Goal: Task Accomplishment & Management: Use online tool/utility

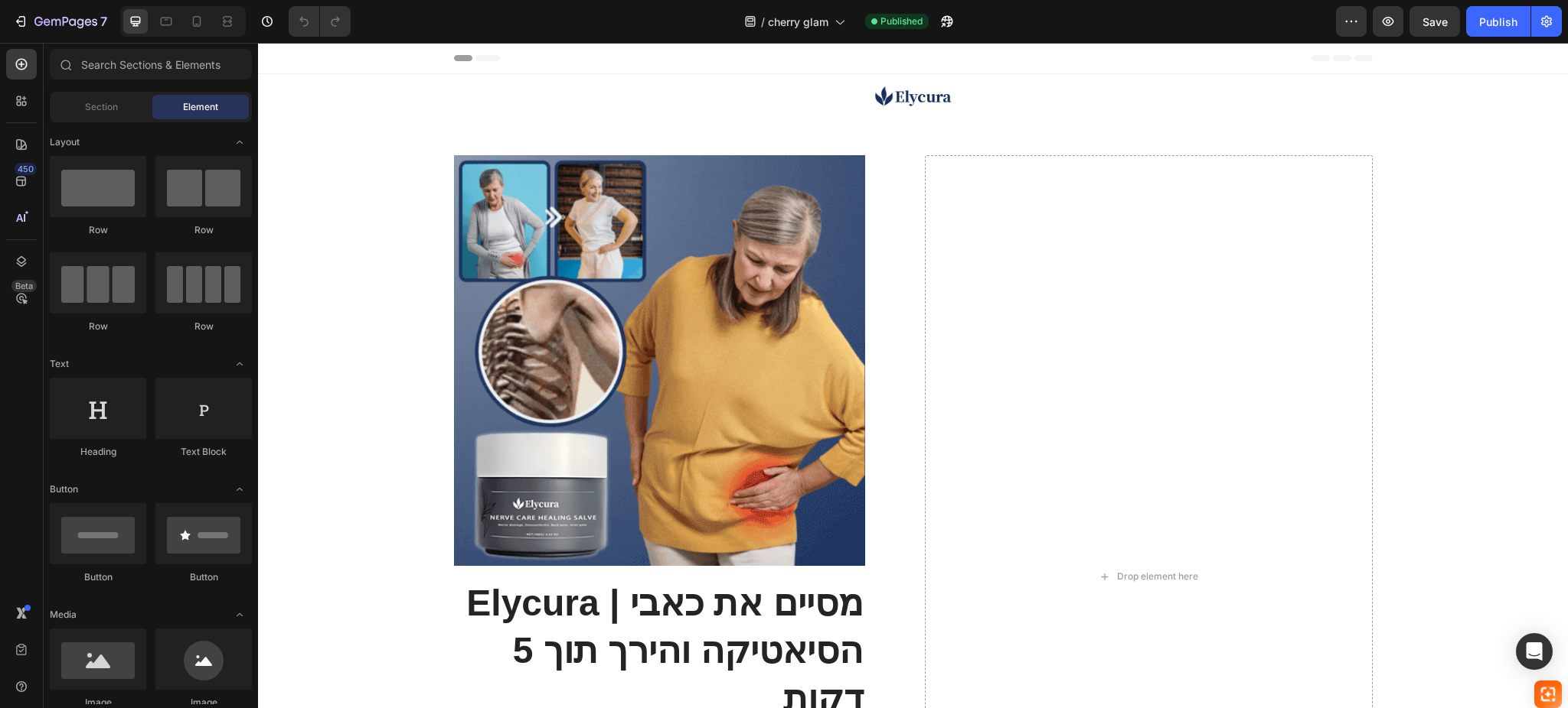
click at [1332, 20] on div "/ cherry glam Published" at bounding box center [849, 21] width 973 height 30
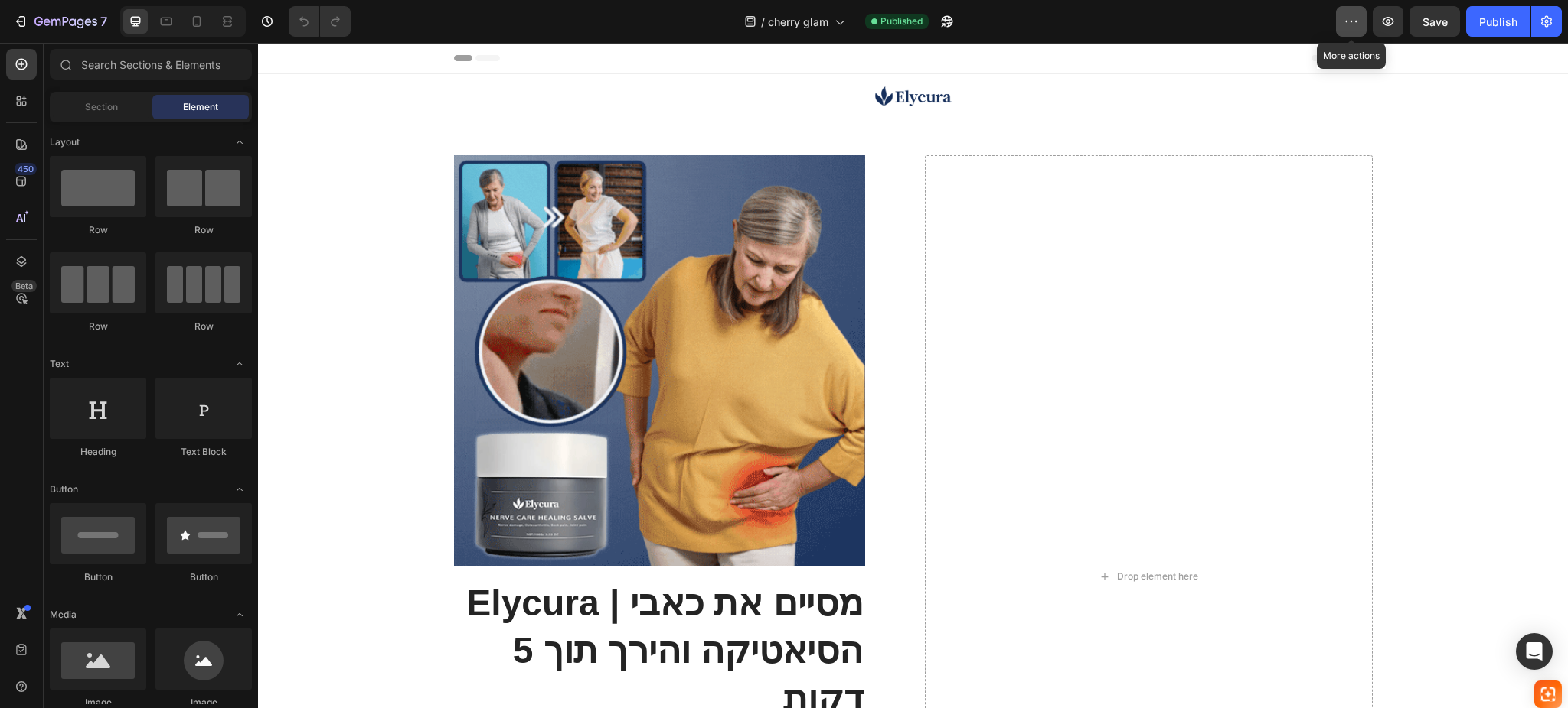
click at [1347, 21] on icon "button" at bounding box center [1347, 21] width 3 height 2
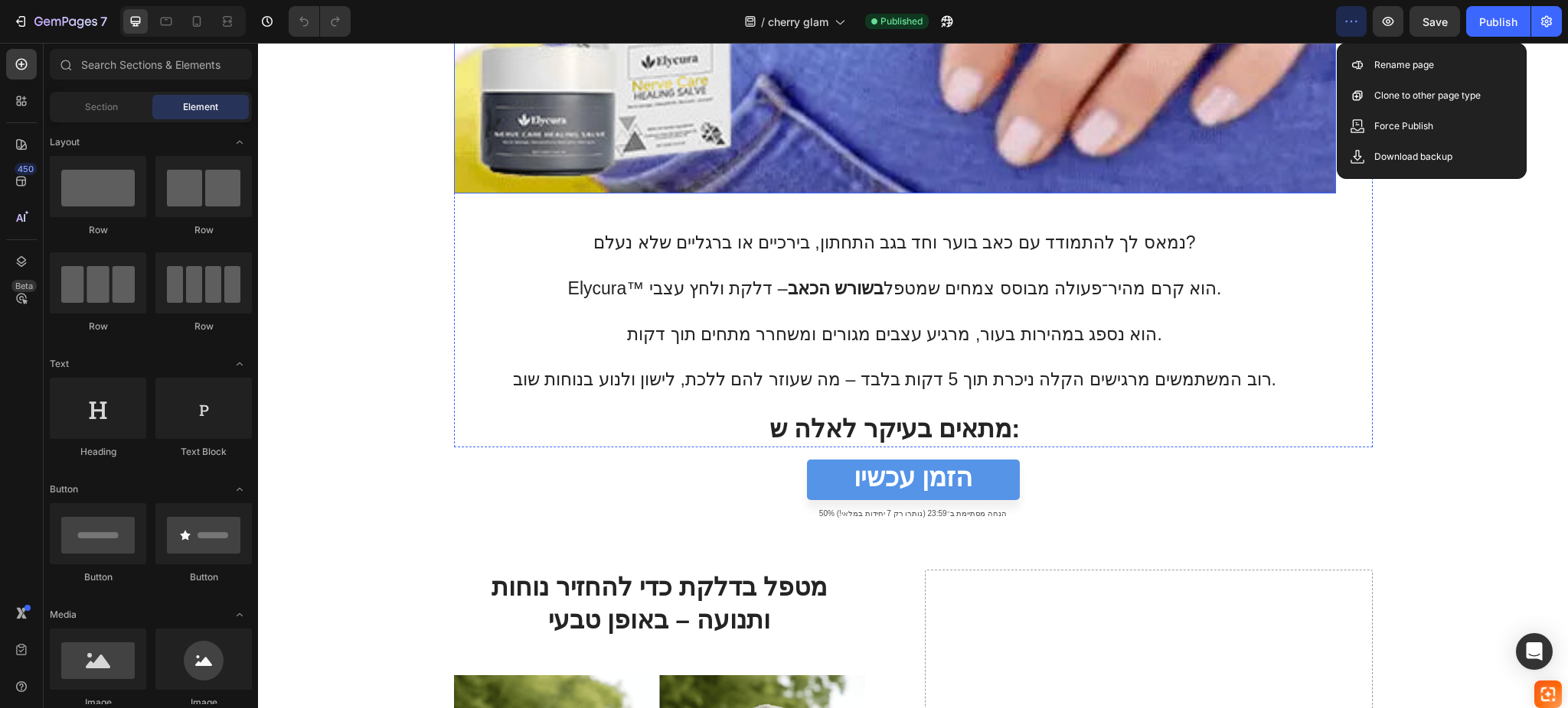
scroll to position [2345, 0]
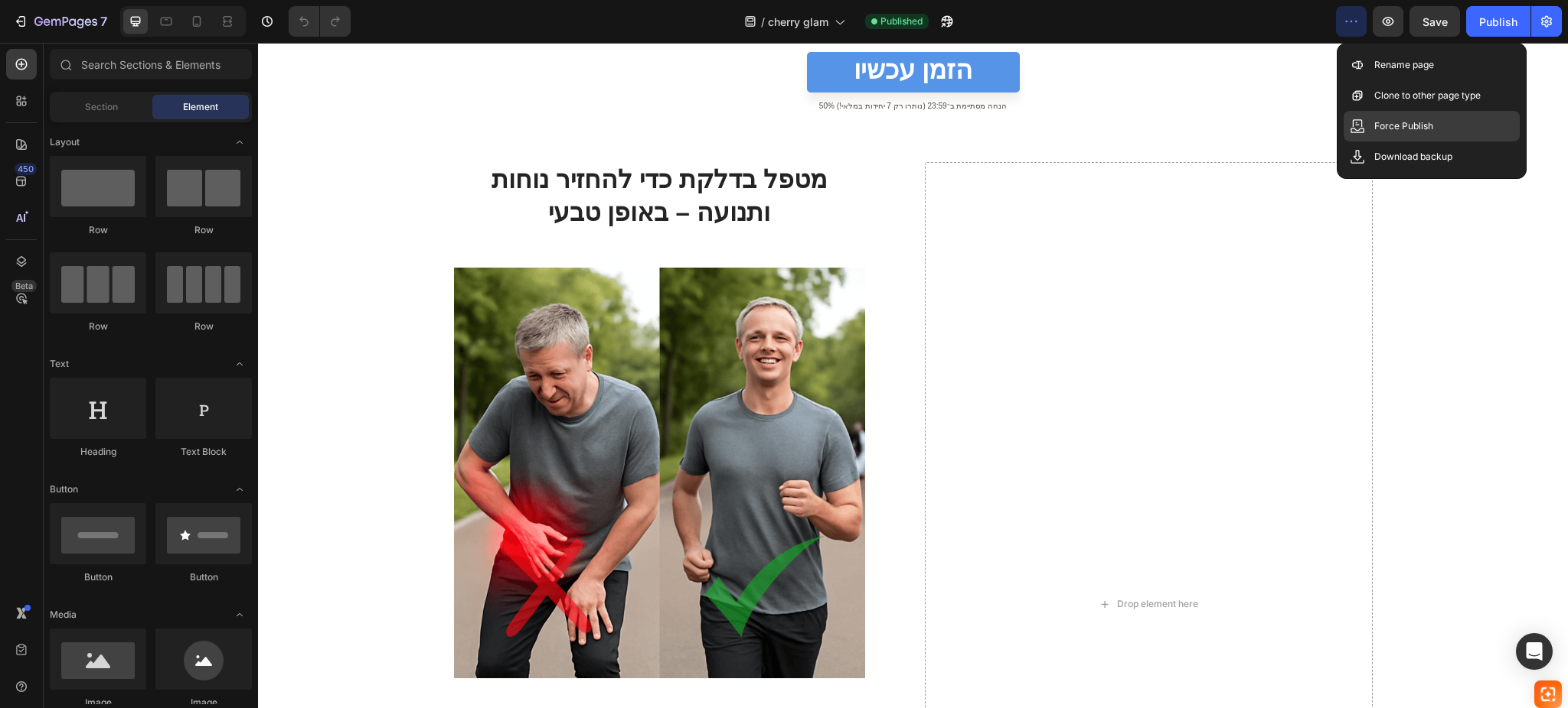
click at [1406, 129] on p "Force Publish" at bounding box center [1403, 127] width 59 height 15
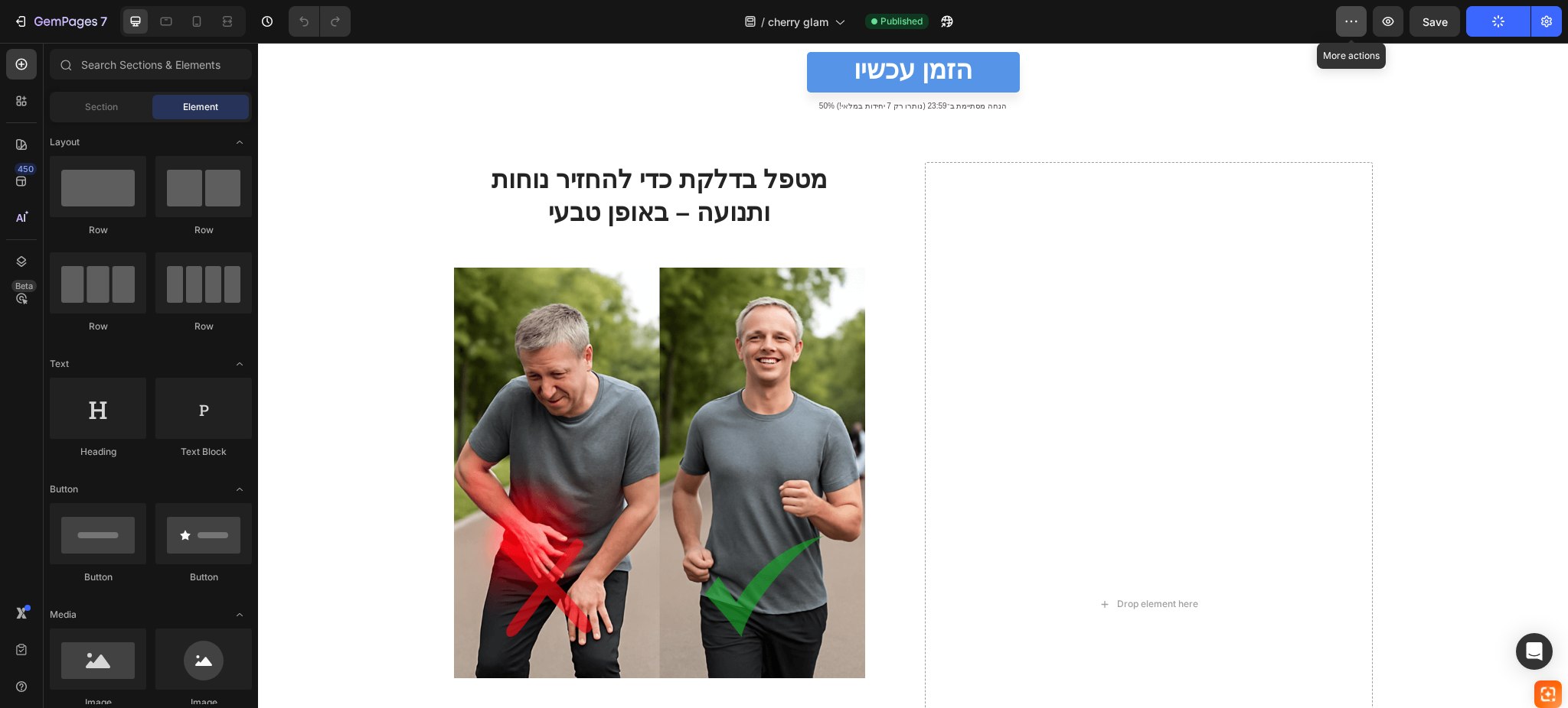
click at [1358, 23] on icon "button" at bounding box center [1351, 21] width 15 height 15
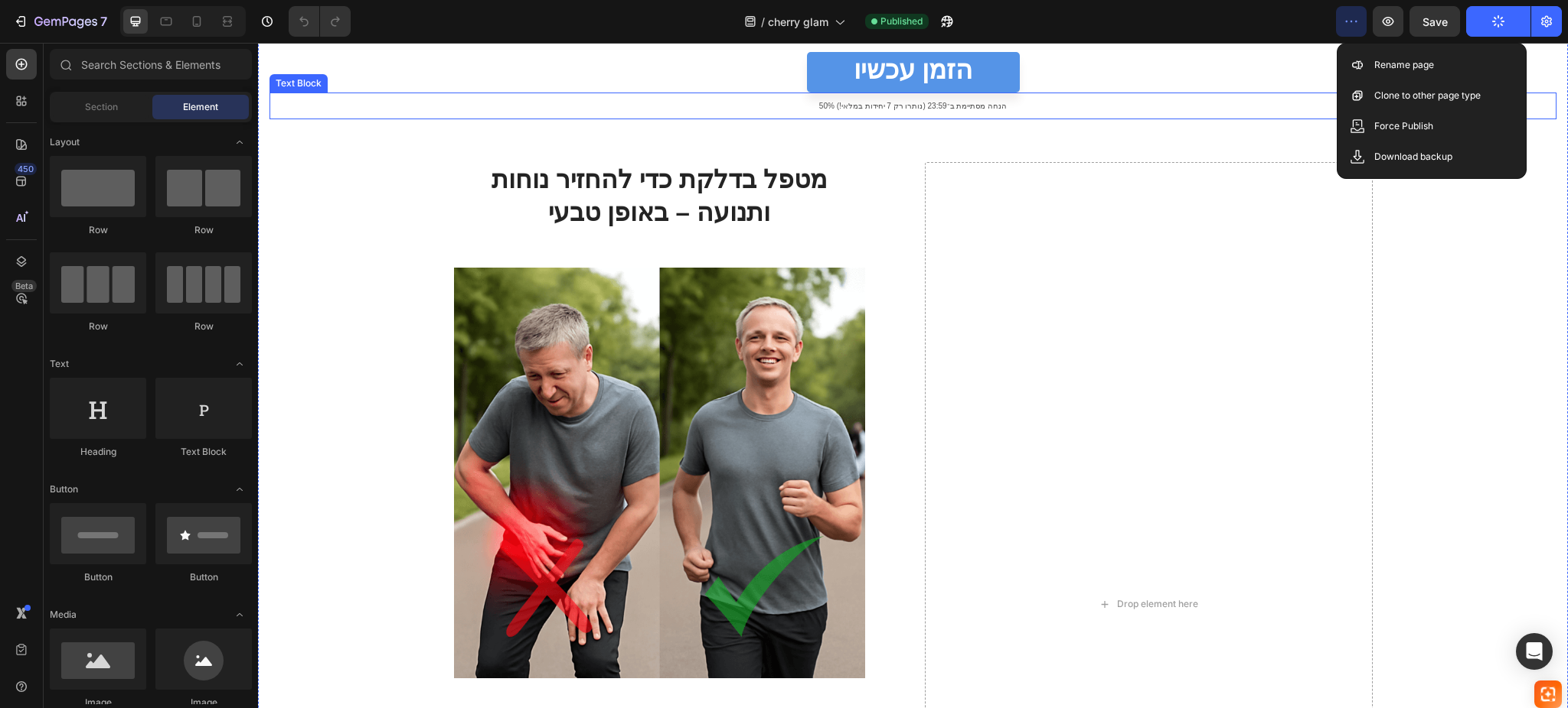
click at [1146, 106] on p "50% הנחה מסתיימת ב־23:59 (נותרו רק 7 יחידות במלאי!)" at bounding box center [913, 105] width 1283 height 24
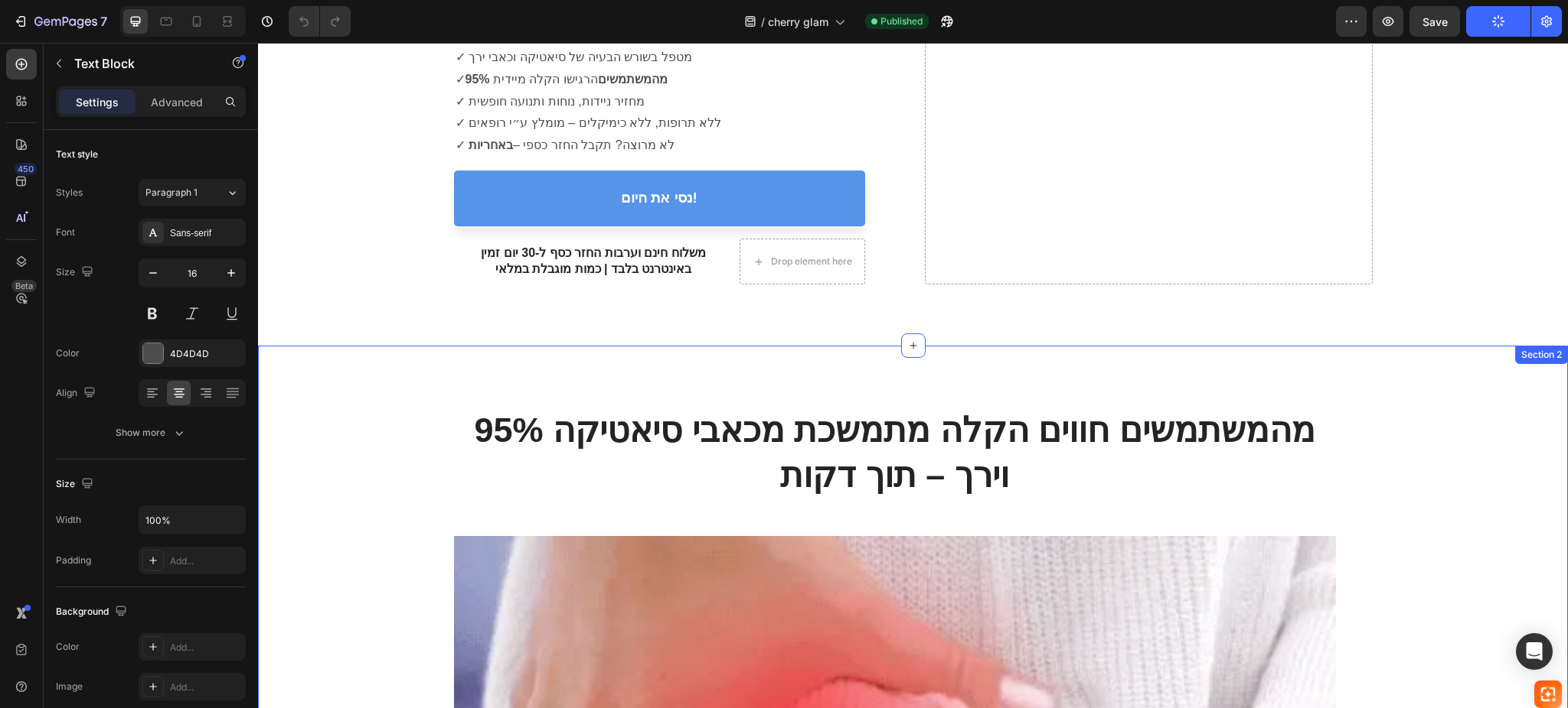
scroll to position [1326, 0]
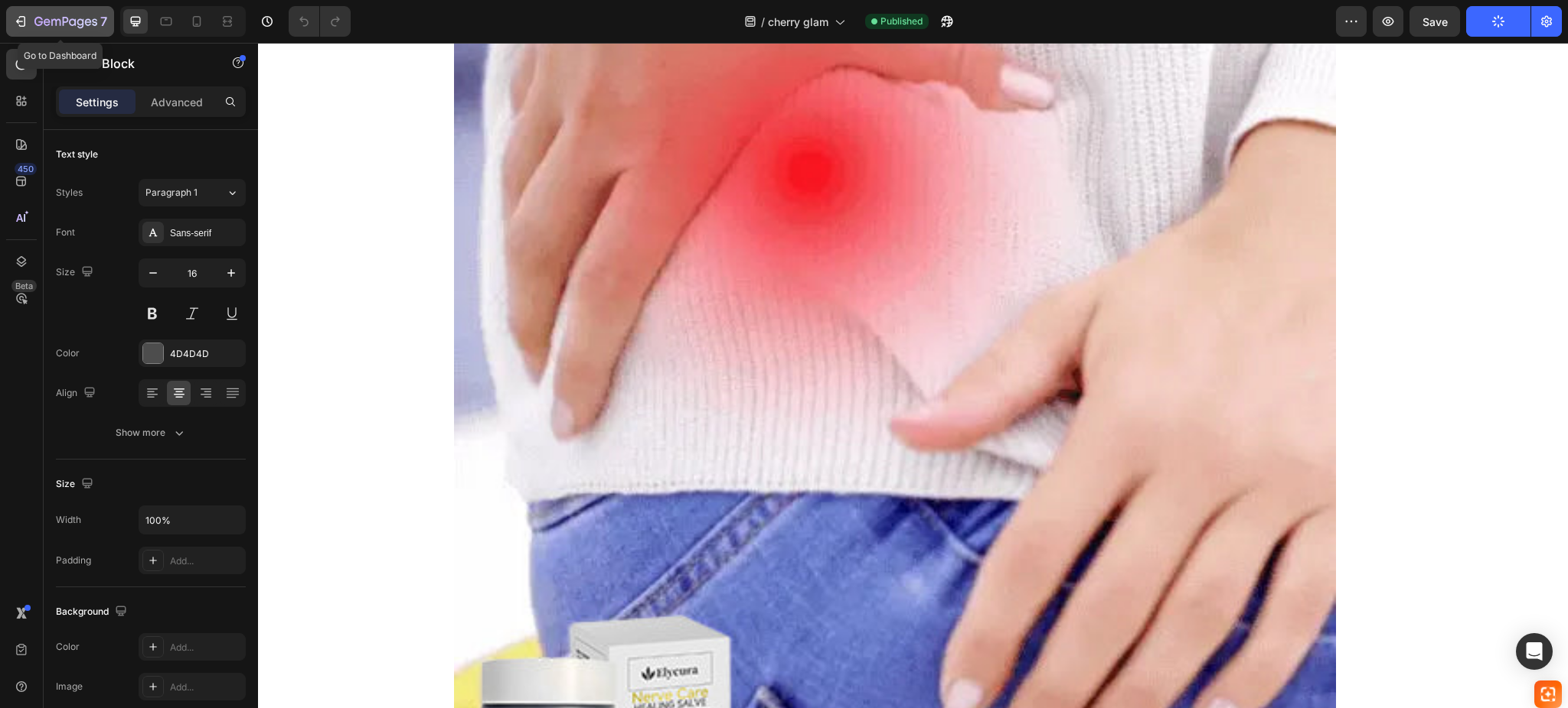
click at [51, 19] on icon "button" at bounding box center [66, 22] width 62 height 13
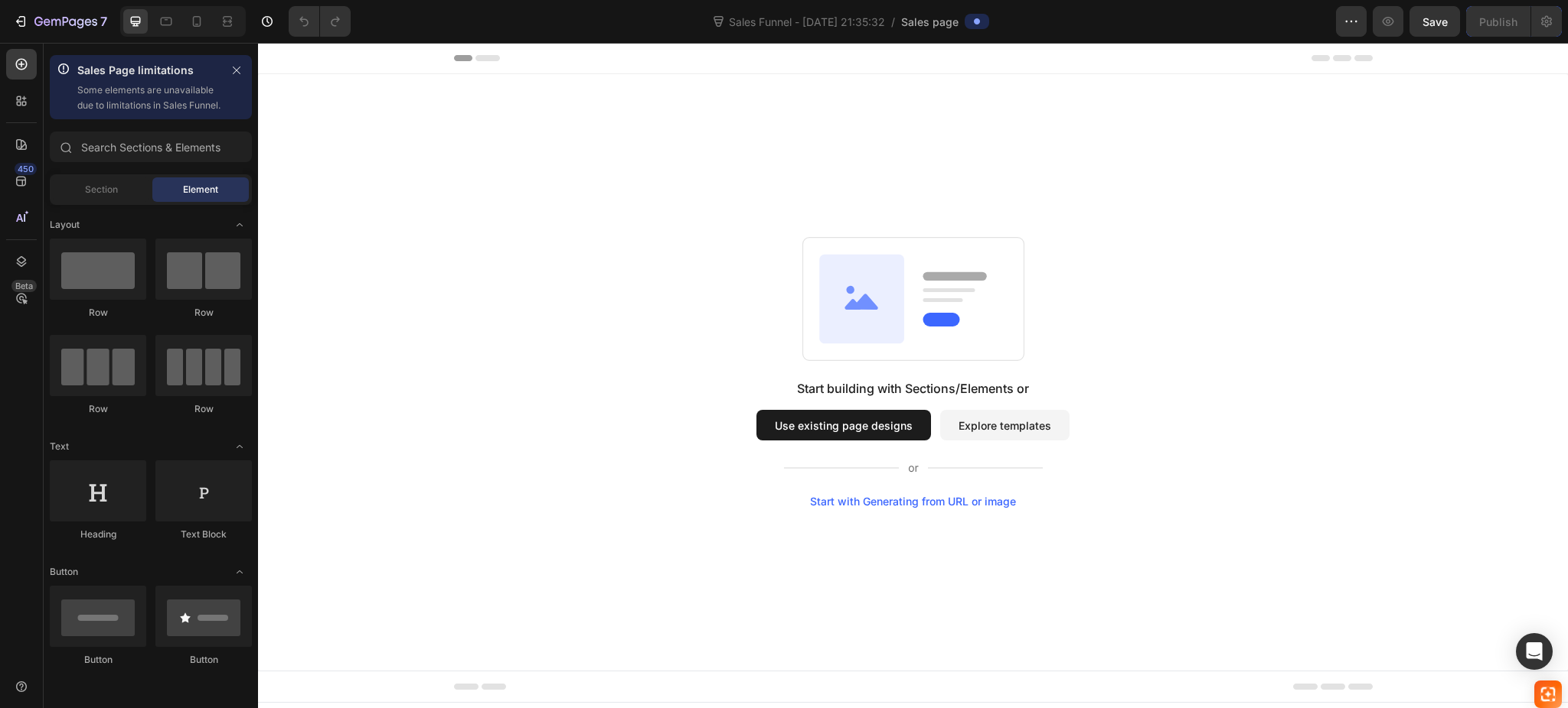
click at [846, 404] on div "Start building with Sections/Elements or Use existing page designs Explore temp…" at bounding box center [913, 444] width 313 height 128
click at [844, 422] on button "Use existing page designs" at bounding box center [844, 425] width 175 height 30
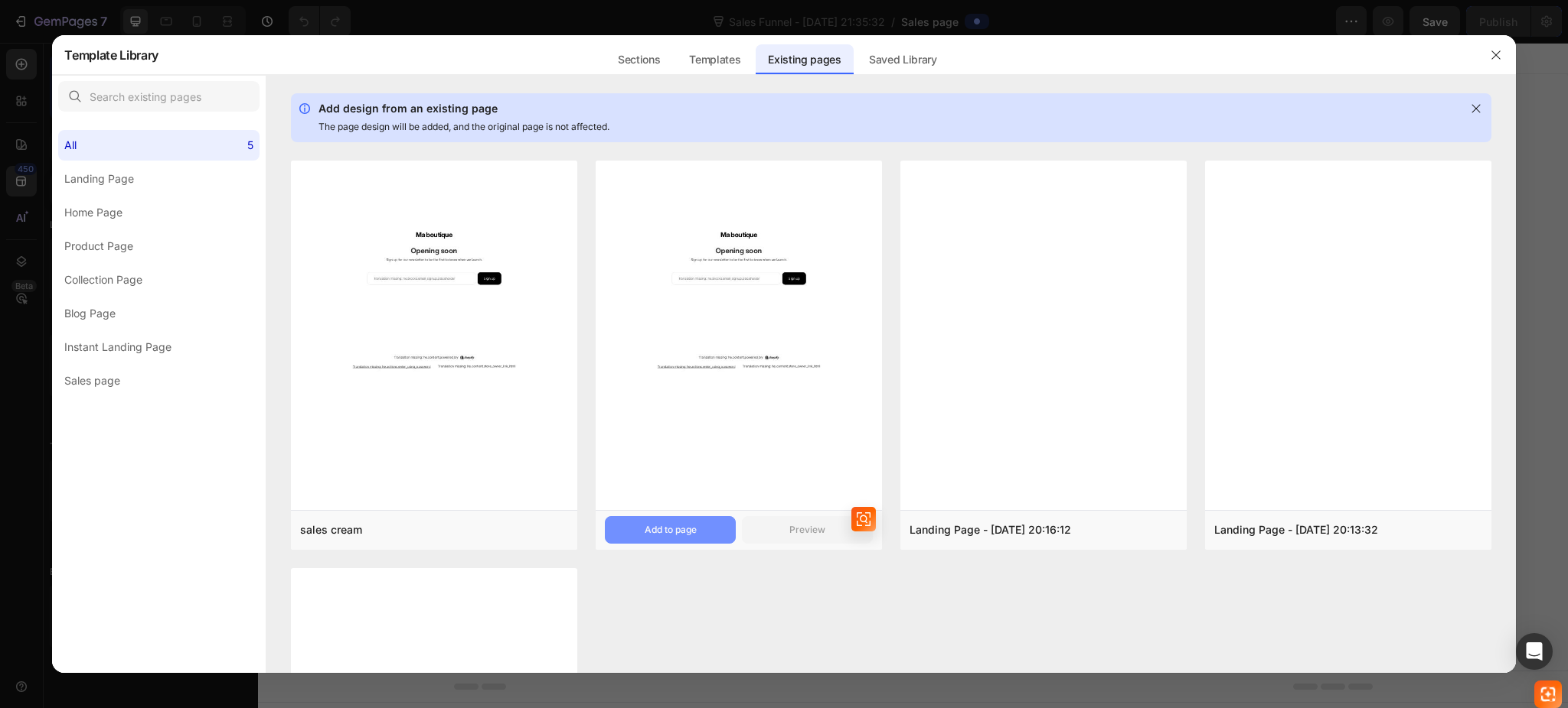
click at [679, 521] on button "Add to page" at bounding box center [670, 530] width 131 height 28
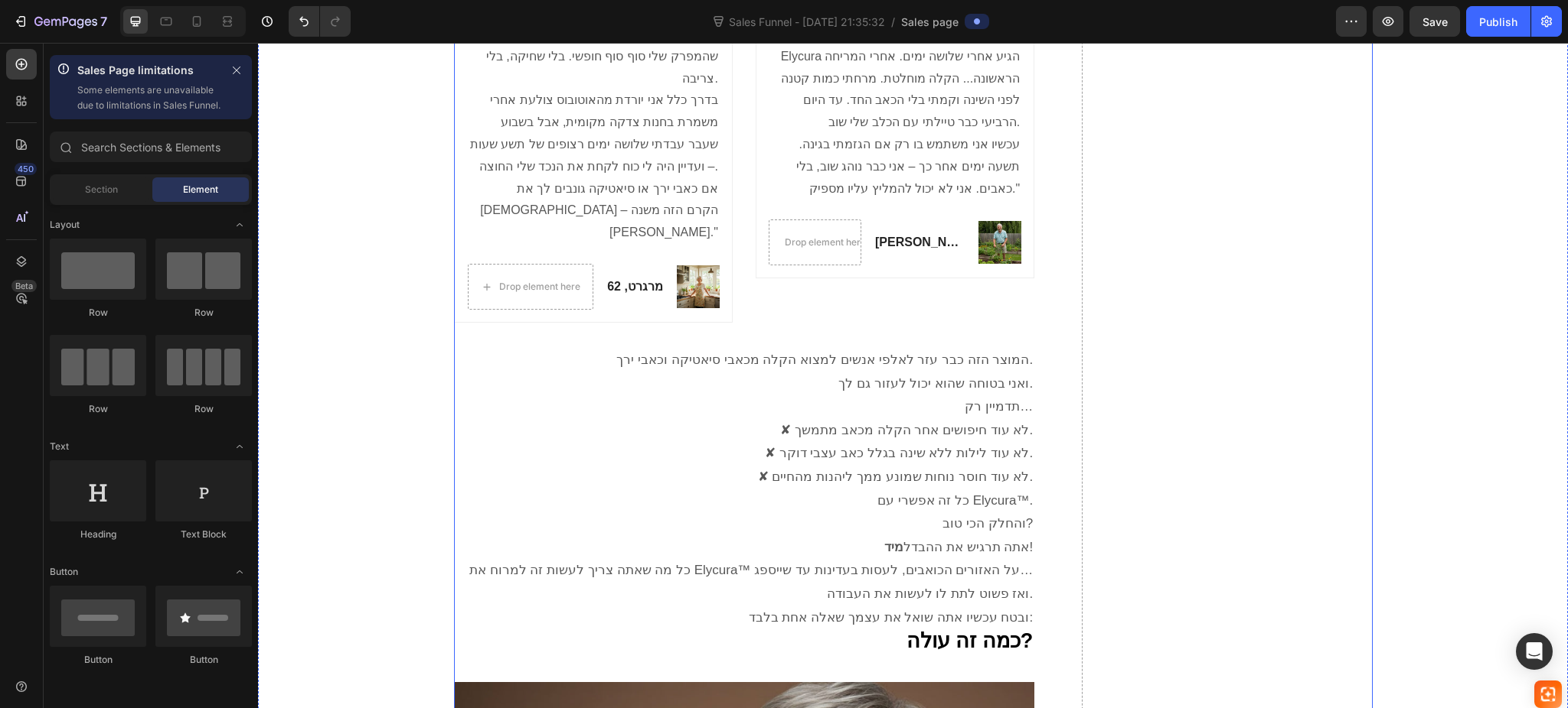
scroll to position [4111, 0]
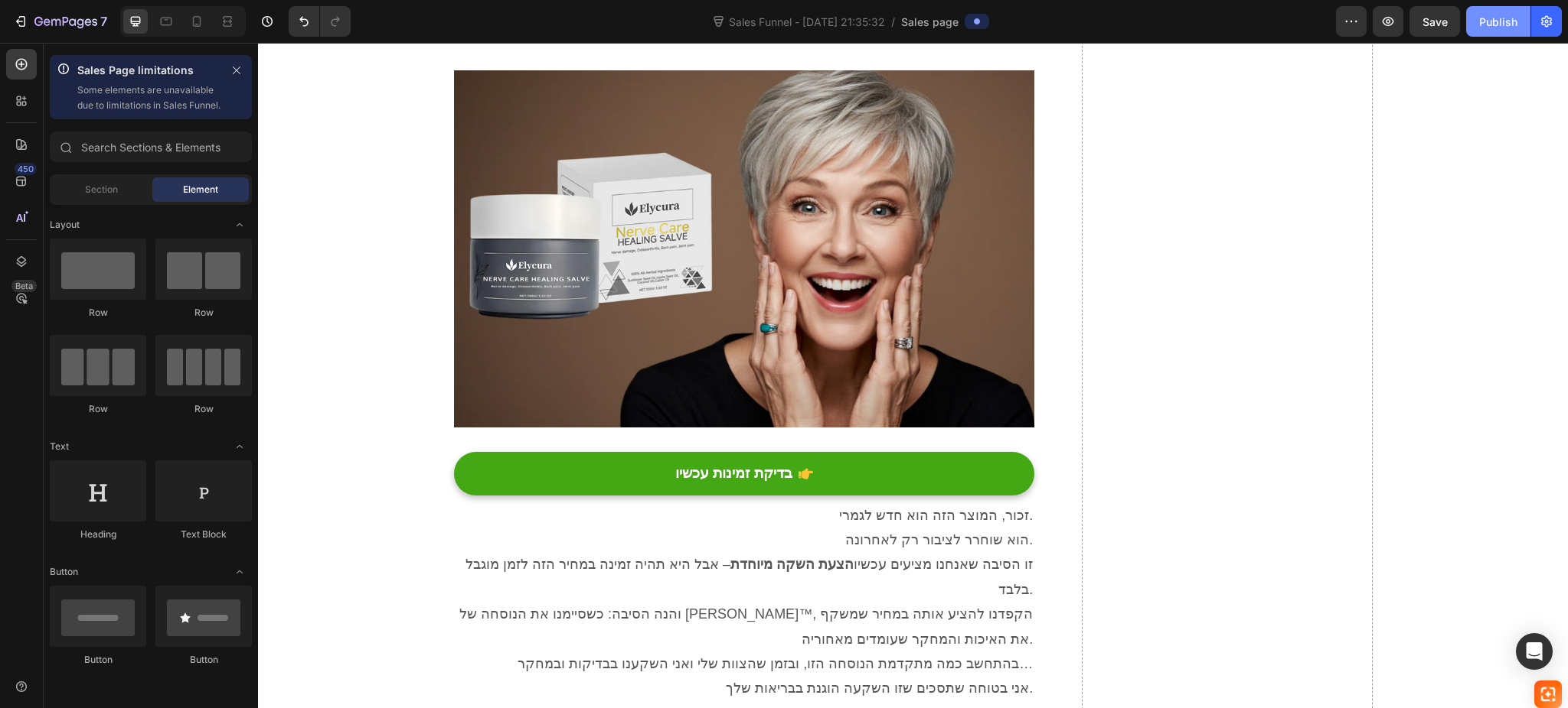
click at [1495, 24] on div "Publish" at bounding box center [1497, 21] width 38 height 16
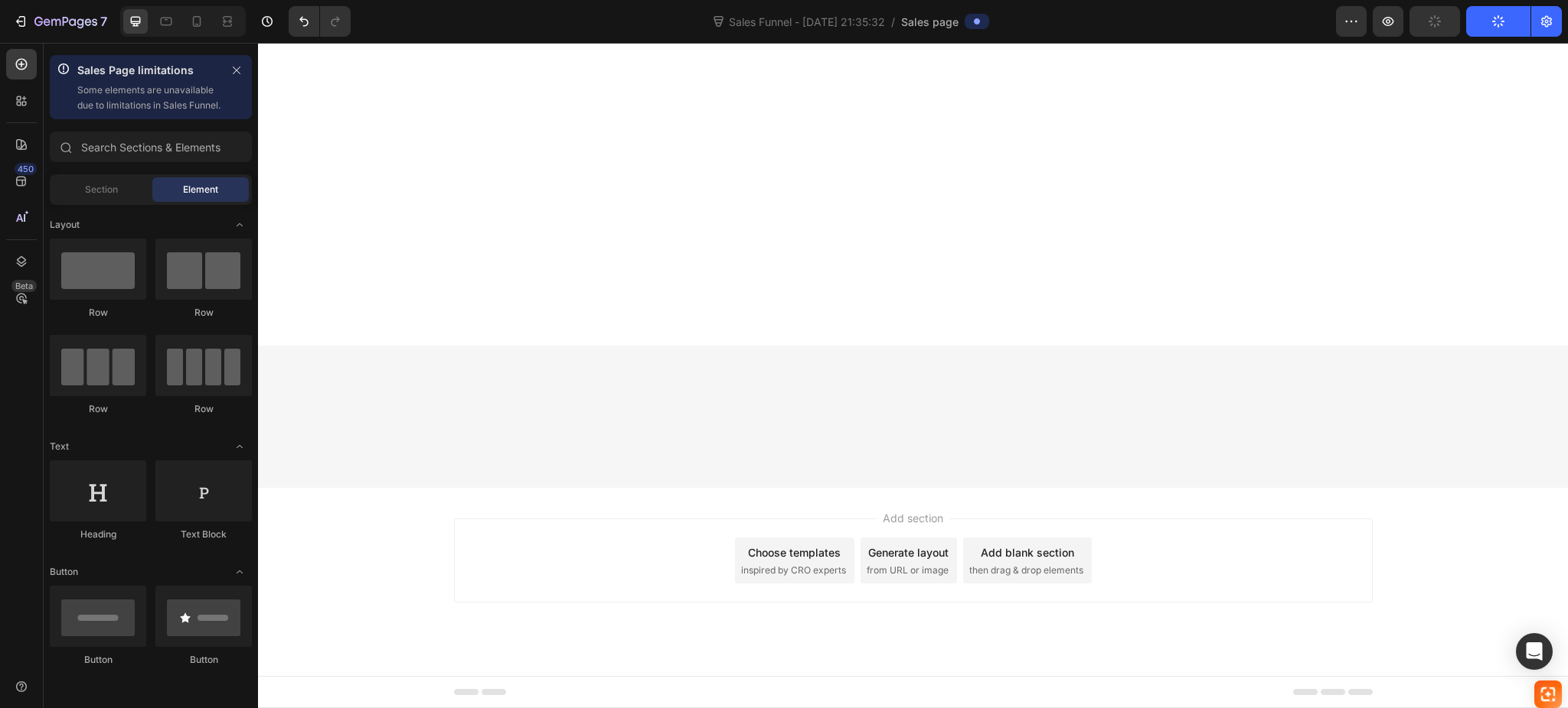
scroll to position [7703, 0]
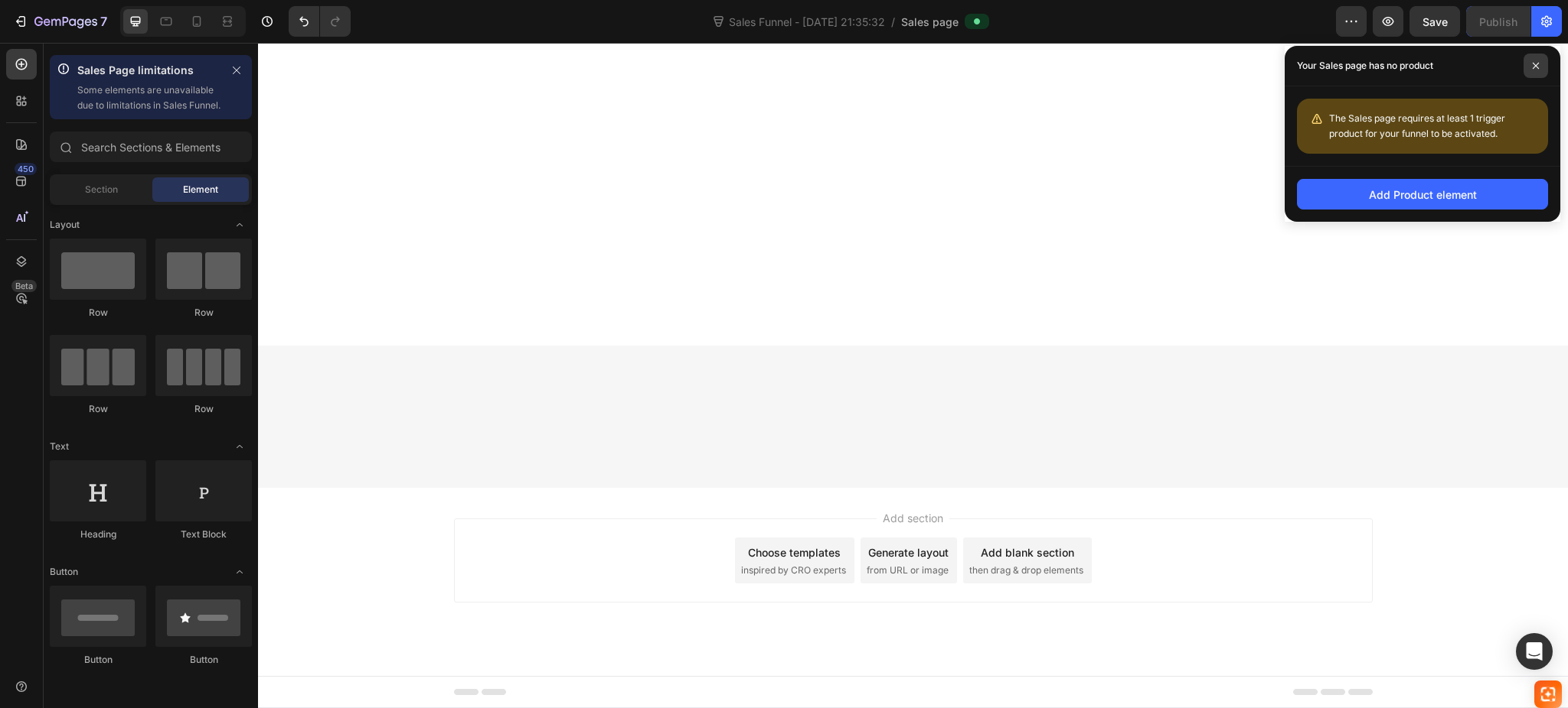
click at [1535, 62] on icon at bounding box center [1535, 65] width 8 height 8
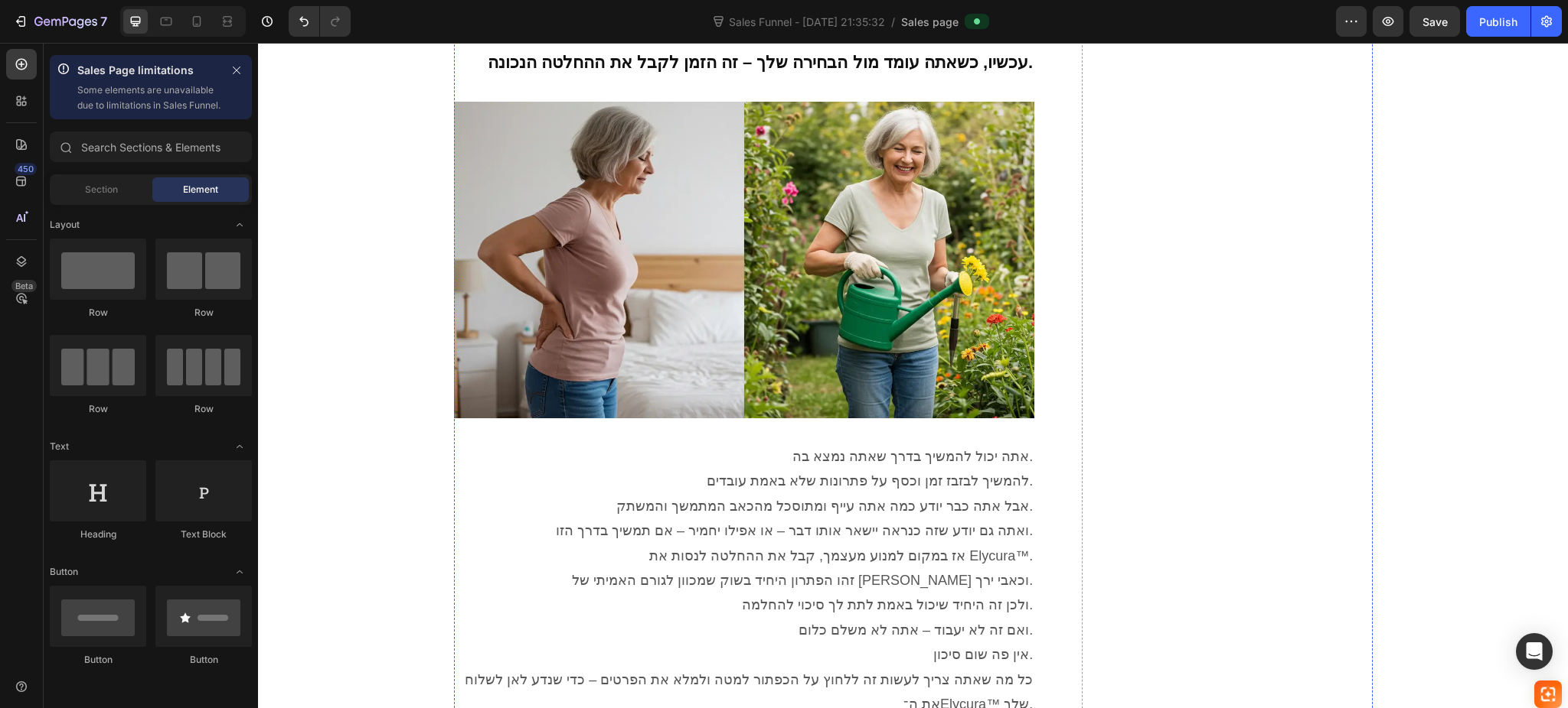
scroll to position [6173, 0]
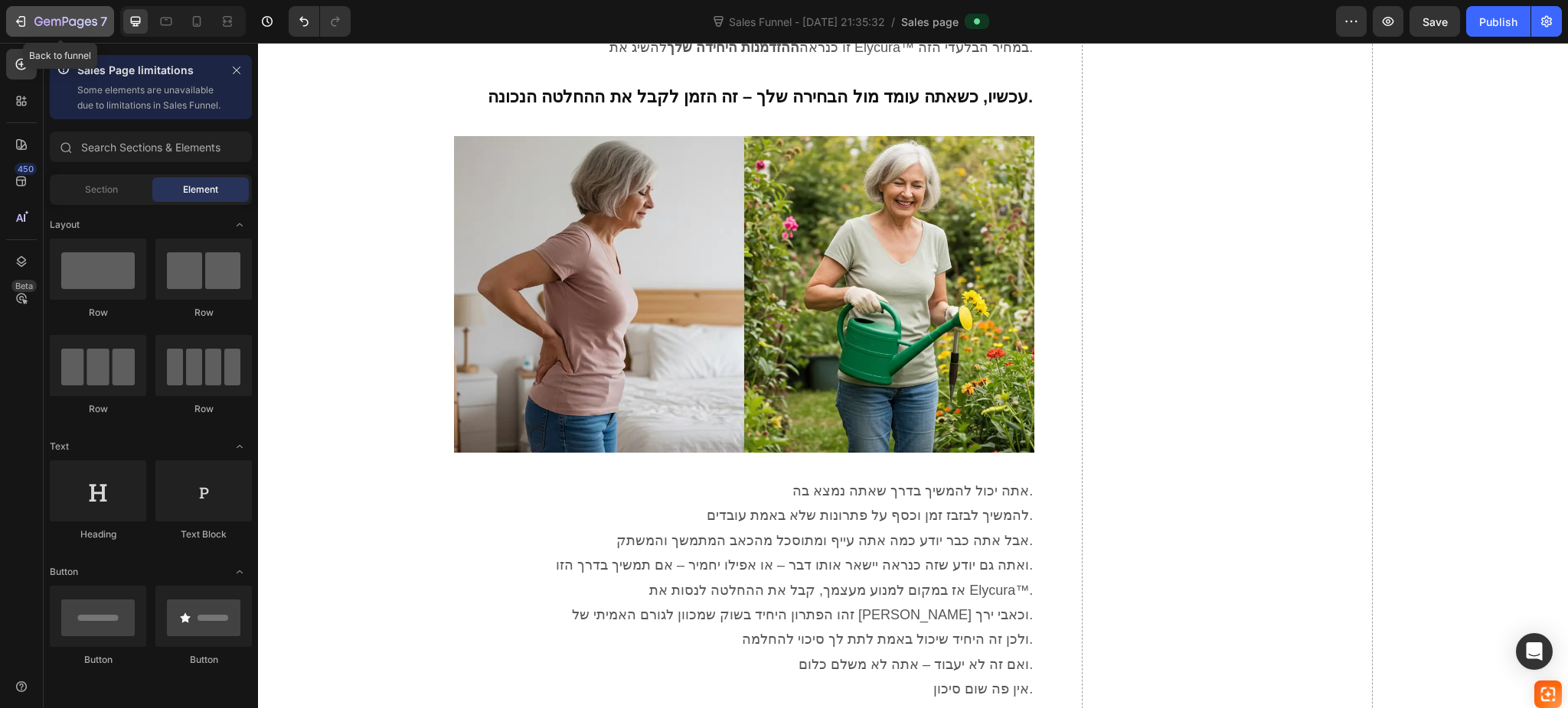
click at [32, 8] on button "7" at bounding box center [60, 21] width 108 height 30
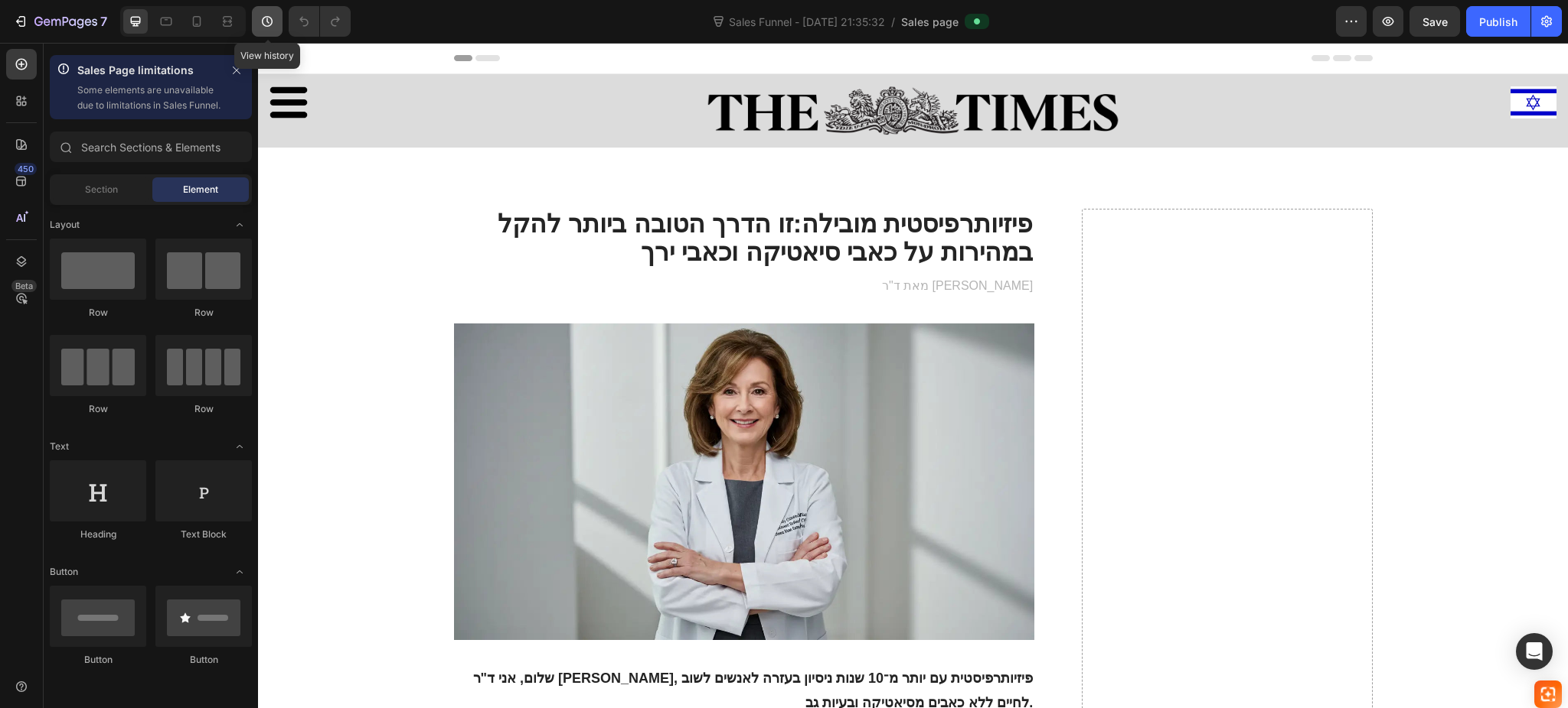
click at [279, 28] on button "button" at bounding box center [267, 21] width 30 height 30
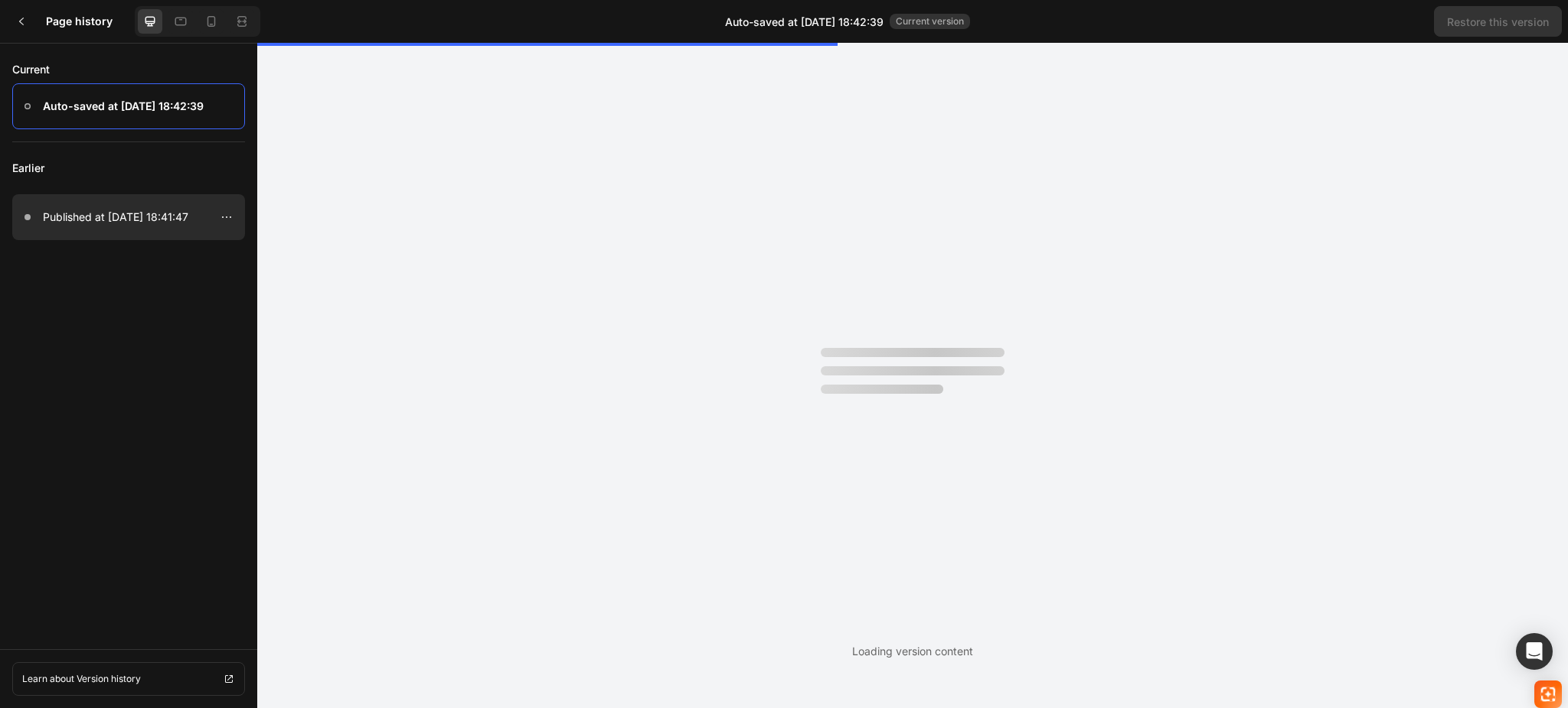
click at [155, 224] on p "Published at Sep 28, 18:41:47" at bounding box center [116, 218] width 145 height 19
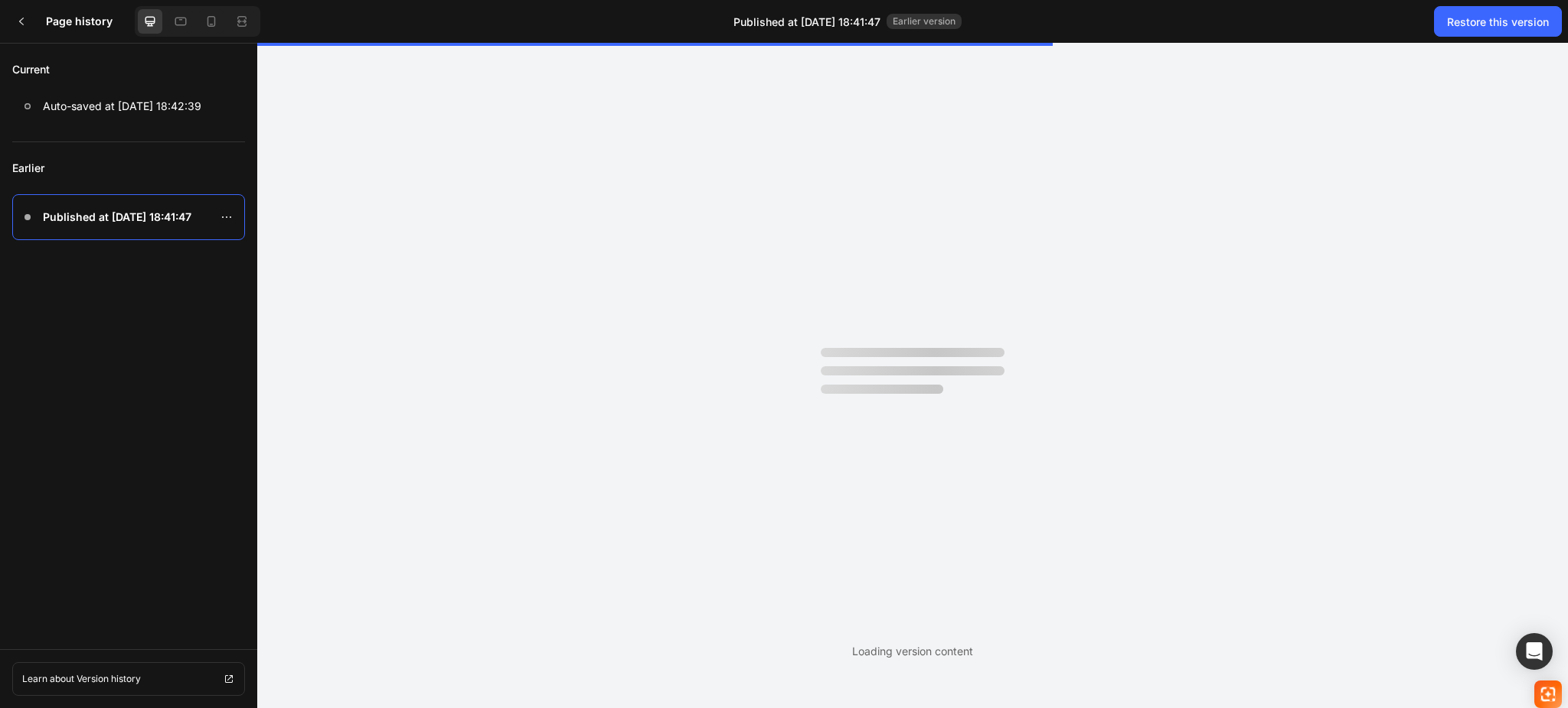
click at [1436, 35] on div "Page history Published at Sep 28, 18:41:47 Earlier version Restore this version" at bounding box center [784, 21] width 1568 height 43
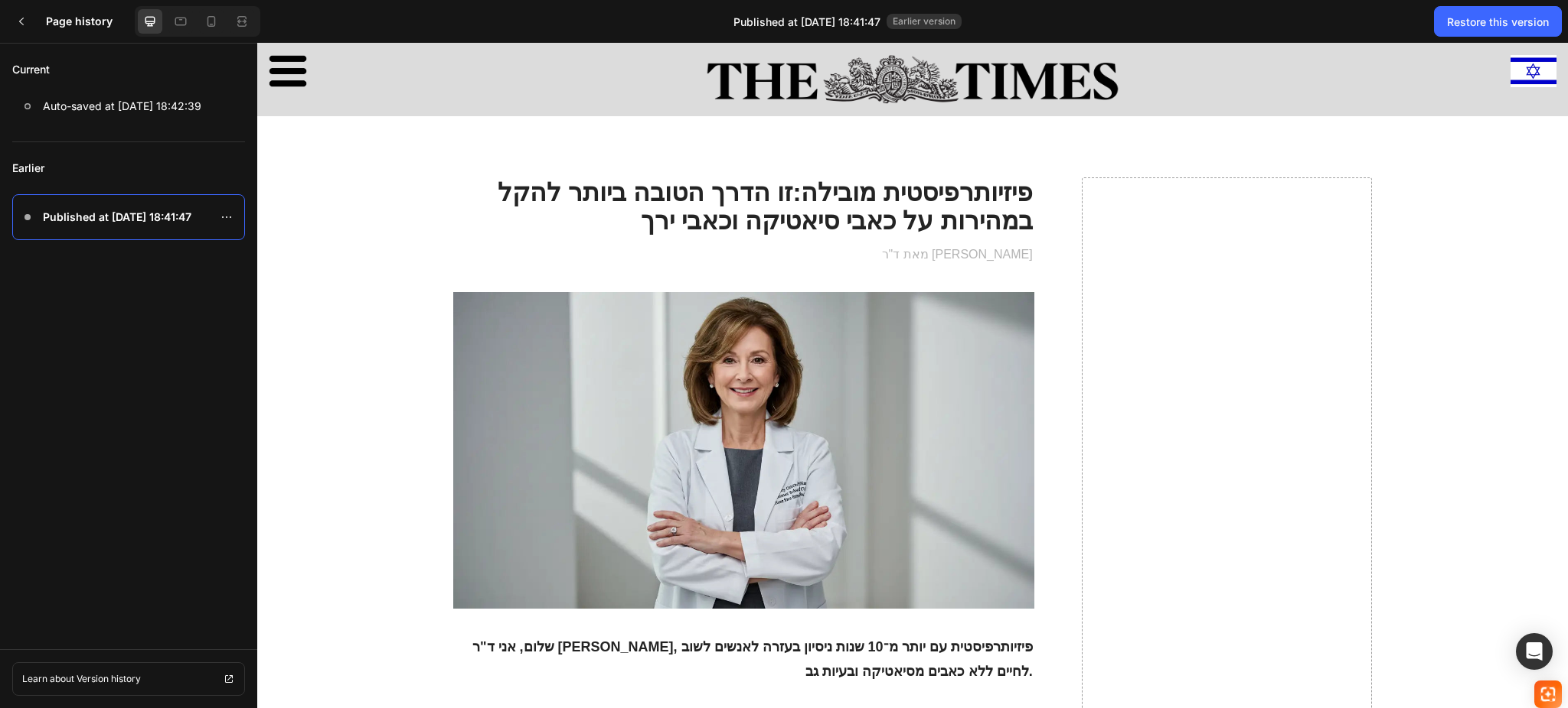
click at [57, 28] on h3 "Page history" at bounding box center [87, 22] width 83 height 19
click at [29, 24] on div at bounding box center [21, 21] width 30 height 30
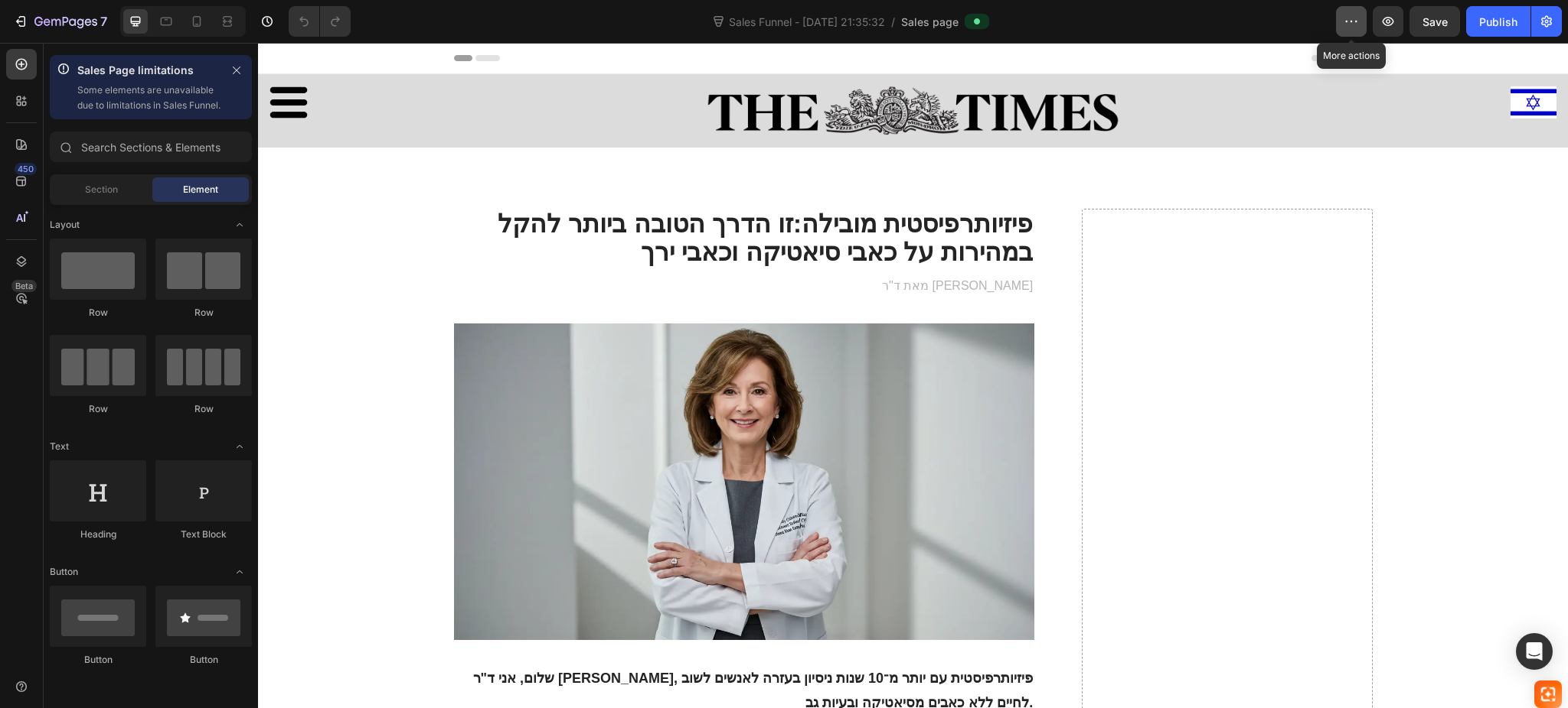
click at [1338, 30] on button "button" at bounding box center [1351, 21] width 30 height 30
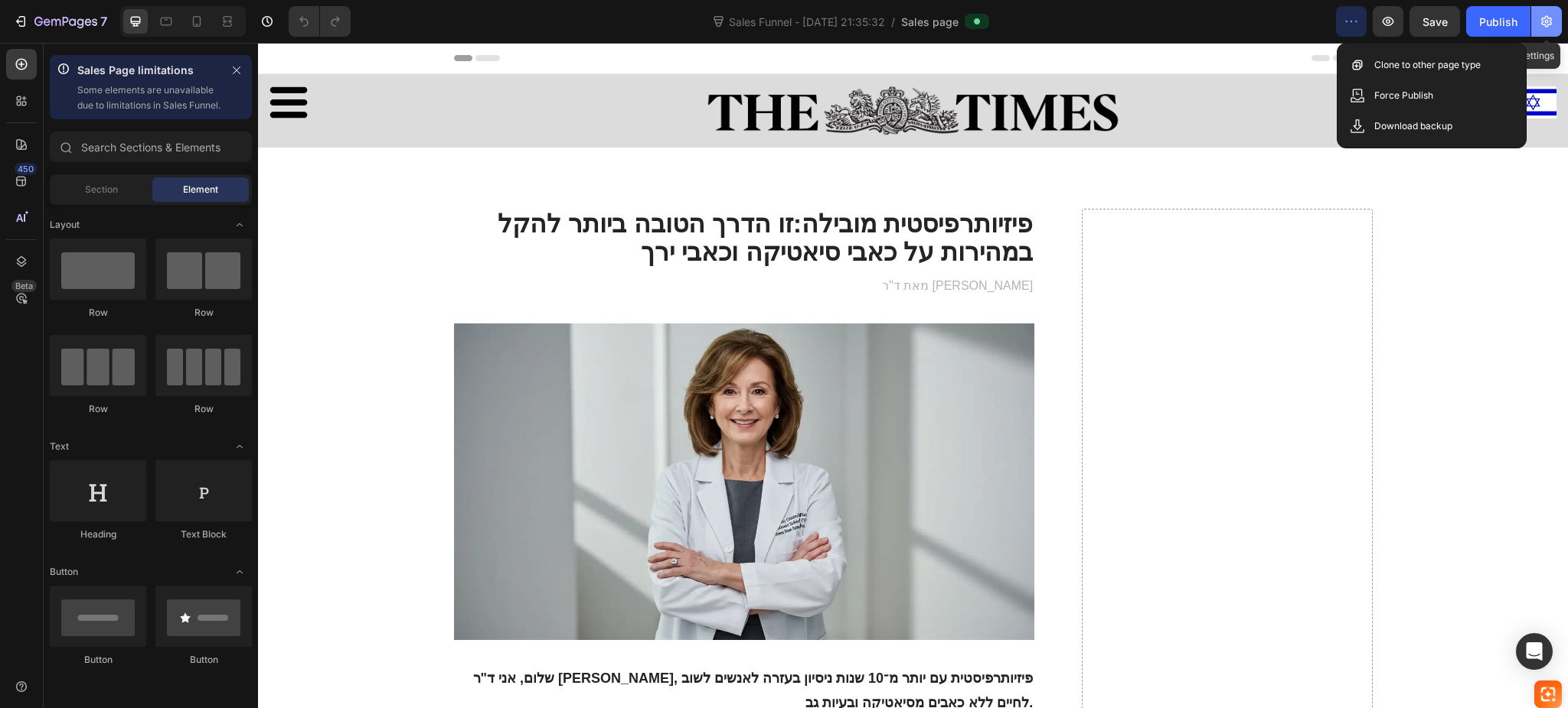
click at [1556, 24] on button "button" at bounding box center [1546, 21] width 30 height 30
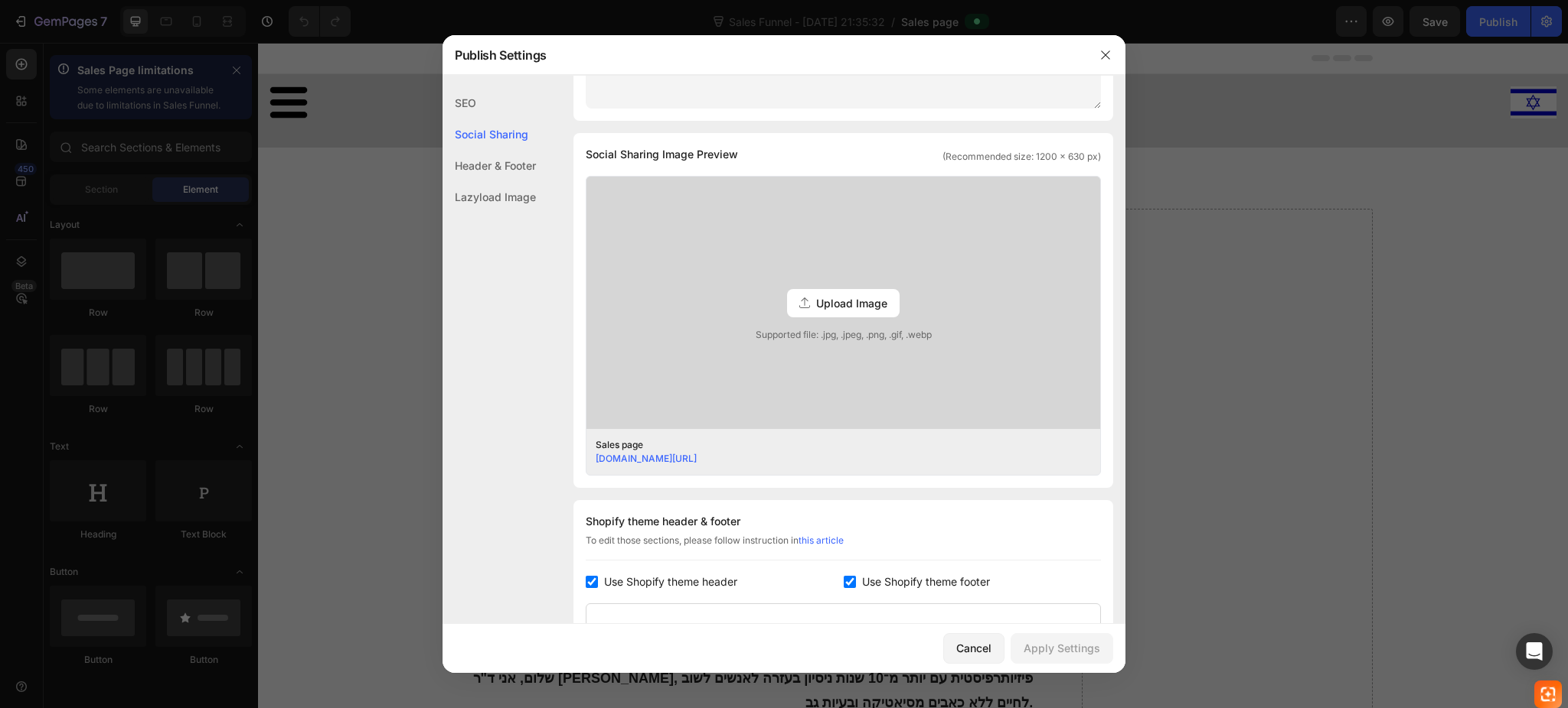
scroll to position [102, 0]
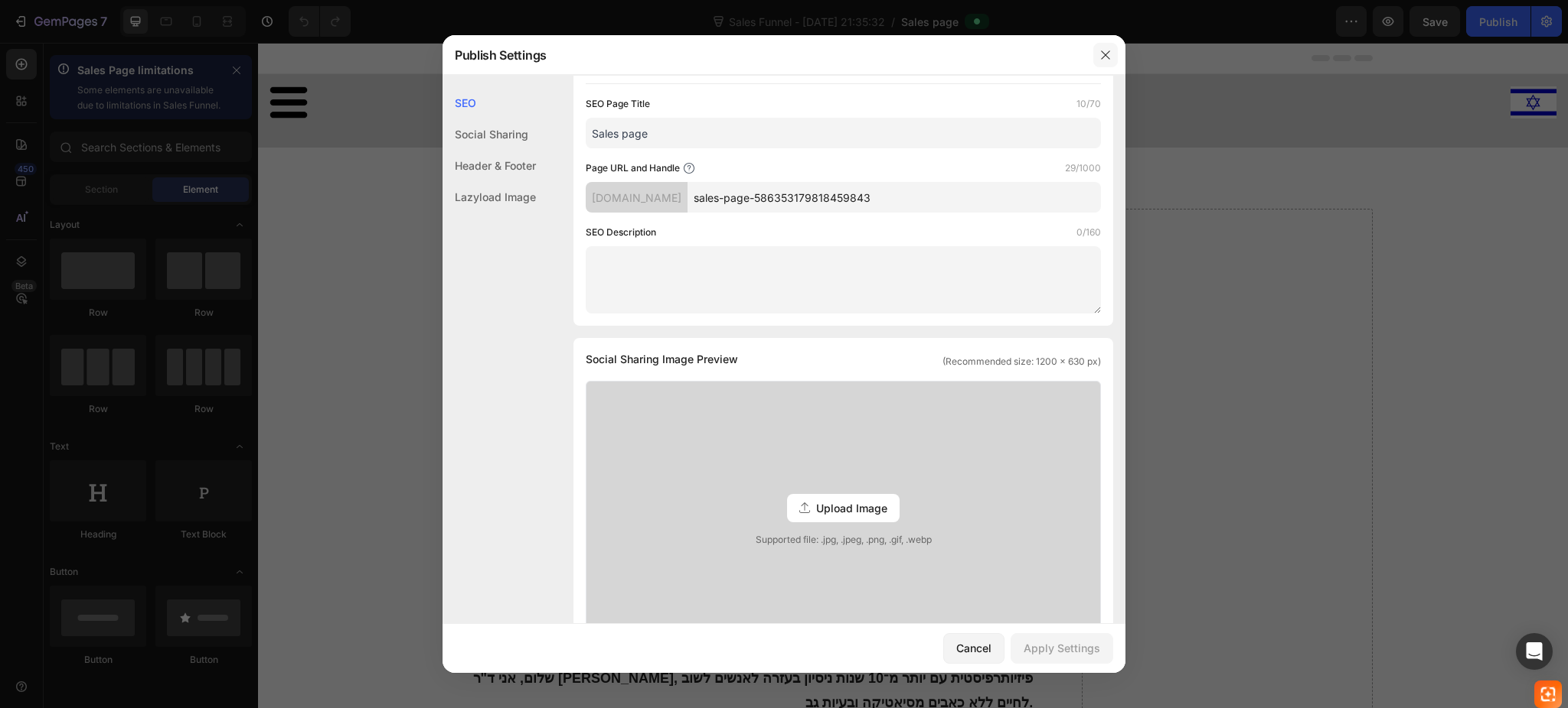
click at [1103, 53] on icon "button" at bounding box center [1105, 55] width 8 height 8
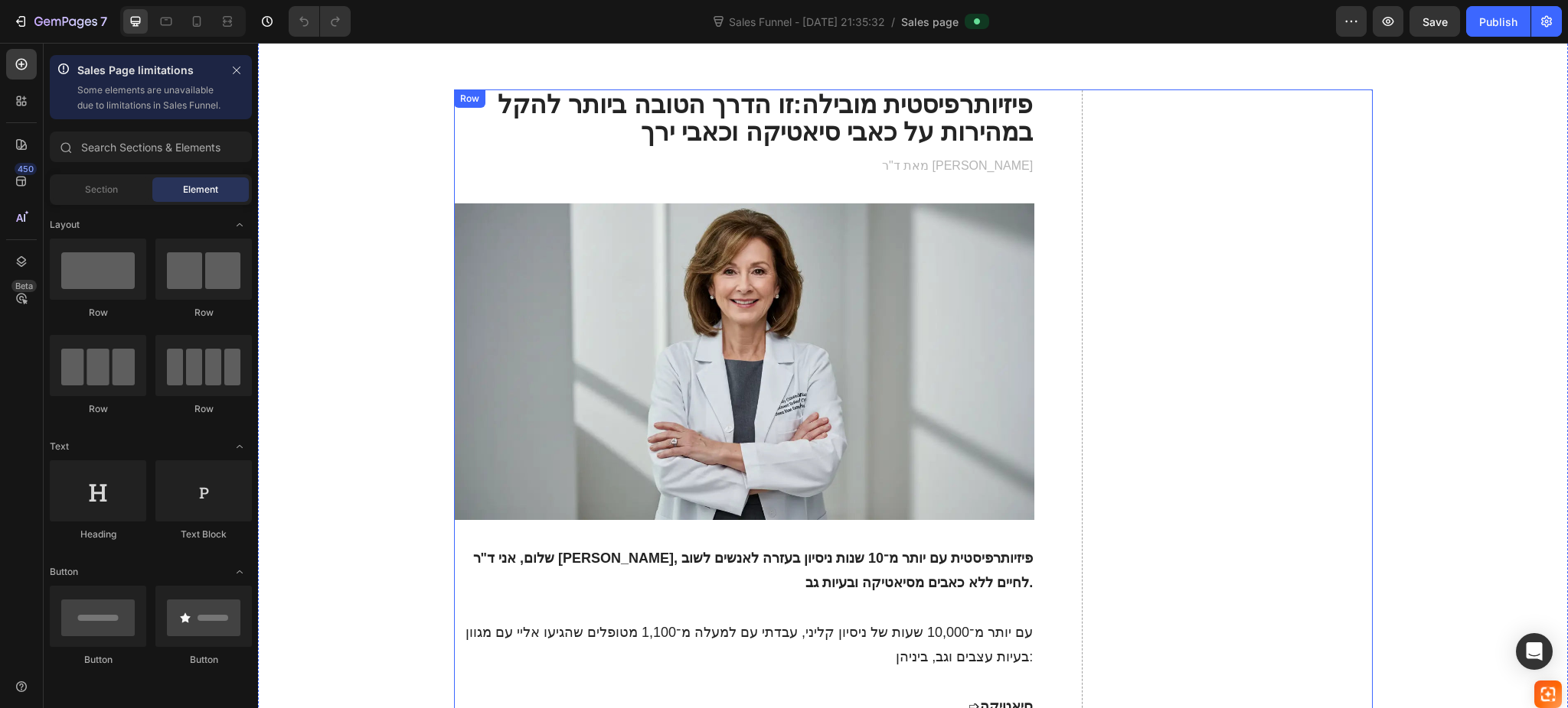
scroll to position [0, 0]
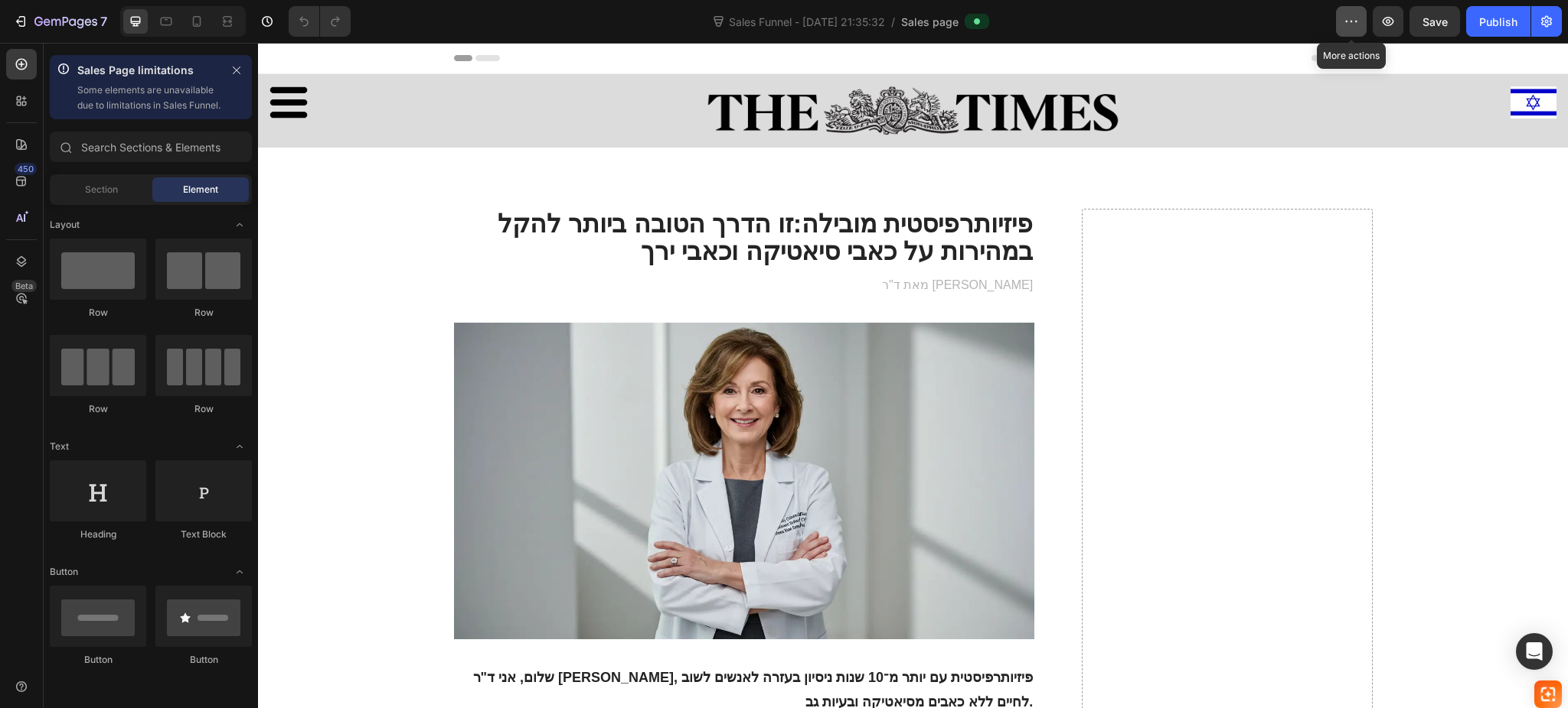
click at [1348, 25] on icon "button" at bounding box center [1351, 21] width 15 height 15
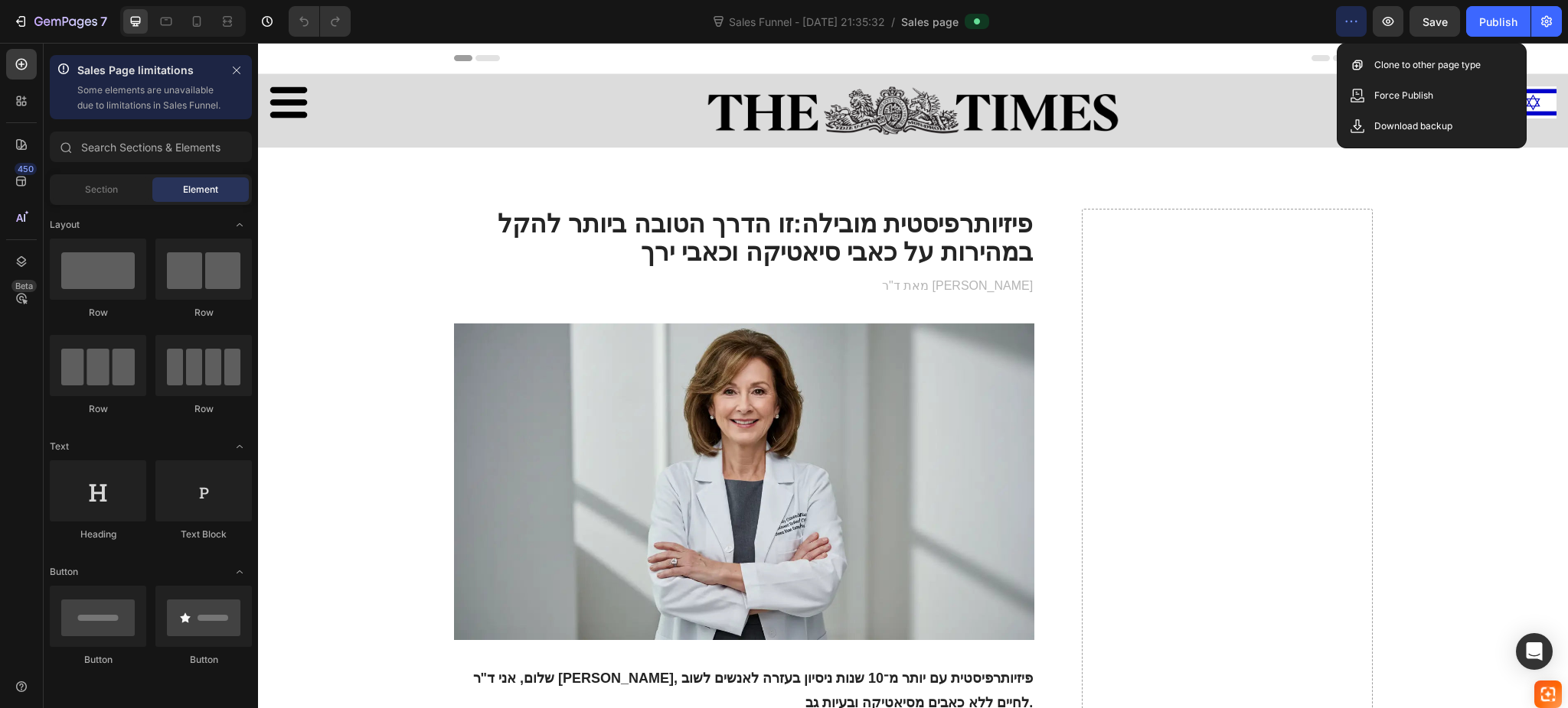
click at [1348, 25] on icon "button" at bounding box center [1351, 21] width 15 height 15
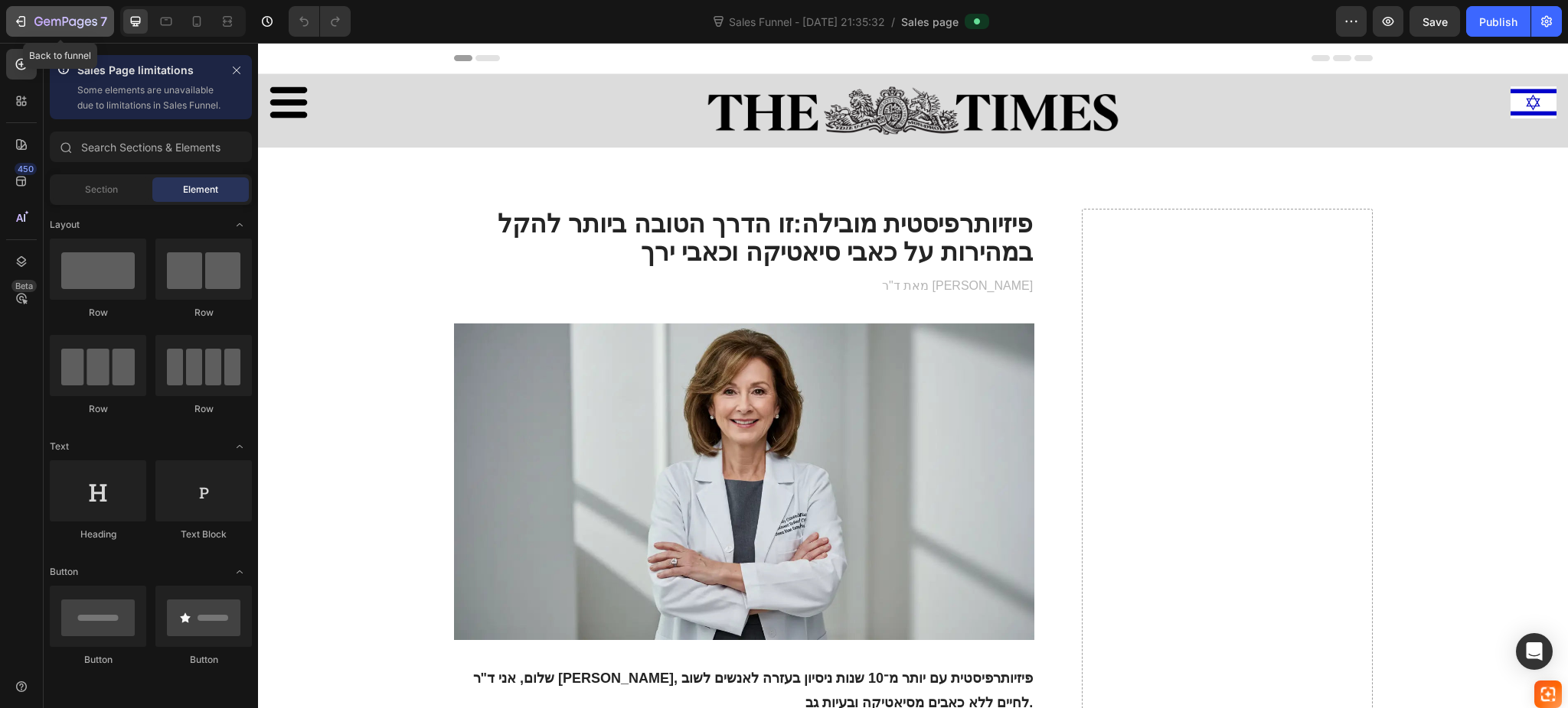
click at [14, 18] on icon "button" at bounding box center [20, 21] width 15 height 15
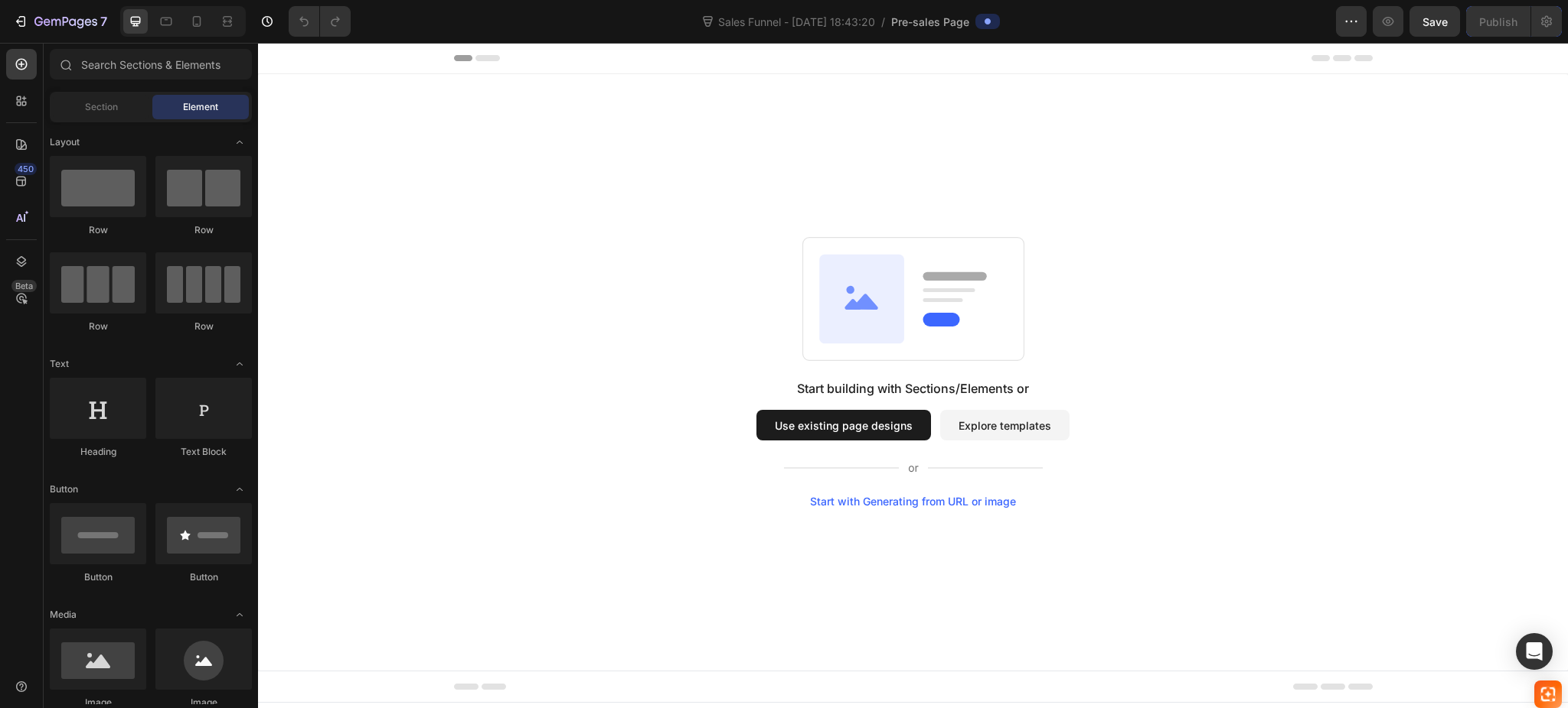
click at [850, 425] on button "Use existing page designs" at bounding box center [844, 425] width 175 height 30
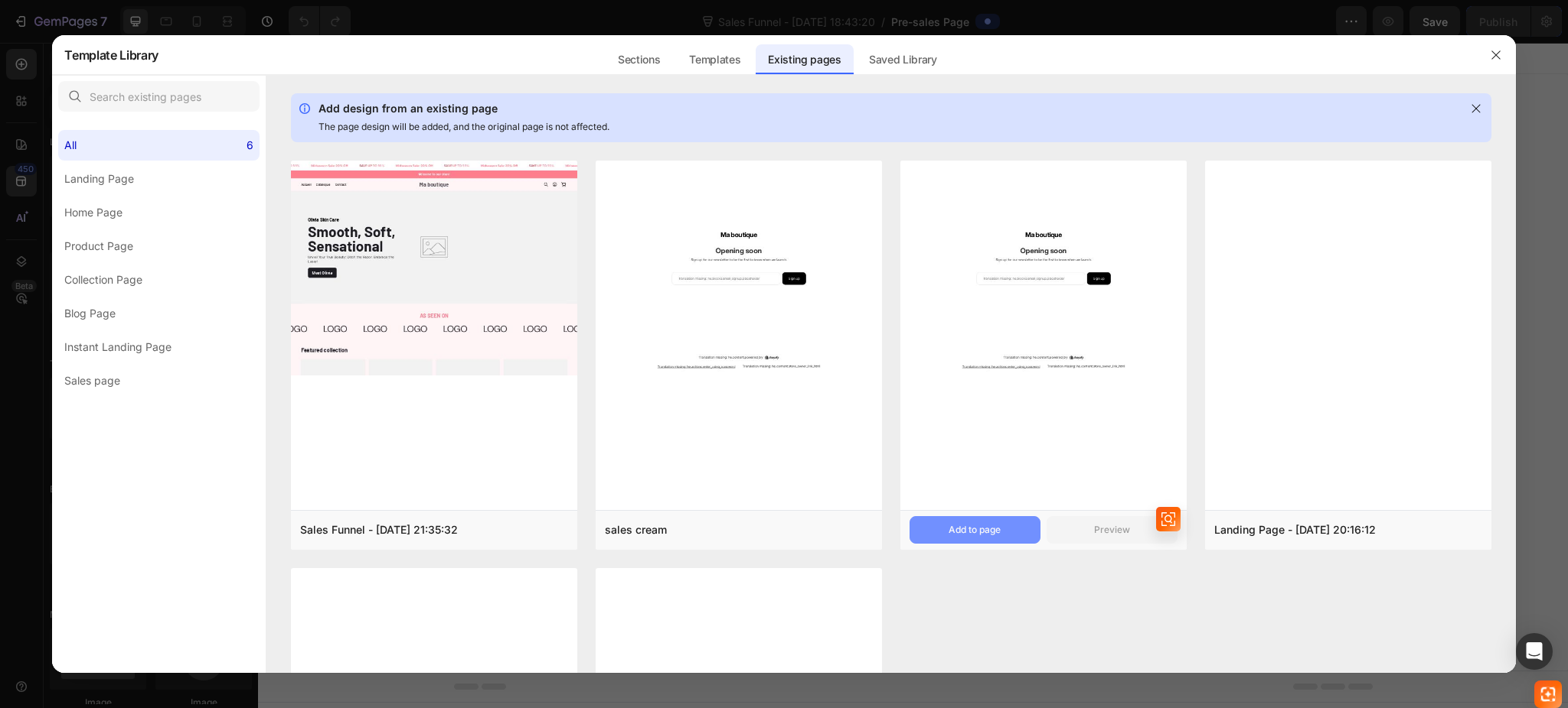
click at [958, 522] on button "Add to page" at bounding box center [974, 530] width 131 height 28
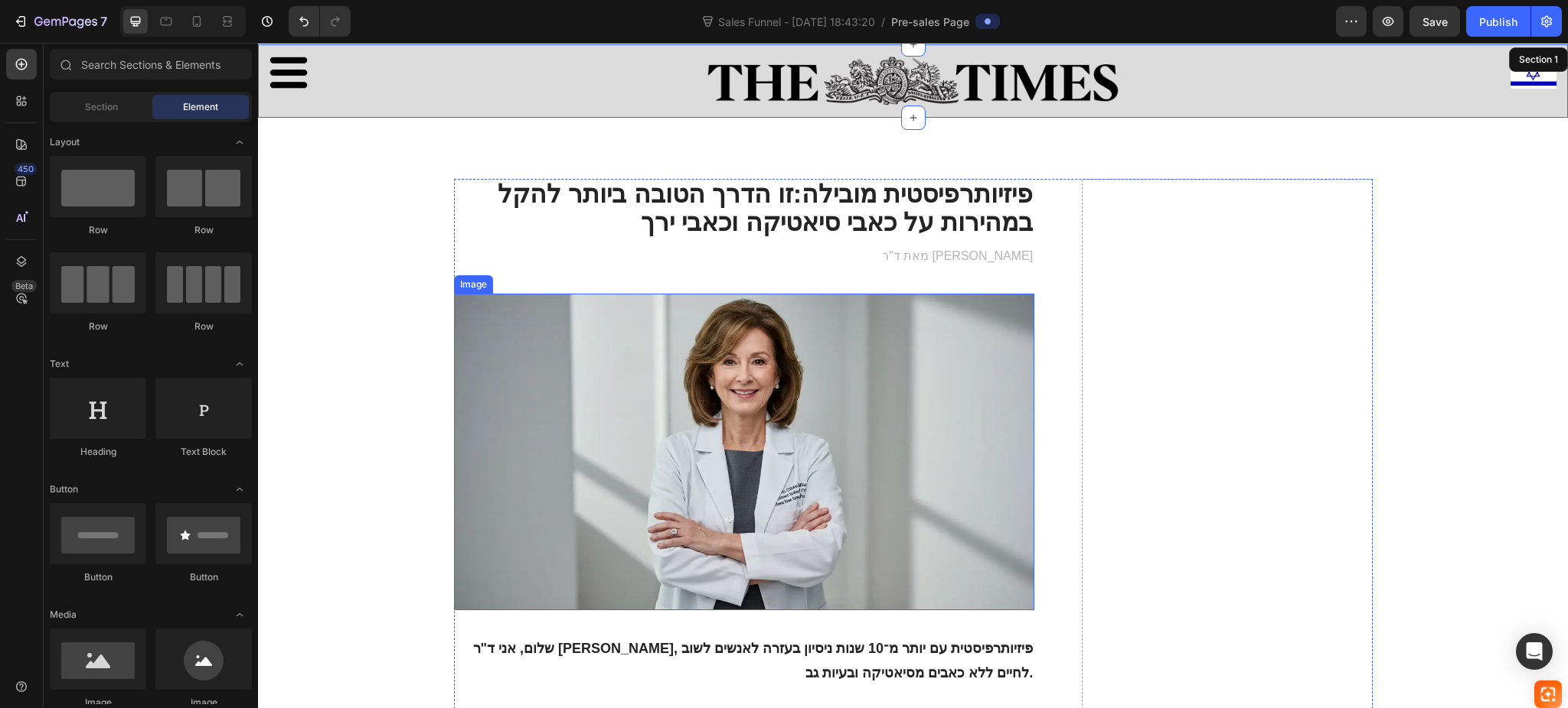
scroll to position [31, 0]
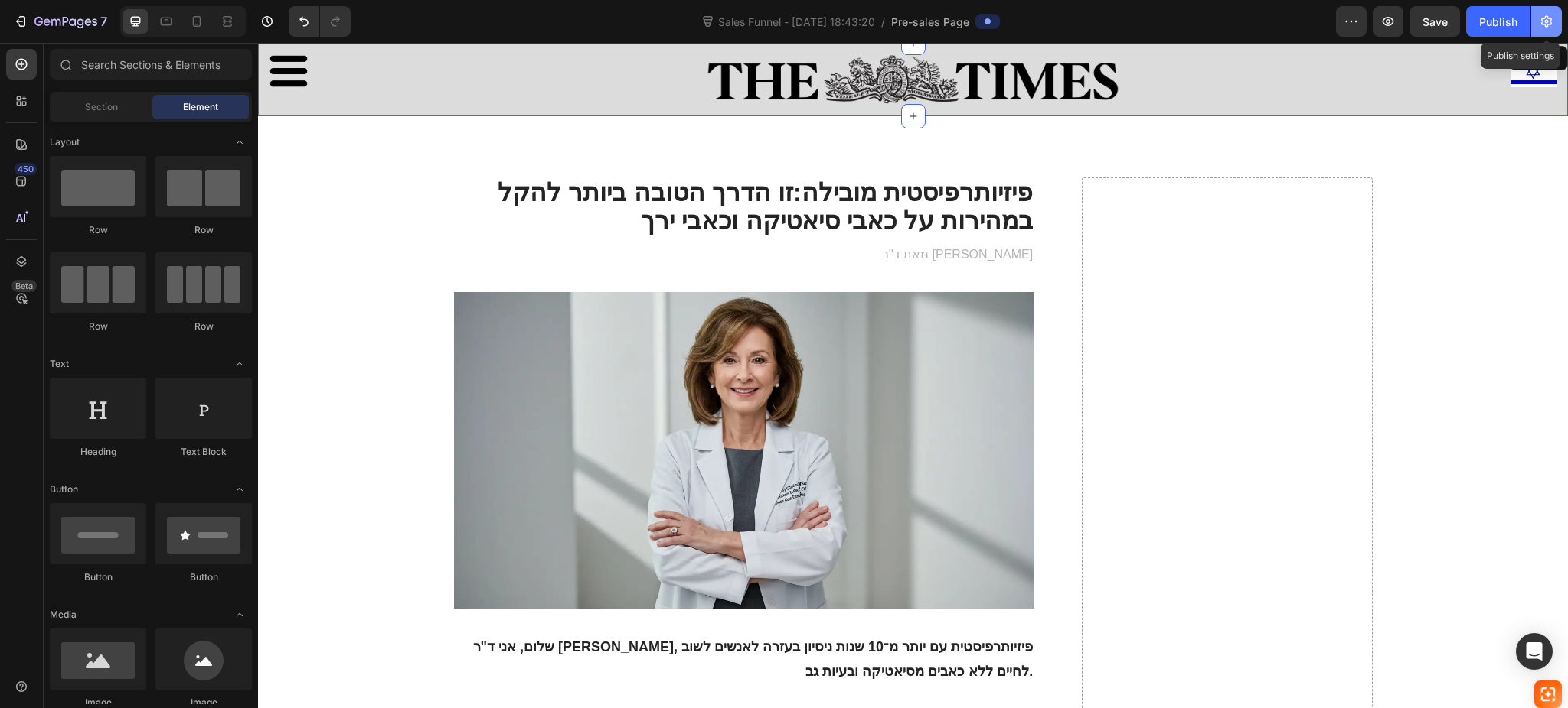
click at [1534, 21] on button "button" at bounding box center [1546, 21] width 30 height 30
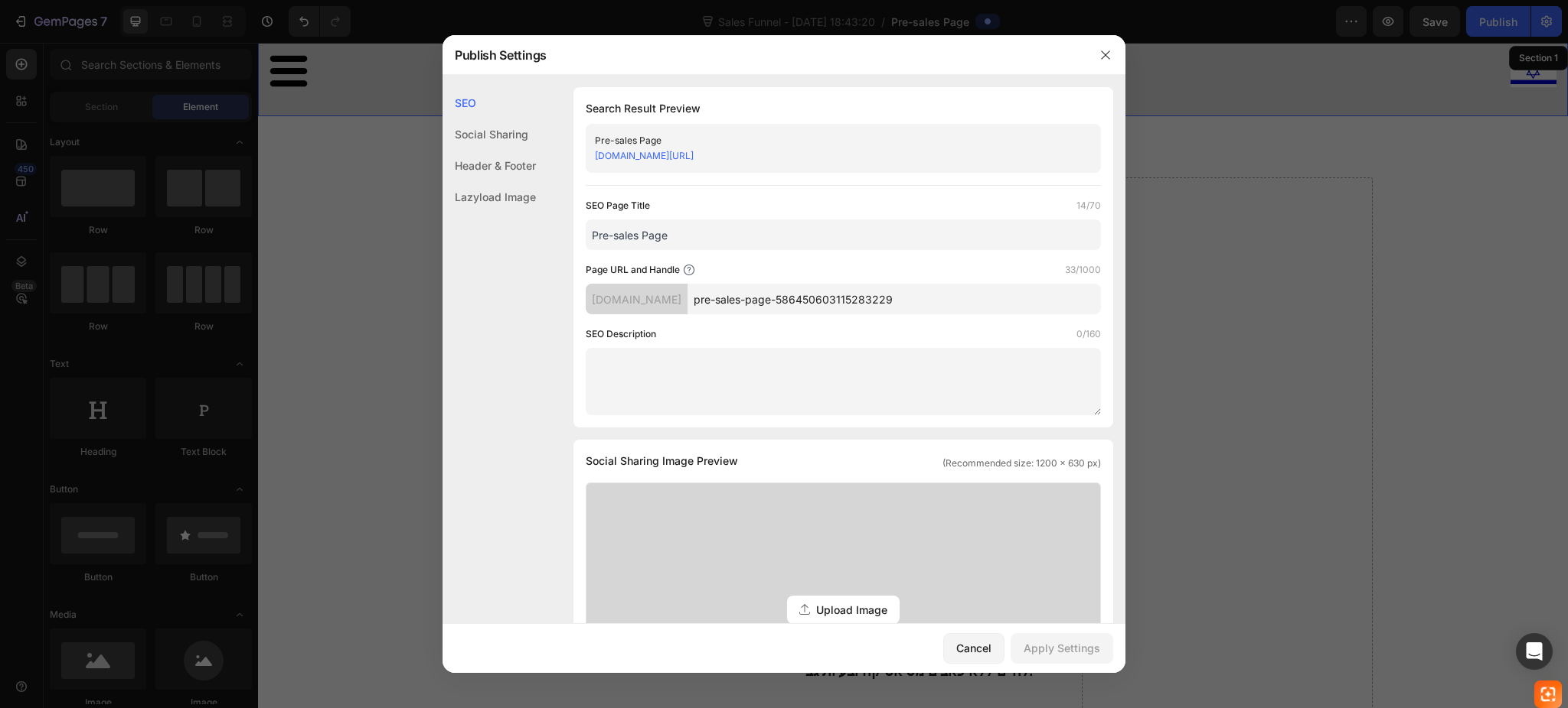
drag, startPoint x: 816, startPoint y: 300, endPoint x: 731, endPoint y: 302, distance: 85.0
click at [731, 302] on input "pre-sales-page-586450603115283229" at bounding box center [894, 299] width 414 height 30
drag, startPoint x: 691, startPoint y: 241, endPoint x: 554, endPoint y: 221, distance: 138.5
click at [554, 221] on div "SEO Search Result Preview Pre-sales Page fpexee-ry.myshopify.com/pages/pre-sale…" at bounding box center [784, 682] width 683 height 1190
type input "adv funnel"
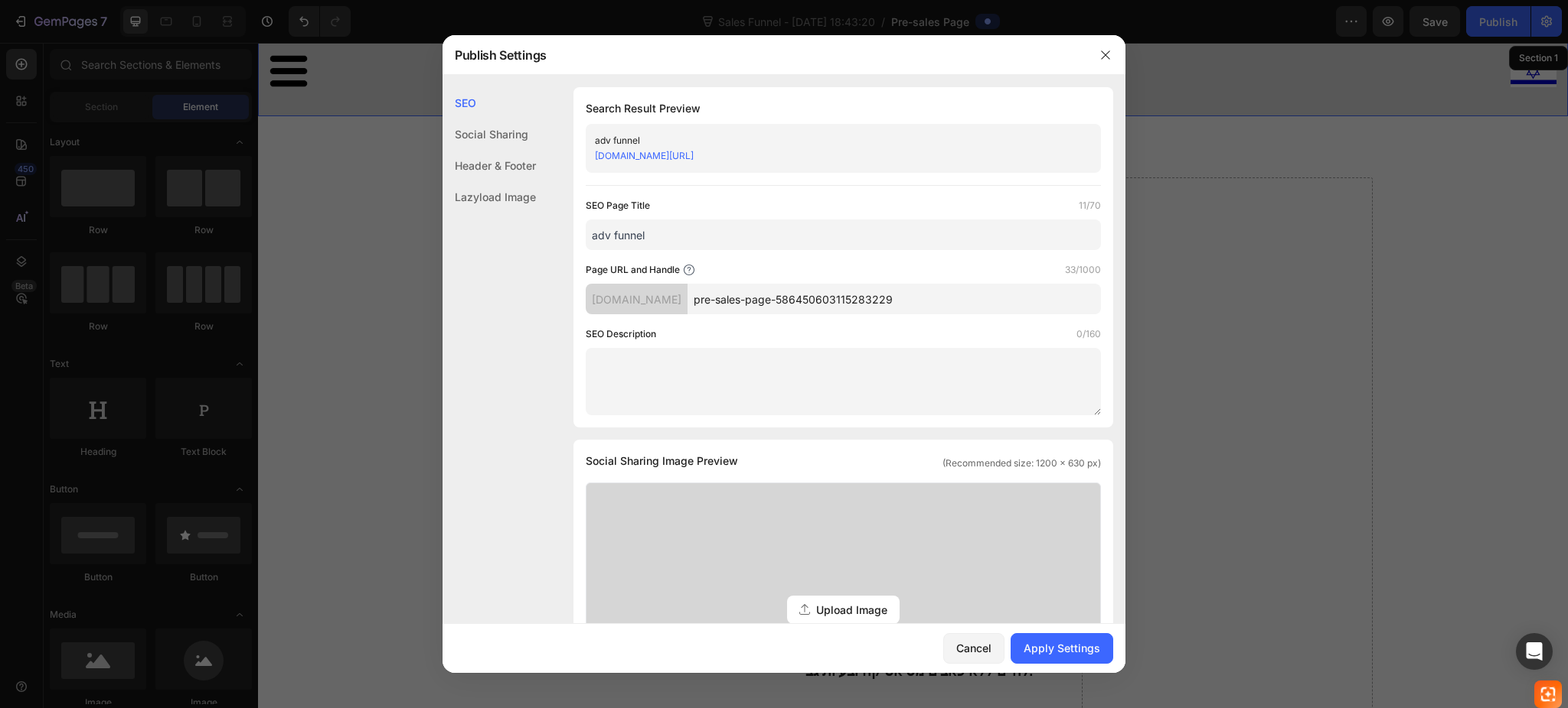
click at [814, 298] on input "pre-sales-page-586450603115283229" at bounding box center [894, 299] width 414 height 30
click at [812, 298] on input "pre-sales-page-586450603115283229" at bounding box center [894, 299] width 414 height 30
type input "a"
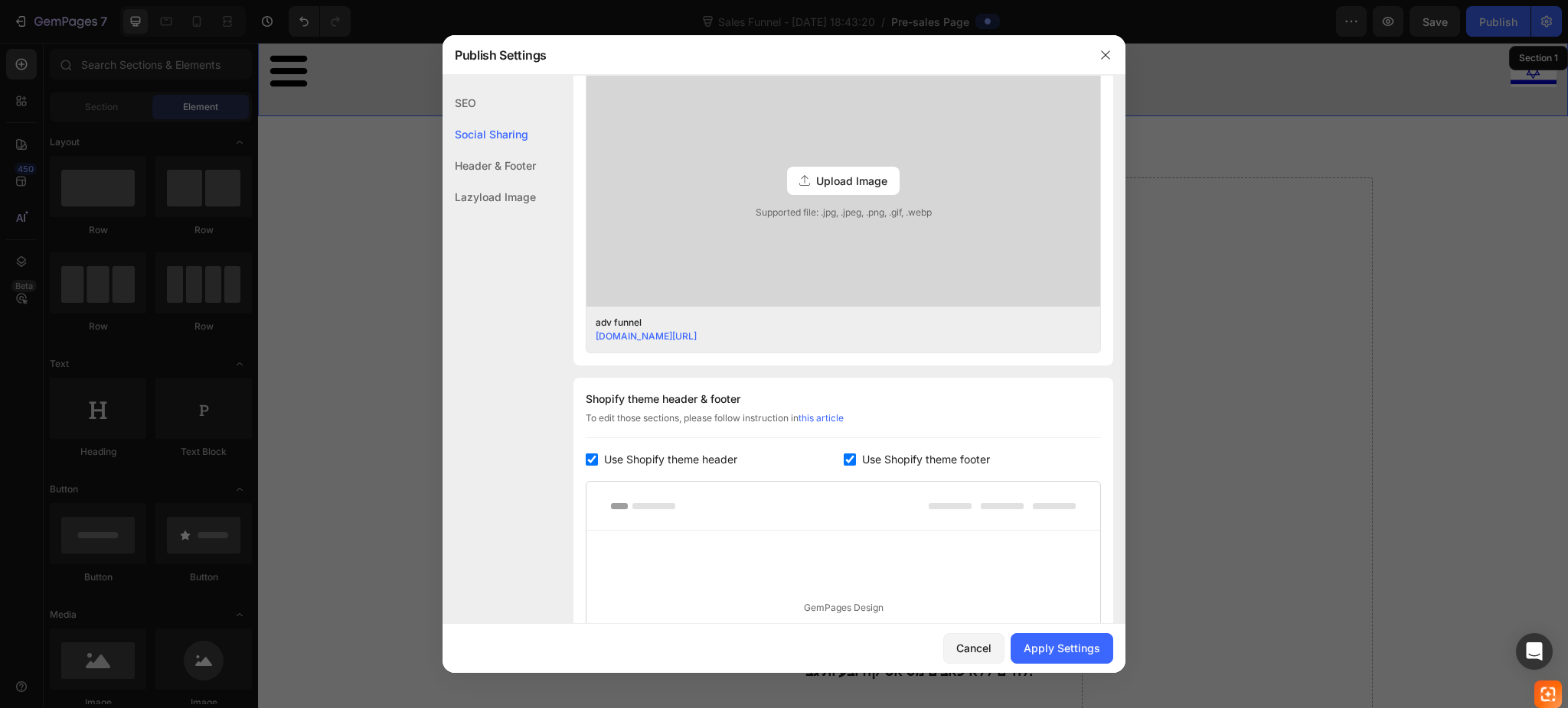
scroll to position [612, 0]
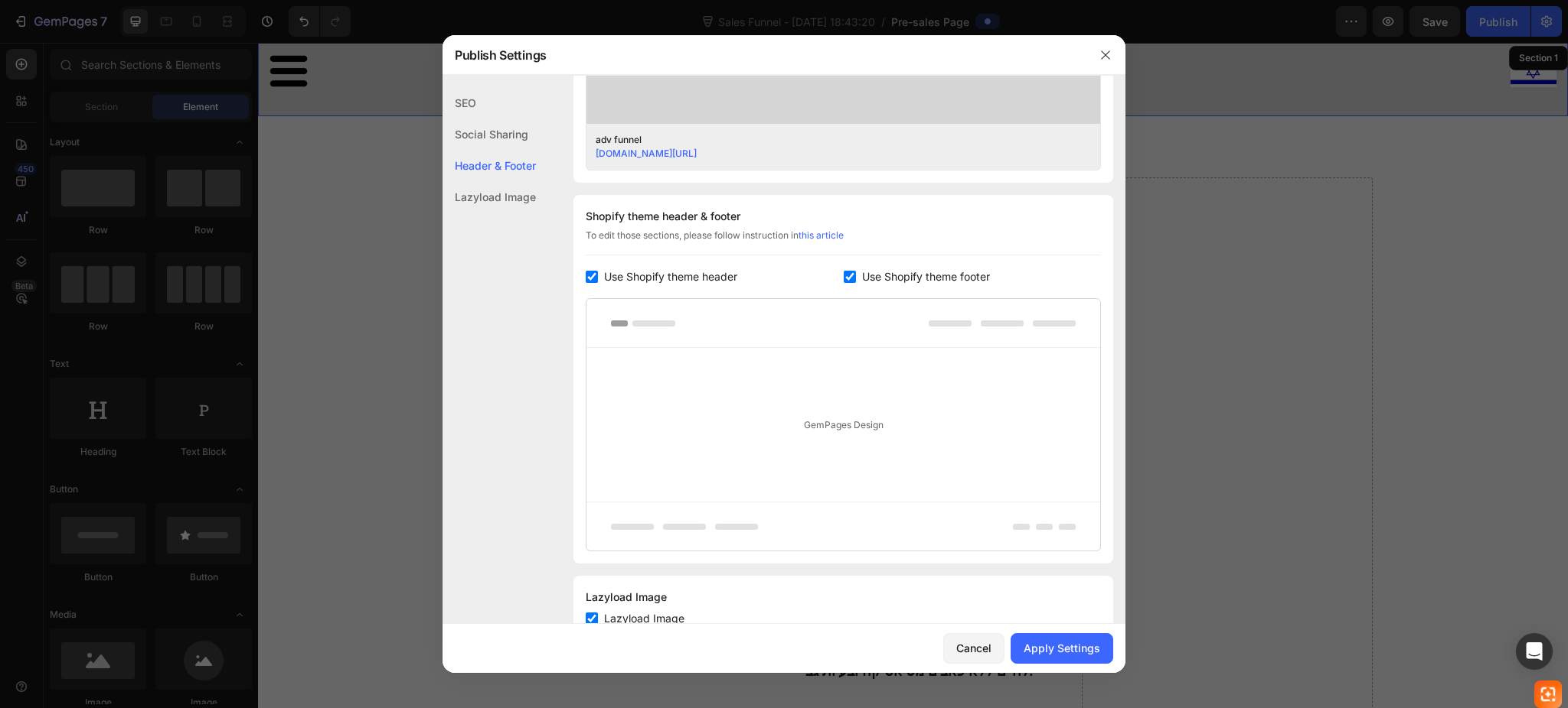
type input "cream"
click at [583, 266] on div "Shopify theme header & footer To edit those sections, please follow instruction…" at bounding box center [843, 379] width 540 height 369
click at [844, 273] on input "checkbox" at bounding box center [849, 277] width 13 height 13
checkbox input "false"
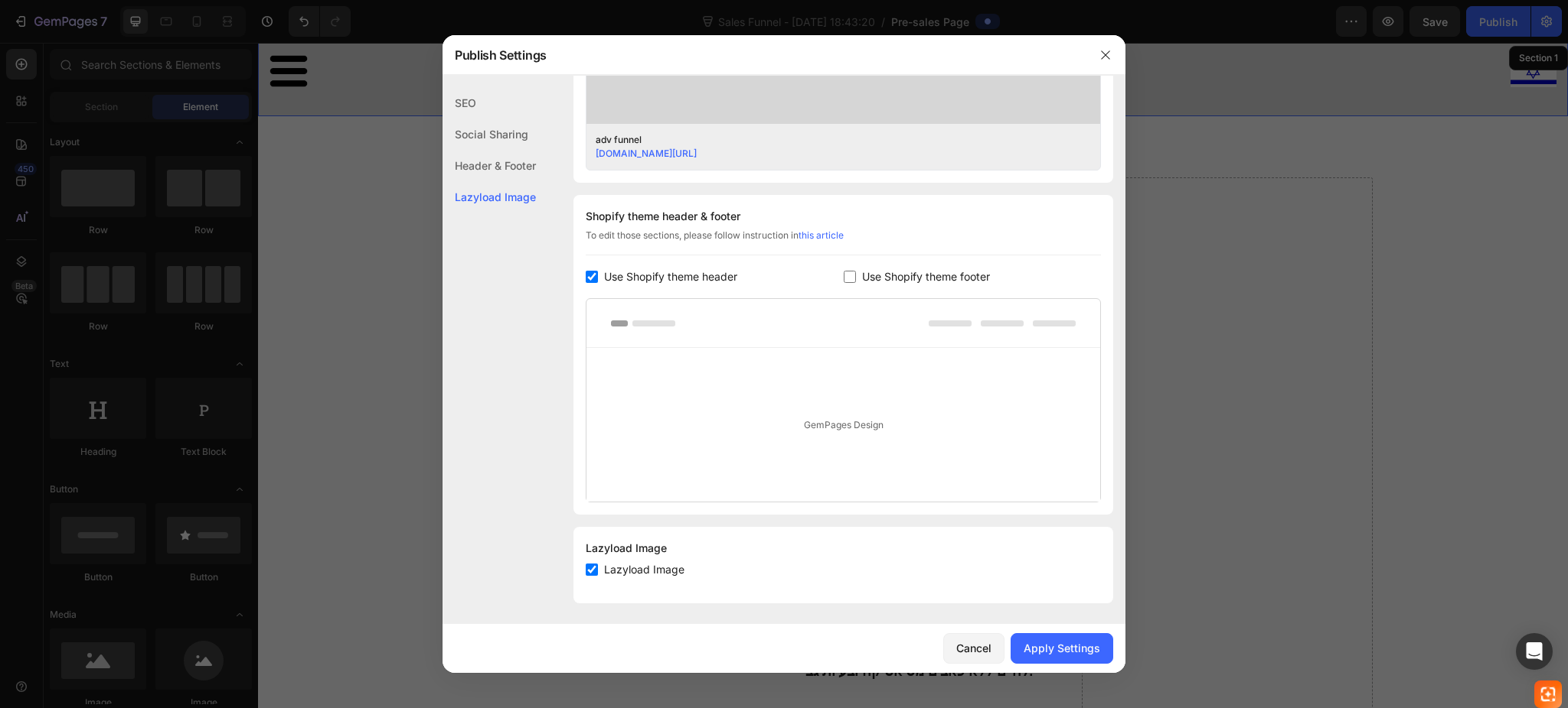
drag, startPoint x: 589, startPoint y: 277, endPoint x: 716, endPoint y: 332, distance: 138.4
click at [592, 277] on input "checkbox" at bounding box center [591, 277] width 13 height 13
checkbox input "false"
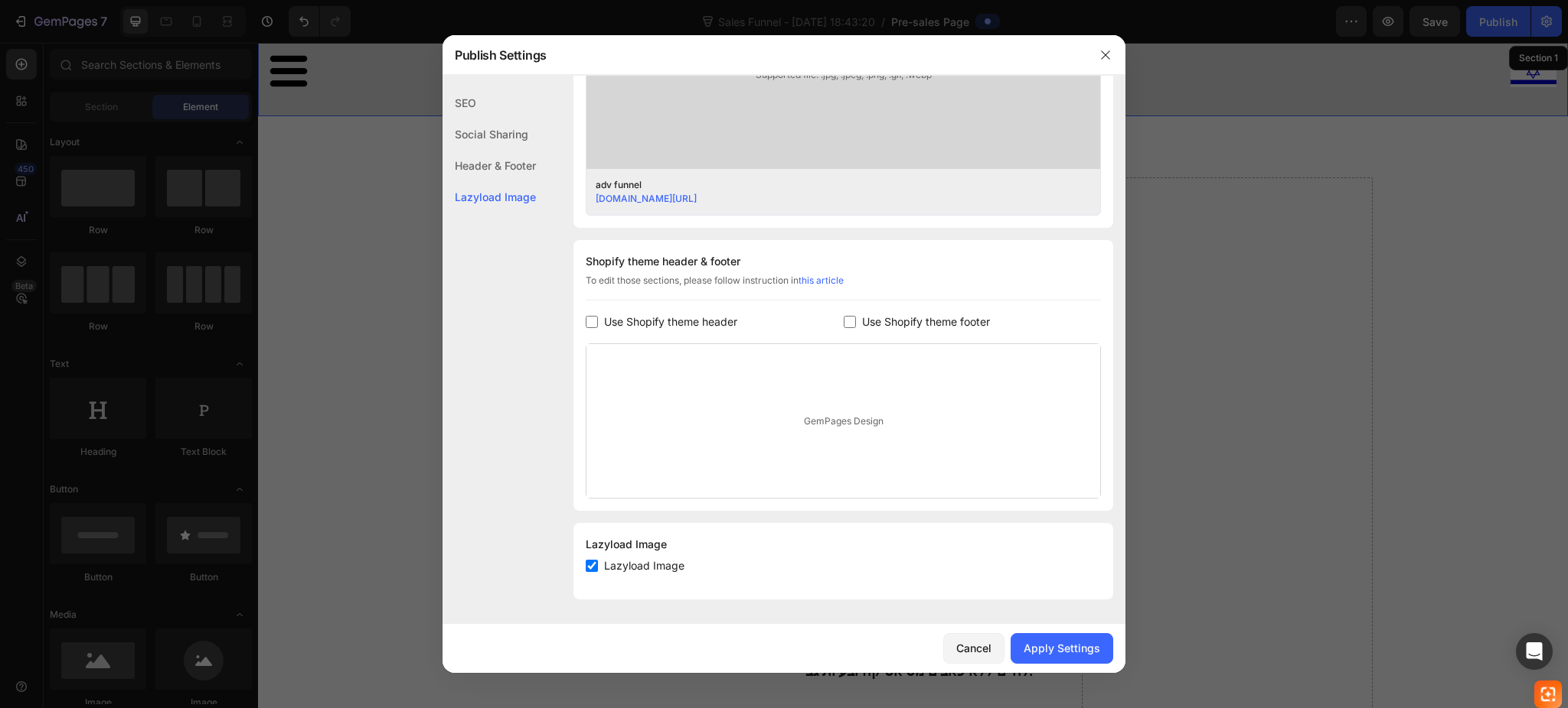
scroll to position [566, 0]
click at [1045, 636] on button "Apply Settings" at bounding box center [1061, 649] width 102 height 30
drag, startPoint x: 1105, startPoint y: 47, endPoint x: 845, endPoint y: 4, distance: 263.5
click at [1105, 47] on button "button" at bounding box center [1104, 55] width 24 height 24
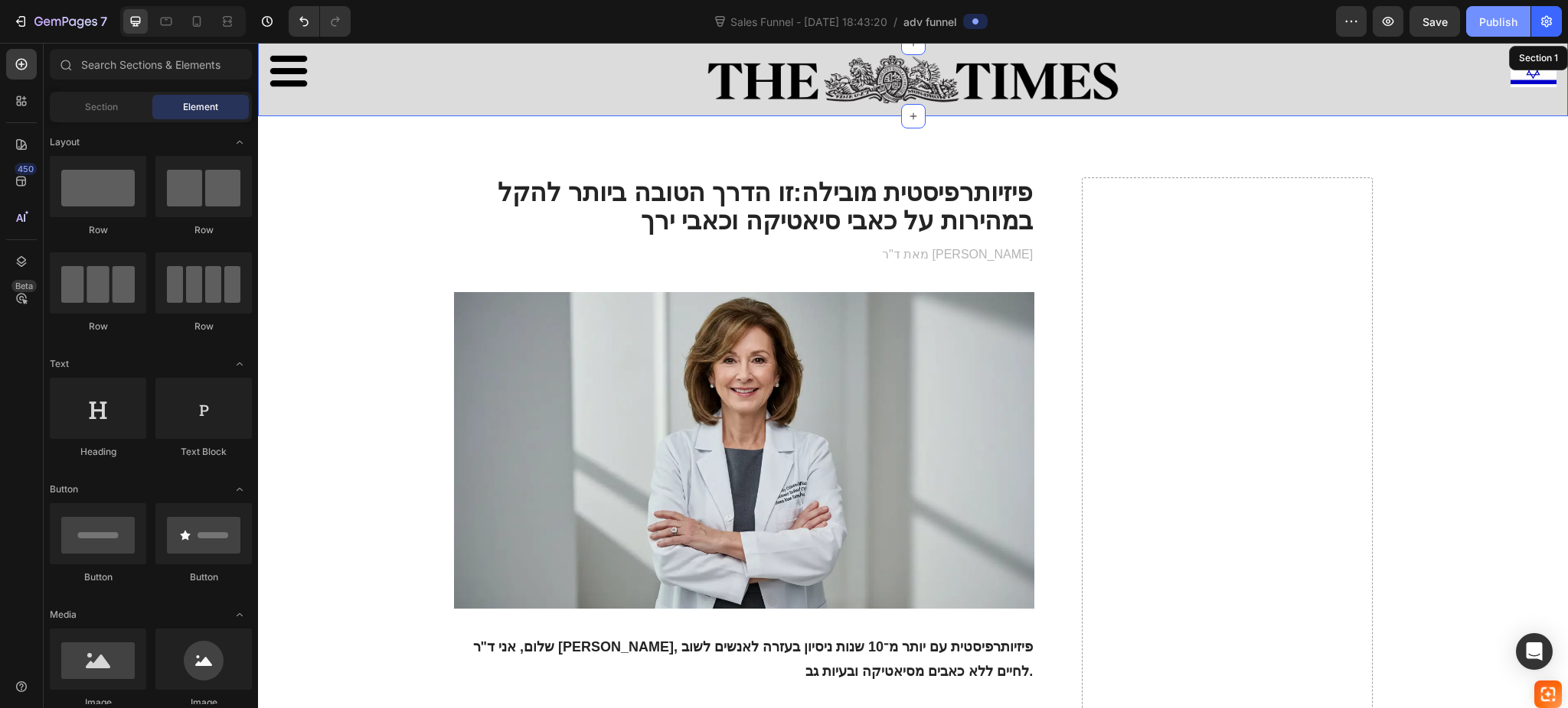
click at [1494, 18] on div "Publish" at bounding box center [1497, 21] width 38 height 16
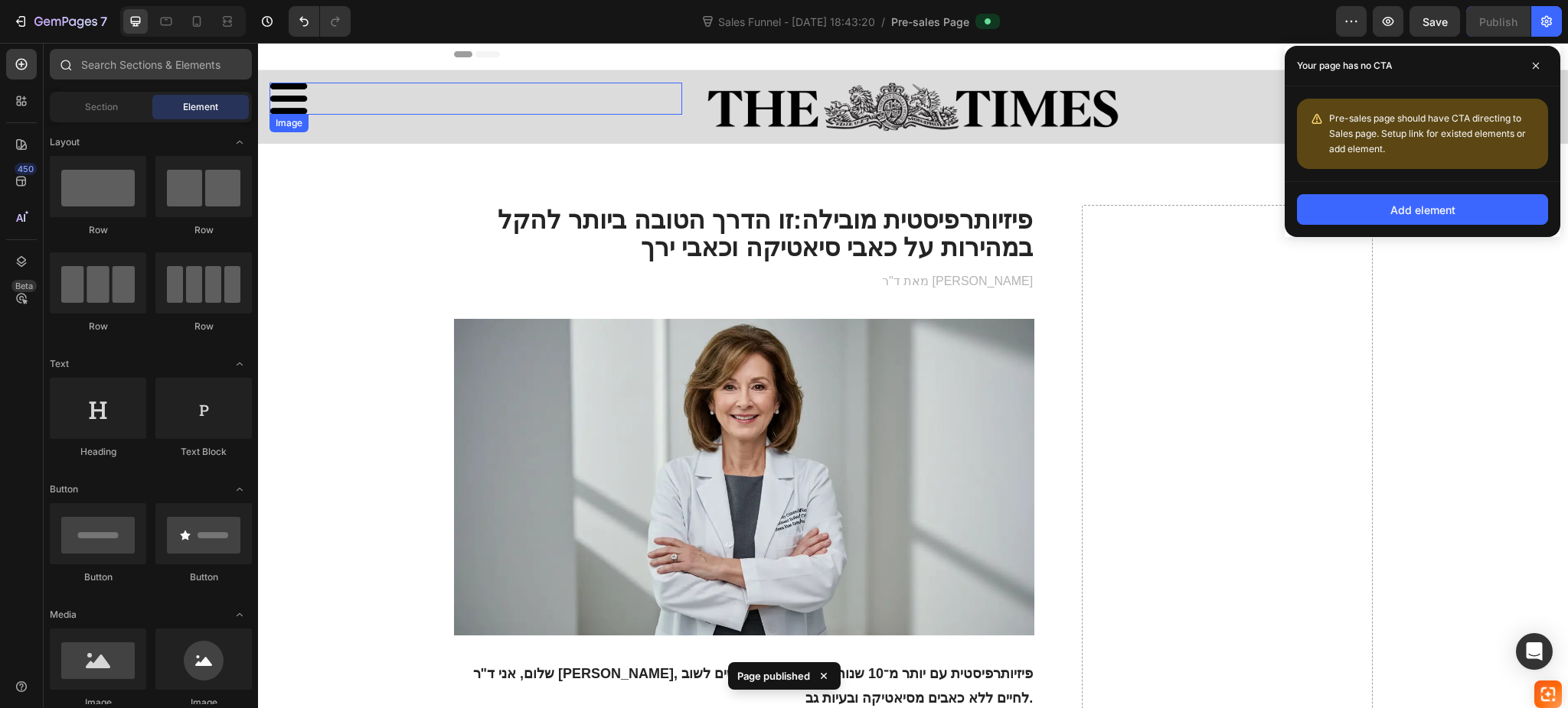
scroll to position [0, 0]
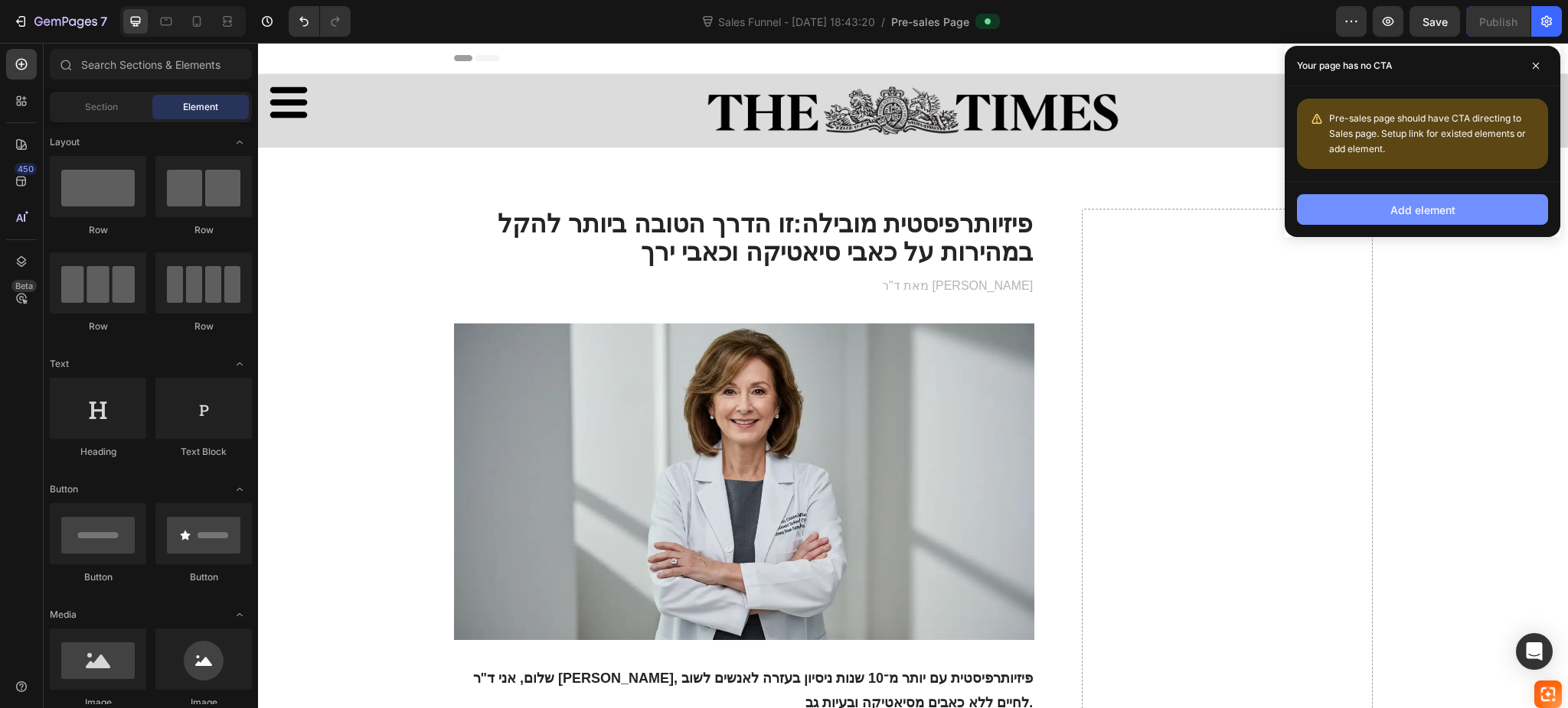
click at [1379, 214] on button "Add element" at bounding box center [1422, 209] width 251 height 30
click at [1416, 209] on div "Add element" at bounding box center [1422, 209] width 65 height 16
drag, startPoint x: 1416, startPoint y: 209, endPoint x: 1006, endPoint y: 207, distance: 410.0
click at [1416, 209] on div "Add element" at bounding box center [1422, 209] width 65 height 16
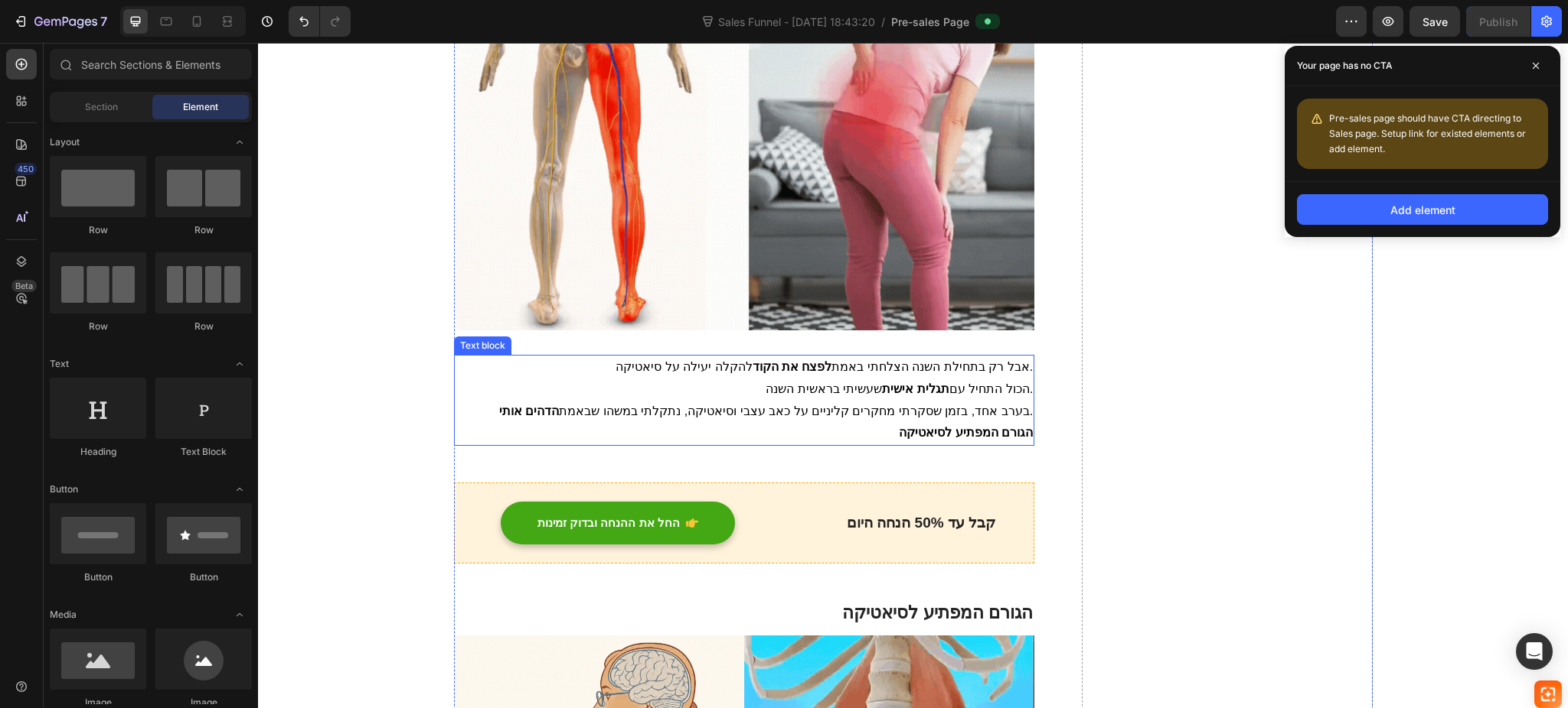
scroll to position [1326, 0]
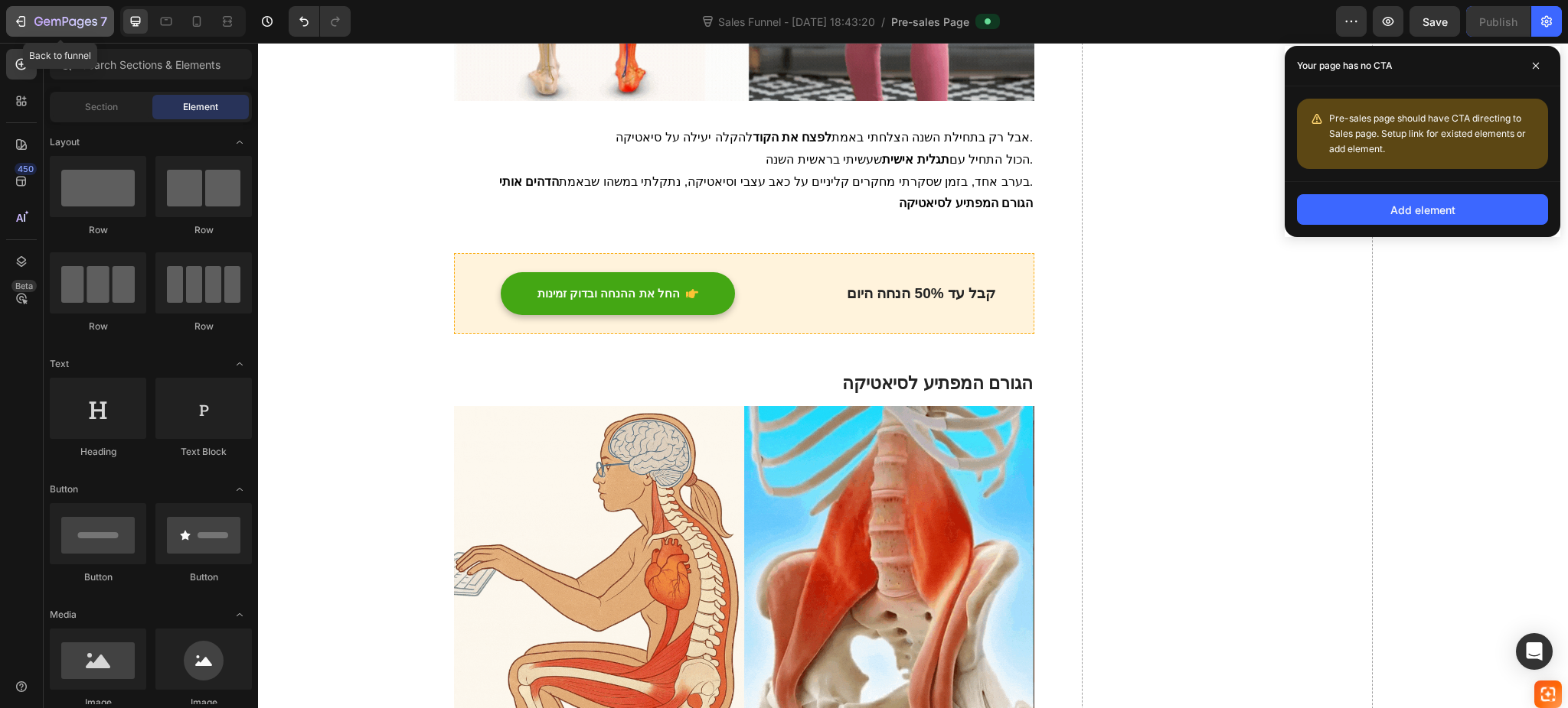
click at [6, 12] on button "7" at bounding box center [60, 21] width 108 height 30
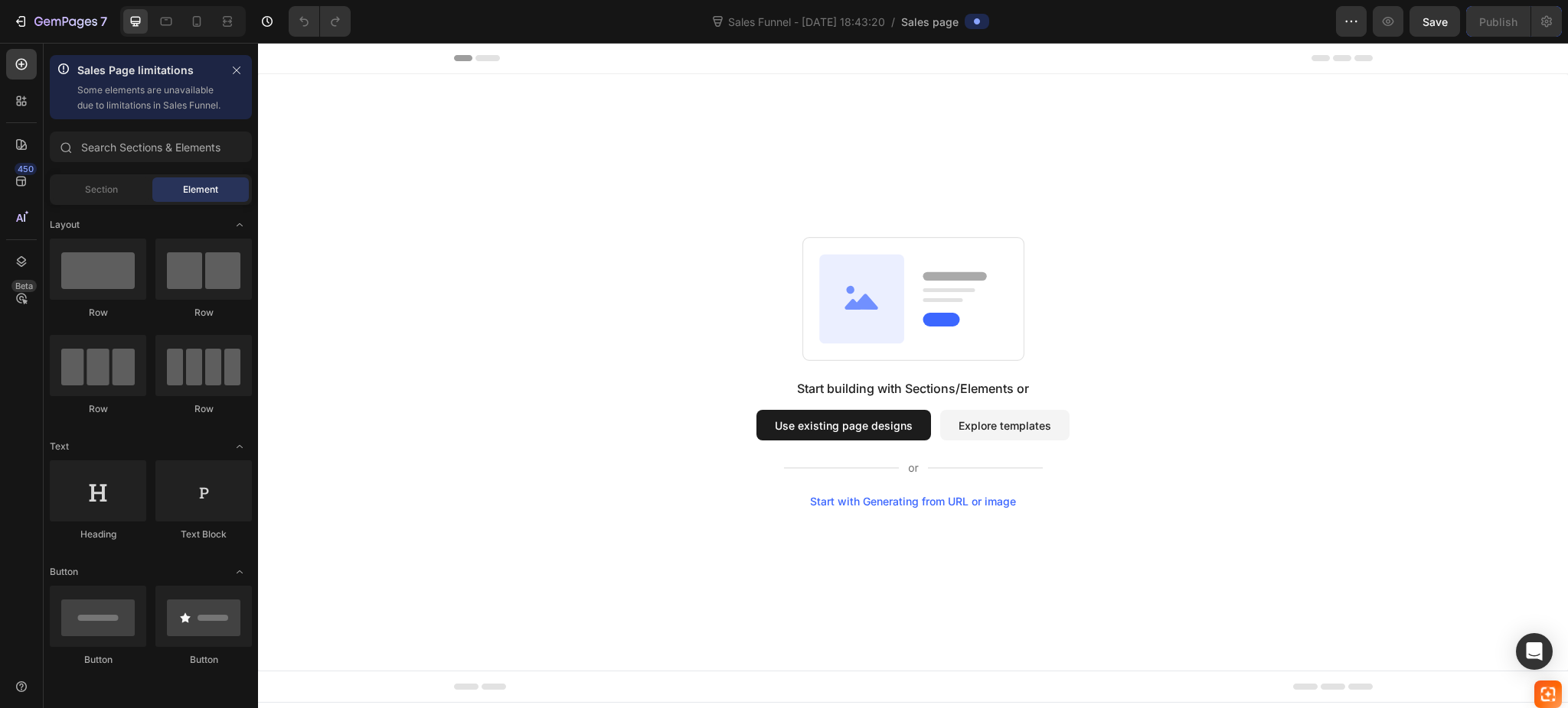
click at [900, 420] on button "Use existing page designs" at bounding box center [844, 425] width 175 height 30
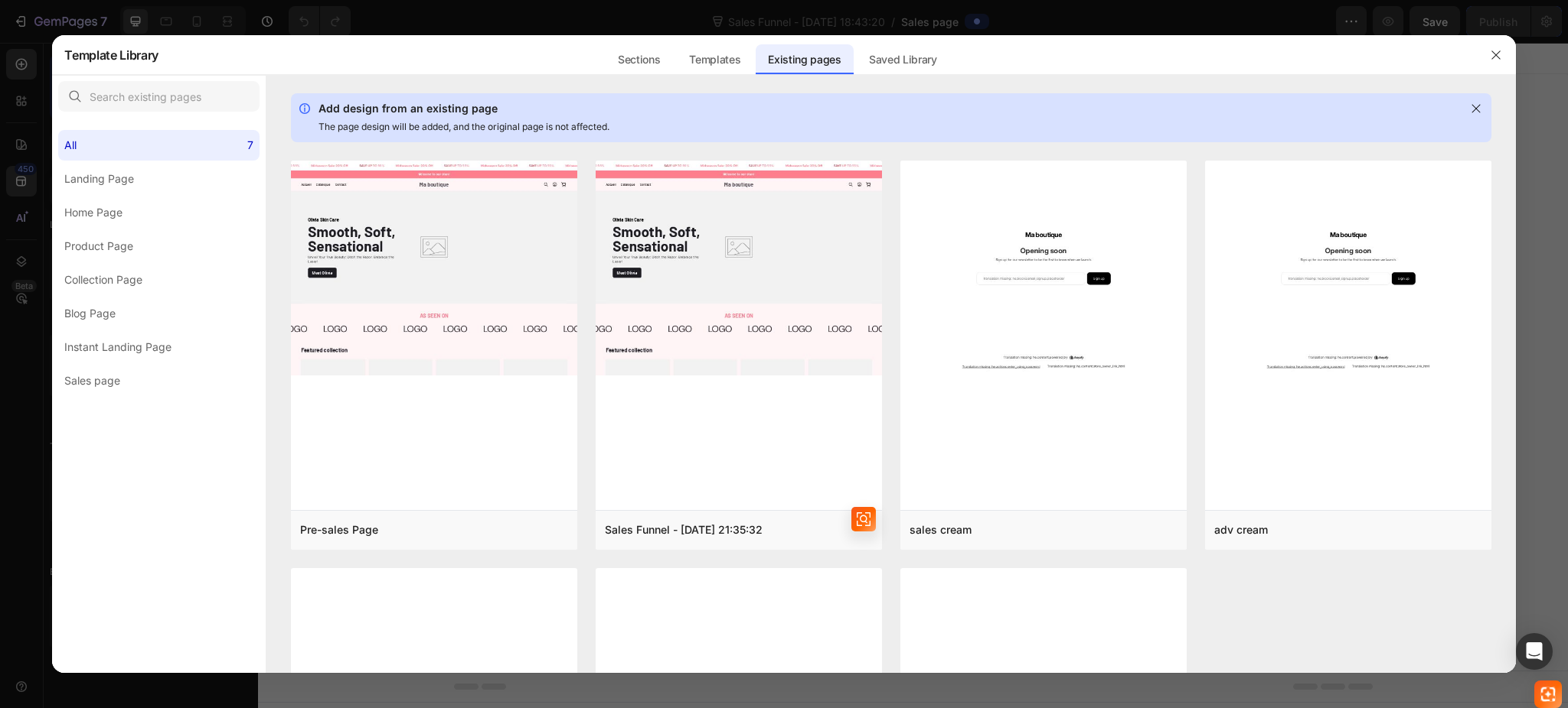
scroll to position [203, 0]
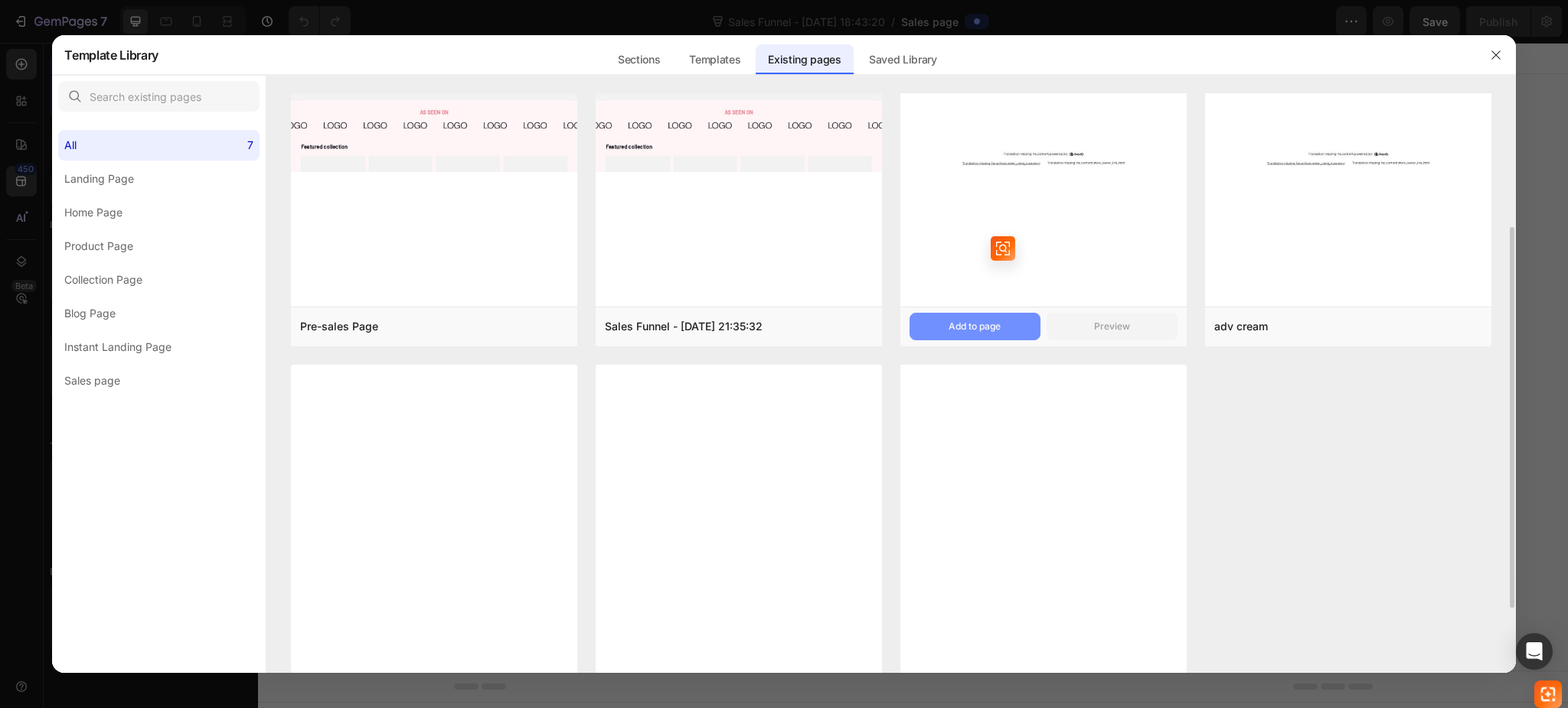
click at [973, 325] on div "Add to page" at bounding box center [974, 327] width 52 height 14
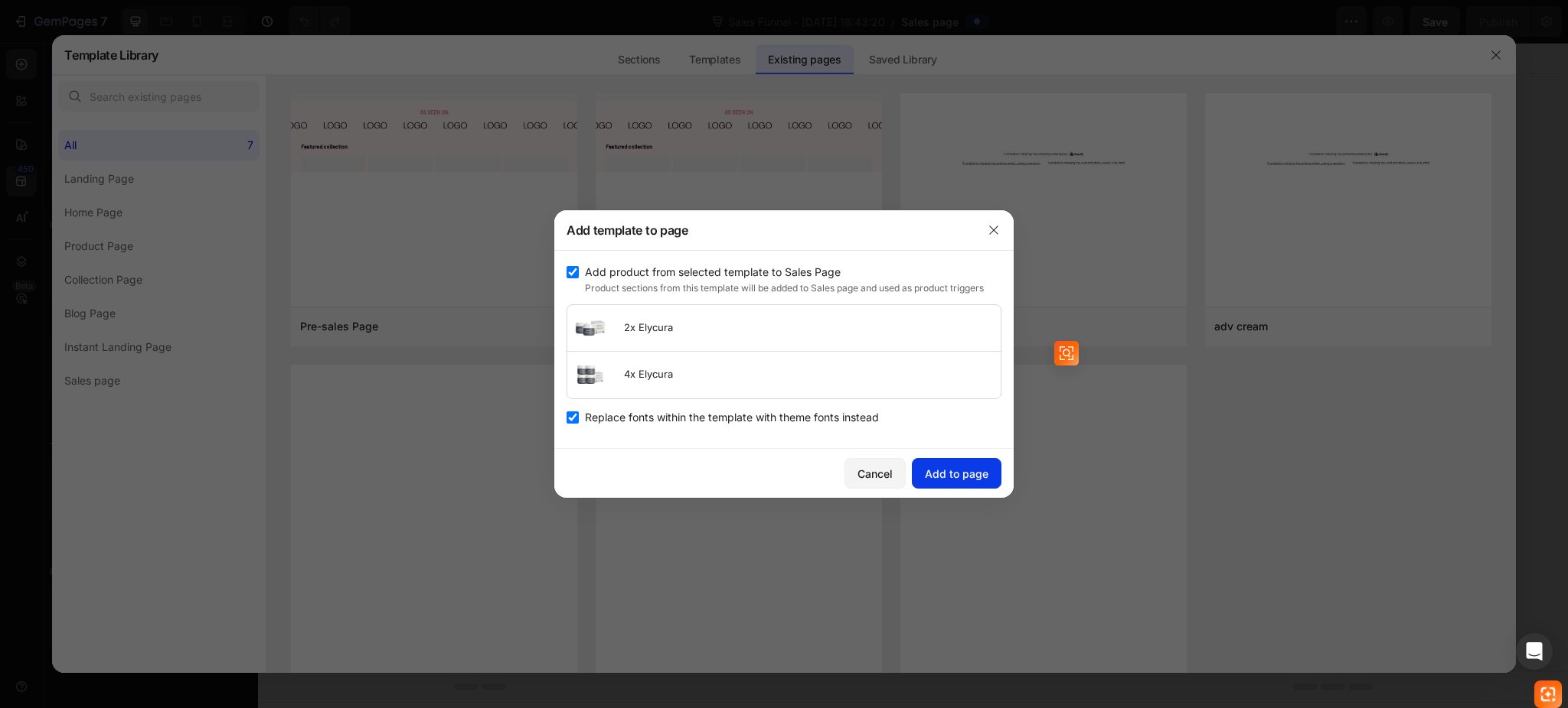
click at [969, 474] on div "Add to page" at bounding box center [956, 473] width 63 height 16
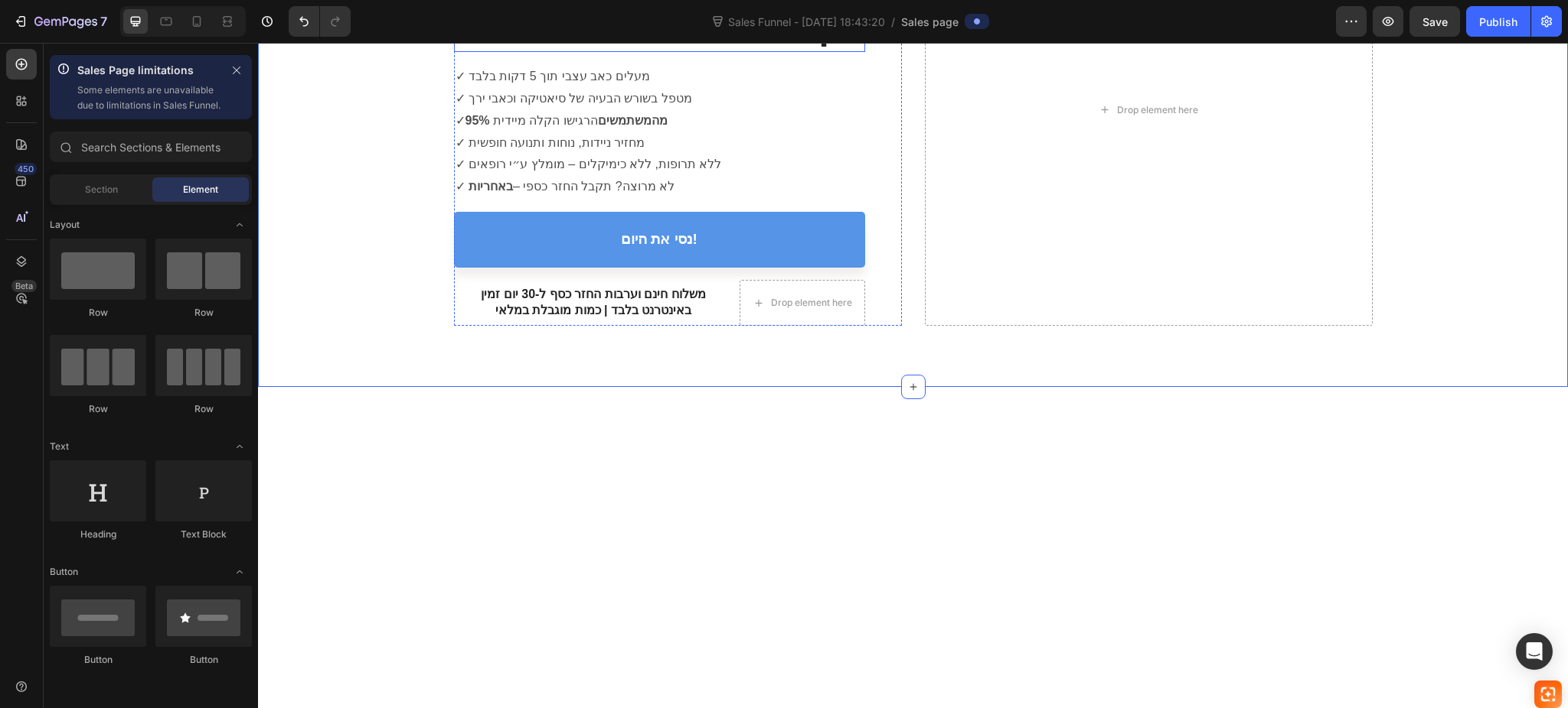
scroll to position [542, 0]
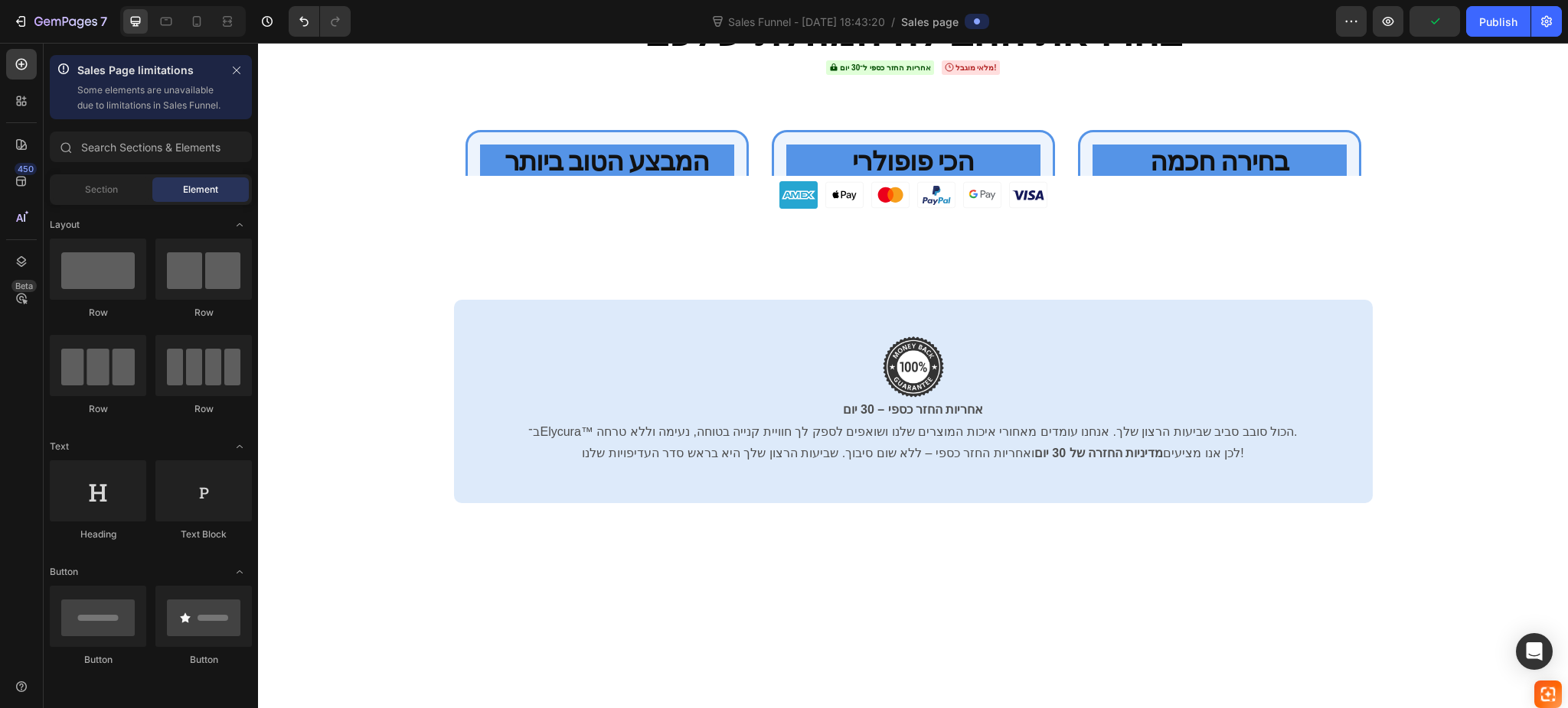
scroll to position [6677, 0]
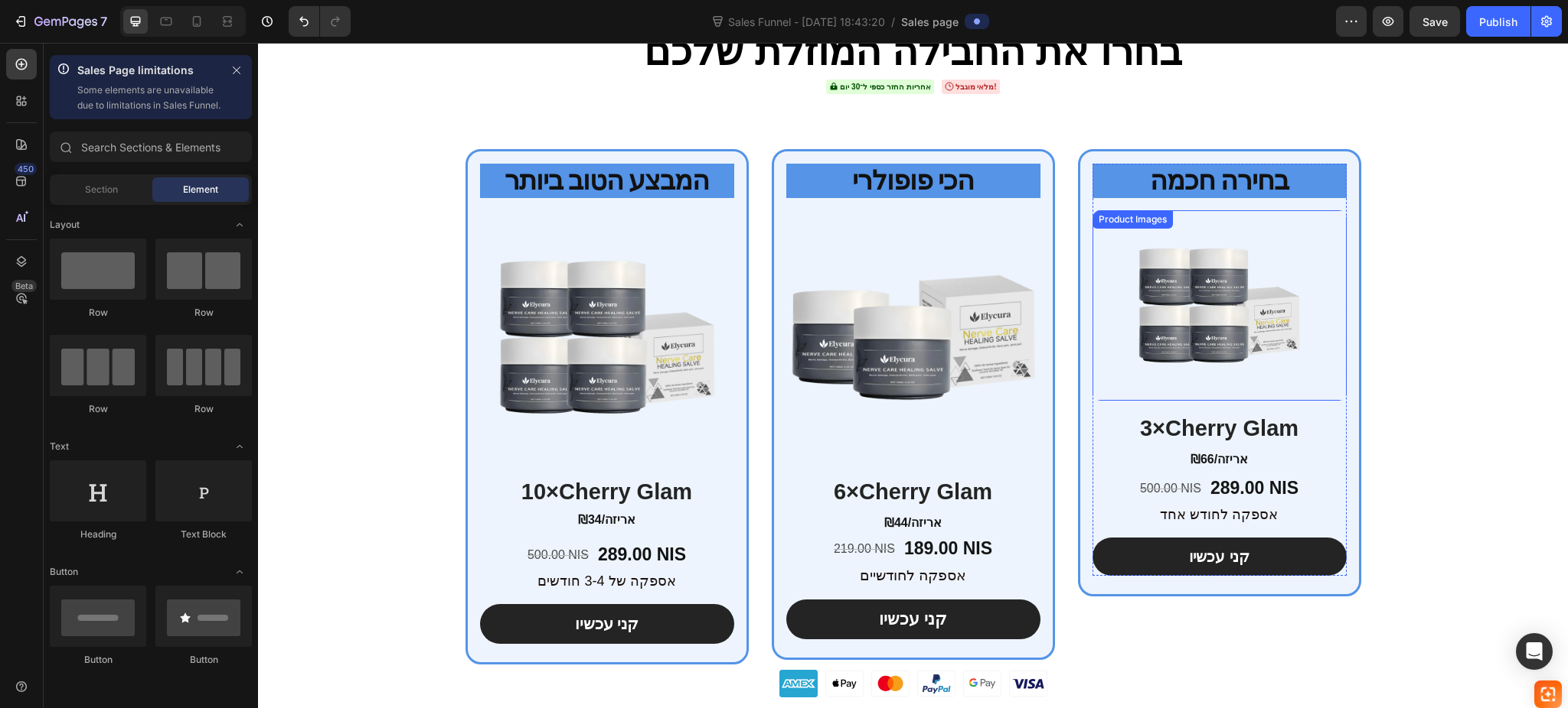
click at [1176, 342] on img at bounding box center [1219, 305] width 254 height 191
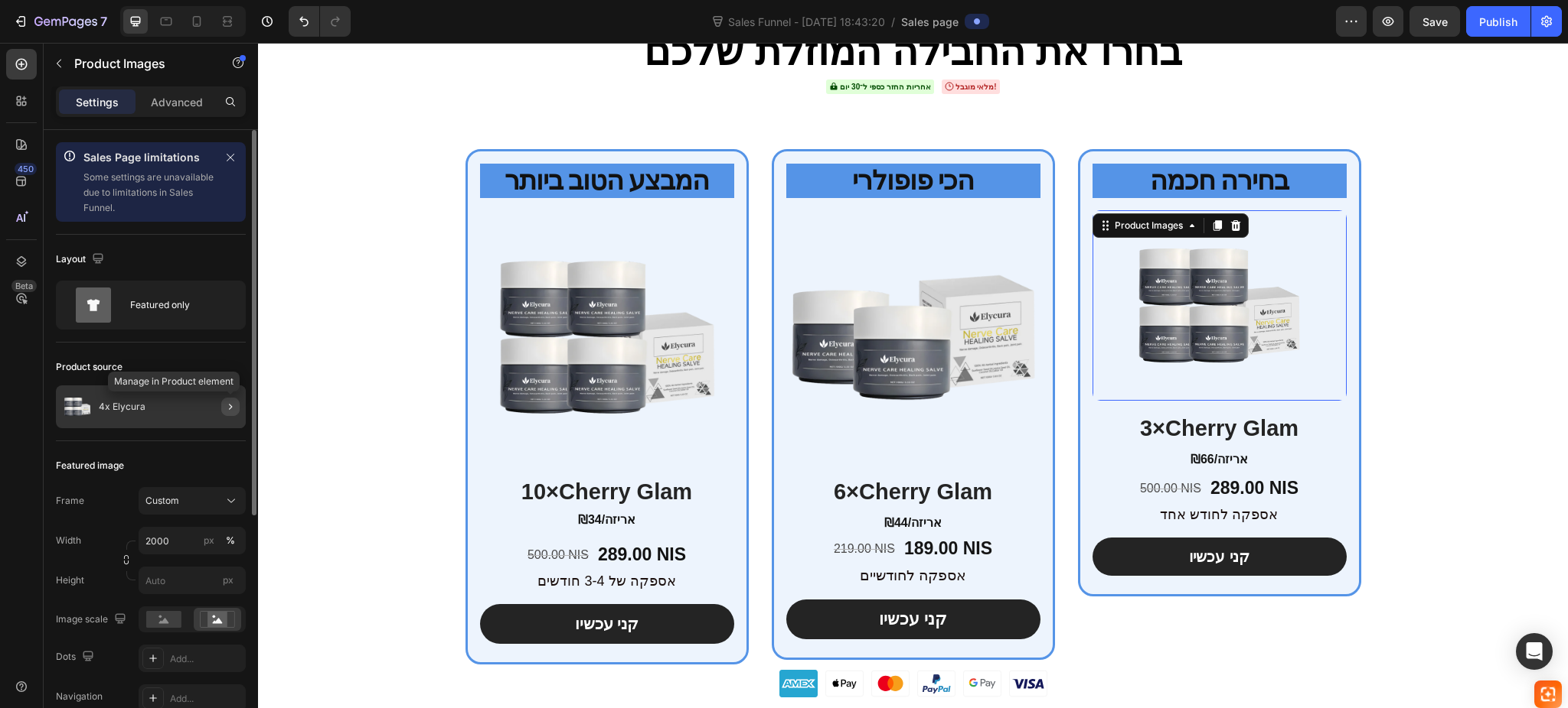
click at [231, 409] on icon "button" at bounding box center [231, 407] width 13 height 13
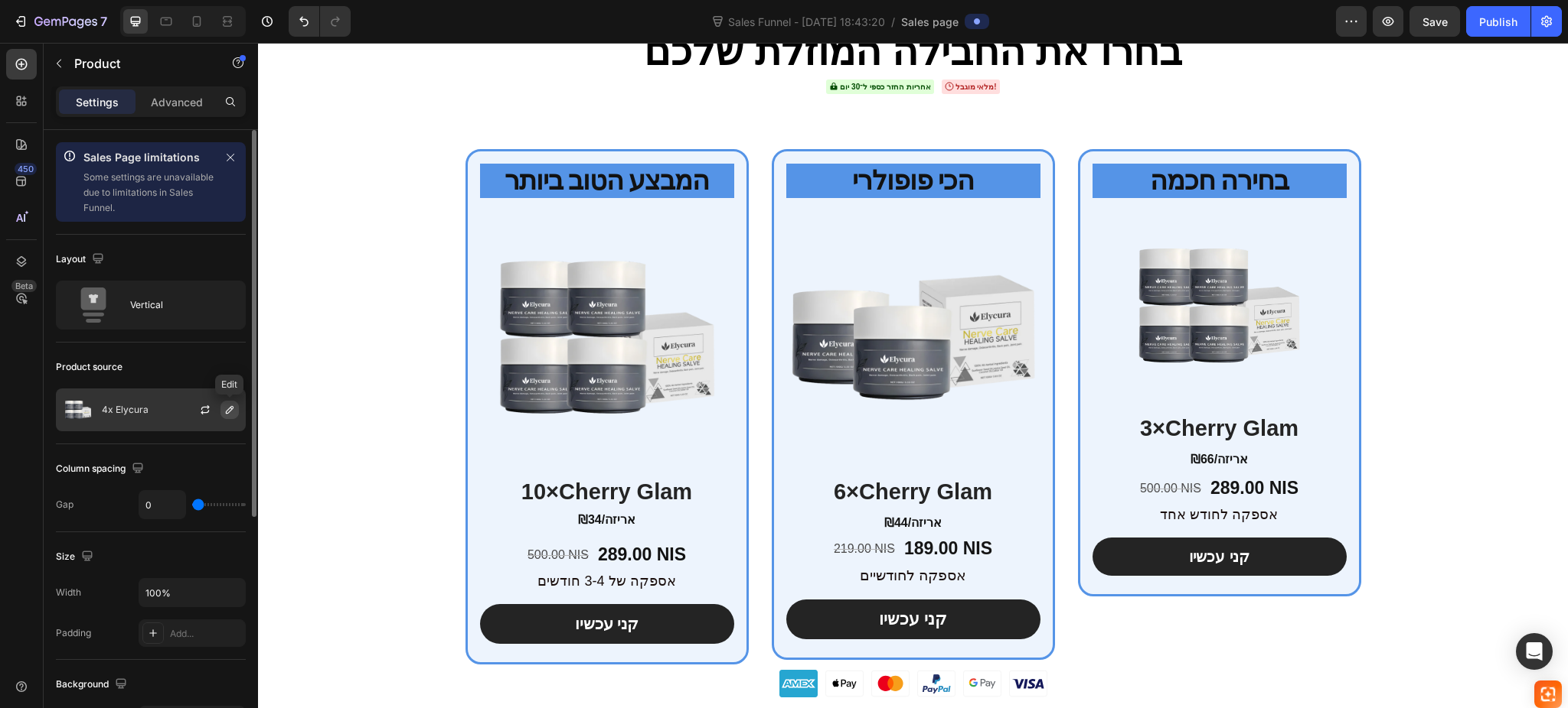
click at [225, 413] on icon "button" at bounding box center [230, 410] width 13 height 13
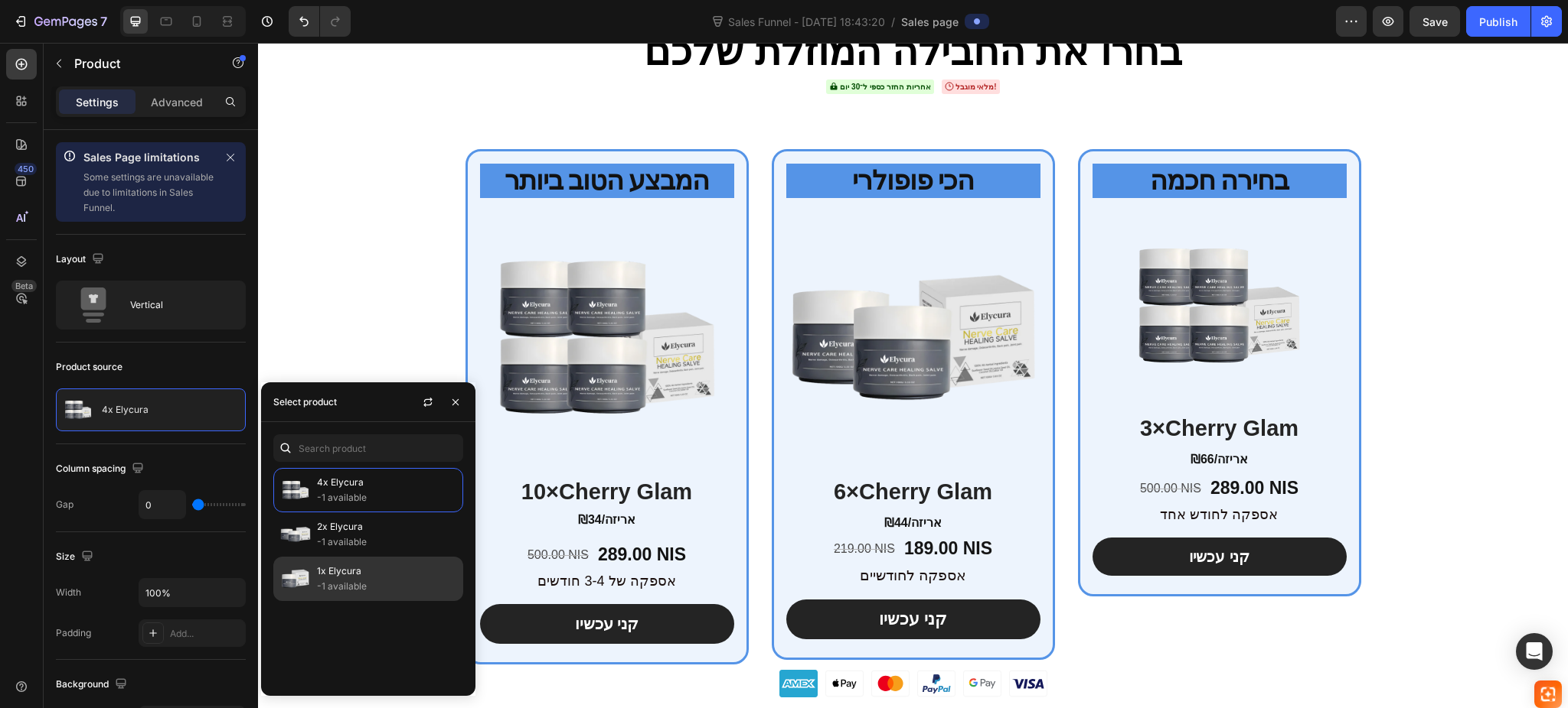
click at [335, 565] on p "1x Elycura" at bounding box center [386, 571] width 139 height 15
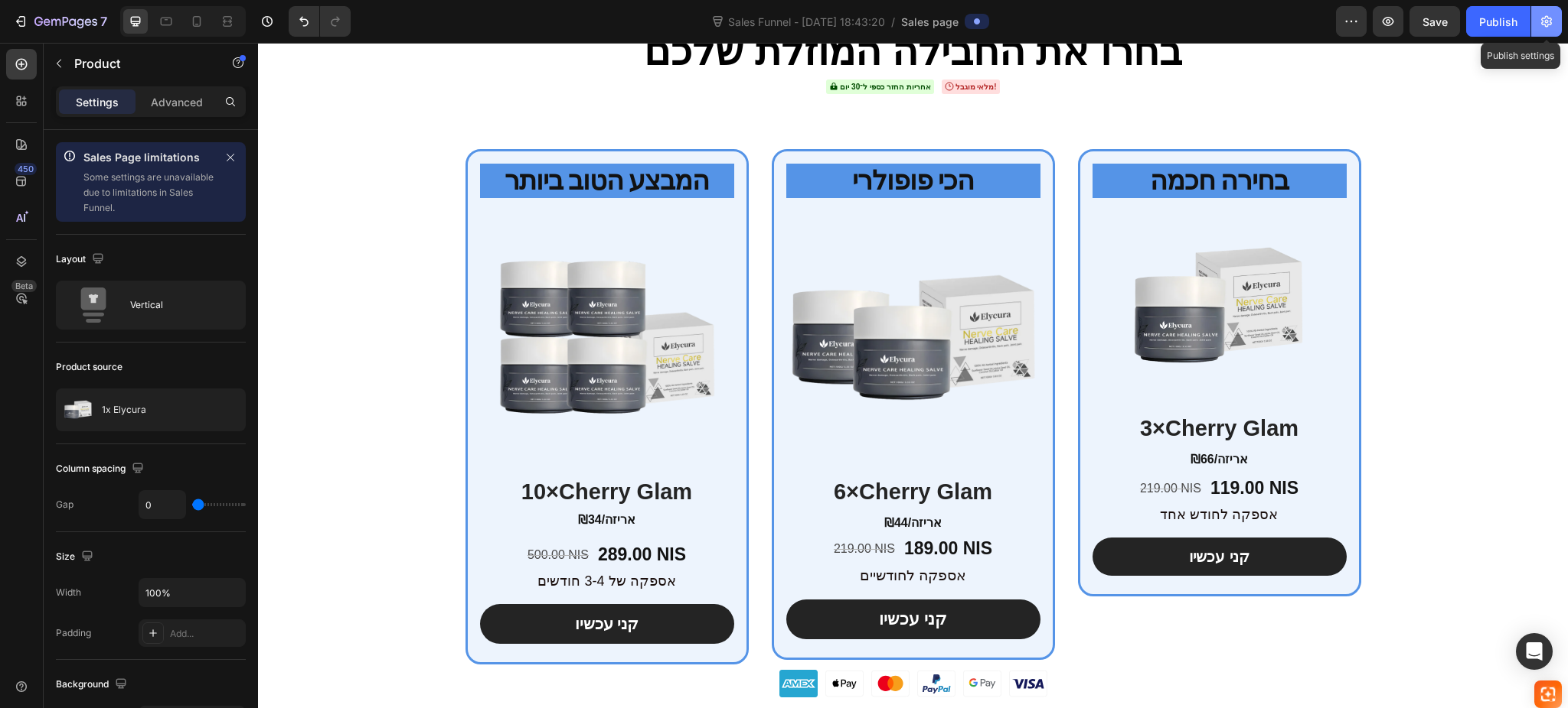
click at [1532, 24] on button "button" at bounding box center [1546, 21] width 30 height 30
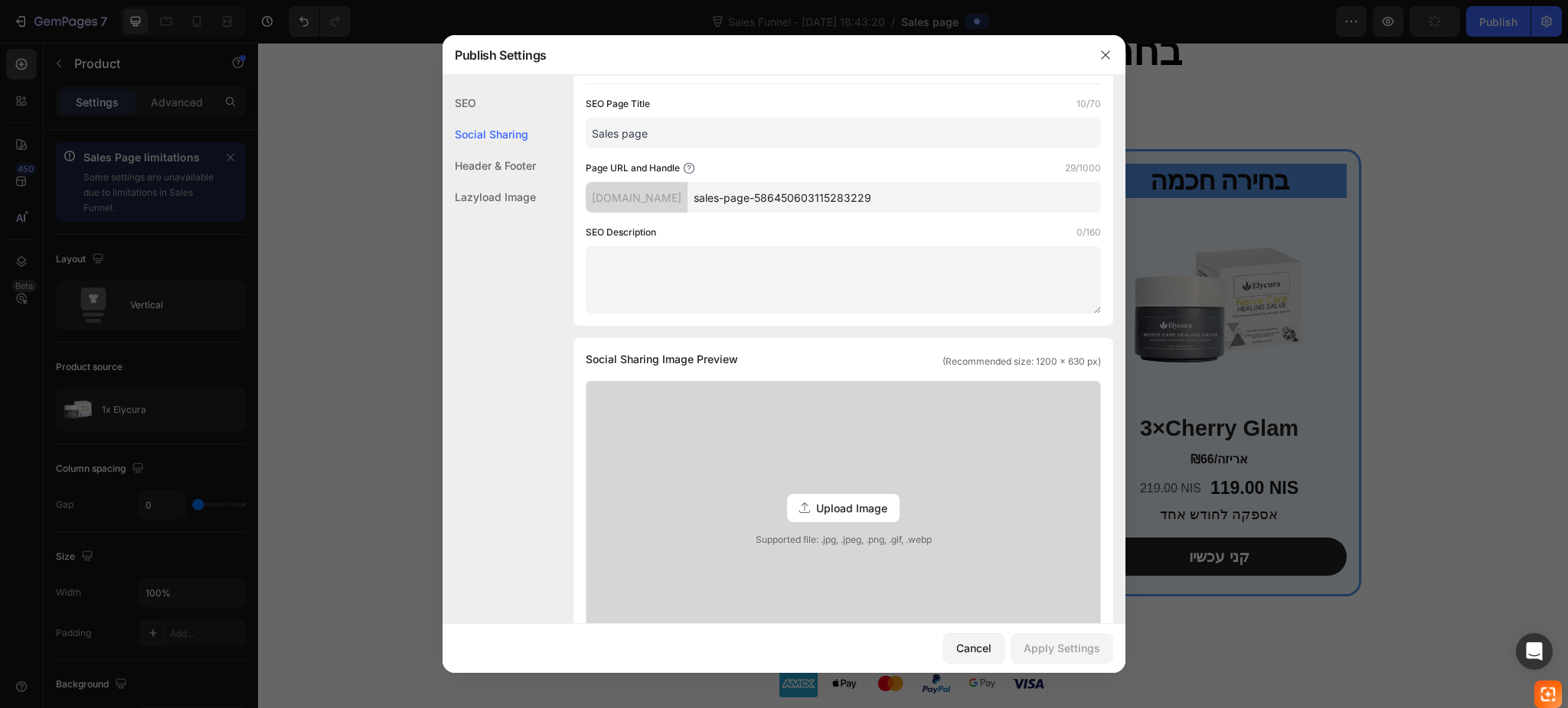
scroll to position [0, 0]
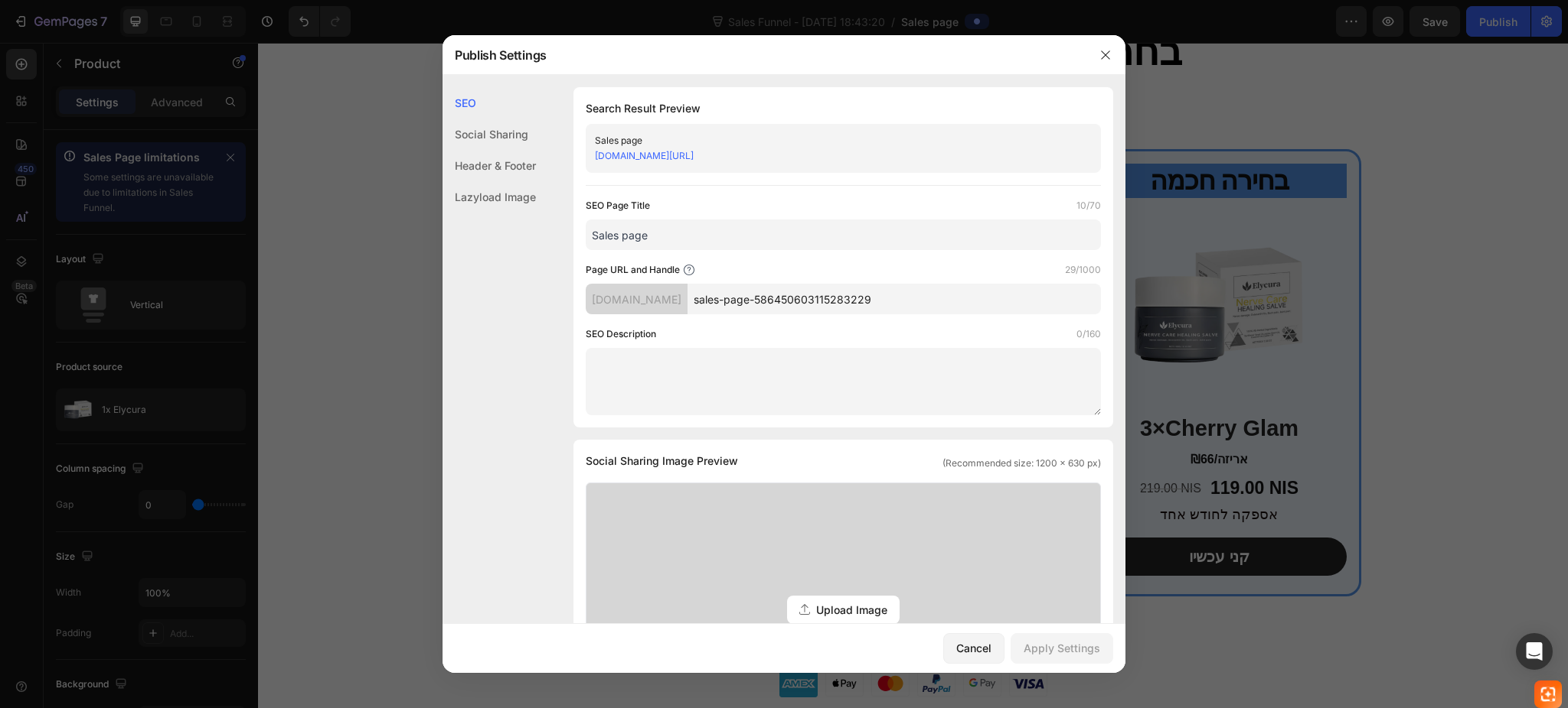
drag, startPoint x: 757, startPoint y: 230, endPoint x: 622, endPoint y: 236, distance: 135.1
click at [622, 236] on input "Sales page" at bounding box center [843, 235] width 515 height 30
type input "Sales cream"
click at [838, 305] on input "sales-page-586450603115283229" at bounding box center [894, 299] width 414 height 30
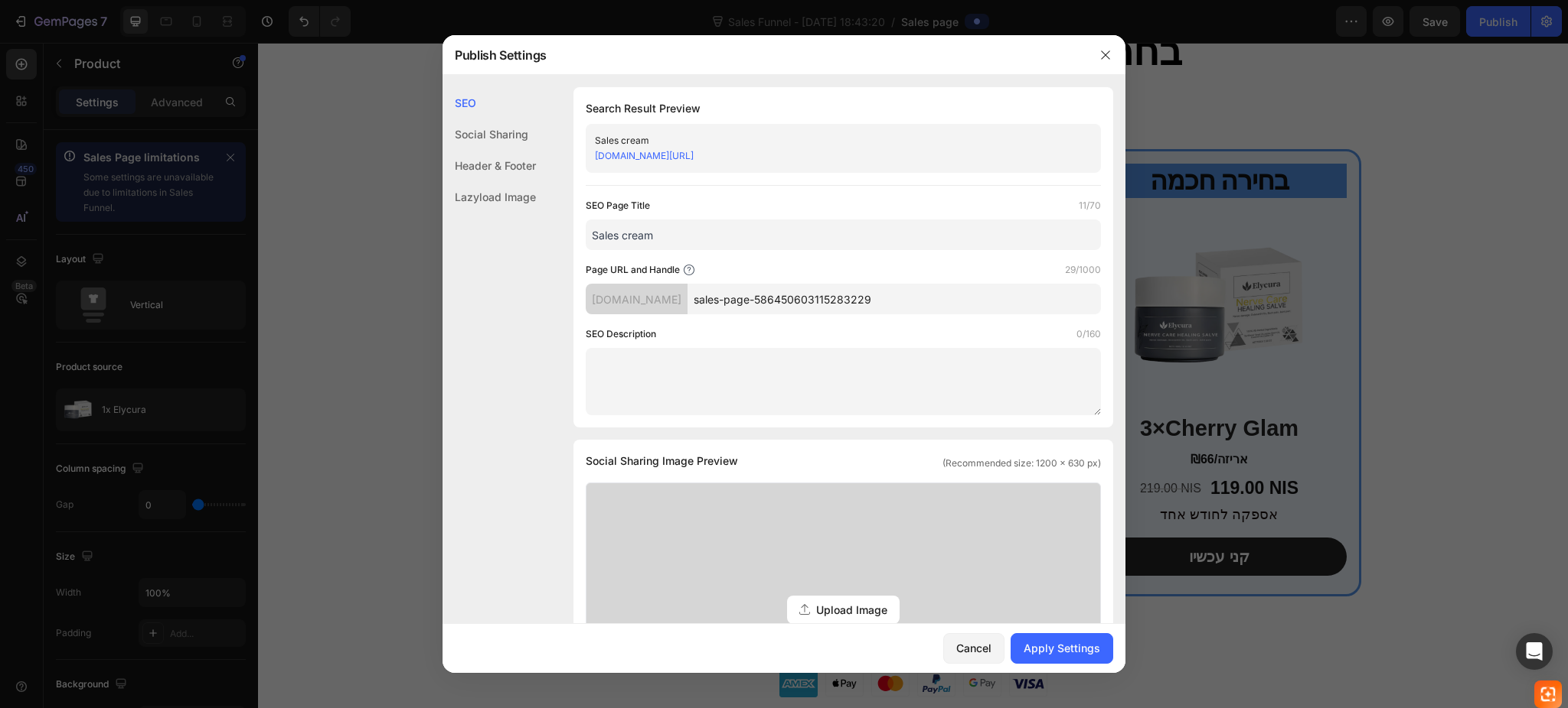
click at [838, 305] on input "sales-page-586450603115283229" at bounding box center [894, 299] width 414 height 30
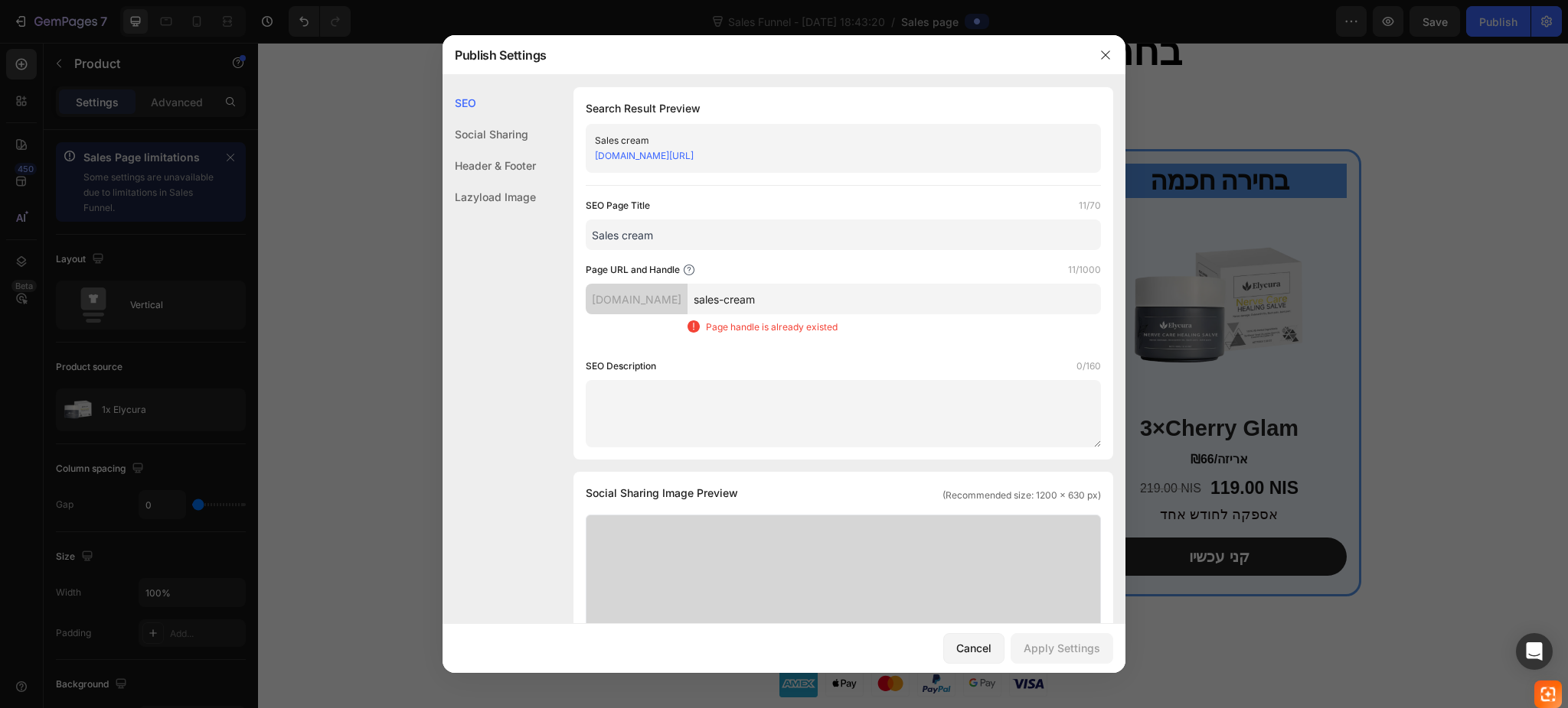
drag, startPoint x: 798, startPoint y: 295, endPoint x: 766, endPoint y: 299, distance: 32.2
click at [766, 299] on input "sales-cream" at bounding box center [894, 299] width 414 height 30
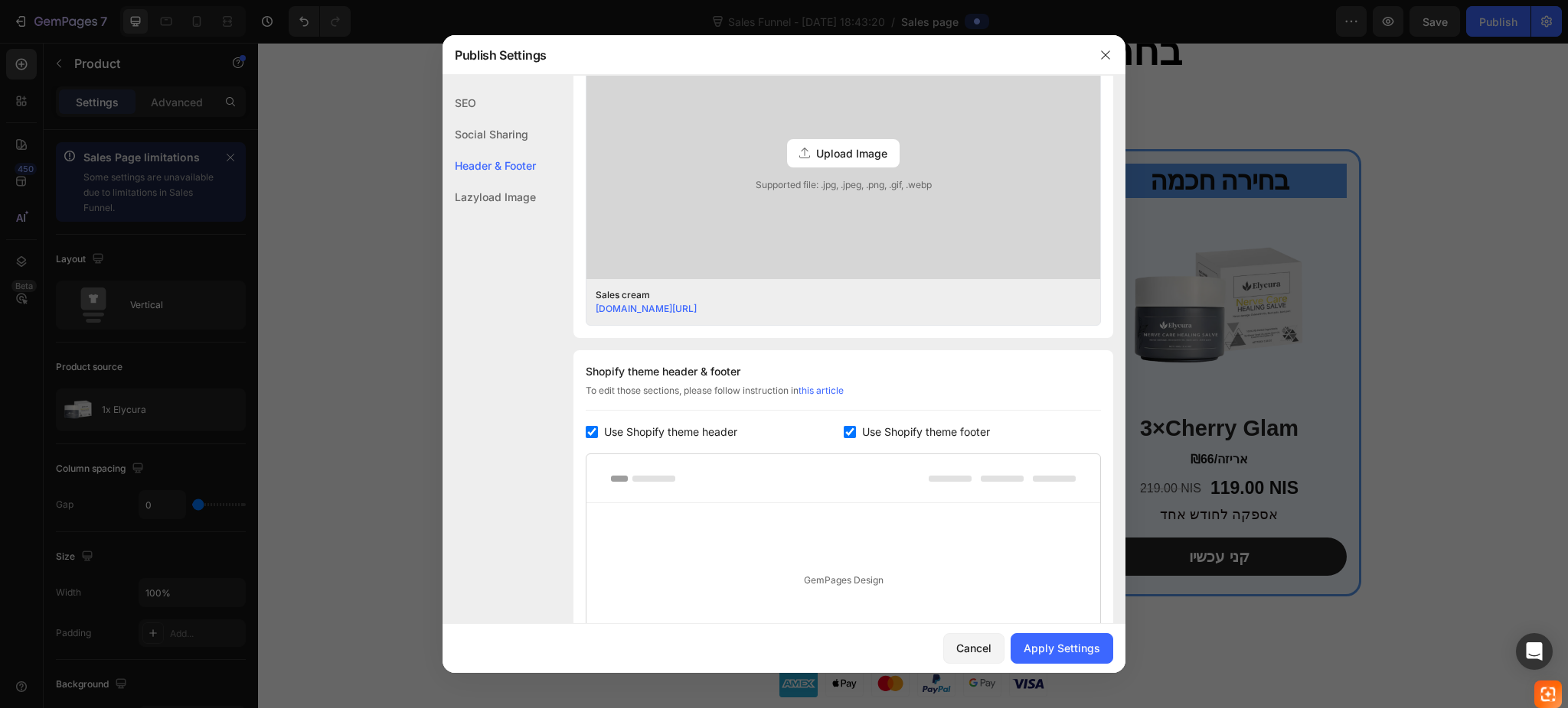
scroll to position [510, 0]
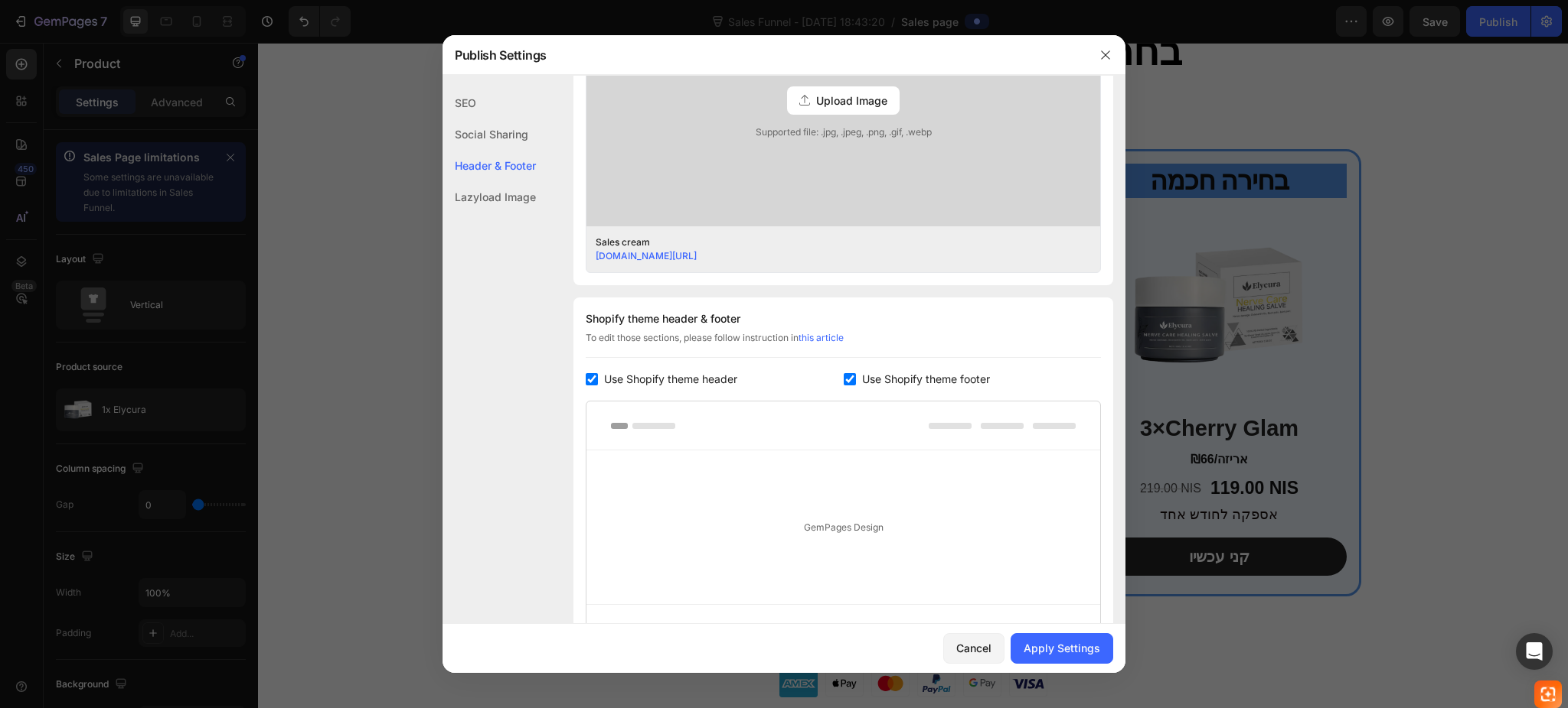
type input "sales-funel"
click at [586, 375] on input "checkbox" at bounding box center [591, 379] width 13 height 13
checkbox input "false"
click at [844, 380] on input "checkbox" at bounding box center [849, 379] width 13 height 13
checkbox input "false"
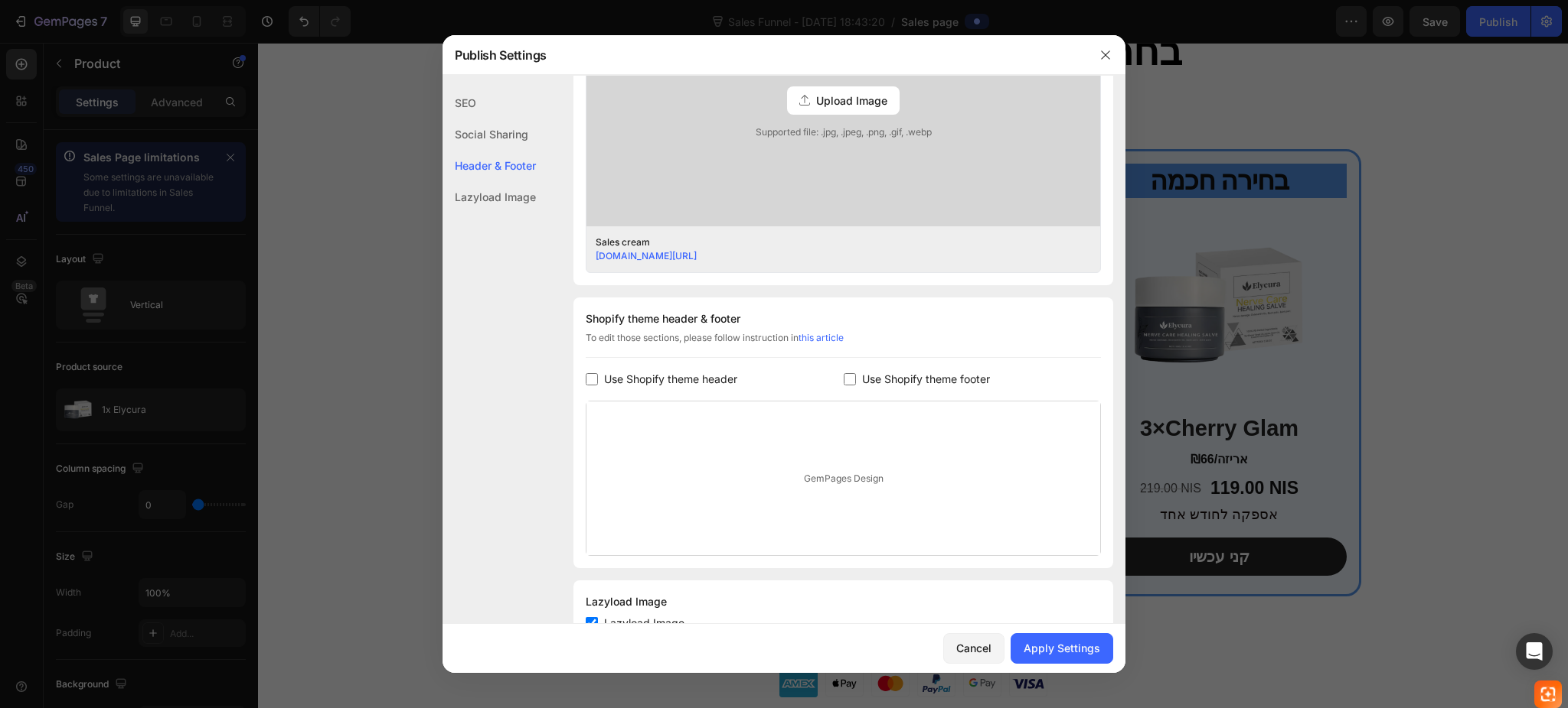
scroll to position [566, 0]
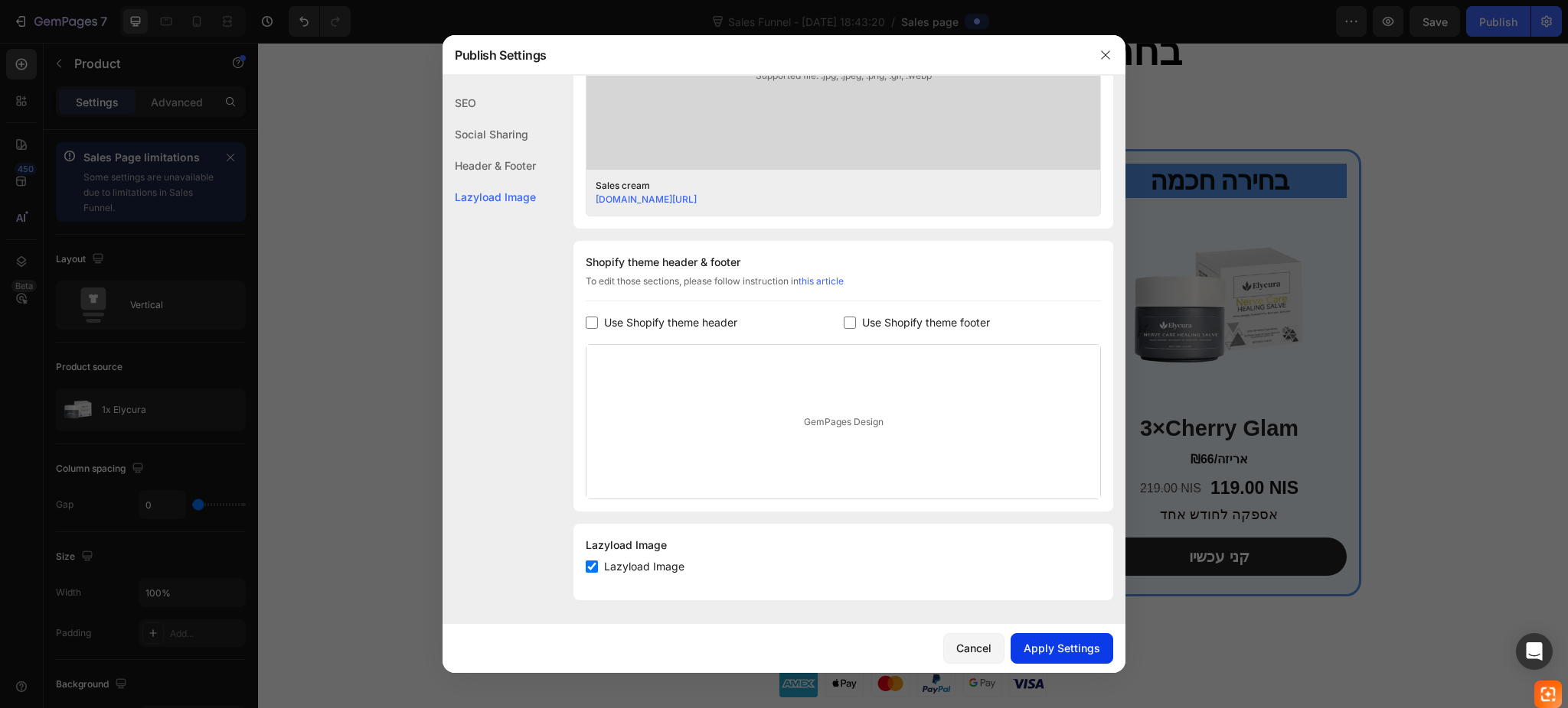
click at [1082, 650] on div "Apply Settings" at bounding box center [1061, 648] width 77 height 16
click at [1107, 57] on icon "button" at bounding box center [1105, 55] width 8 height 8
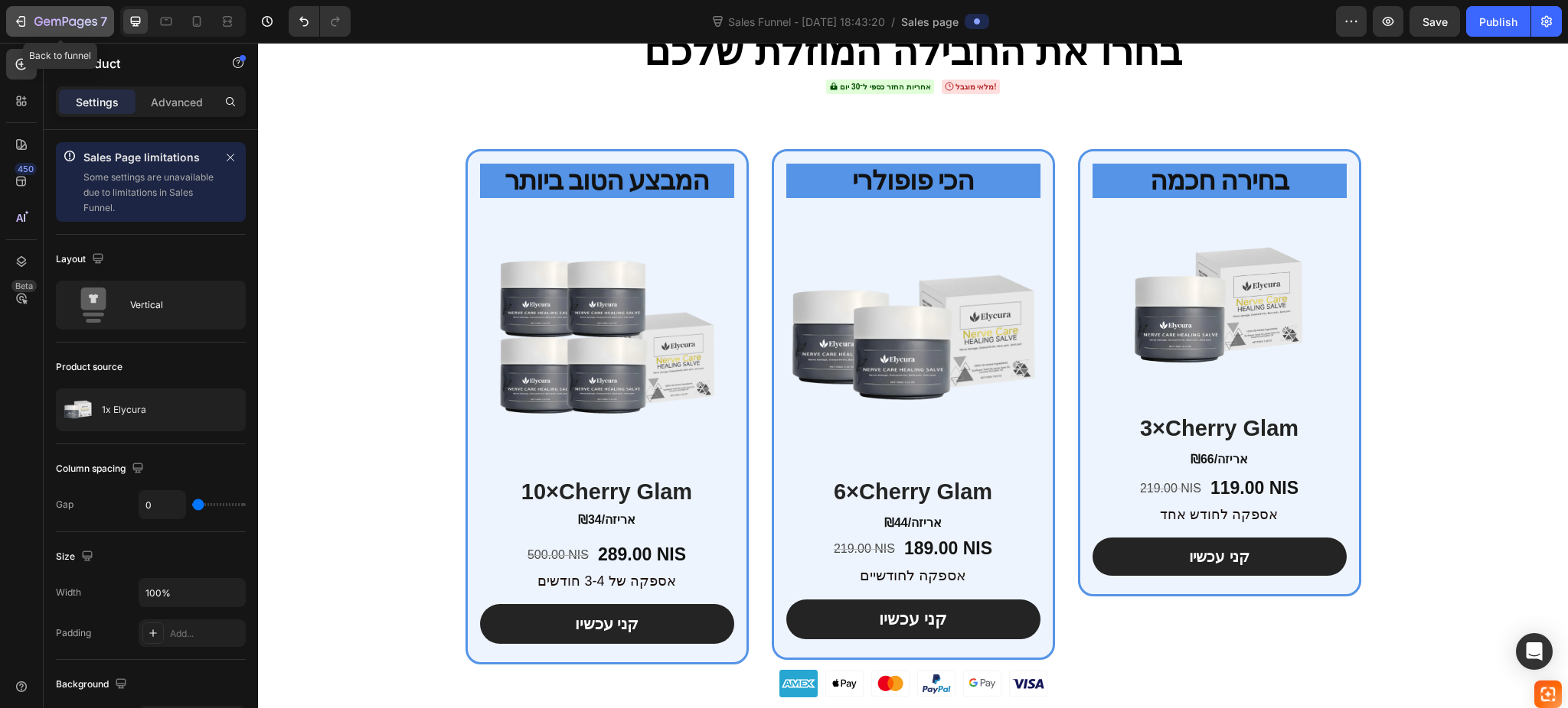
click at [27, 19] on icon "button" at bounding box center [20, 21] width 15 height 15
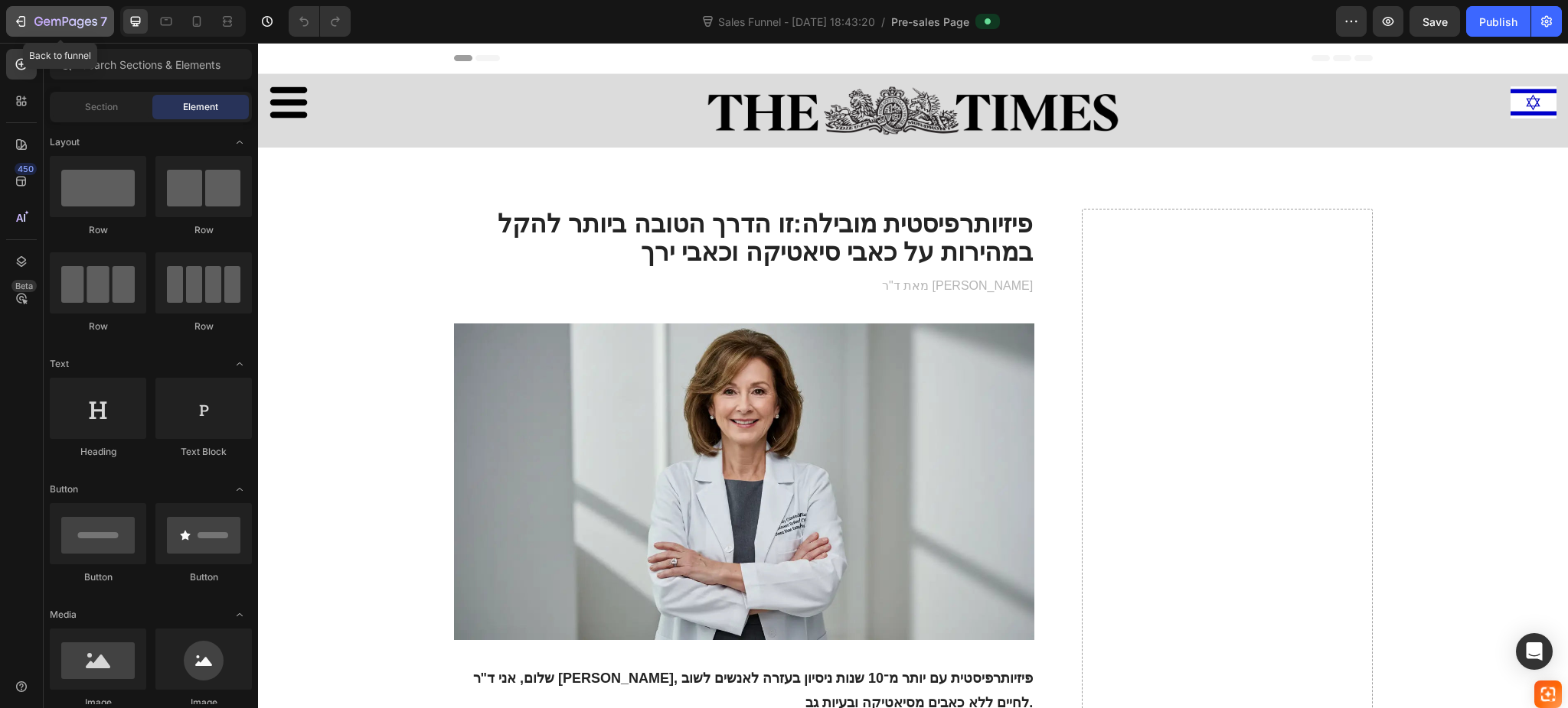
click at [31, 22] on div "7" at bounding box center [59, 22] width 94 height 19
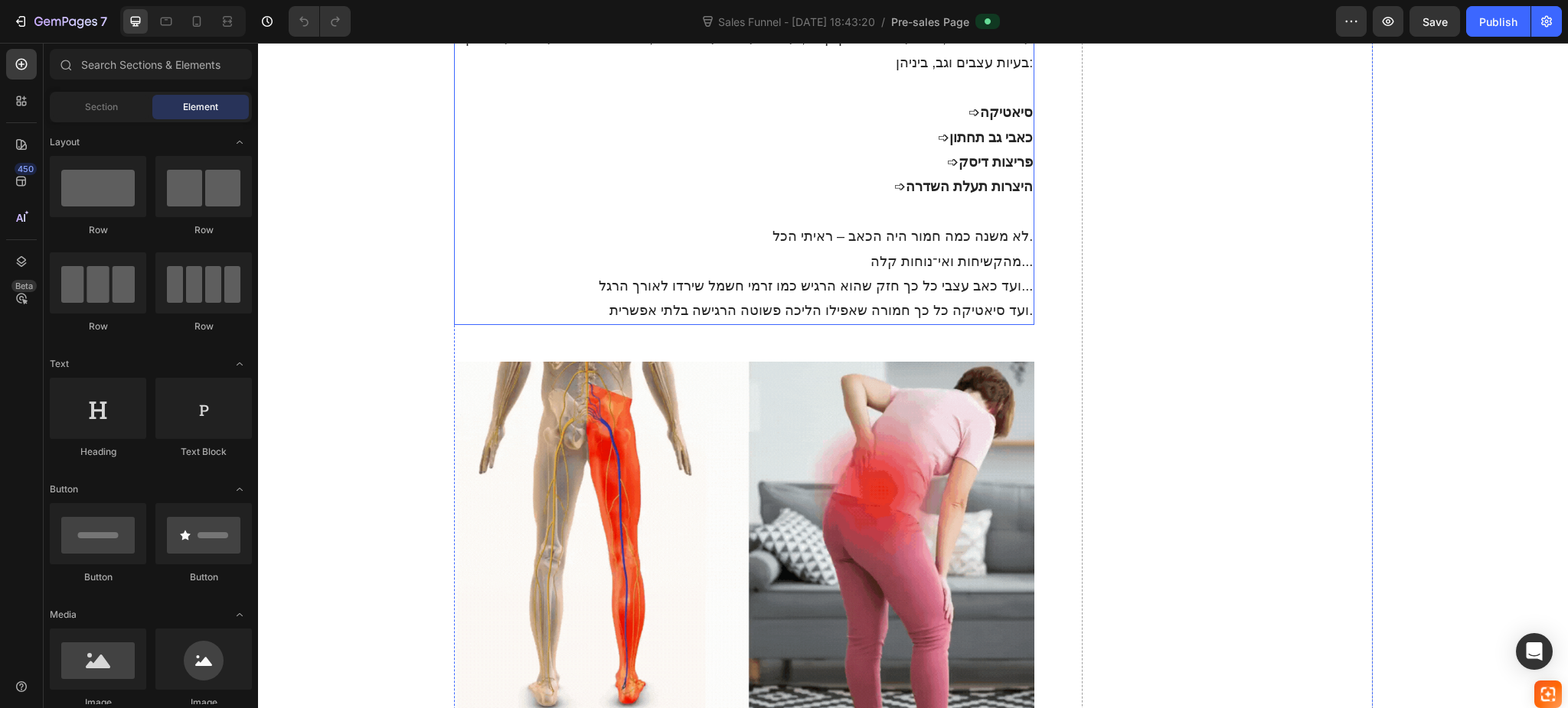
scroll to position [1121, 0]
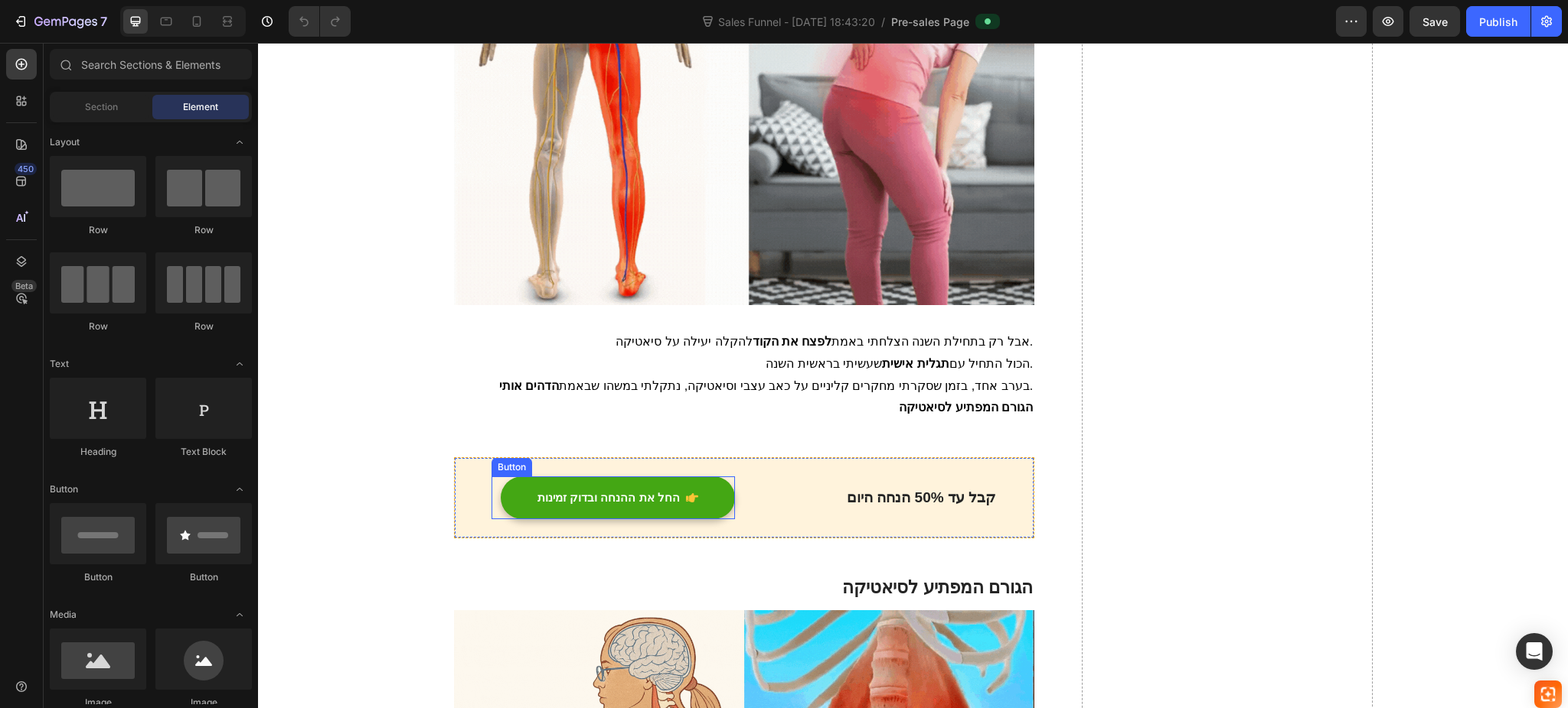
click at [497, 502] on div "החל את ההנחה ובדוק זמינות Button" at bounding box center [613, 498] width 243 height 43
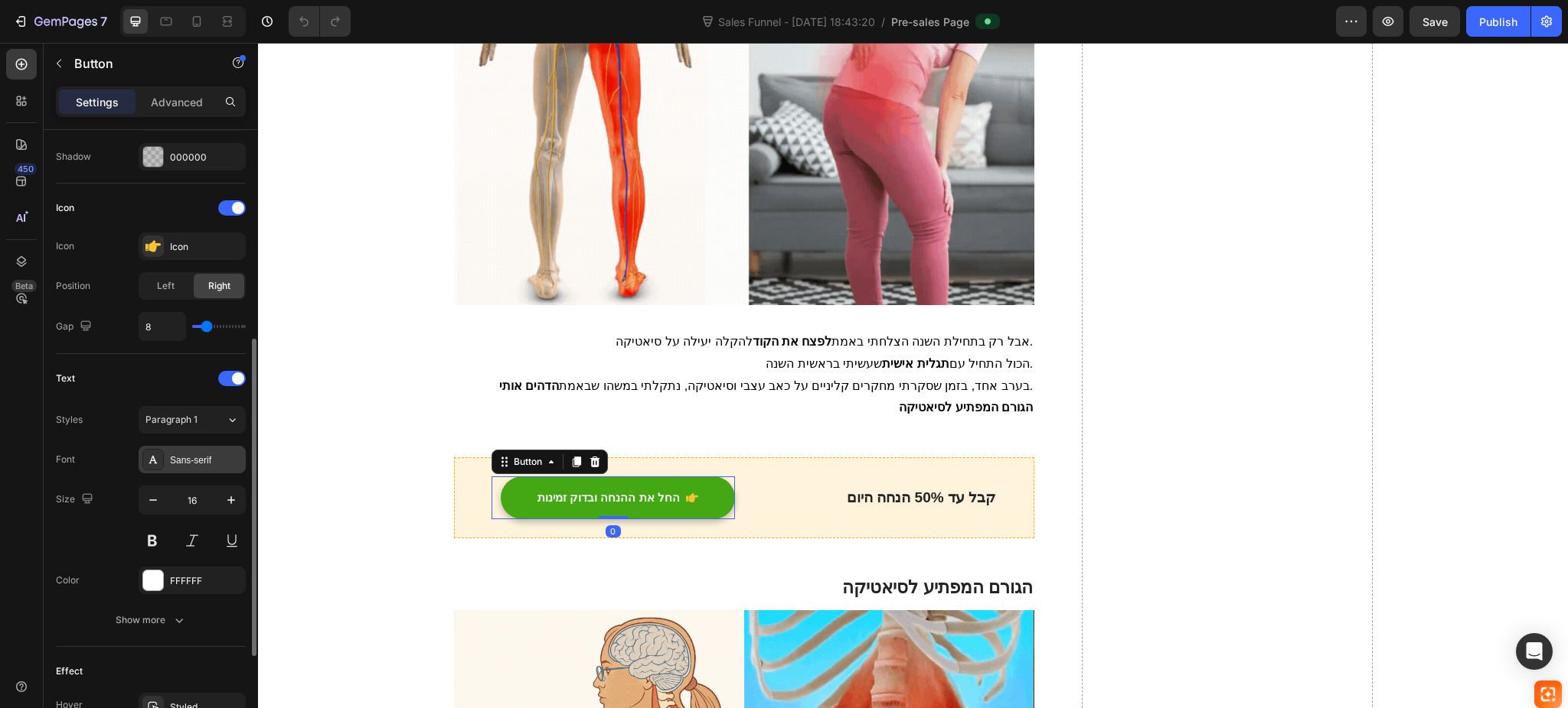
scroll to position [595, 0]
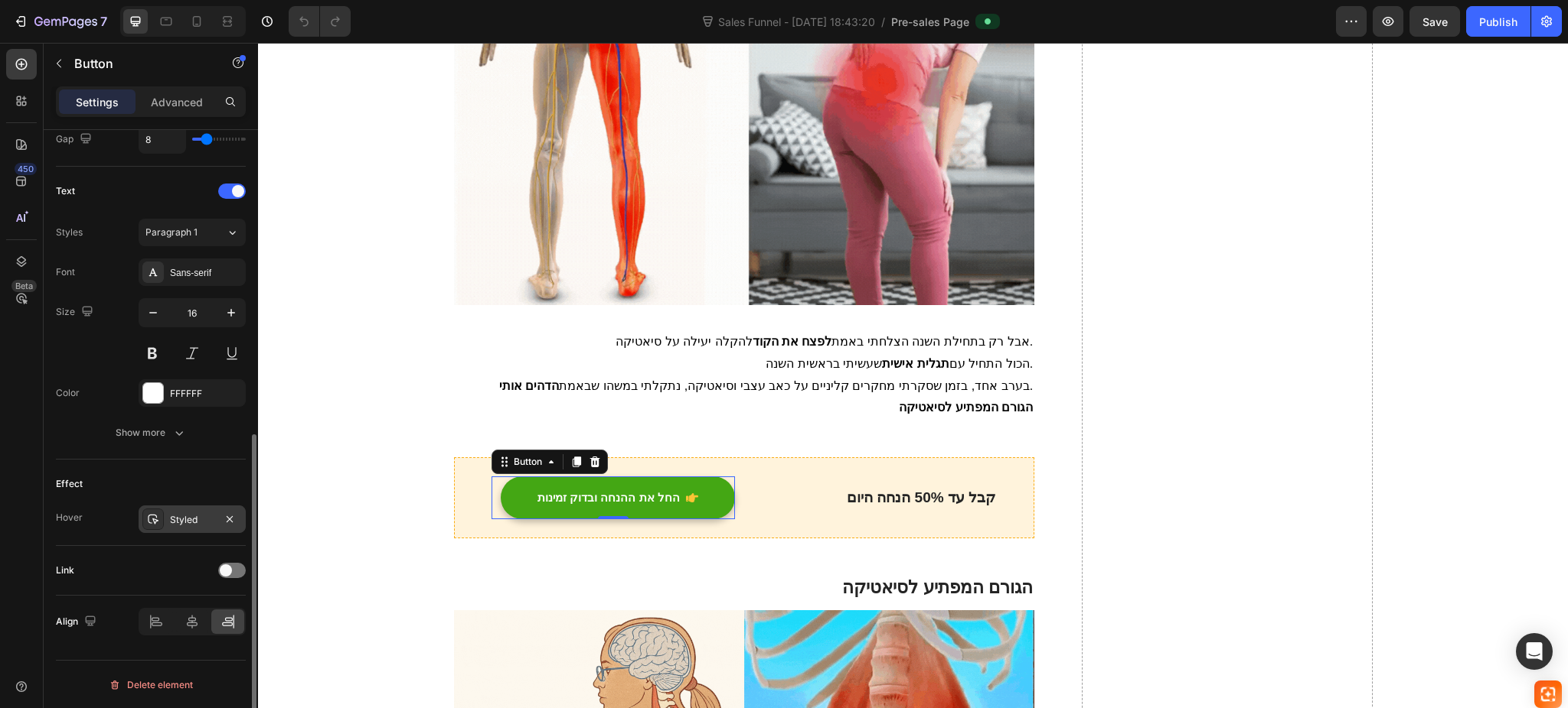
click at [193, 519] on div "Styled" at bounding box center [192, 520] width 45 height 14
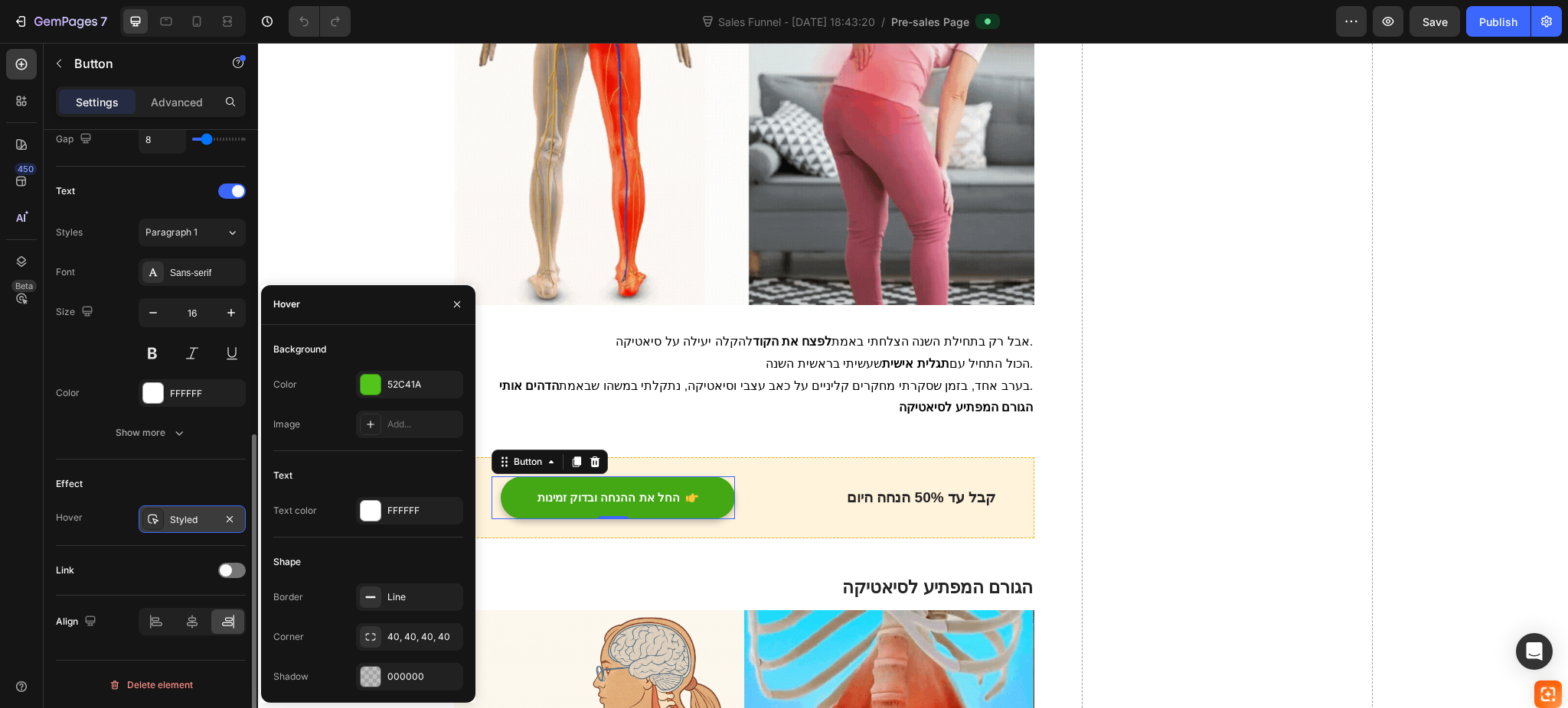
click at [193, 519] on div "Styled" at bounding box center [192, 520] width 45 height 14
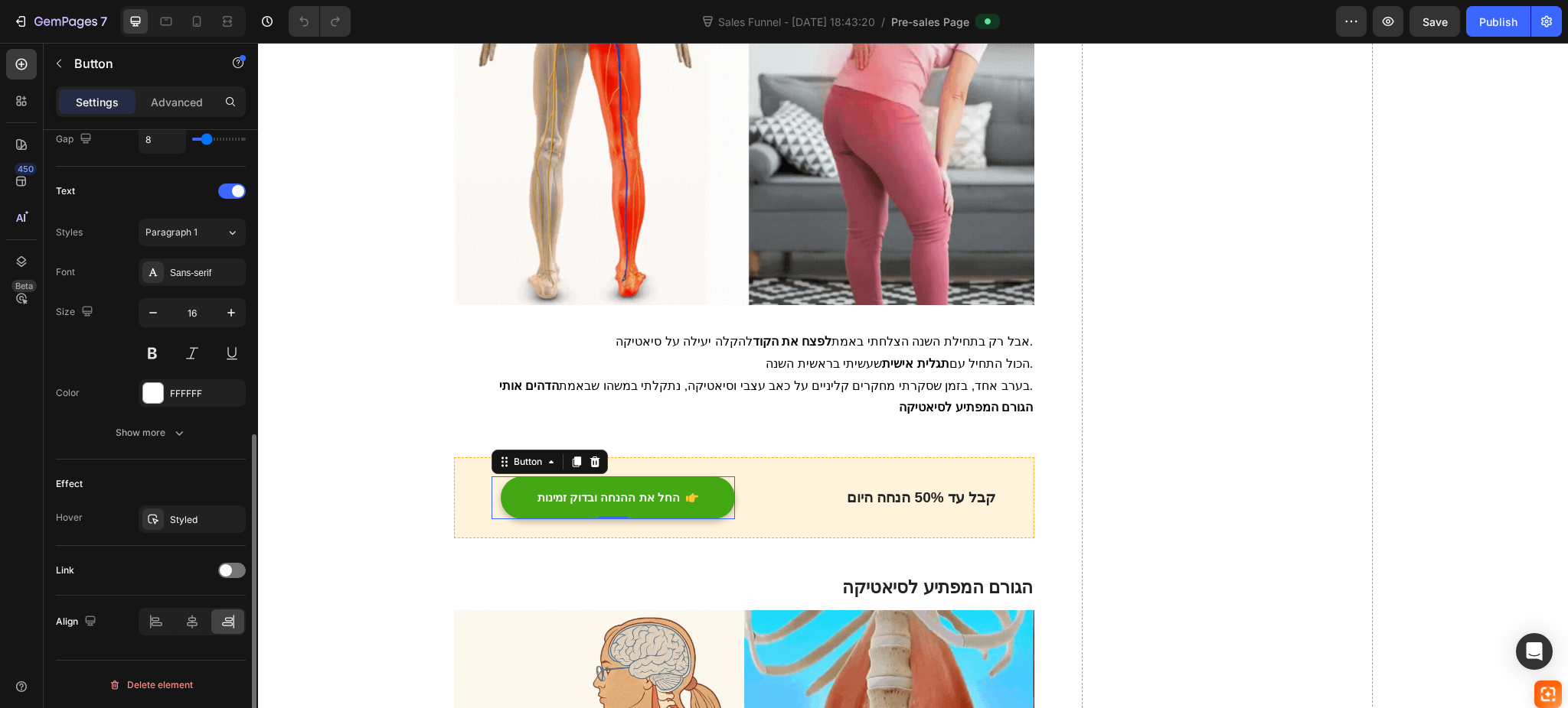
scroll to position [494, 0]
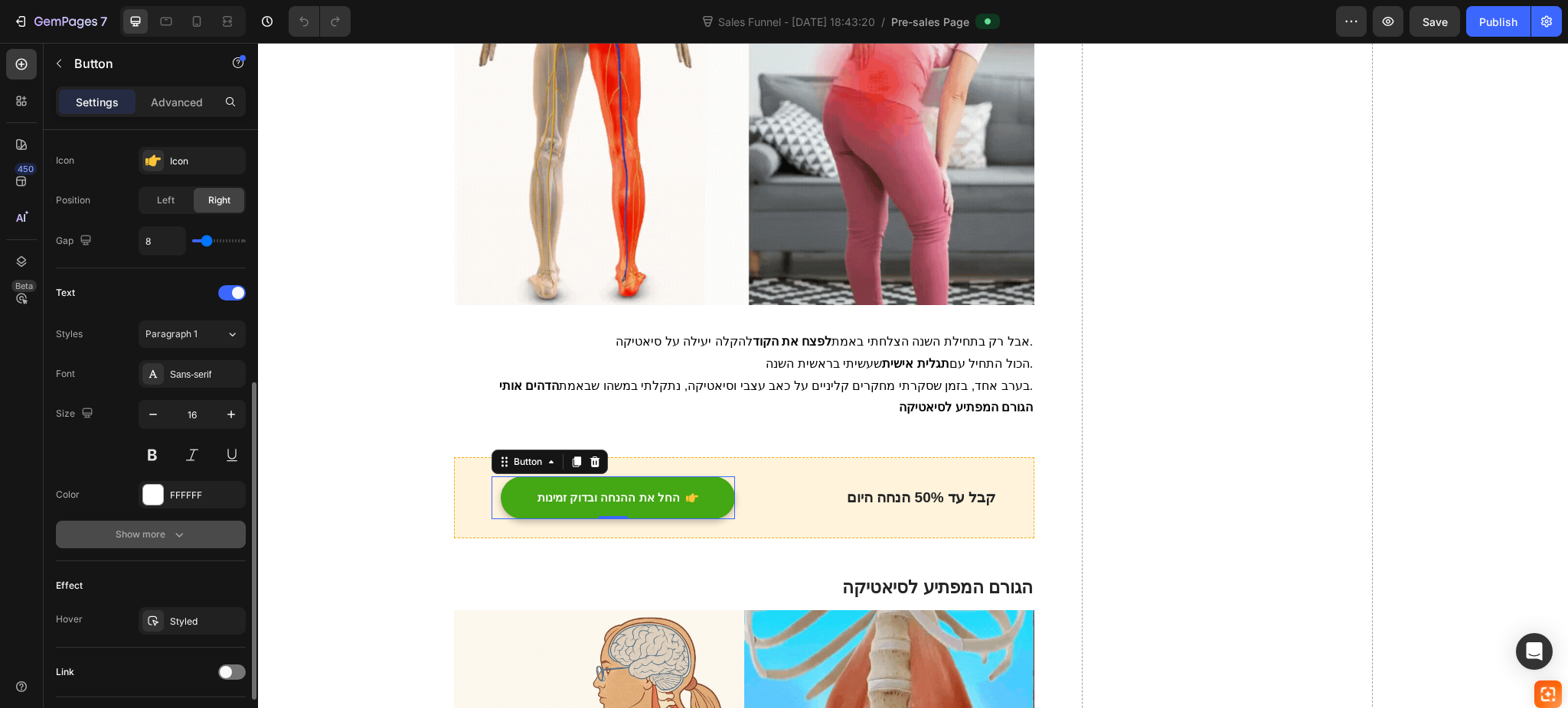
click at [169, 534] on div "Show more" at bounding box center [151, 535] width 71 height 15
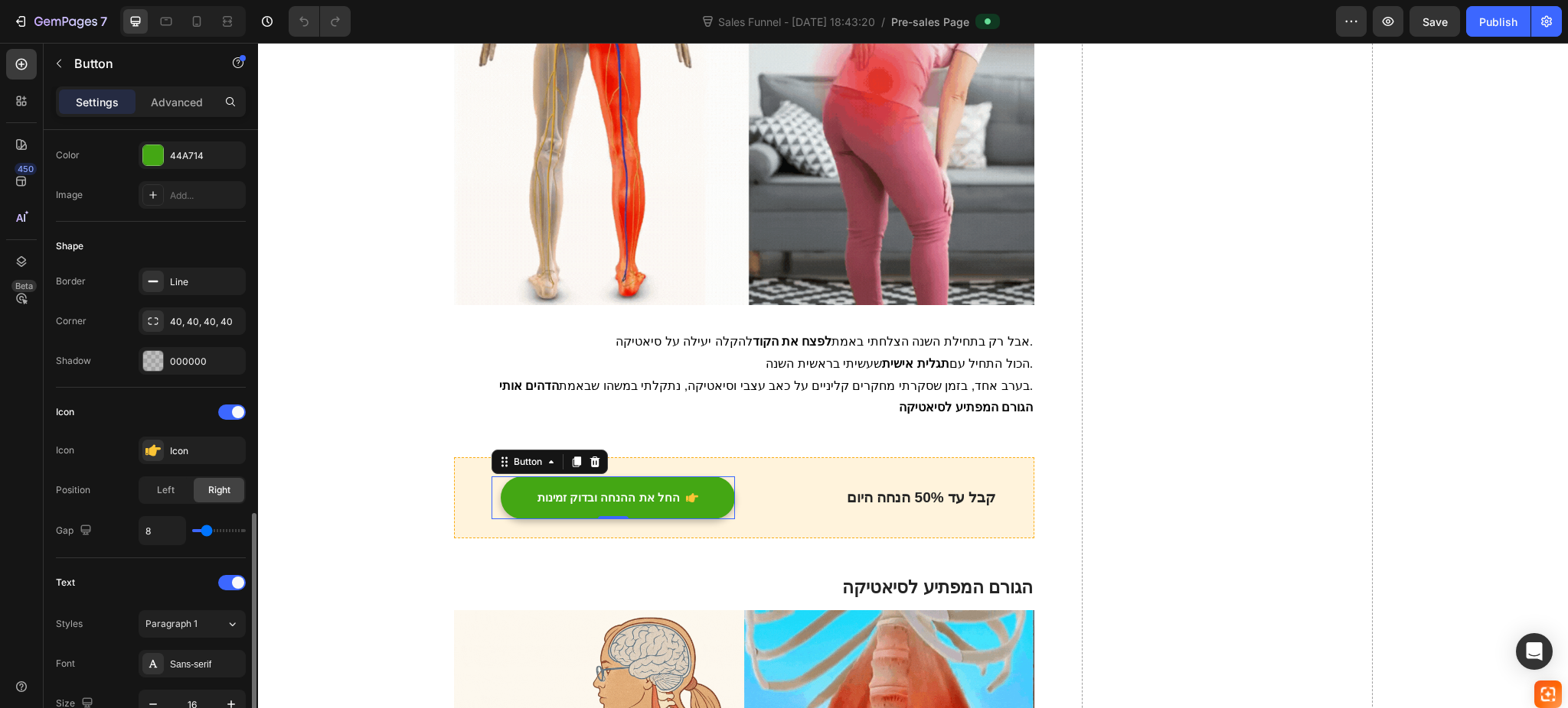
scroll to position [797, 0]
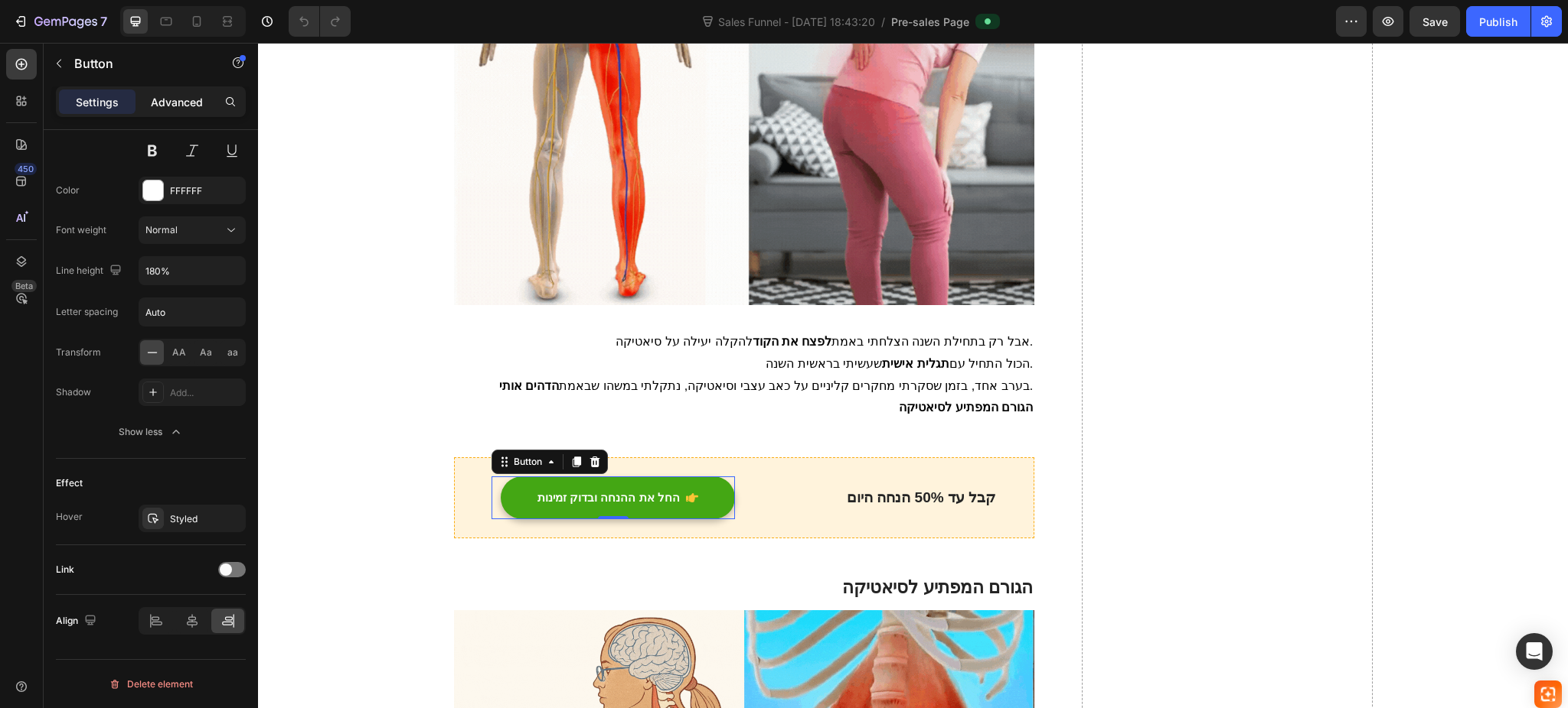
click at [176, 92] on div "Advanced" at bounding box center [176, 101] width 77 height 24
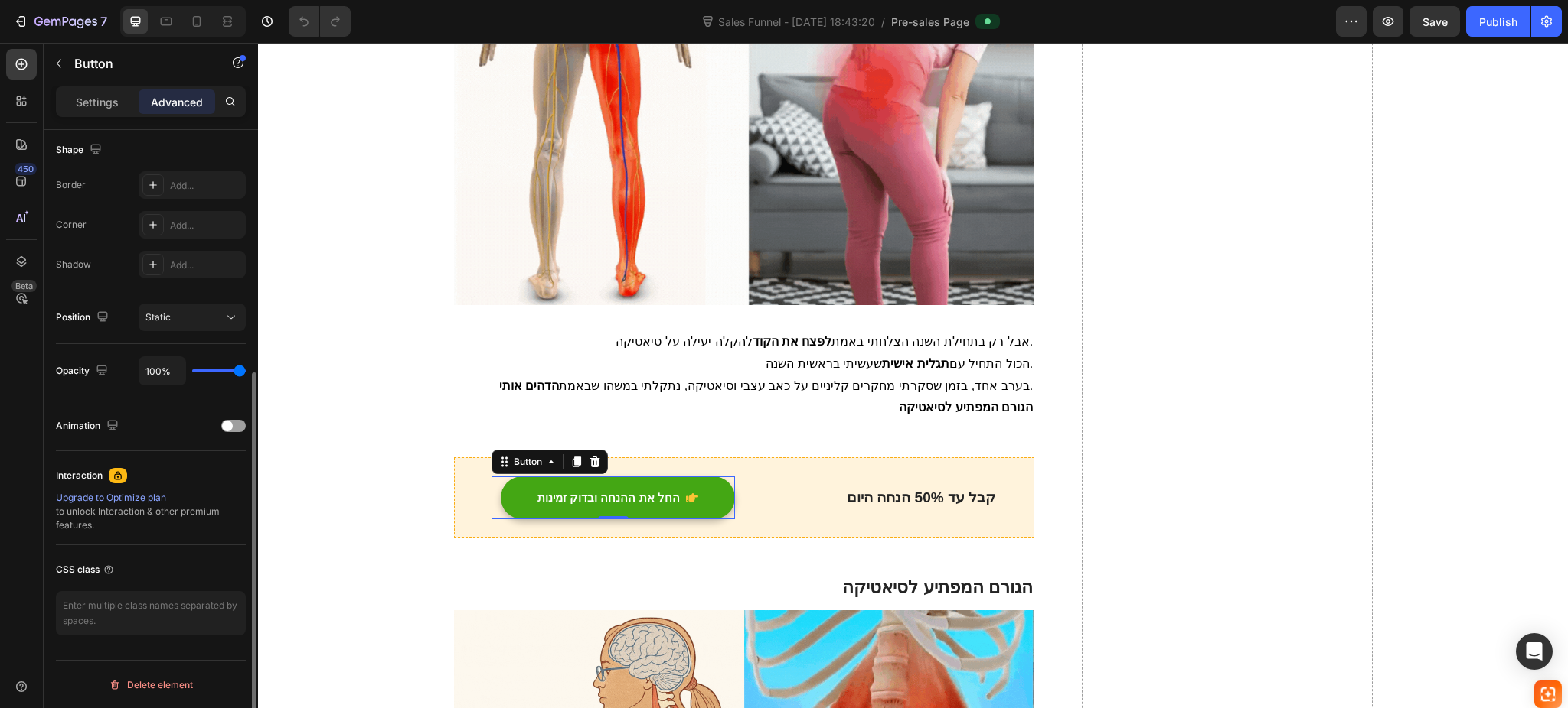
scroll to position [0, 0]
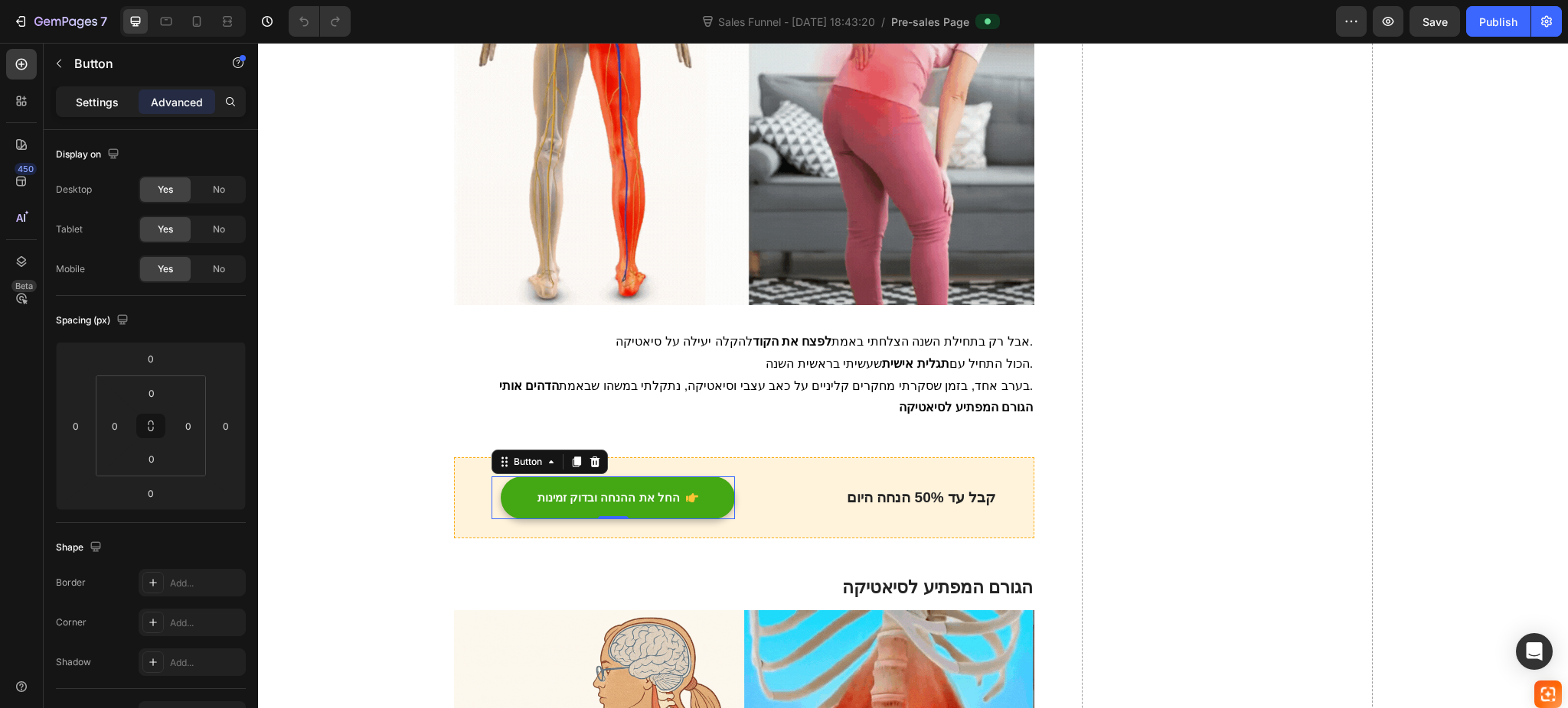
click at [111, 110] on div "Settings" at bounding box center [97, 101] width 77 height 24
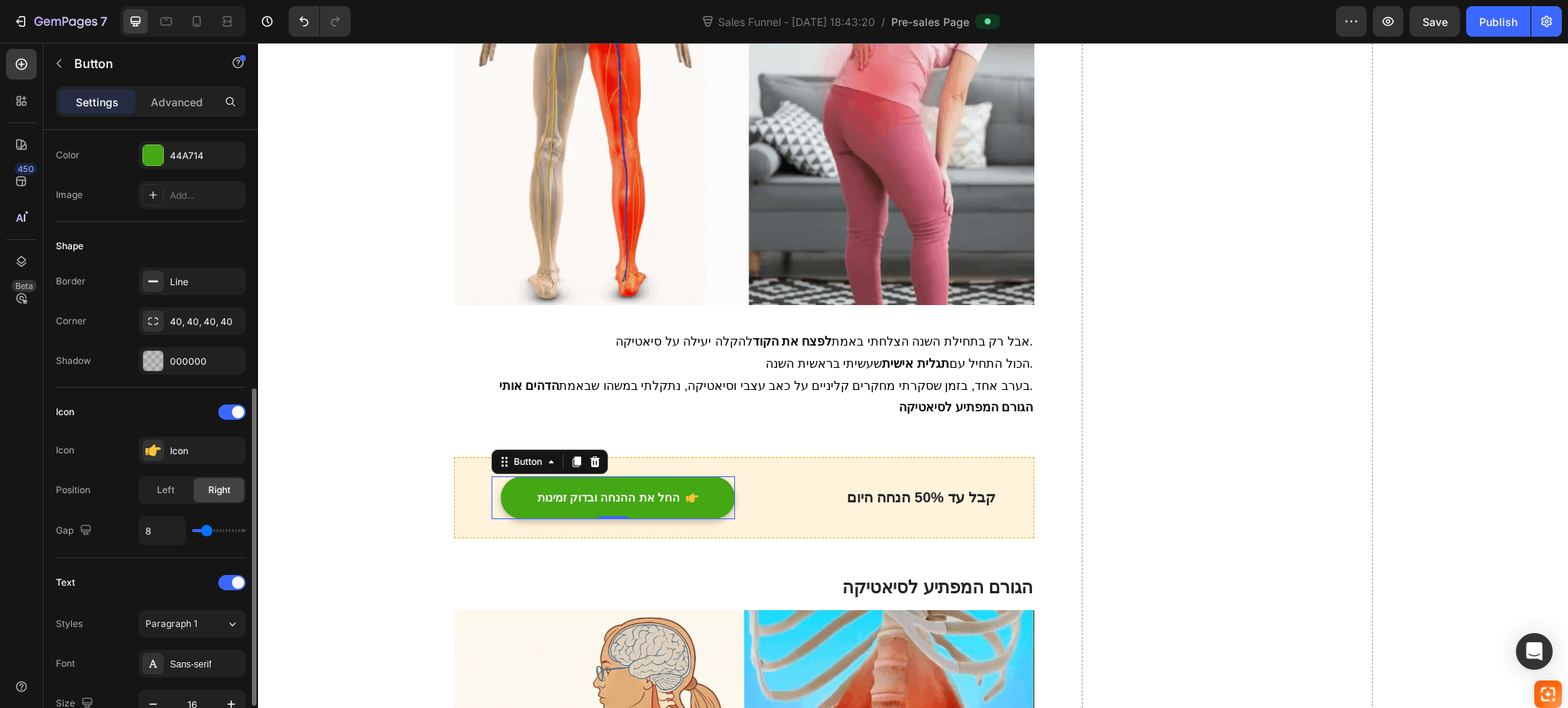
scroll to position [408, 0]
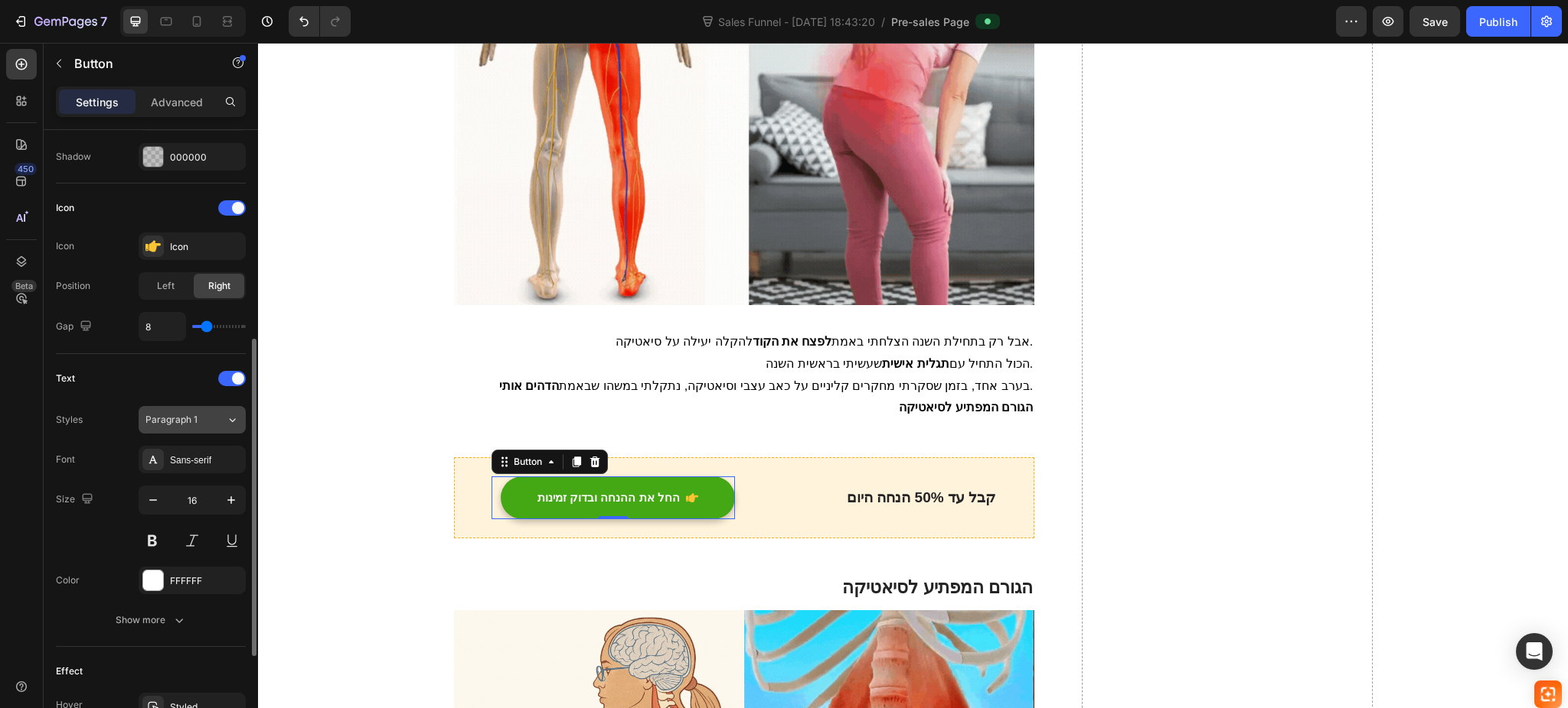
click at [201, 421] on div "Paragraph 1" at bounding box center [176, 420] width 62 height 14
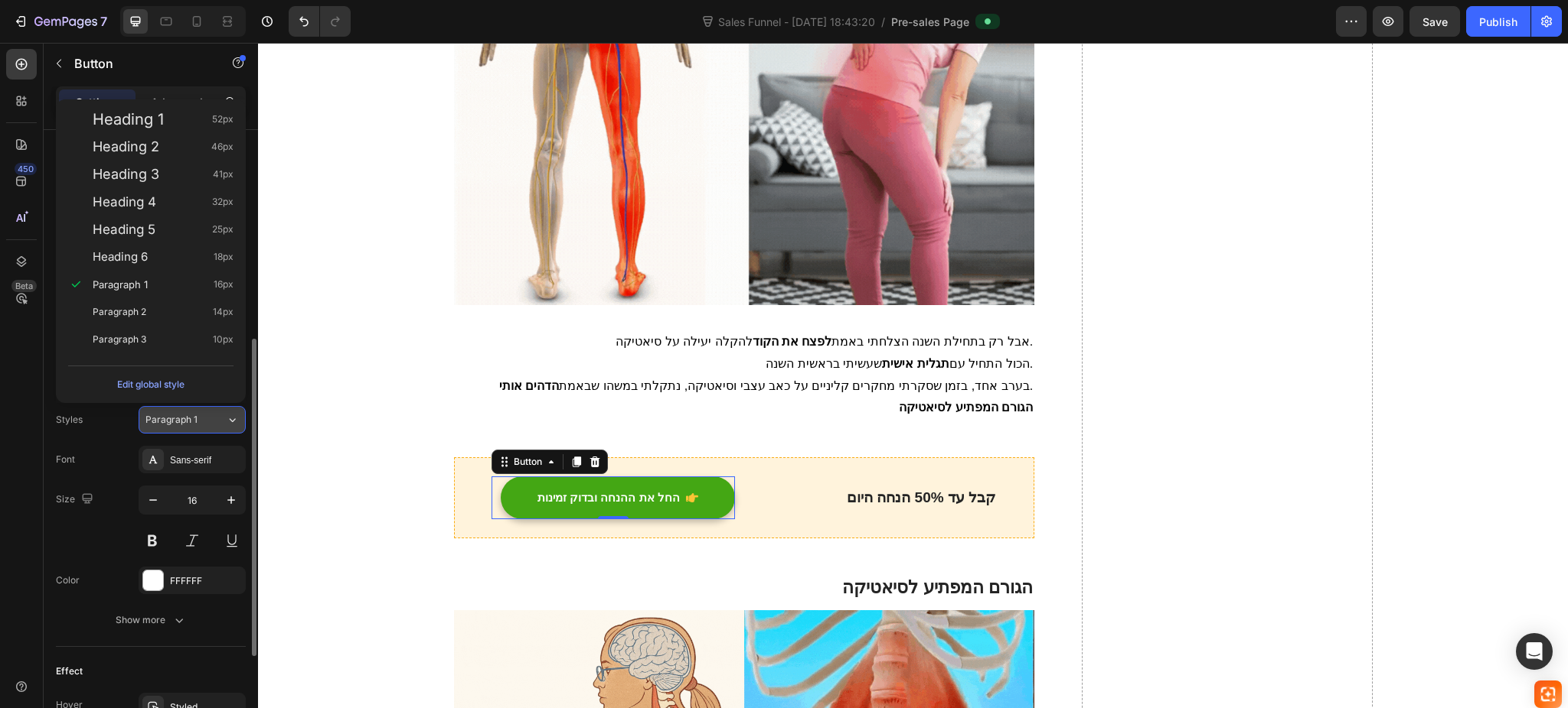
click at [201, 421] on div "Paragraph 1" at bounding box center [176, 420] width 62 height 14
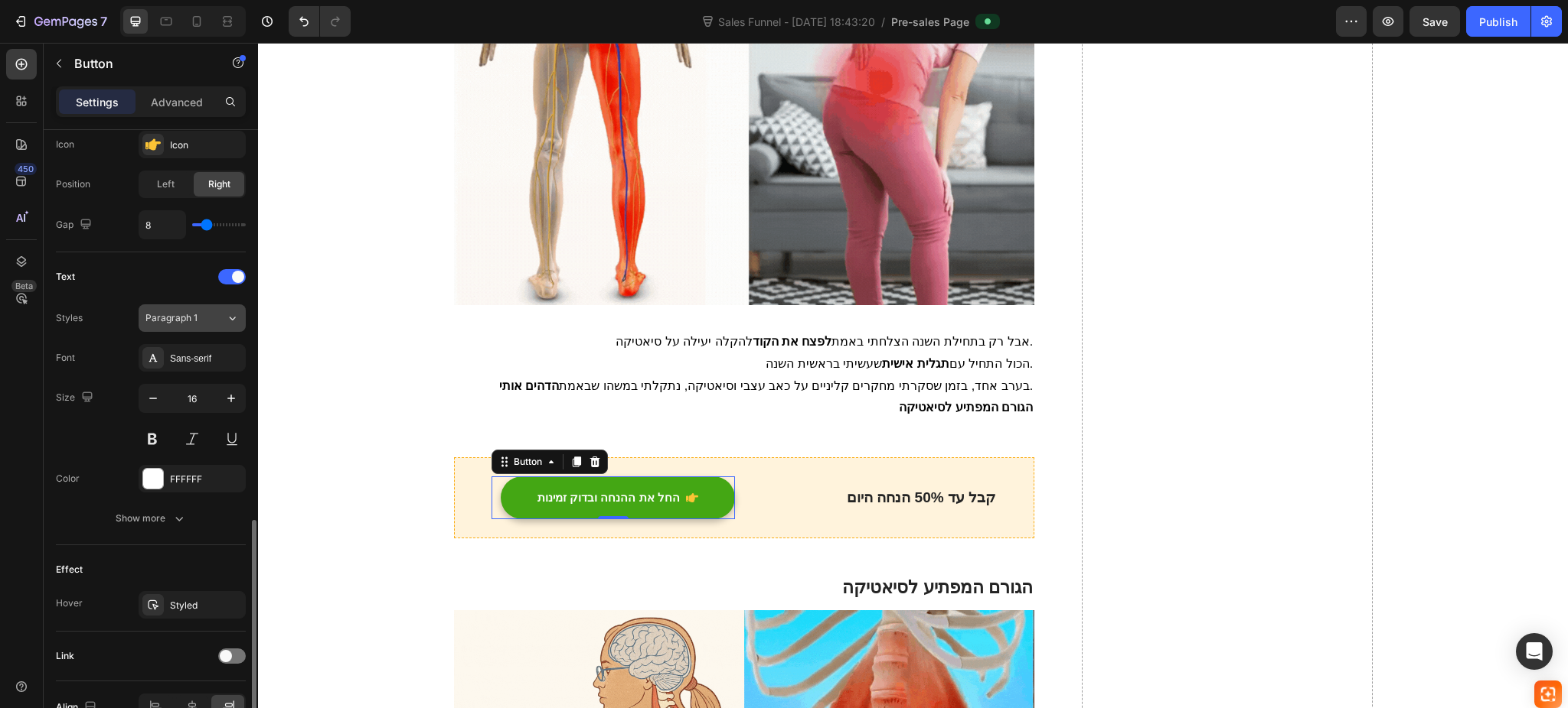
scroll to position [595, 0]
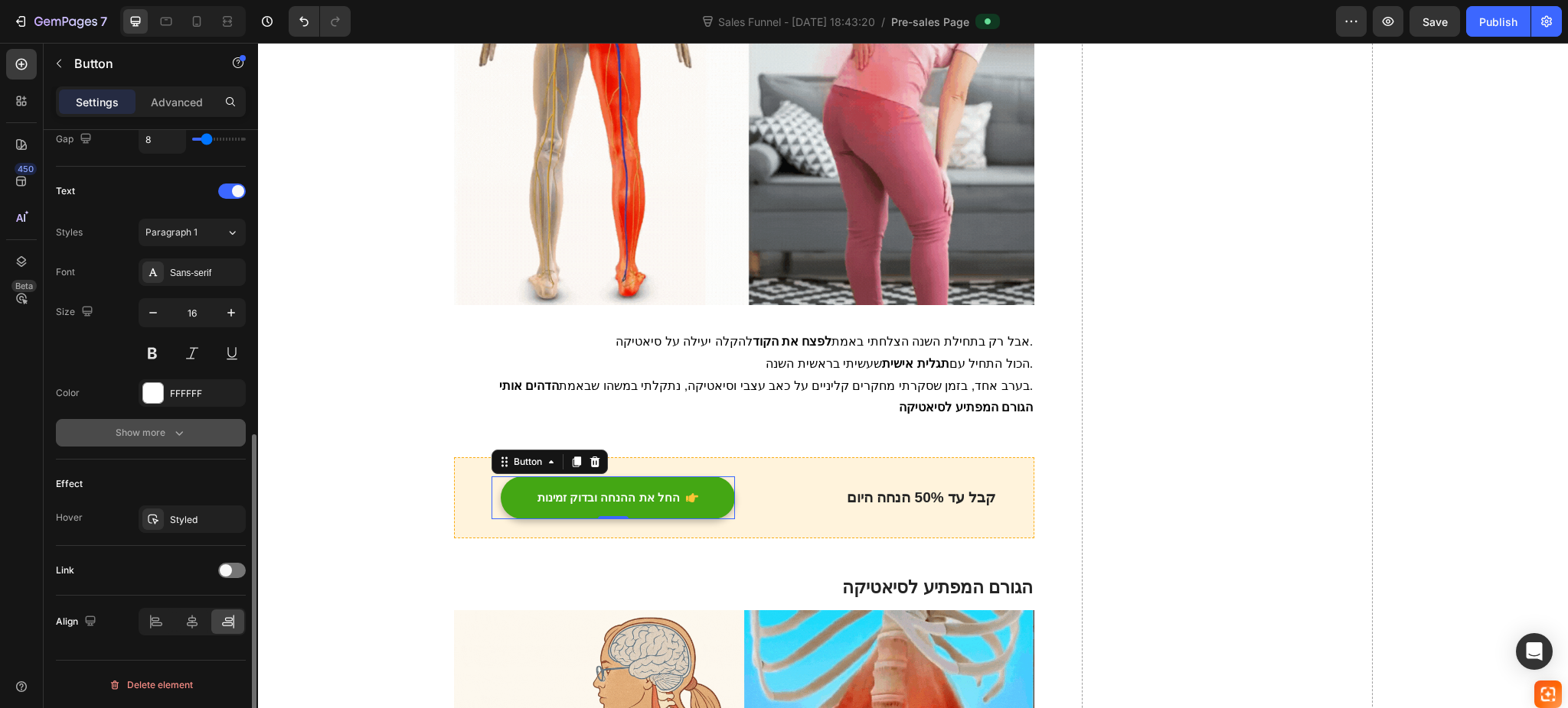
click at [156, 427] on div "Show more" at bounding box center [151, 433] width 71 height 15
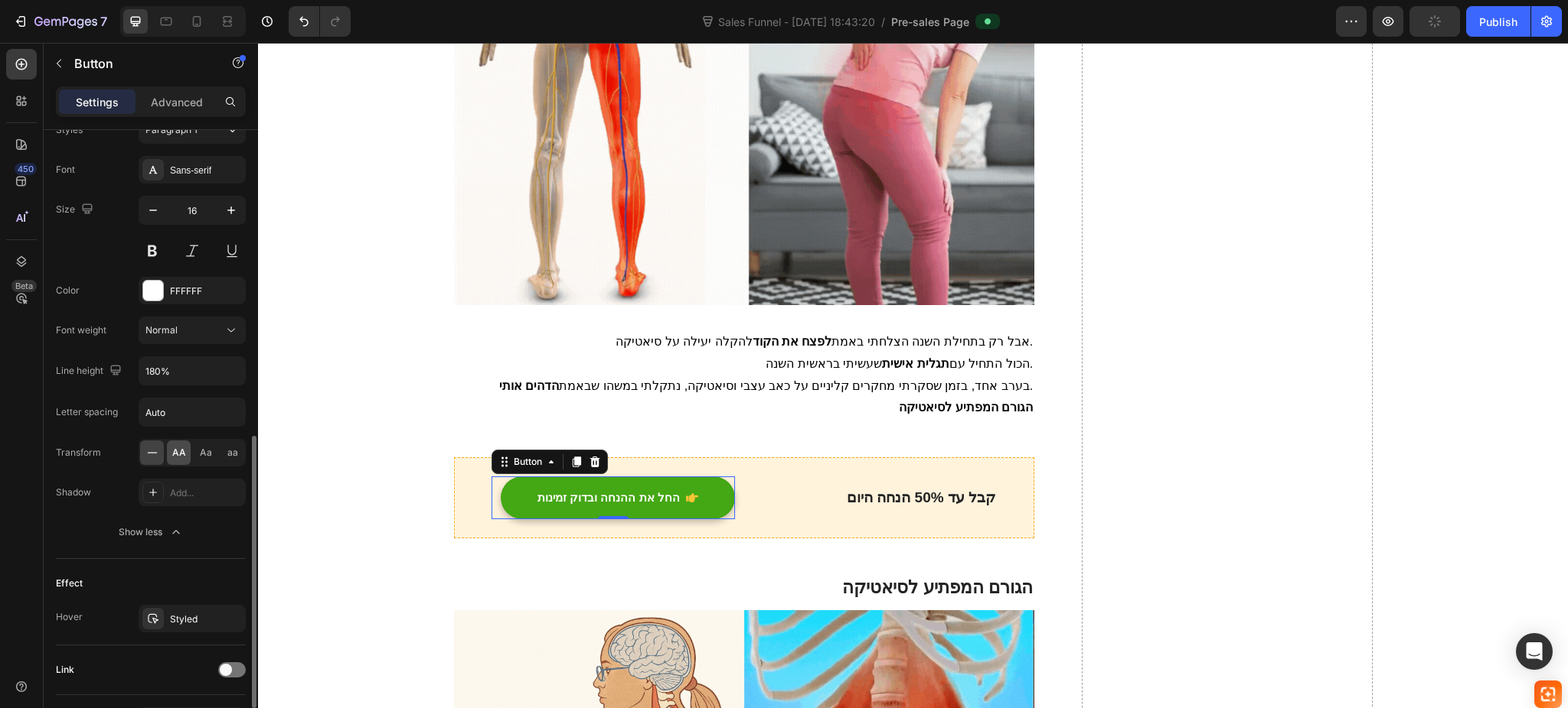
scroll to position [797, 0]
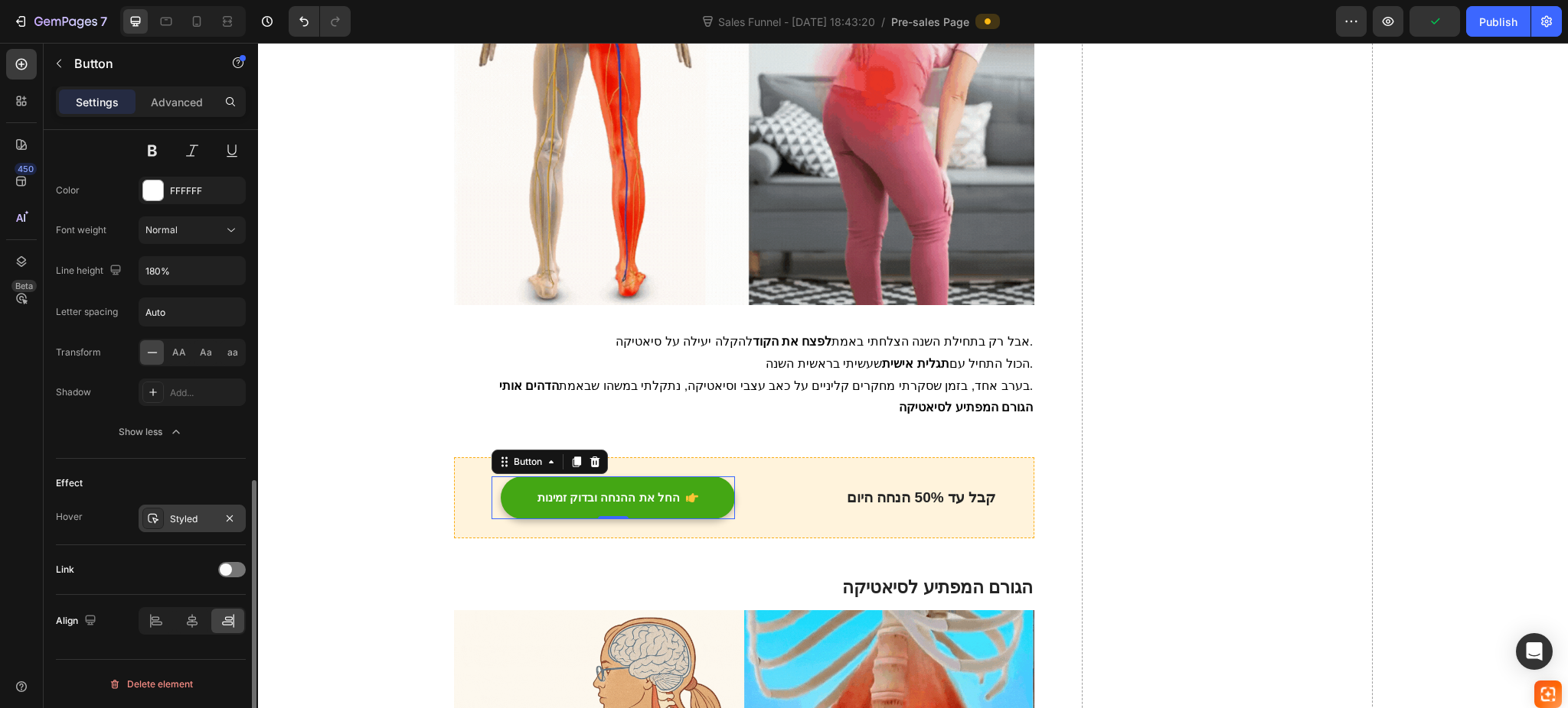
click at [180, 517] on div "Styled" at bounding box center [192, 519] width 45 height 14
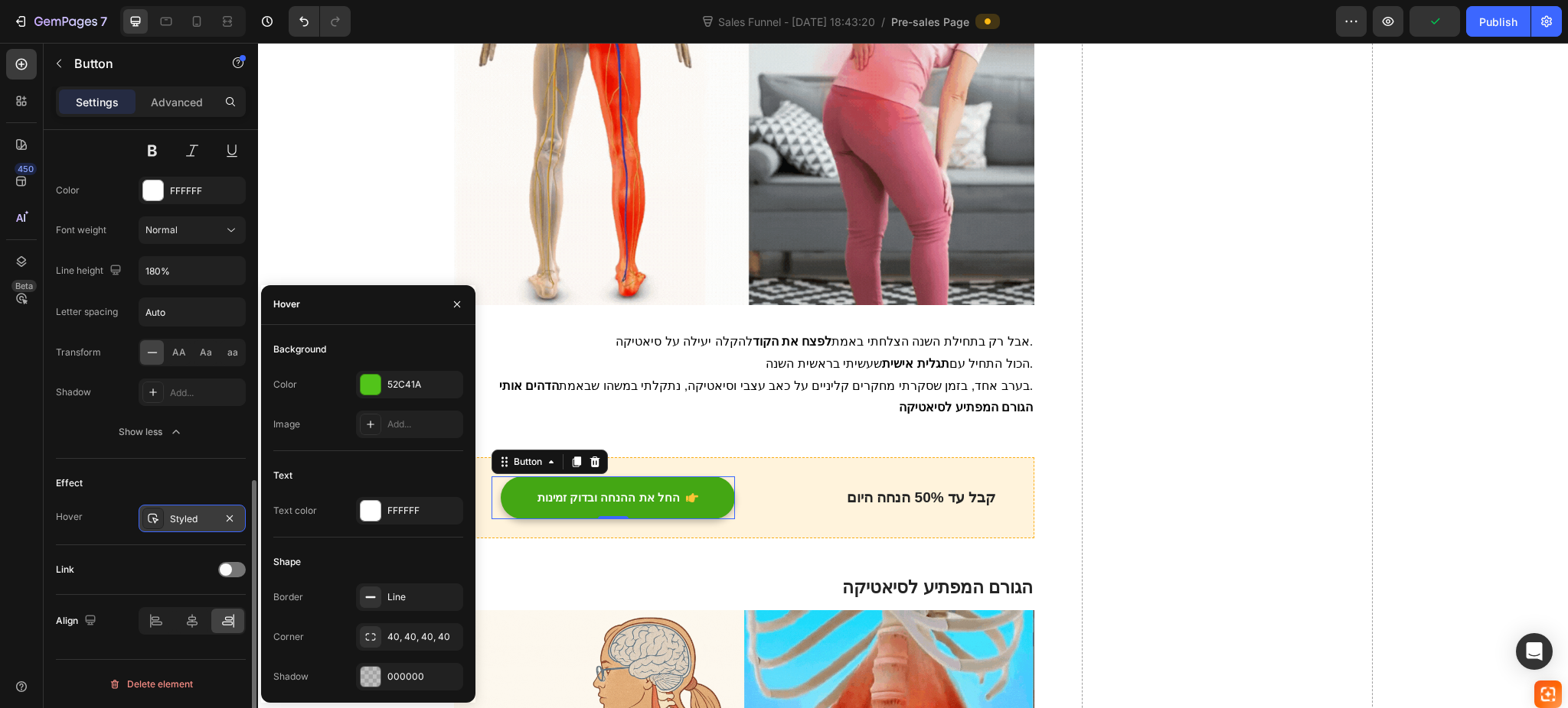
click at [178, 517] on div "Styled" at bounding box center [192, 519] width 45 height 14
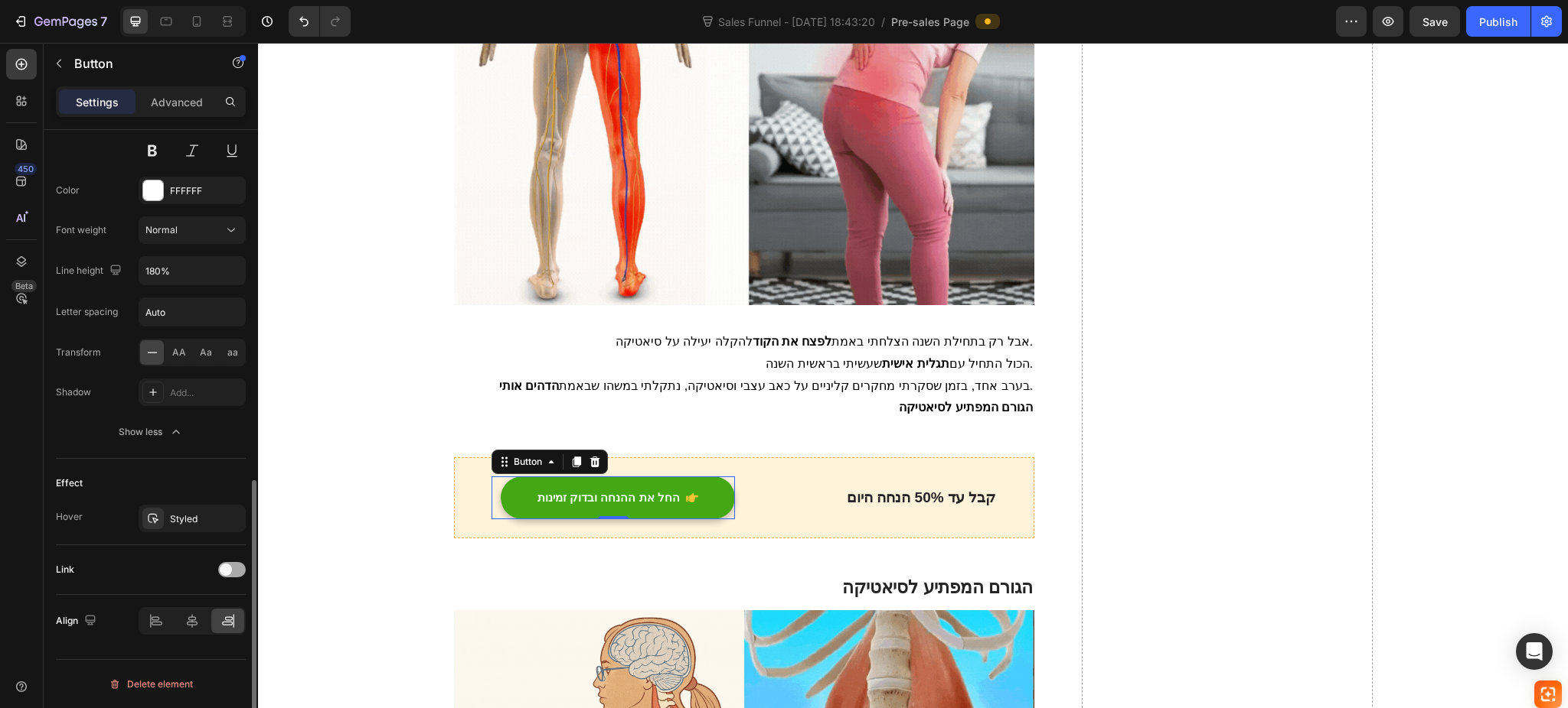
click at [225, 564] on span at bounding box center [225, 570] width 13 height 13
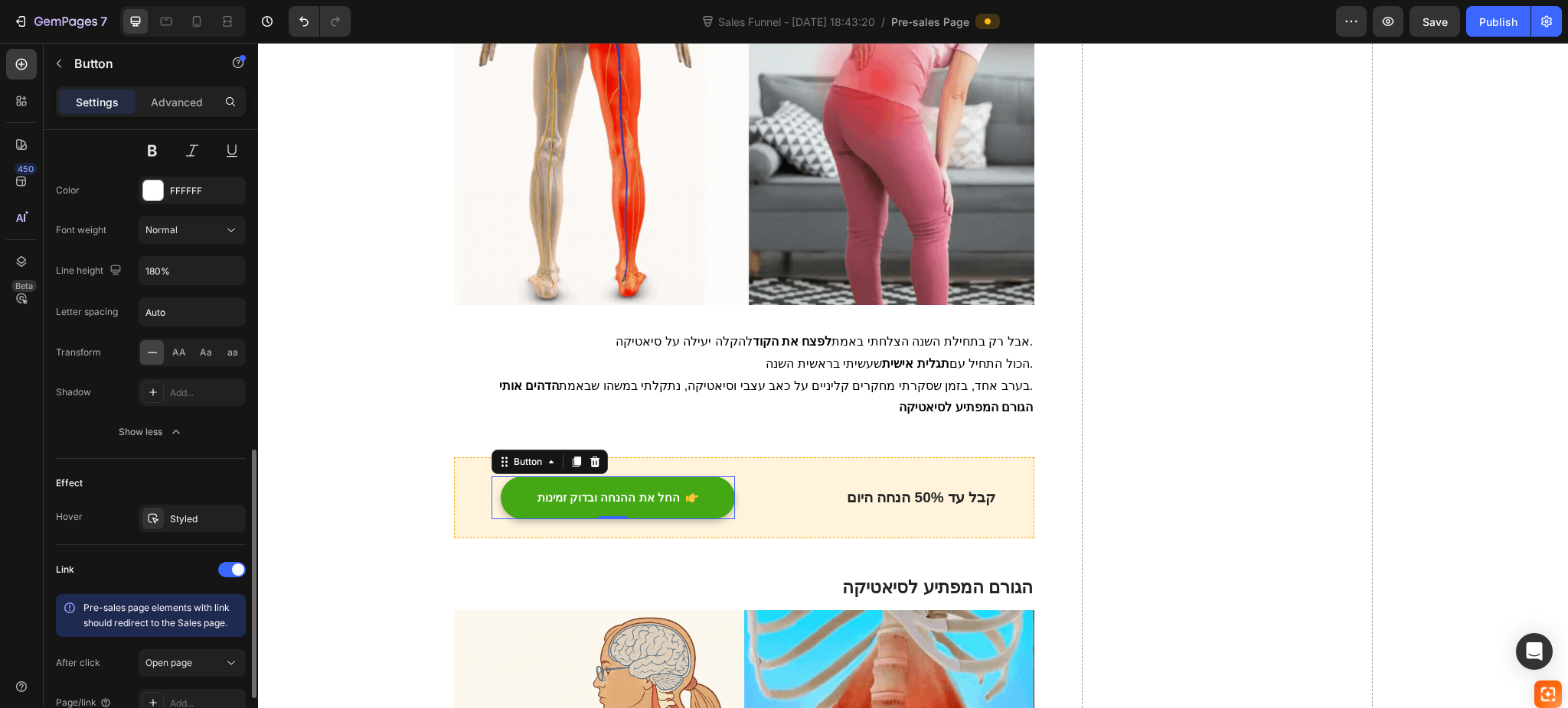
scroll to position [900, 0]
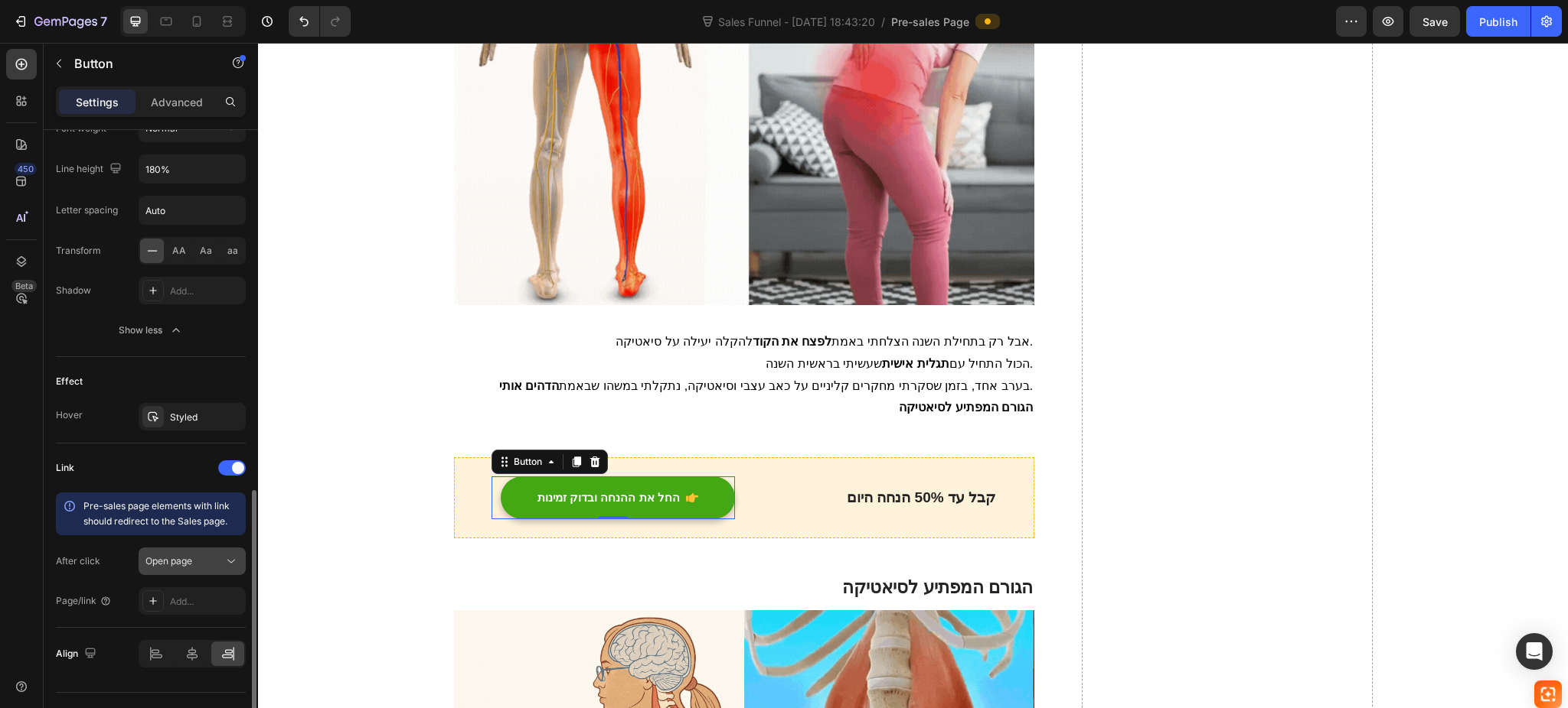
click at [203, 565] on div "Open page" at bounding box center [184, 561] width 78 height 14
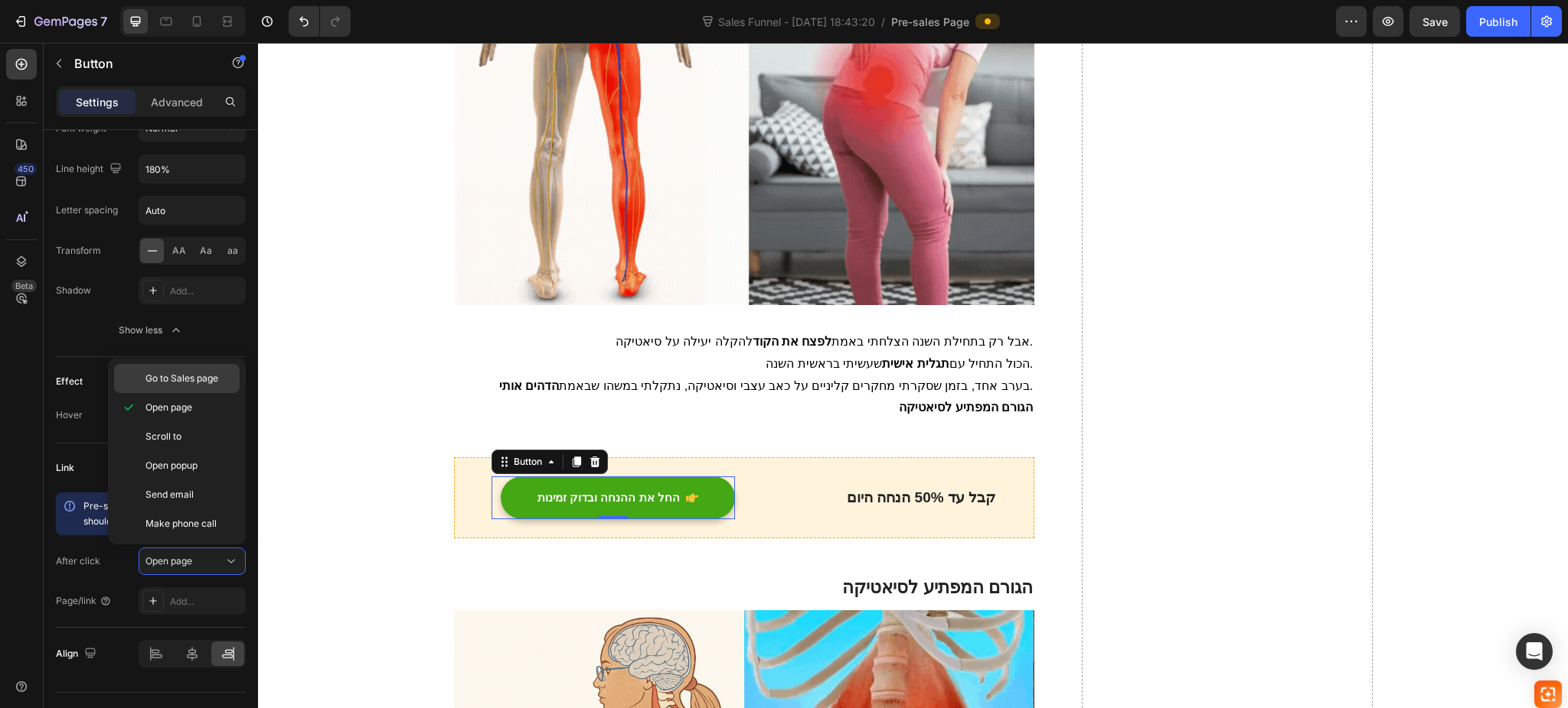
click at [192, 372] on span "Go to Sales page" at bounding box center [182, 379] width 73 height 14
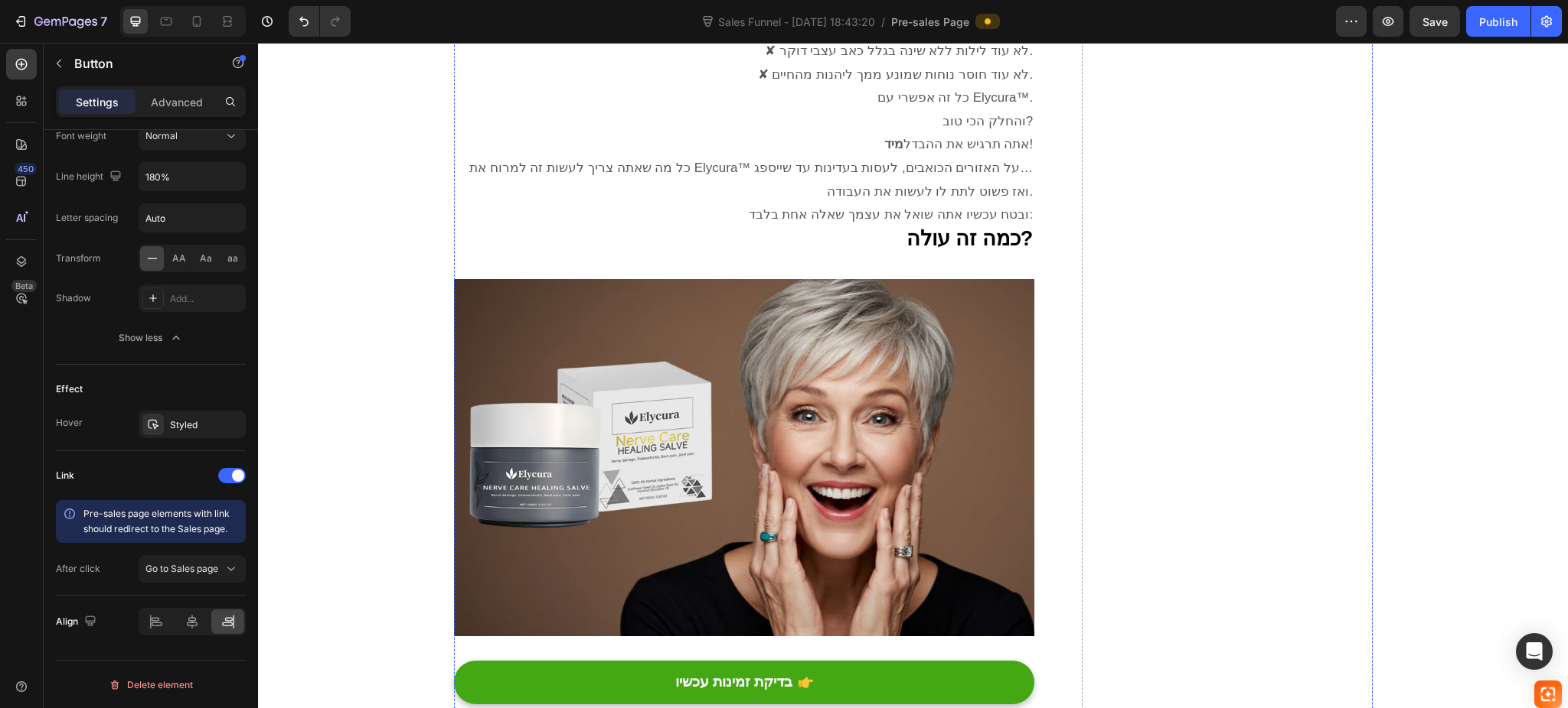
scroll to position [4997, 0]
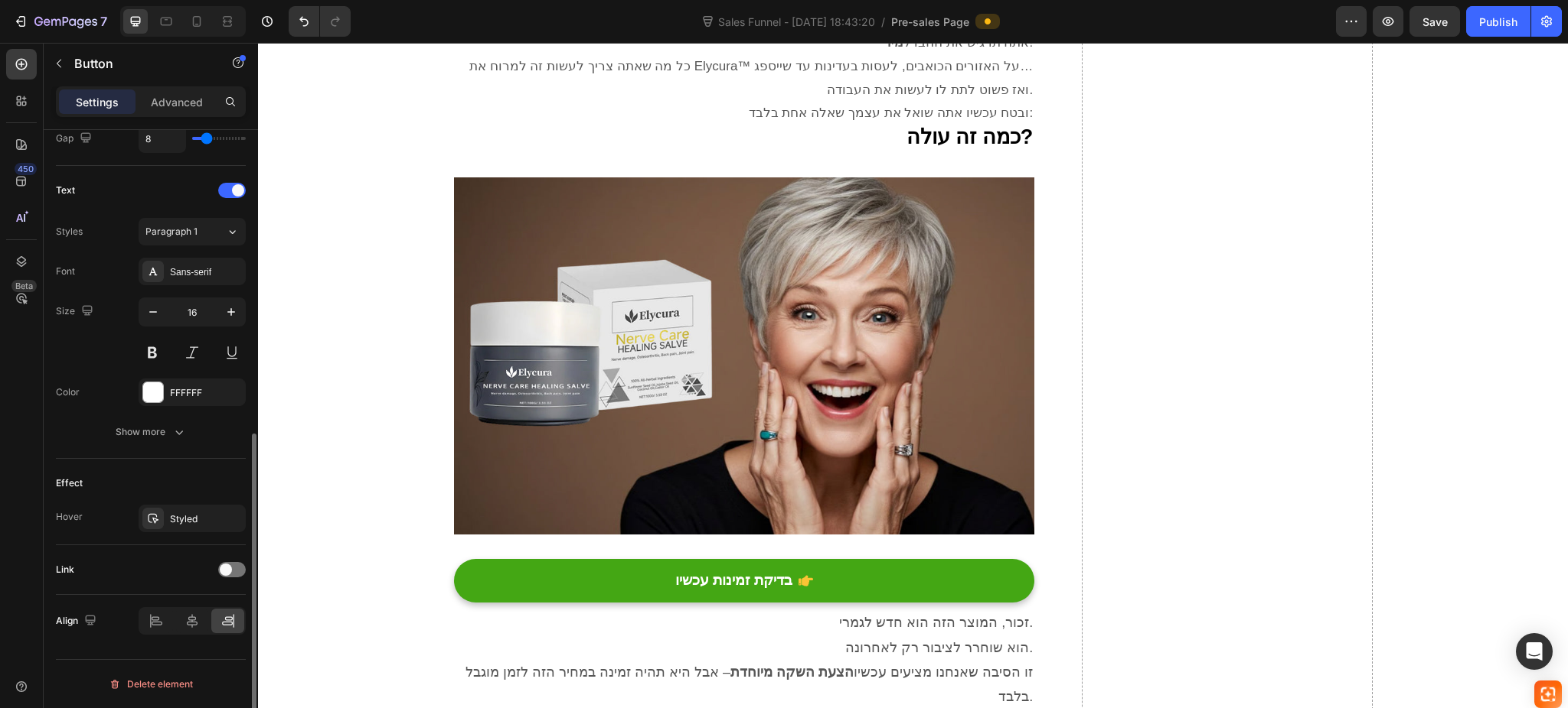
scroll to position [595, 0]
click at [231, 570] on span at bounding box center [225, 570] width 13 height 13
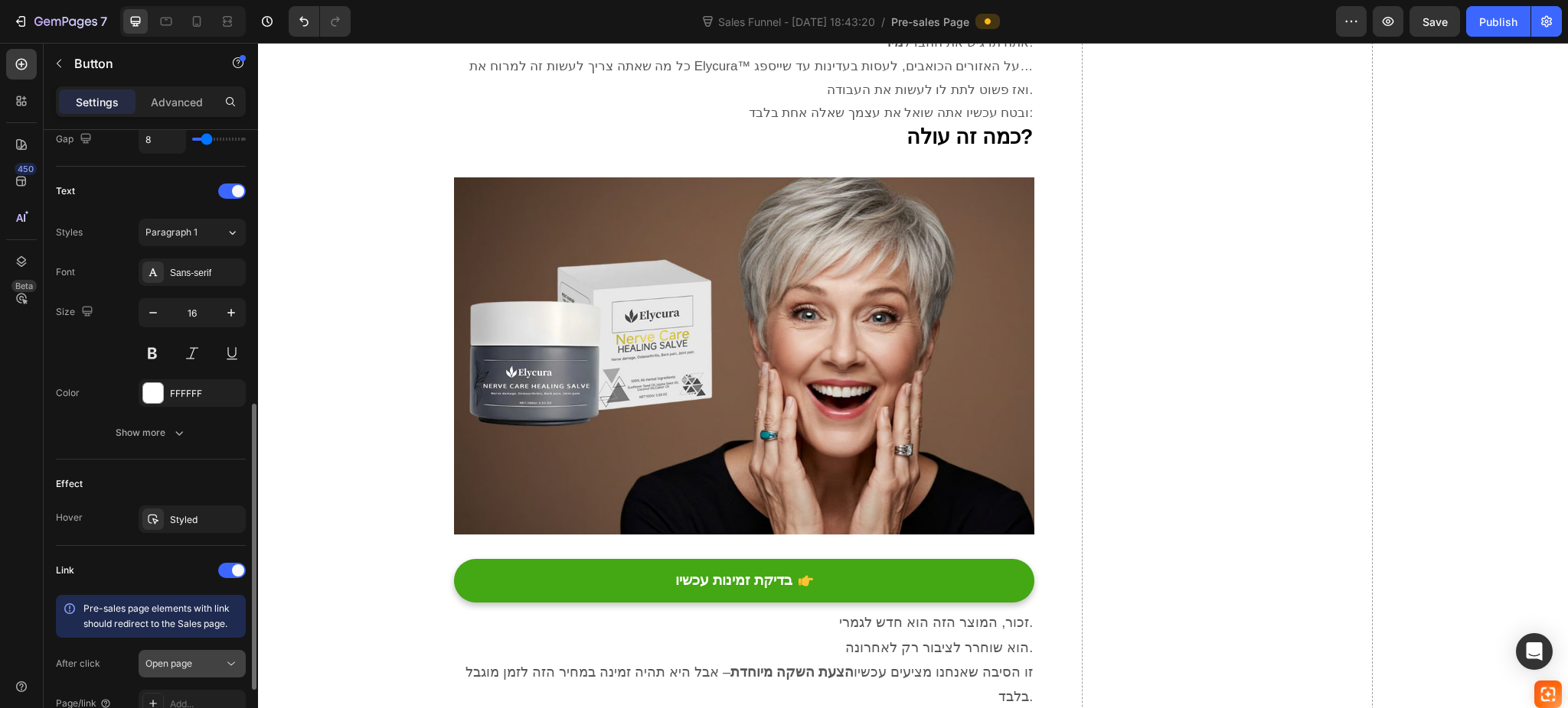
click at [192, 658] on span "Open page" at bounding box center [168, 664] width 46 height 12
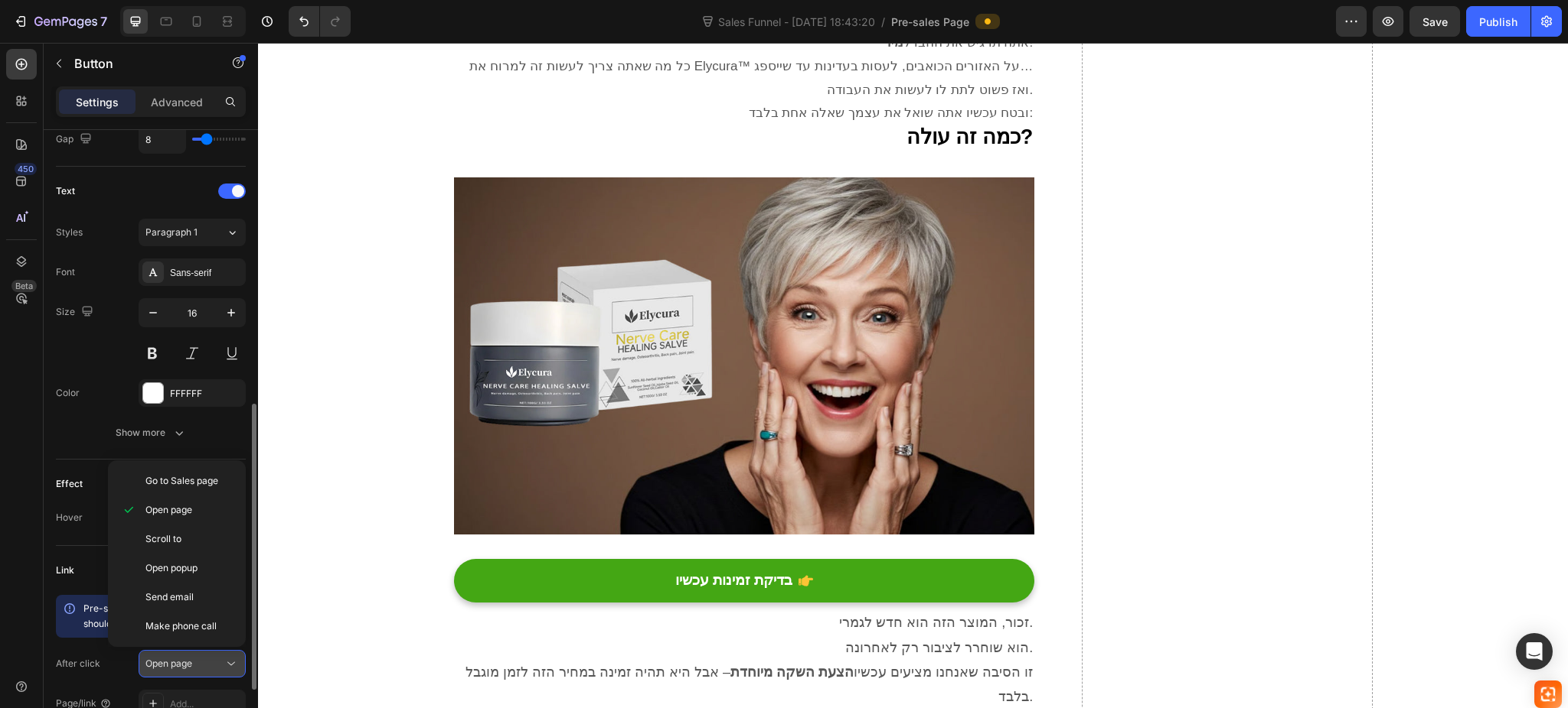
click at [188, 662] on span "Open page" at bounding box center [168, 664] width 46 height 12
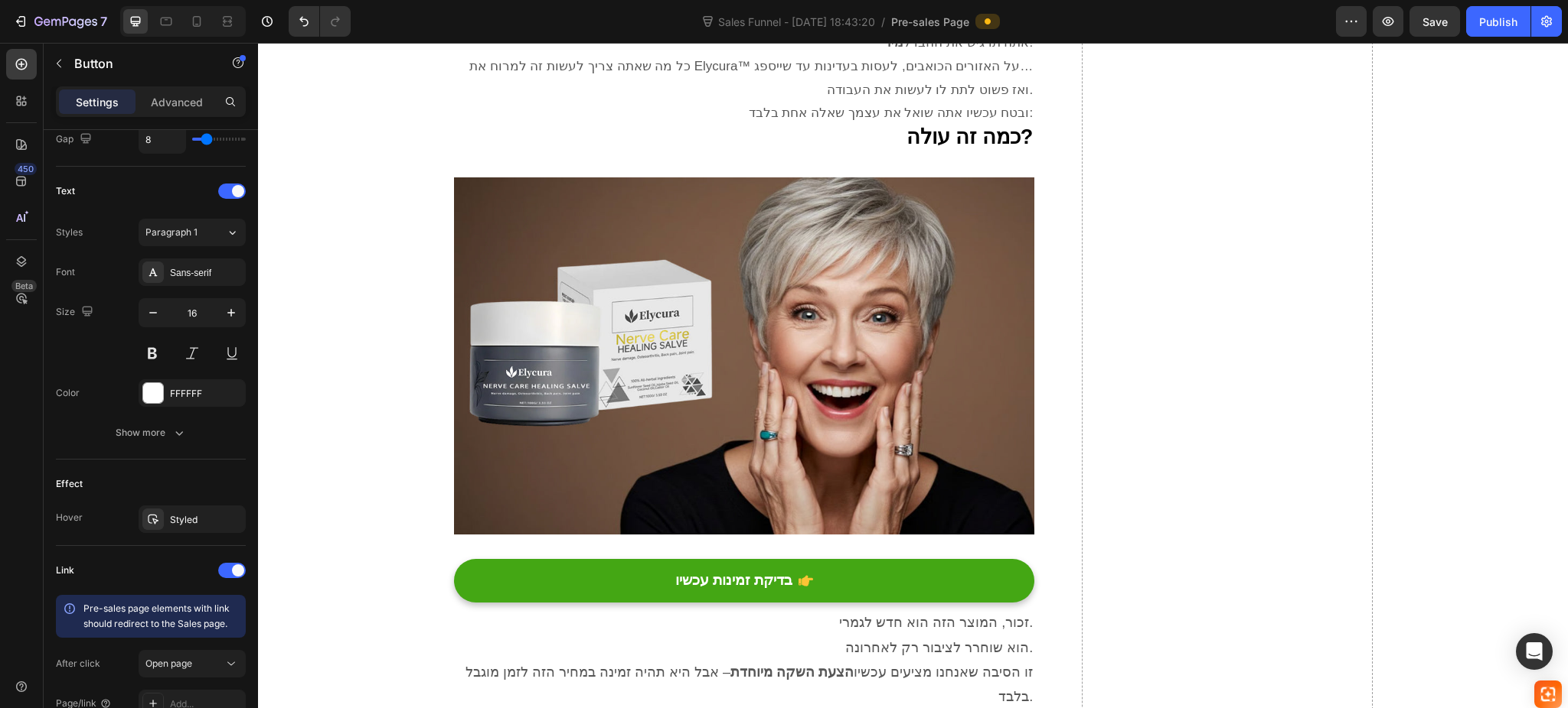
scroll to position [730, 0]
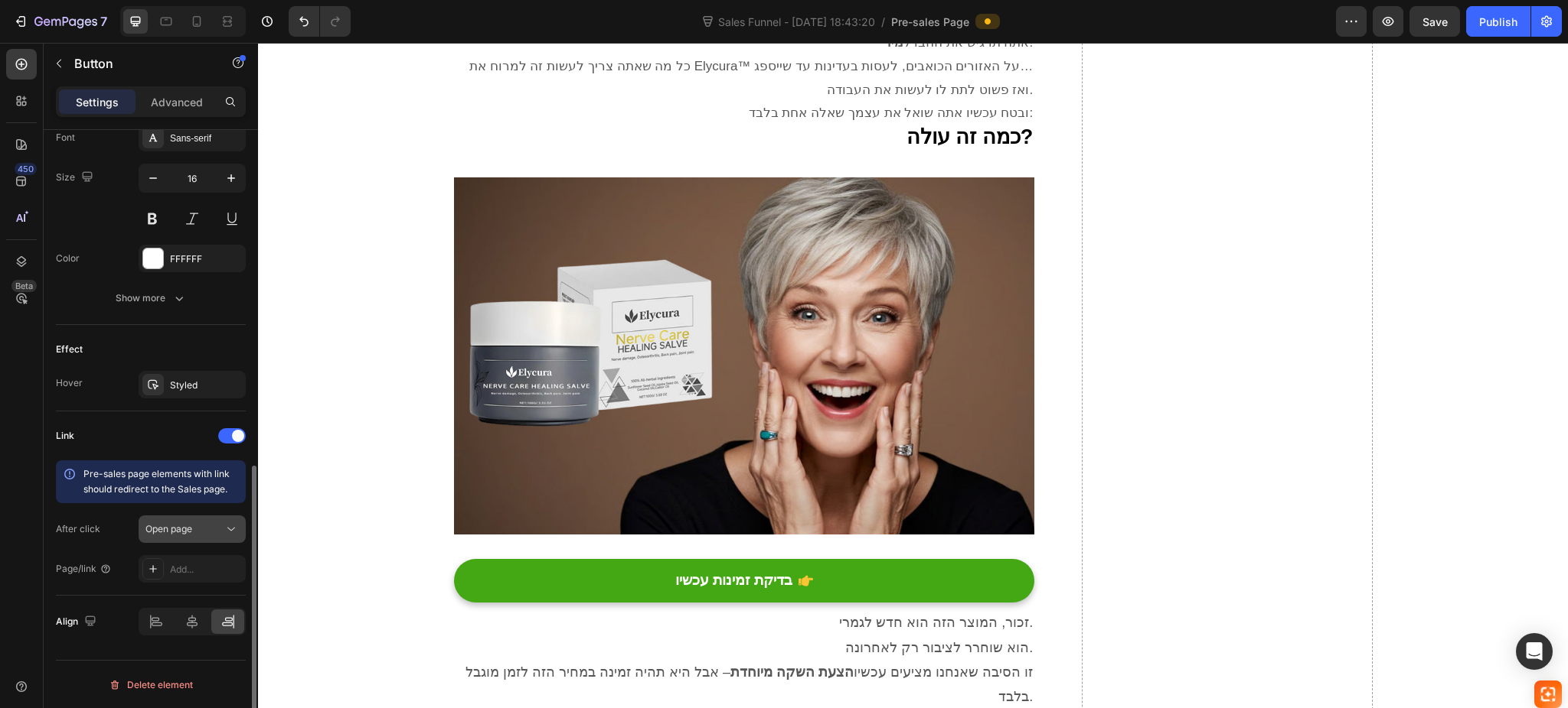
click at [188, 523] on span "Open page" at bounding box center [168, 529] width 46 height 12
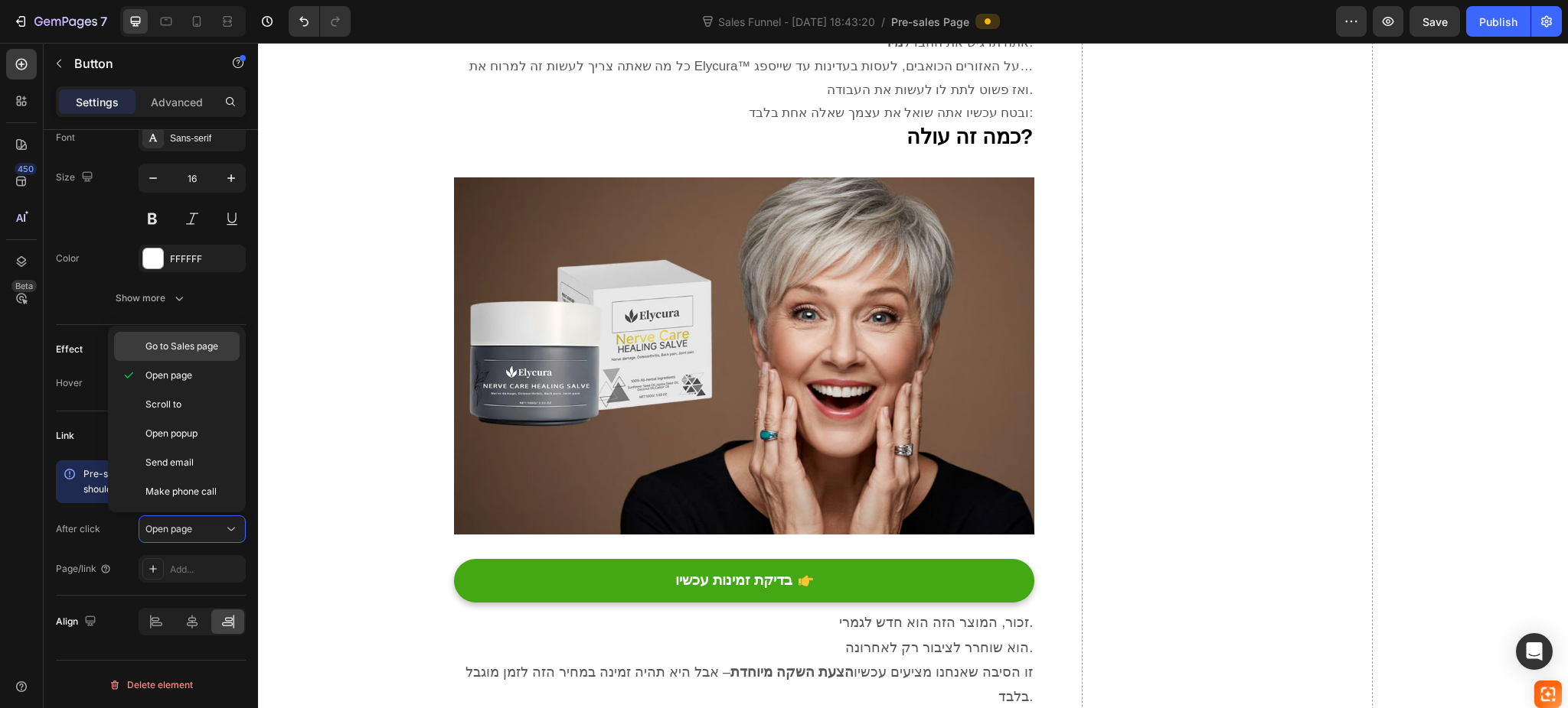
click at [204, 347] on span "Go to Sales page" at bounding box center [182, 346] width 73 height 14
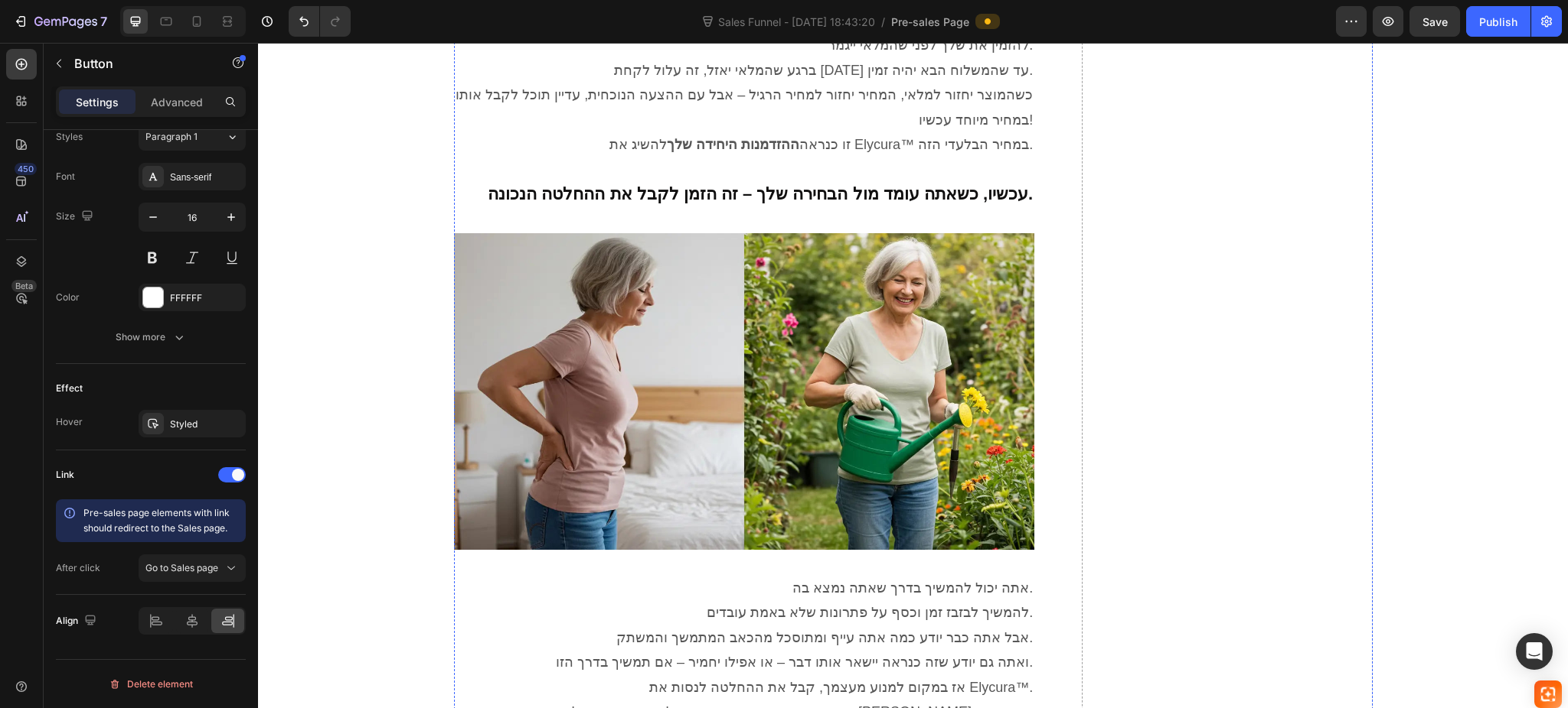
scroll to position [7650, 0]
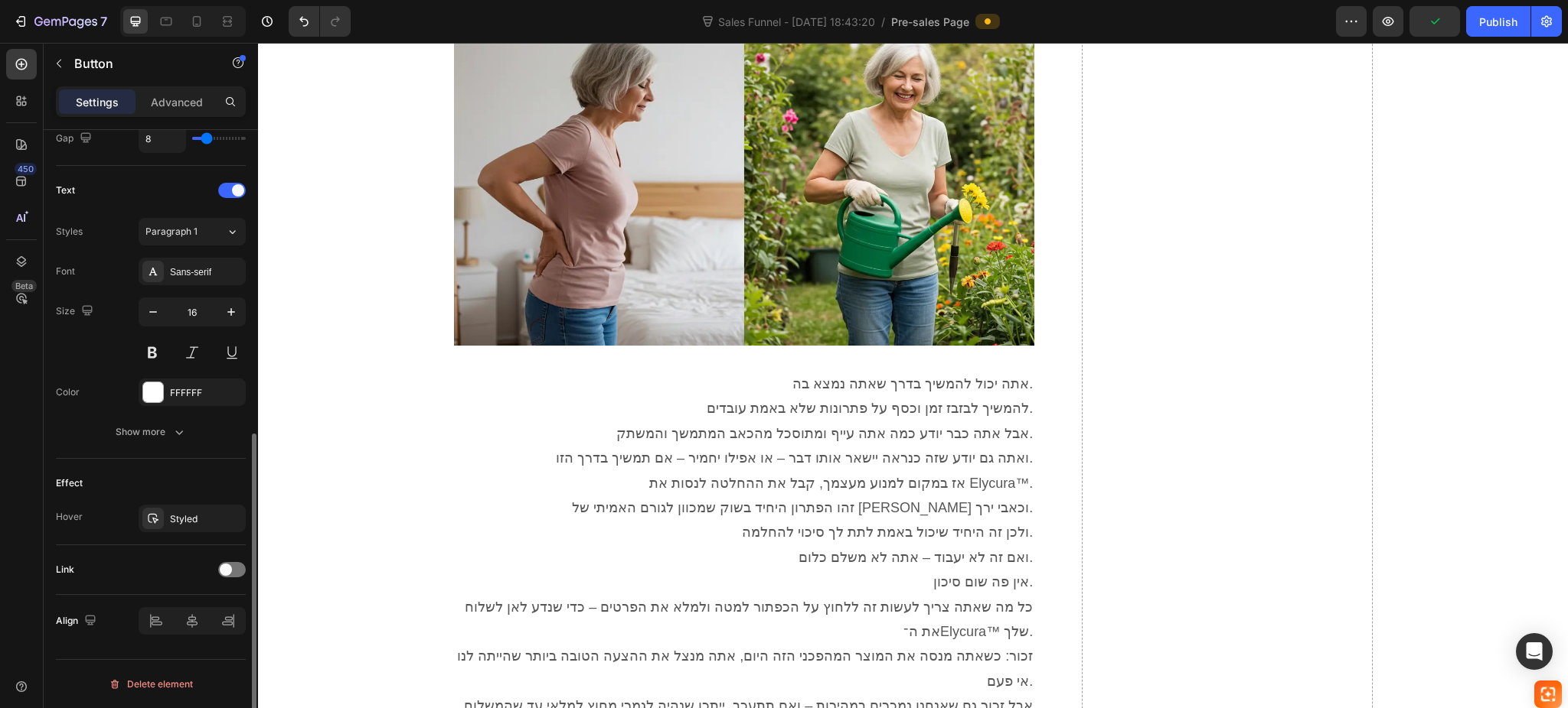
scroll to position [595, 0]
click at [225, 569] on span at bounding box center [225, 570] width 13 height 13
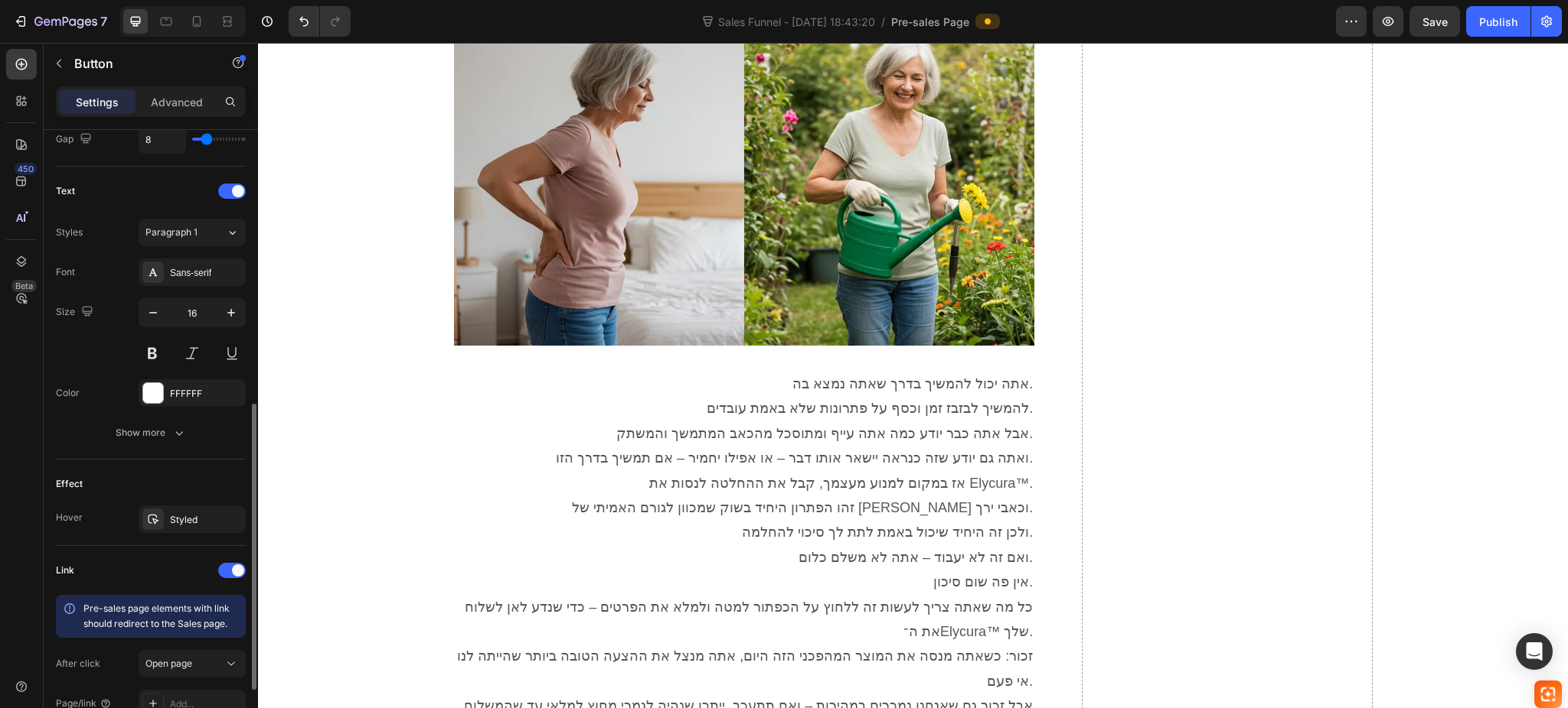
scroll to position [730, 0]
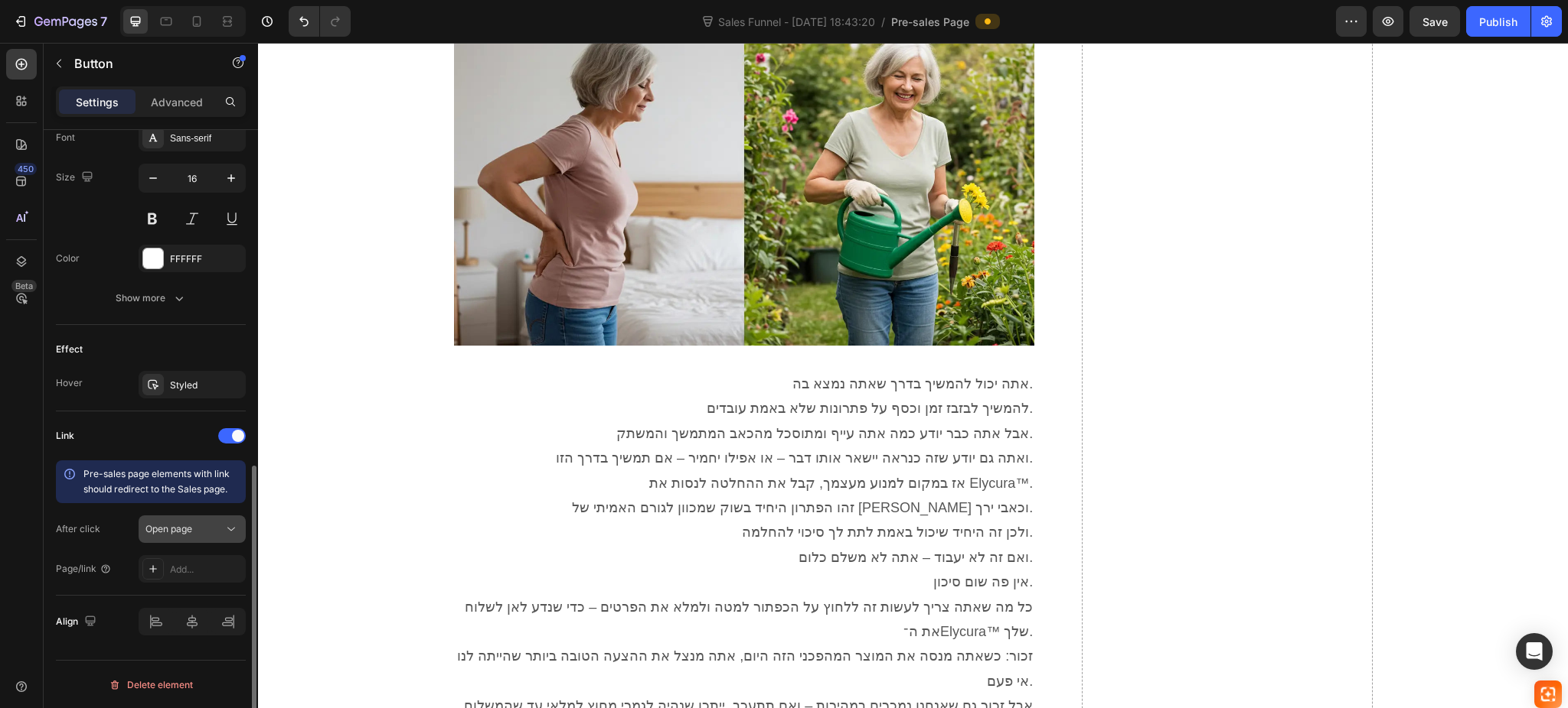
click at [201, 529] on div "Open page" at bounding box center [184, 529] width 78 height 14
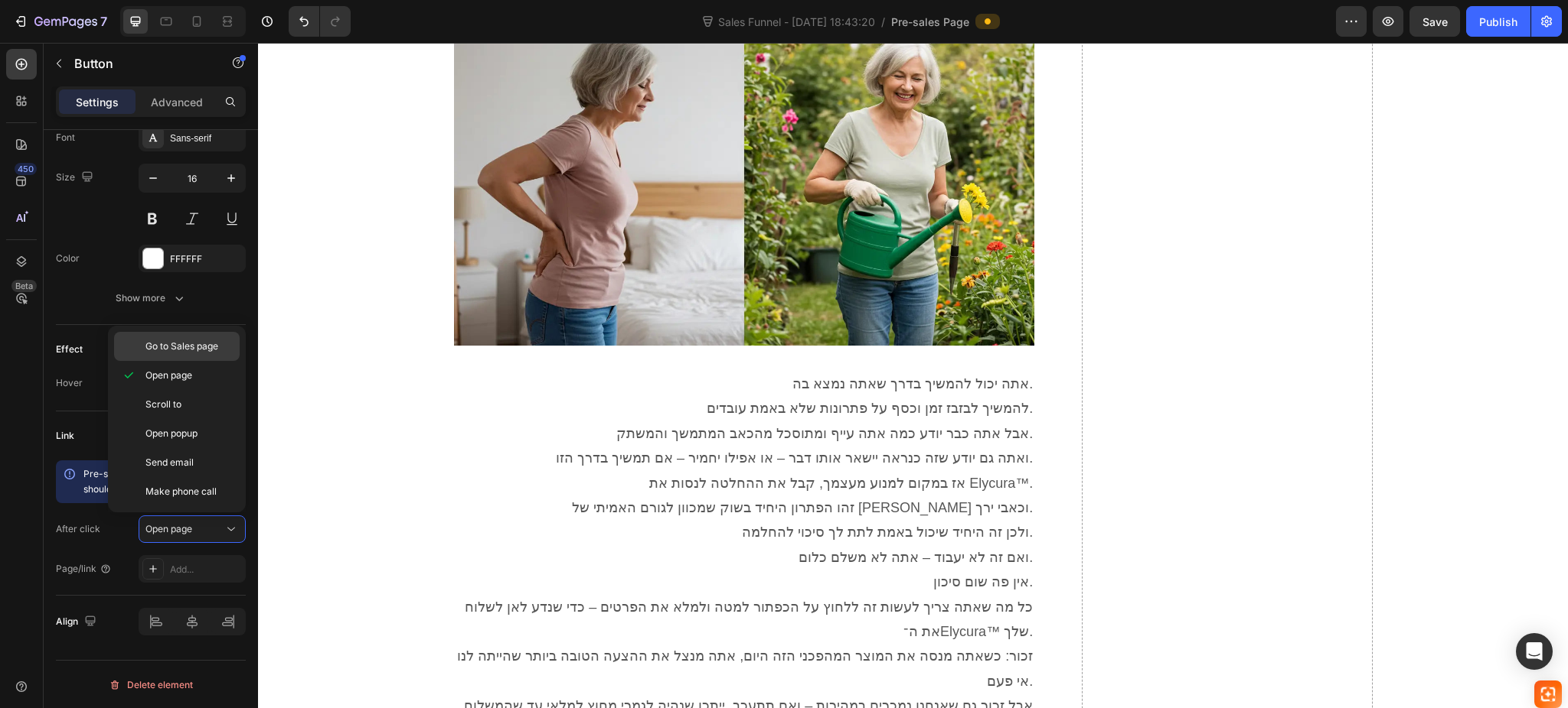
click at [193, 344] on span "Go to Sales page" at bounding box center [182, 346] width 73 height 14
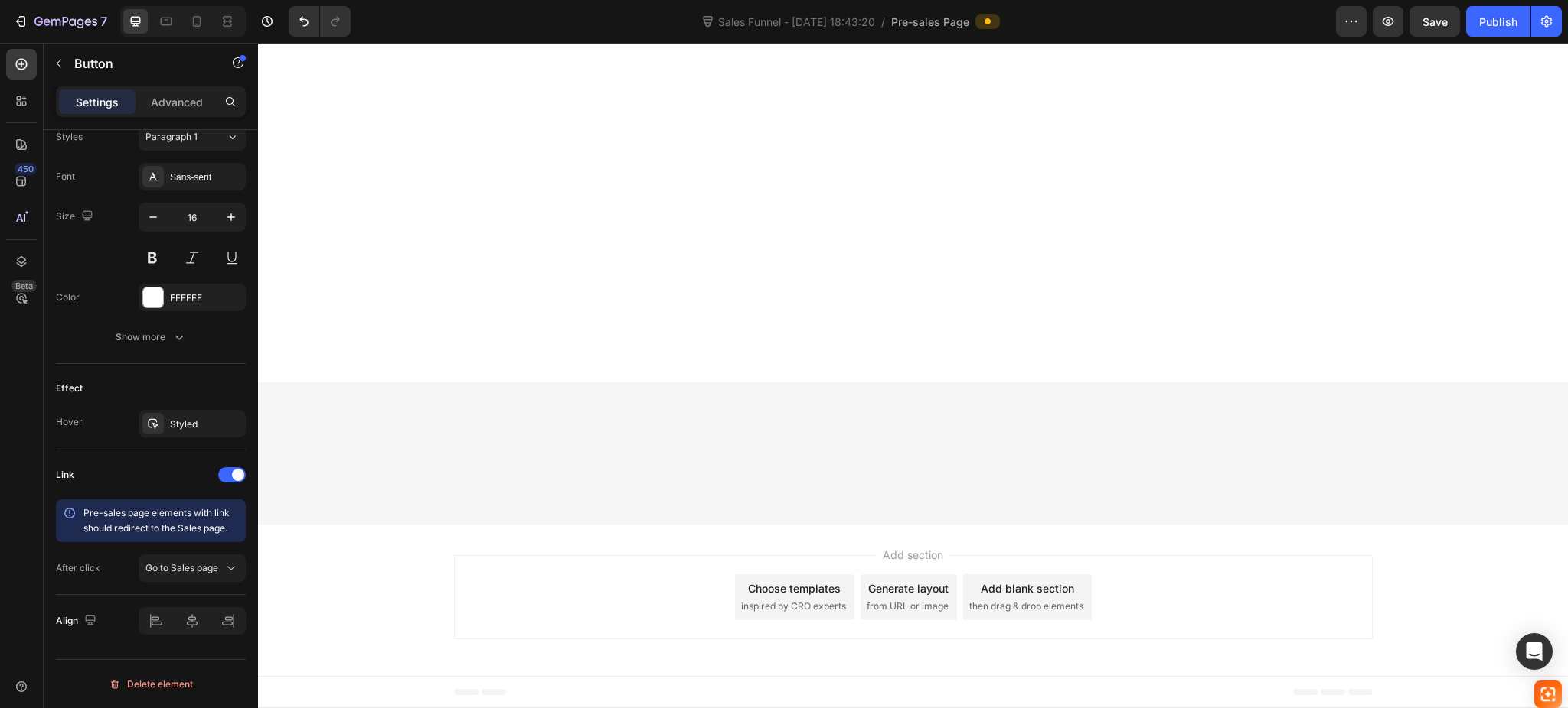
scroll to position [8975, 0]
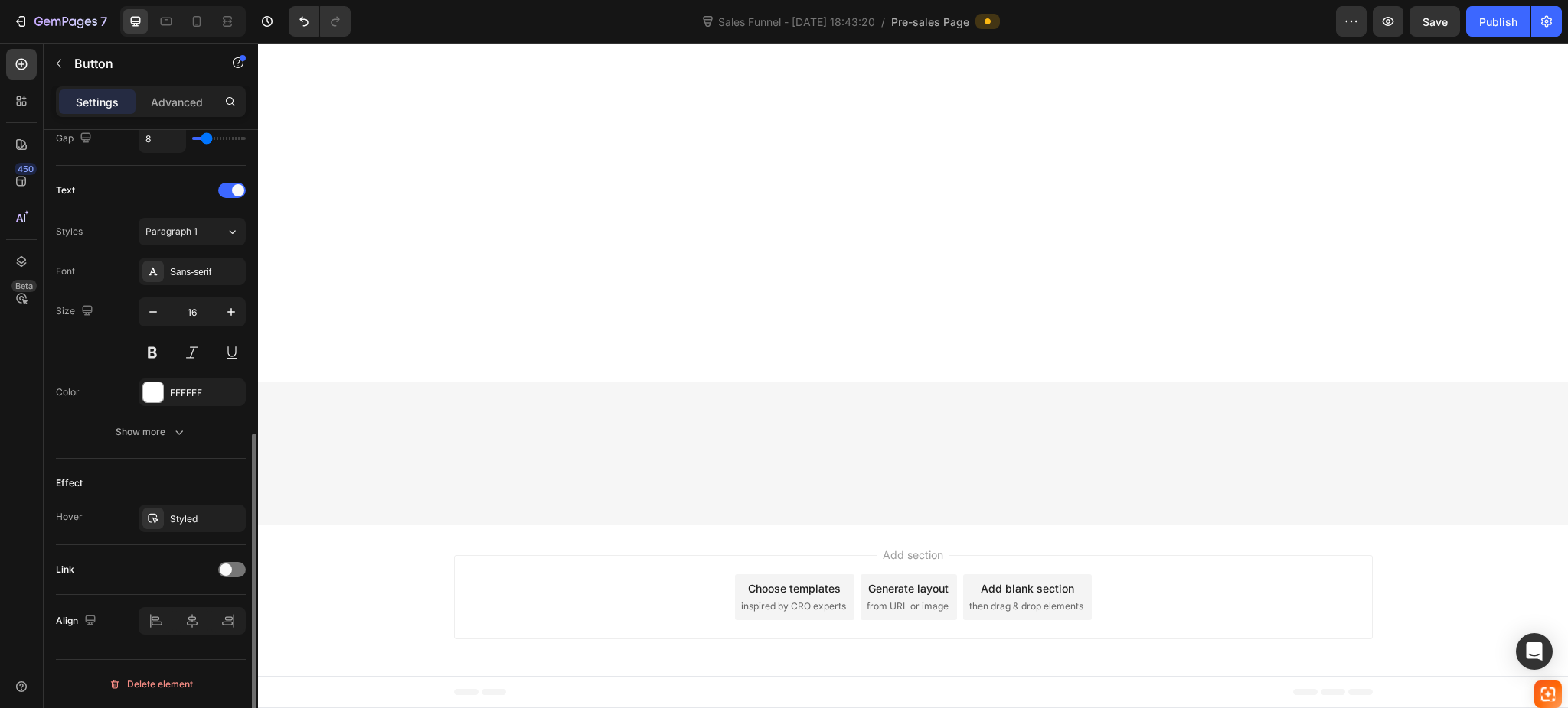
scroll to position [595, 0]
click at [236, 566] on div at bounding box center [231, 570] width 28 height 15
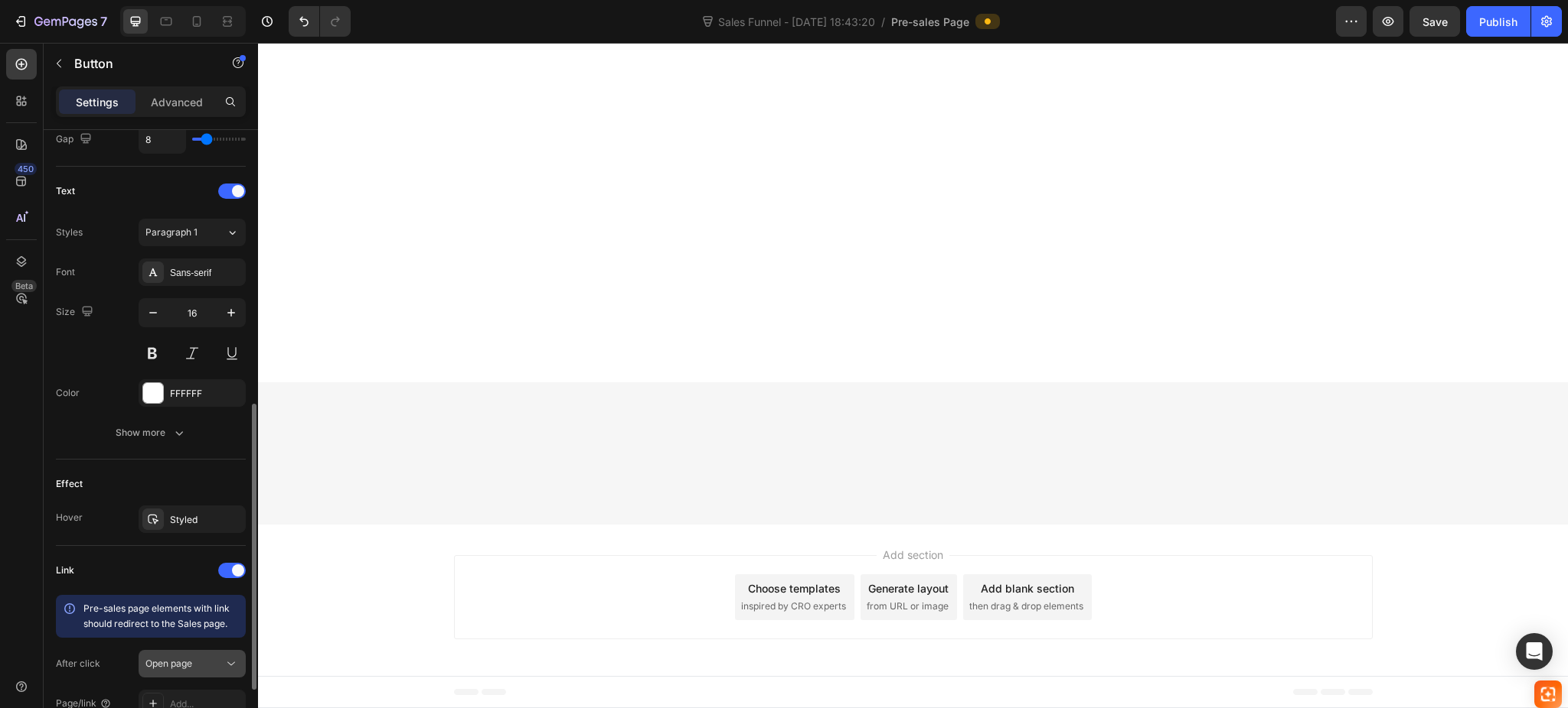
click at [184, 661] on span "Open page" at bounding box center [168, 664] width 46 height 12
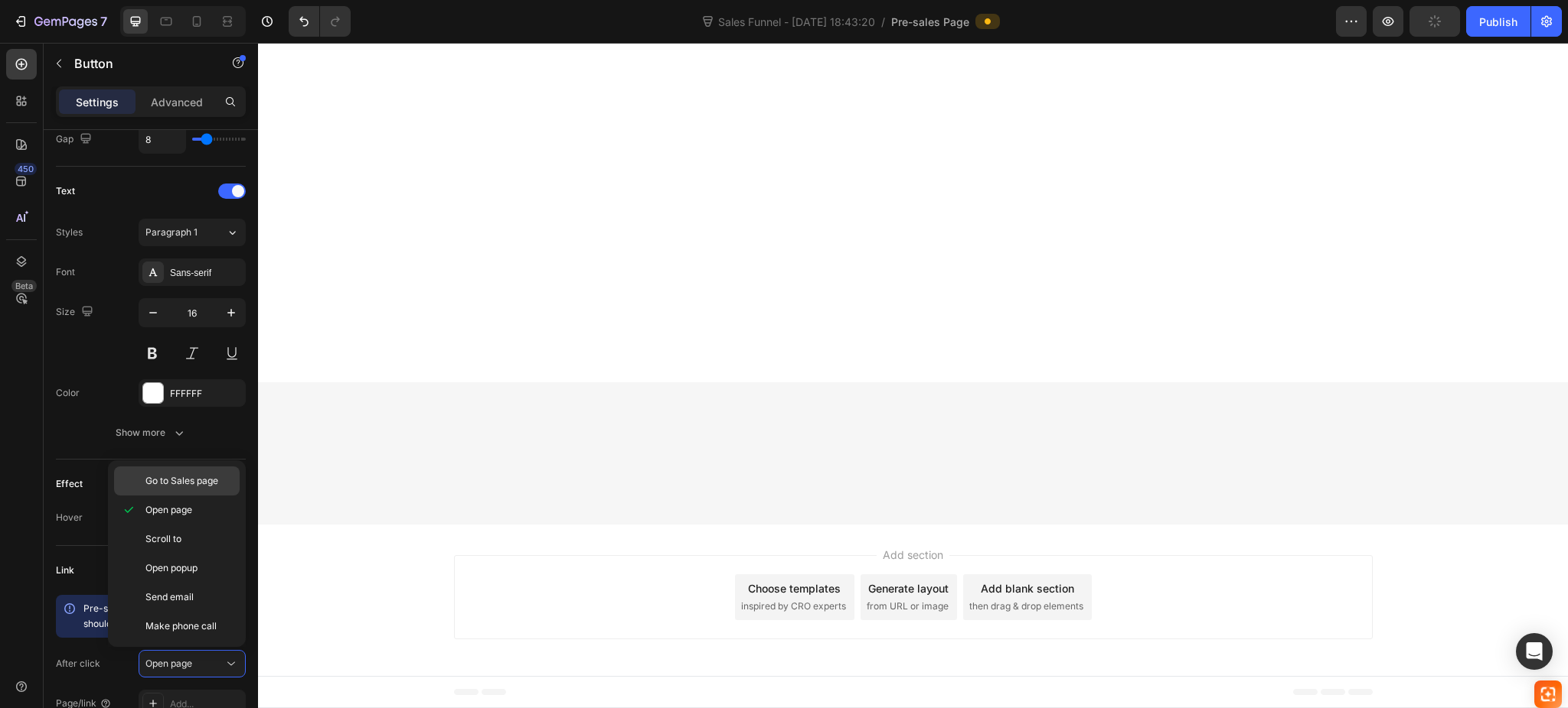
drag, startPoint x: 187, startPoint y: 473, endPoint x: 334, endPoint y: 383, distance: 172.4
click at [187, 474] on span "Go to Sales page" at bounding box center [182, 481] width 73 height 14
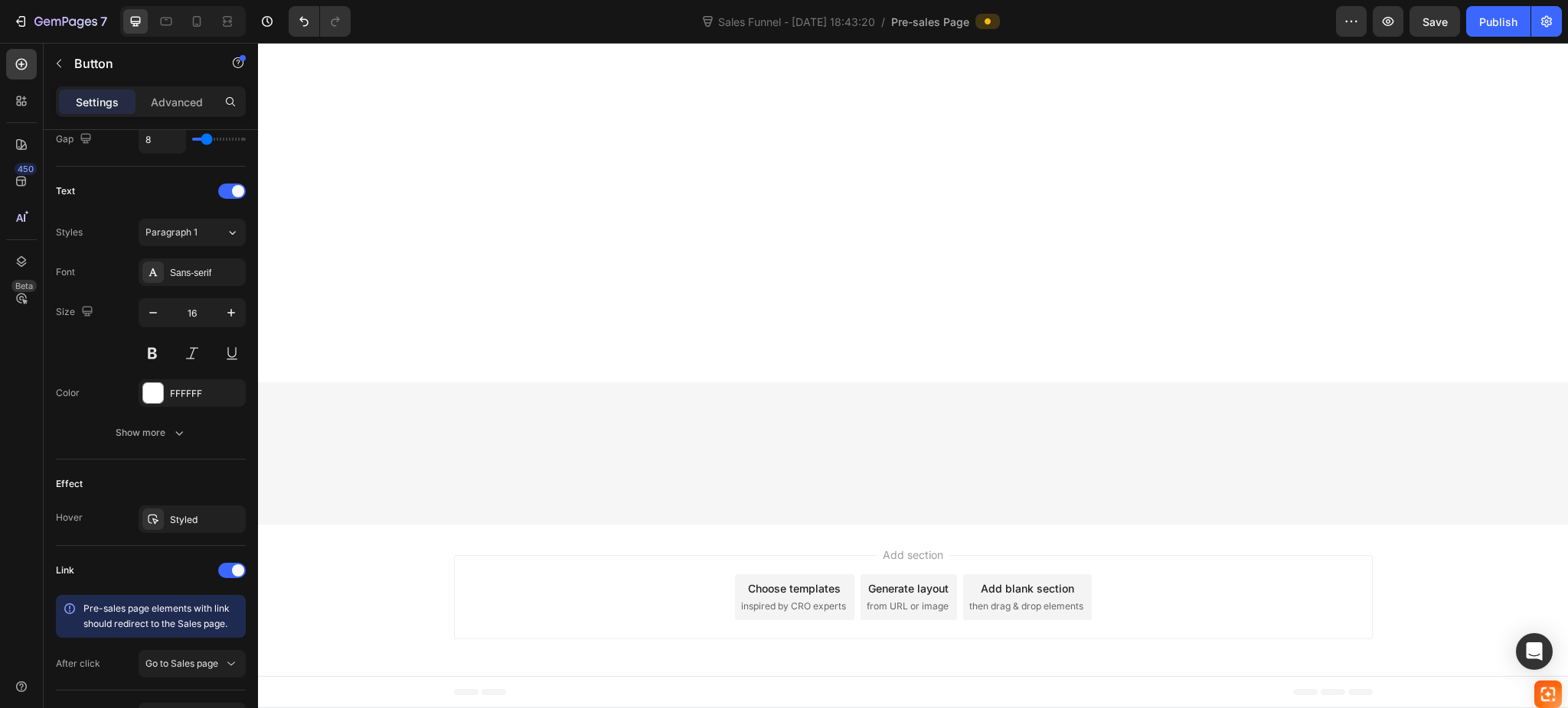
scroll to position [10098, 0]
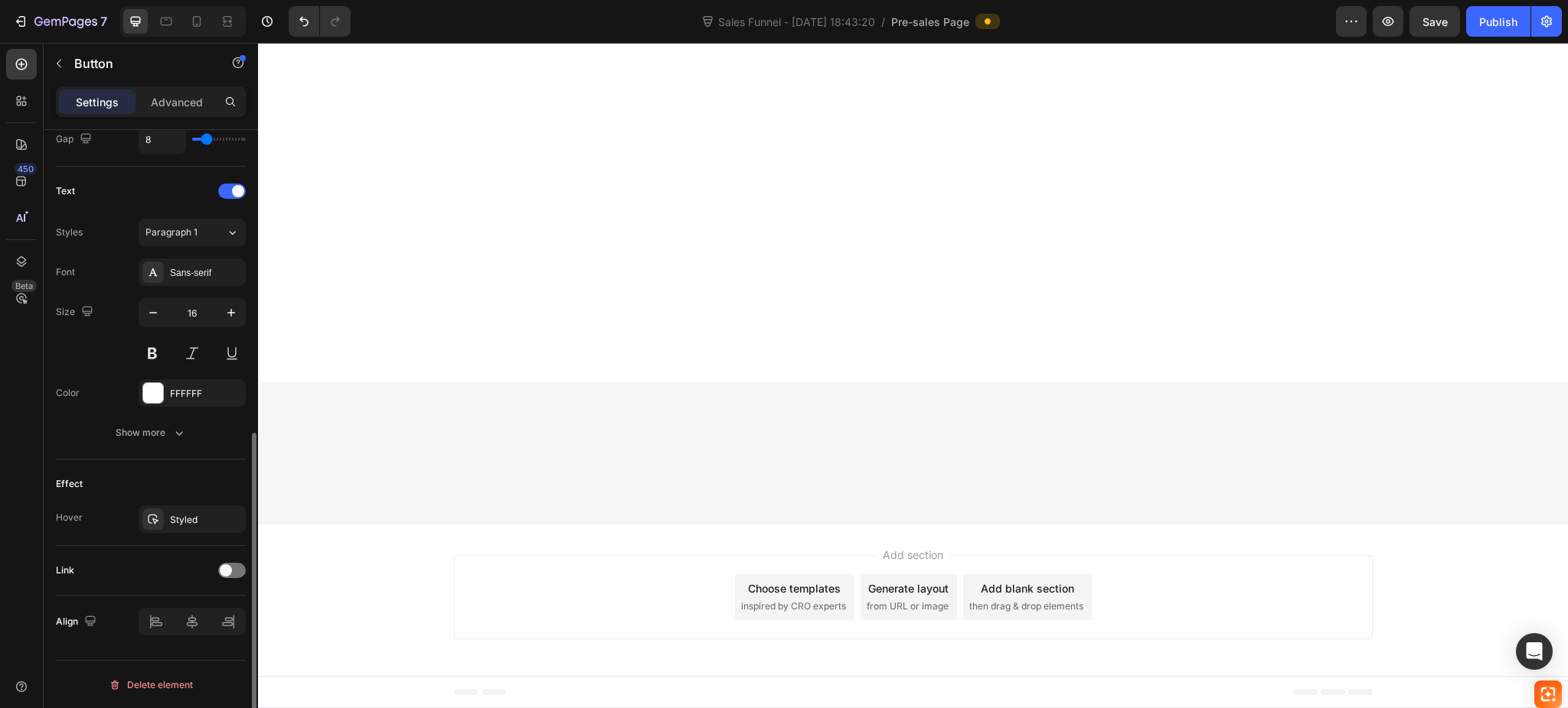
scroll to position [594, 0]
click at [222, 571] on span at bounding box center [225, 571] width 13 height 13
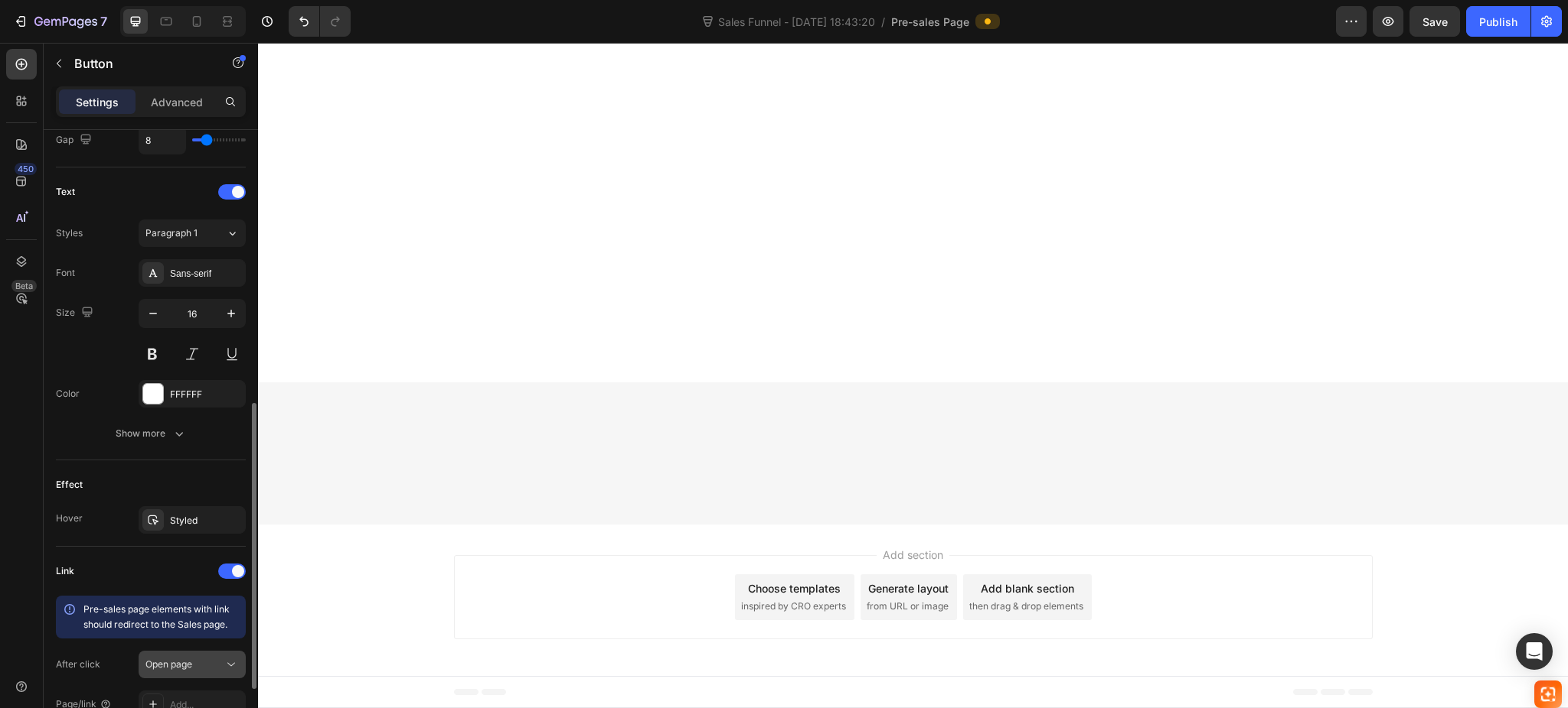
click at [187, 660] on span "Open page" at bounding box center [168, 664] width 46 height 12
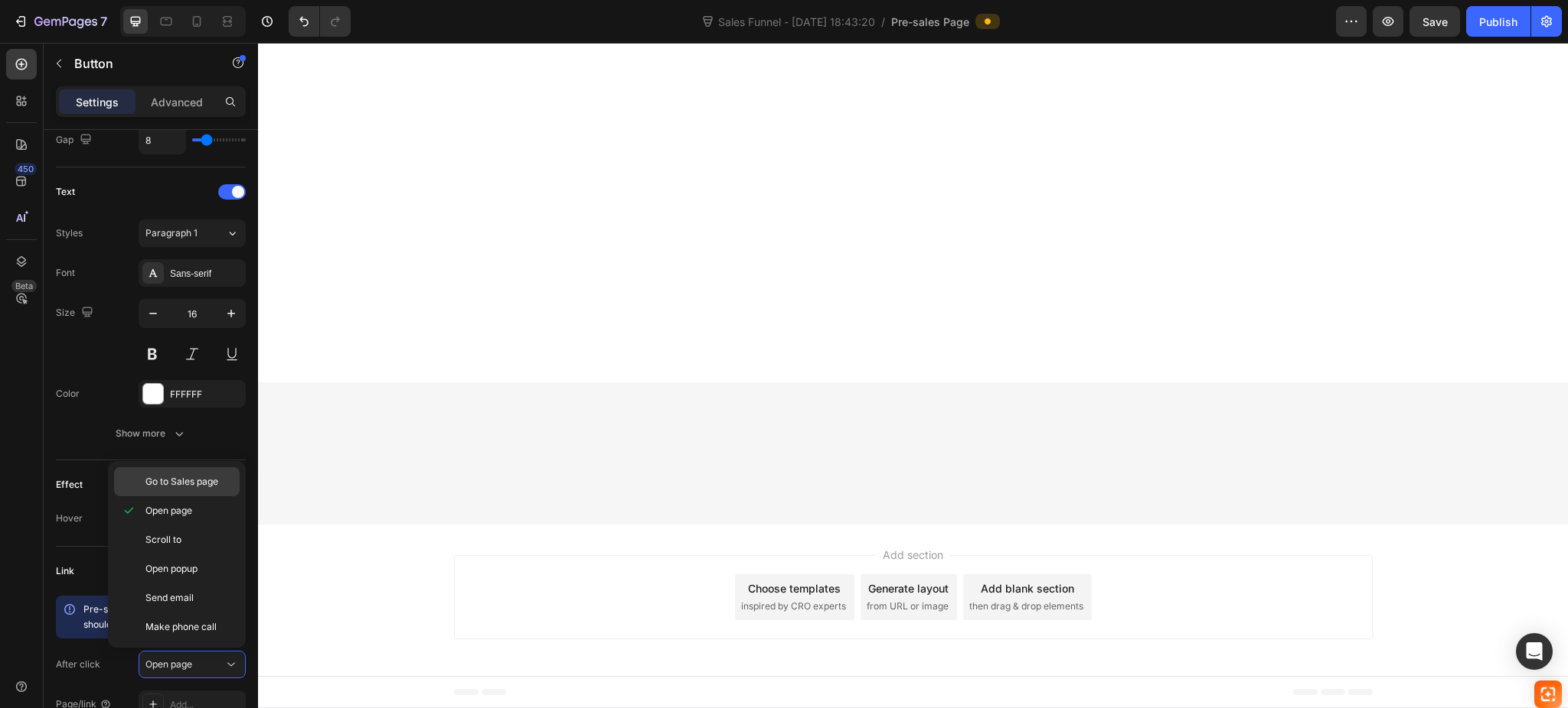
click at [200, 487] on span "Go to Sales page" at bounding box center [182, 482] width 73 height 14
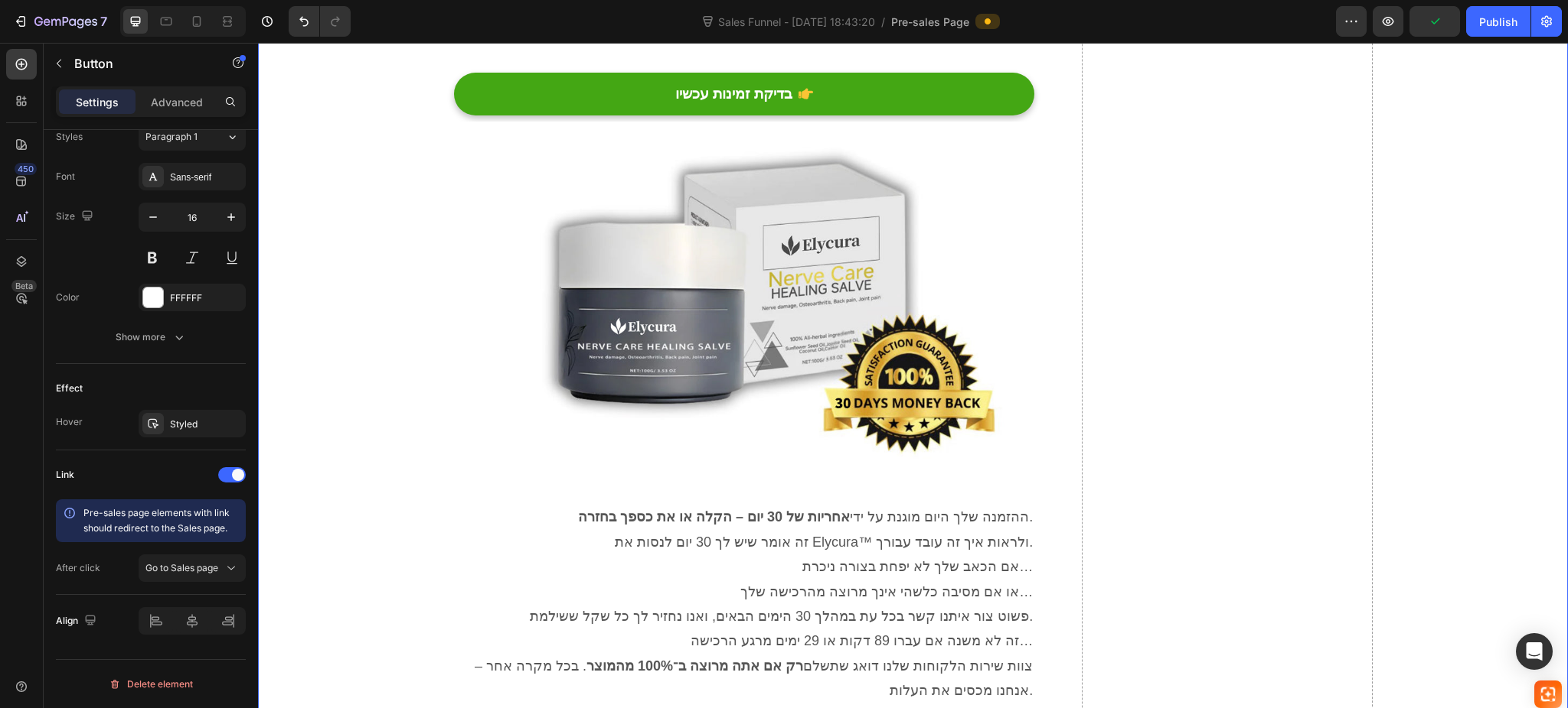
scroll to position [6746, 0]
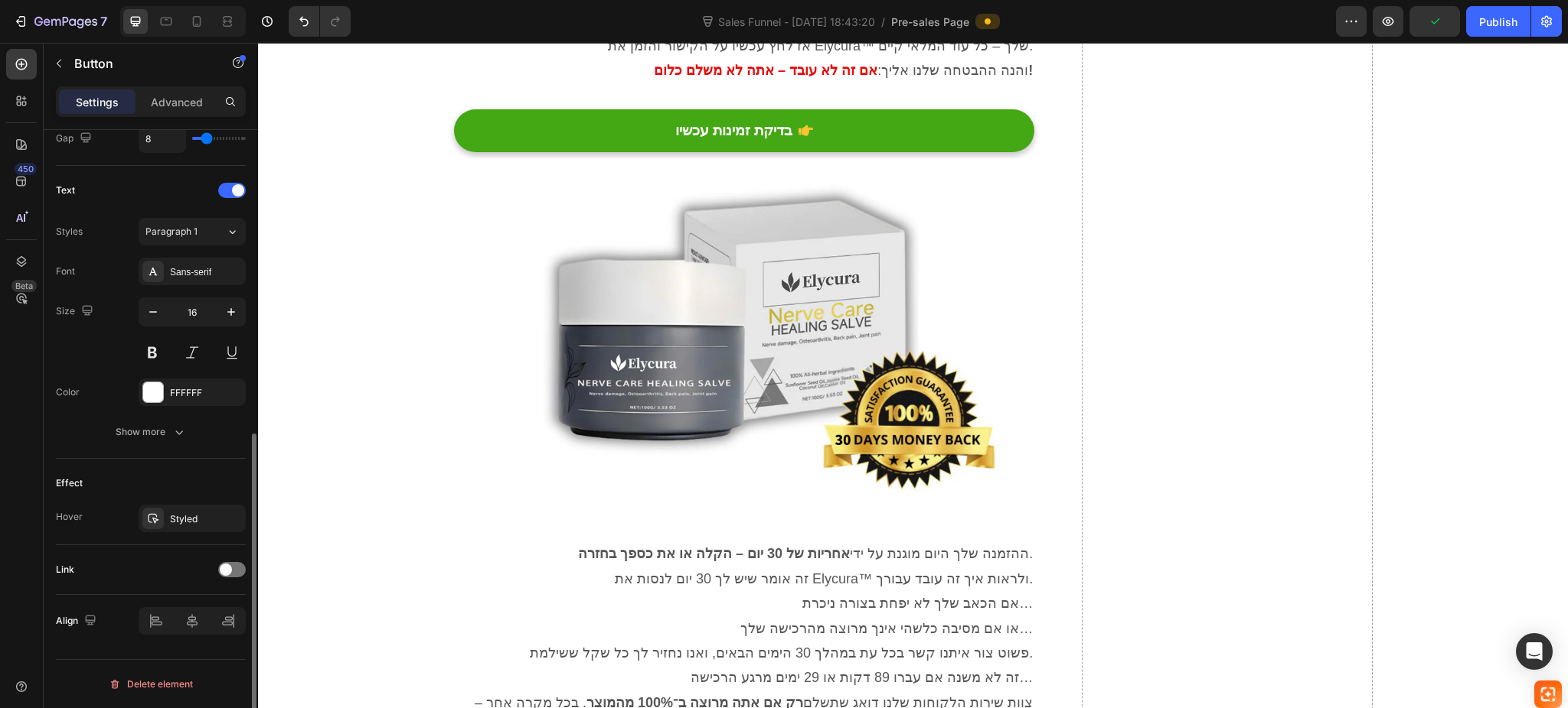
scroll to position [595, 0]
click at [231, 569] on span at bounding box center [225, 570] width 13 height 13
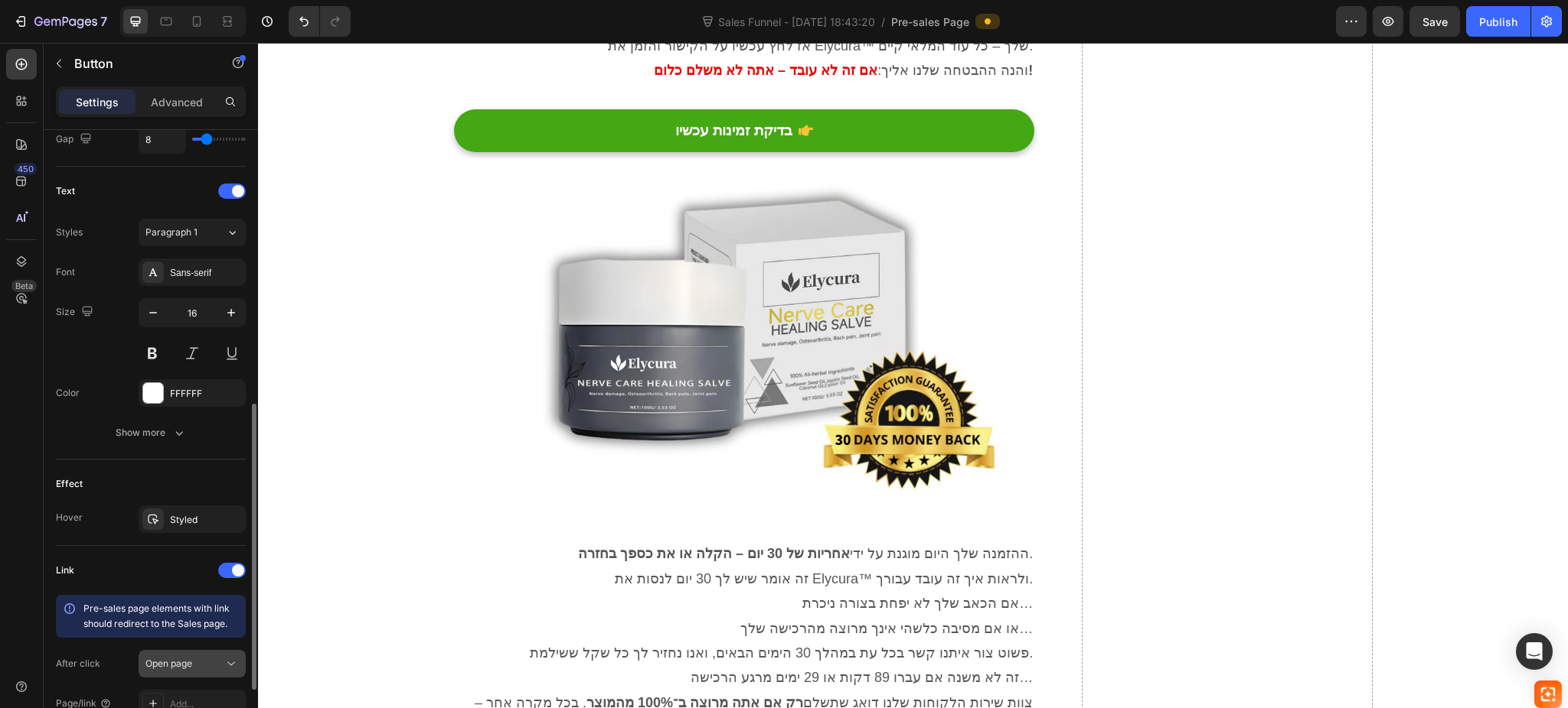
click at [200, 658] on div "Open page" at bounding box center [184, 664] width 78 height 14
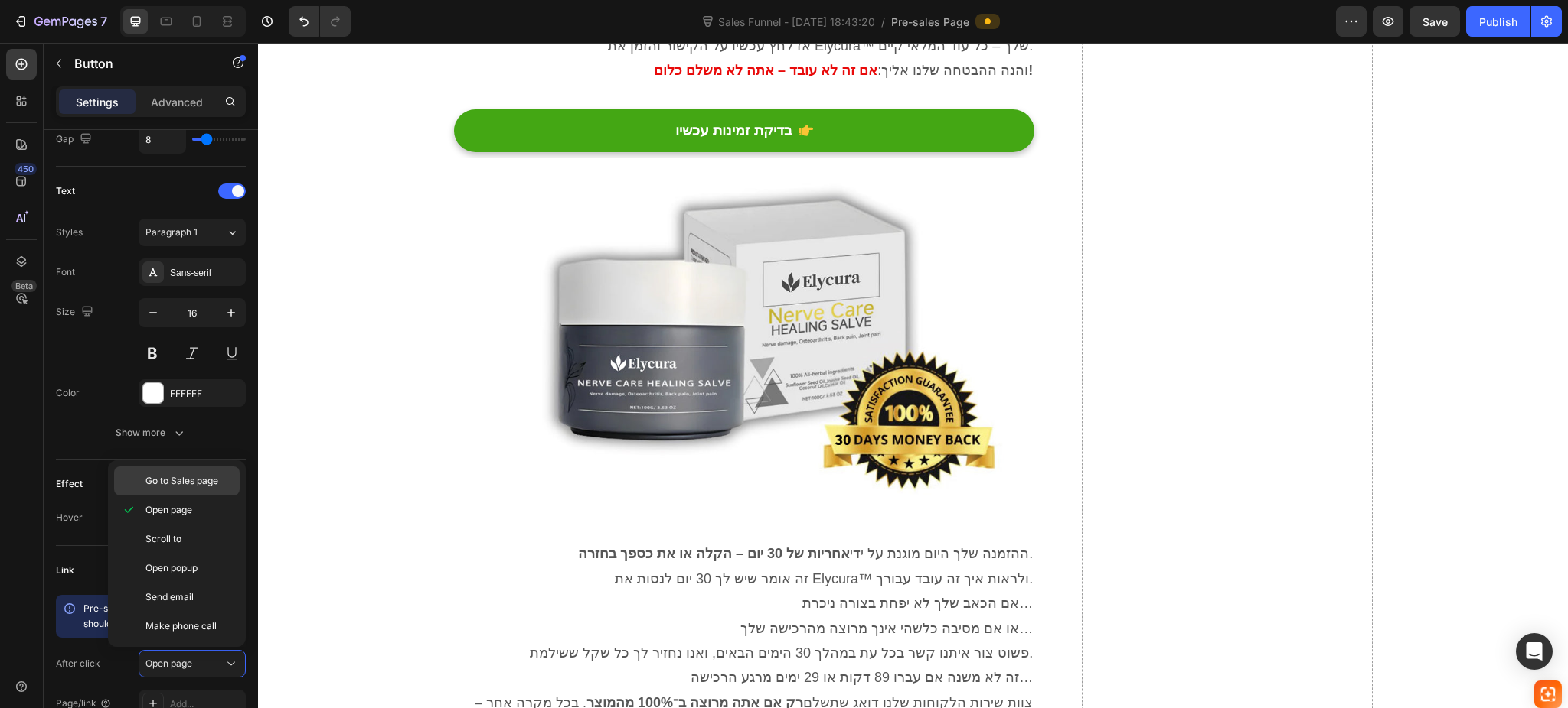
click at [189, 485] on span "Go to Sales page" at bounding box center [182, 481] width 73 height 14
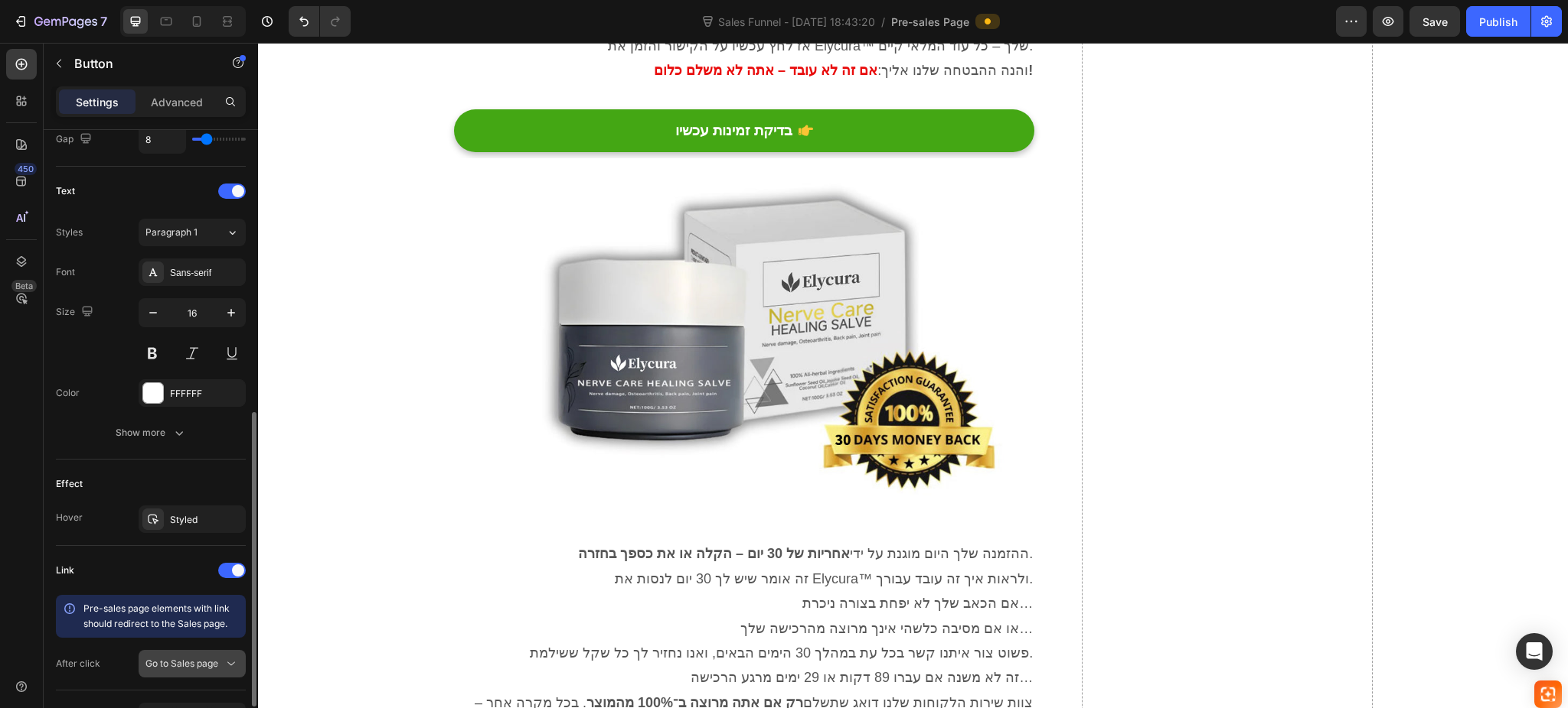
scroll to position [691, 0]
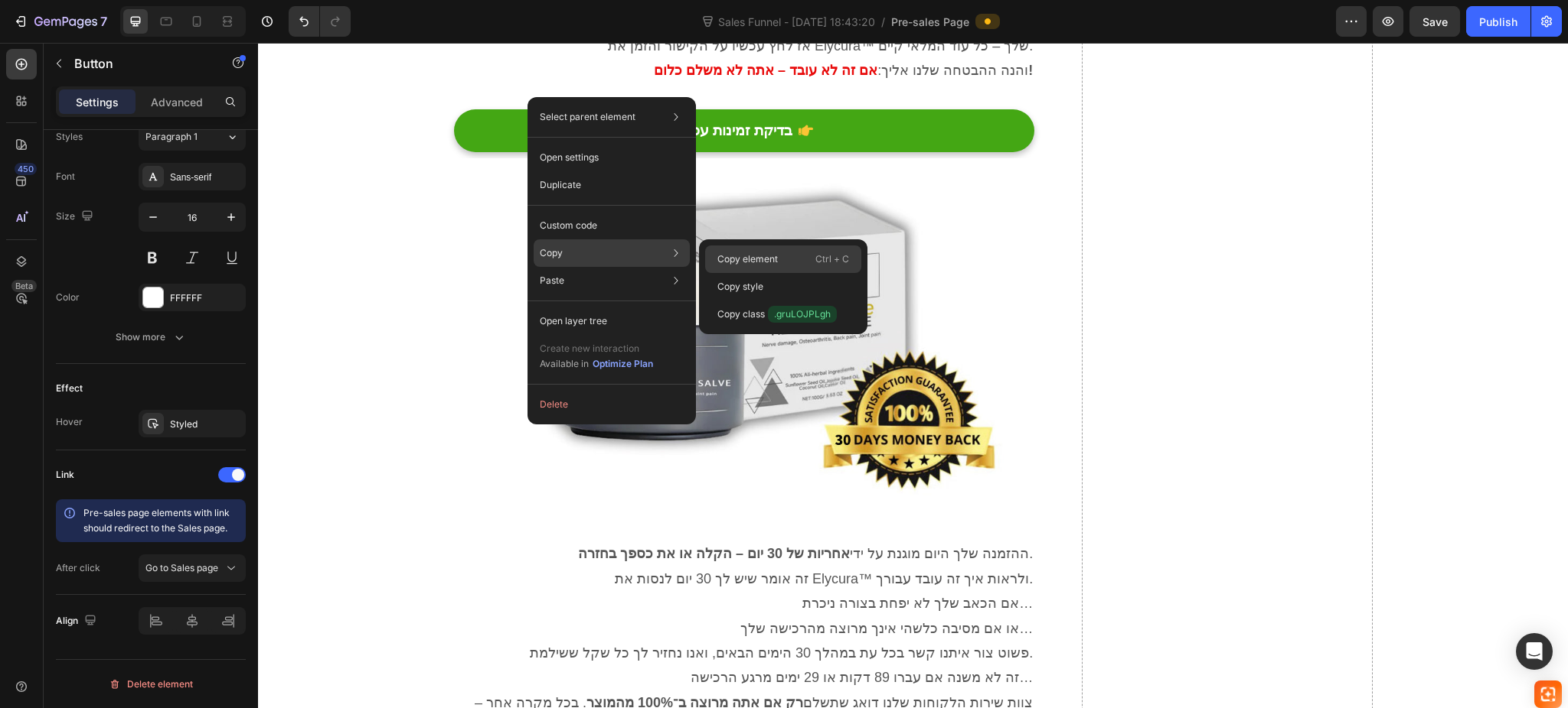
click at [744, 257] on p "Copy element" at bounding box center [747, 259] width 61 height 14
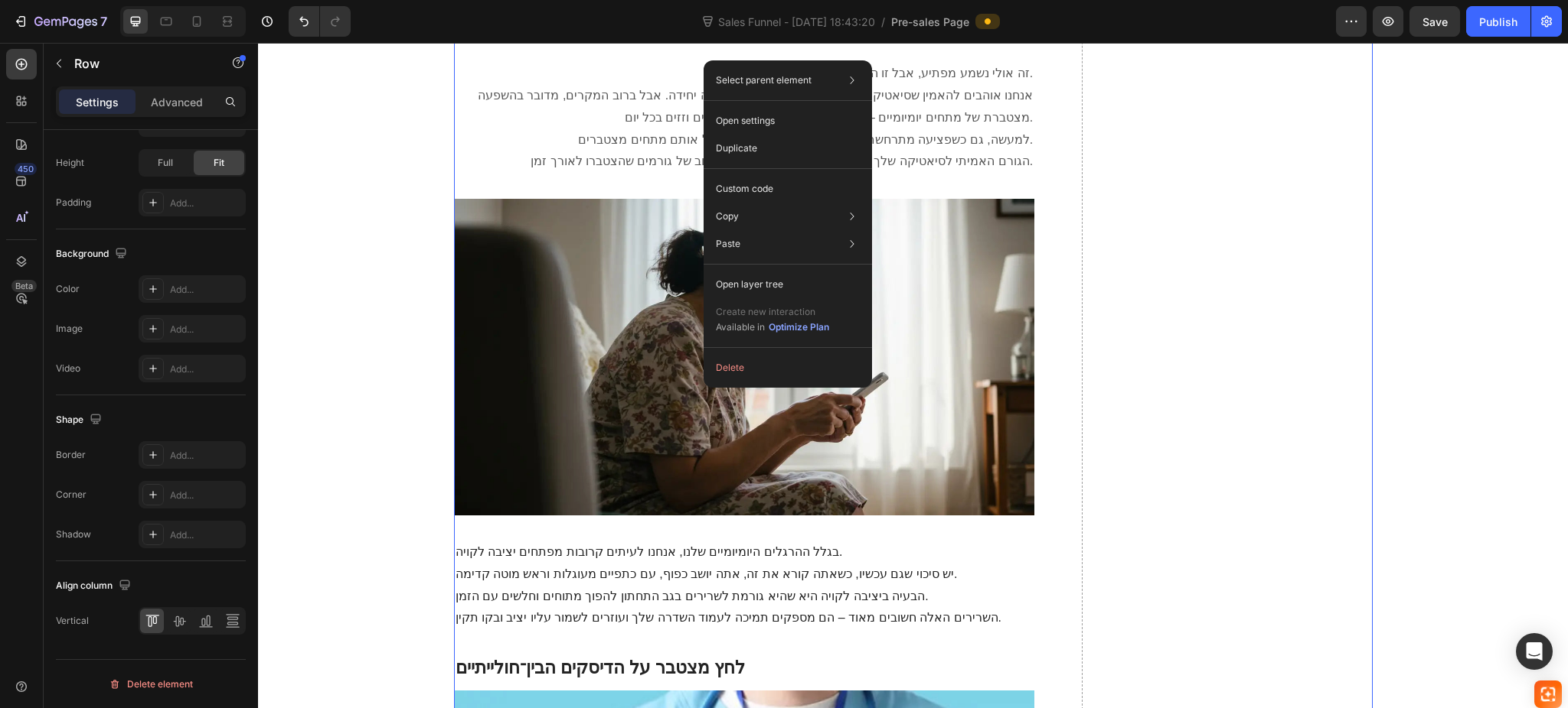
scroll to position [0, 0]
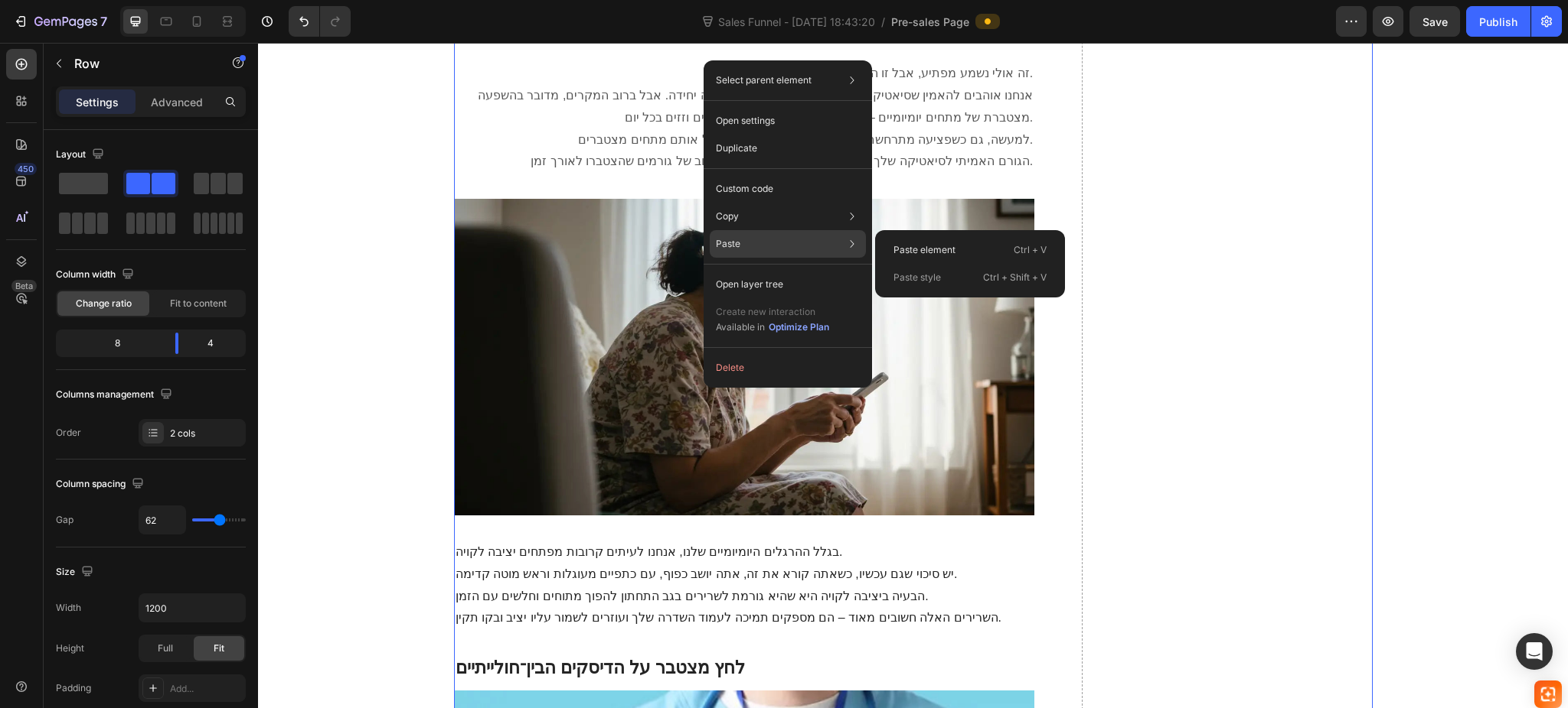
click at [749, 236] on div "Paste Paste element Ctrl + V Paste style Ctrl + Shift + V" at bounding box center [787, 244] width 156 height 28
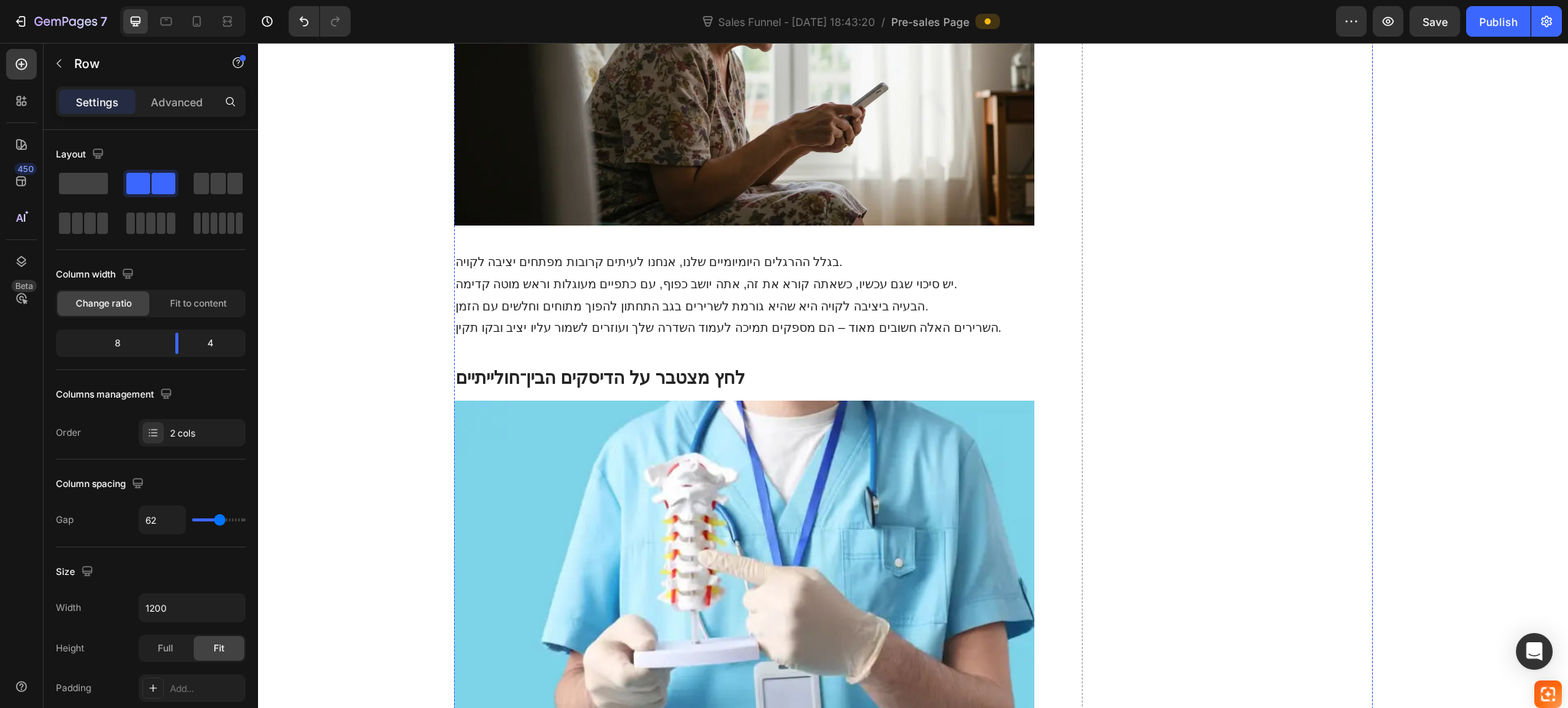
scroll to position [2393, 0]
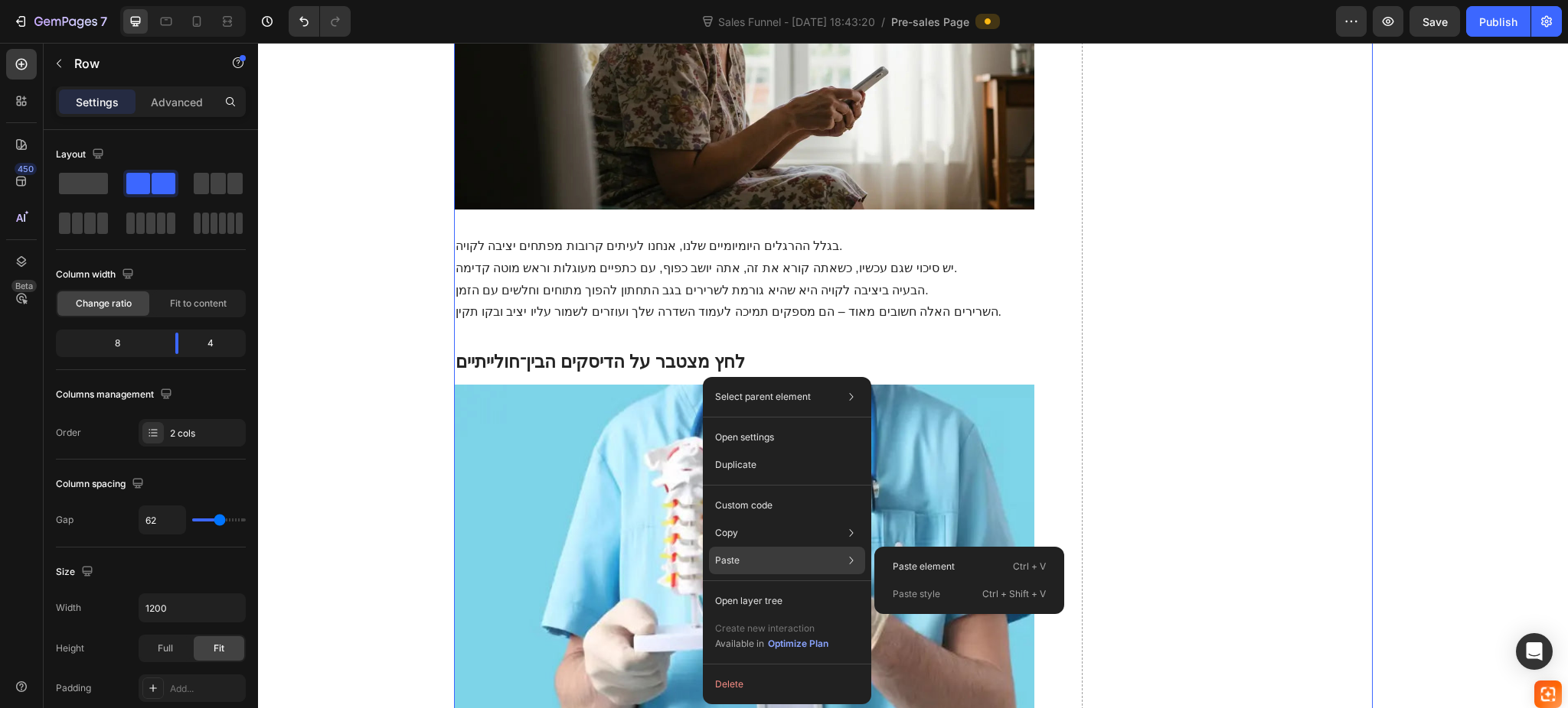
click at [736, 552] on div "Paste Paste element Ctrl + V Paste style Ctrl + Shift + V" at bounding box center [786, 560] width 156 height 28
click at [899, 560] on p "Paste element" at bounding box center [923, 567] width 62 height 14
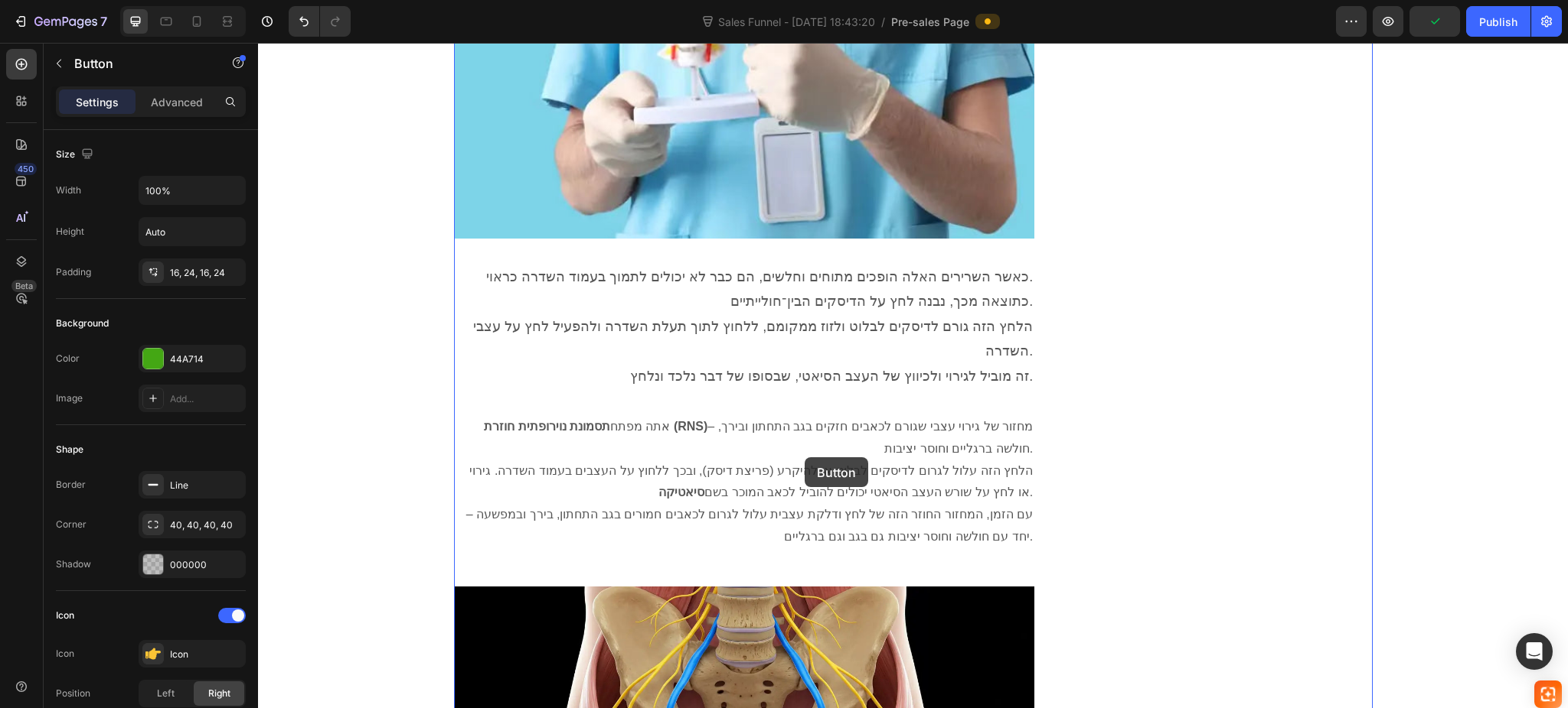
scroll to position [2958, 0]
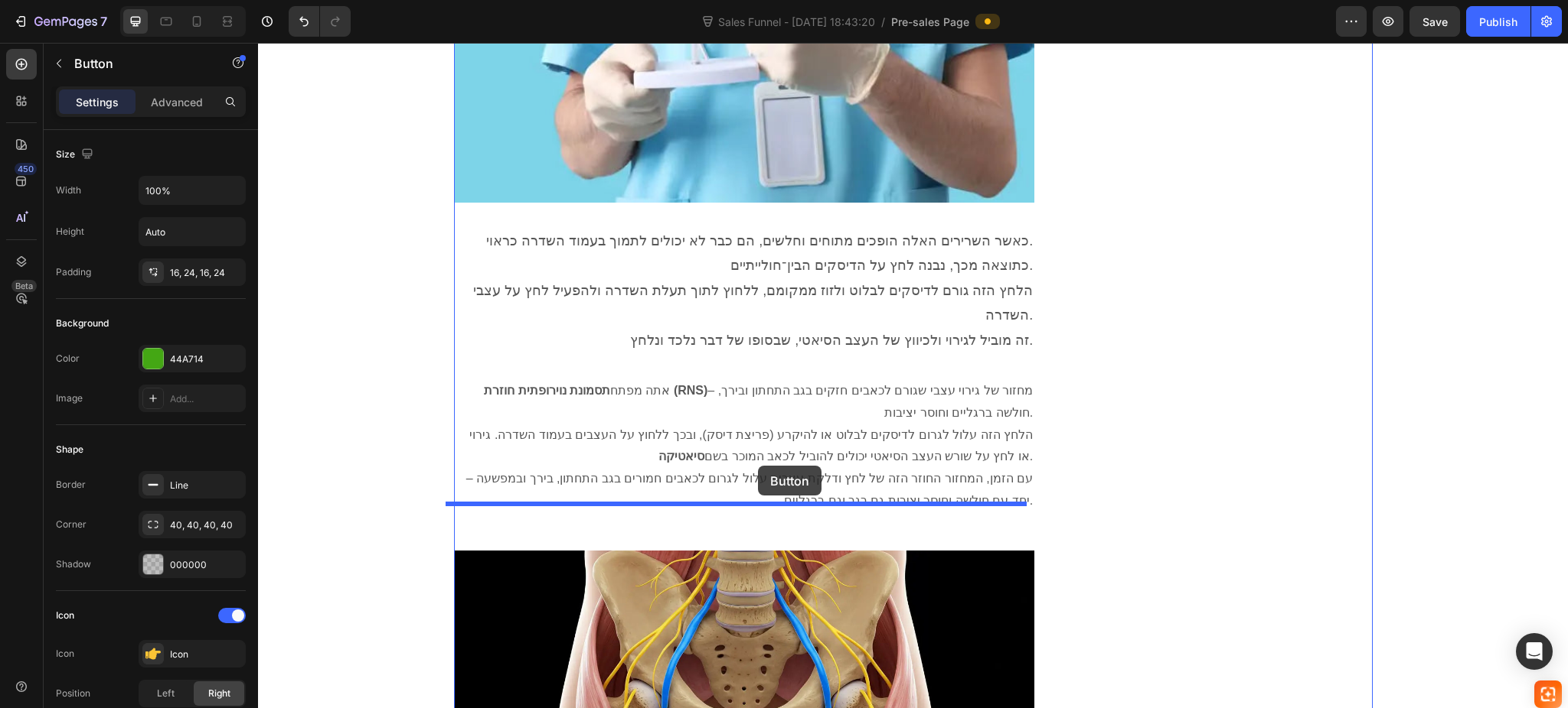
drag, startPoint x: 1124, startPoint y: 114, endPoint x: 757, endPoint y: 466, distance: 508.5
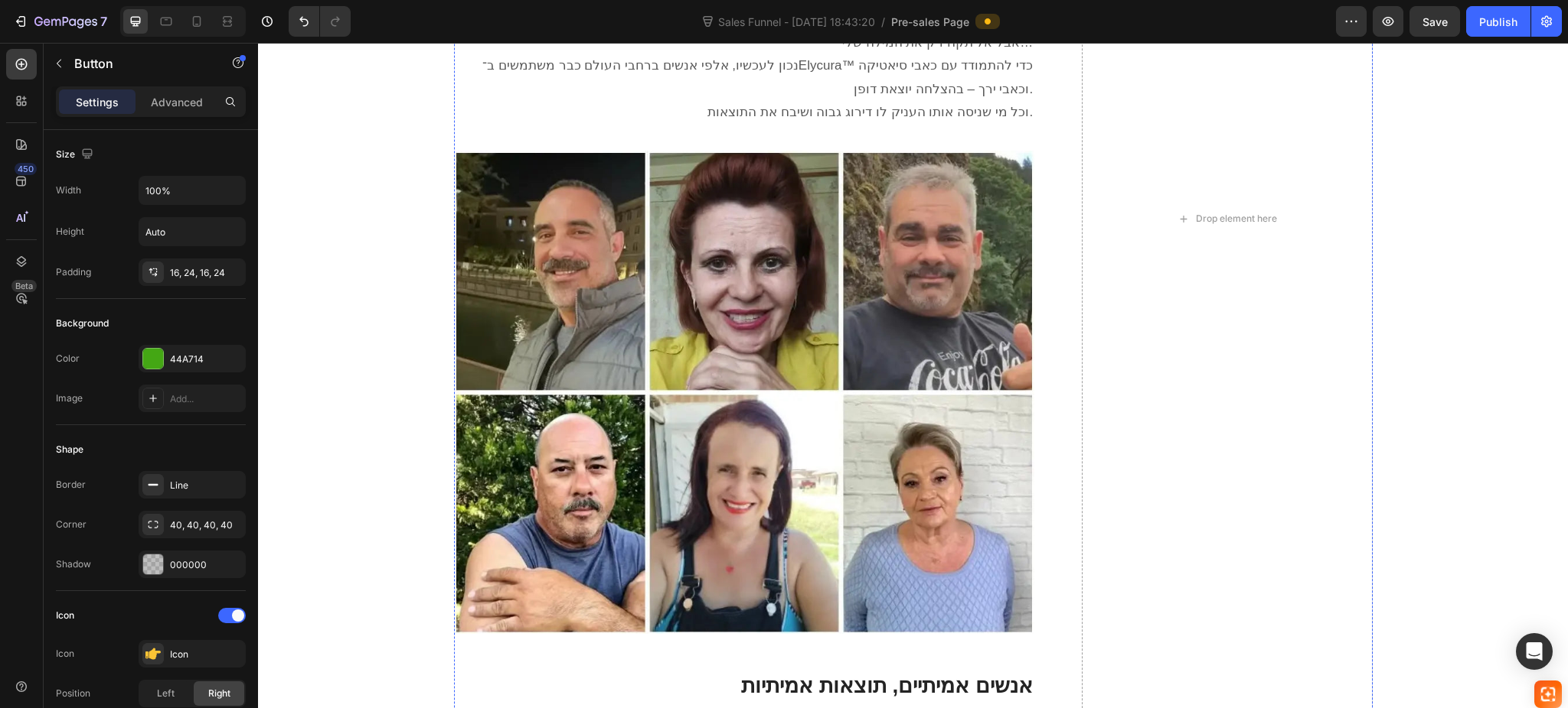
scroll to position [5304, 0]
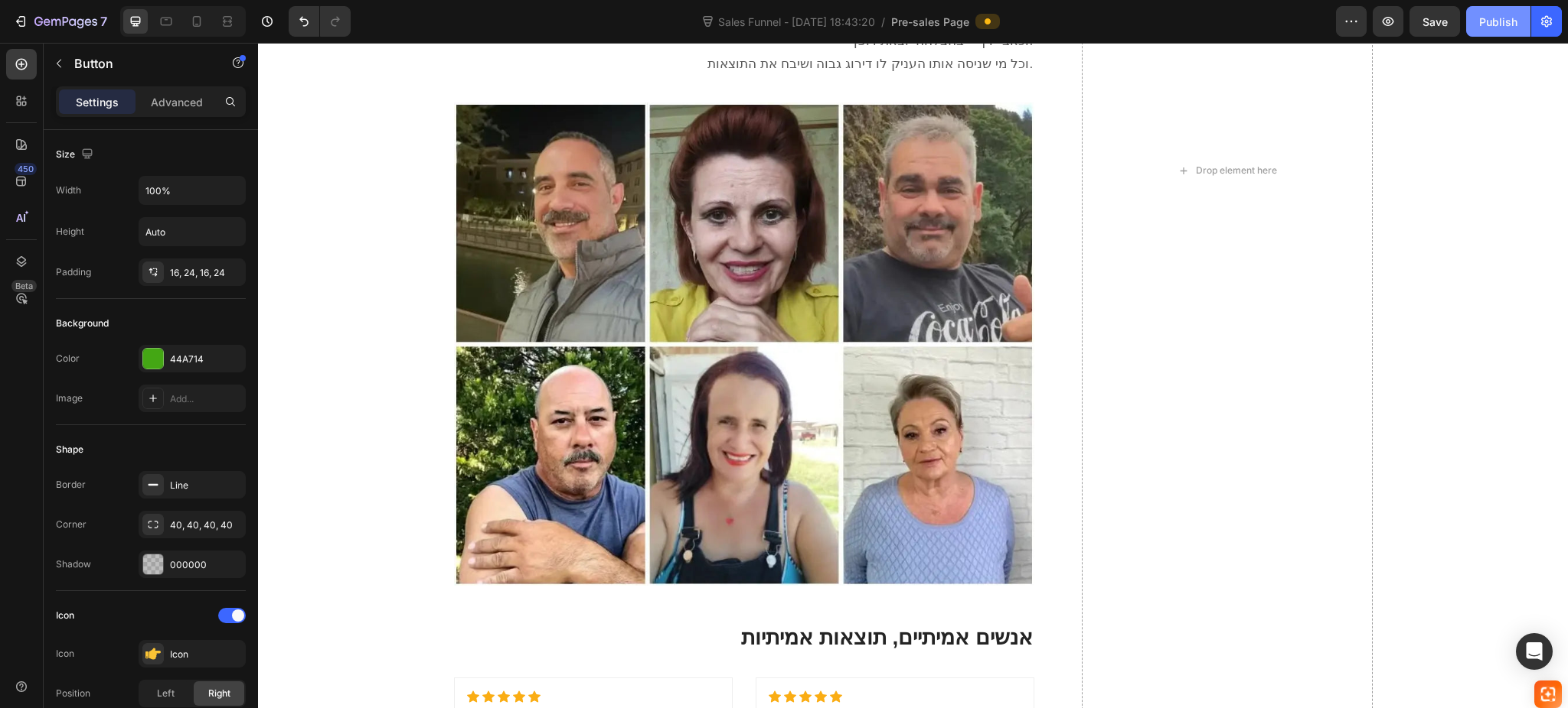
click at [1491, 15] on div "Publish" at bounding box center [1497, 21] width 38 height 16
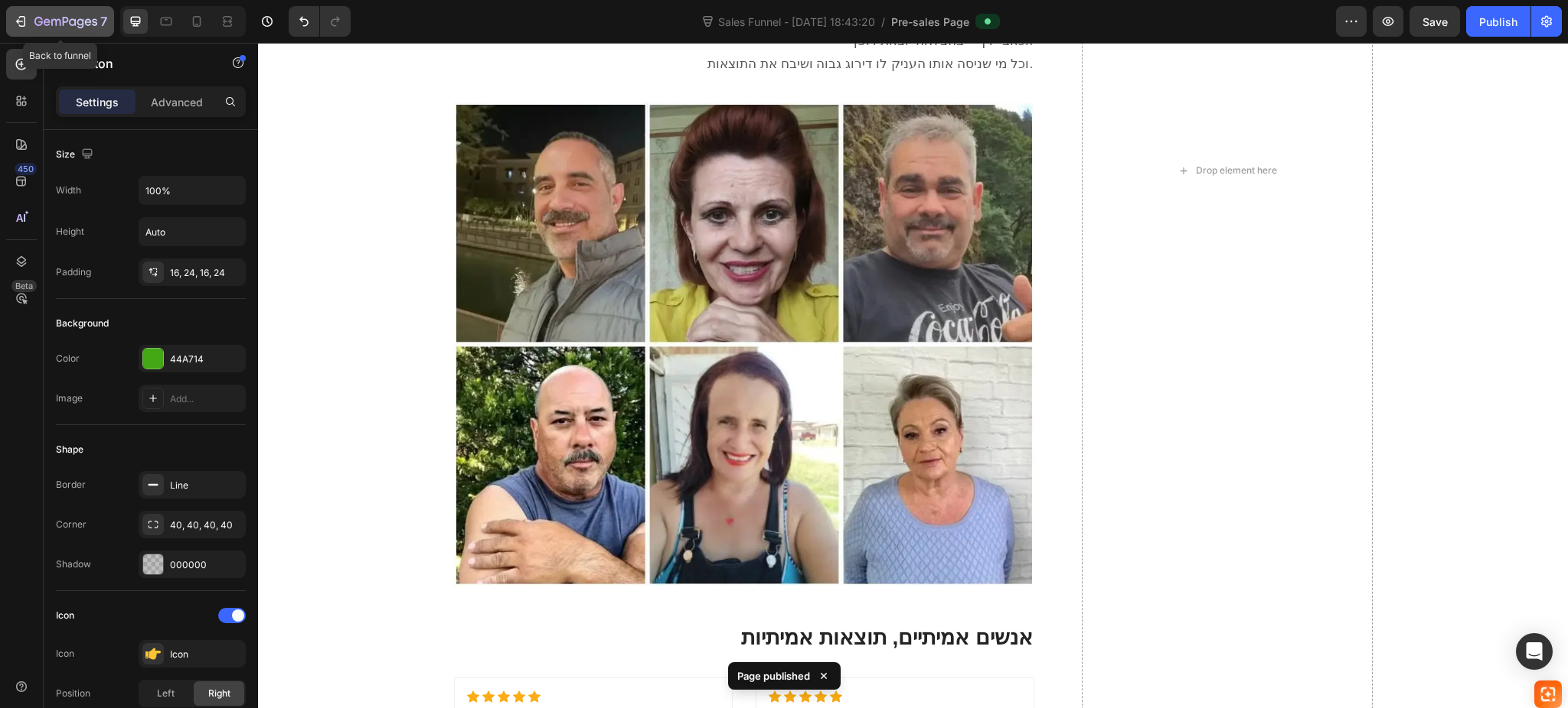
click at [91, 31] on button "7" at bounding box center [60, 21] width 108 height 30
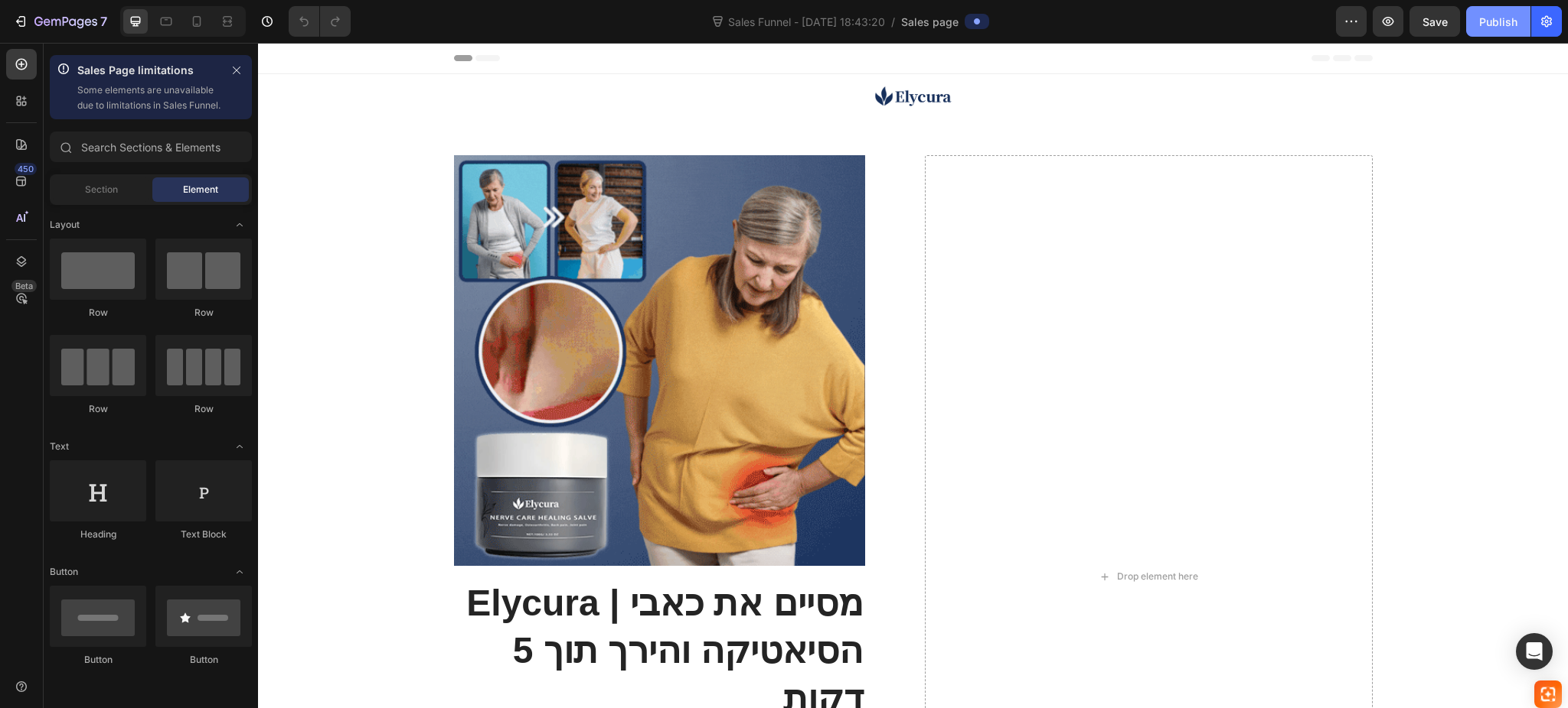
click at [1483, 18] on div "Publish" at bounding box center [1497, 21] width 38 height 16
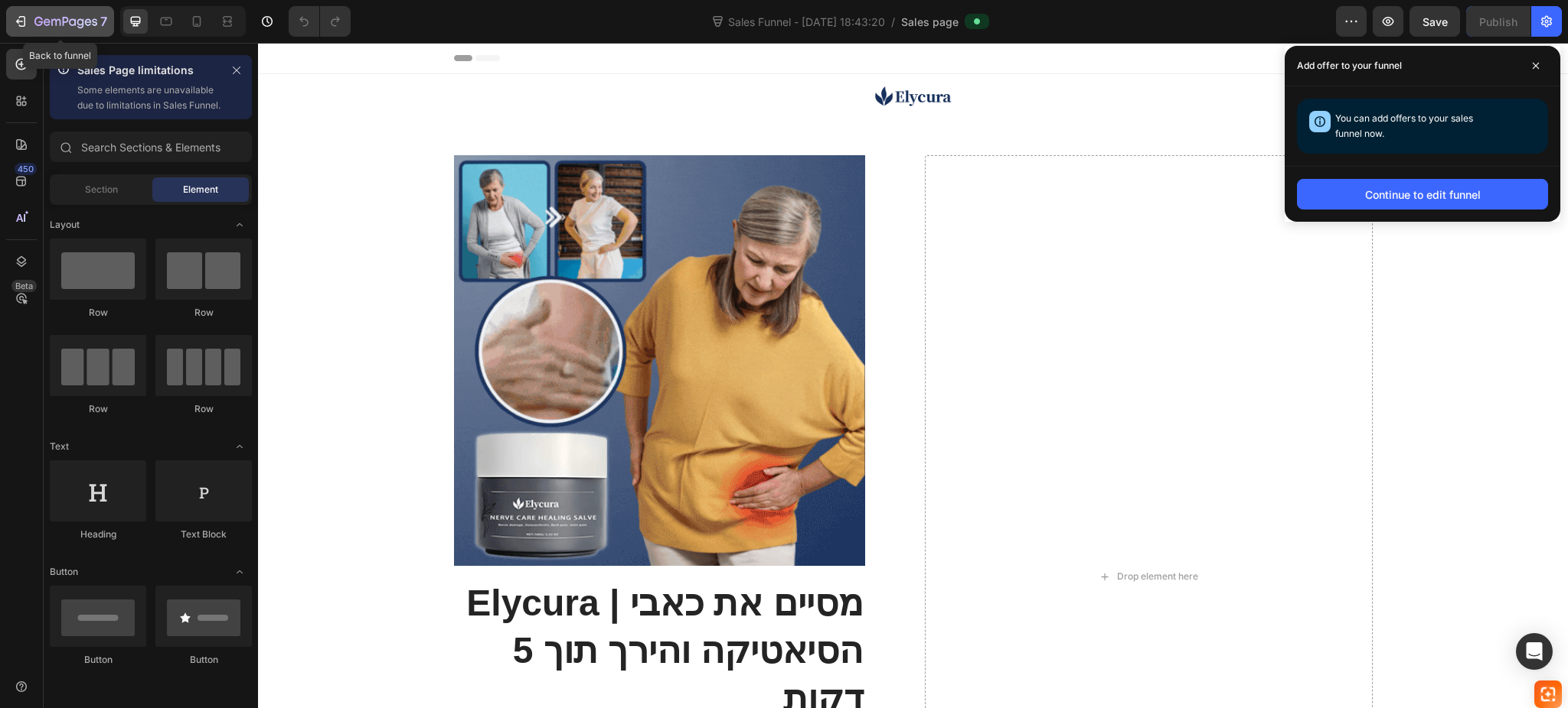
click at [25, 13] on div "7" at bounding box center [59, 22] width 94 height 19
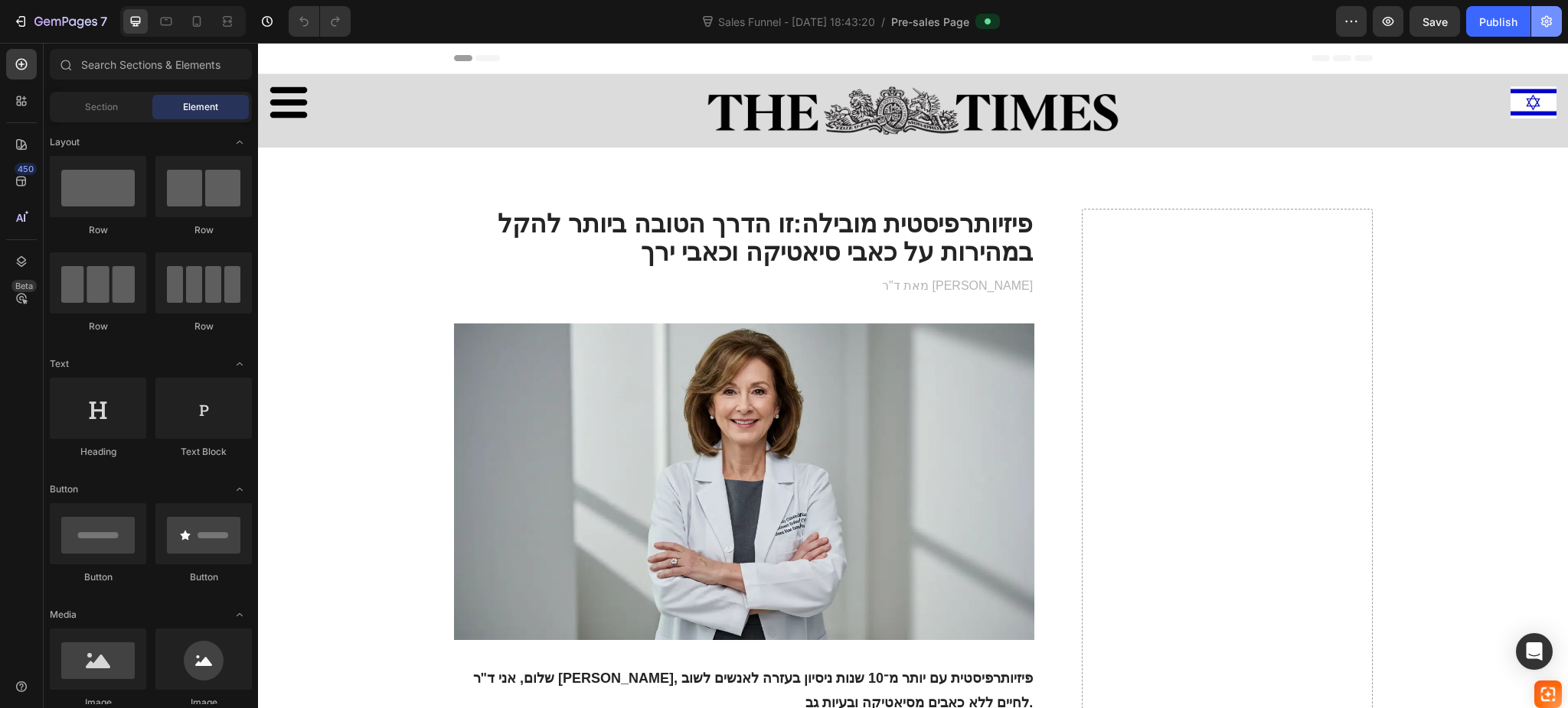
click at [1553, 19] on icon "button" at bounding box center [1546, 21] width 15 height 15
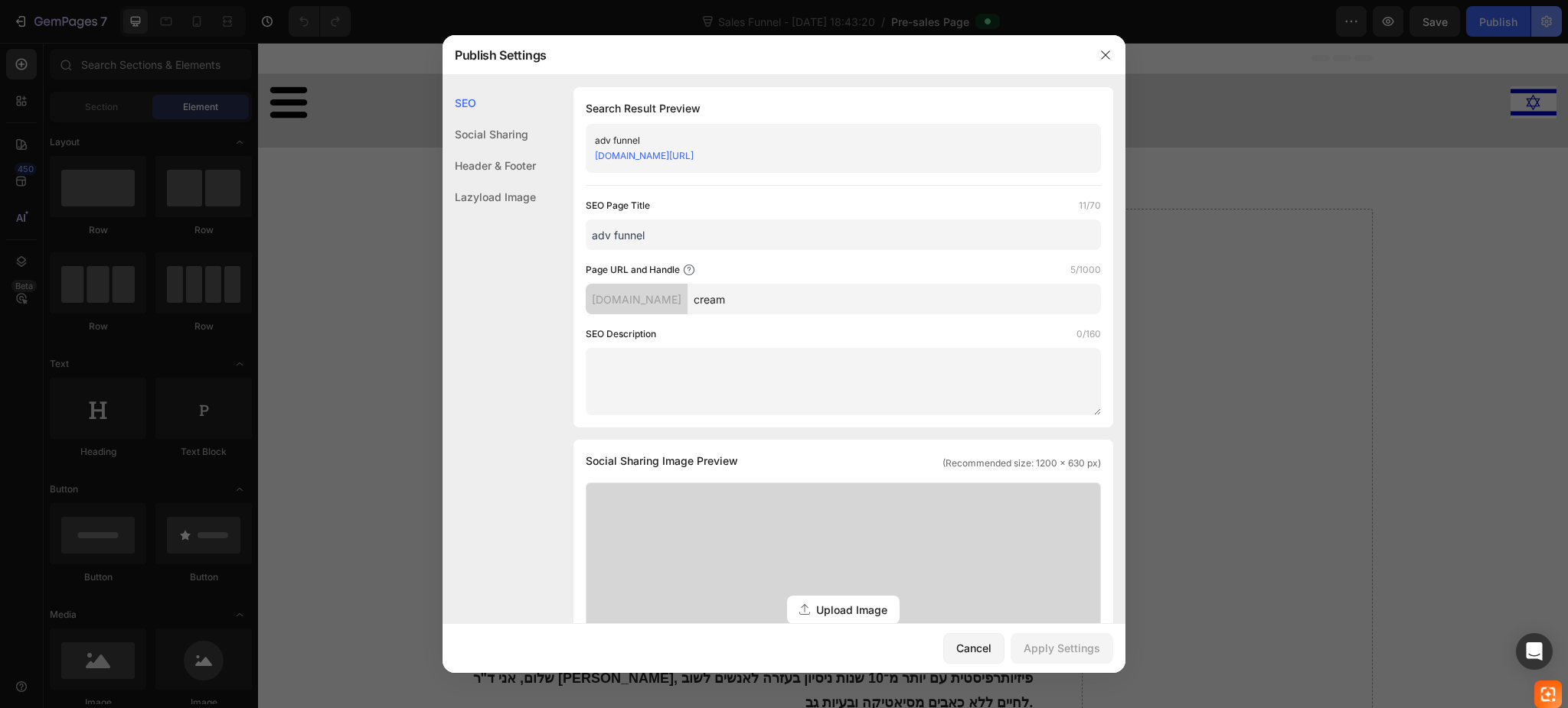
click at [1553, 19] on div at bounding box center [784, 354] width 1568 height 708
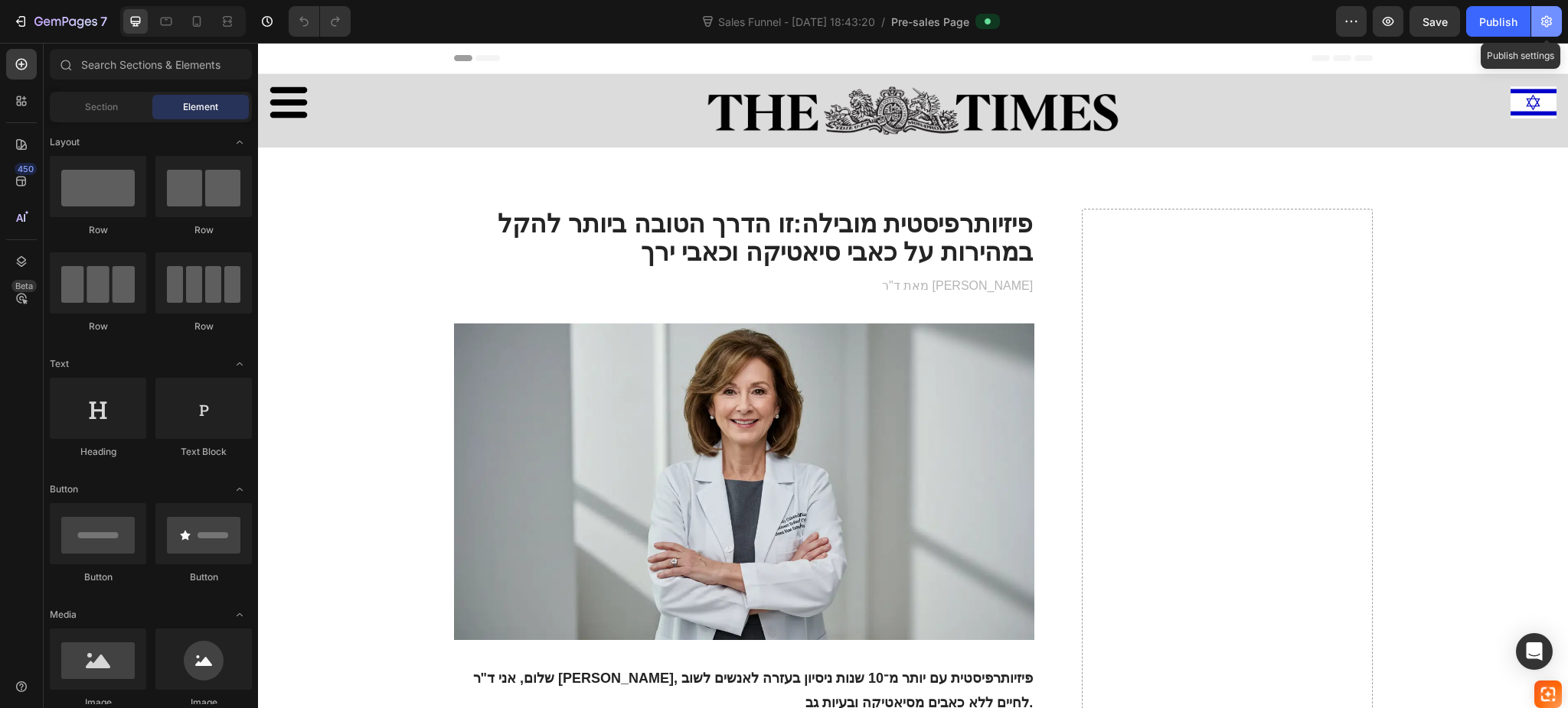
click at [1553, 19] on icon "button" at bounding box center [1546, 21] width 15 height 15
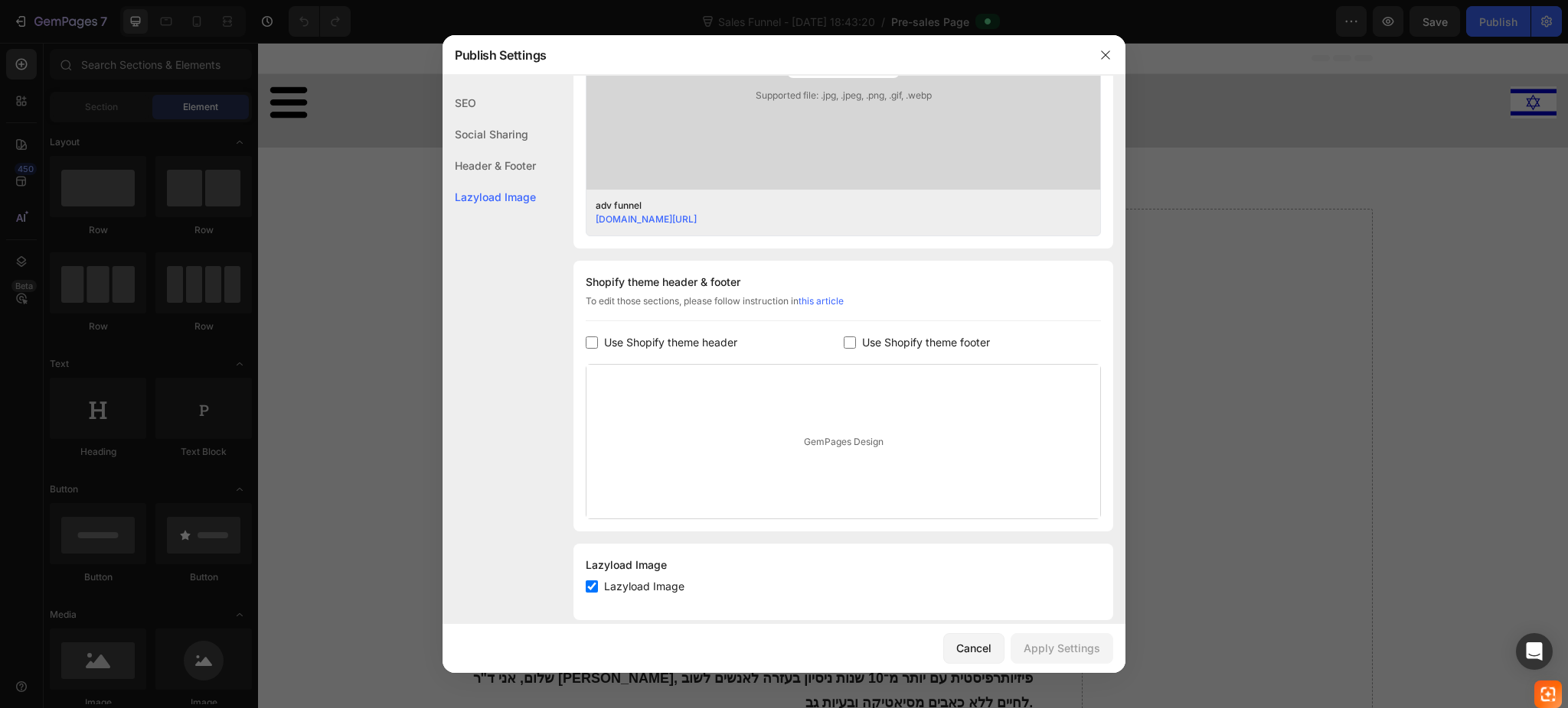
scroll to position [566, 0]
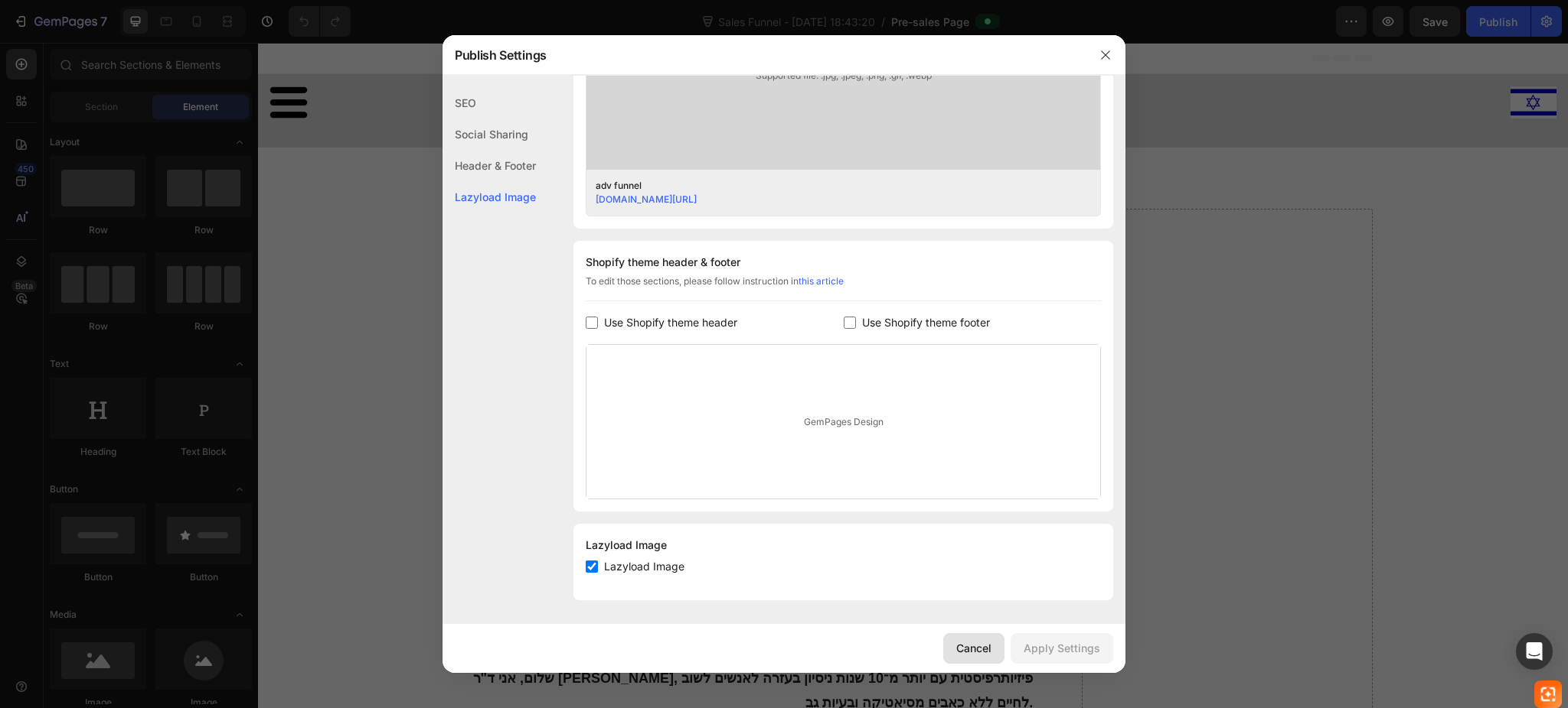
click at [952, 647] on button "Cancel" at bounding box center [974, 649] width 62 height 30
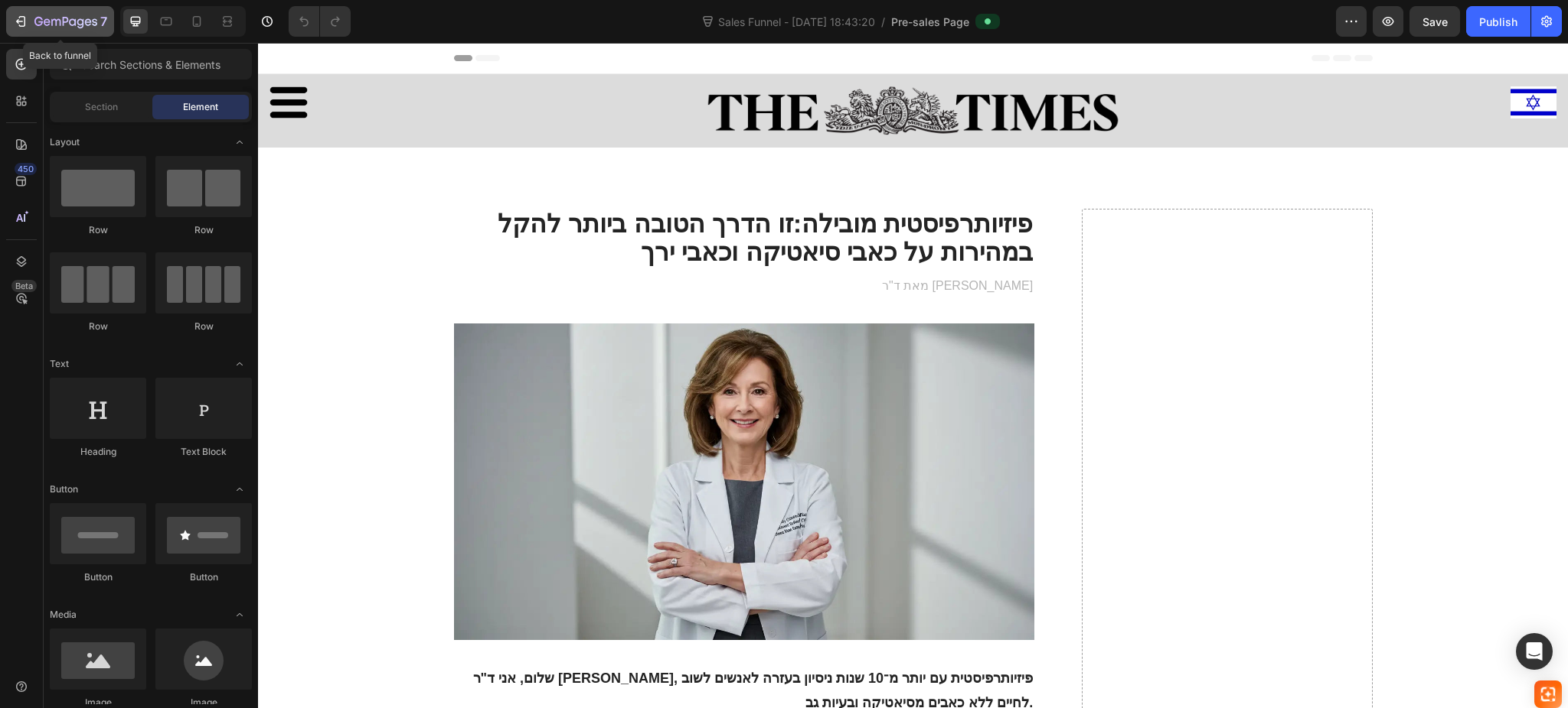
click at [56, 24] on icon "button" at bounding box center [56, 23] width 9 height 7
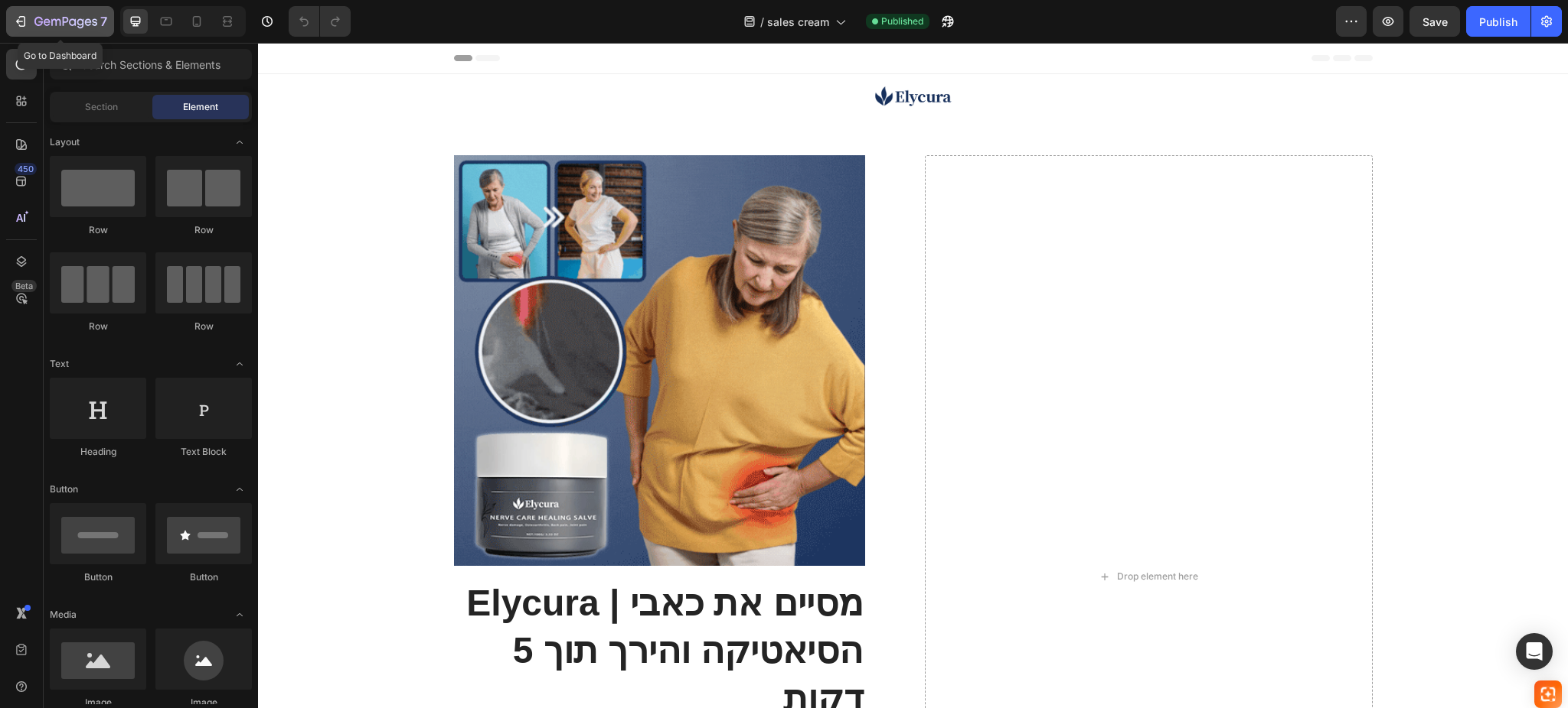
click at [60, 20] on icon "button" at bounding box center [56, 23] width 9 height 7
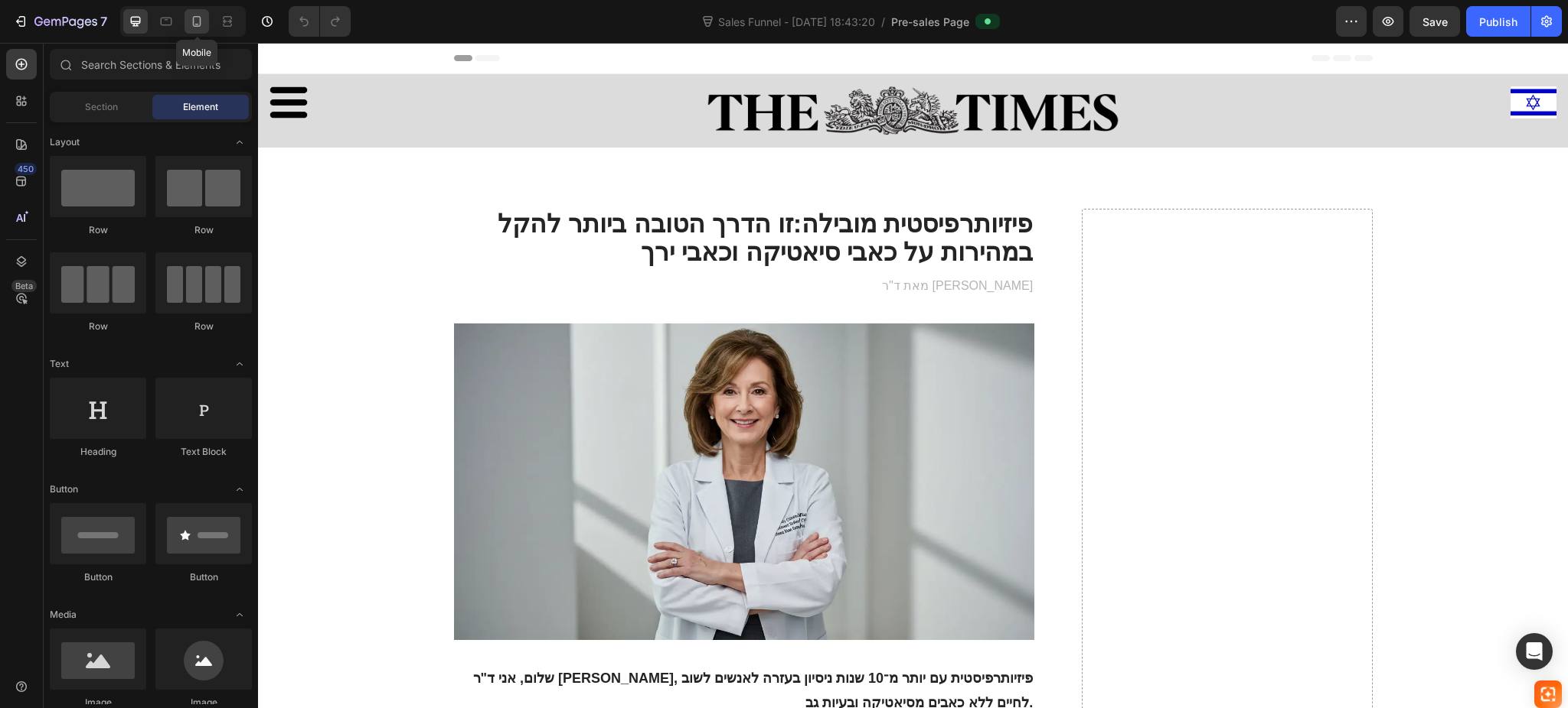
click at [187, 17] on div at bounding box center [196, 21] width 24 height 24
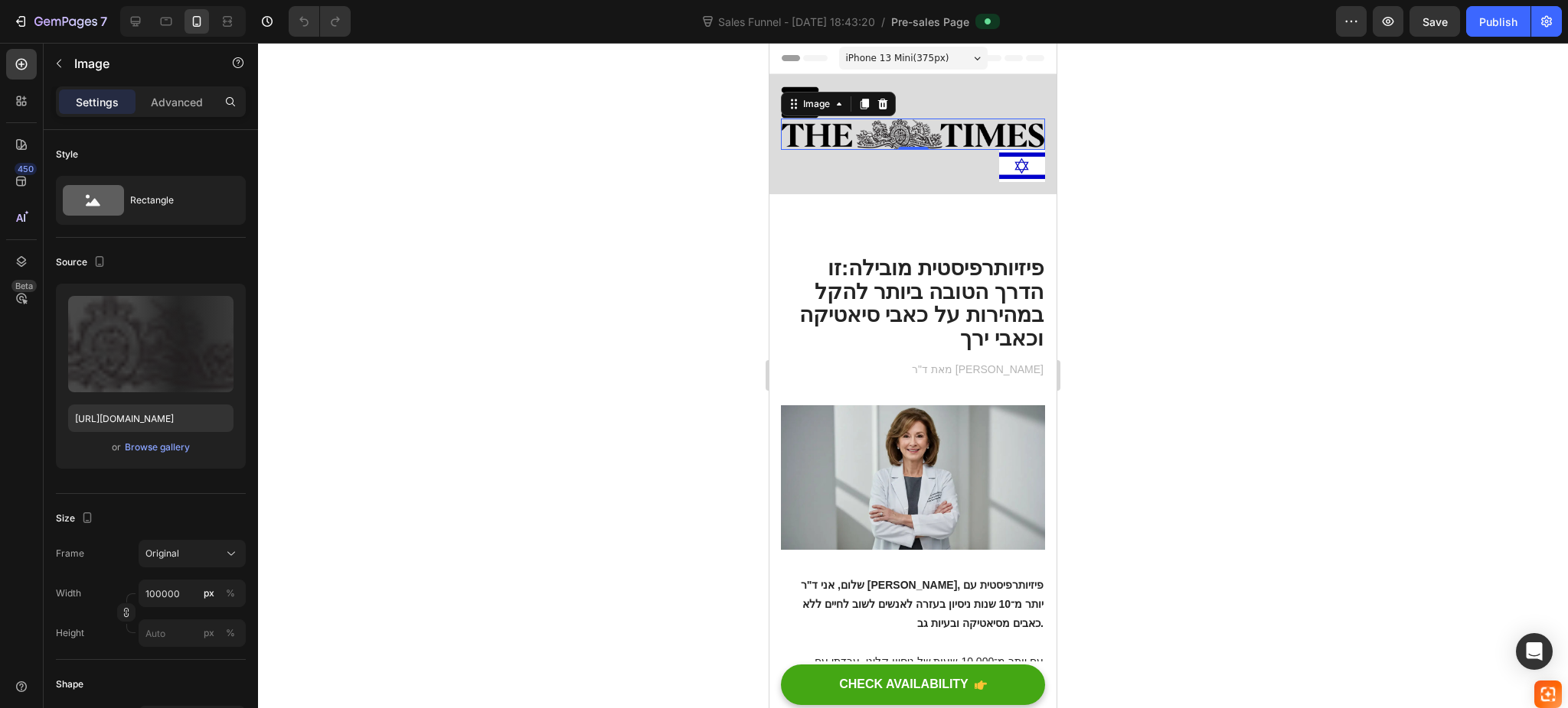
click at [831, 135] on img at bounding box center [913, 134] width 264 height 31
click at [179, 593] on input "100000" at bounding box center [192, 593] width 107 height 28
type input "à"
type input "é"
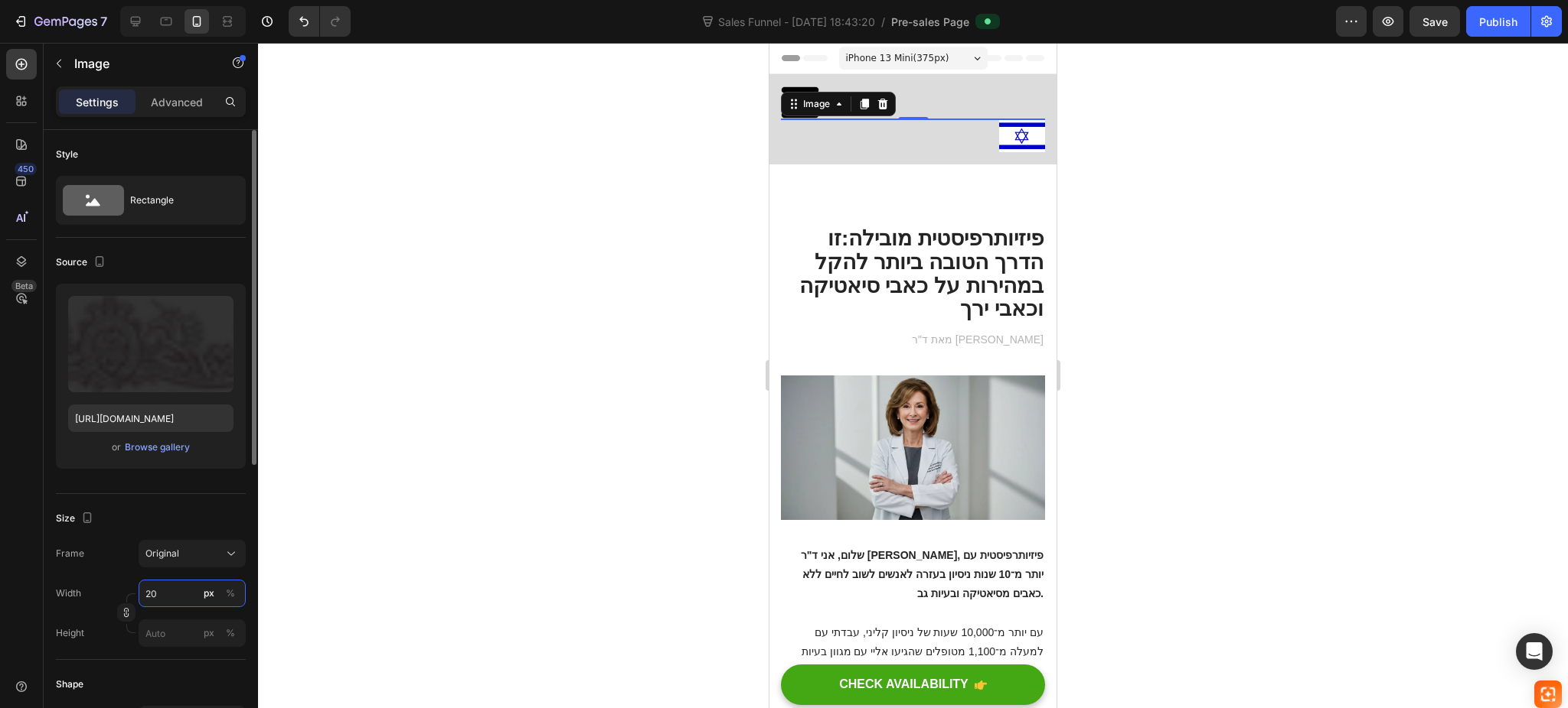
type input "200"
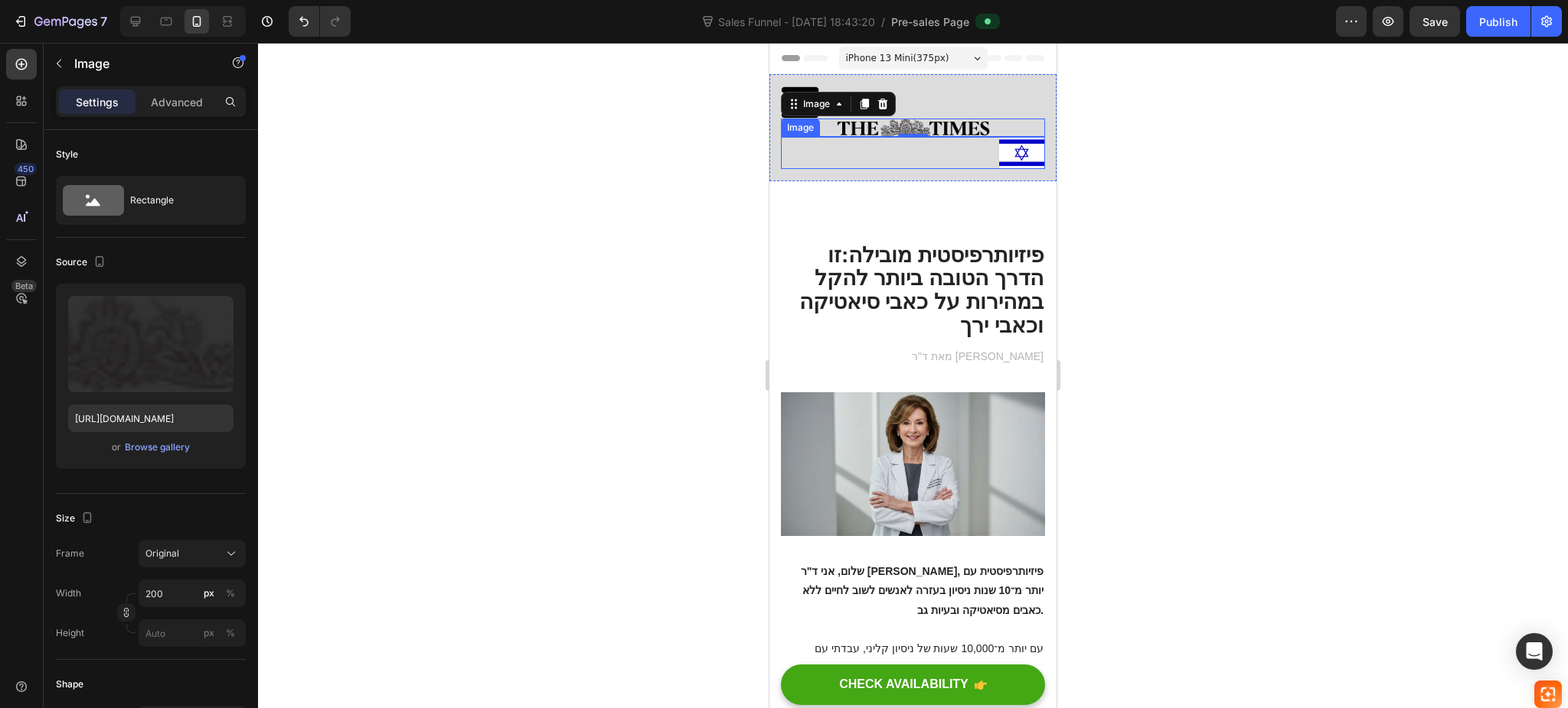
click at [999, 151] on img at bounding box center [1022, 153] width 46 height 32
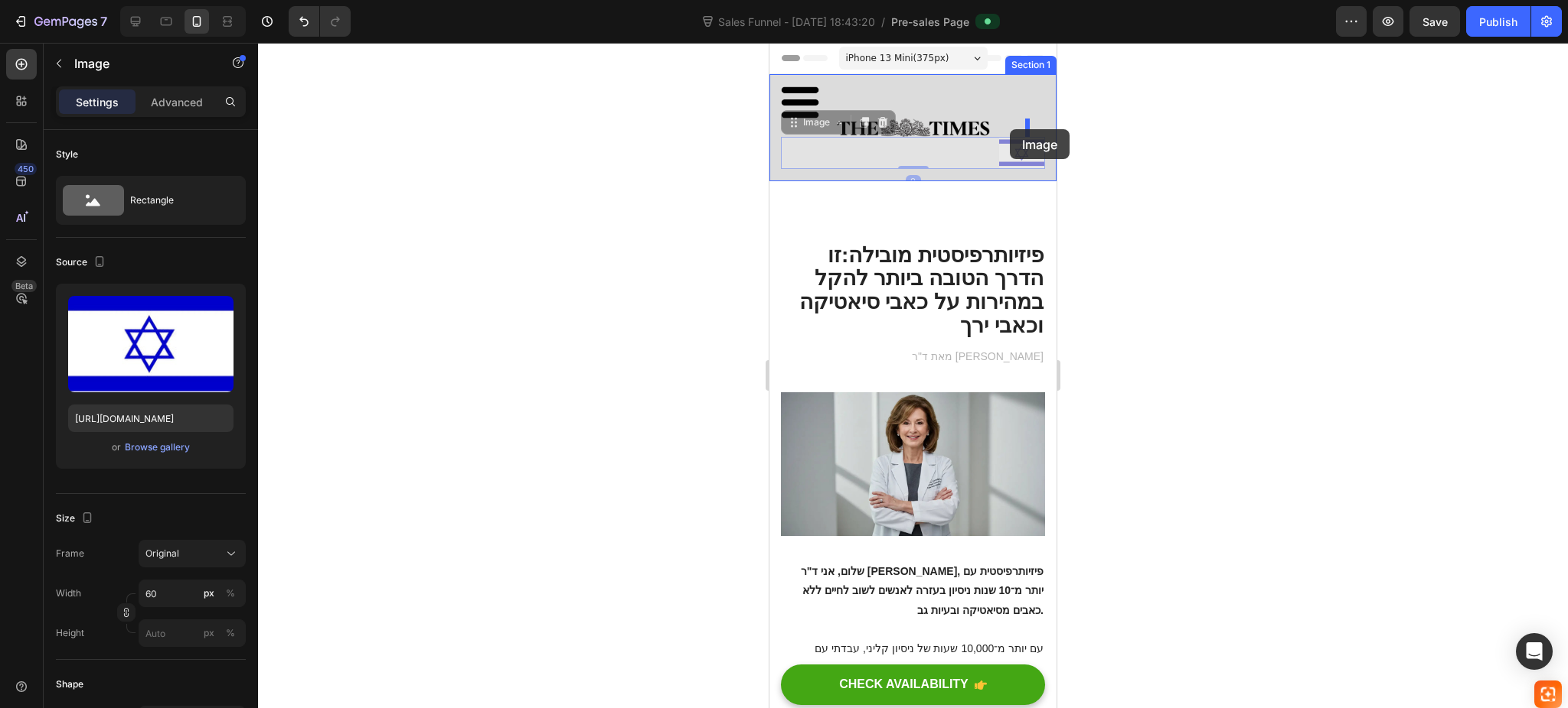
drag, startPoint x: 999, startPoint y: 156, endPoint x: 1010, endPoint y: 127, distance: 31.0
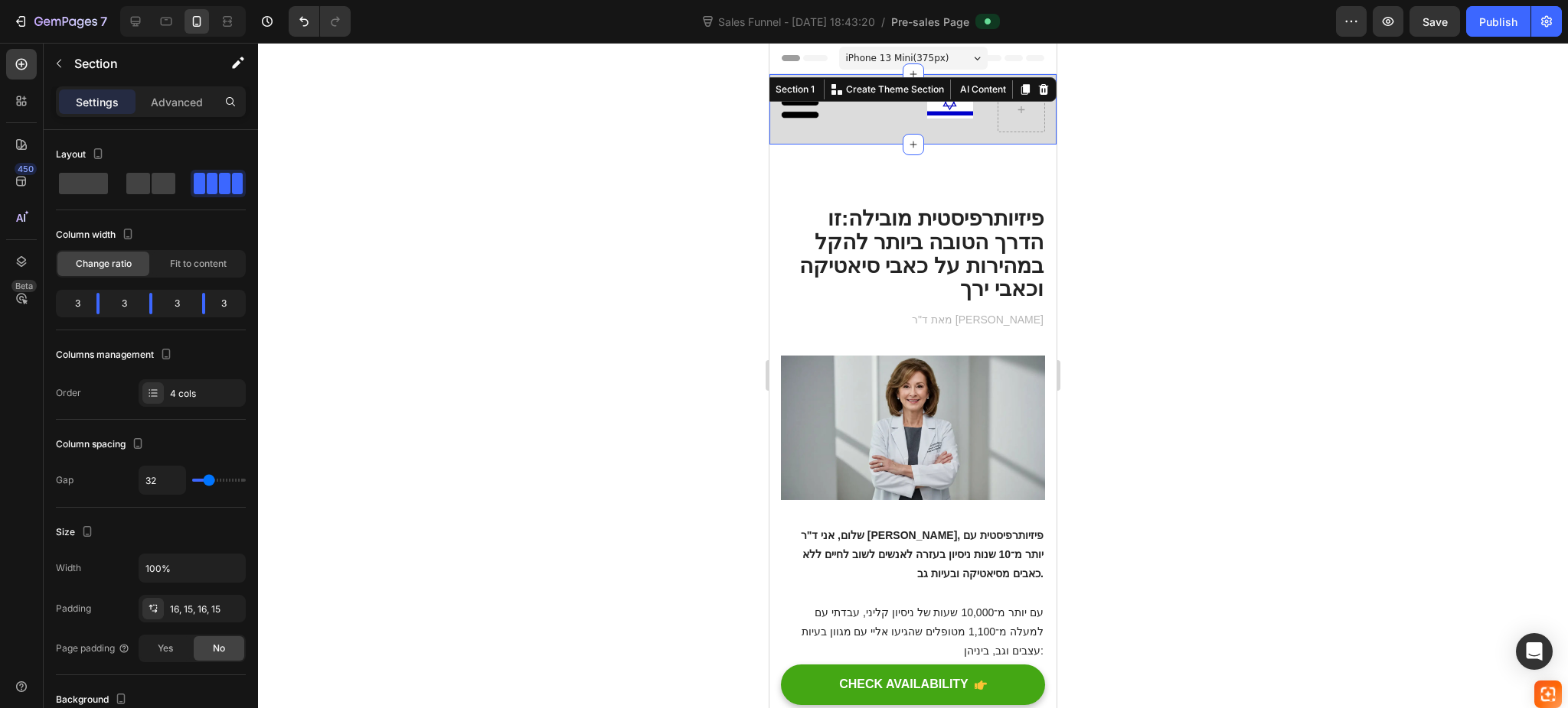
click at [966, 94] on div "Image Row Image Image Section 1 You can create reusable sections Create Theme S…" at bounding box center [913, 109] width 287 height 70
click at [194, 94] on p "Advanced" at bounding box center [177, 101] width 52 height 16
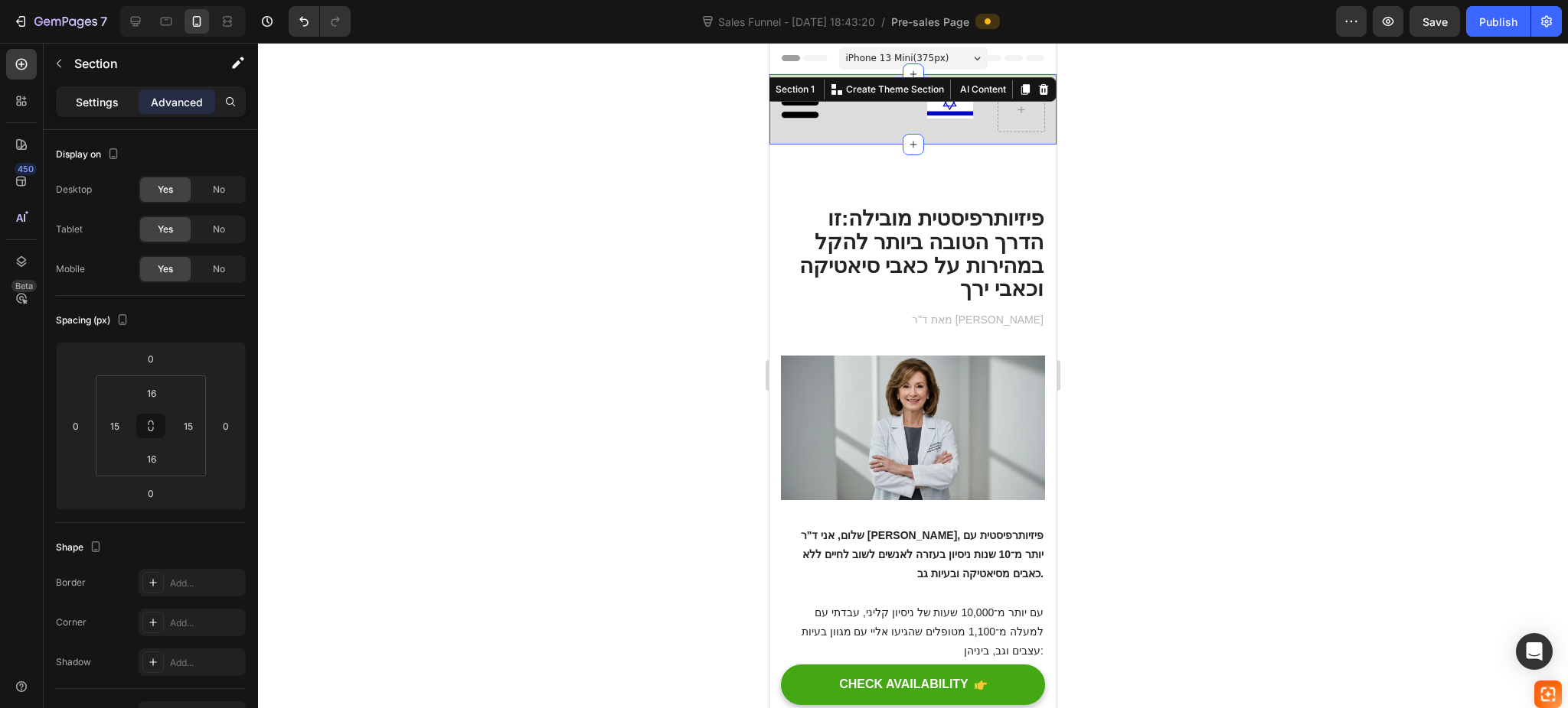
click at [117, 94] on p "Settings" at bounding box center [97, 101] width 43 height 16
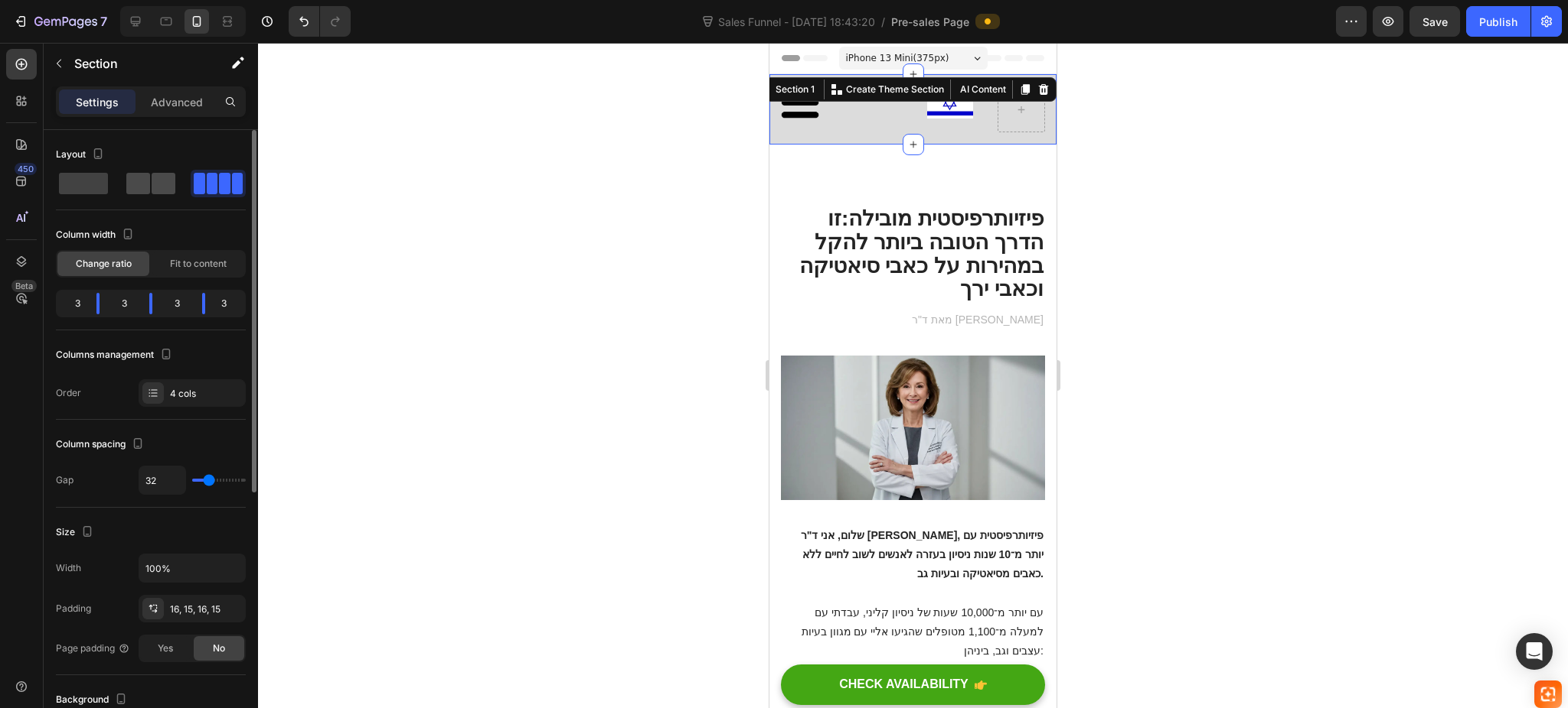
click at [163, 186] on span at bounding box center [163, 183] width 24 height 21
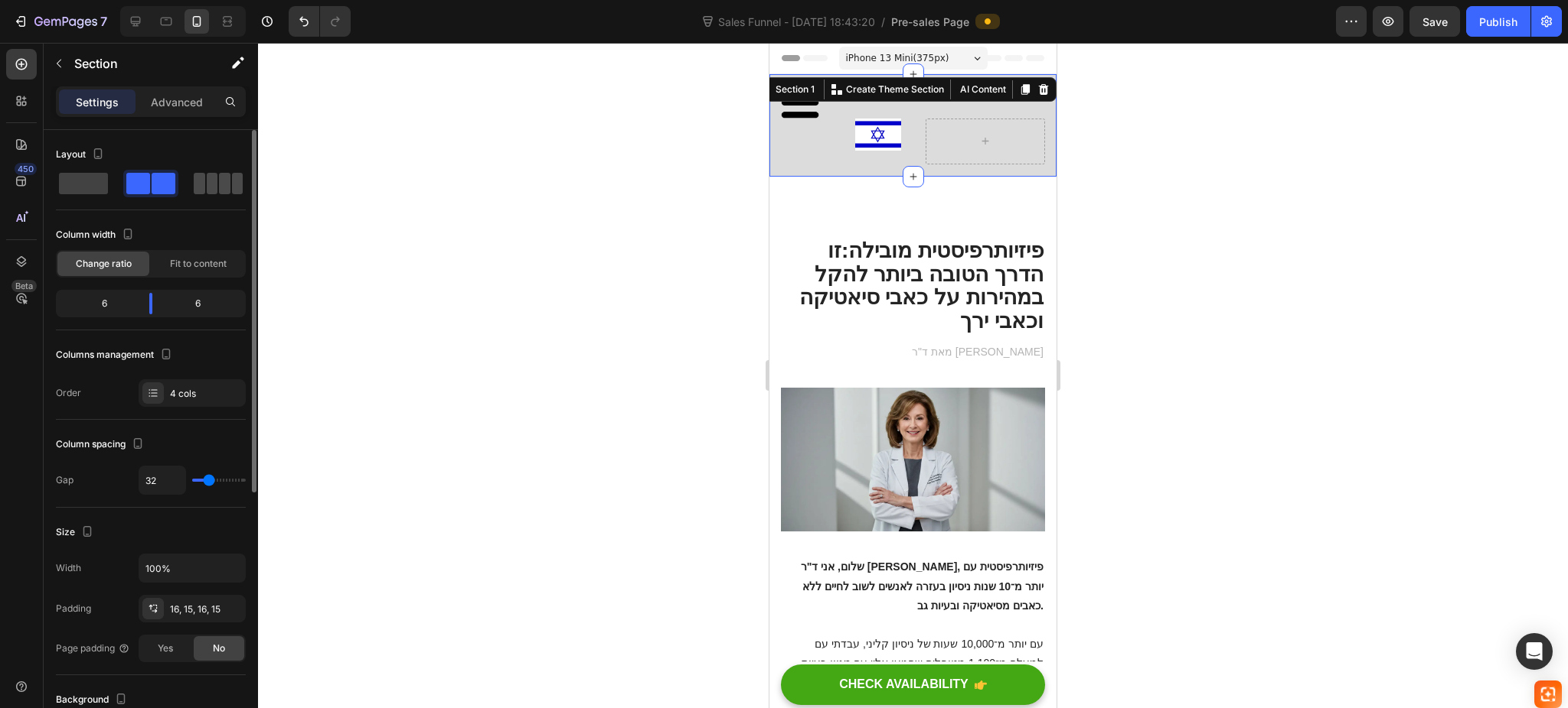
click at [224, 184] on span at bounding box center [225, 183] width 12 height 21
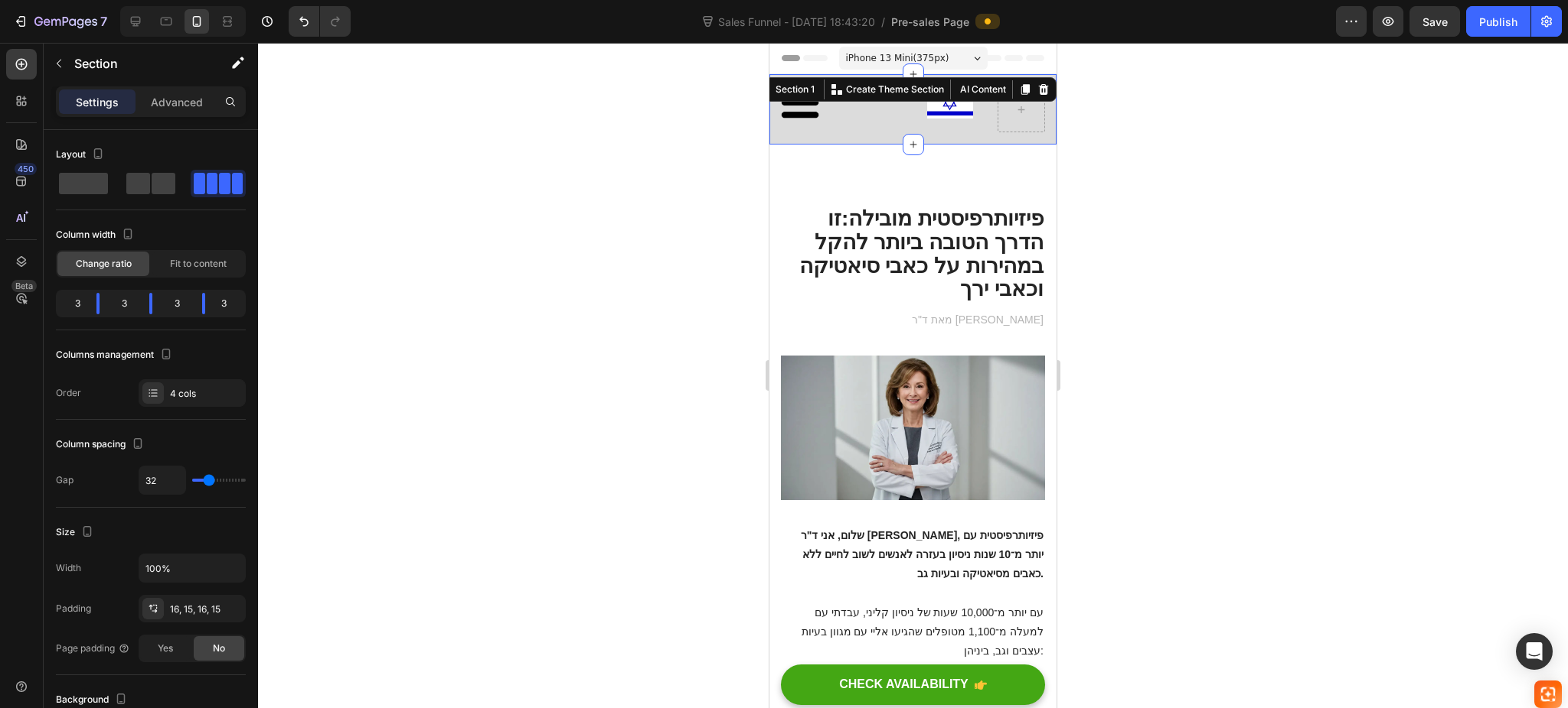
click at [666, 215] on div at bounding box center [912, 376] width 1310 height 666
click at [876, 95] on div "Image Row Image Image Section 1 You can create reusable sections Create Theme S…" at bounding box center [913, 109] width 287 height 70
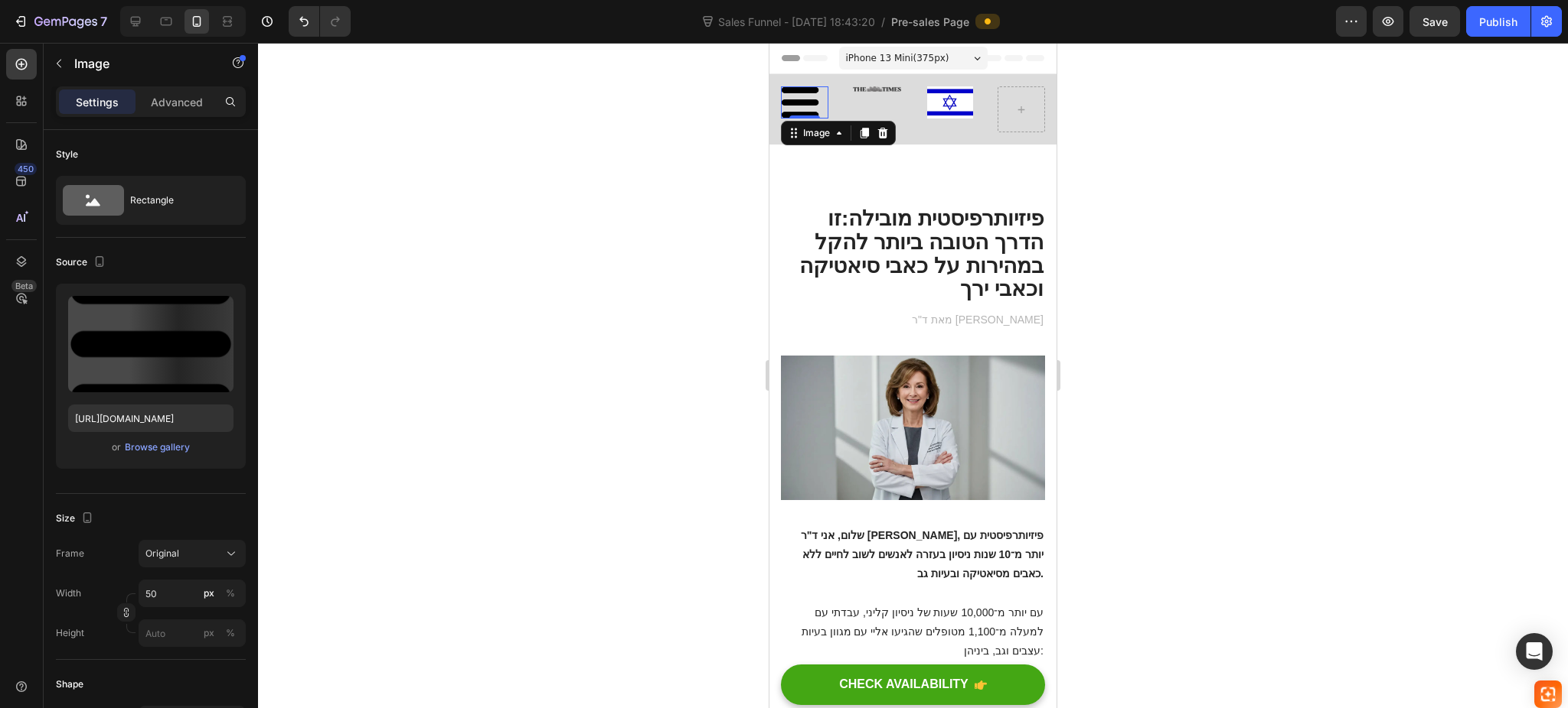
click at [806, 116] on div "Image 0" at bounding box center [805, 102] width 47 height 32
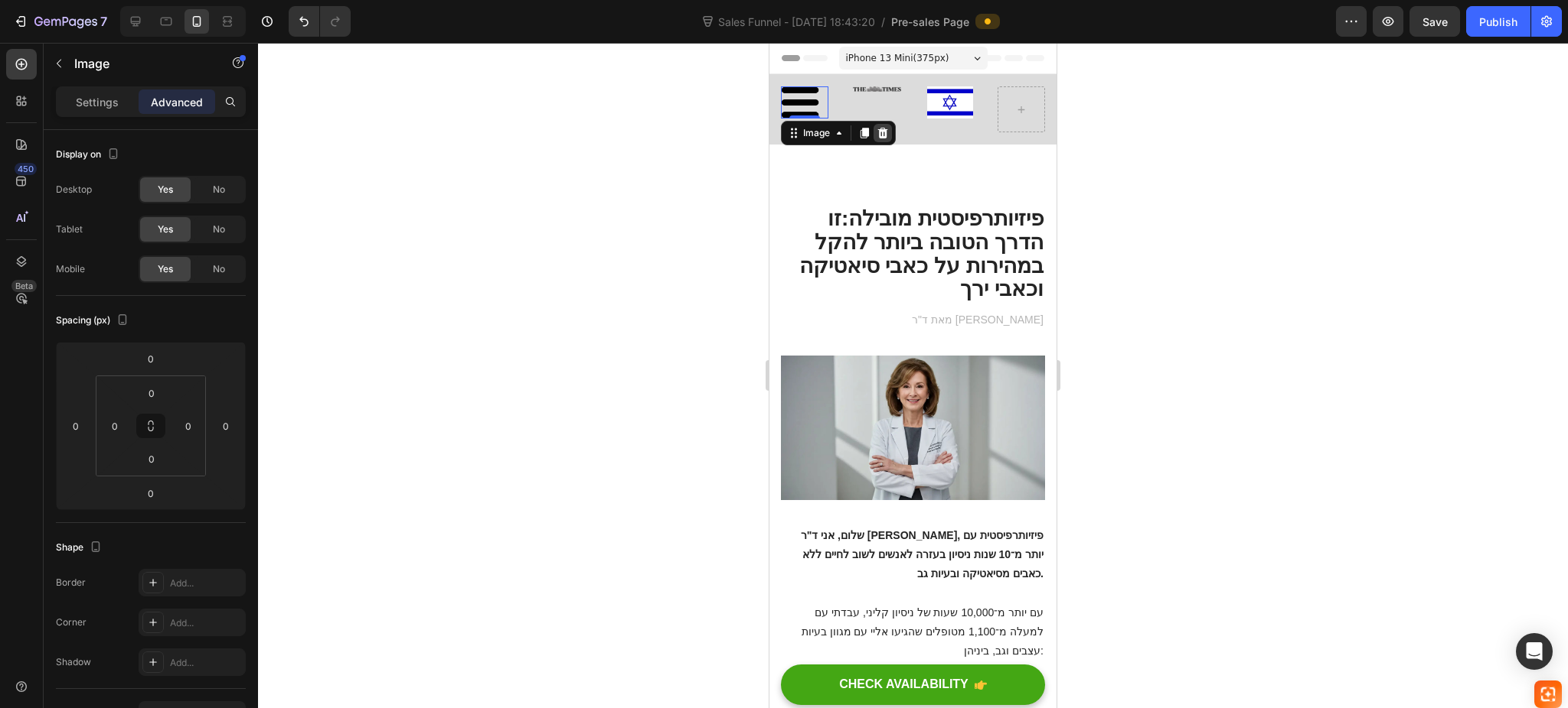
click at [887, 133] on icon at bounding box center [883, 132] width 10 height 11
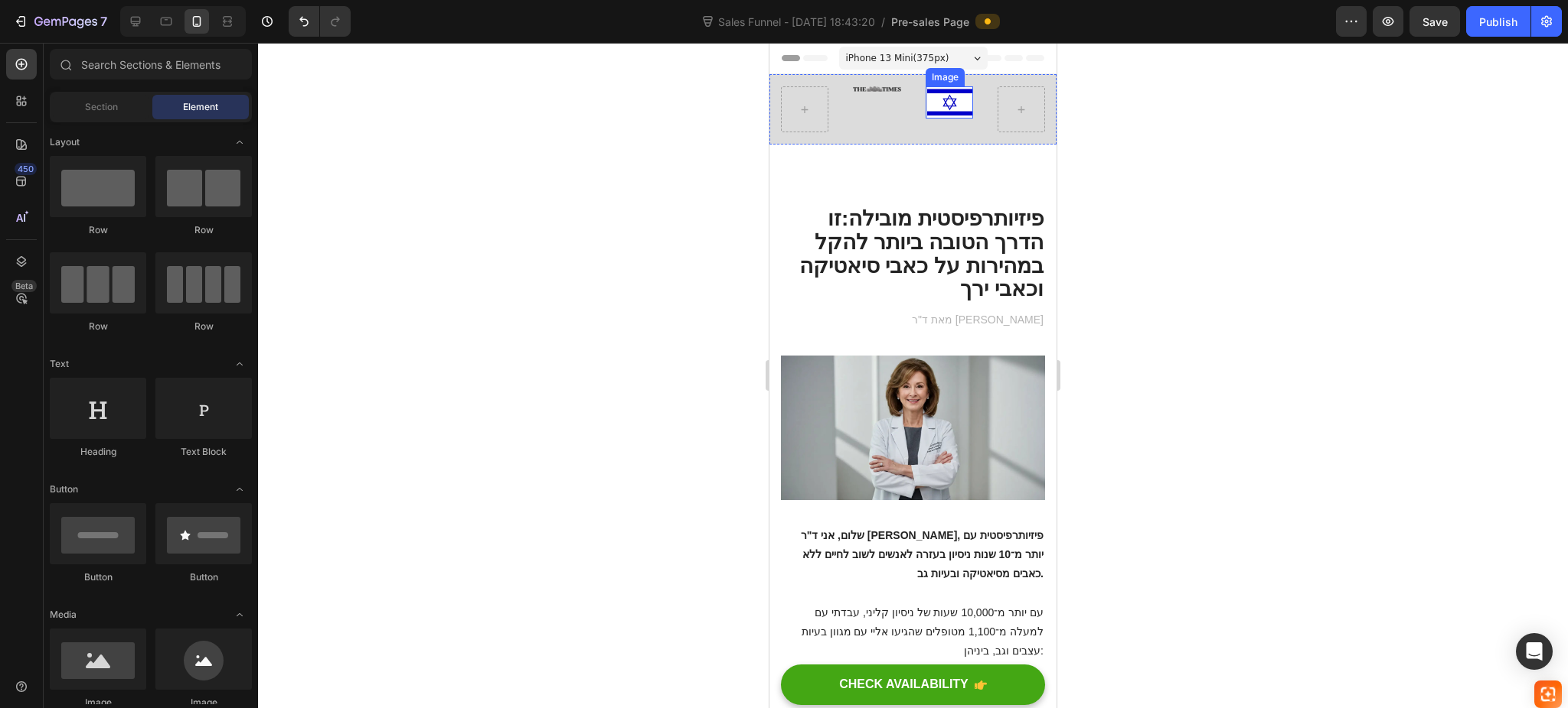
click at [927, 103] on img at bounding box center [950, 102] width 46 height 32
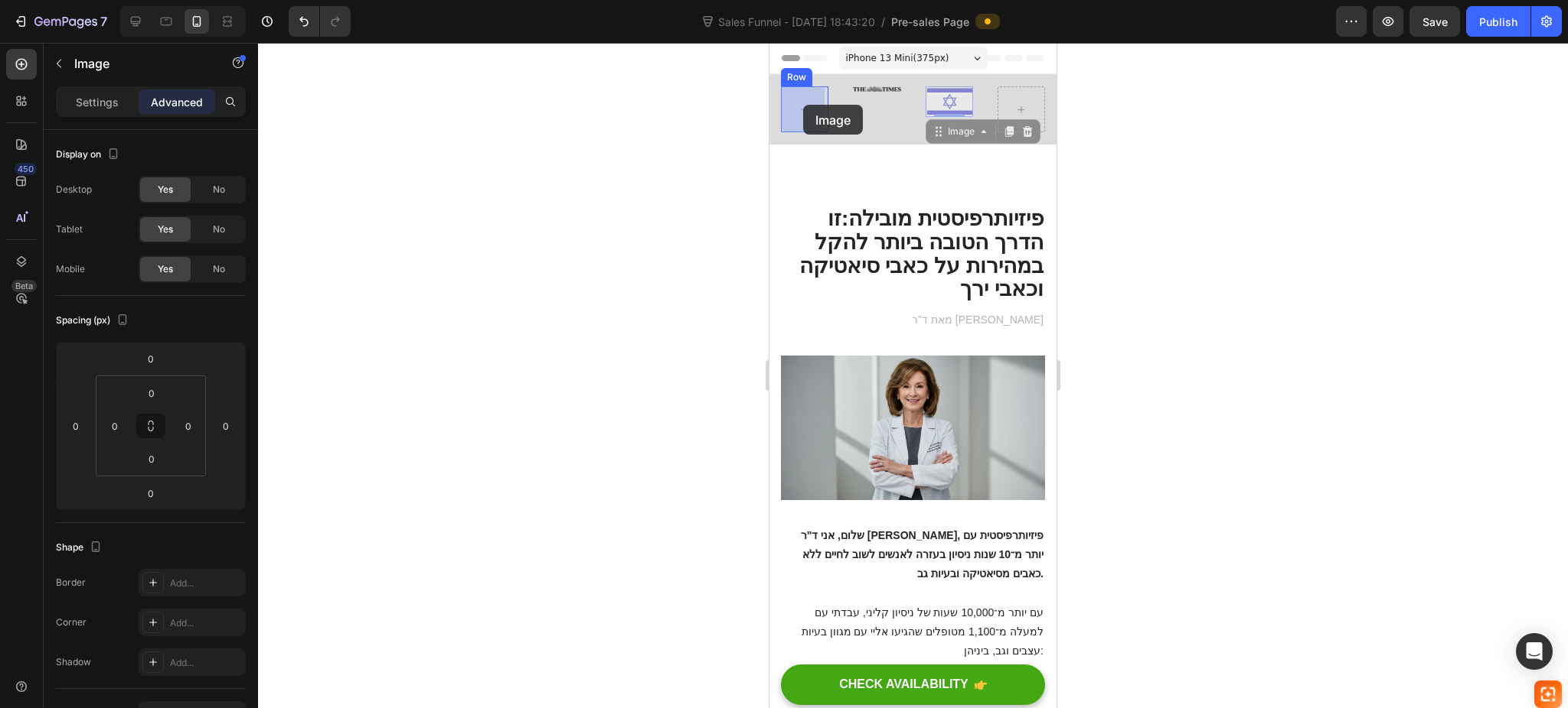
drag, startPoint x: 934, startPoint y: 95, endPoint x: 803, endPoint y: 105, distance: 131.4
click at [899, 103] on div "Image 0 Row Image Section 1" at bounding box center [913, 109] width 287 height 70
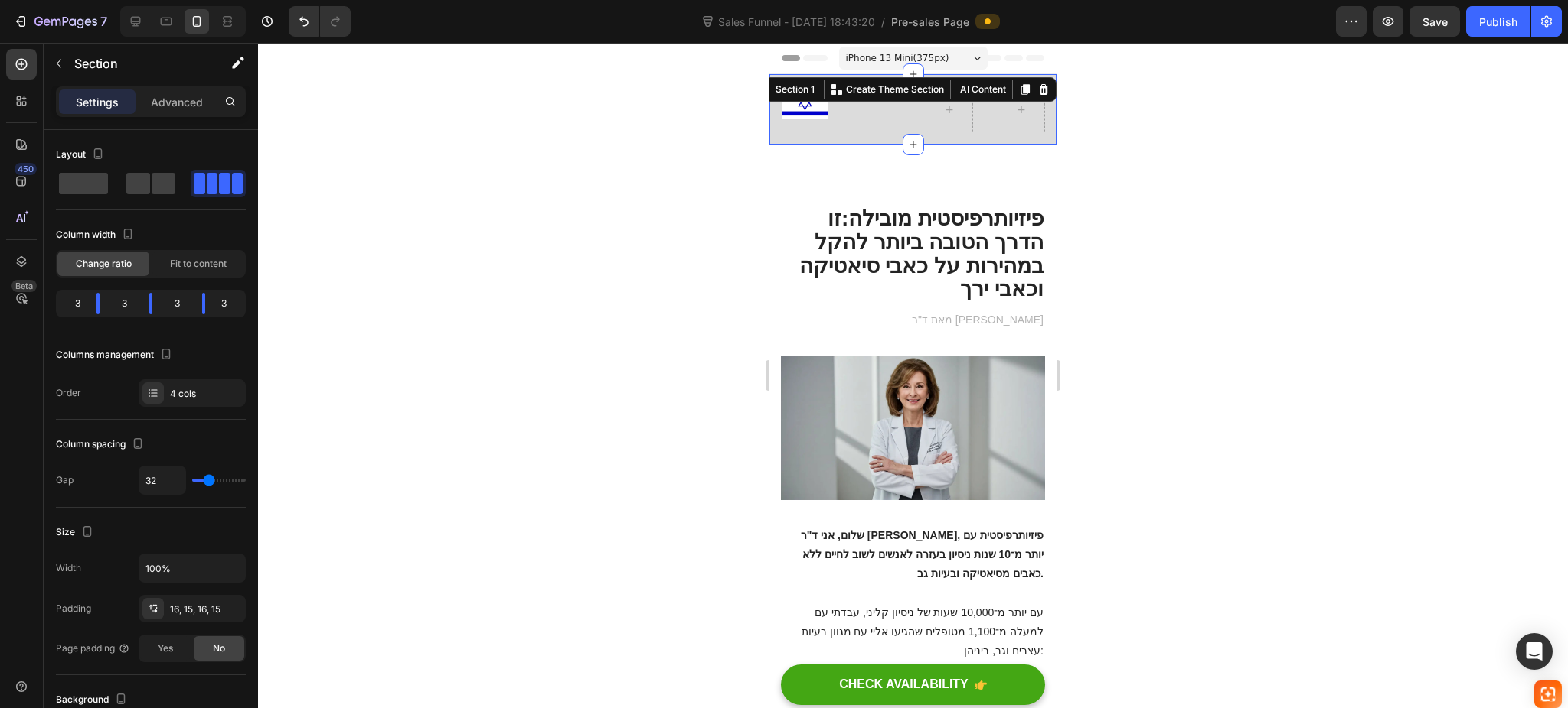
click at [1160, 284] on div at bounding box center [912, 376] width 1310 height 666
click at [829, 113] on div "Image Row Image Section 1 You can create reusable sections Create Theme Section…" at bounding box center [913, 109] width 287 height 70
click at [149, 183] on span at bounding box center [138, 183] width 24 height 21
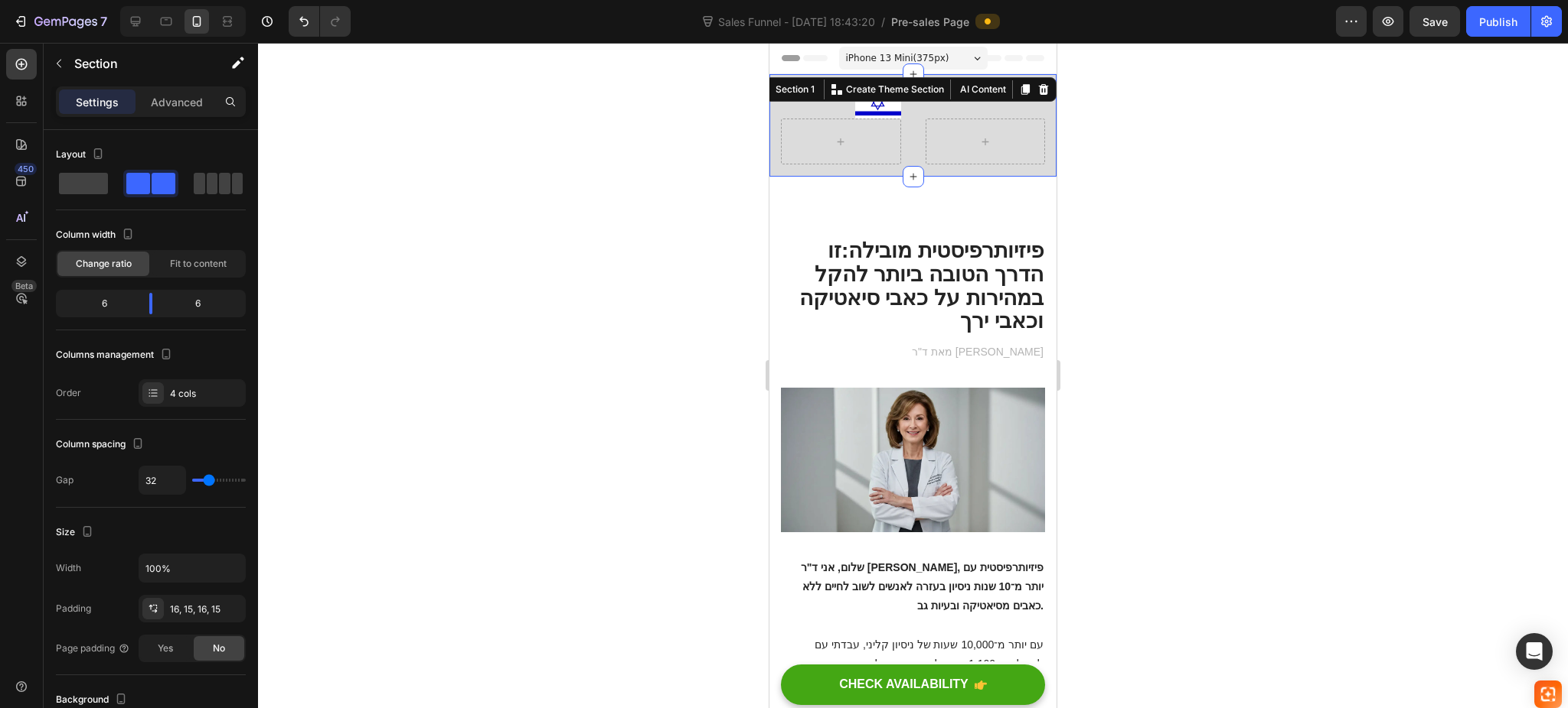
click at [1088, 170] on div at bounding box center [912, 376] width 1310 height 666
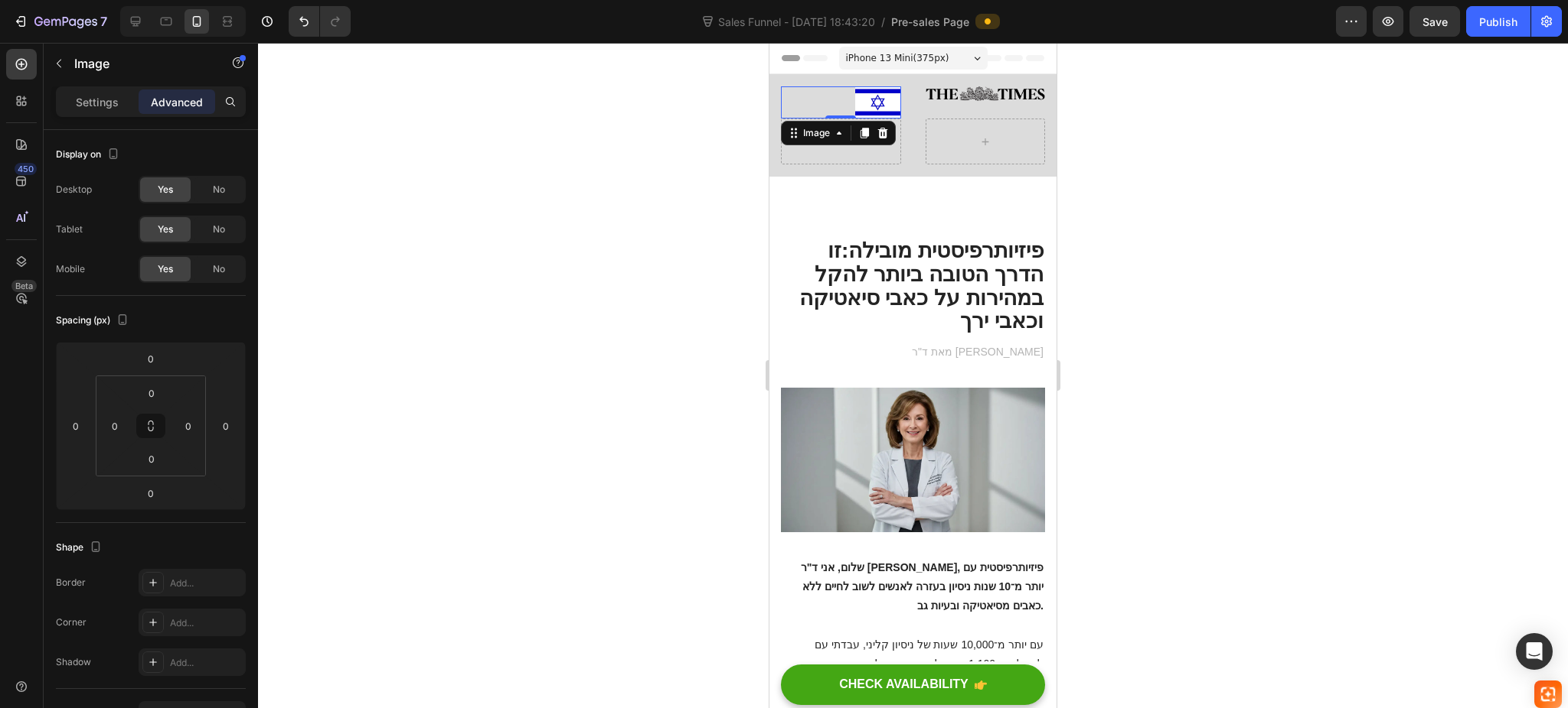
click at [863, 94] on img at bounding box center [878, 102] width 46 height 32
drag, startPoint x: 880, startPoint y: 96, endPoint x: 864, endPoint y: 143, distance: 49.6
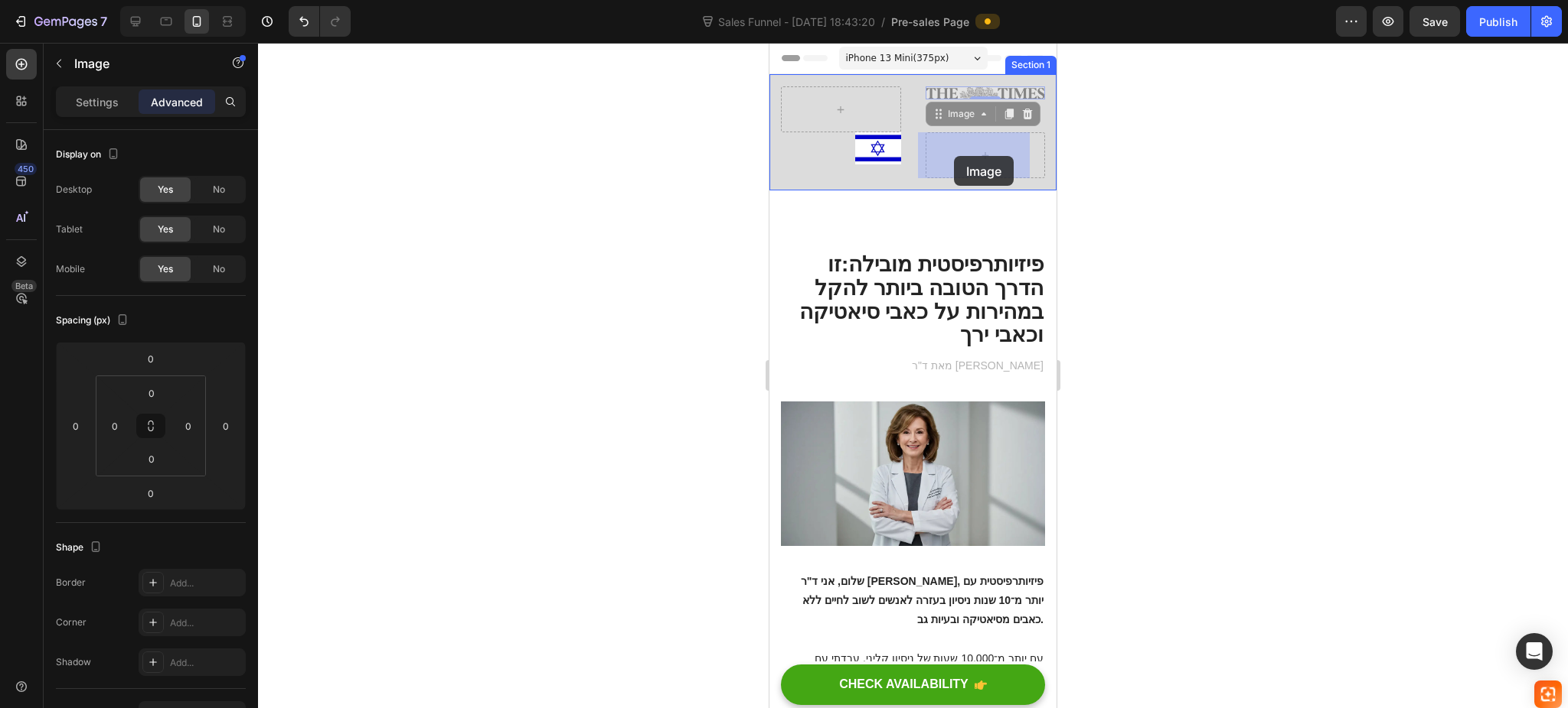
drag, startPoint x: 953, startPoint y: 90, endPoint x: 953, endPoint y: 156, distance: 66.0
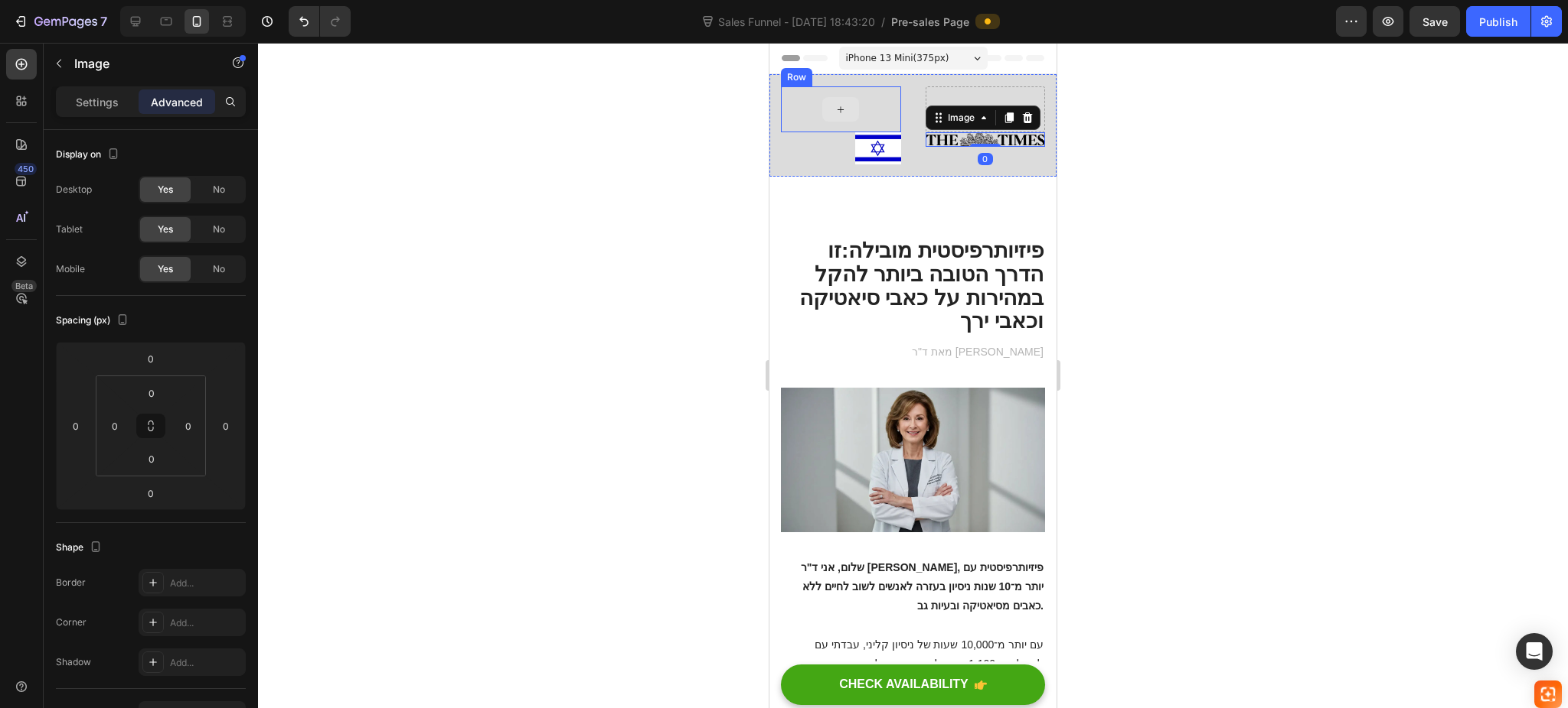
click at [855, 111] on div at bounding box center [841, 109] width 37 height 24
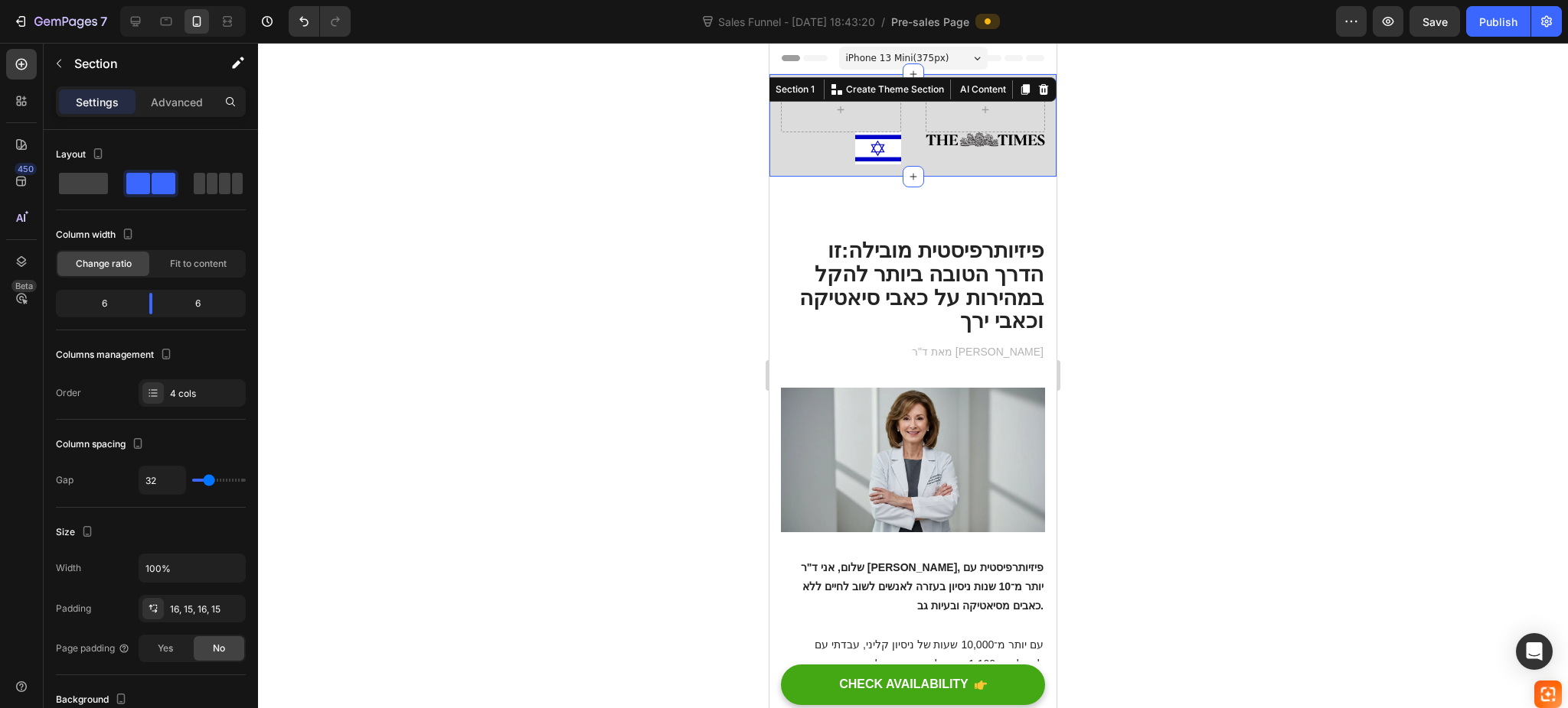
click at [916, 96] on div "Row Image Image Section 1 You can create reusable sections Create Theme Section…" at bounding box center [913, 125] width 287 height 102
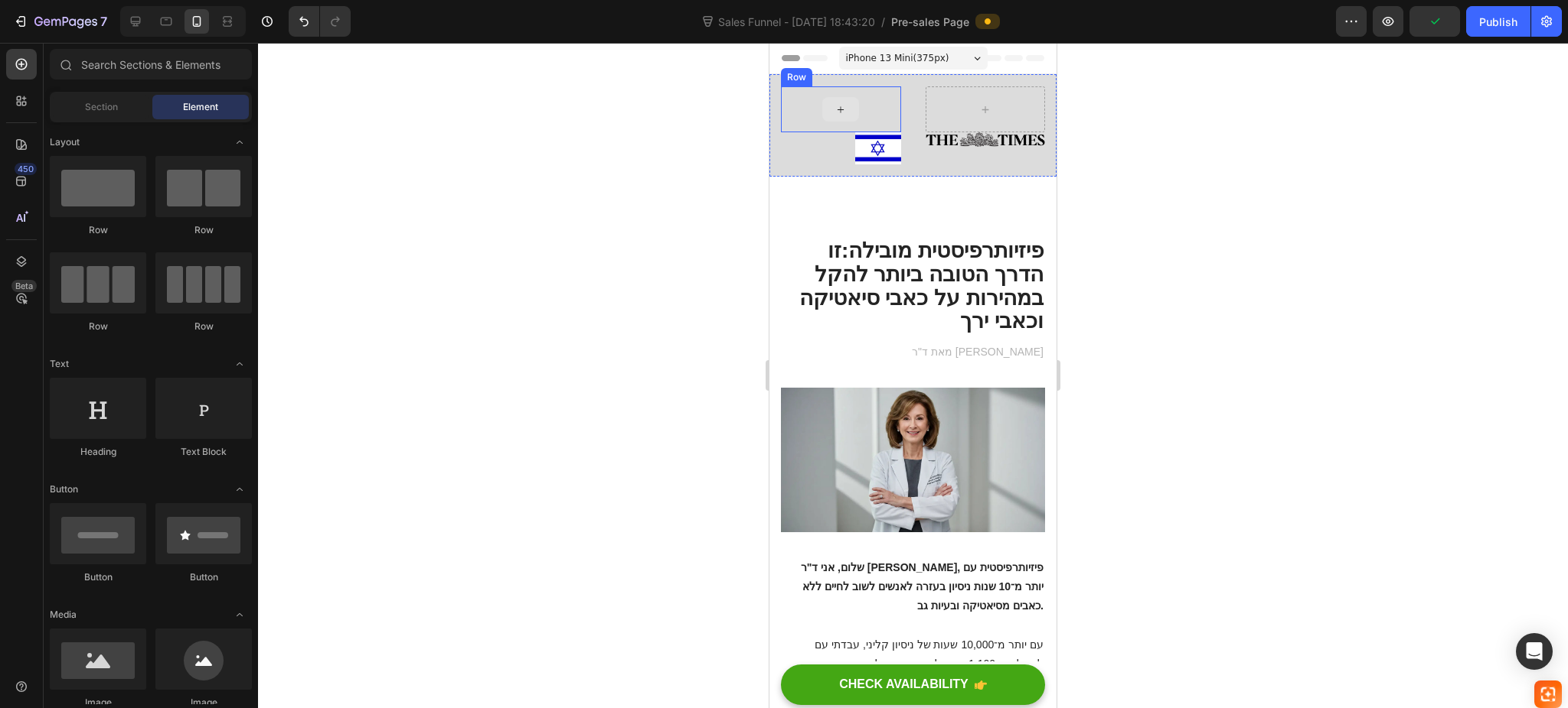
click at [855, 111] on div at bounding box center [841, 109] width 37 height 24
click at [967, 106] on div at bounding box center [985, 109] width 37 height 24
click at [304, 21] on icon "Undo/Redo" at bounding box center [304, 21] width 15 height 15
click at [301, 19] on icon "Undo/Redo" at bounding box center [303, 22] width 9 height 10
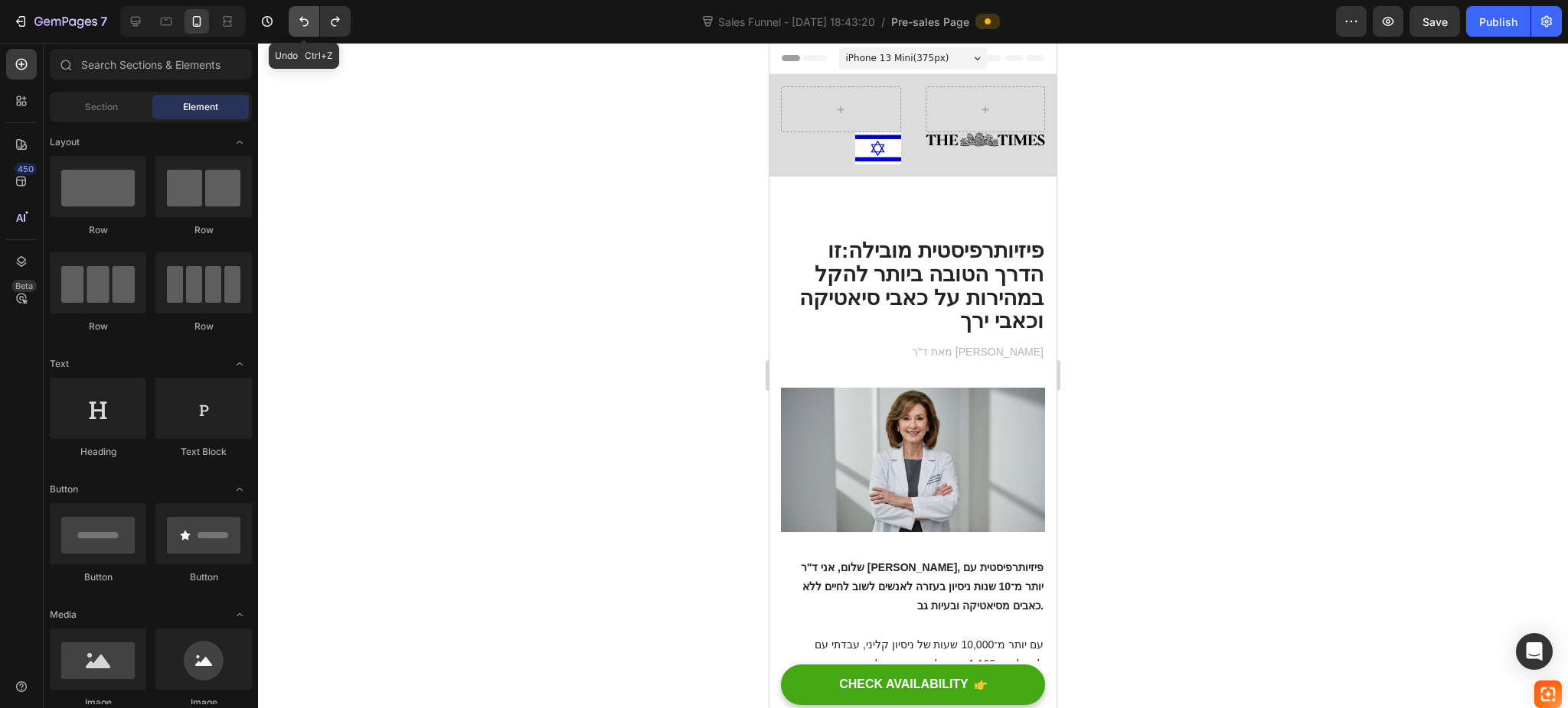
click at [301, 19] on icon "Undo/Redo" at bounding box center [303, 22] width 9 height 10
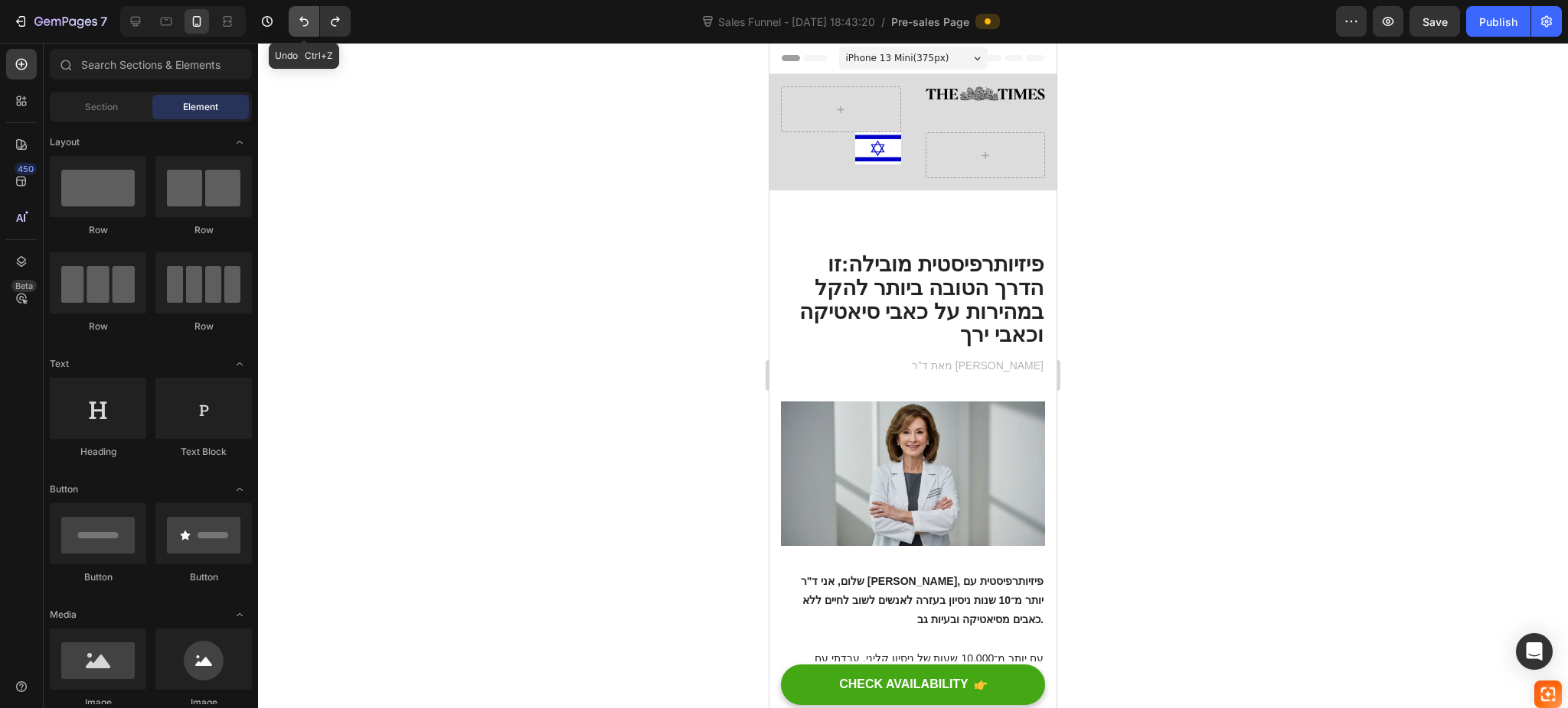
click at [301, 19] on icon "Undo/Redo" at bounding box center [303, 22] width 9 height 10
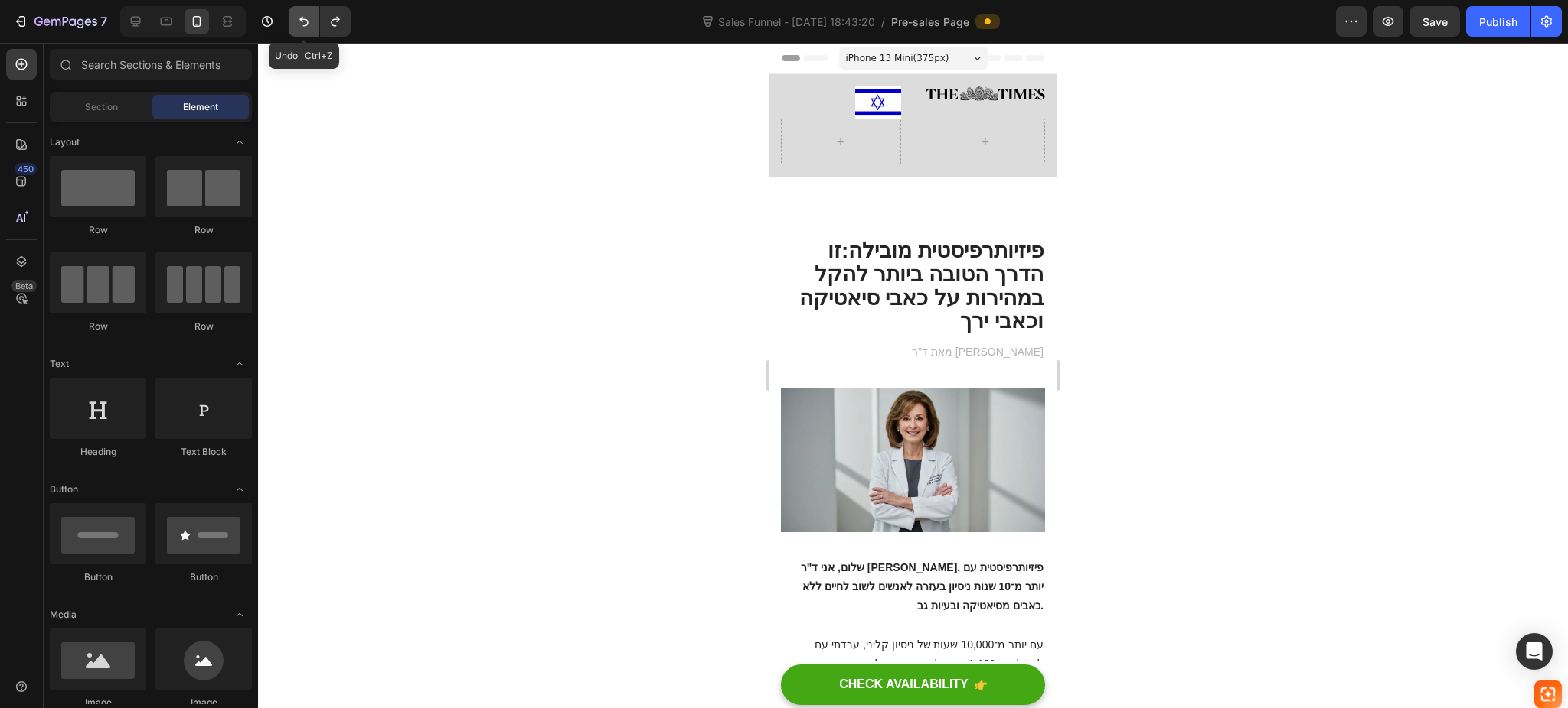
click at [301, 19] on icon "Undo/Redo" at bounding box center [303, 22] width 9 height 10
click at [299, 16] on icon "Undo/Redo" at bounding box center [304, 21] width 15 height 15
click at [297, 14] on icon "Undo/Redo" at bounding box center [304, 21] width 15 height 15
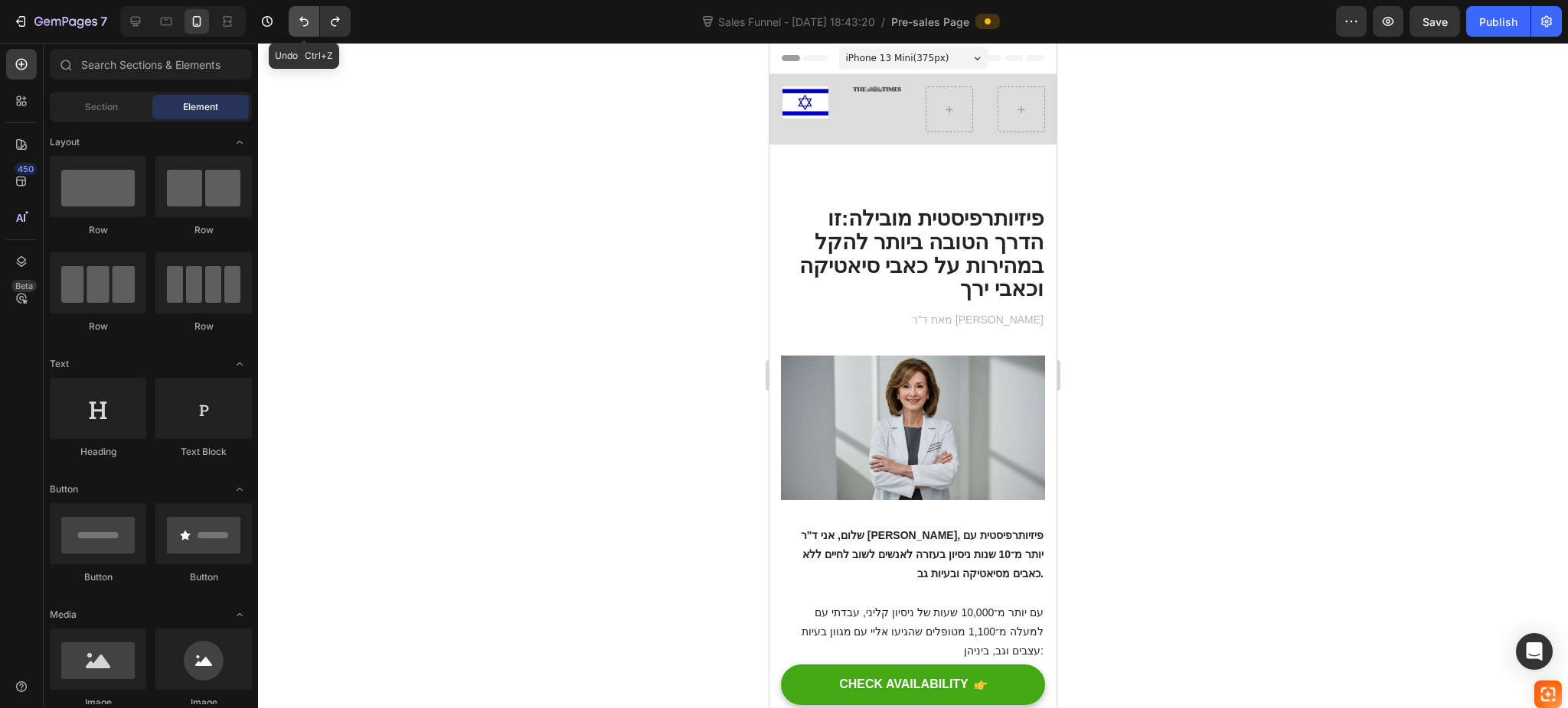
click at [297, 14] on icon "Undo/Redo" at bounding box center [304, 21] width 15 height 15
click at [294, 11] on button "Undo/Redo" at bounding box center [304, 21] width 30 height 30
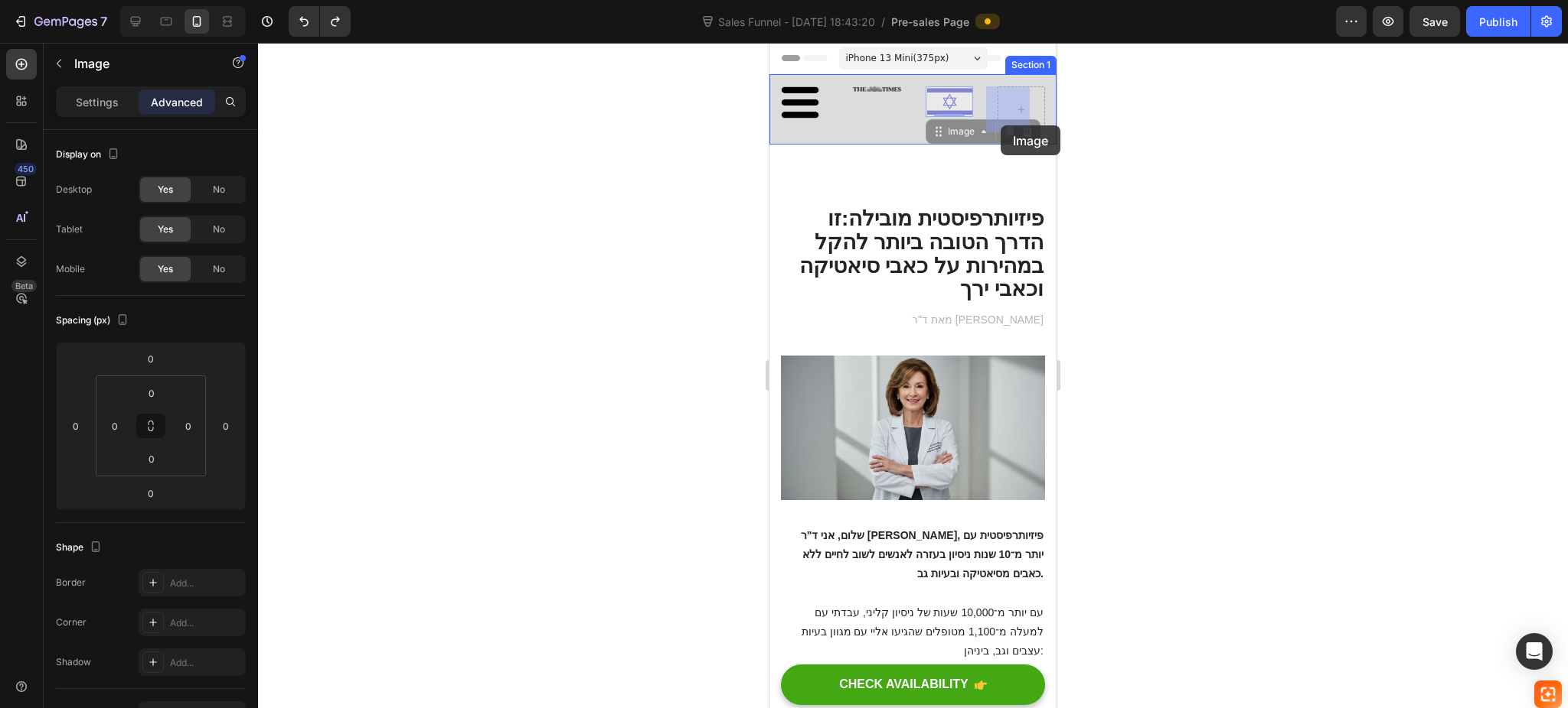
drag, startPoint x: 929, startPoint y: 106, endPoint x: 1001, endPoint y: 126, distance: 74.7
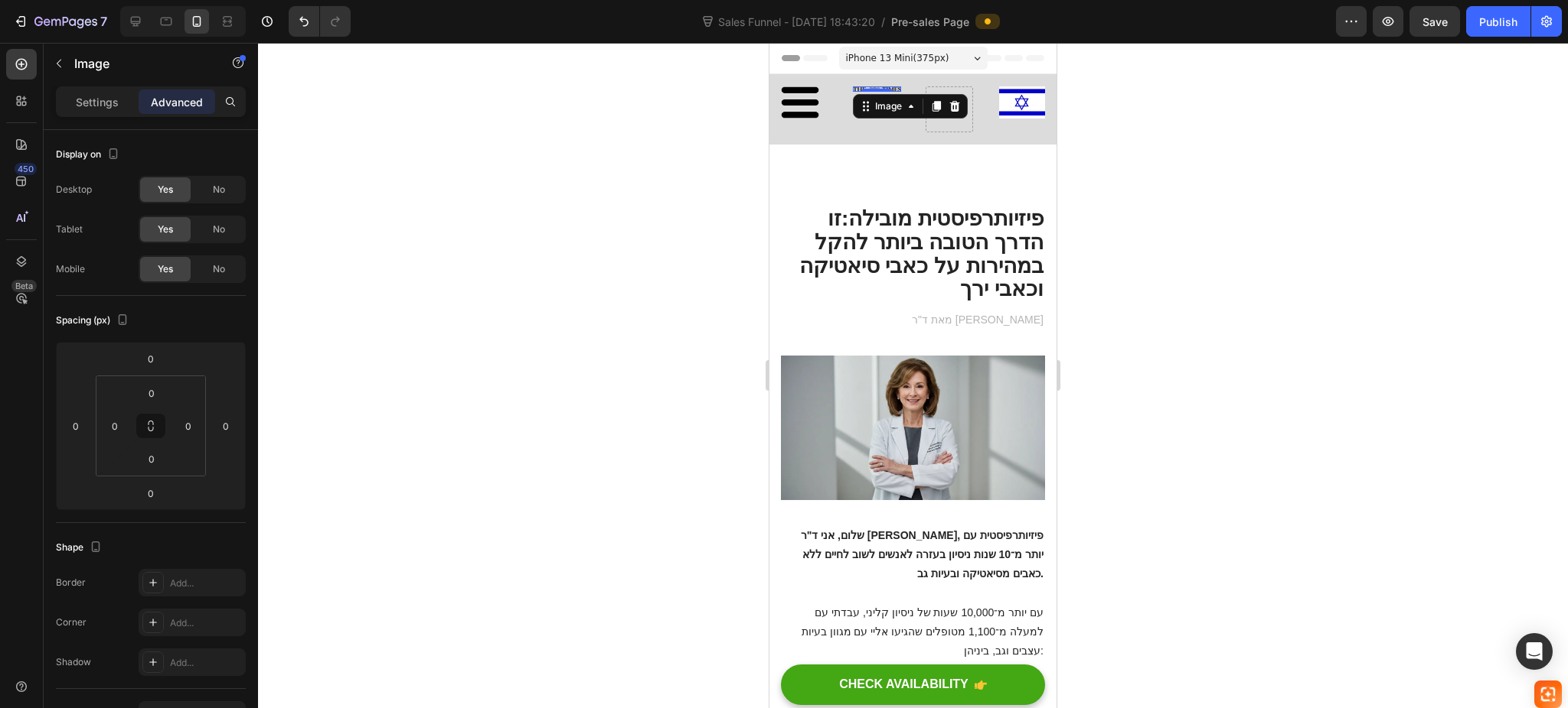
click at [887, 86] on div "Image 0" at bounding box center [876, 89] width 47 height 5
click at [93, 98] on p "Settings" at bounding box center [97, 101] width 43 height 16
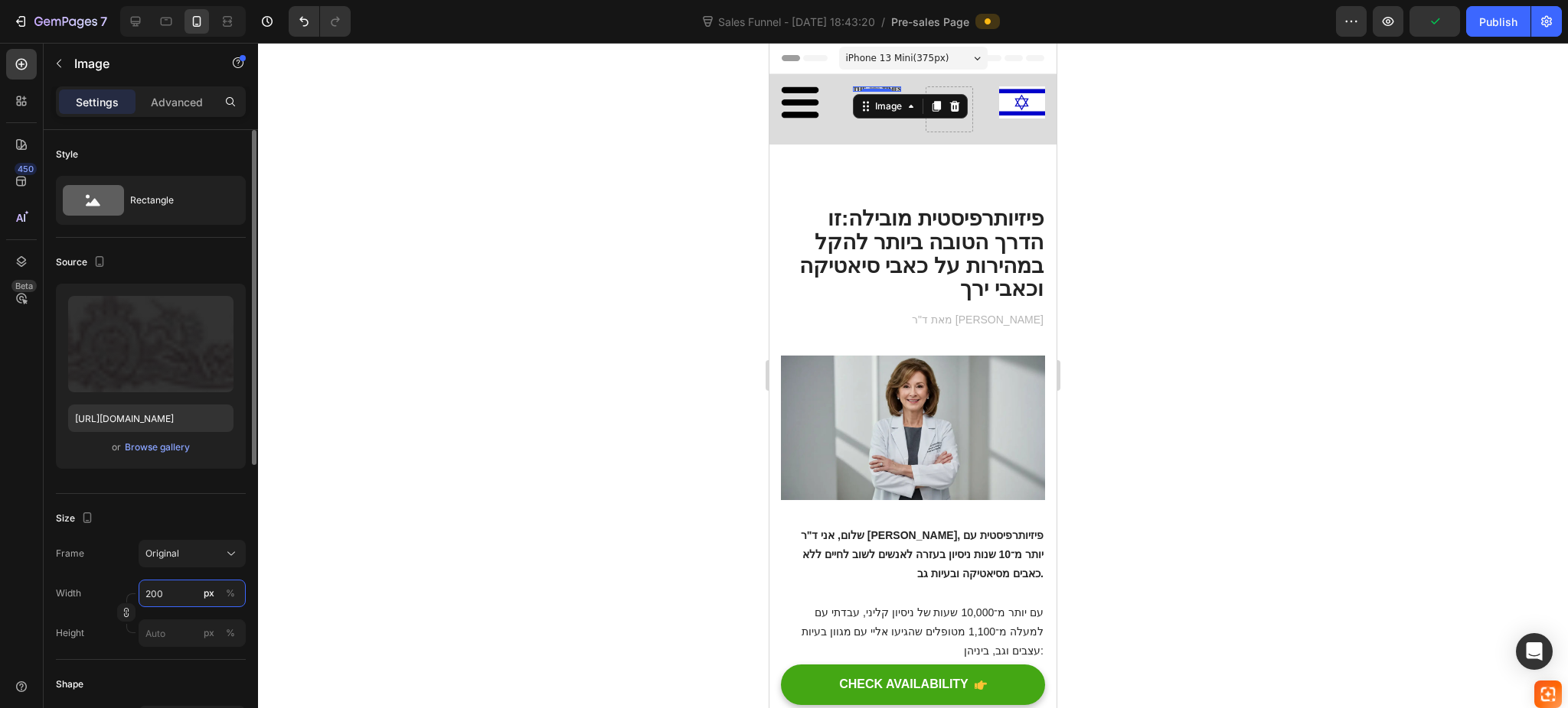
click at [166, 607] on input "200" at bounding box center [192, 593] width 107 height 28
click at [182, 593] on input "200000" at bounding box center [192, 593] width 107 height 28
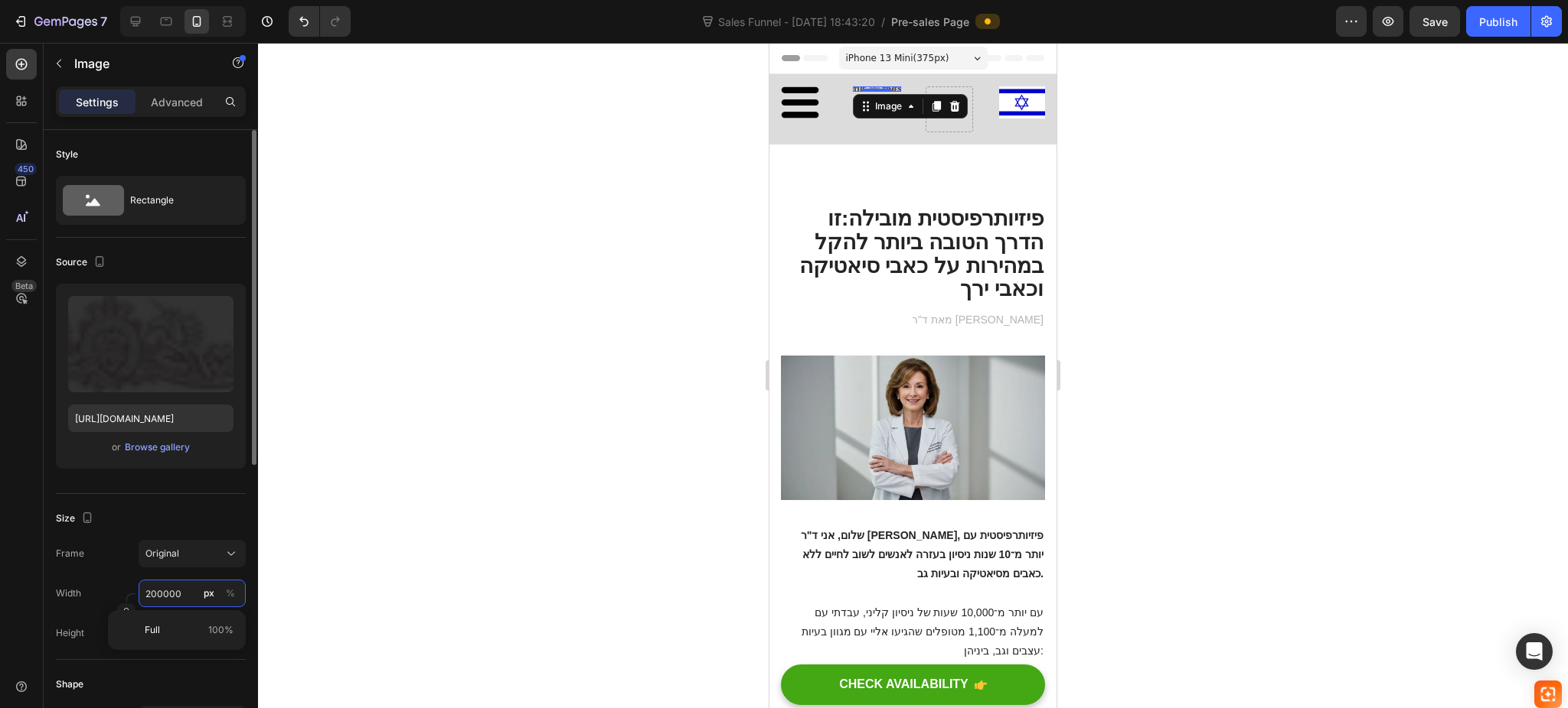
type input "200000"
click at [170, 535] on div "Size Frame Original Width 200000 px % Height px %" at bounding box center [150, 577] width 190 height 166
click at [170, 544] on button "Original" at bounding box center [192, 554] width 107 height 28
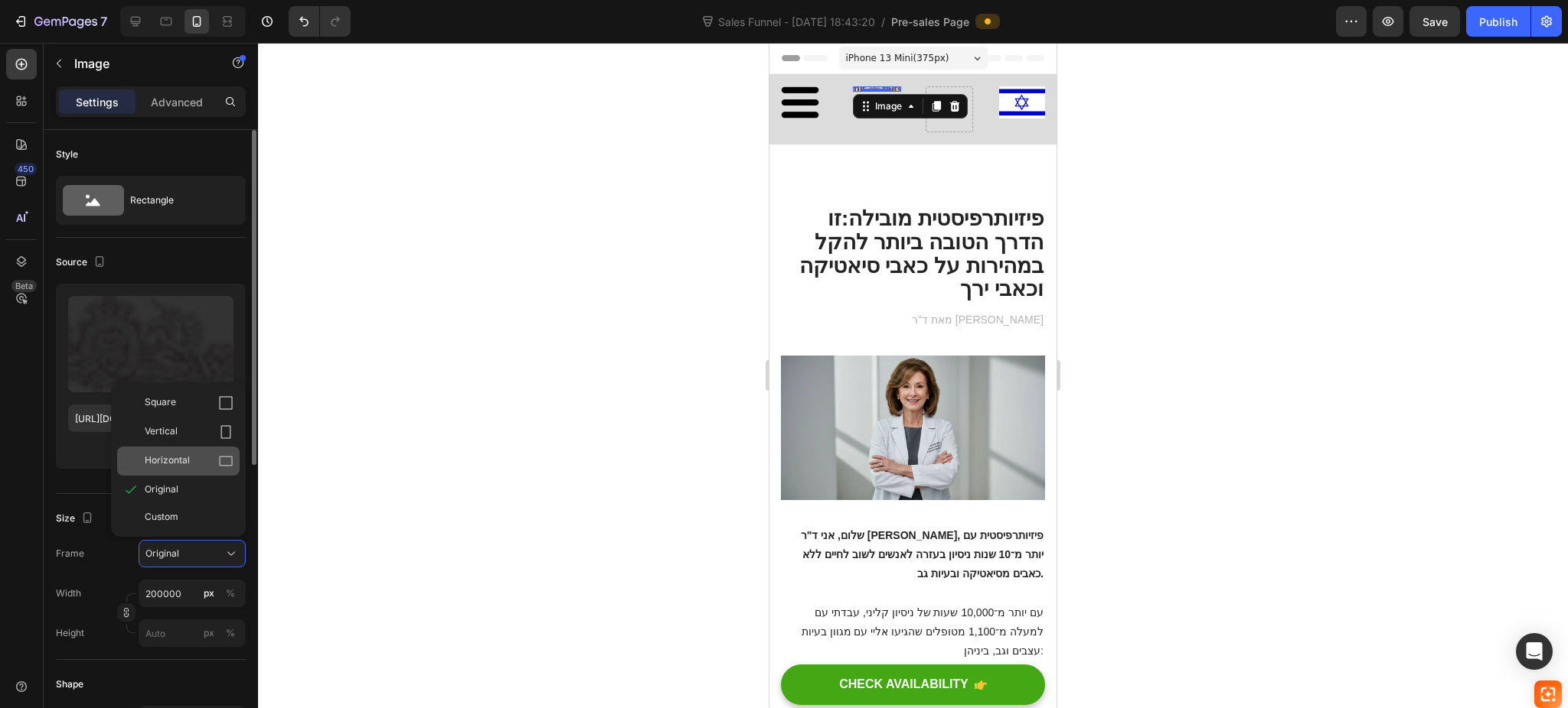
click at [175, 454] on span "Horizontal" at bounding box center [166, 462] width 45 height 15
type input "150000"
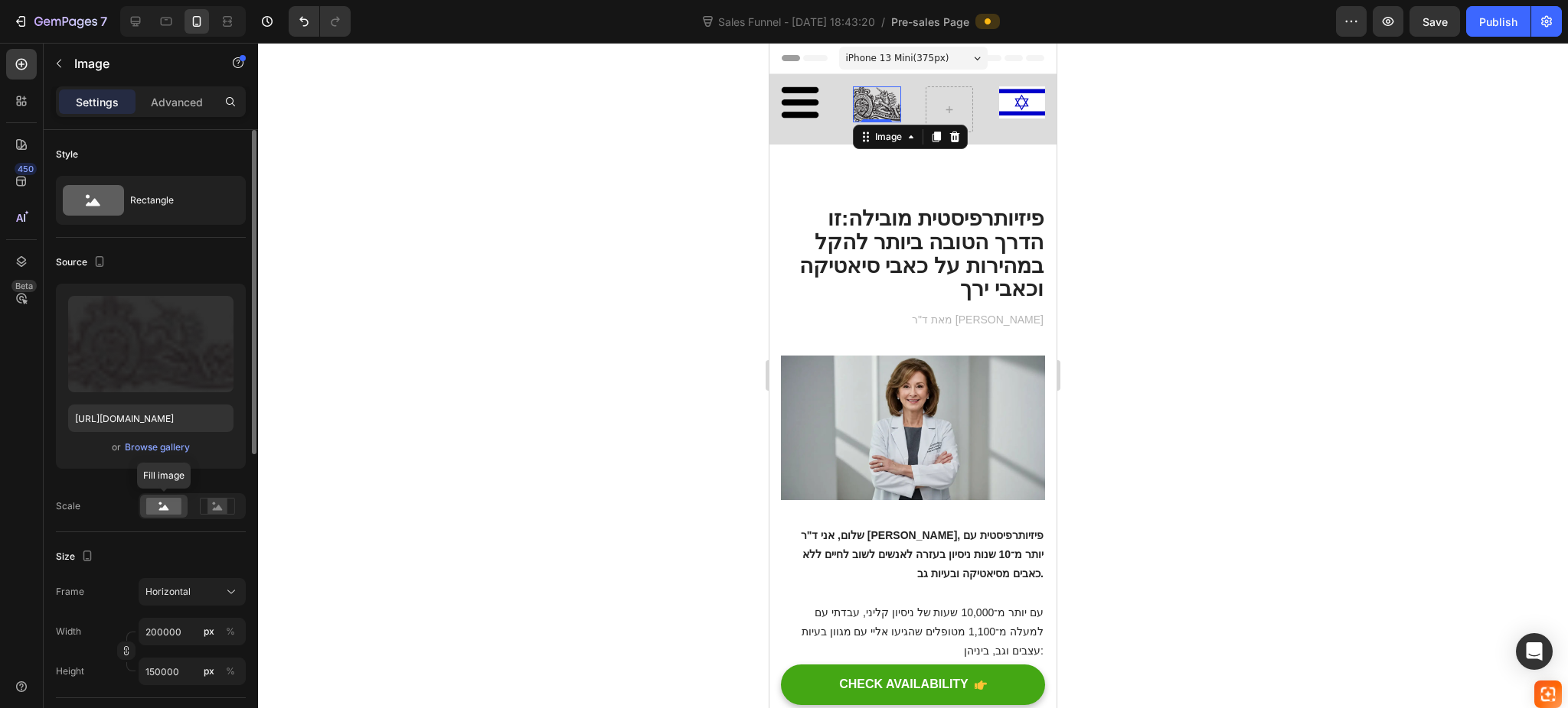
click at [182, 503] on div at bounding box center [164, 506] width 47 height 23
click at [182, 499] on div at bounding box center [164, 506] width 47 height 23
click at [220, 509] on g at bounding box center [217, 505] width 35 height 16
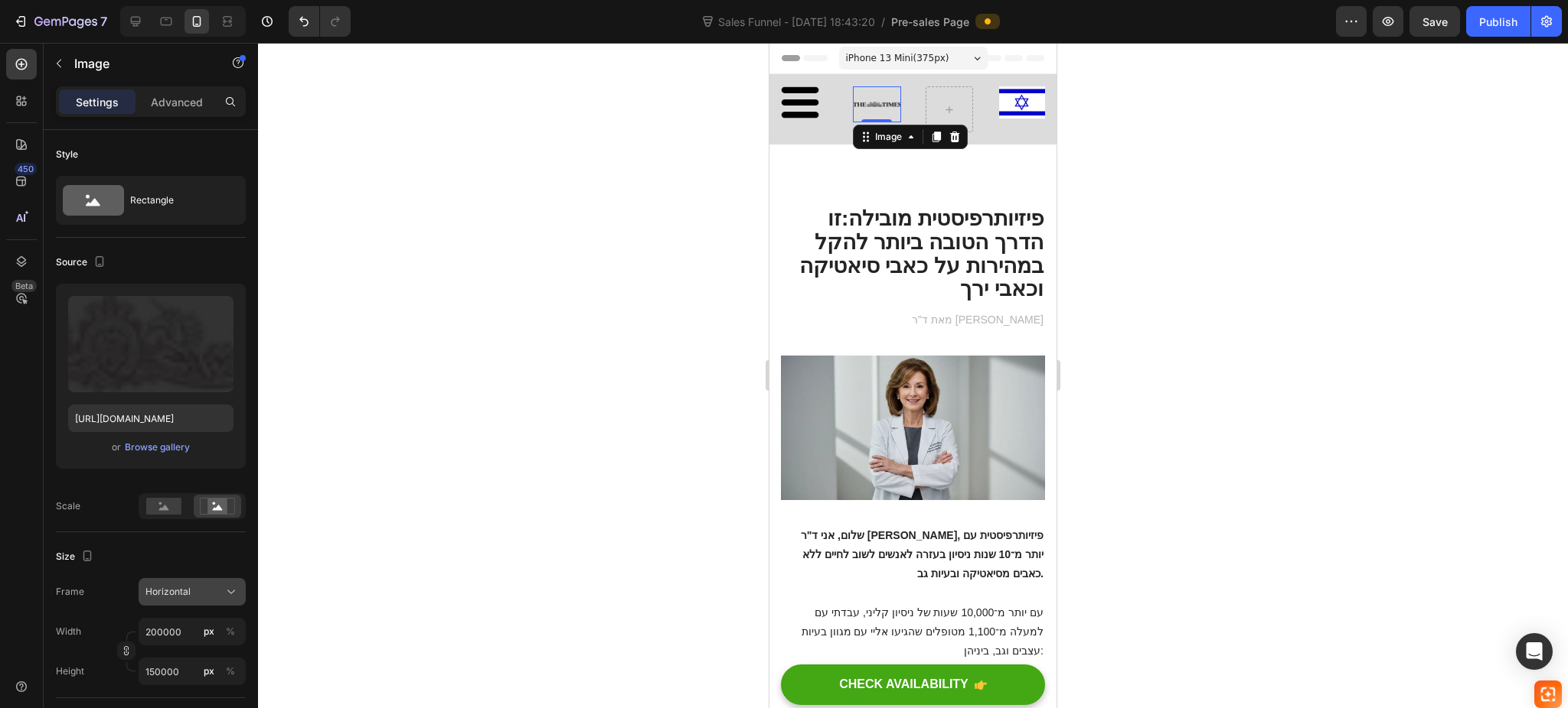
click at [205, 598] on div "Horizontal" at bounding box center [182, 592] width 75 height 14
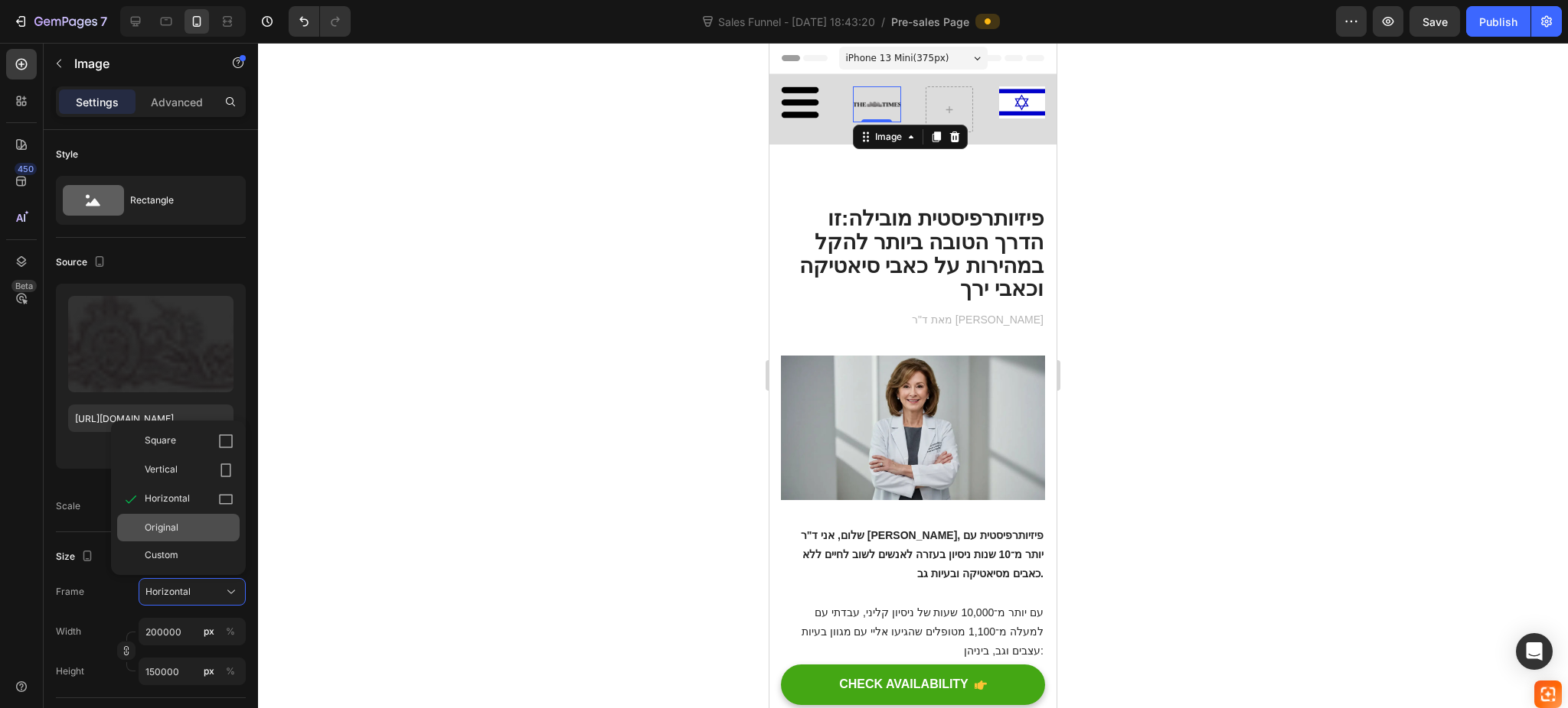
click at [203, 520] on div "Original" at bounding box center [178, 527] width 122 height 28
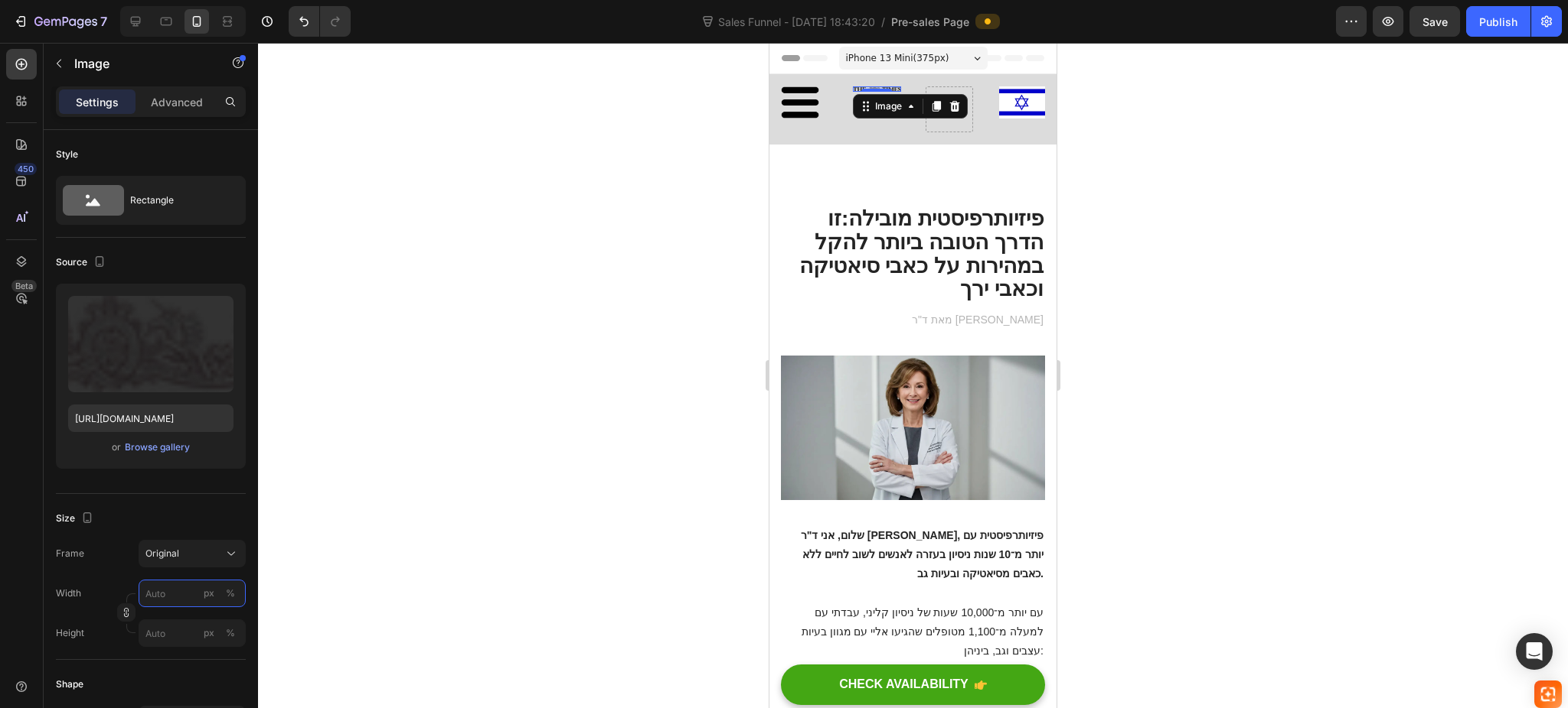
click at [194, 591] on input "px %" at bounding box center [192, 593] width 107 height 28
click at [181, 620] on div "Full 100%" at bounding box center [176, 630] width 126 height 28
type input "100"
click at [657, 306] on div at bounding box center [912, 376] width 1310 height 666
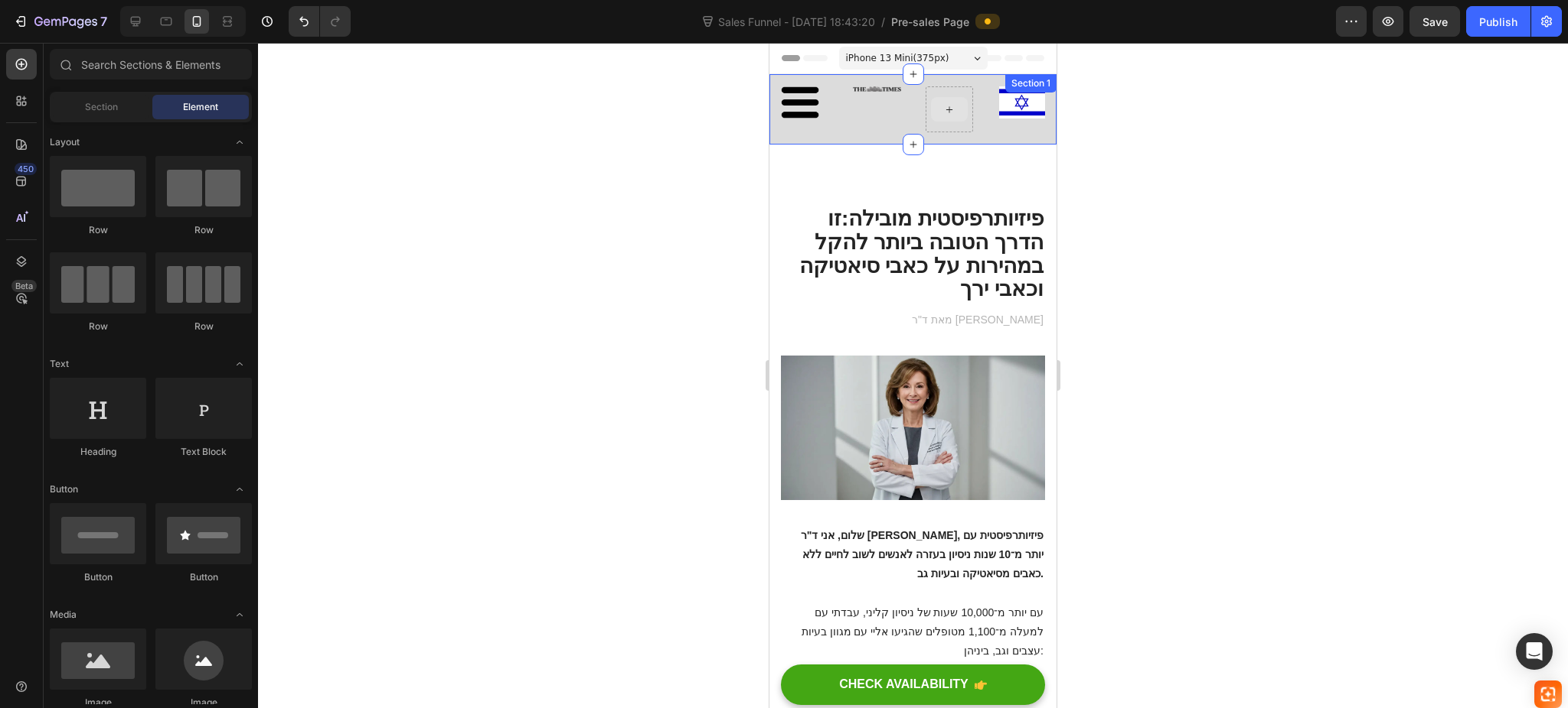
click at [930, 105] on div at bounding box center [949, 109] width 37 height 24
click at [786, 105] on img at bounding box center [800, 102] width 38 height 32
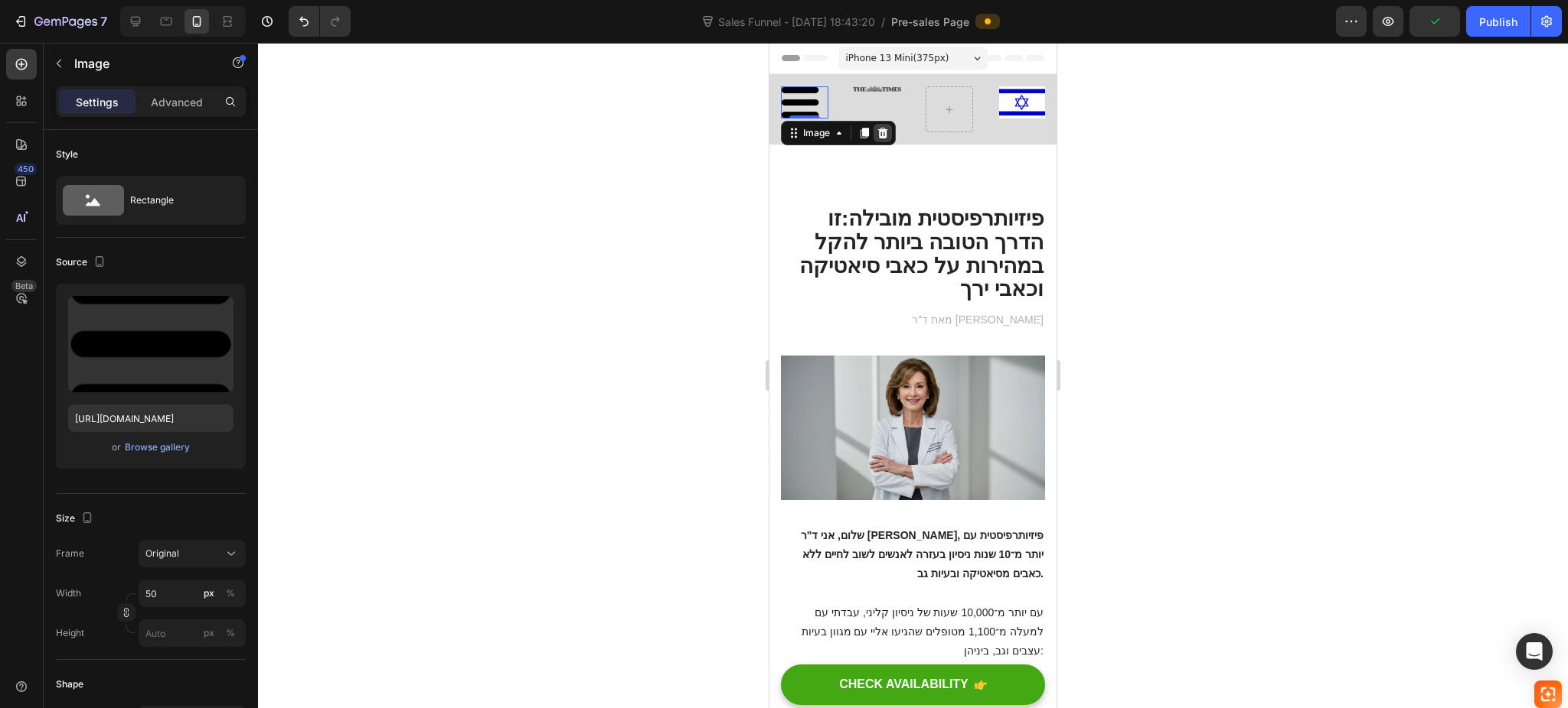
click at [877, 135] on icon at bounding box center [882, 132] width 13 height 13
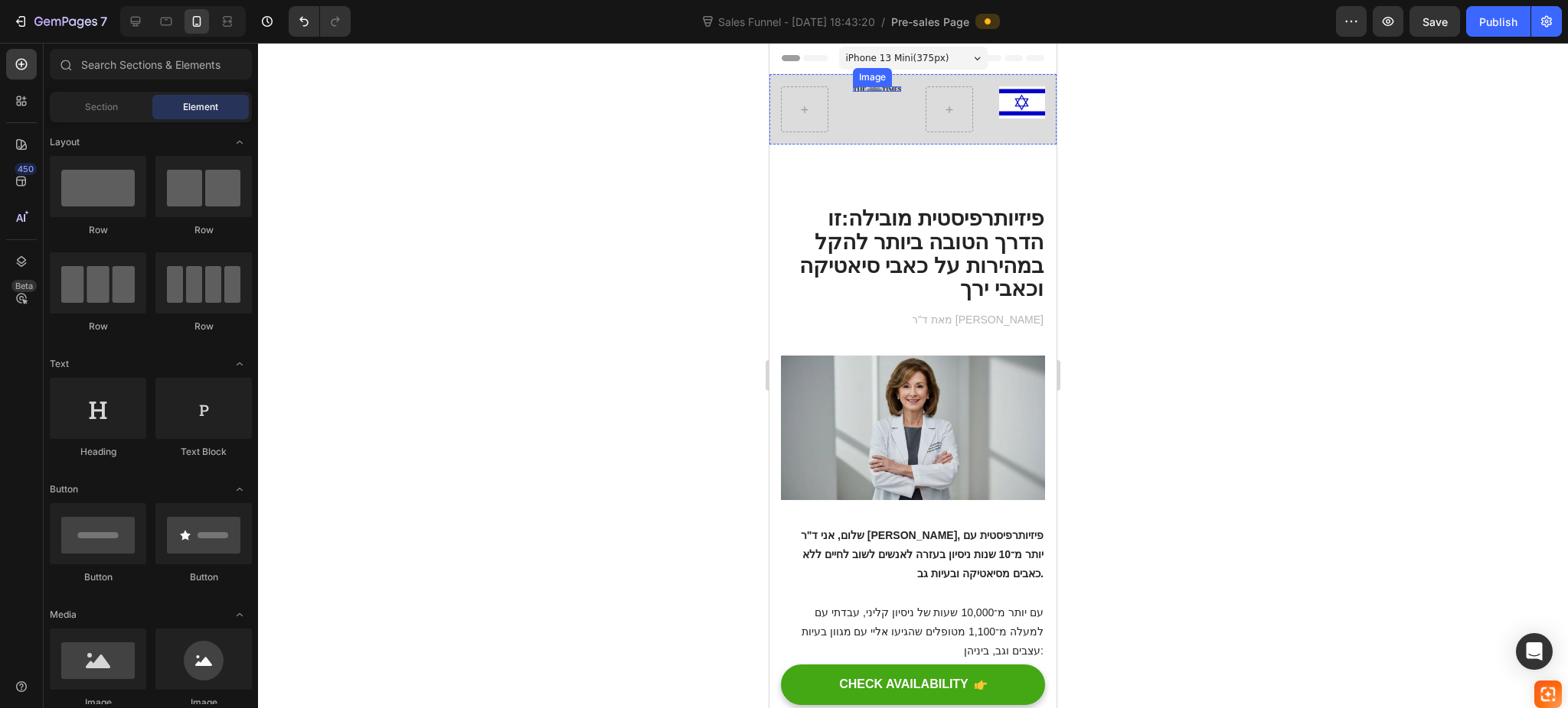
click at [857, 85] on div "Row Image Image Section 1" at bounding box center [913, 109] width 287 height 70
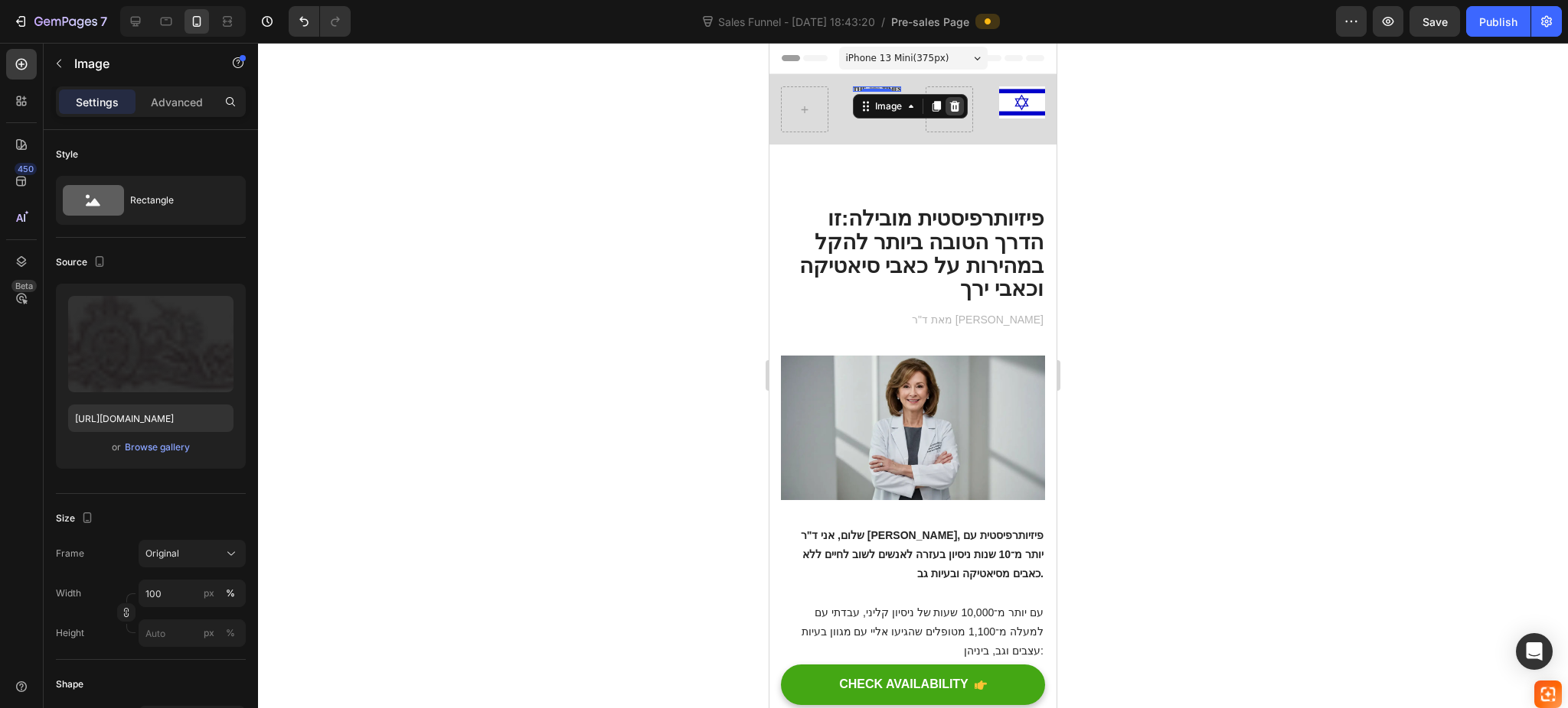
click at [949, 106] on icon at bounding box center [954, 106] width 13 height 13
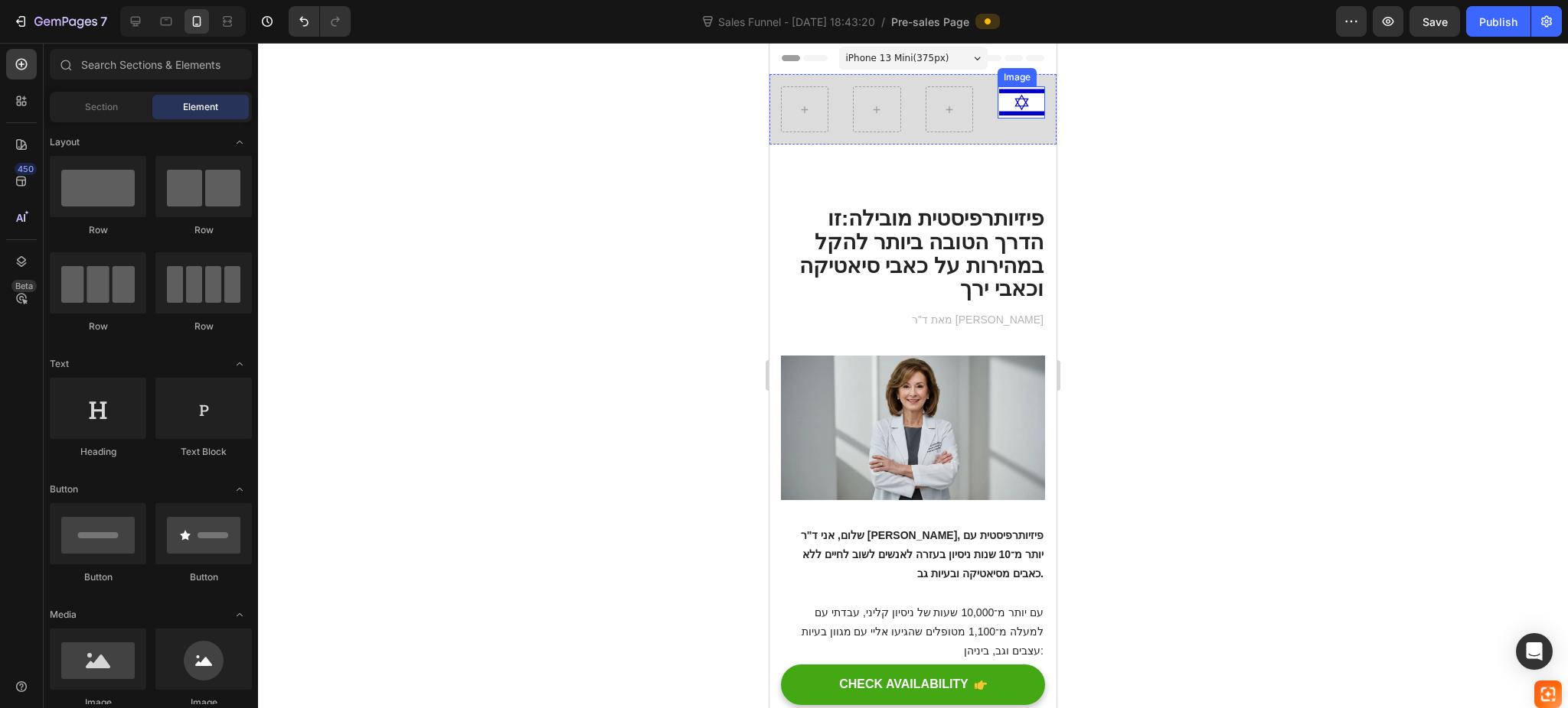
click at [1005, 96] on img at bounding box center [1022, 102] width 46 height 32
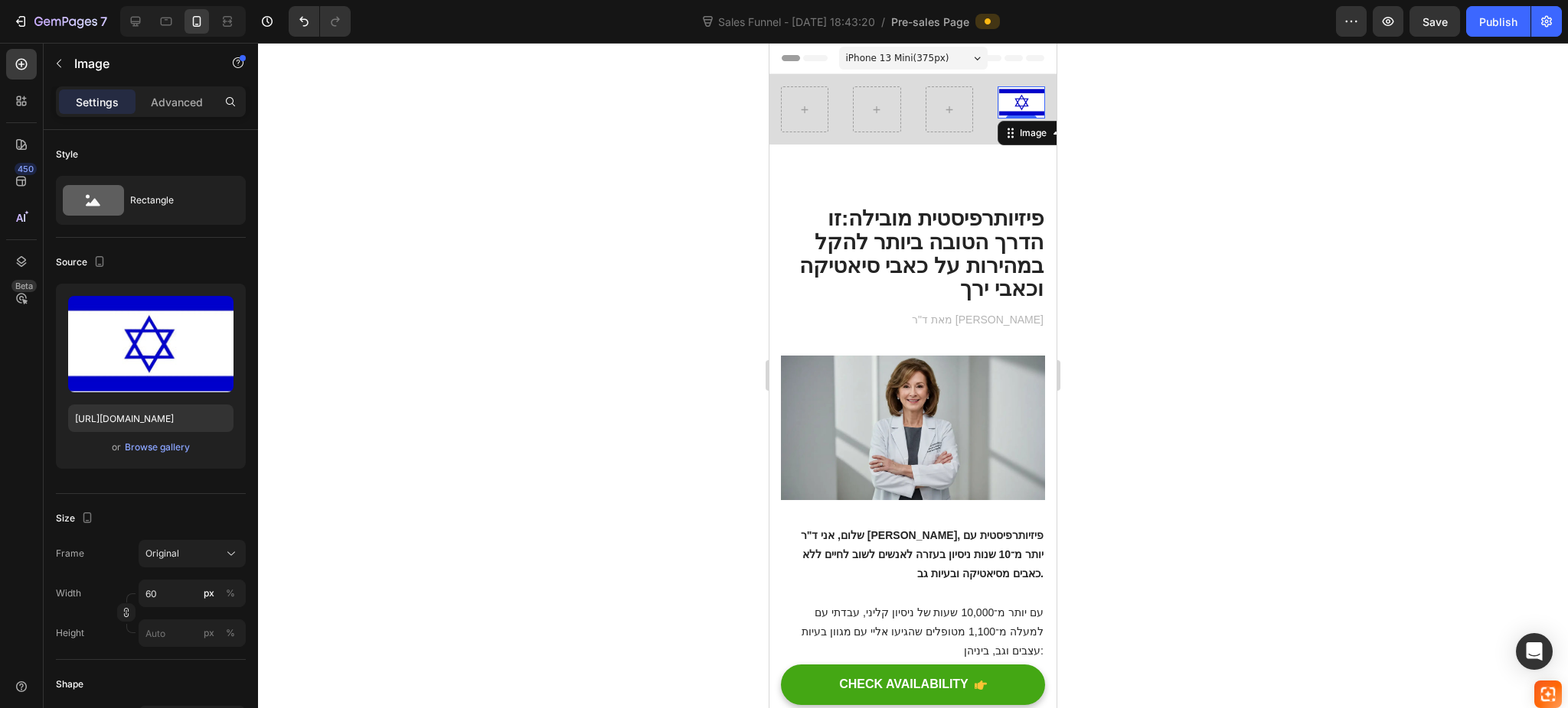
click at [1158, 189] on div at bounding box center [912, 376] width 1310 height 666
click at [1010, 102] on img at bounding box center [1022, 102] width 46 height 32
click at [1012, 108] on img at bounding box center [1022, 102] width 46 height 32
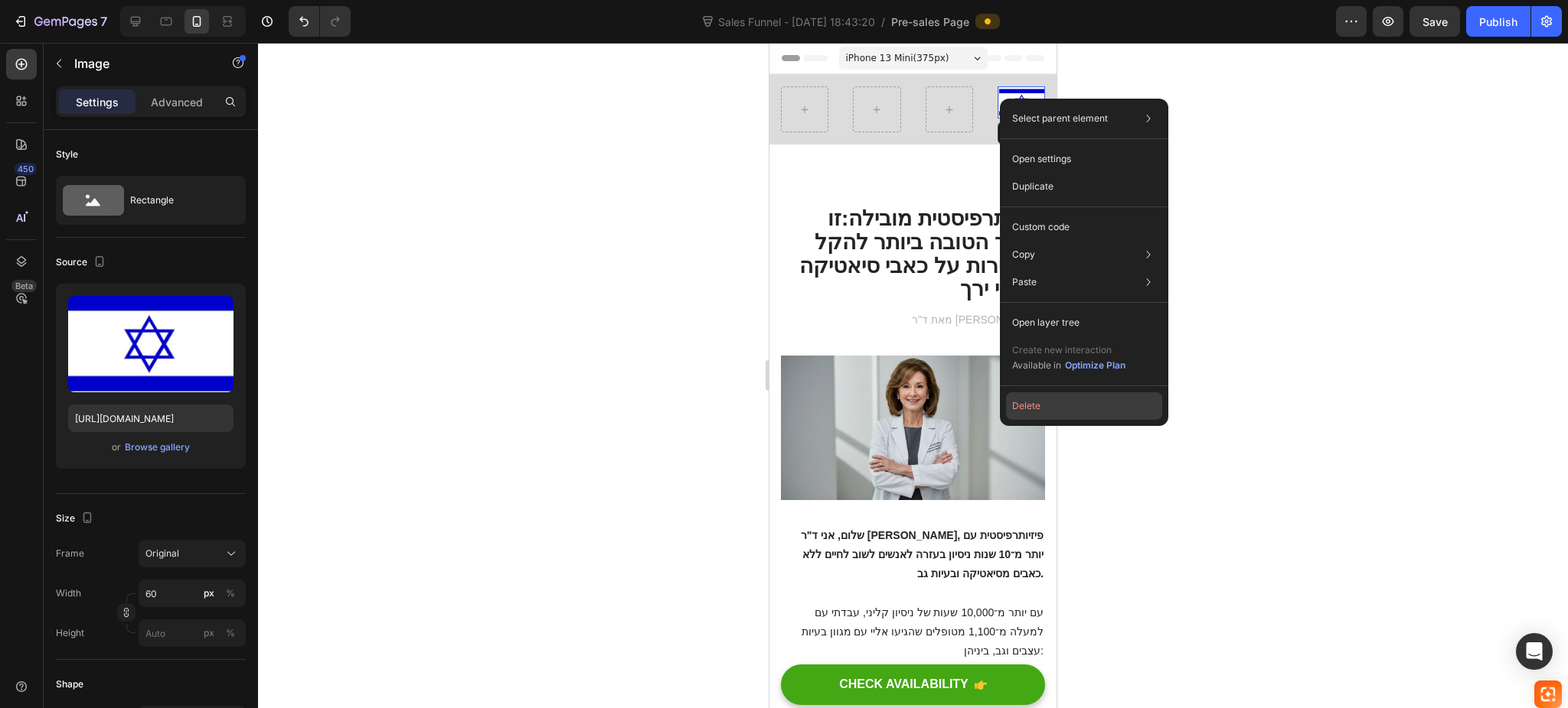
click at [1047, 400] on button "Delete" at bounding box center [1083, 406] width 156 height 28
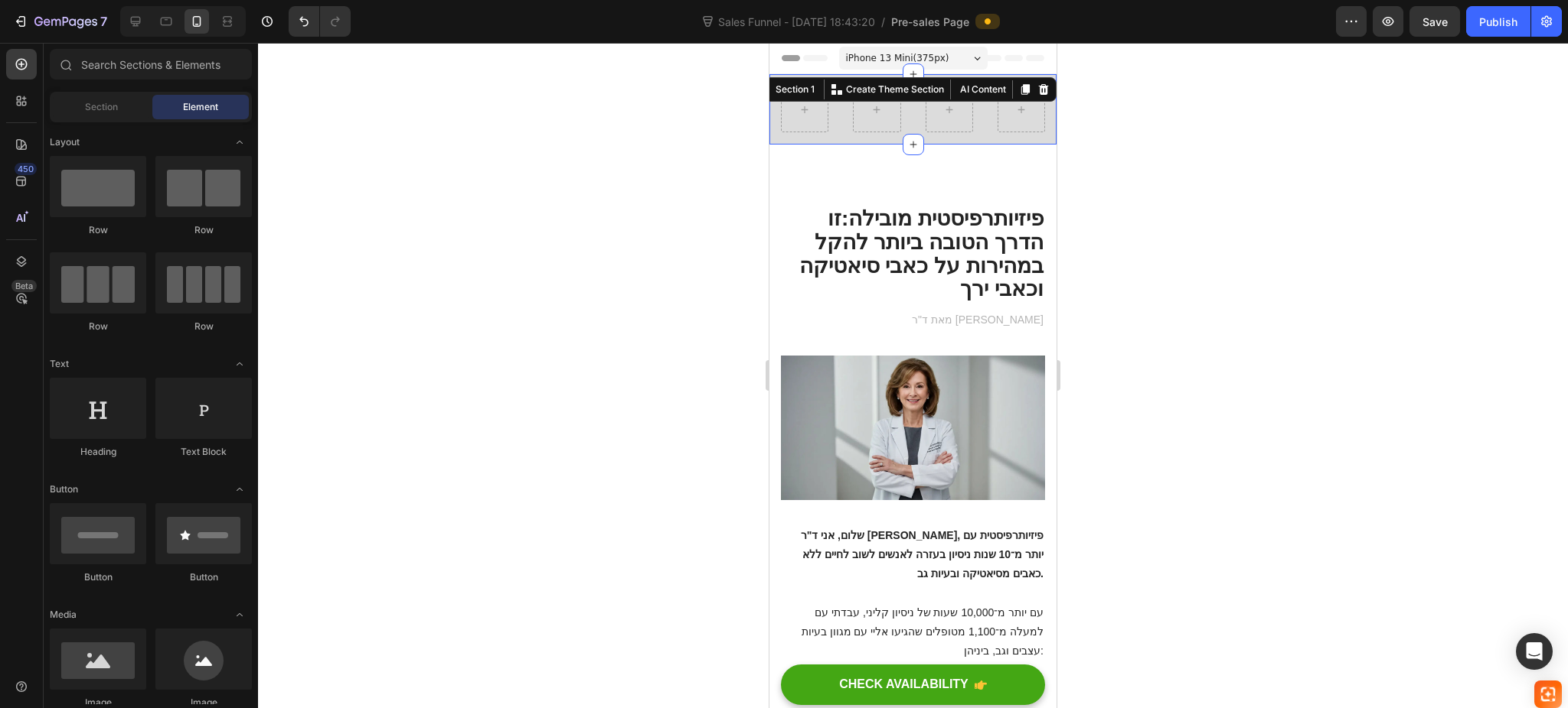
click at [831, 98] on div "Row Section 1 You can create reusable sections Create Theme Section AI Content …" at bounding box center [913, 109] width 287 height 70
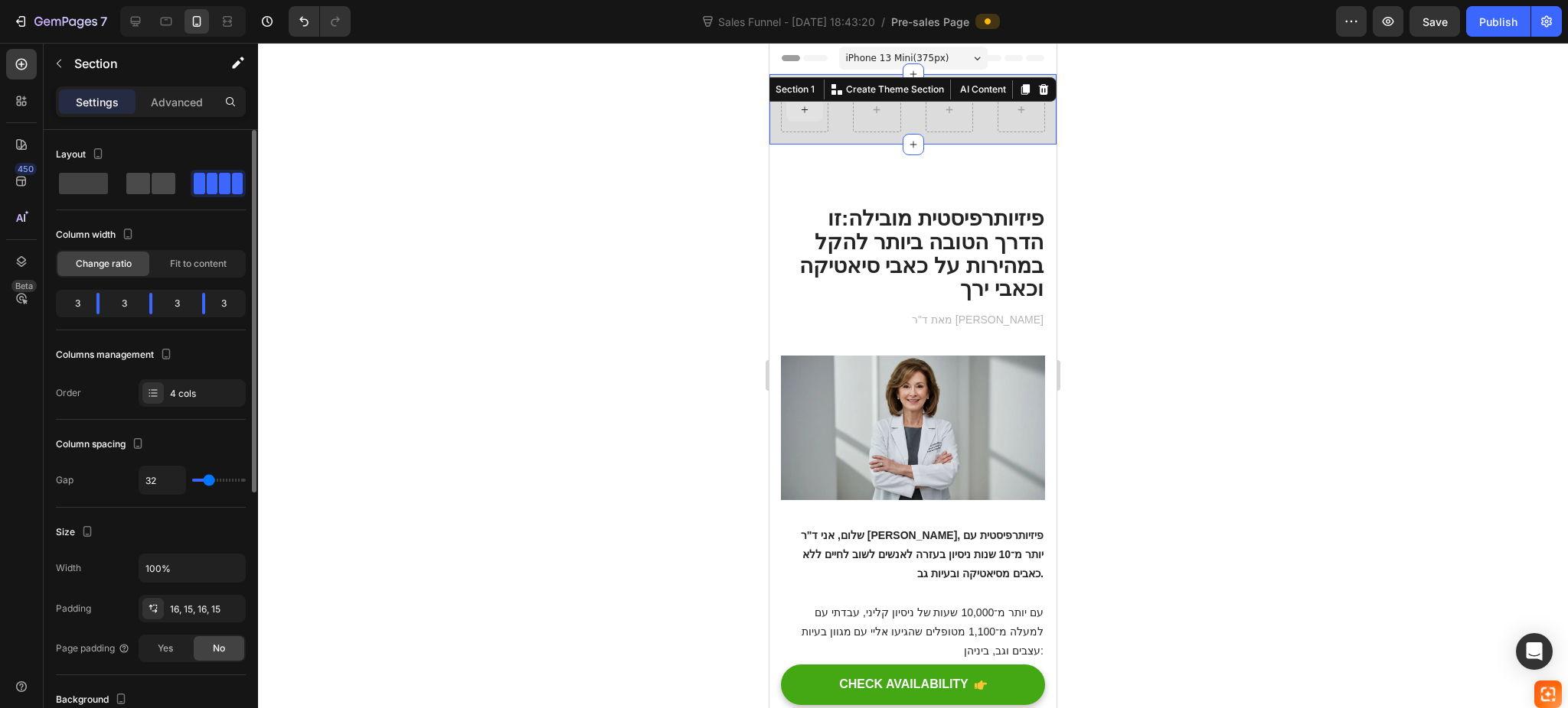
click at [149, 170] on div at bounding box center [150, 183] width 55 height 28
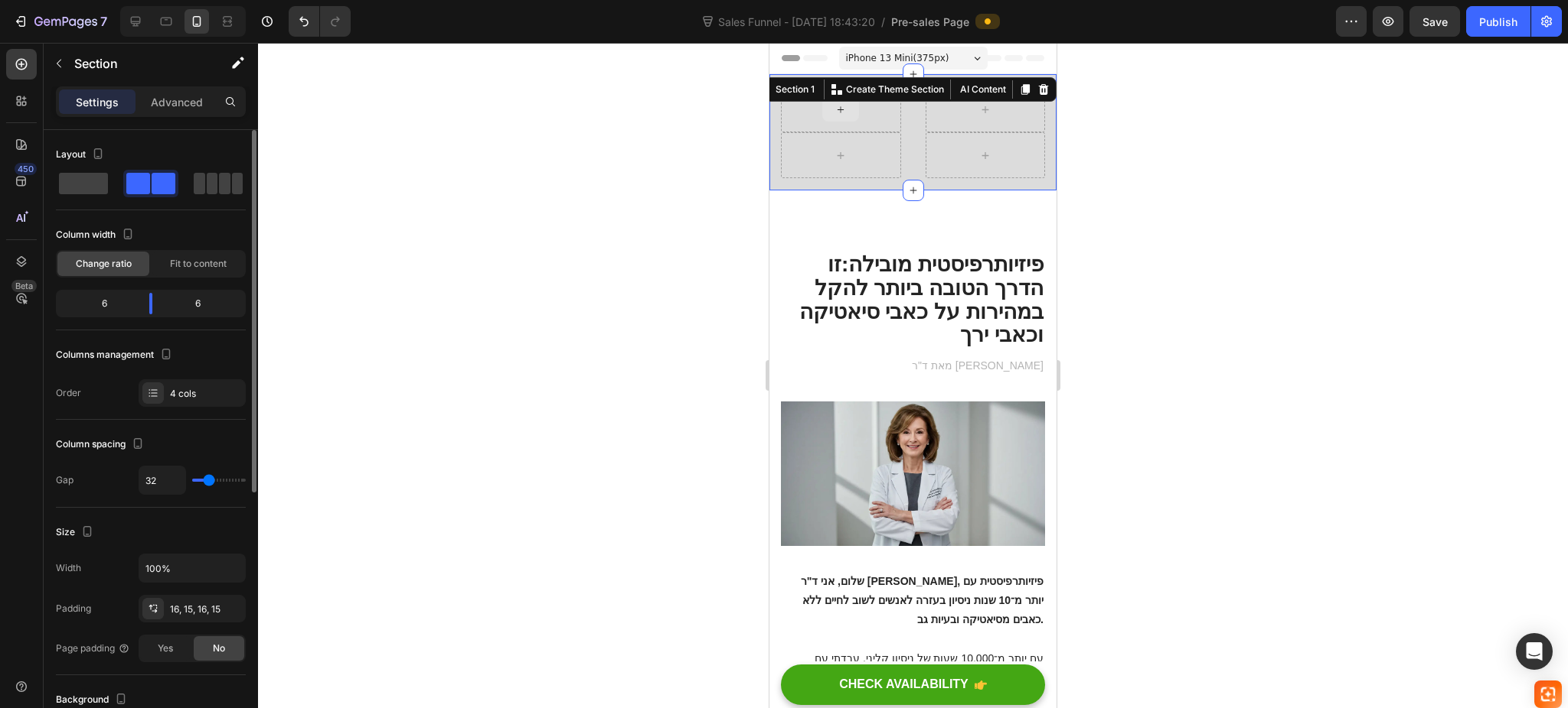
click at [144, 183] on span at bounding box center [138, 183] width 24 height 21
click at [865, 159] on div at bounding box center [841, 155] width 120 height 46
click at [925, 156] on div at bounding box center [985, 155] width 120 height 46
click at [86, 184] on span at bounding box center [84, 183] width 49 height 21
type input "0"
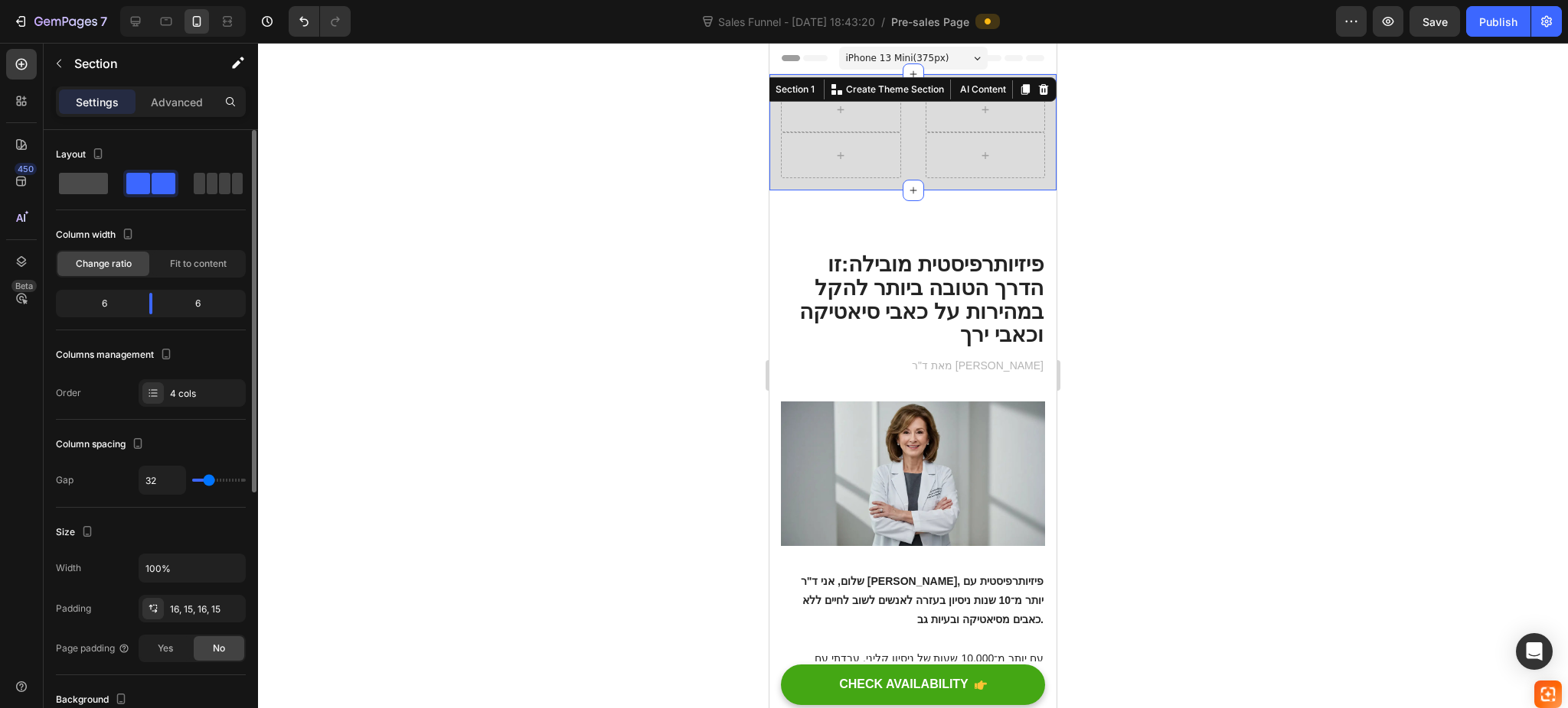
type input "0"
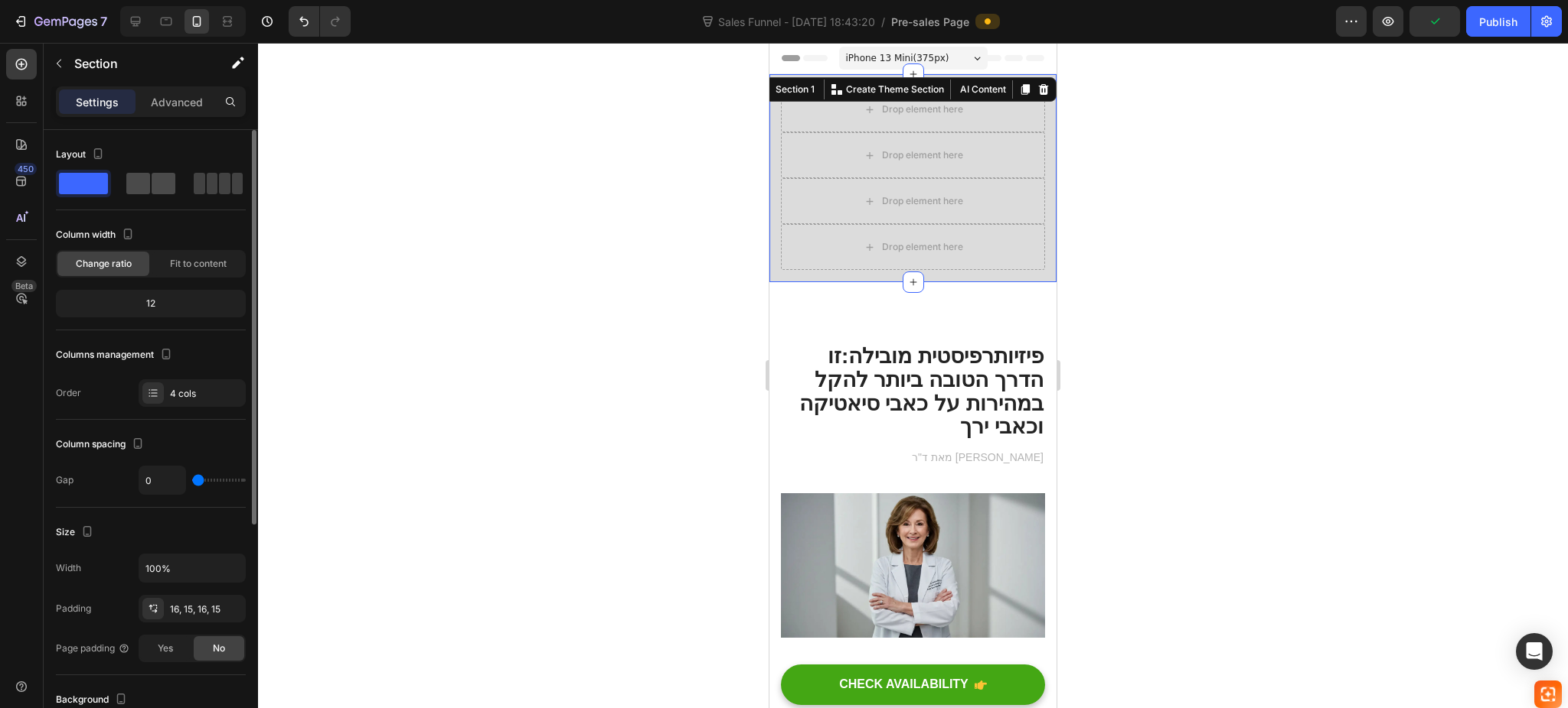
click at [166, 184] on span at bounding box center [163, 183] width 24 height 21
type input "32"
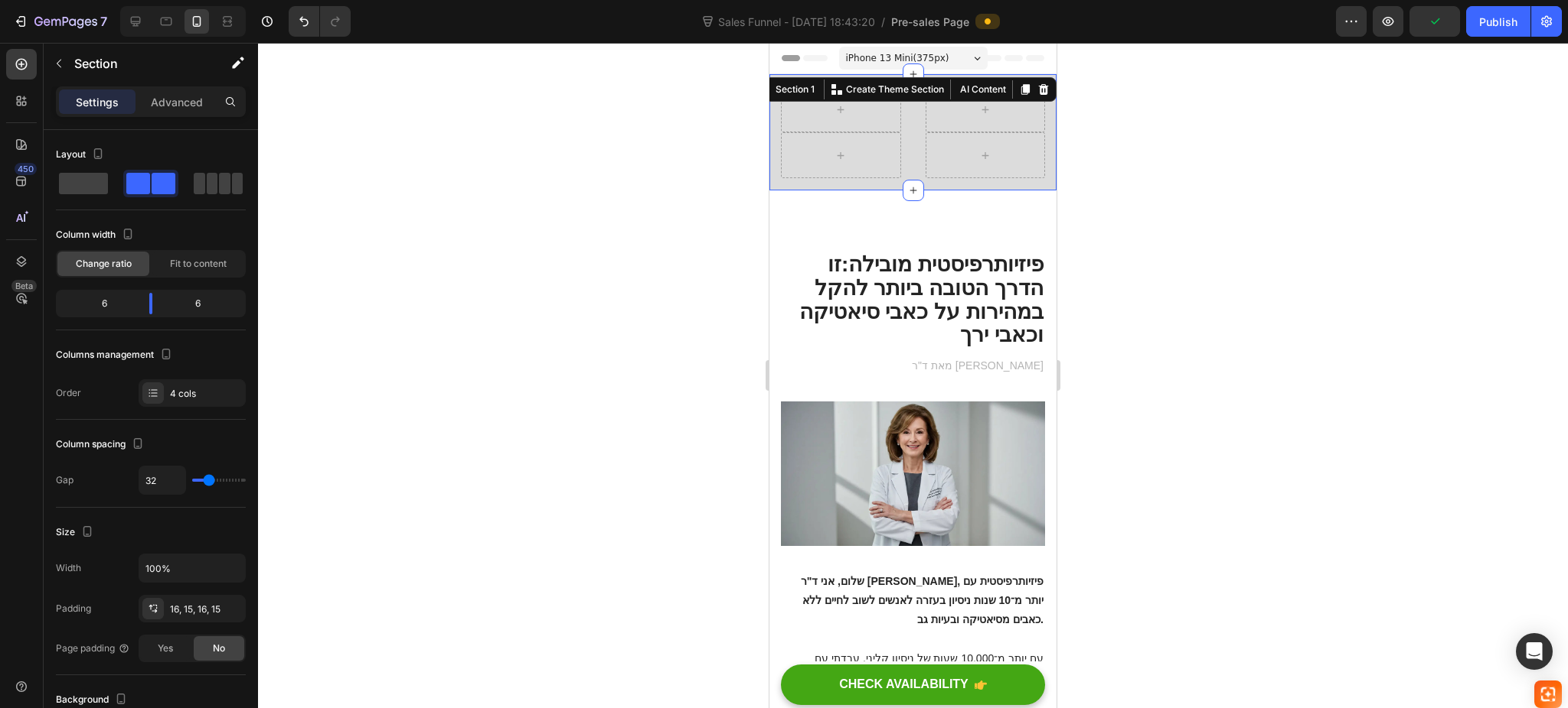
scroll to position [446, 0]
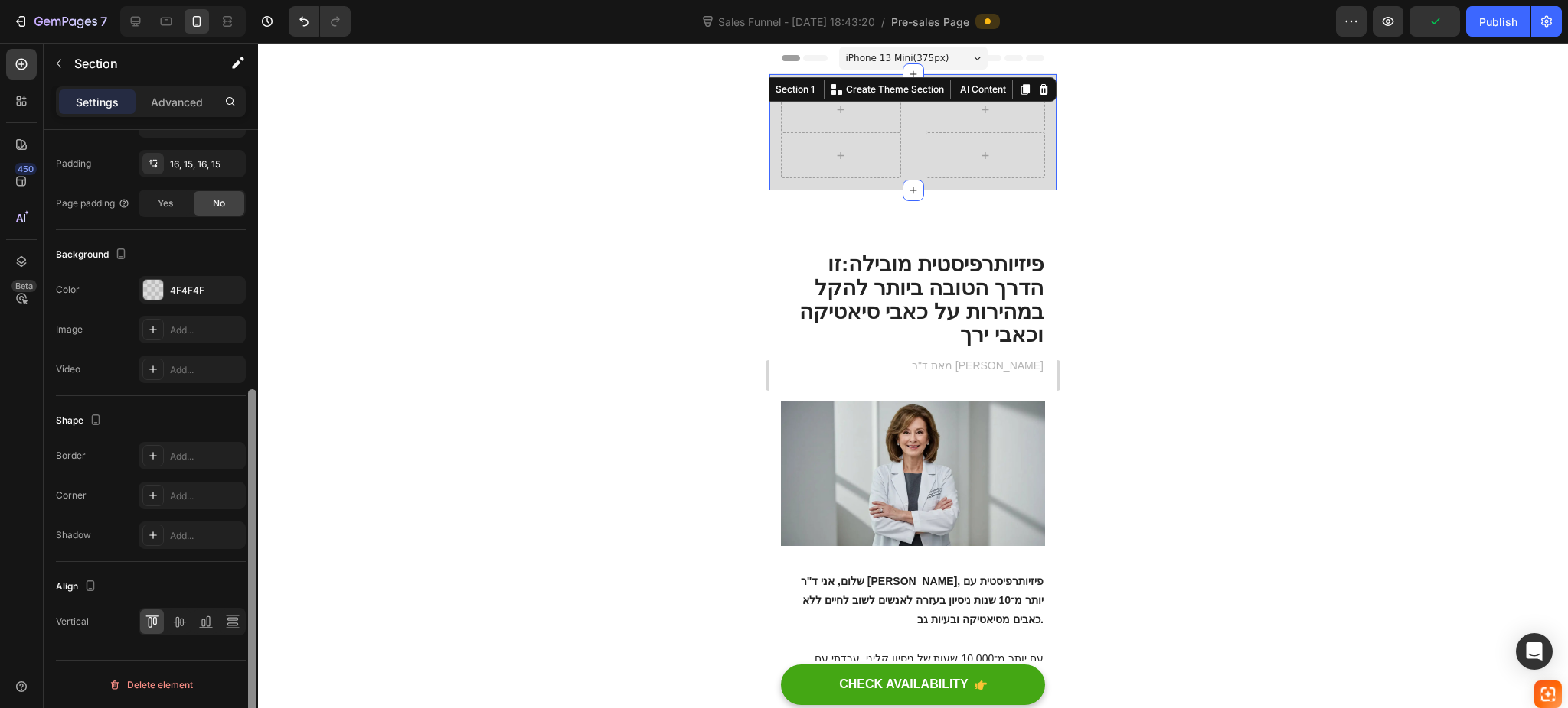
click at [248, 186] on div at bounding box center [252, 441] width 12 height 623
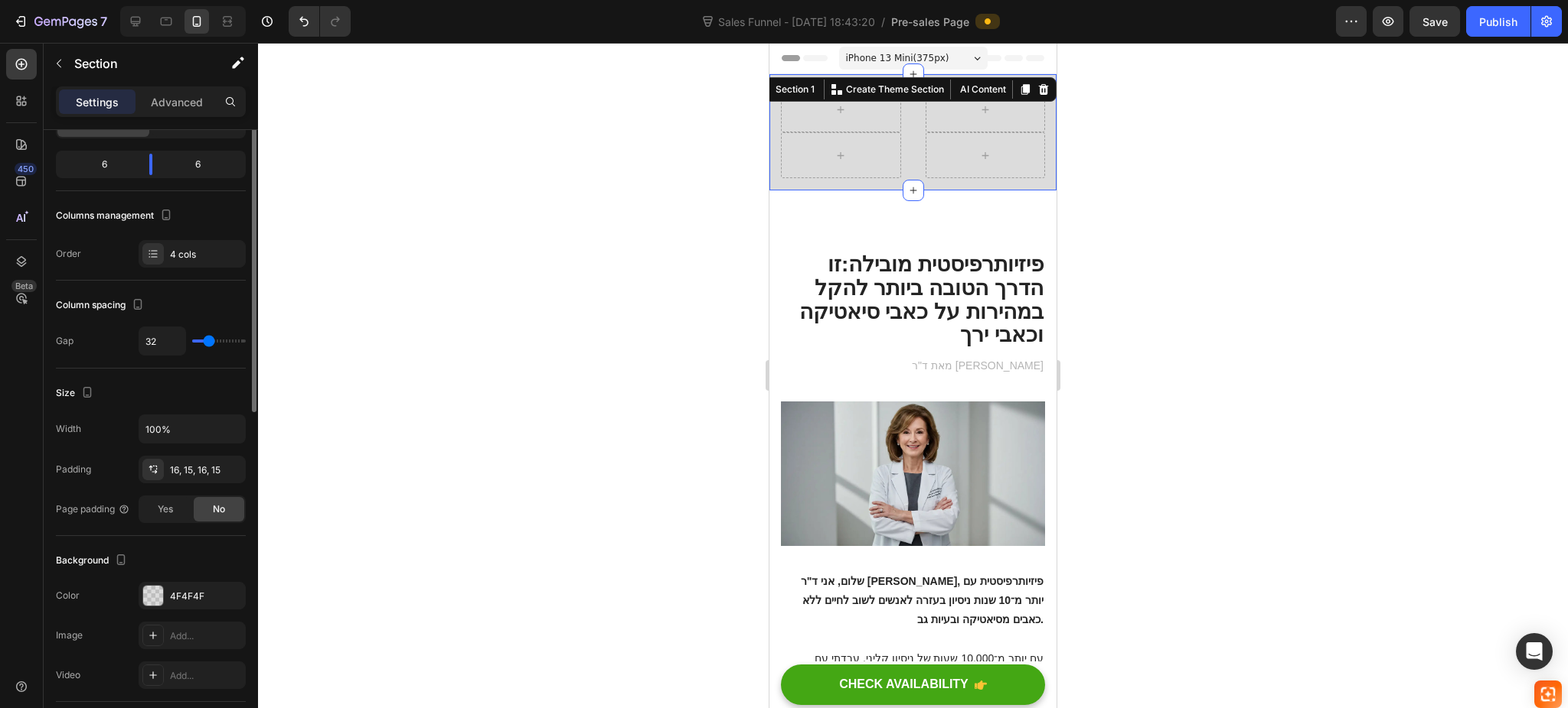
scroll to position [0, 0]
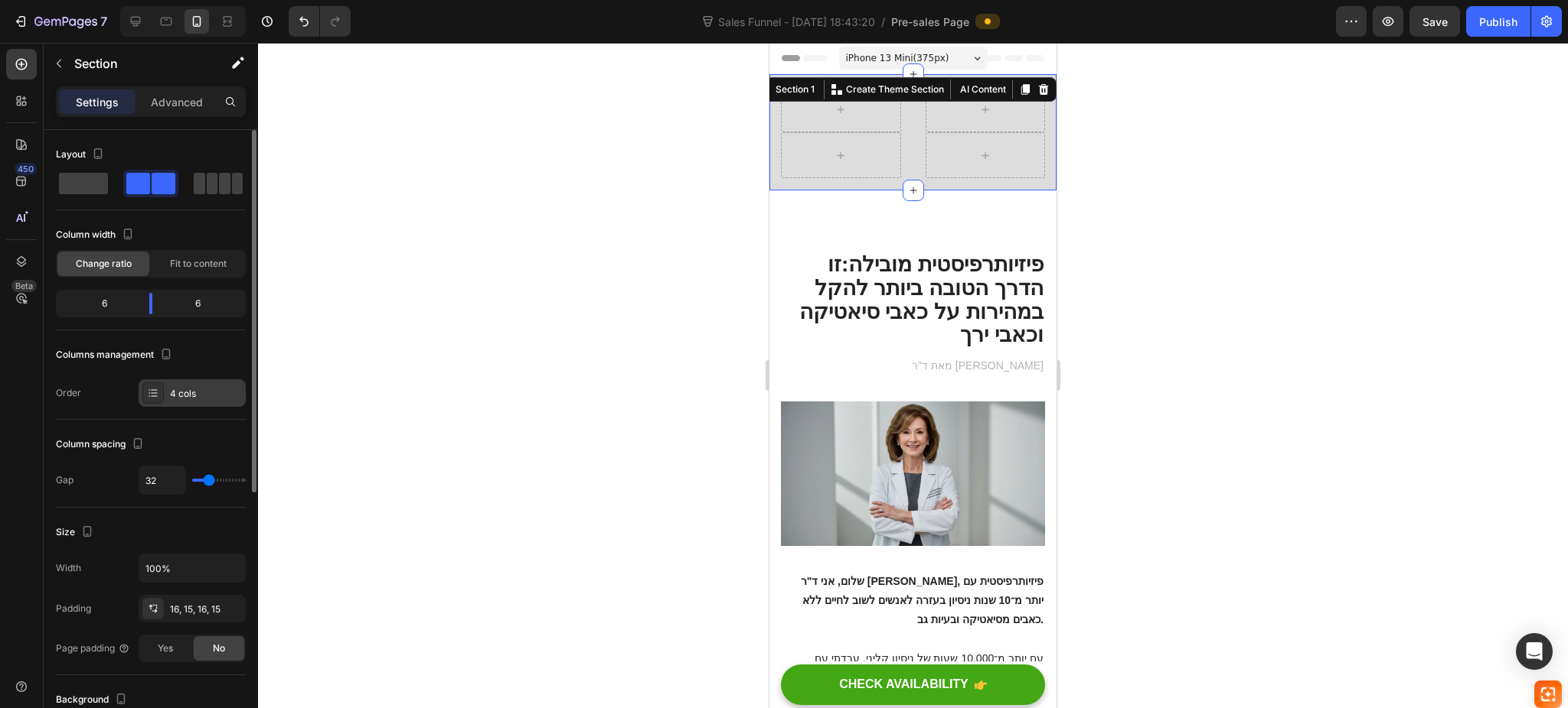
click at [181, 397] on div "4 cols" at bounding box center [205, 394] width 72 height 14
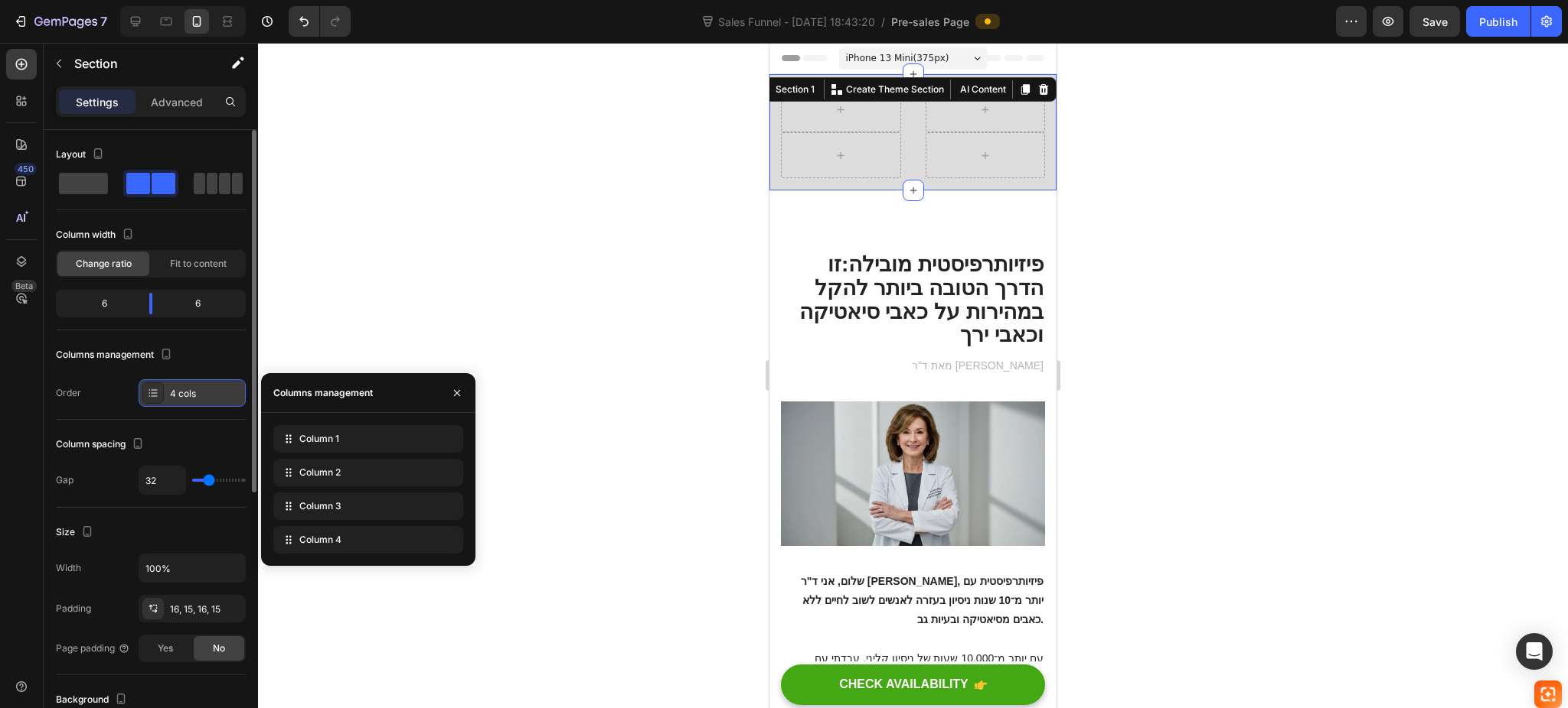
click at [181, 397] on div "4 cols" at bounding box center [205, 394] width 72 height 14
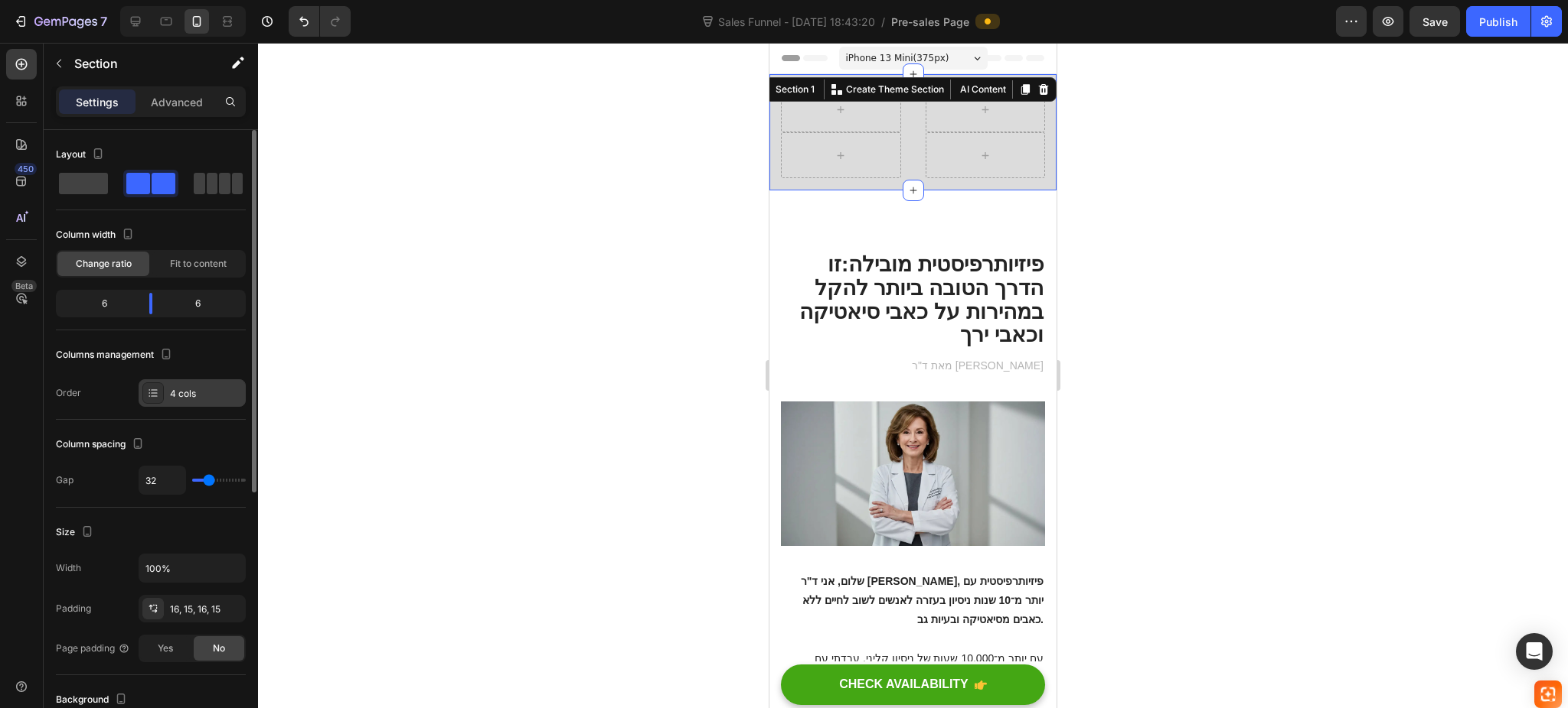
click at [189, 403] on div "4 cols" at bounding box center [192, 393] width 107 height 28
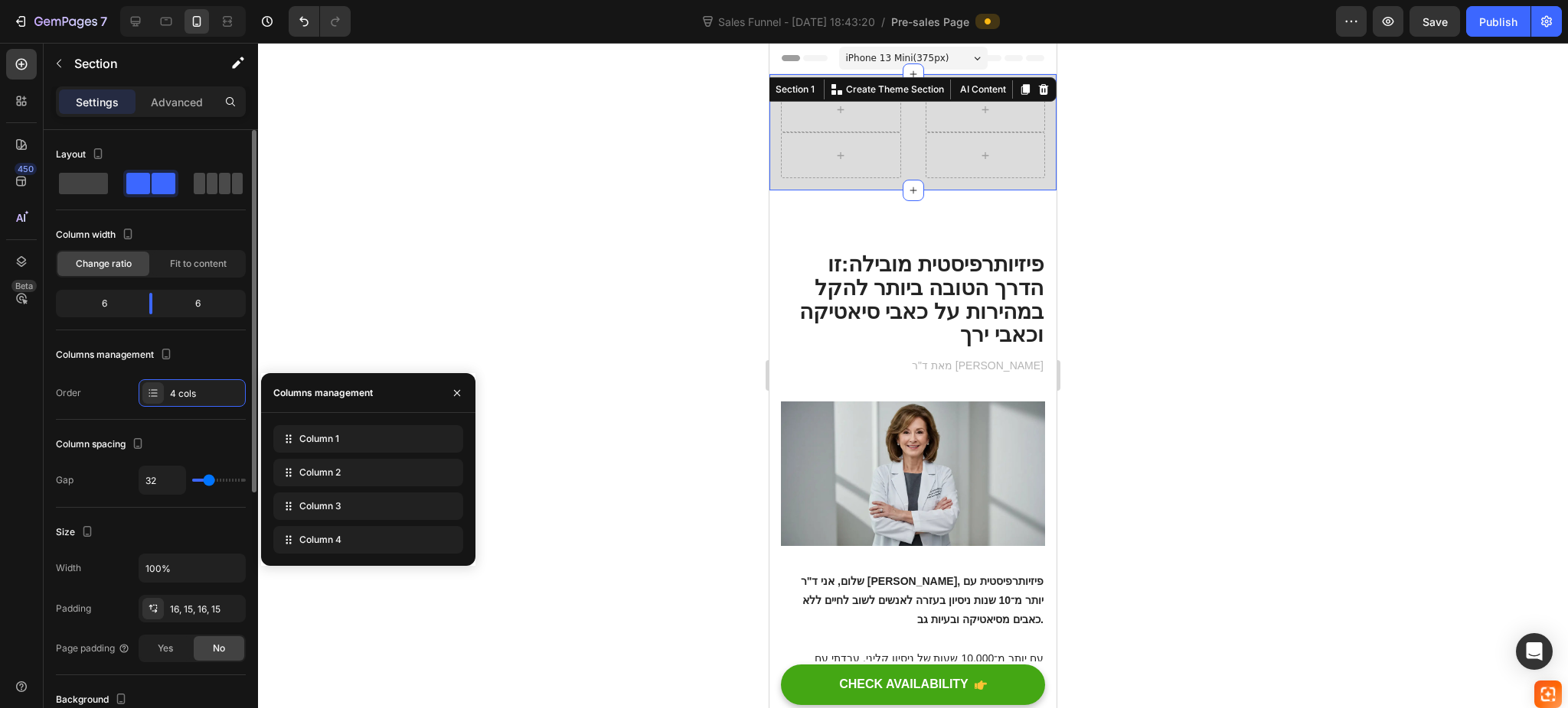
click at [209, 189] on span at bounding box center [213, 183] width 12 height 21
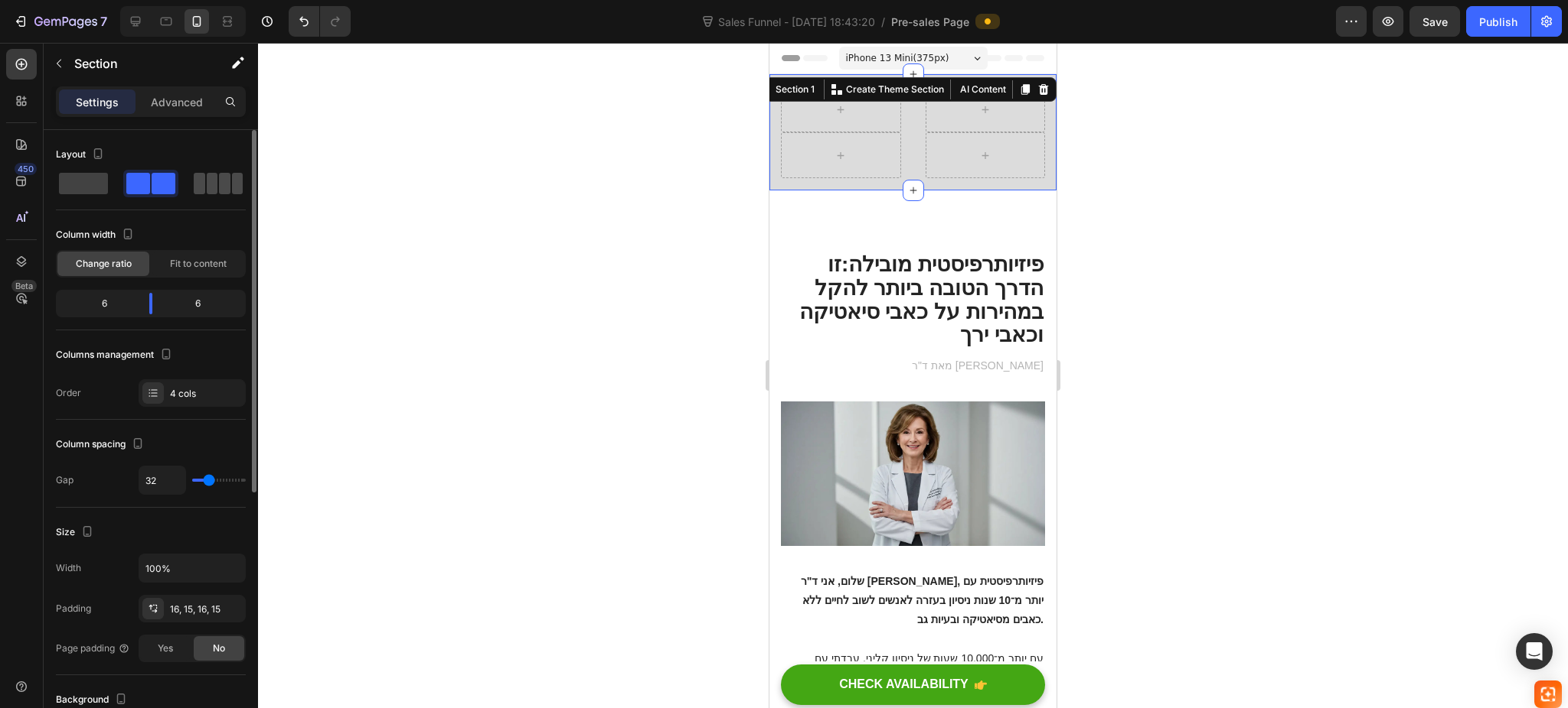
click at [226, 177] on span at bounding box center [225, 183] width 12 height 21
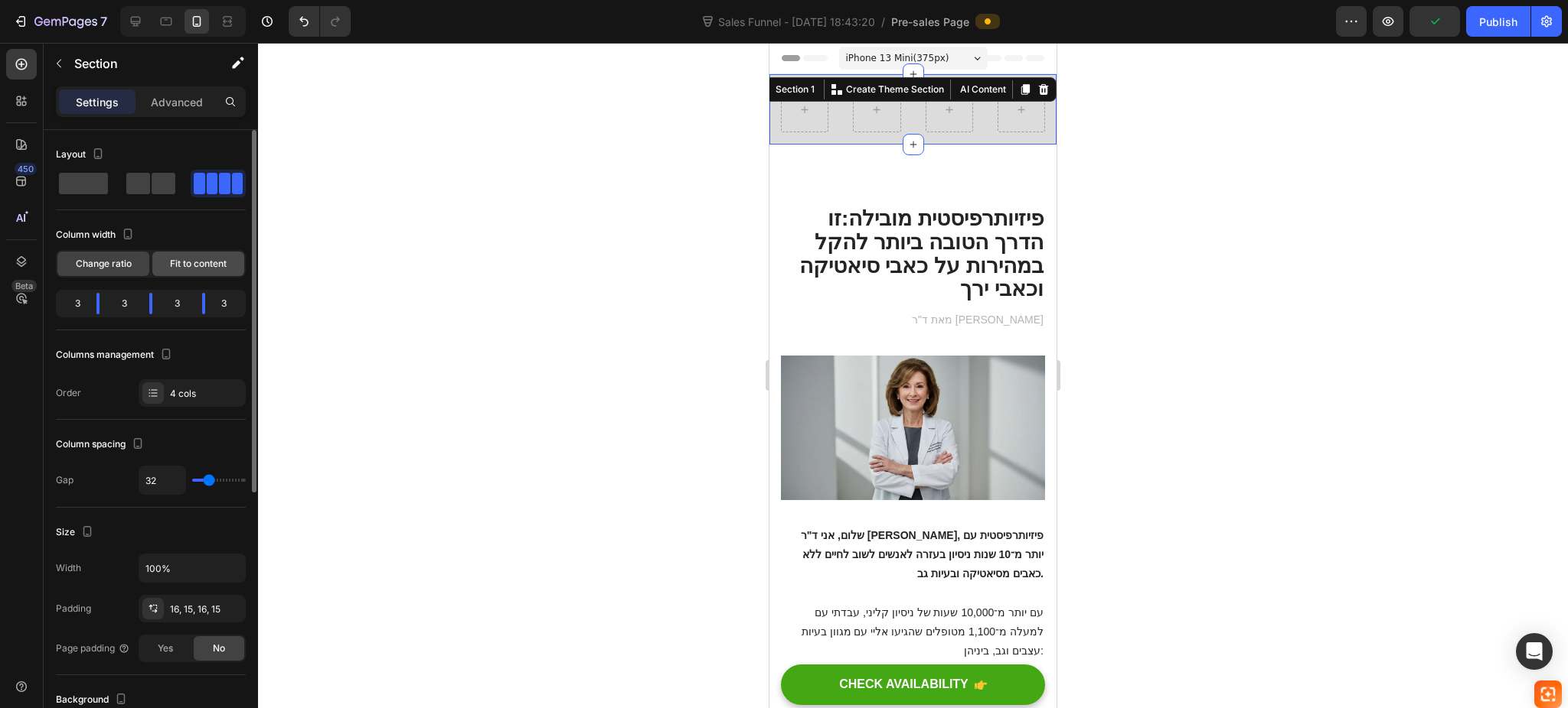
click at [199, 265] on span "Fit to content" at bounding box center [198, 264] width 57 height 14
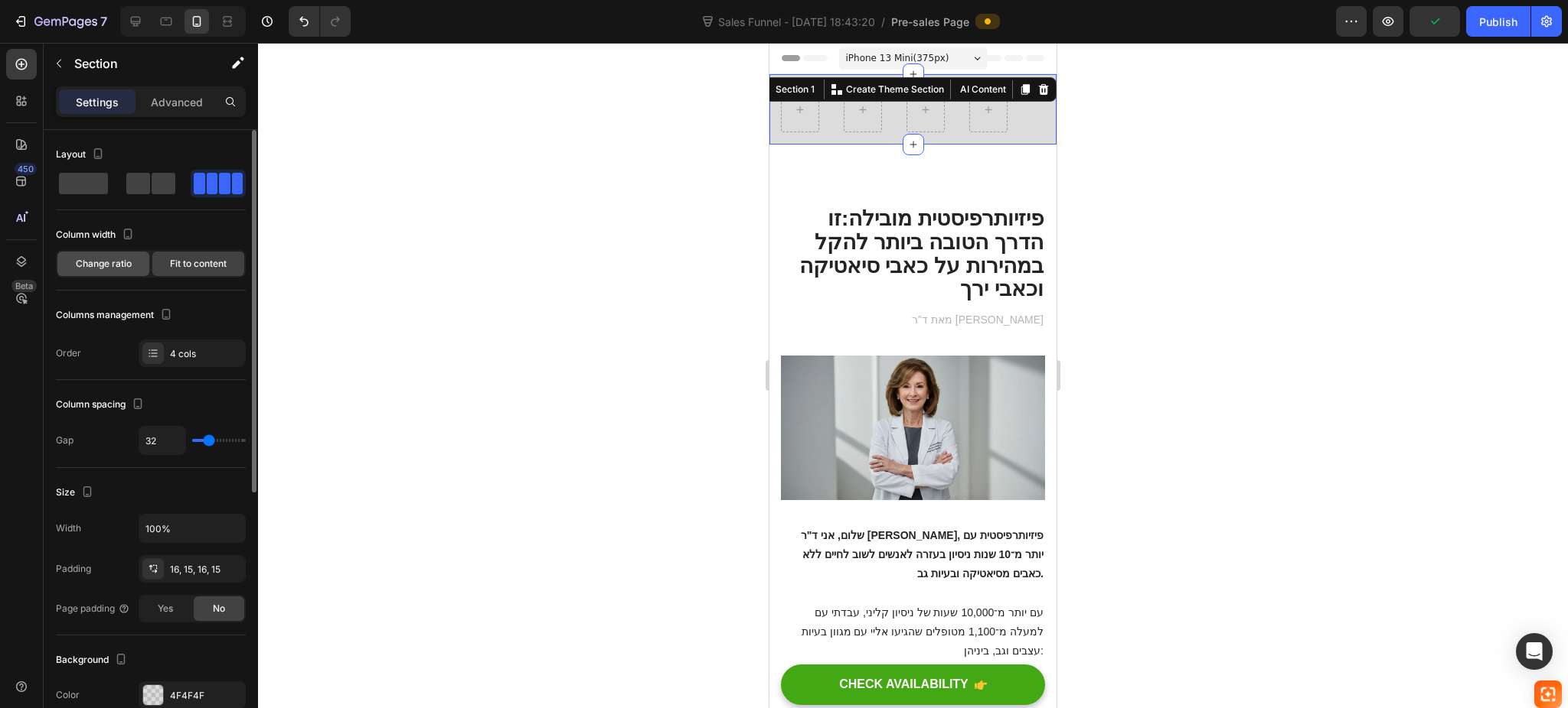
click at [127, 269] on span "Change ratio" at bounding box center [104, 264] width 56 height 14
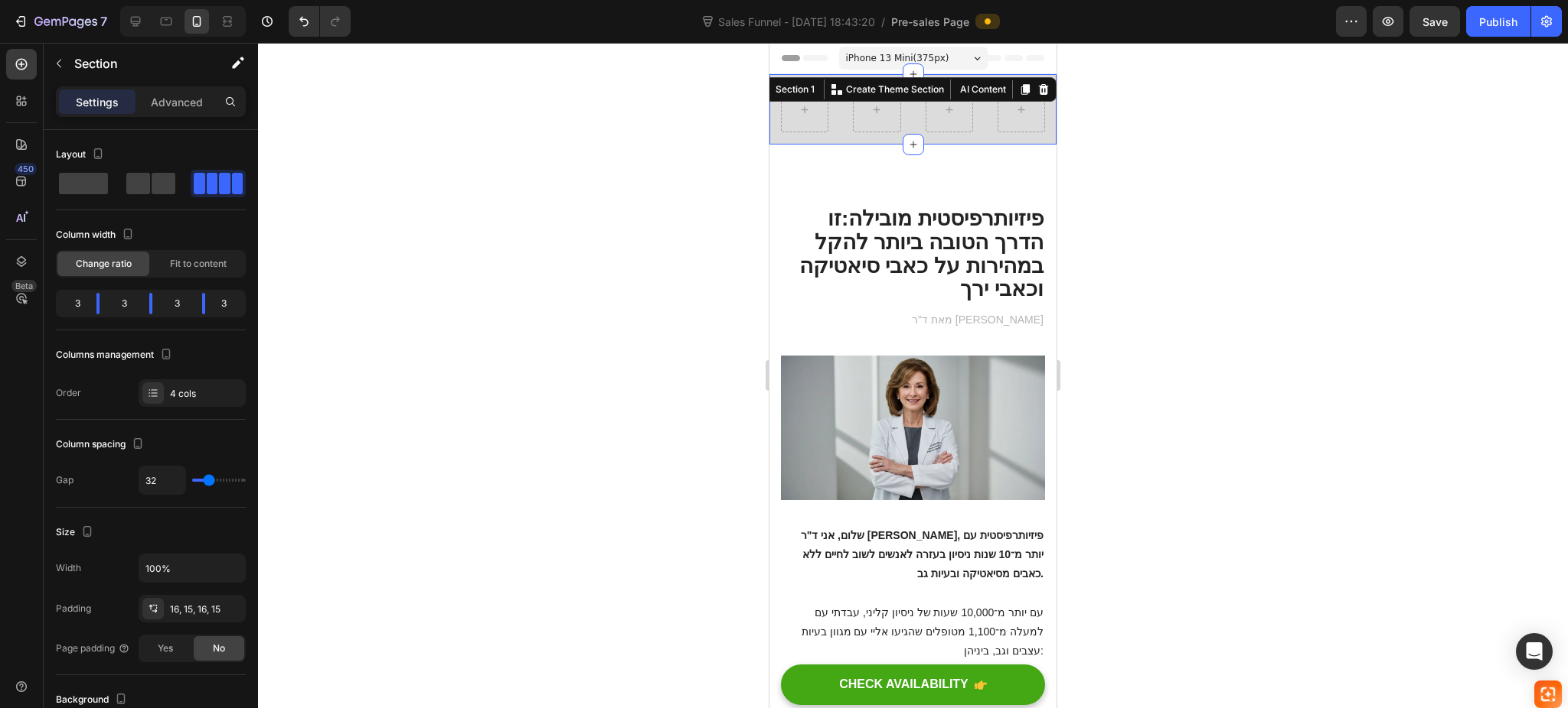
click at [1111, 197] on div at bounding box center [912, 376] width 1310 height 666
click at [907, 94] on div "Row Section 1 You can create reusable sections Create Theme Section AI Content …" at bounding box center [913, 109] width 287 height 70
click at [1034, 89] on div at bounding box center [1044, 89] width 19 height 19
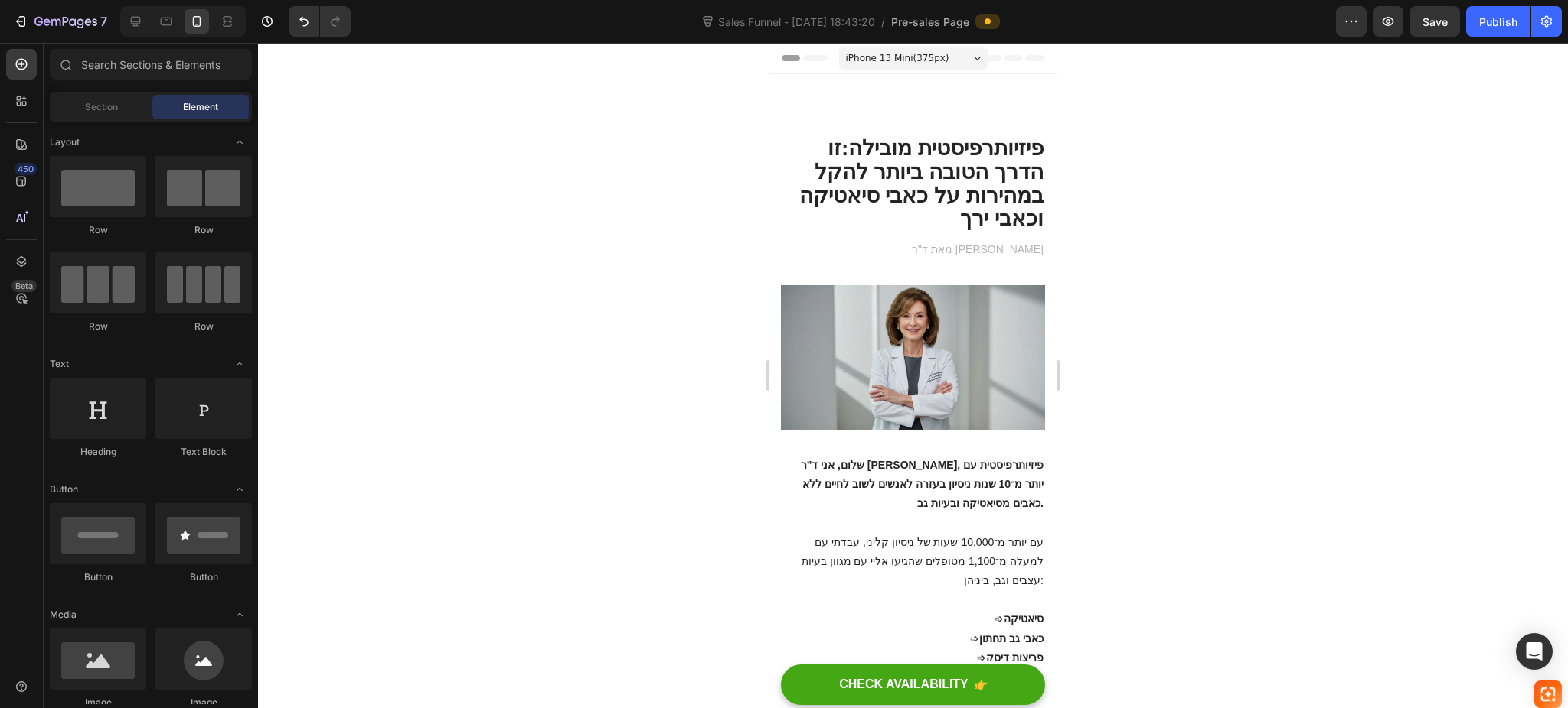
scroll to position [102, 0]
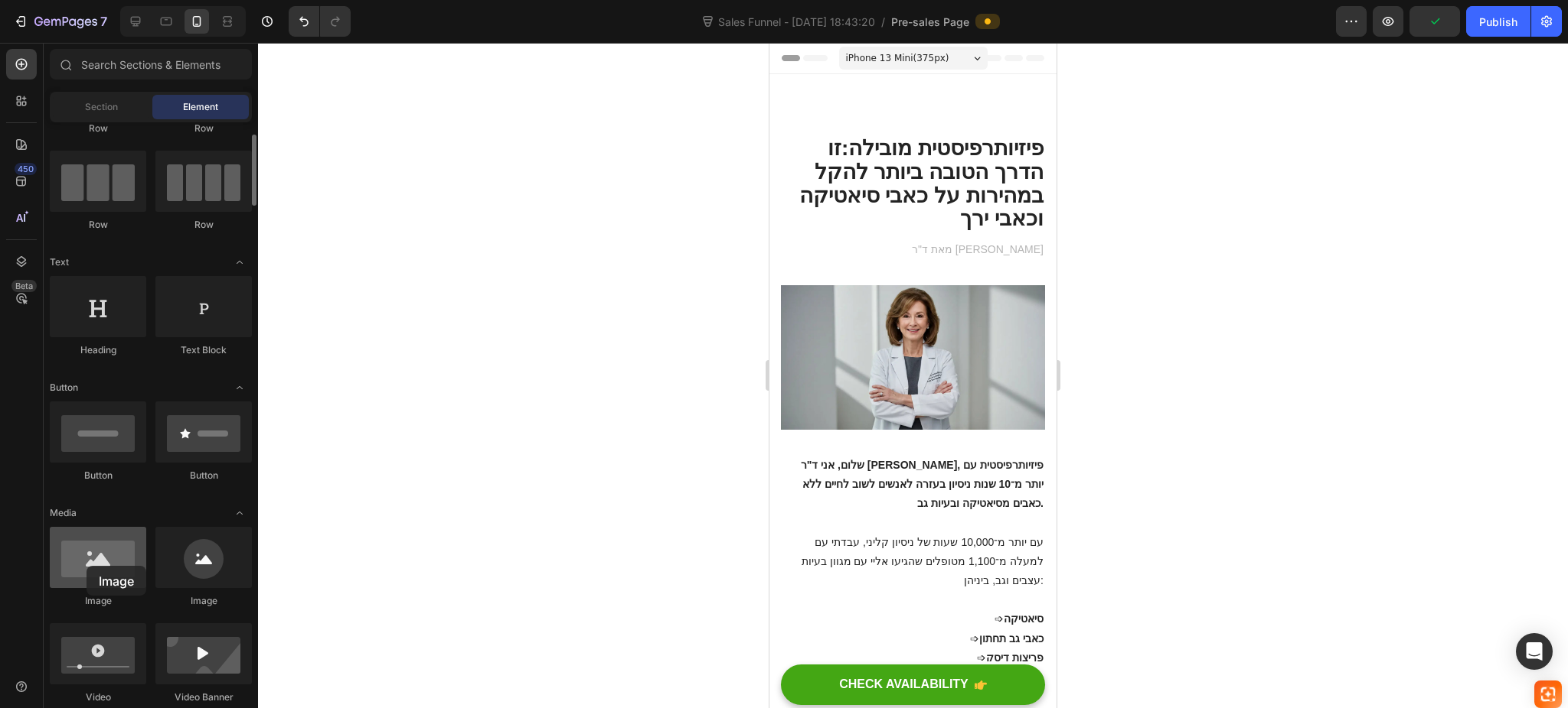
click at [86, 566] on div at bounding box center [98, 558] width 96 height 62
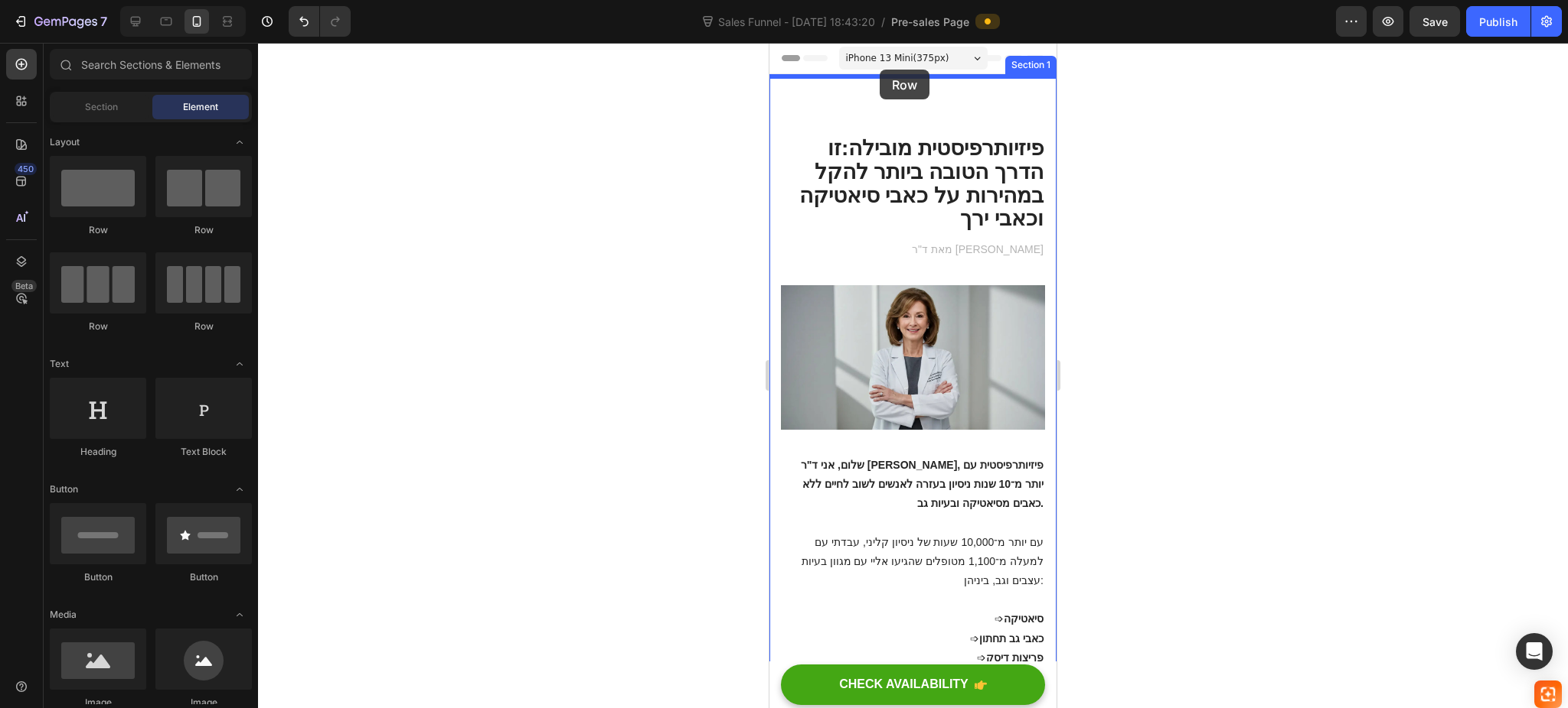
drag, startPoint x: 878, startPoint y: 322, endPoint x: 880, endPoint y: 69, distance: 253.0
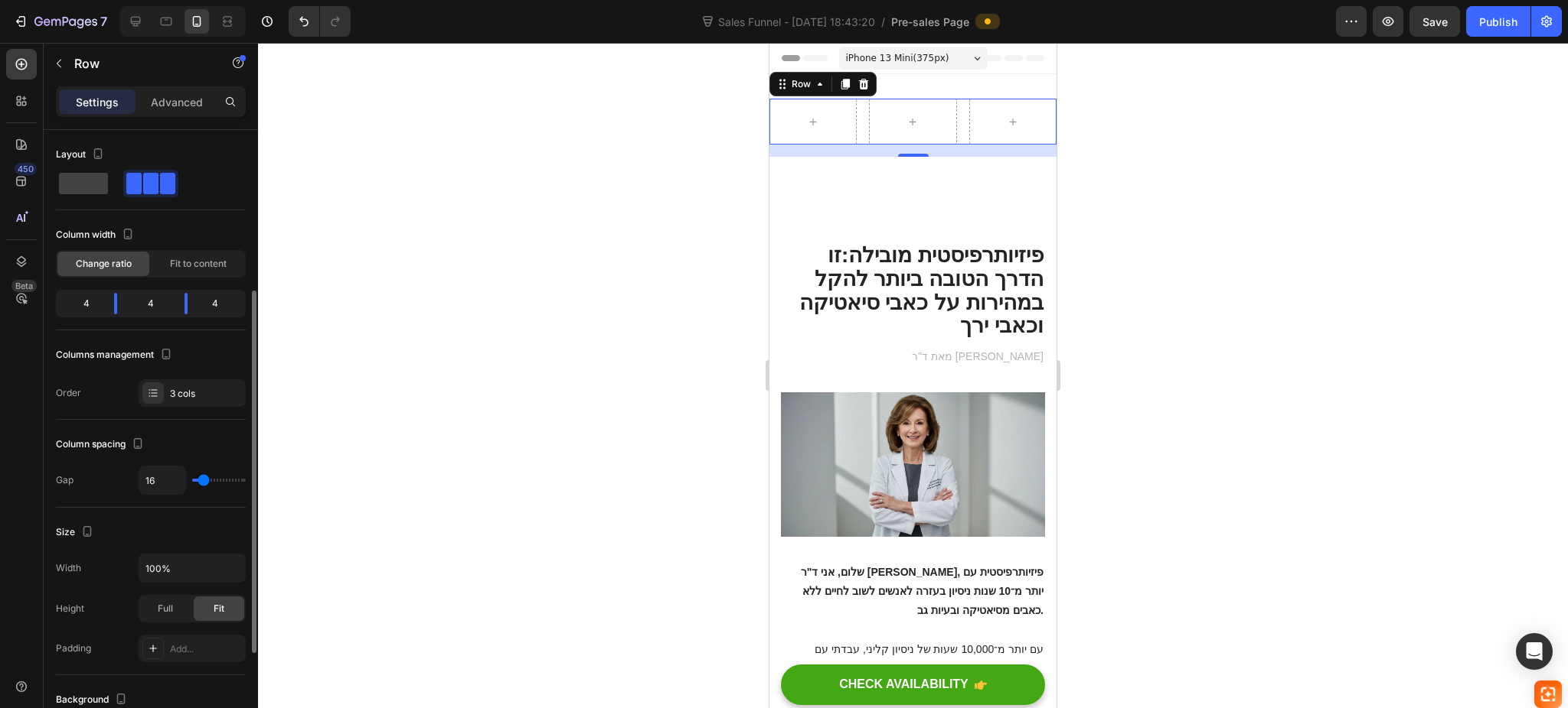
scroll to position [408, 0]
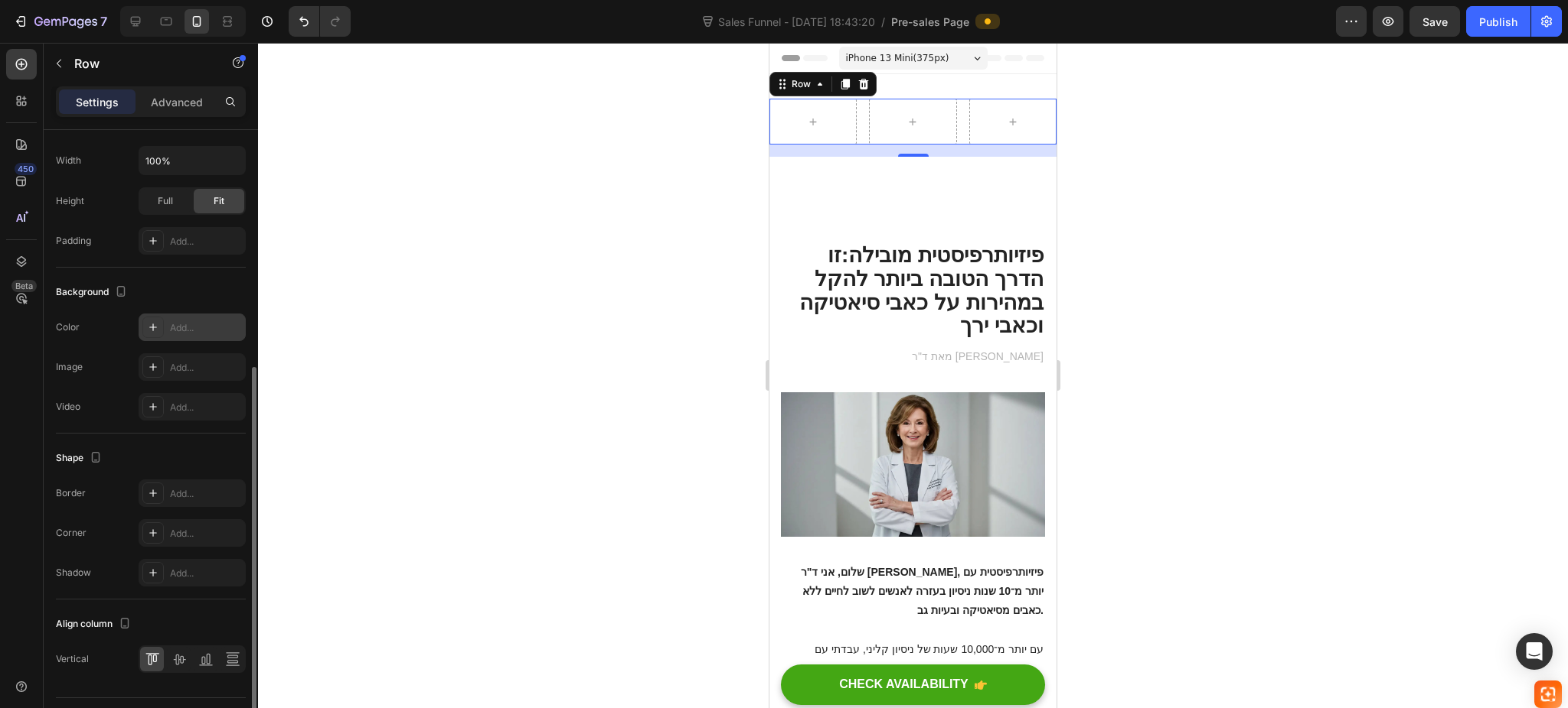
click at [148, 315] on div "Add..." at bounding box center [192, 327] width 107 height 28
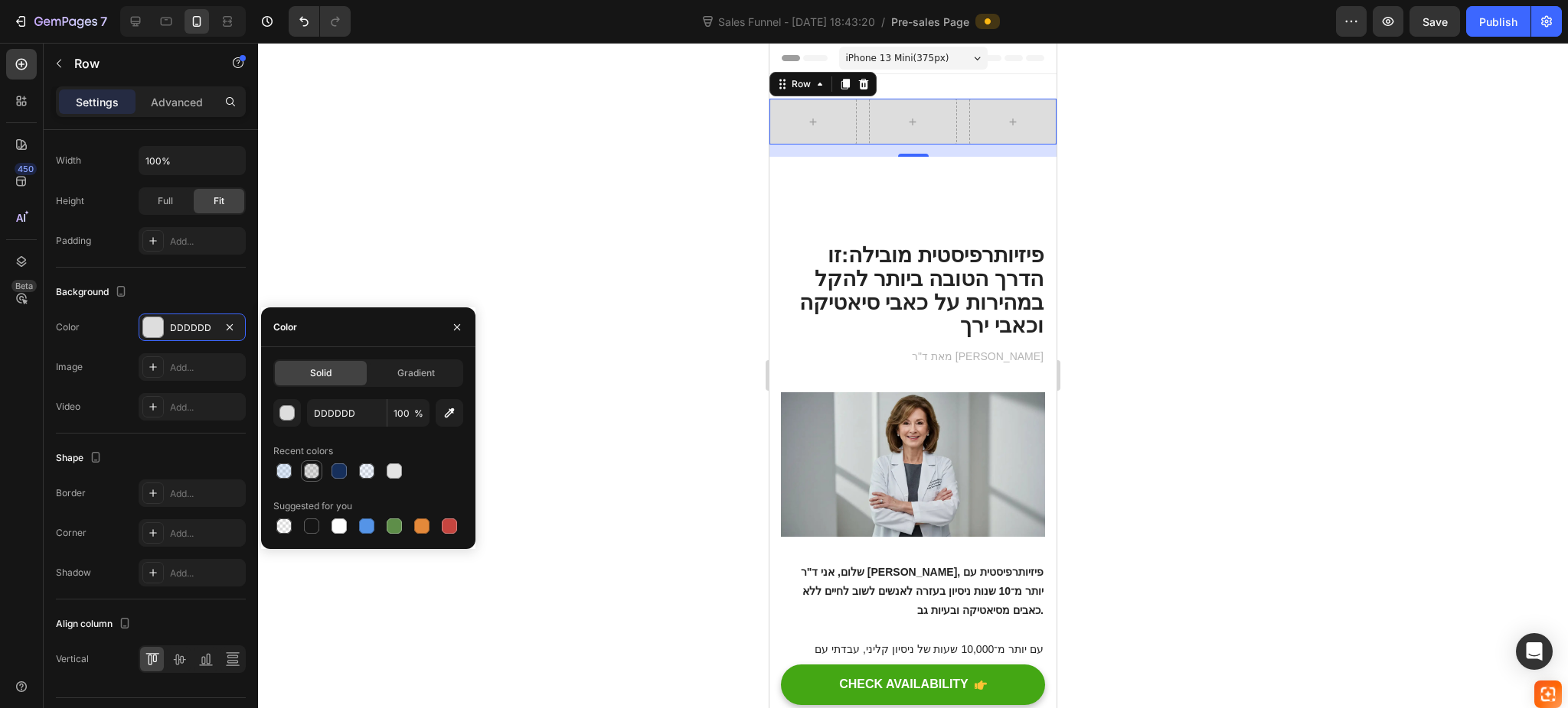
click at [305, 473] on div at bounding box center [312, 471] width 15 height 15
type input "4F4F4F"
type input "20"
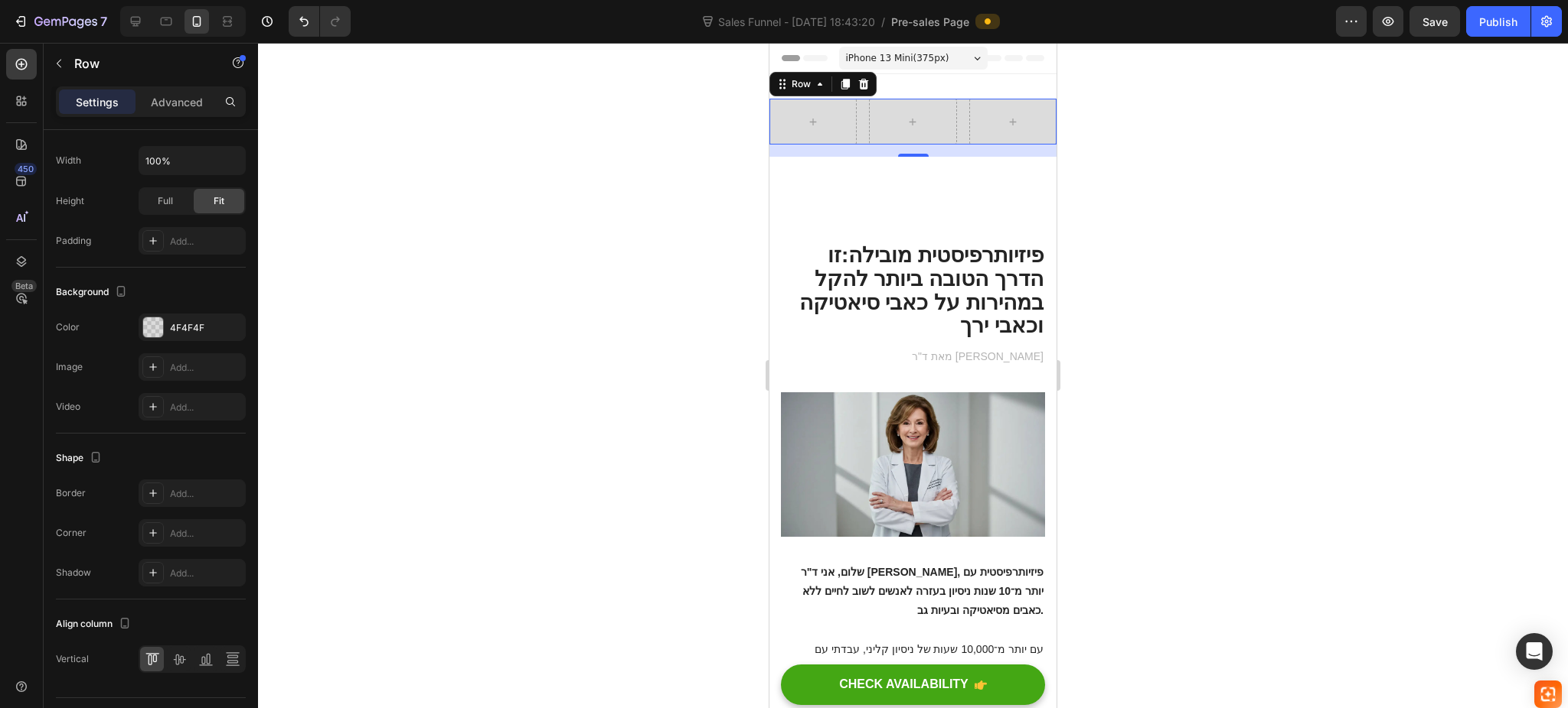
click at [395, 300] on div at bounding box center [912, 376] width 1310 height 666
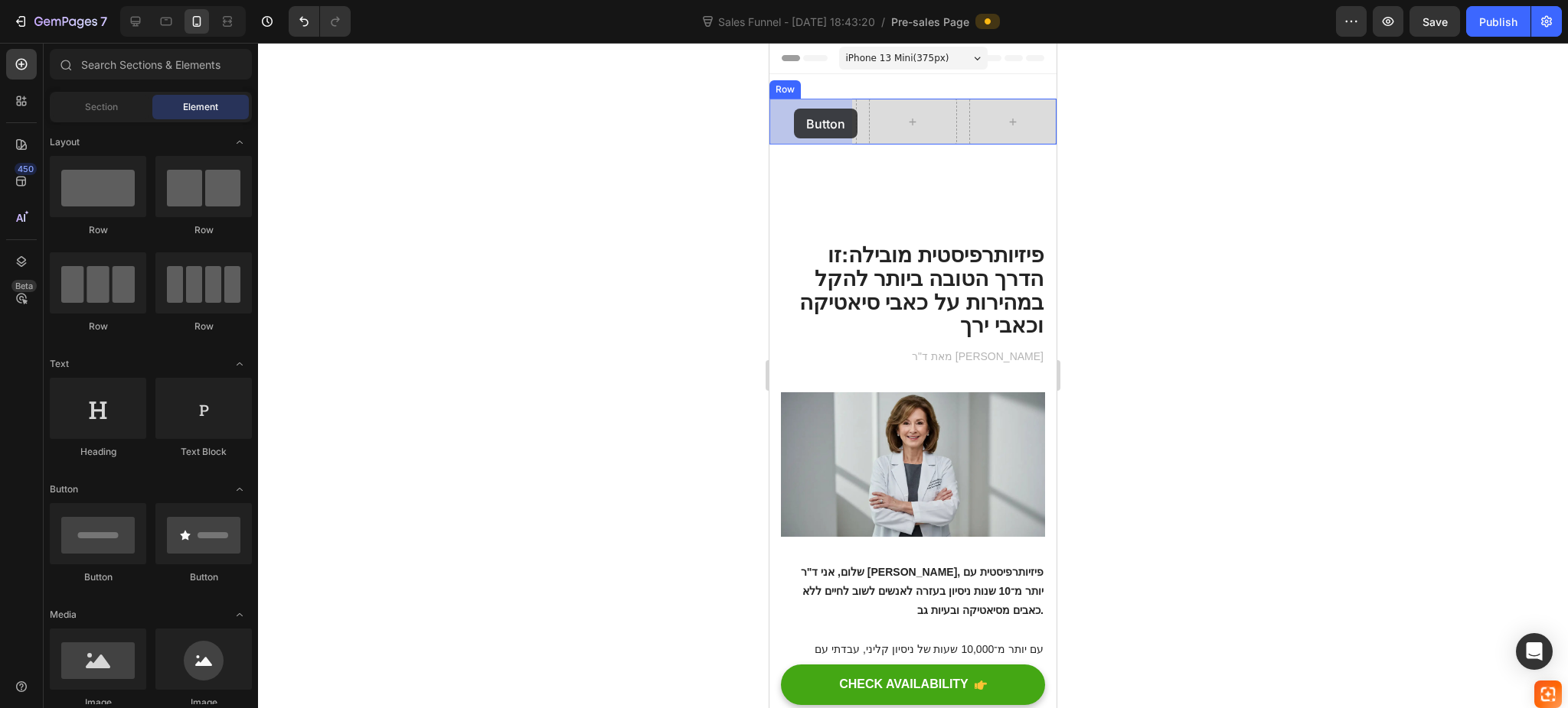
drag, startPoint x: 876, startPoint y: 586, endPoint x: 794, endPoint y: 109, distance: 484.0
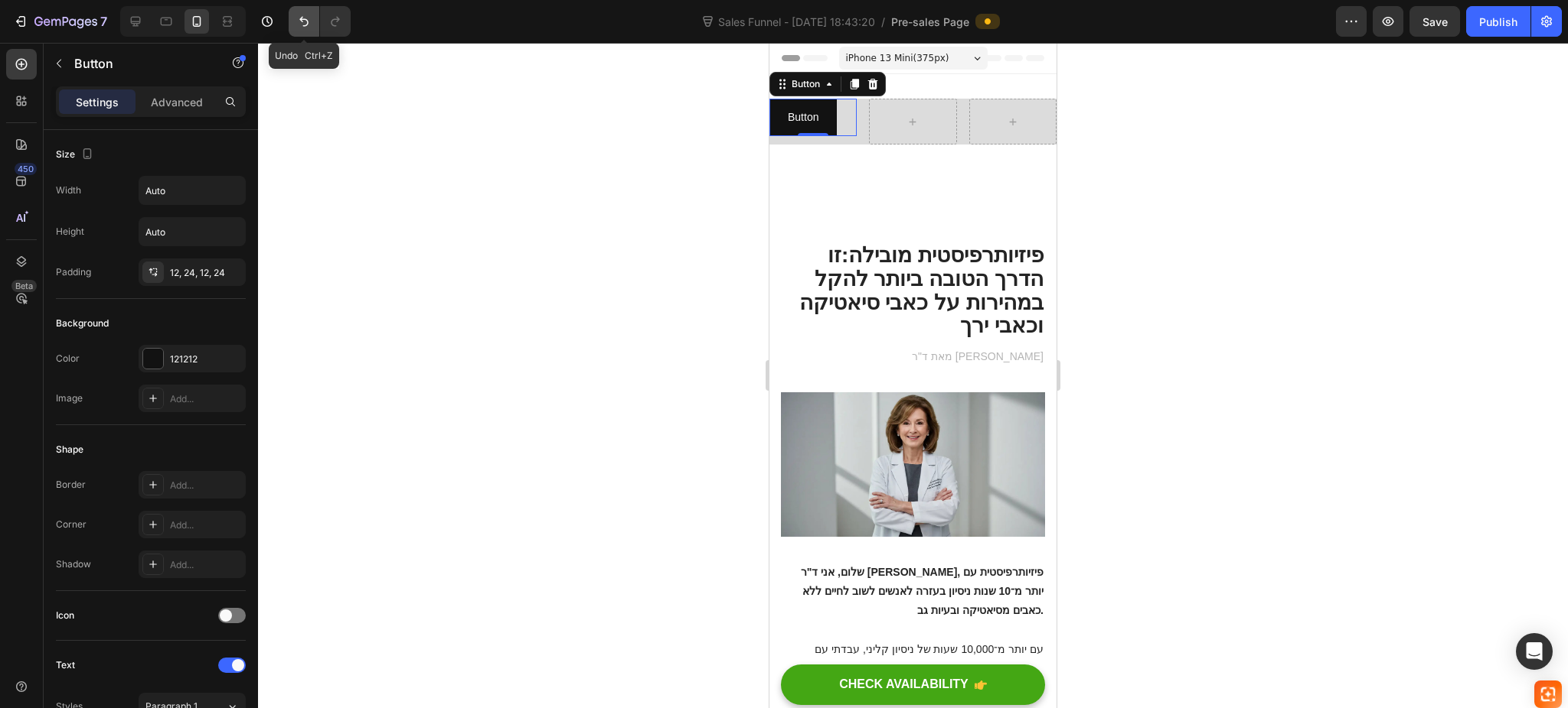
click at [301, 20] on icon "Undo/Redo" at bounding box center [304, 21] width 15 height 15
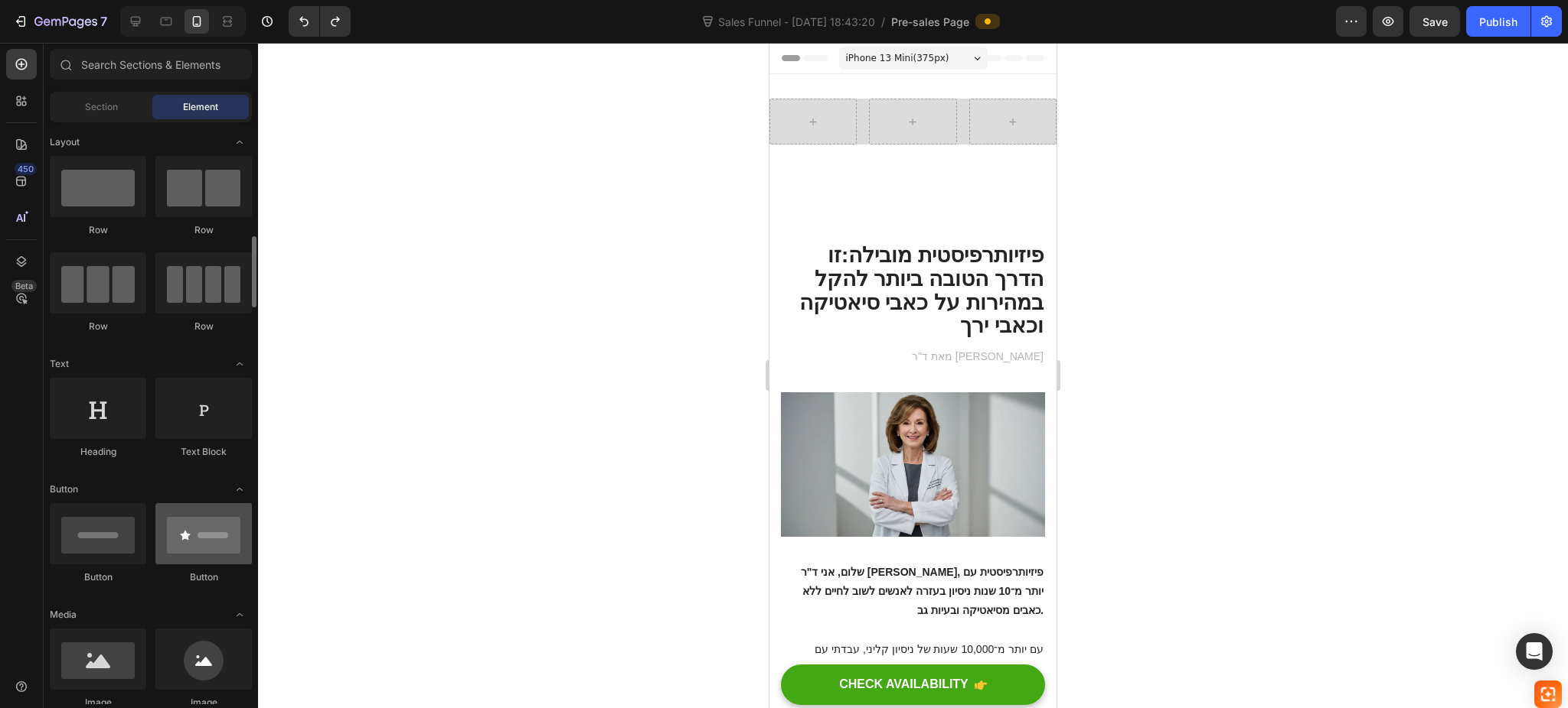
scroll to position [102, 0]
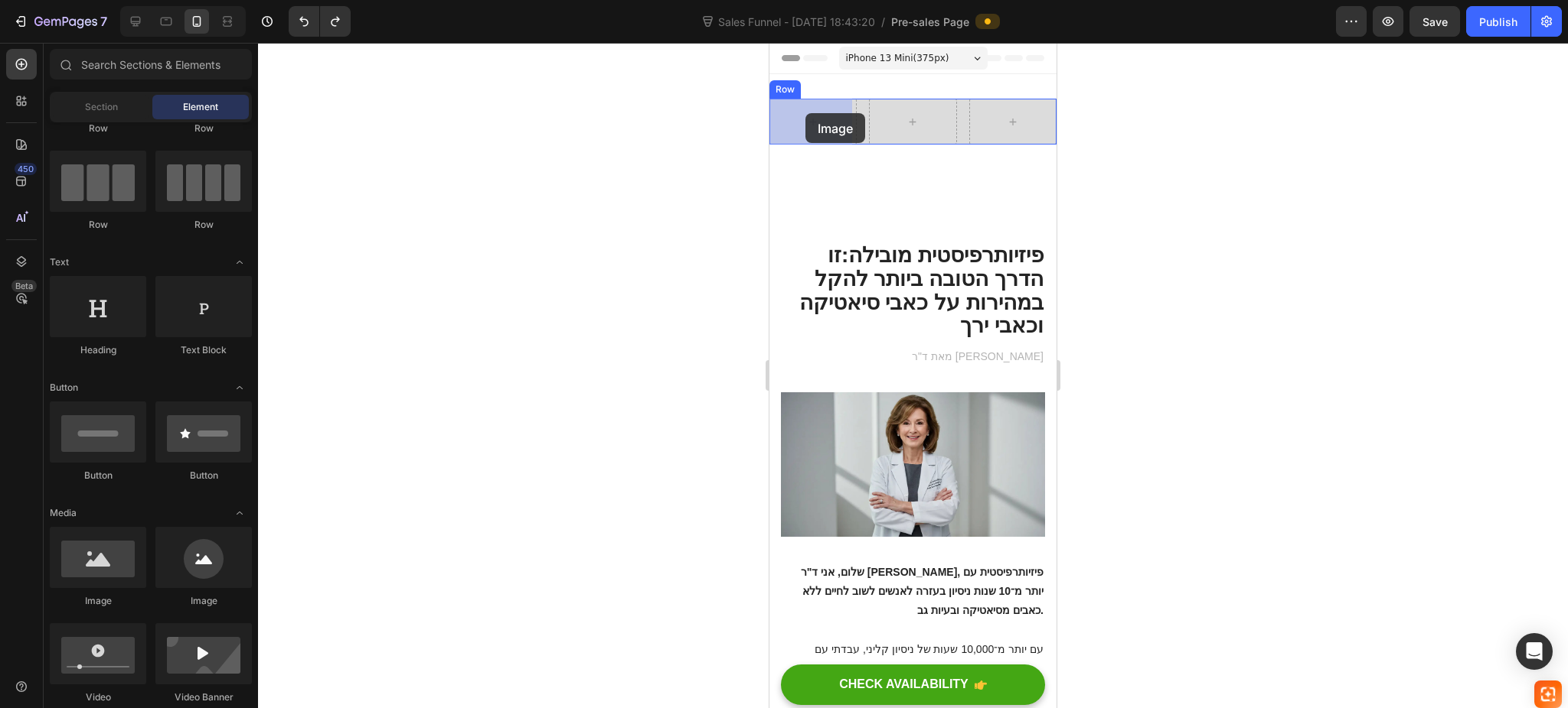
drag, startPoint x: 870, startPoint y: 626, endPoint x: 806, endPoint y: 113, distance: 517.0
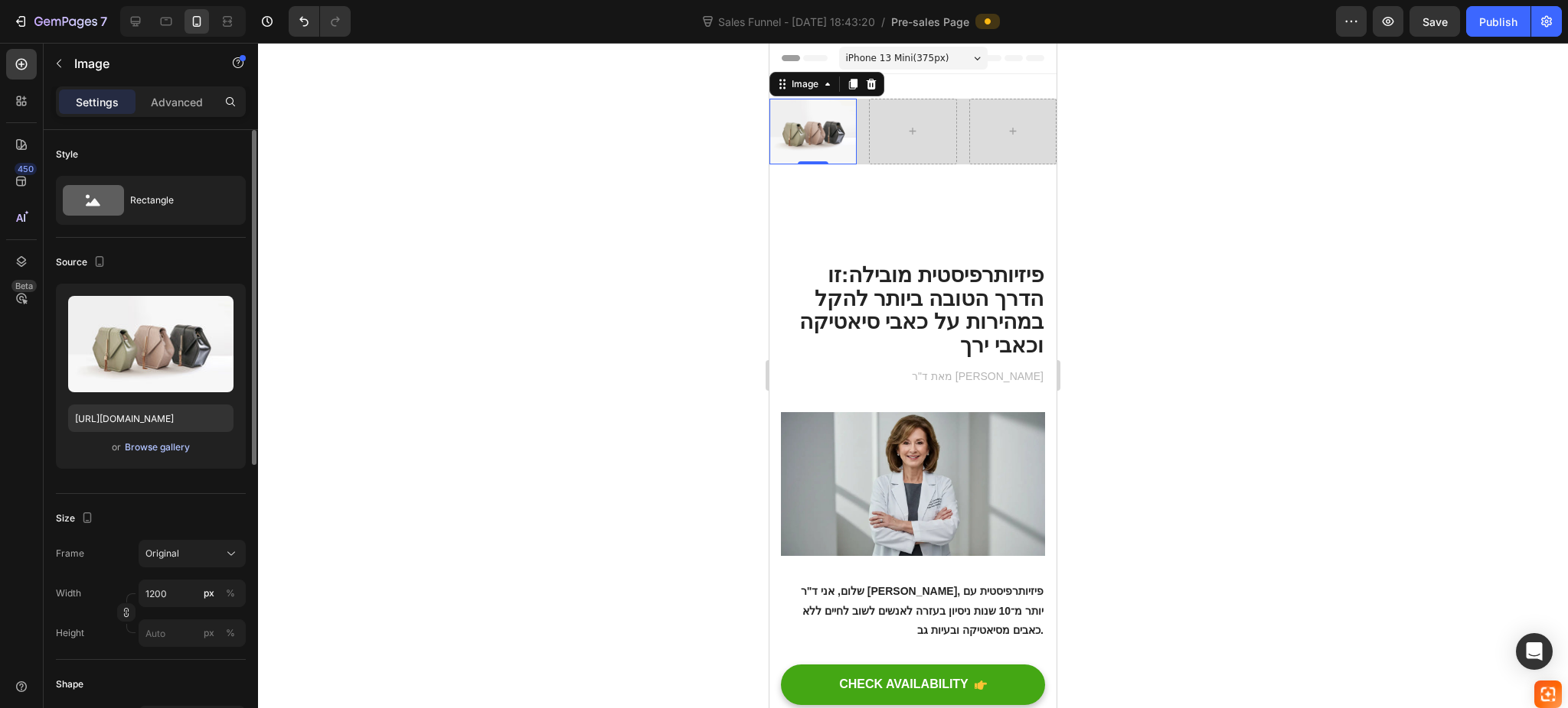
click at [160, 447] on div "Browse gallery" at bounding box center [157, 447] width 65 height 14
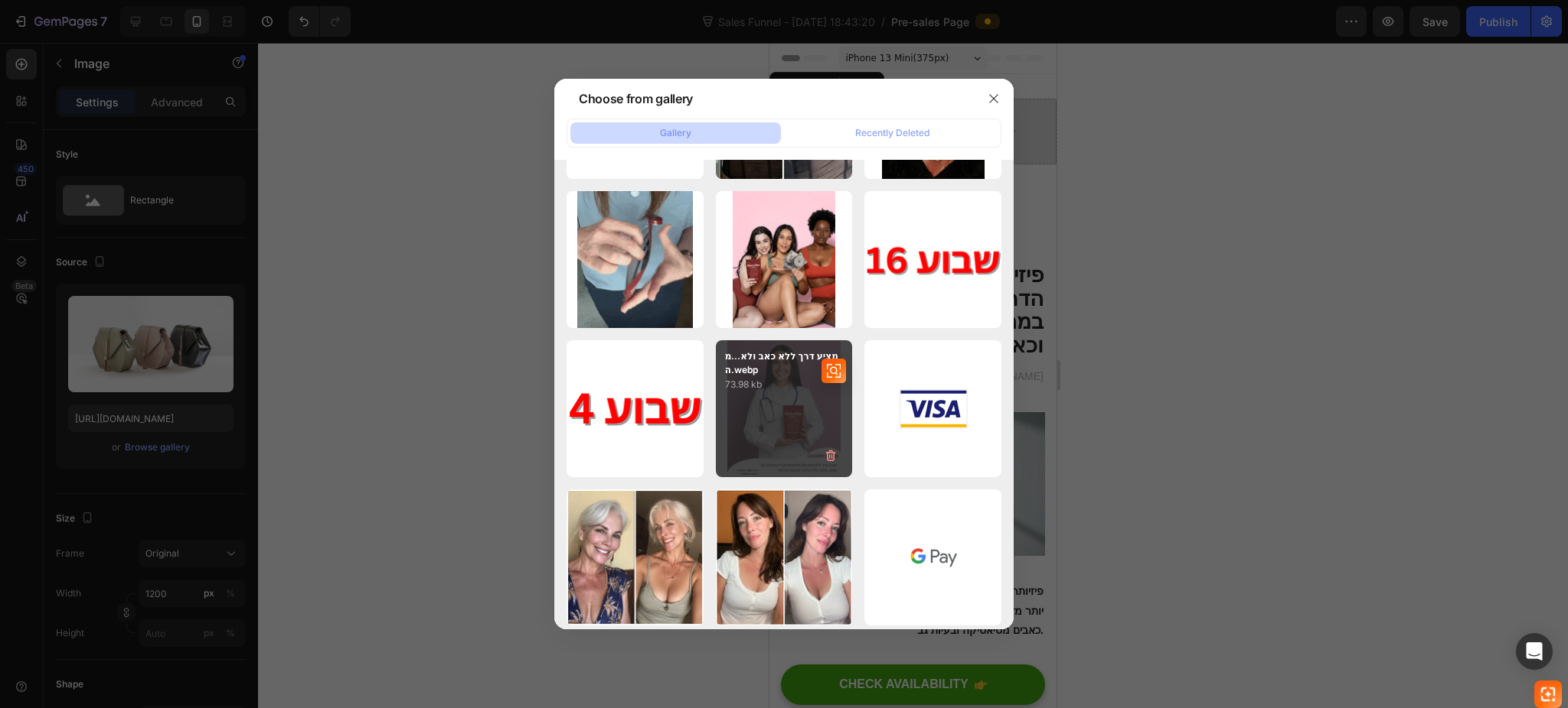
scroll to position [2818, 0]
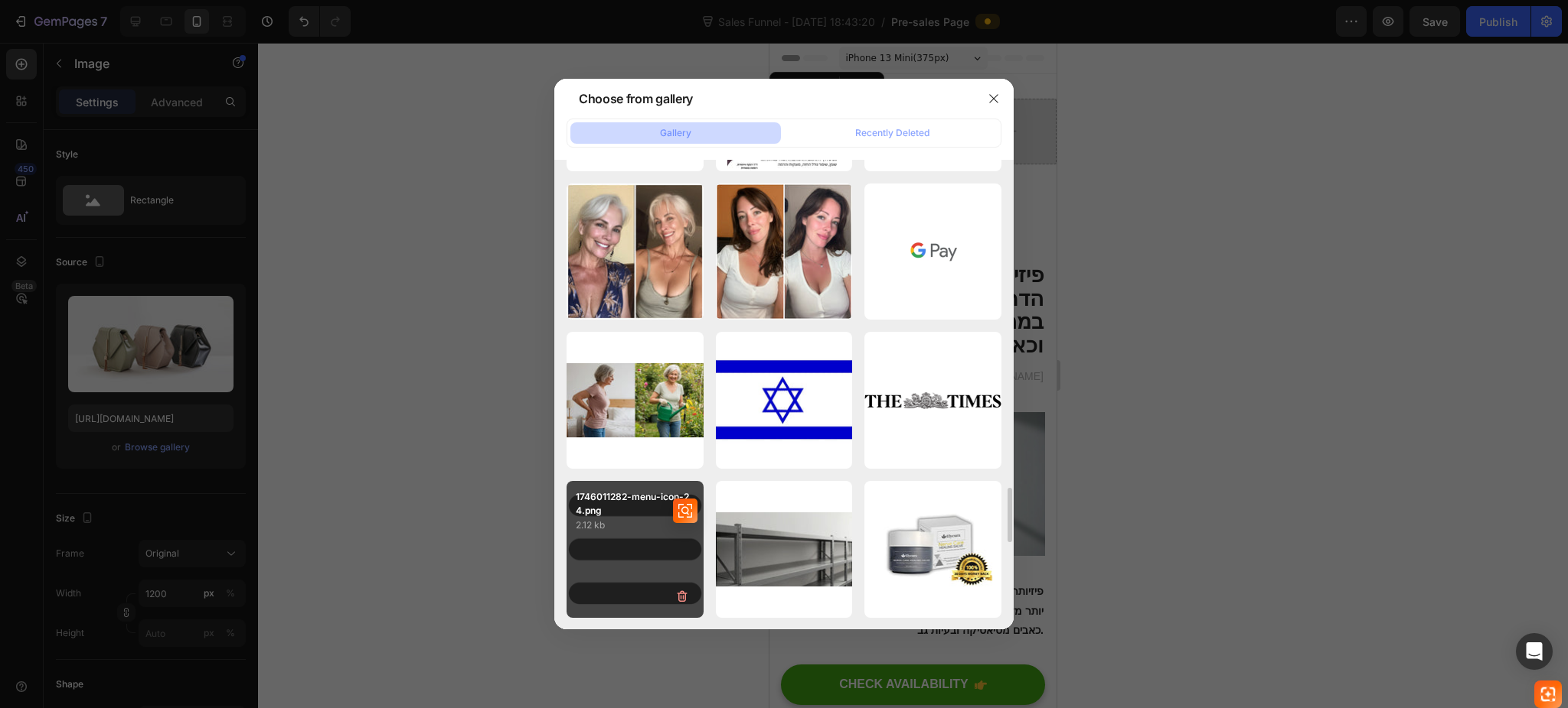
click at [601, 546] on div "1746011282-menu-icon-24.png 2.12 kb" at bounding box center [635, 549] width 137 height 137
type input "https://cdn.shopify.com/s/files/1/0922/3408/8775/files/gempages_586053521762157…"
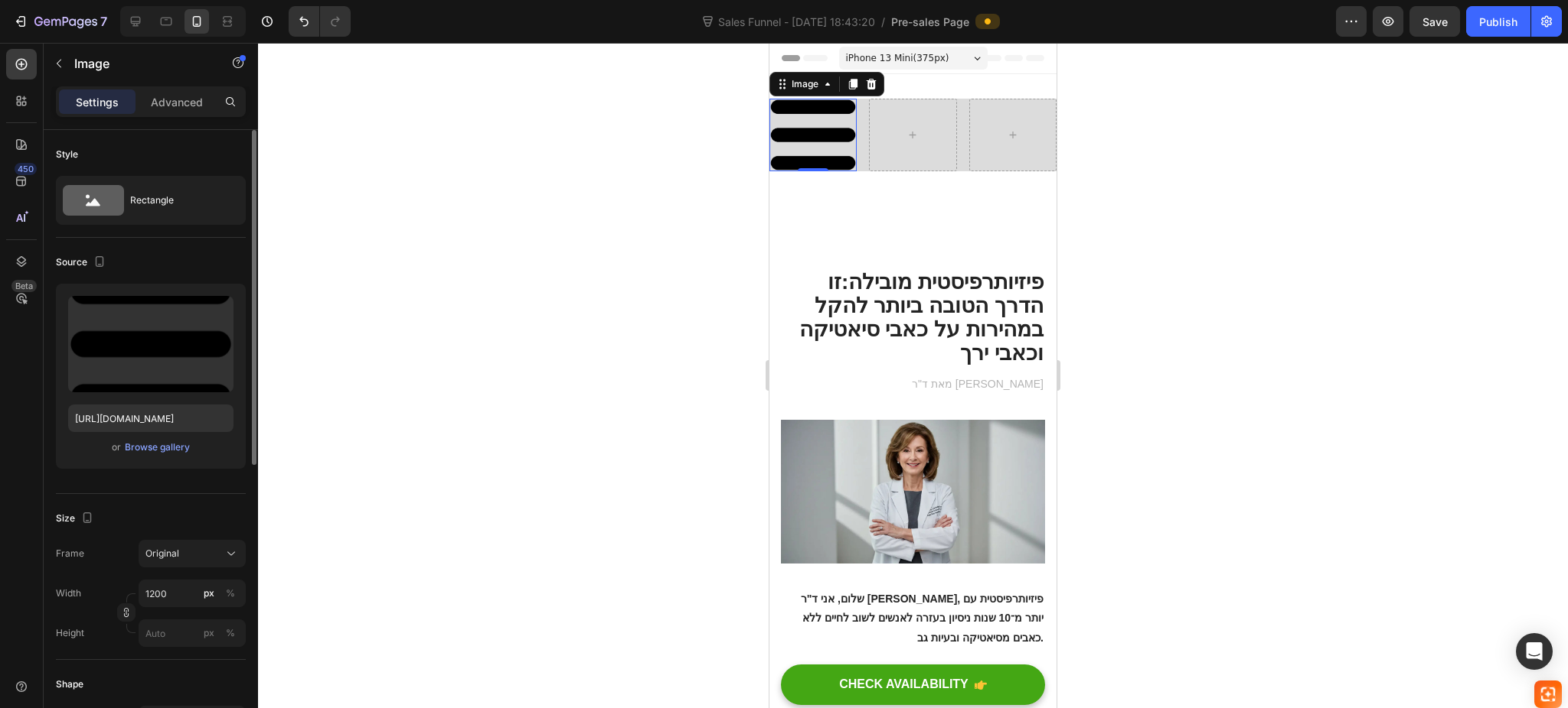
scroll to position [203, 0]
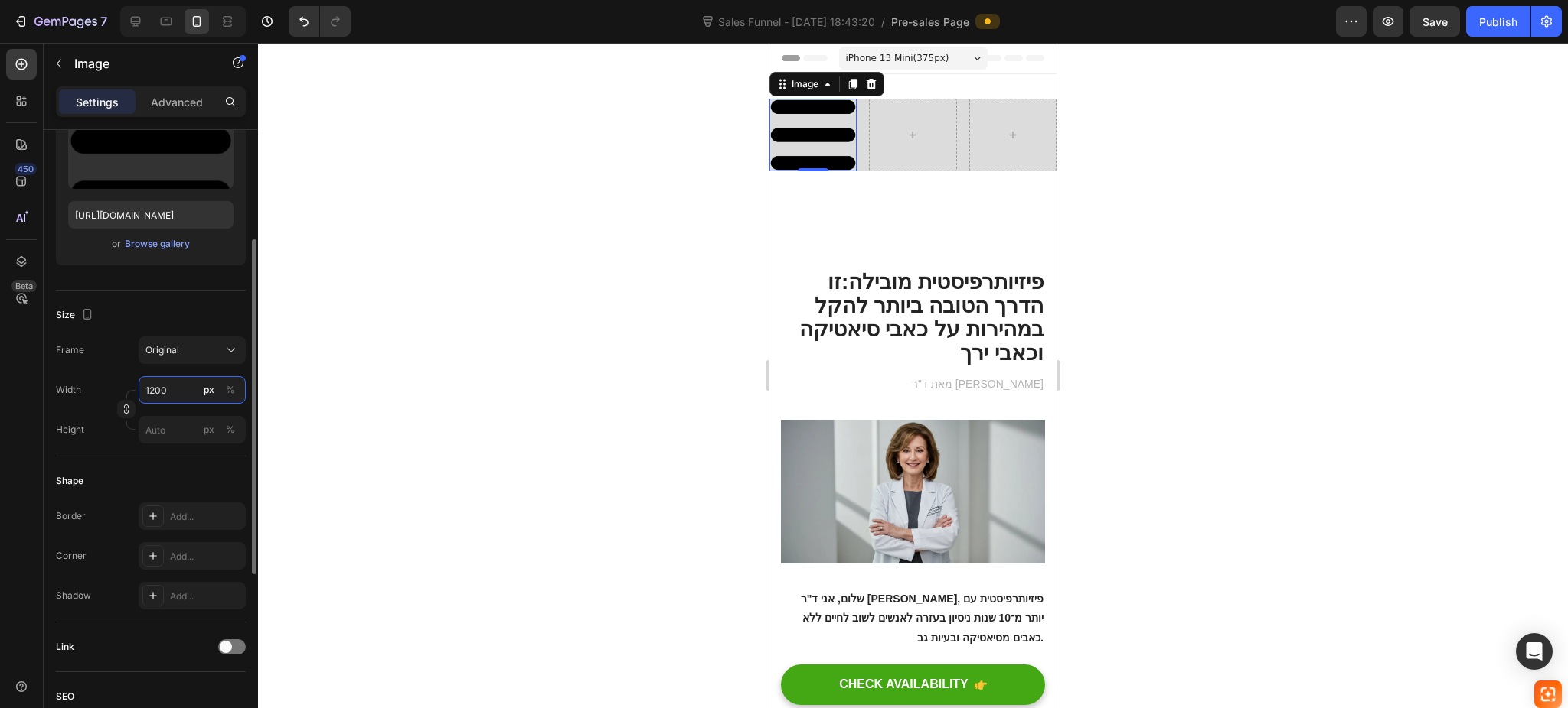
click at [169, 396] on input "1200" at bounding box center [192, 390] width 107 height 28
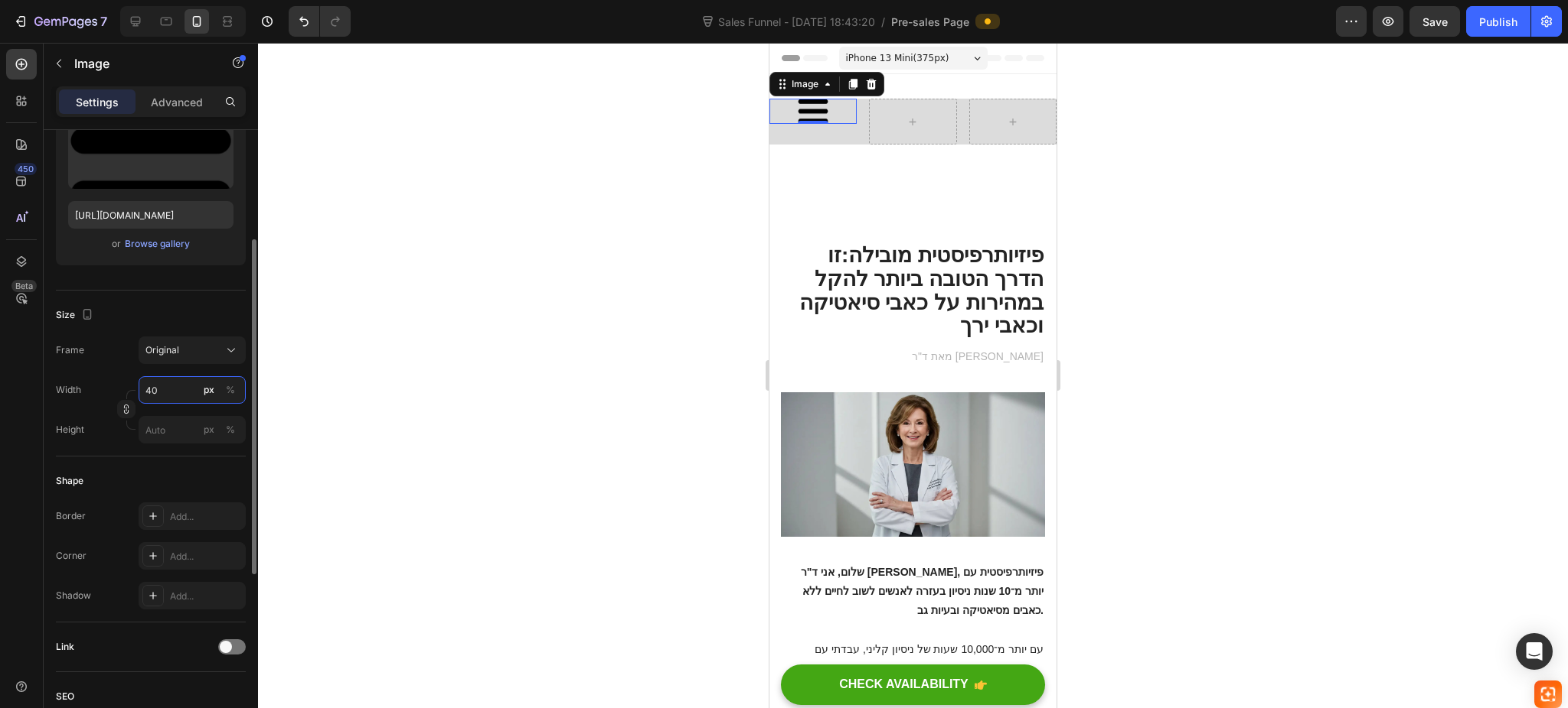
scroll to position [532, 0]
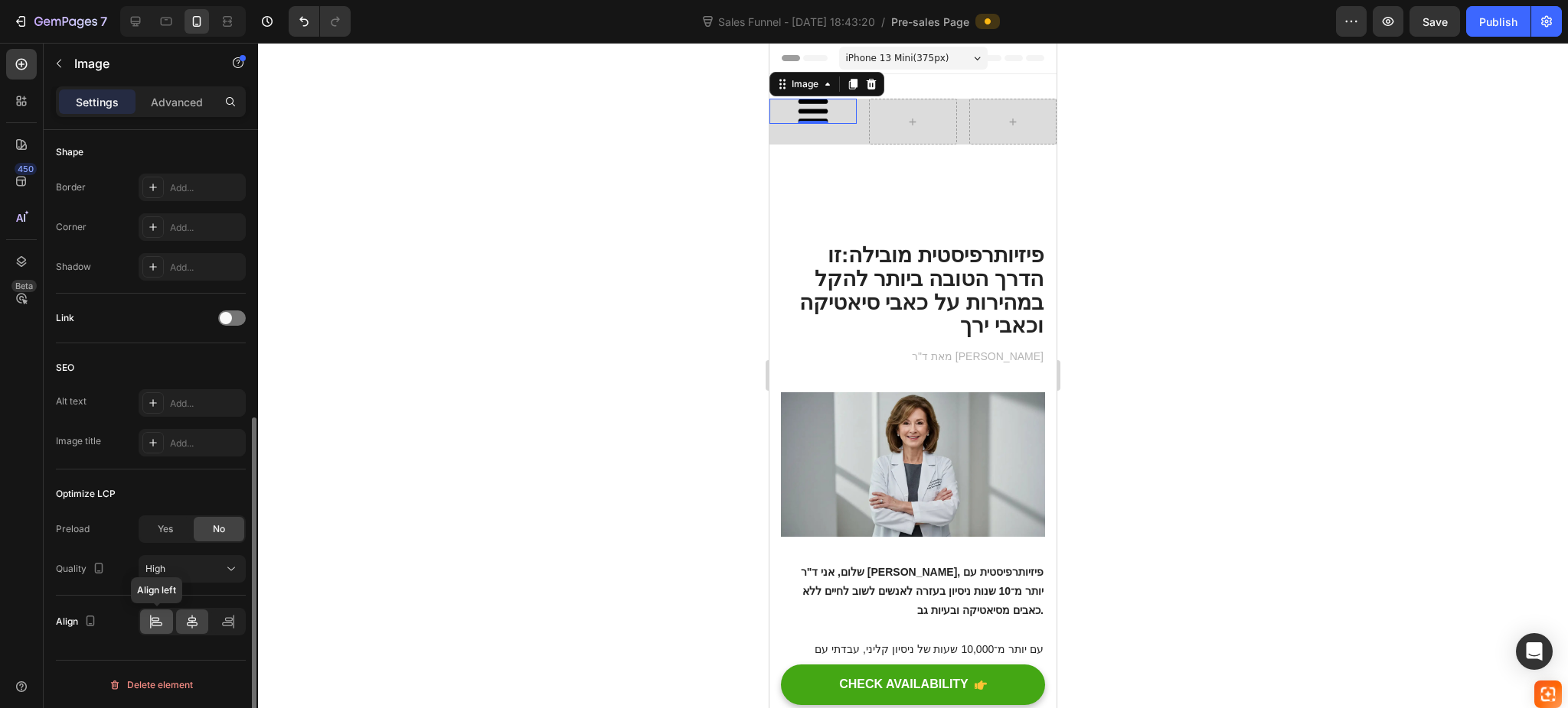
type input "40"
click at [149, 621] on icon at bounding box center [156, 622] width 15 height 15
click at [192, 613] on div at bounding box center [192, 621] width 33 height 24
click at [161, 616] on icon at bounding box center [156, 622] width 15 height 15
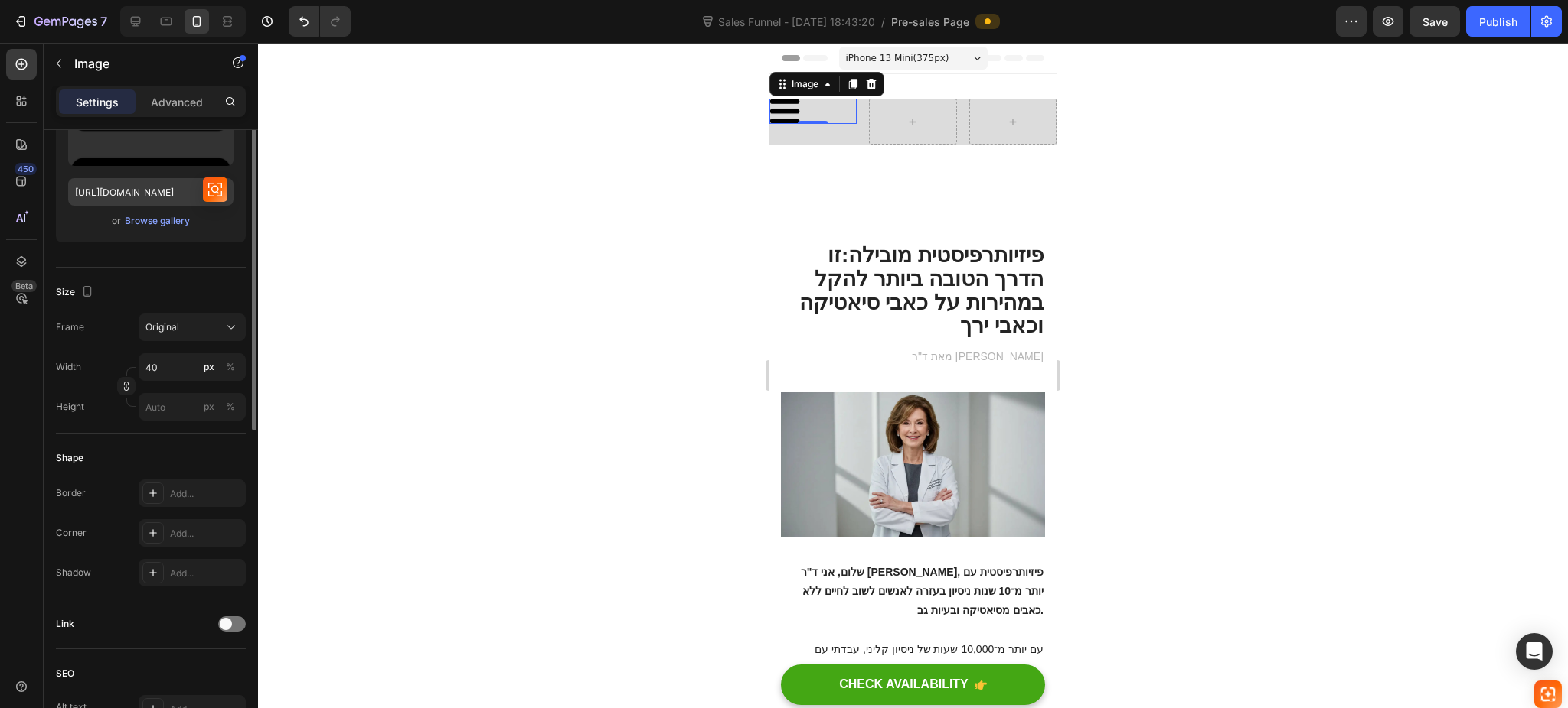
scroll to position [125, 0]
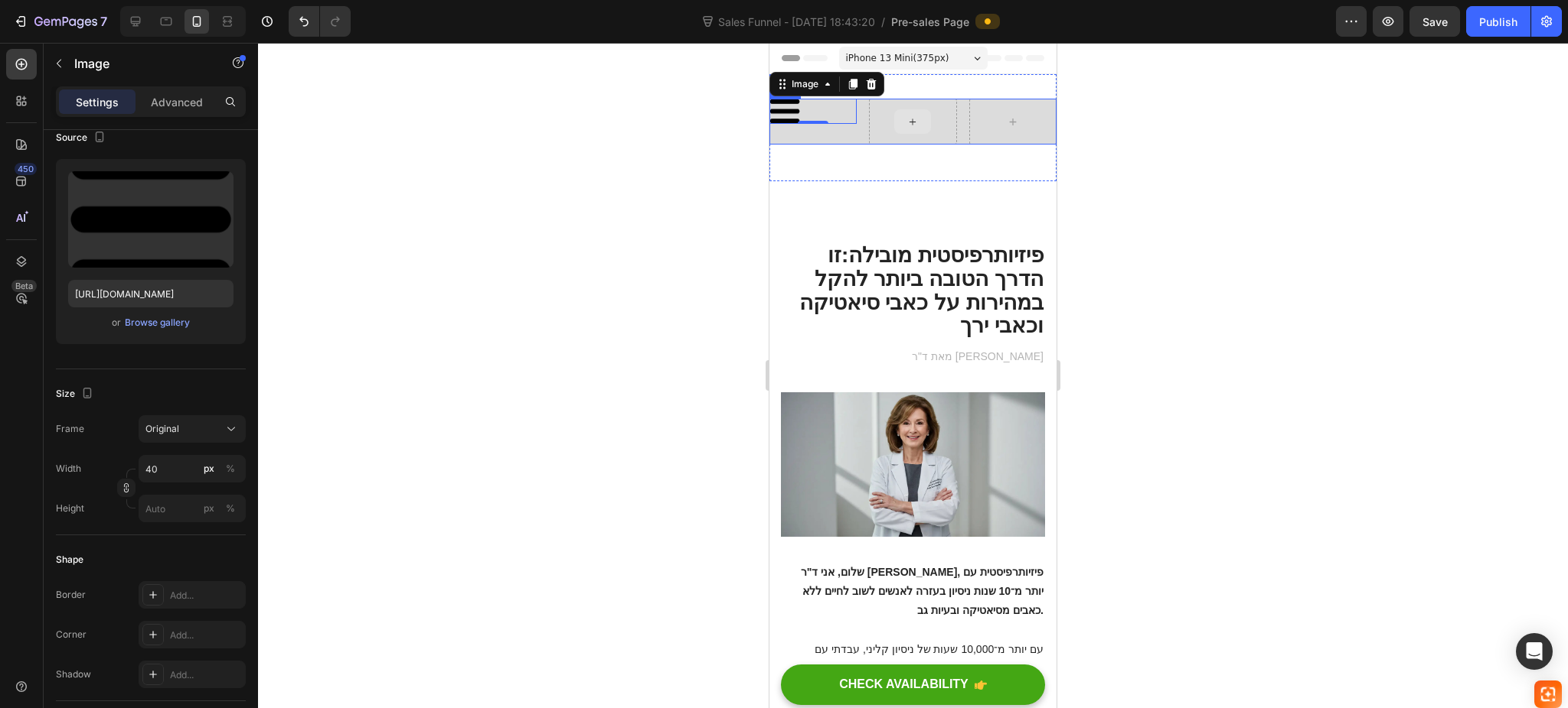
click at [909, 122] on icon at bounding box center [912, 122] width 6 height 6
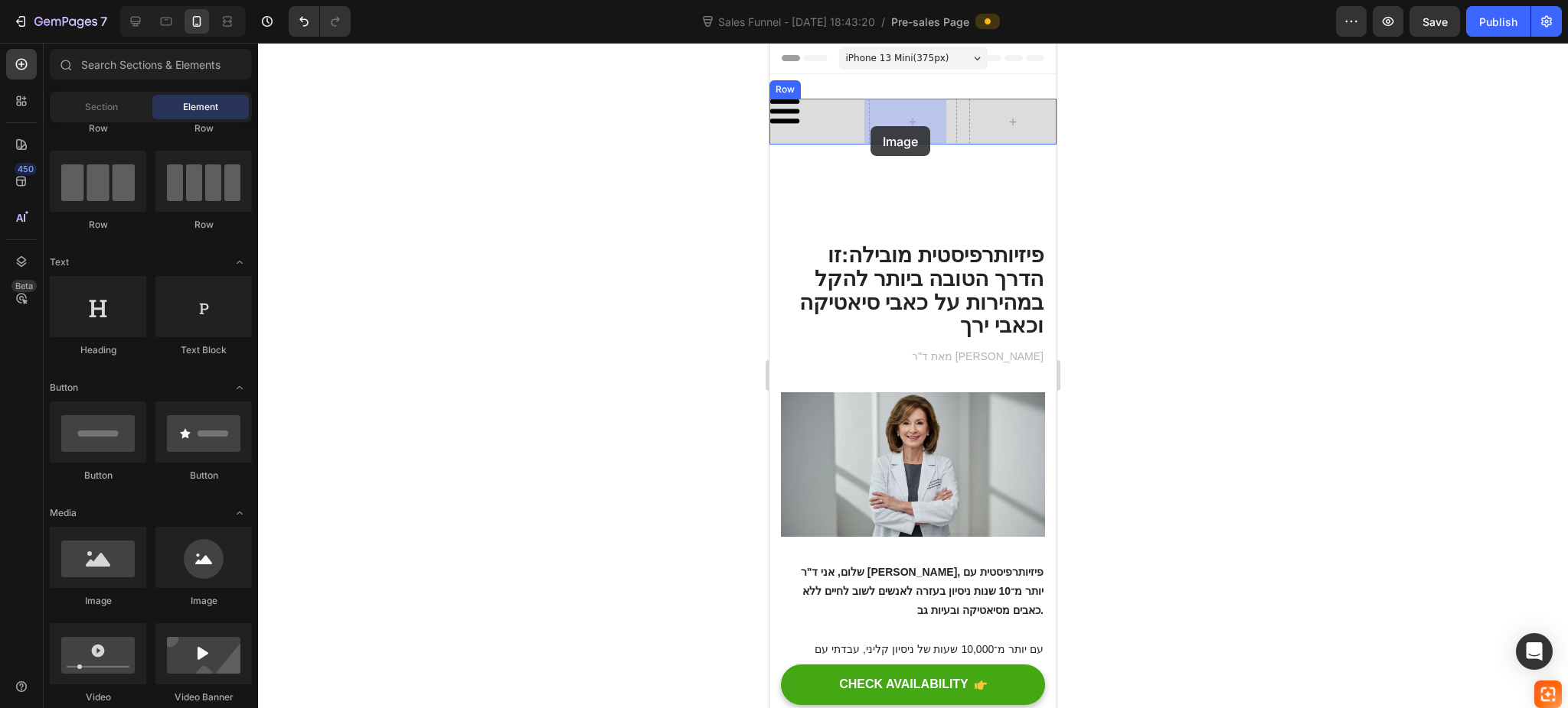
drag, startPoint x: 844, startPoint y: 624, endPoint x: 871, endPoint y: 127, distance: 497.7
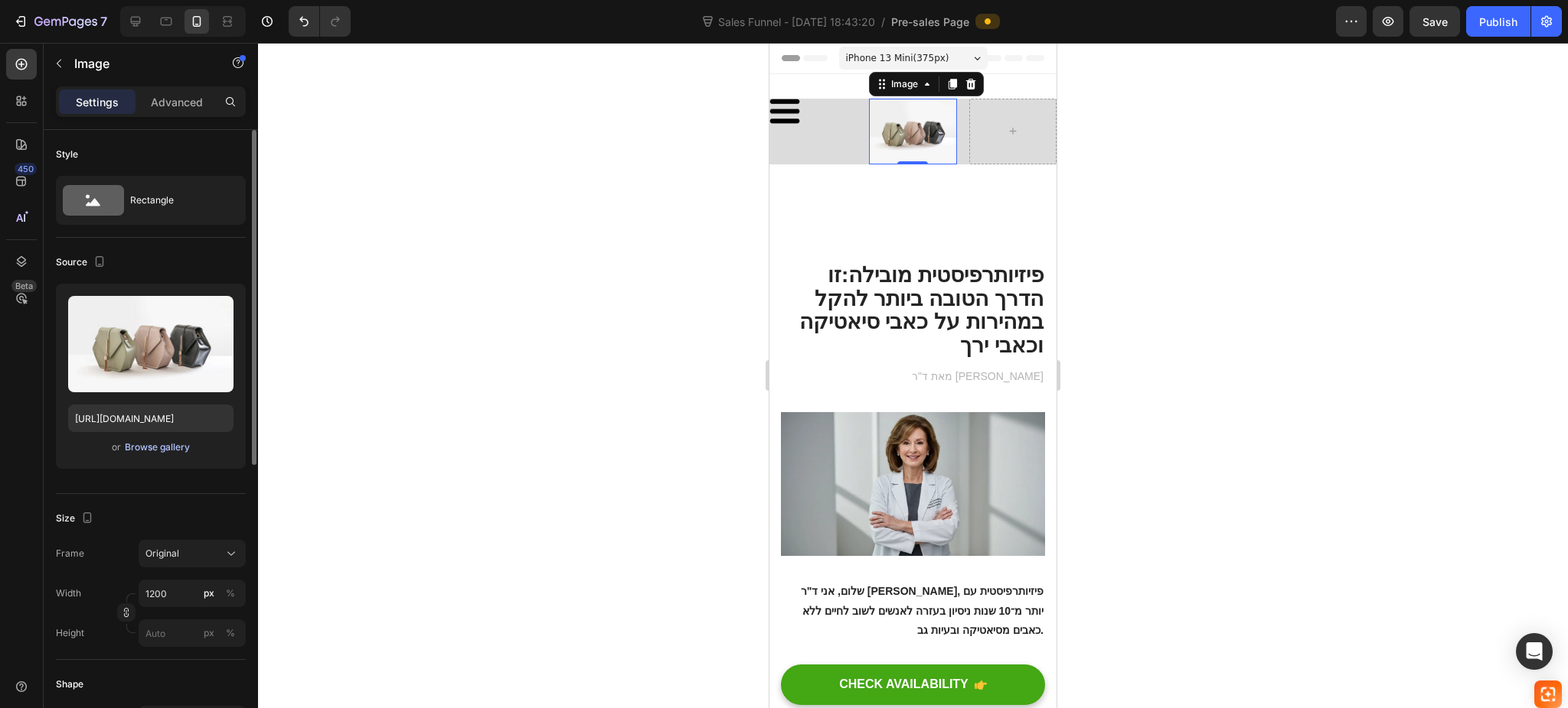
click at [149, 444] on div "Browse gallery" at bounding box center [157, 447] width 65 height 14
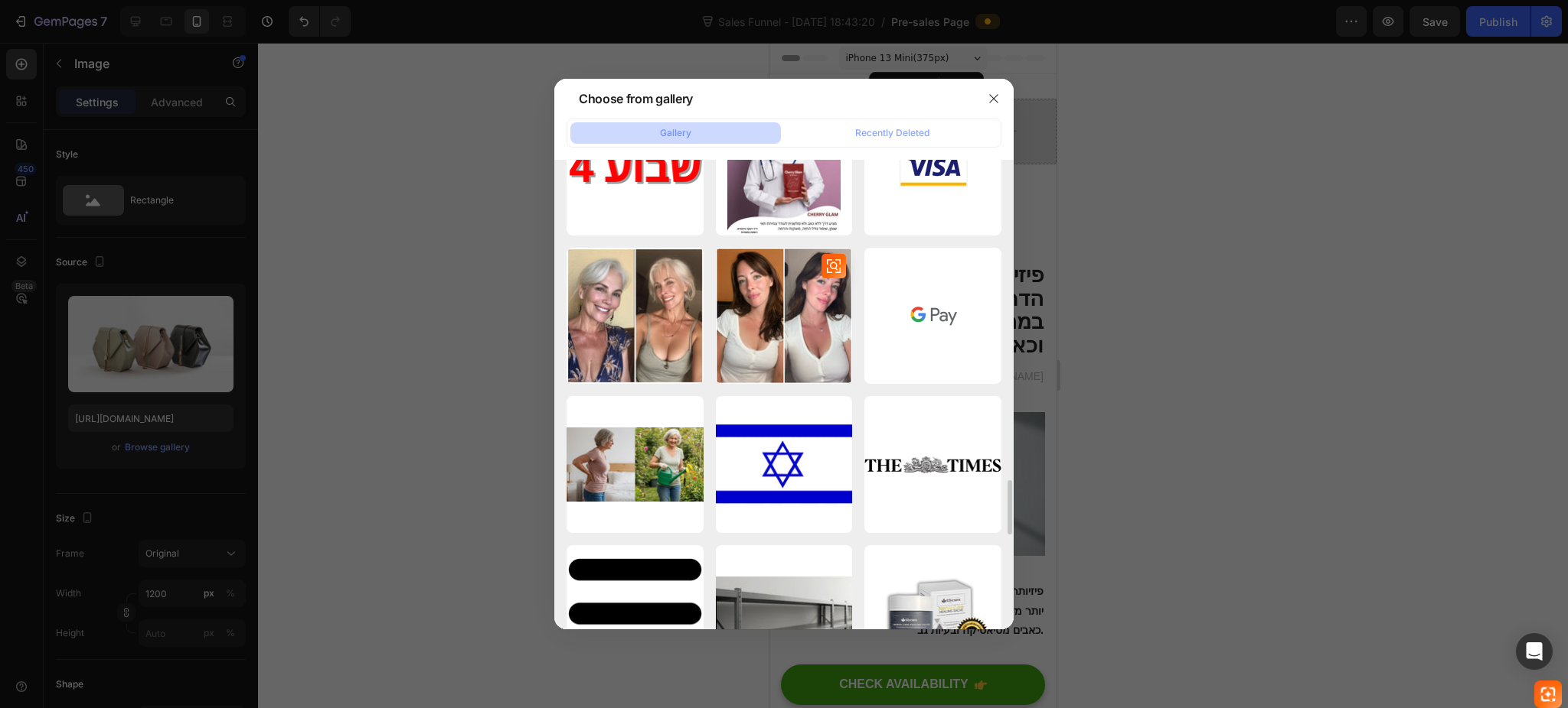
scroll to position [2856, 0]
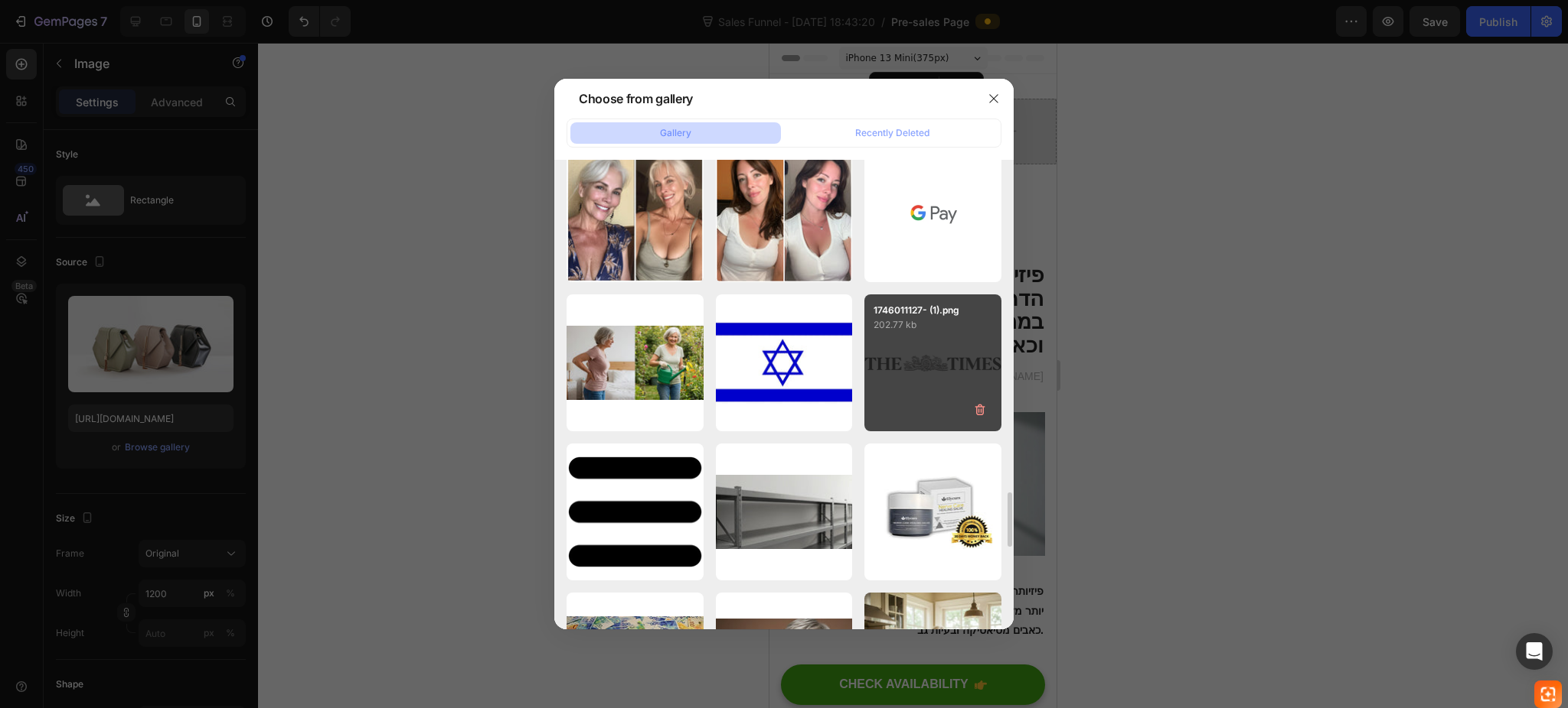
click at [885, 364] on div "1746011127- (1).png 202.77 kb" at bounding box center [932, 363] width 137 height 137
type input "https://cdn.shopify.com/s/files/1/0922/3408/8775/files/gempages_586053521762157…"
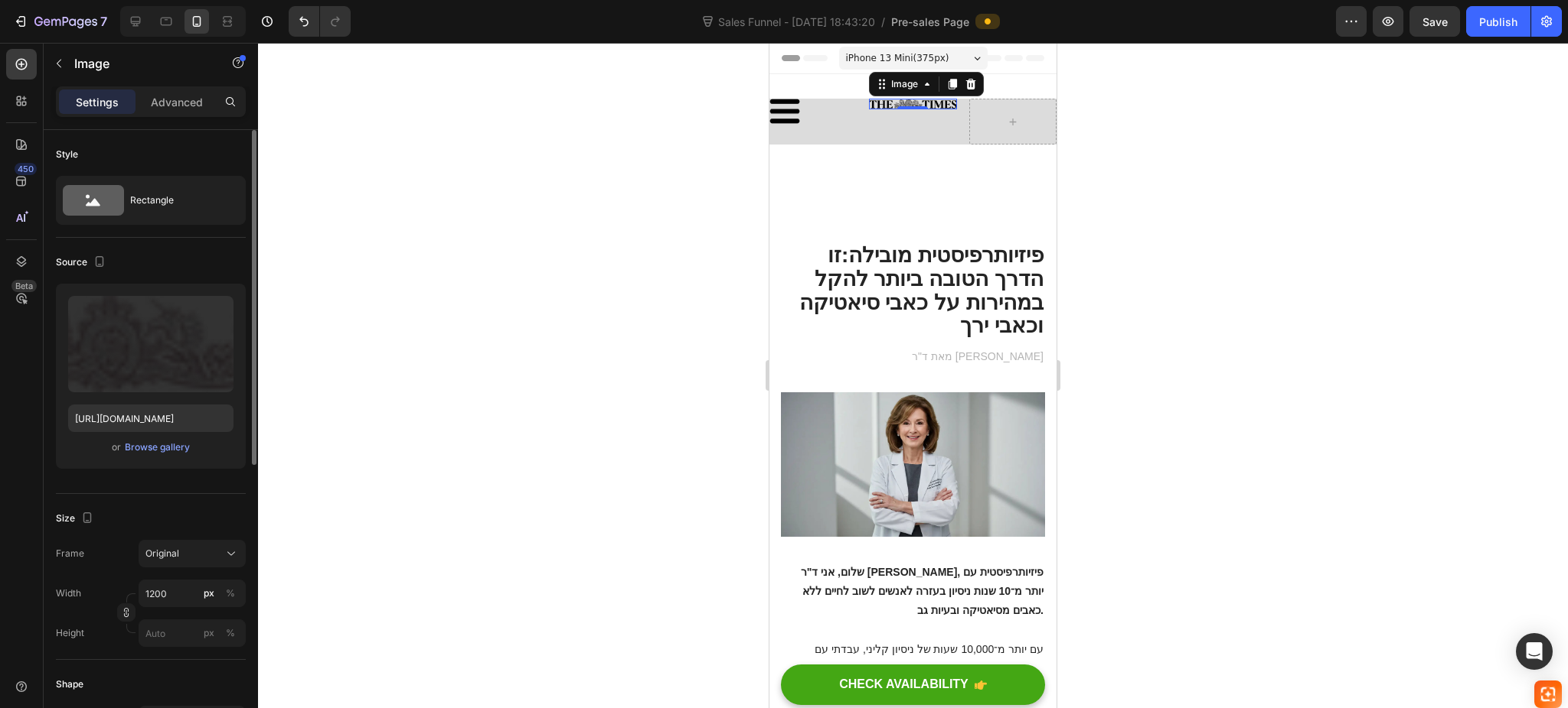
scroll to position [102, 0]
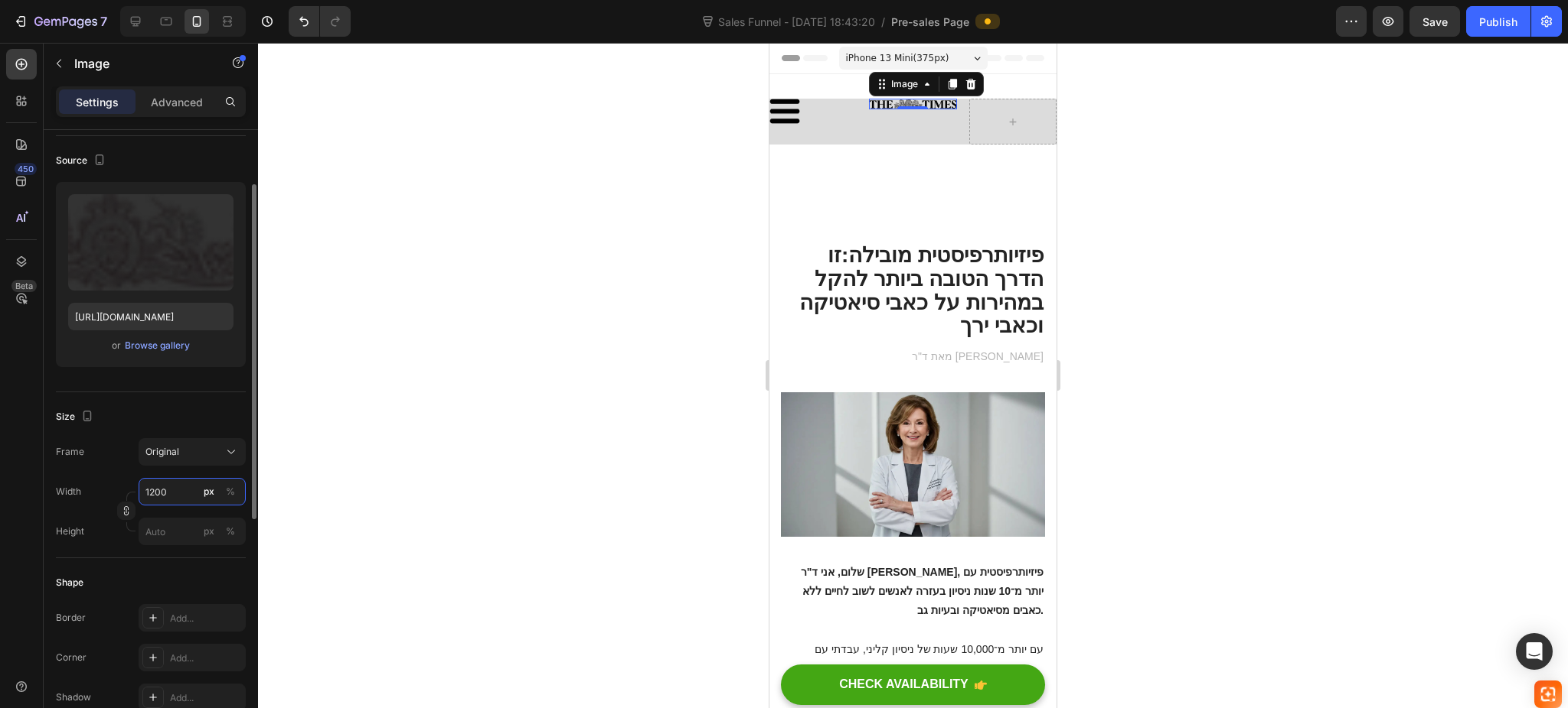
click at [170, 487] on input "1200" at bounding box center [192, 492] width 107 height 28
type input "300000000000"
click at [215, 495] on button "px" at bounding box center [209, 492] width 19 height 19
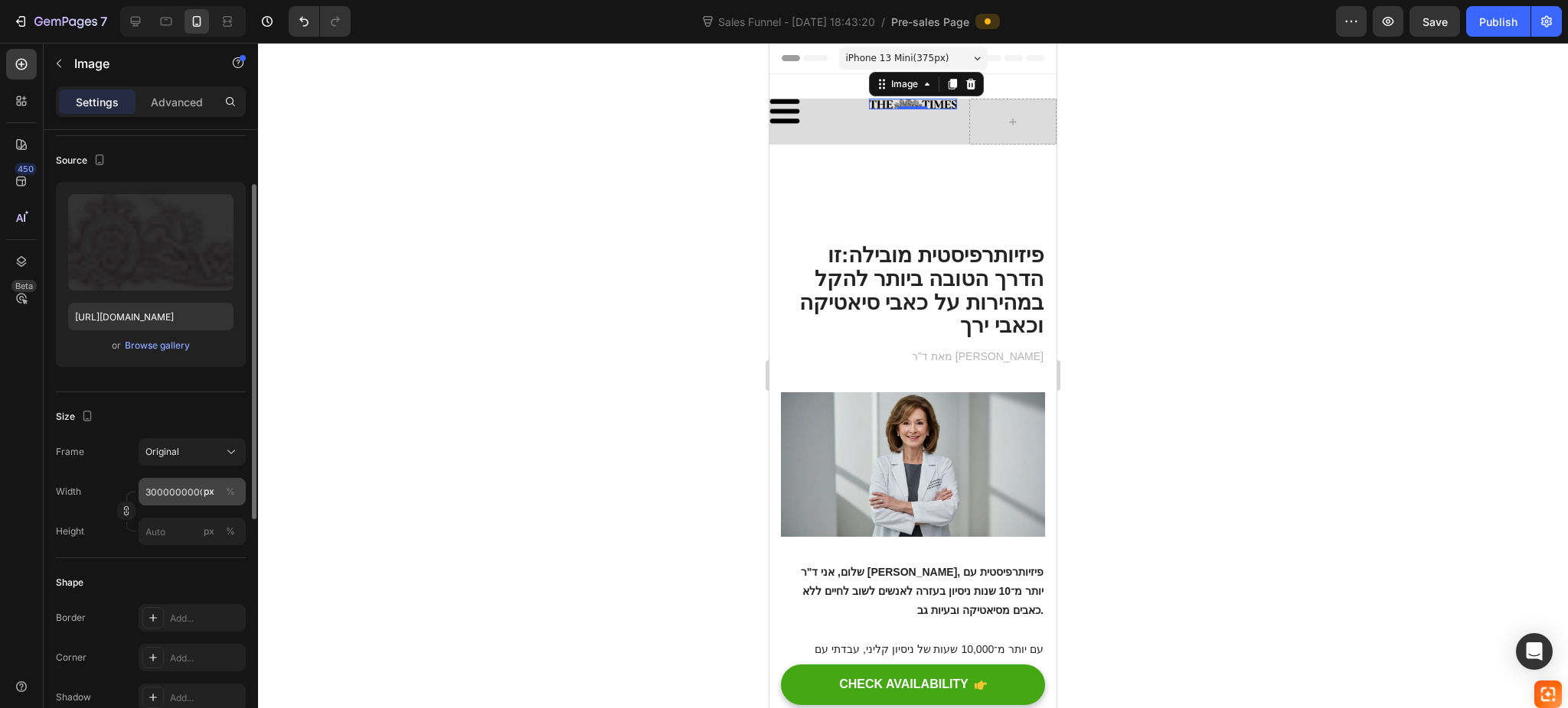
click at [215, 495] on button "px" at bounding box center [209, 492] width 19 height 19
click at [129, 509] on icon "button" at bounding box center [126, 511] width 11 height 11
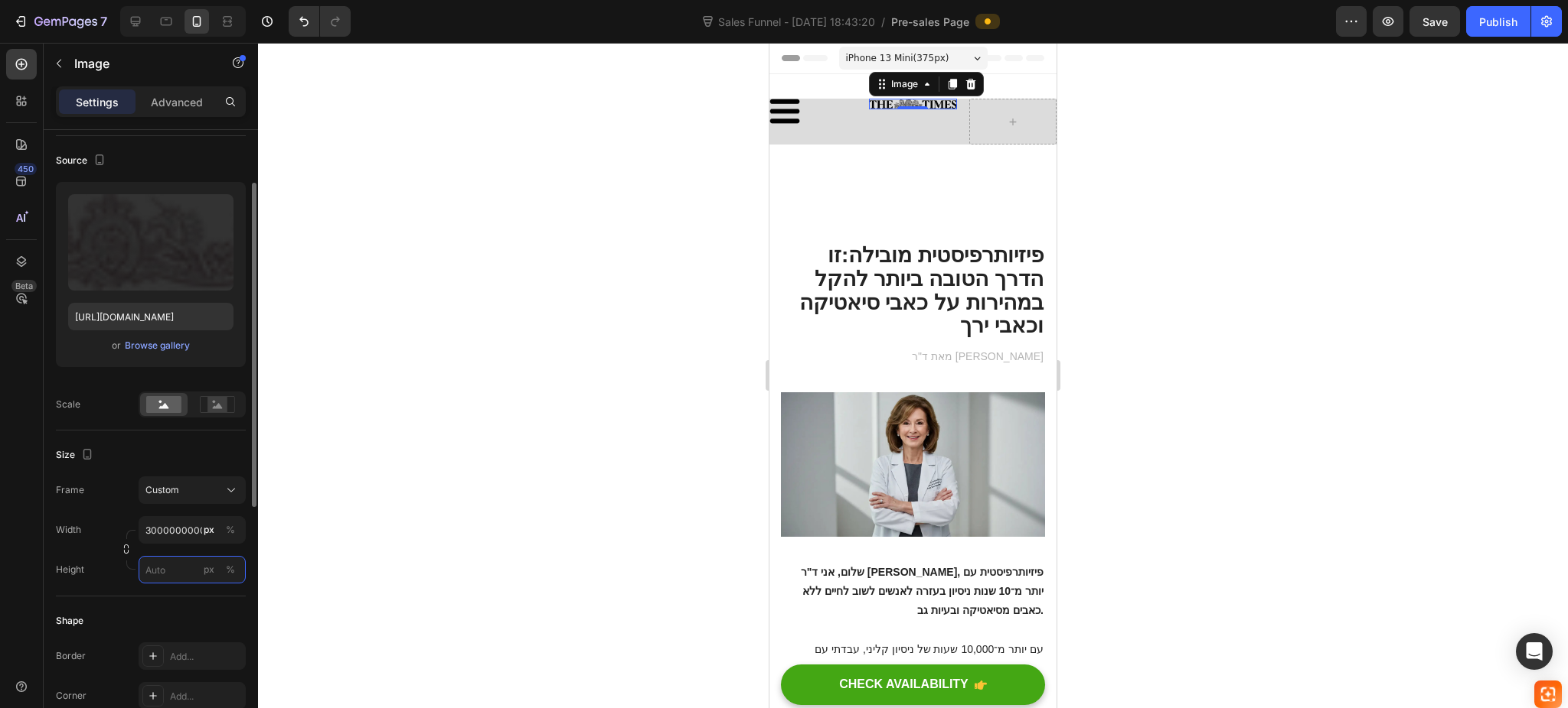
click at [176, 565] on input "px %" at bounding box center [192, 570] width 107 height 28
type input "0"
click at [185, 527] on input "300000000000" at bounding box center [192, 530] width 107 height 28
type input "0"
type input "90000"
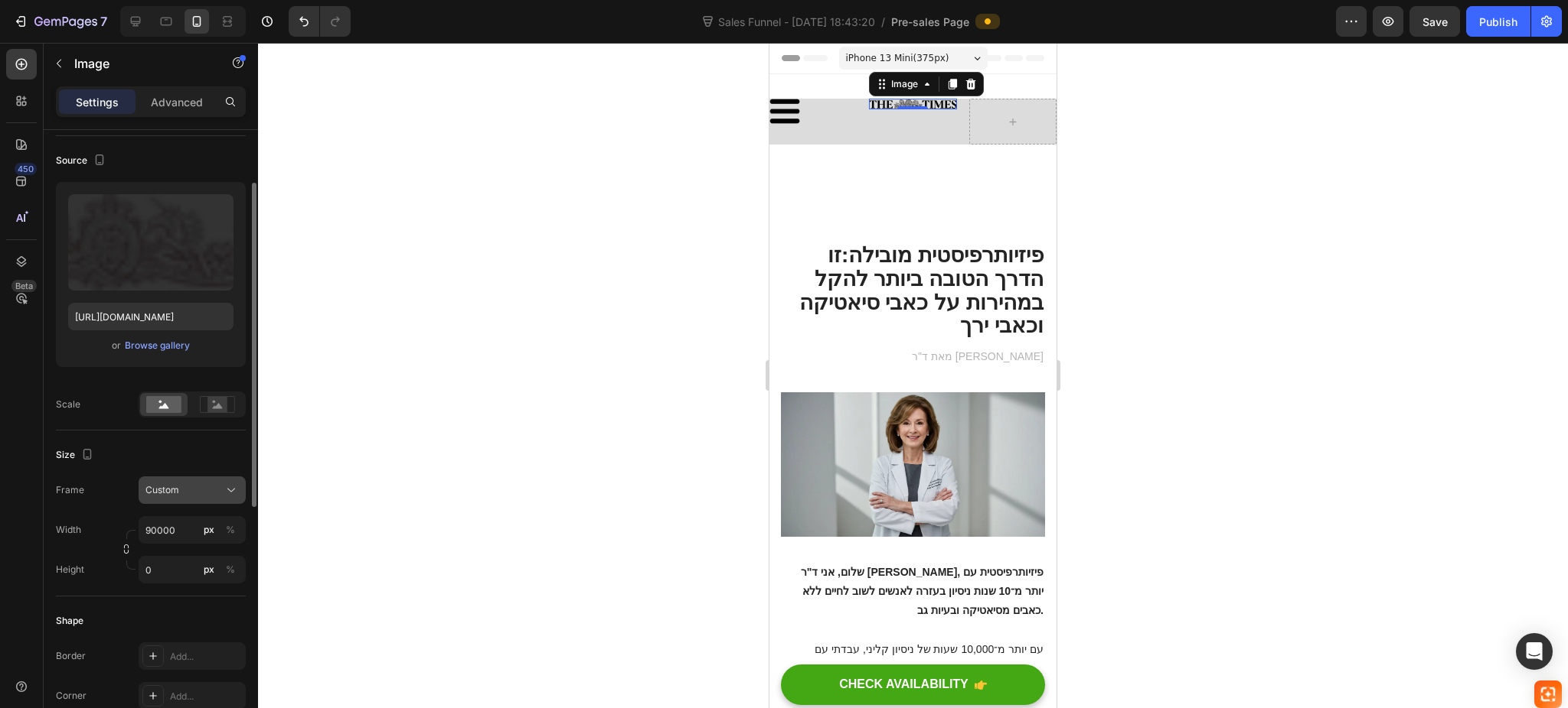
click at [179, 491] on div "Custom" at bounding box center [182, 490] width 75 height 14
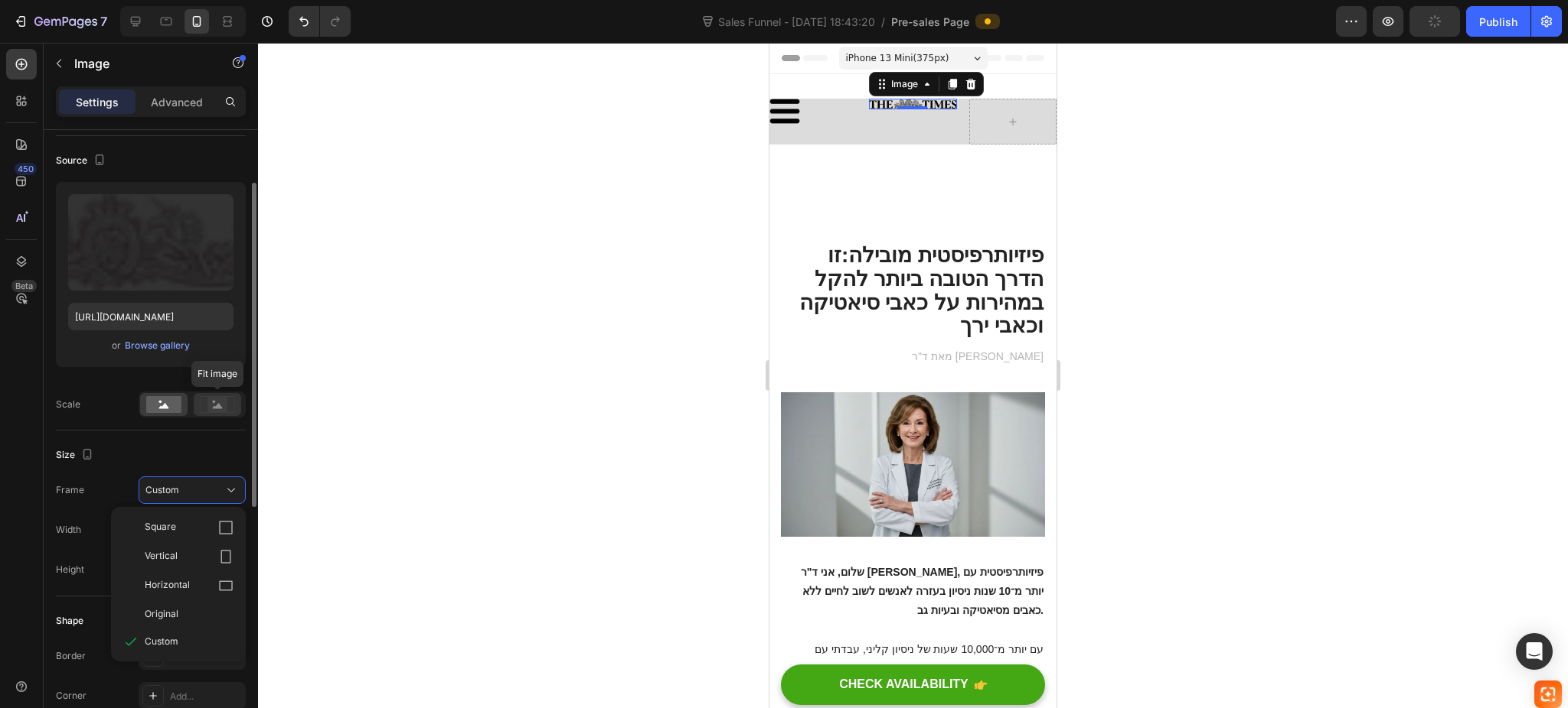
click at [225, 404] on rect at bounding box center [218, 404] width 20 height 15
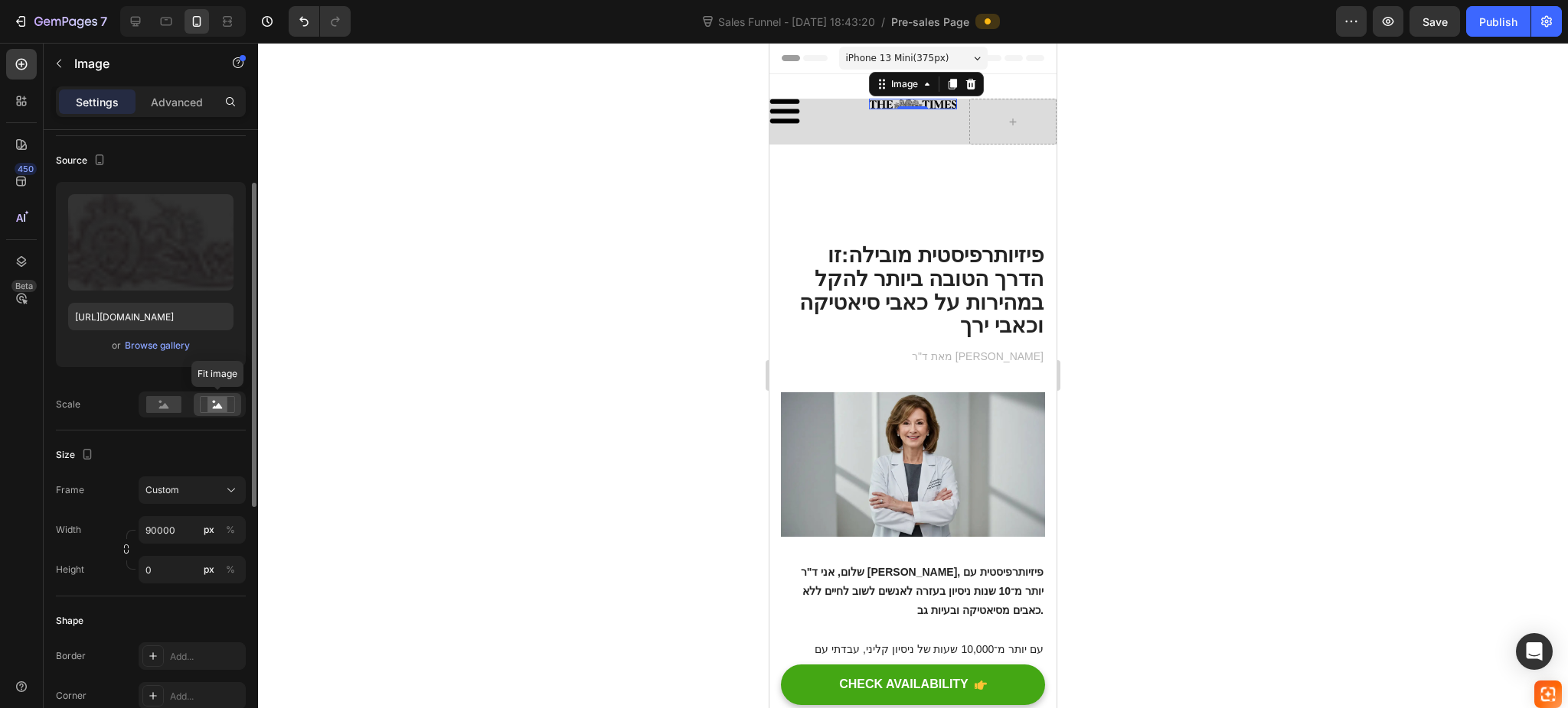
click at [223, 405] on rect at bounding box center [218, 404] width 20 height 15
click at [167, 405] on icon at bounding box center [165, 406] width 10 height 5
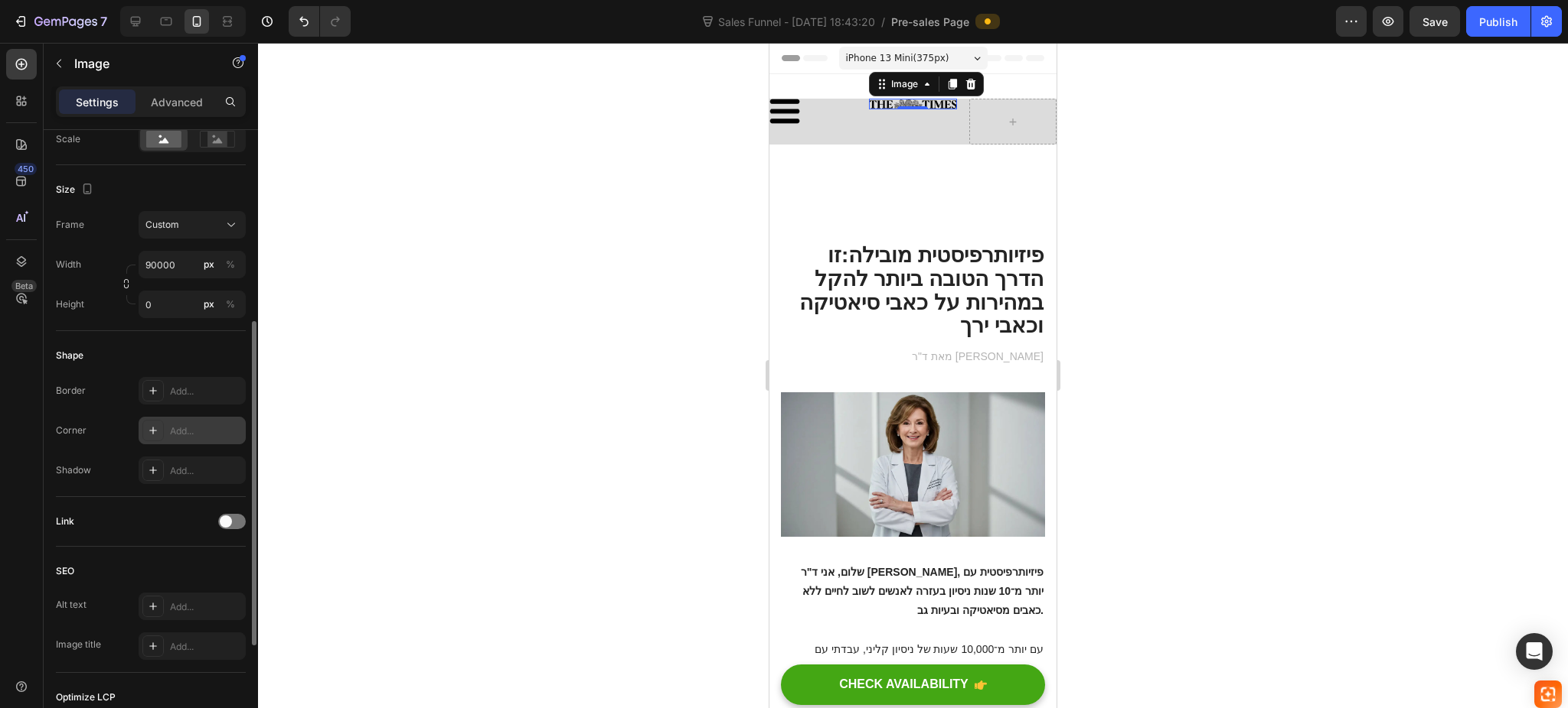
scroll to position [163, 0]
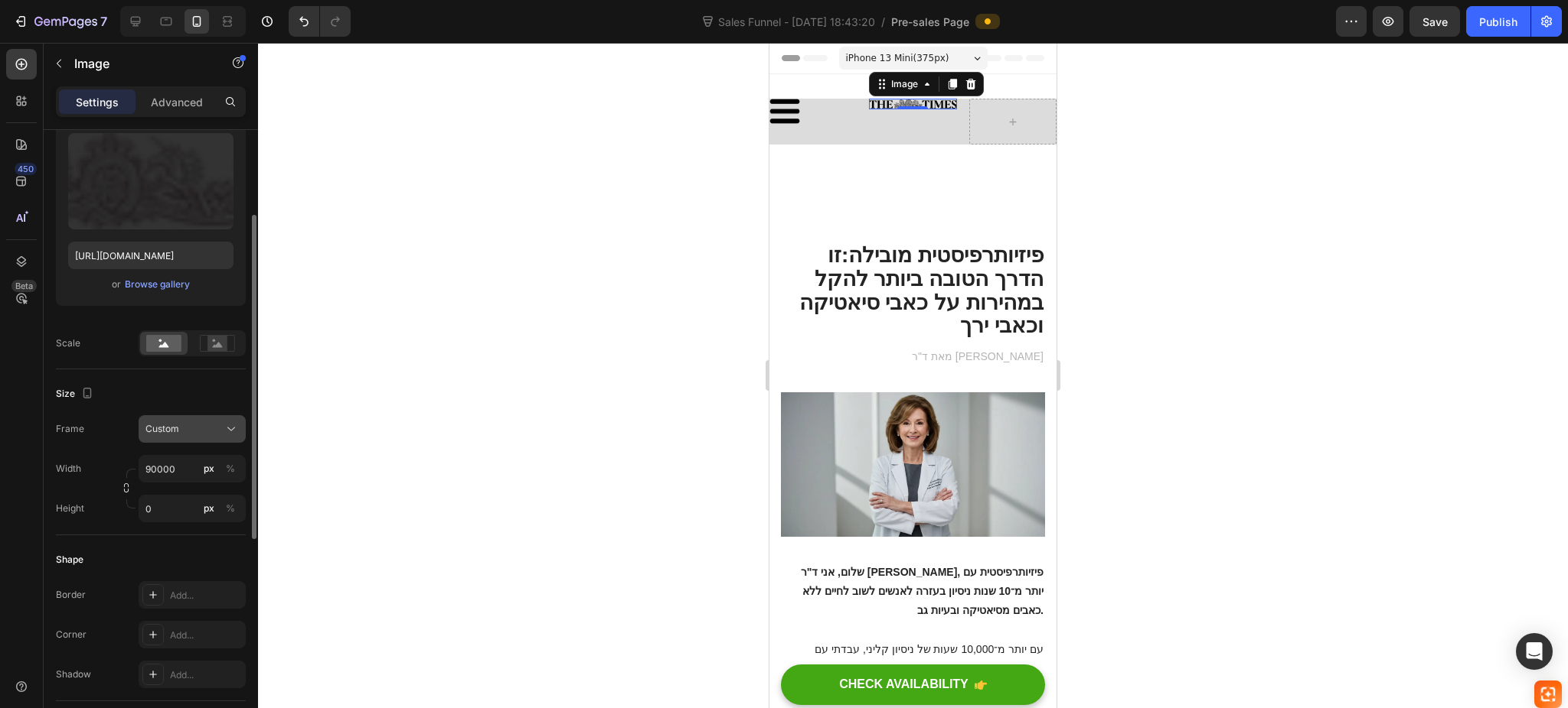
click at [217, 416] on button "Custom" at bounding box center [192, 429] width 107 height 28
click at [165, 556] on span "Original" at bounding box center [161, 553] width 34 height 14
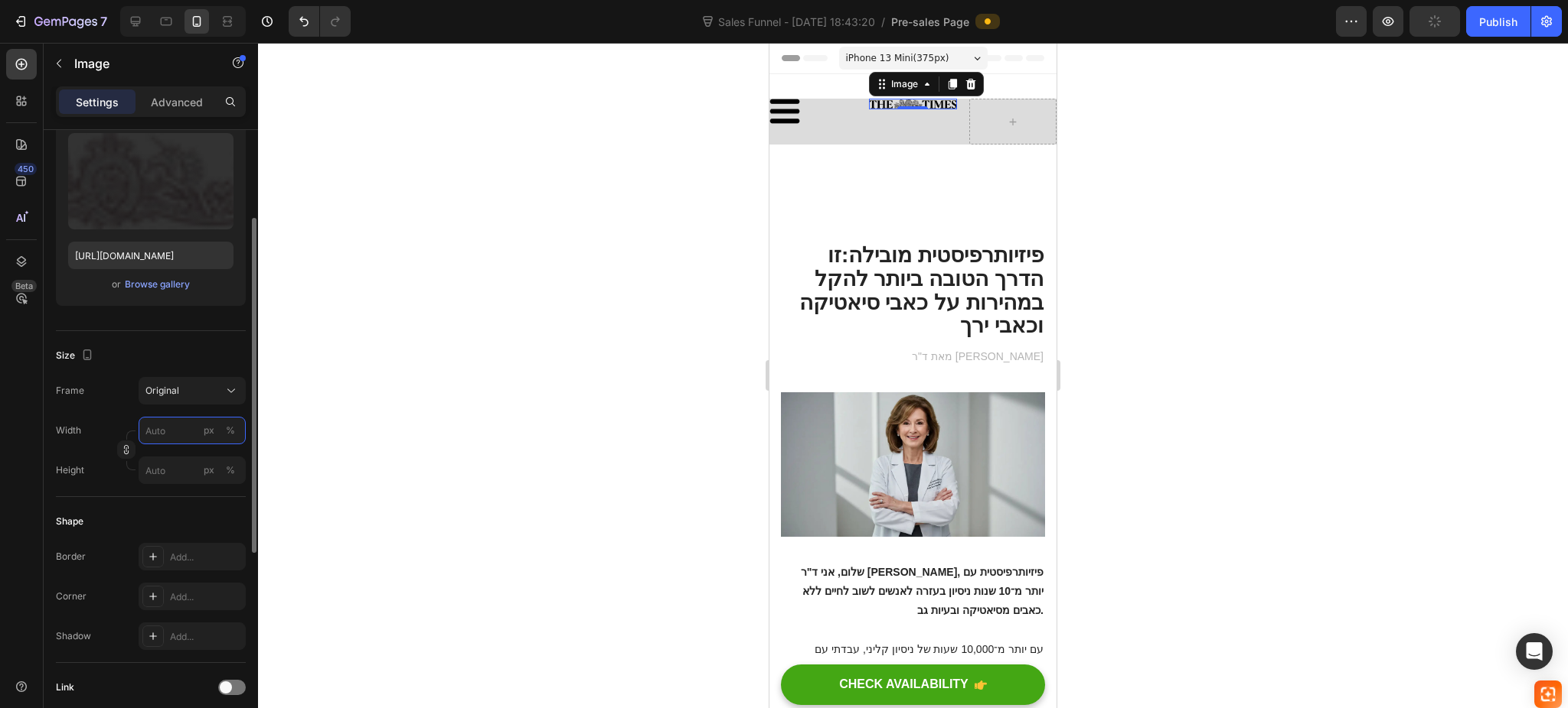
click at [184, 437] on input "px %" at bounding box center [192, 430] width 107 height 28
click at [179, 454] on div "Full 100%" at bounding box center [176, 467] width 126 height 28
type input "100"
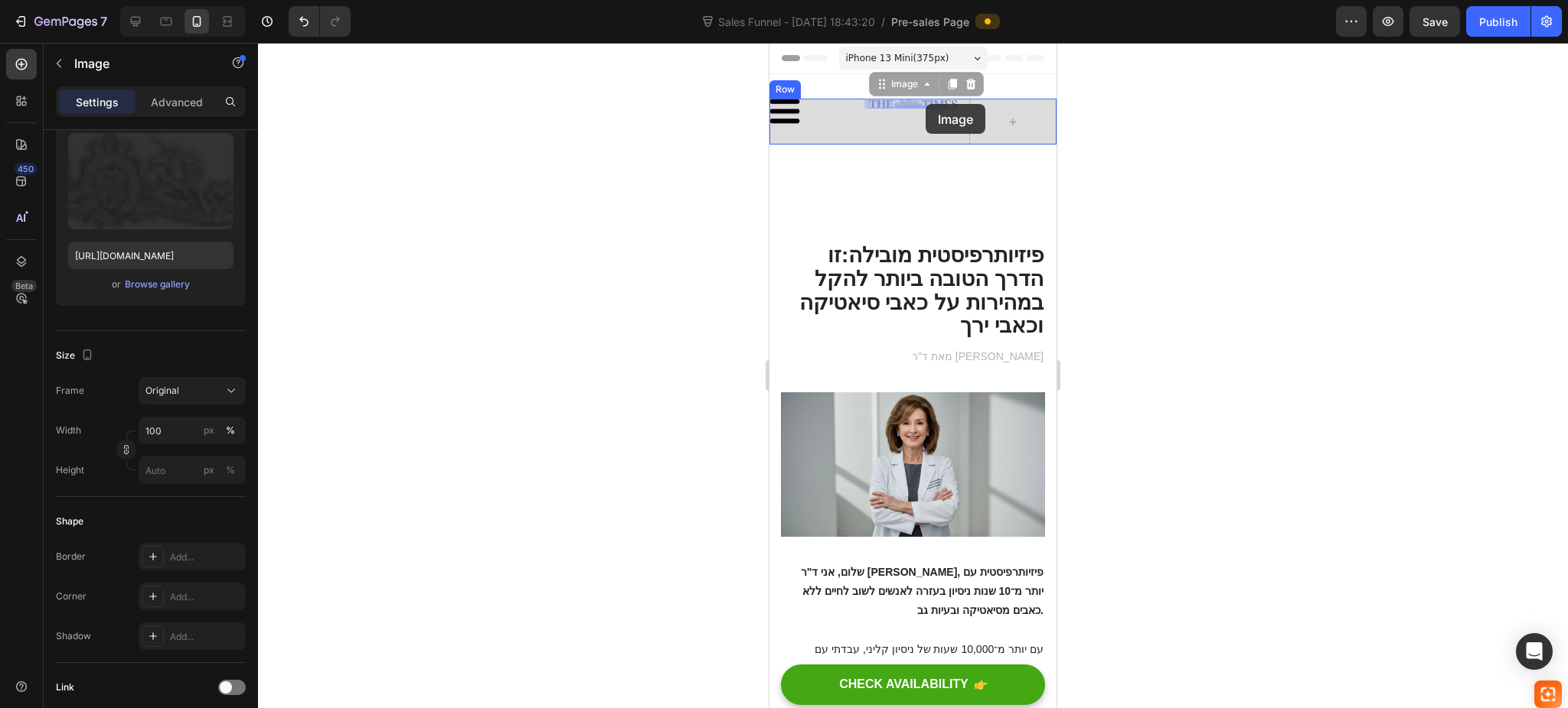
drag, startPoint x: 909, startPoint y: 98, endPoint x: 925, endPoint y: 104, distance: 17.1
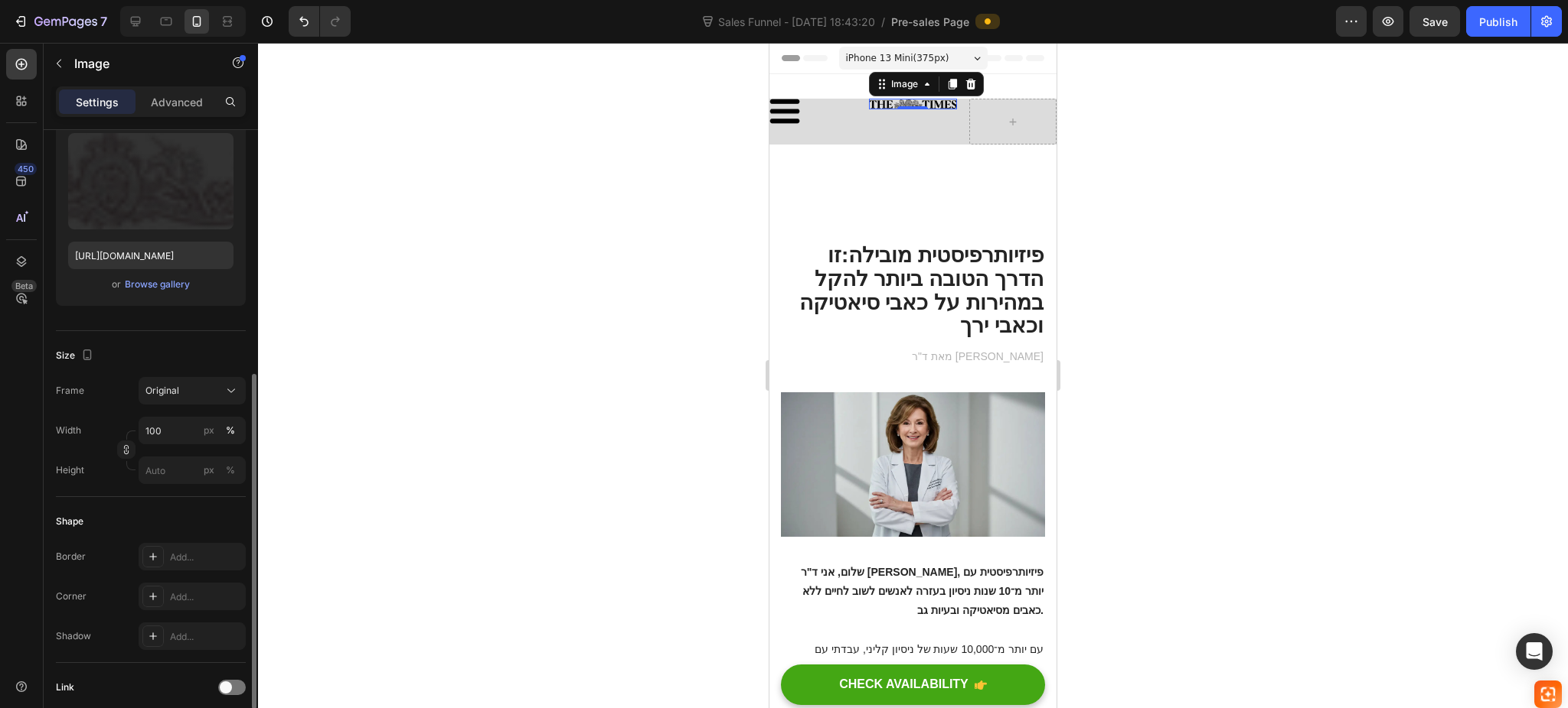
scroll to position [265, 0]
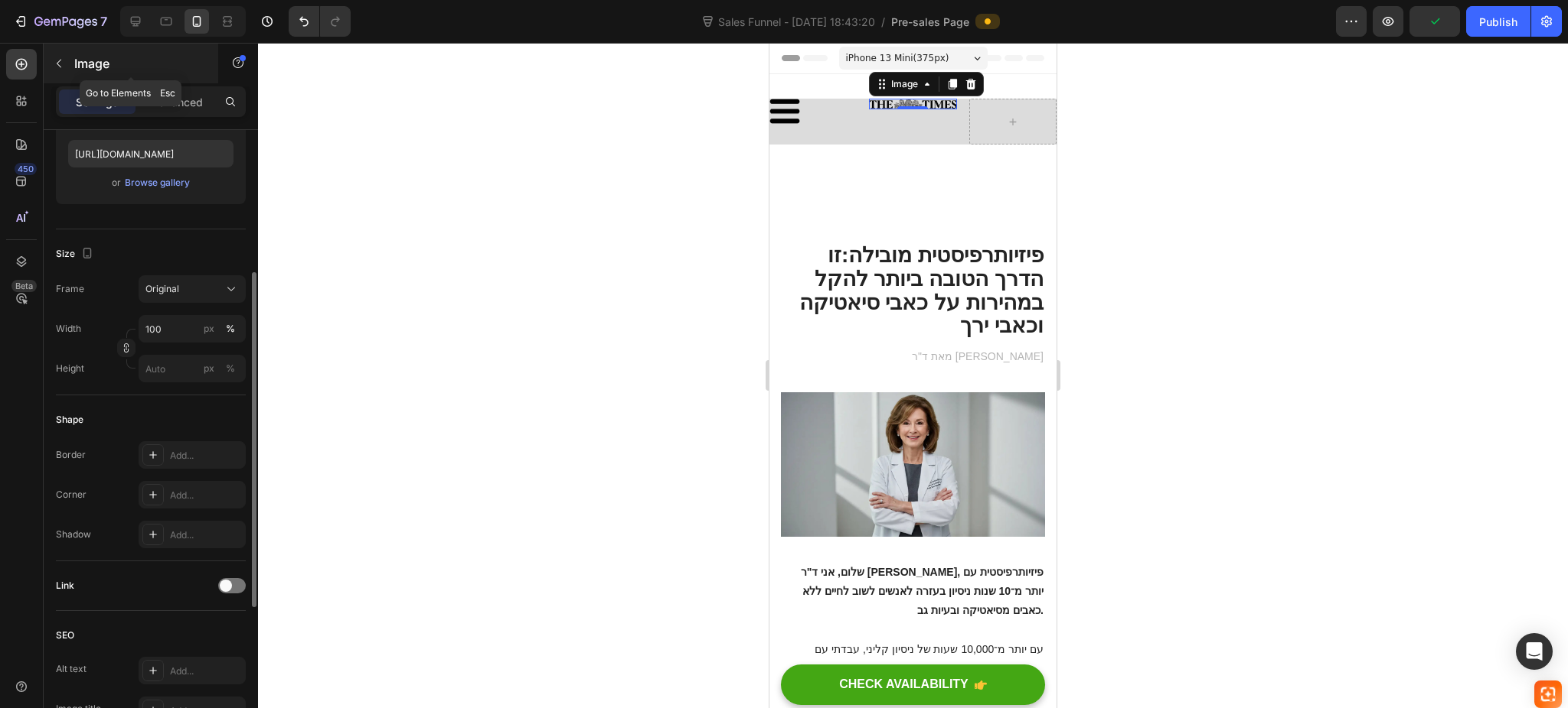
click at [79, 64] on p "Image" at bounding box center [139, 63] width 130 height 19
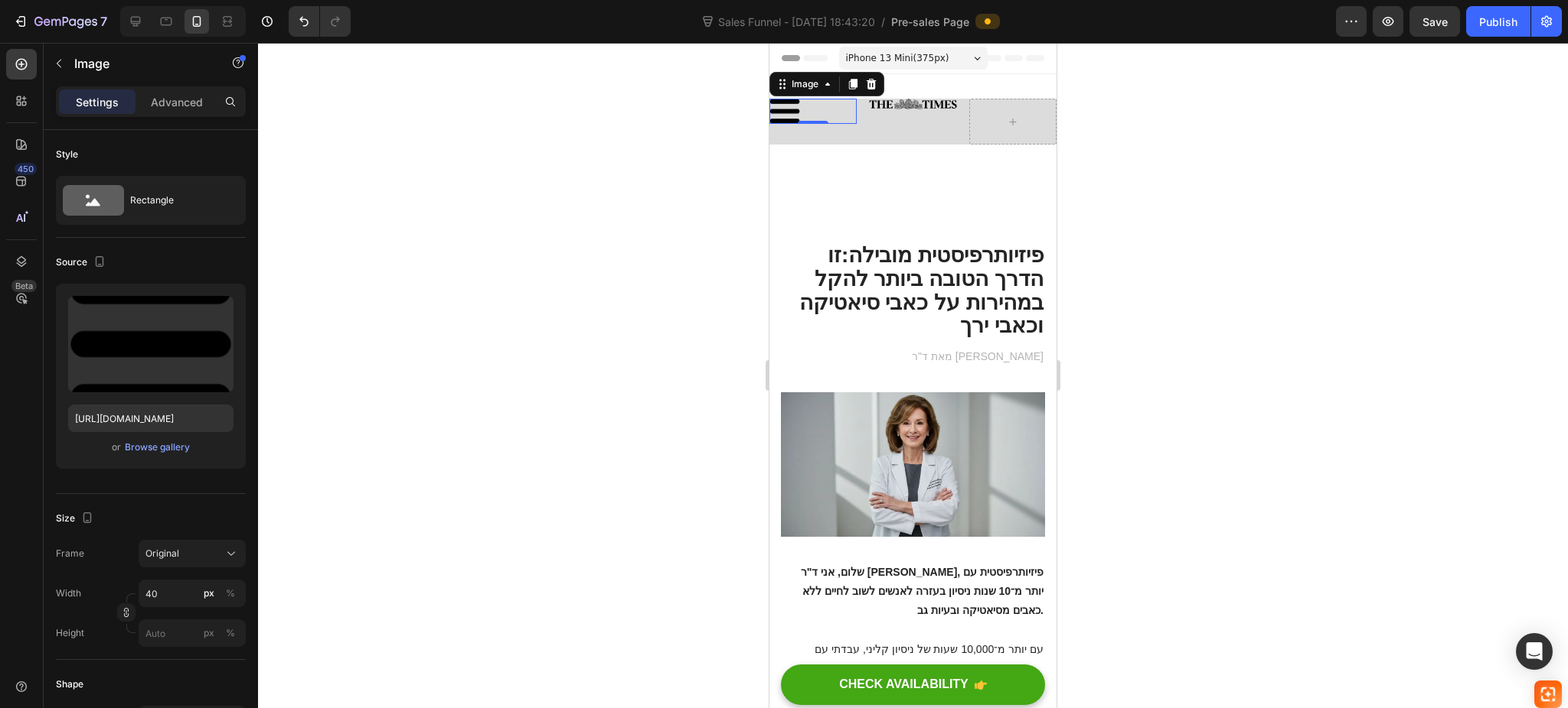
click at [841, 102] on div at bounding box center [812, 111] width 87 height 25
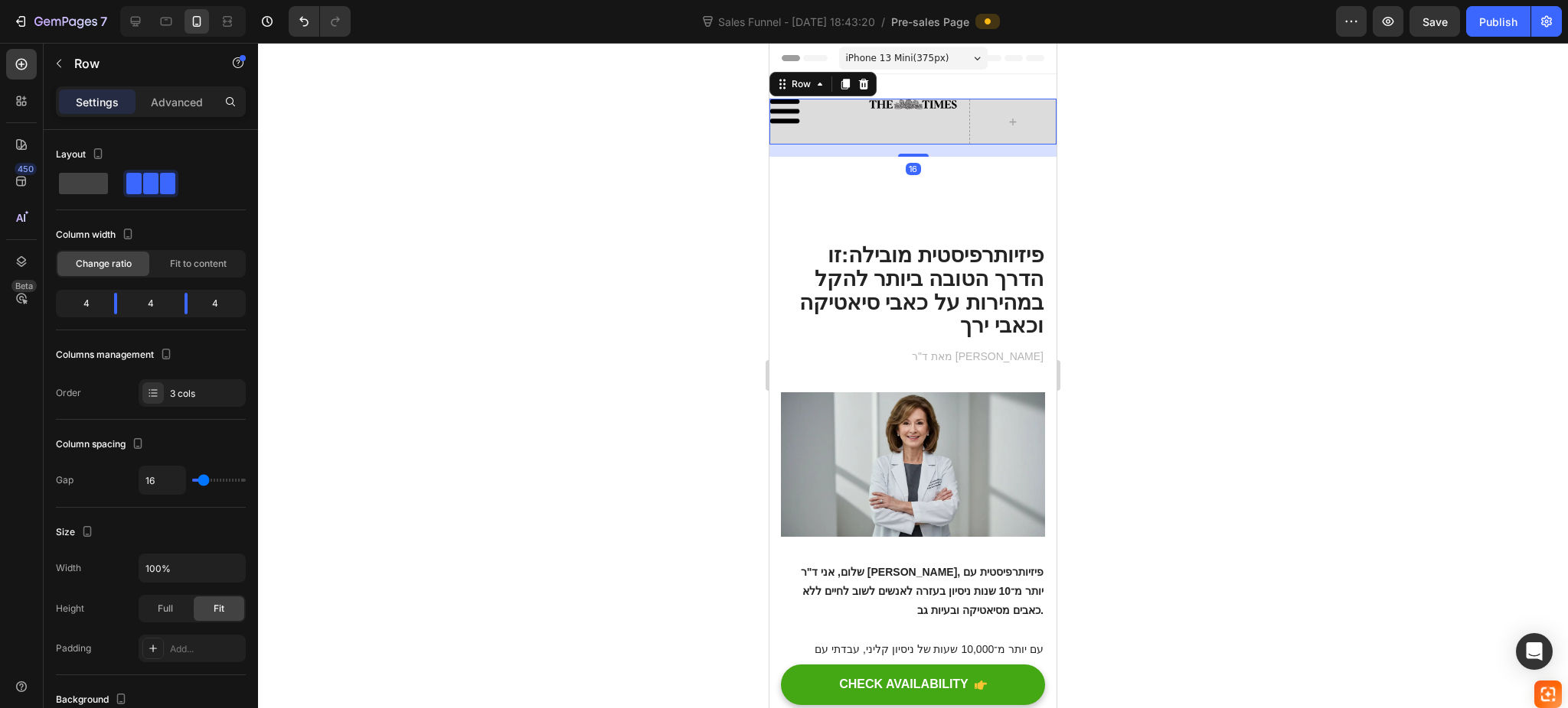
click at [880, 122] on div "Image" at bounding box center [912, 122] width 87 height 46
drag, startPoint x: 113, startPoint y: 305, endPoint x: 86, endPoint y: 297, distance: 28.2
click at [86, 0] on body "7 Version history Sales Funnel - Sep 28, 18:43:20 / Pre-sales Page Preview Save…" at bounding box center [784, 0] width 1568 height 0
drag, startPoint x: 186, startPoint y: 303, endPoint x: 224, endPoint y: 305, distance: 38.1
click at [224, 0] on body "7 Version history Sales Funnel - Sep 28, 18:43:20 / Pre-sales Page Preview Save…" at bounding box center [784, 0] width 1568 height 0
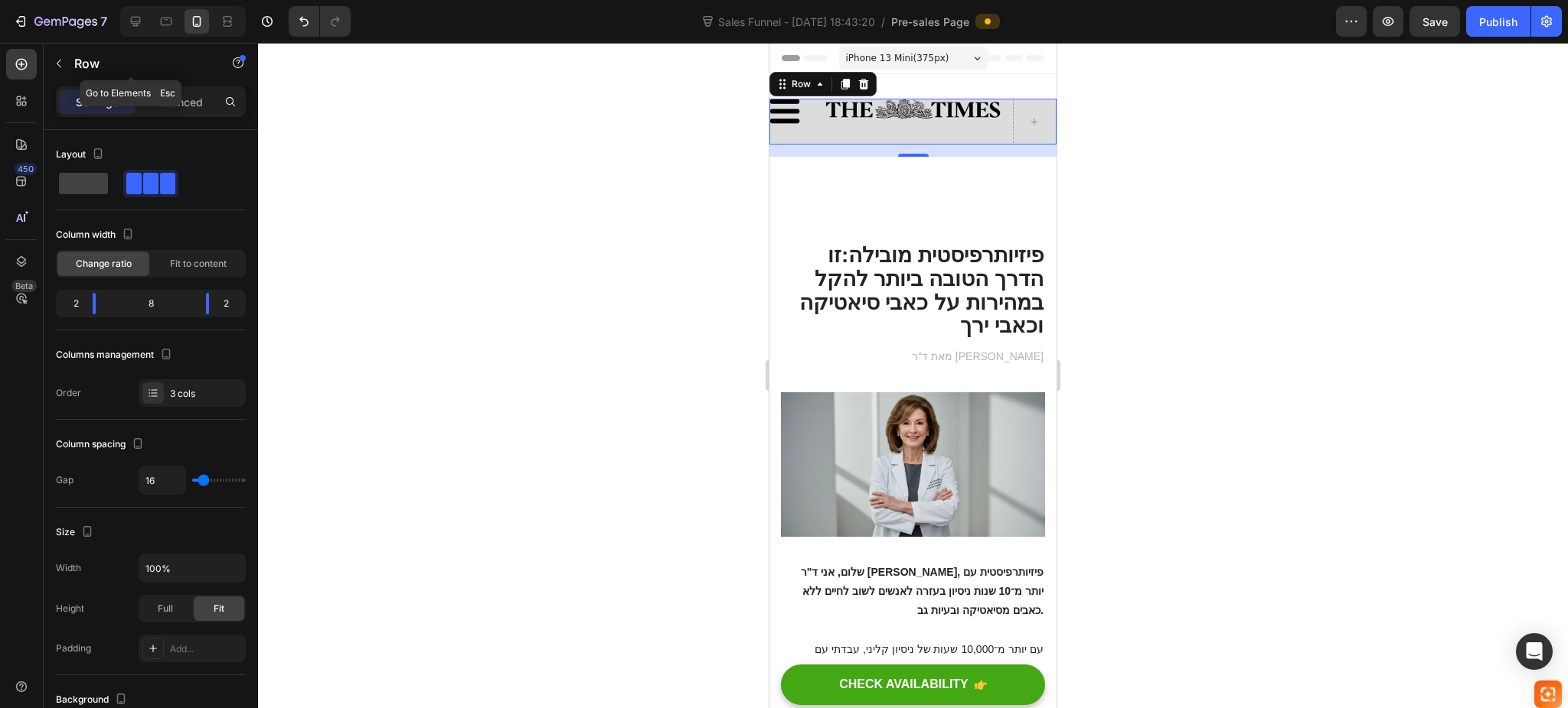
click at [50, 58] on button "button" at bounding box center [58, 63] width 24 height 24
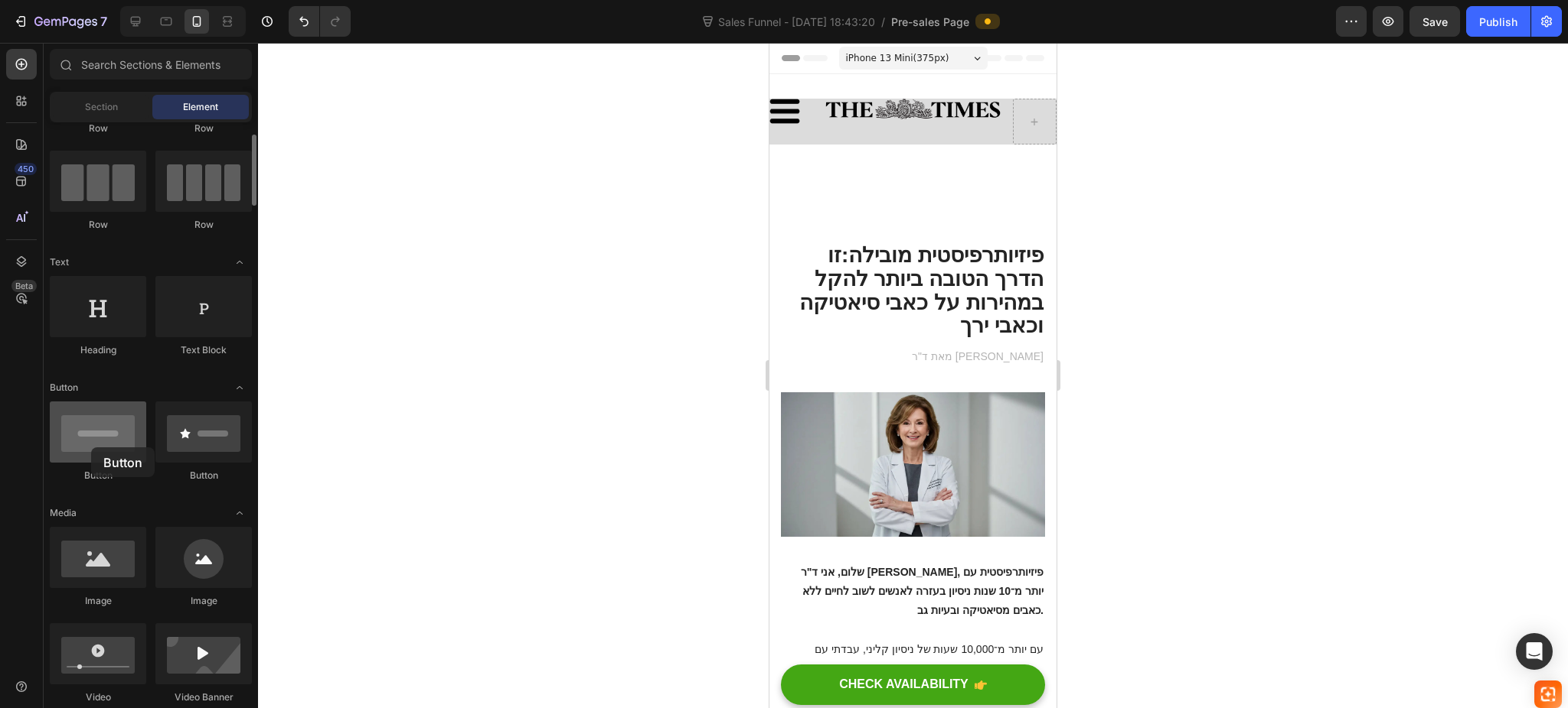
click at [91, 450] on div at bounding box center [98, 432] width 96 height 62
drag, startPoint x: 896, startPoint y: 613, endPoint x: 1001, endPoint y: 129, distance: 495.3
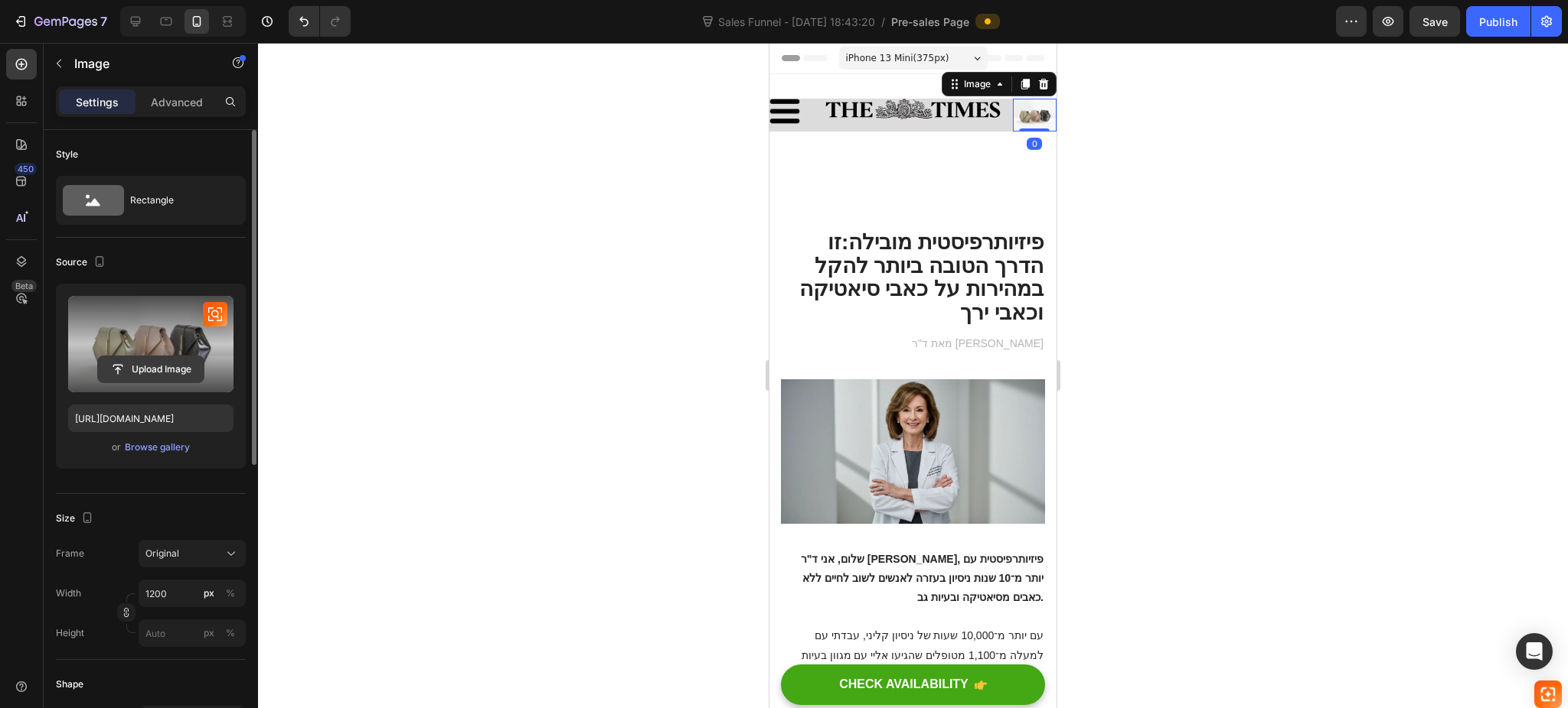
click at [147, 372] on input "file" at bounding box center [150, 369] width 106 height 26
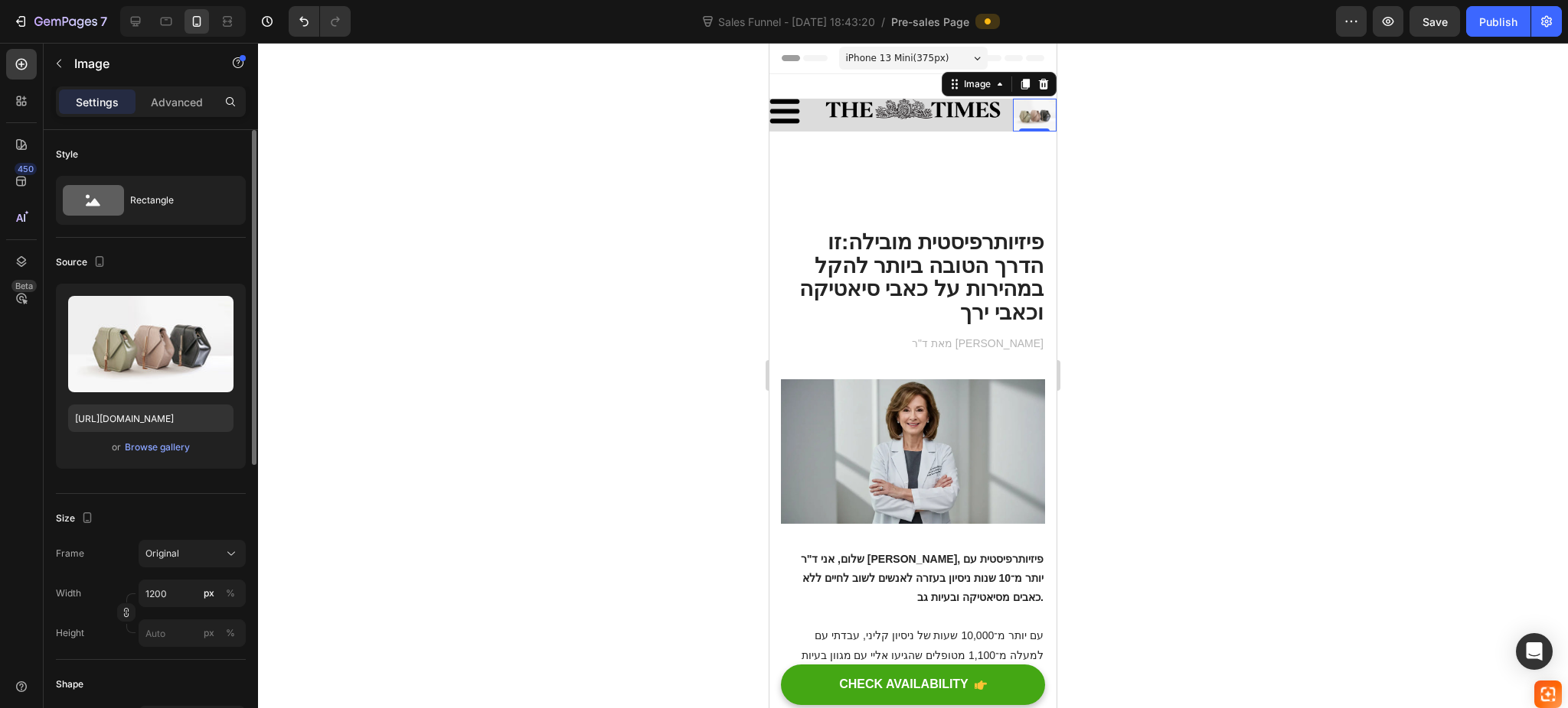
click at [182, 438] on div "or Browse gallery" at bounding box center [151, 447] width 165 height 19
click at [155, 451] on div "Browse gallery" at bounding box center [157, 447] width 65 height 14
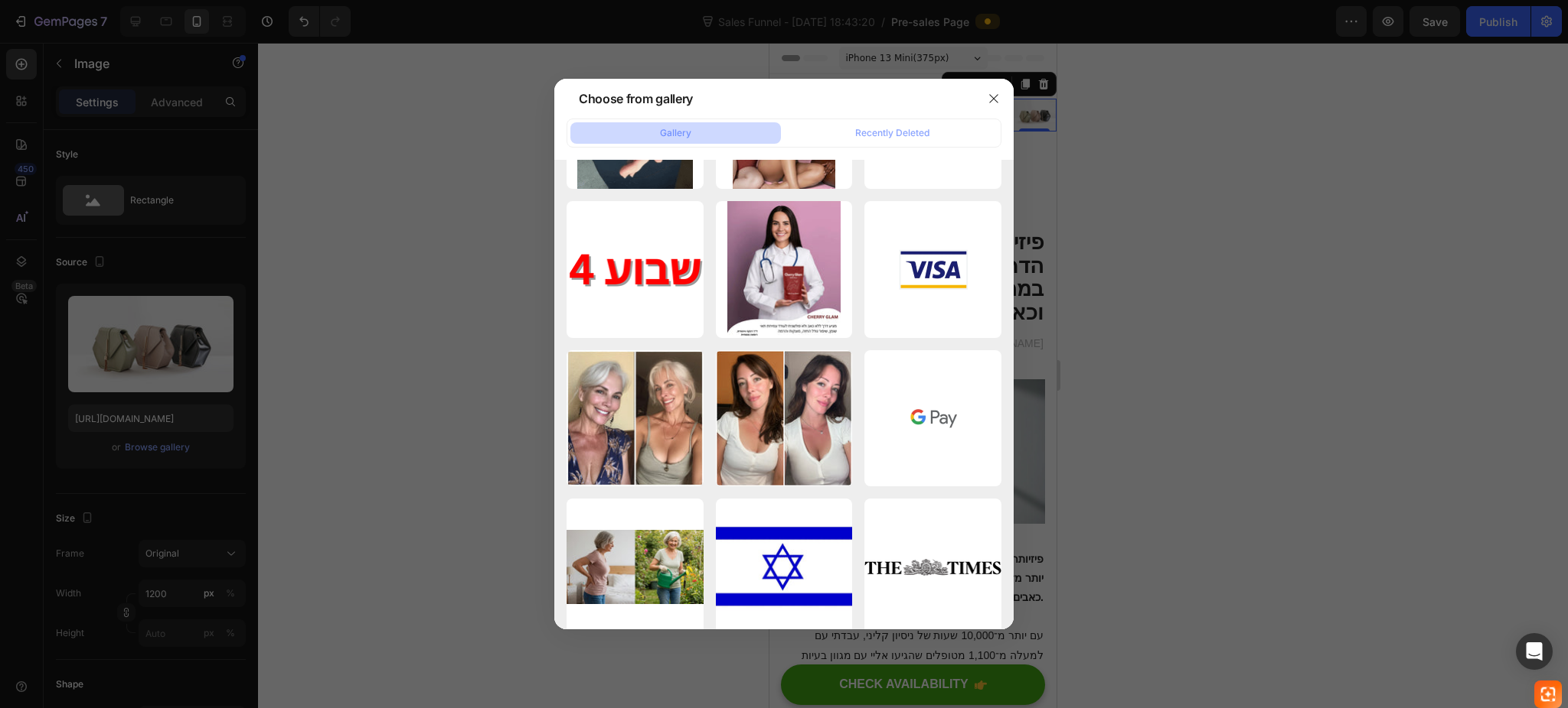
scroll to position [2958, 0]
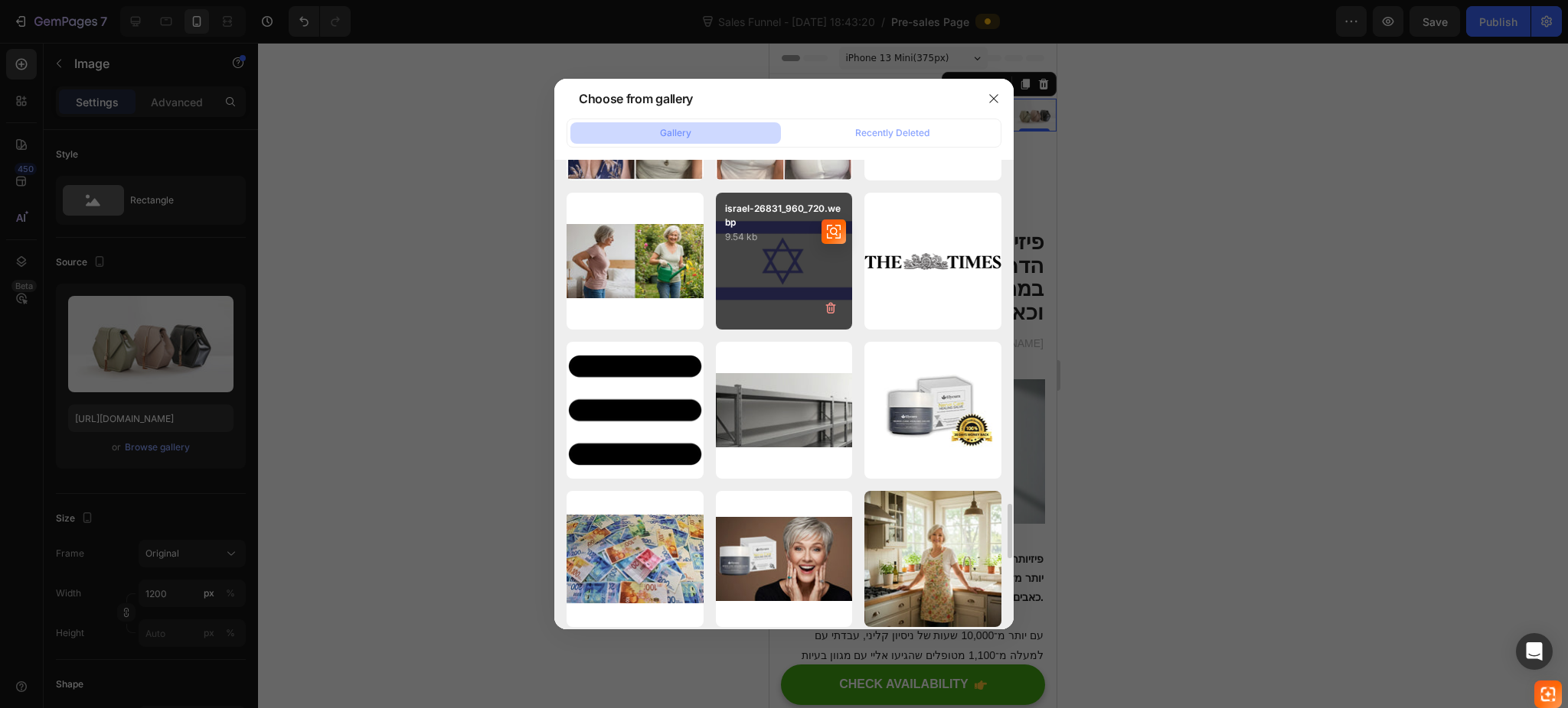
click at [749, 224] on p "israel-26831_960_720.webp" at bounding box center [784, 215] width 119 height 28
type input "https://cdn.shopify.com/s/files/1/0922/3408/8775/files/gempages_586053521762157…"
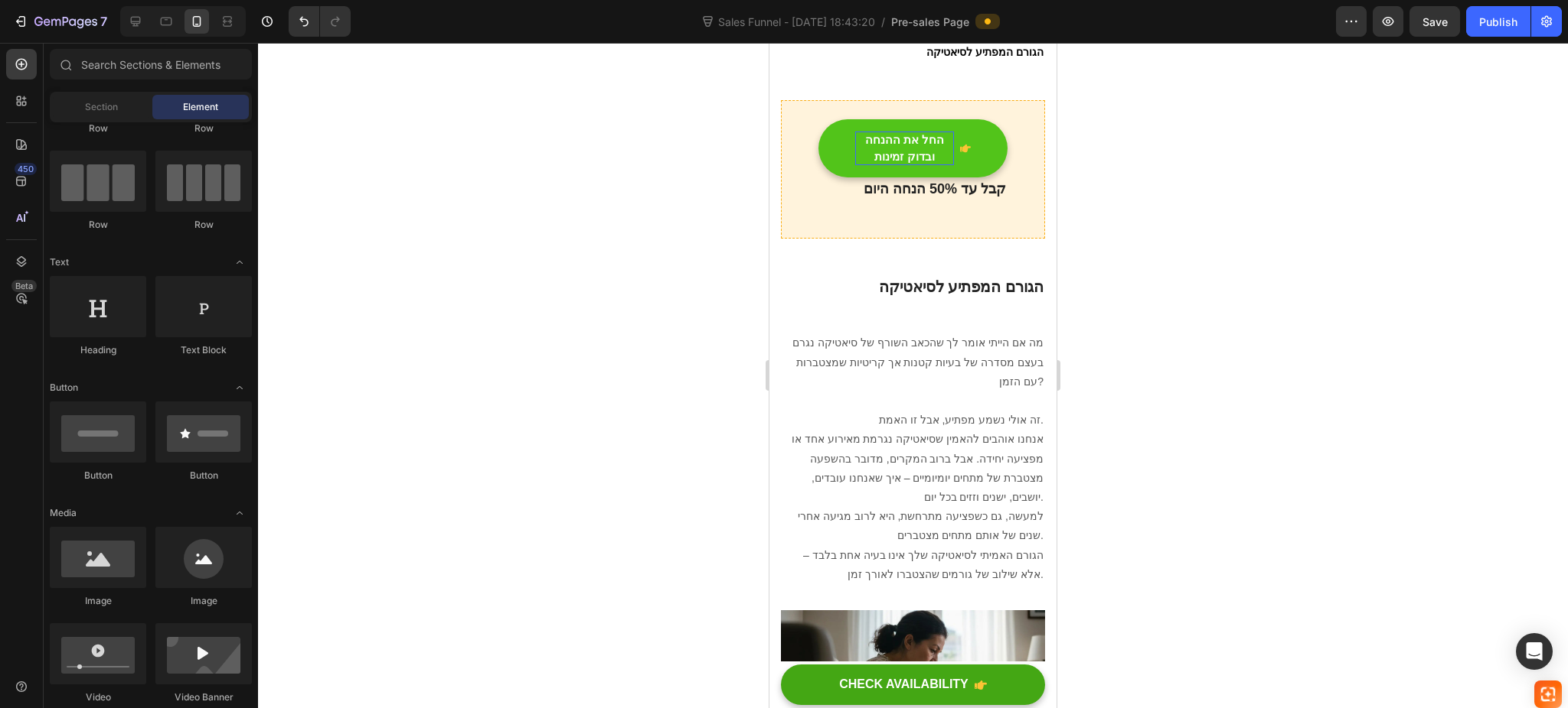
scroll to position [1166, 0]
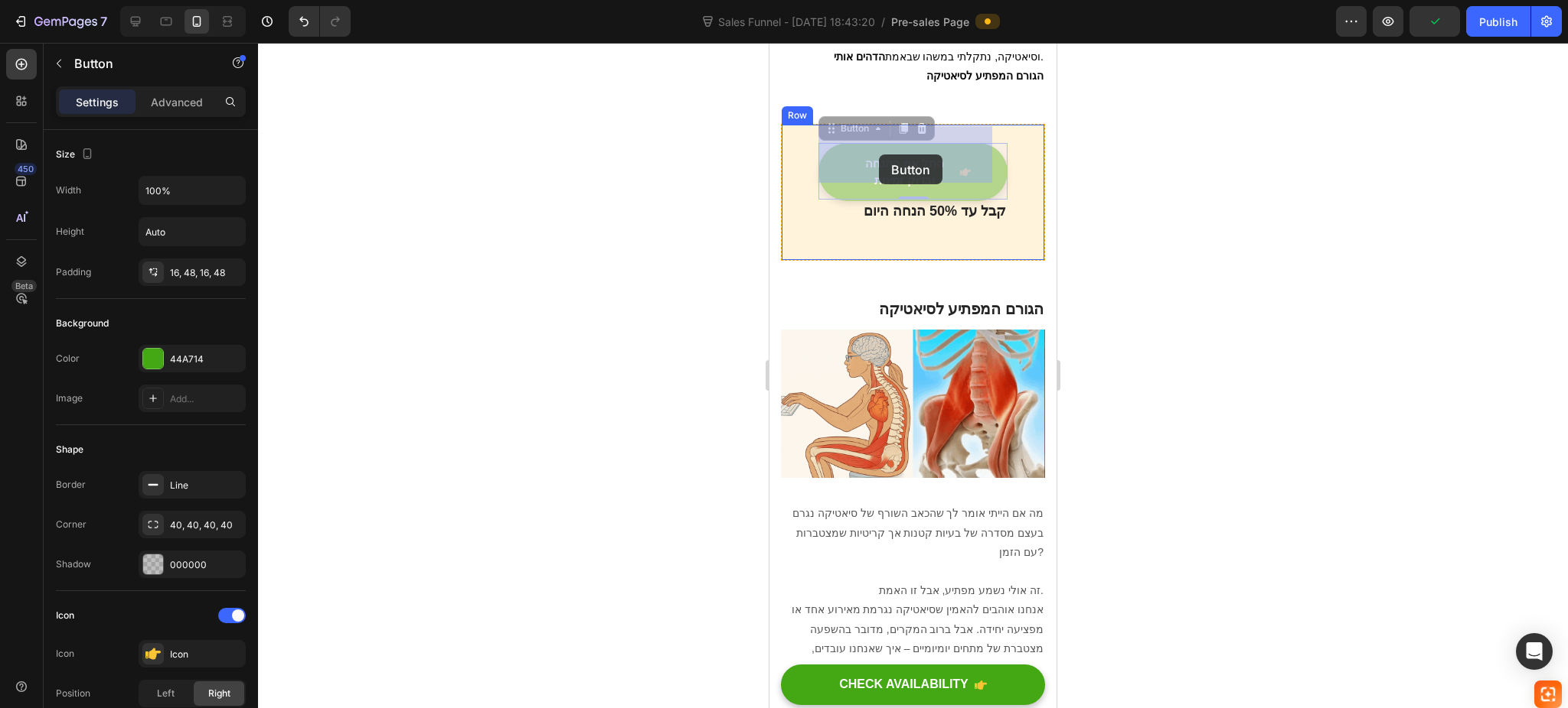
drag, startPoint x: 985, startPoint y: 158, endPoint x: 879, endPoint y: 154, distance: 106.1
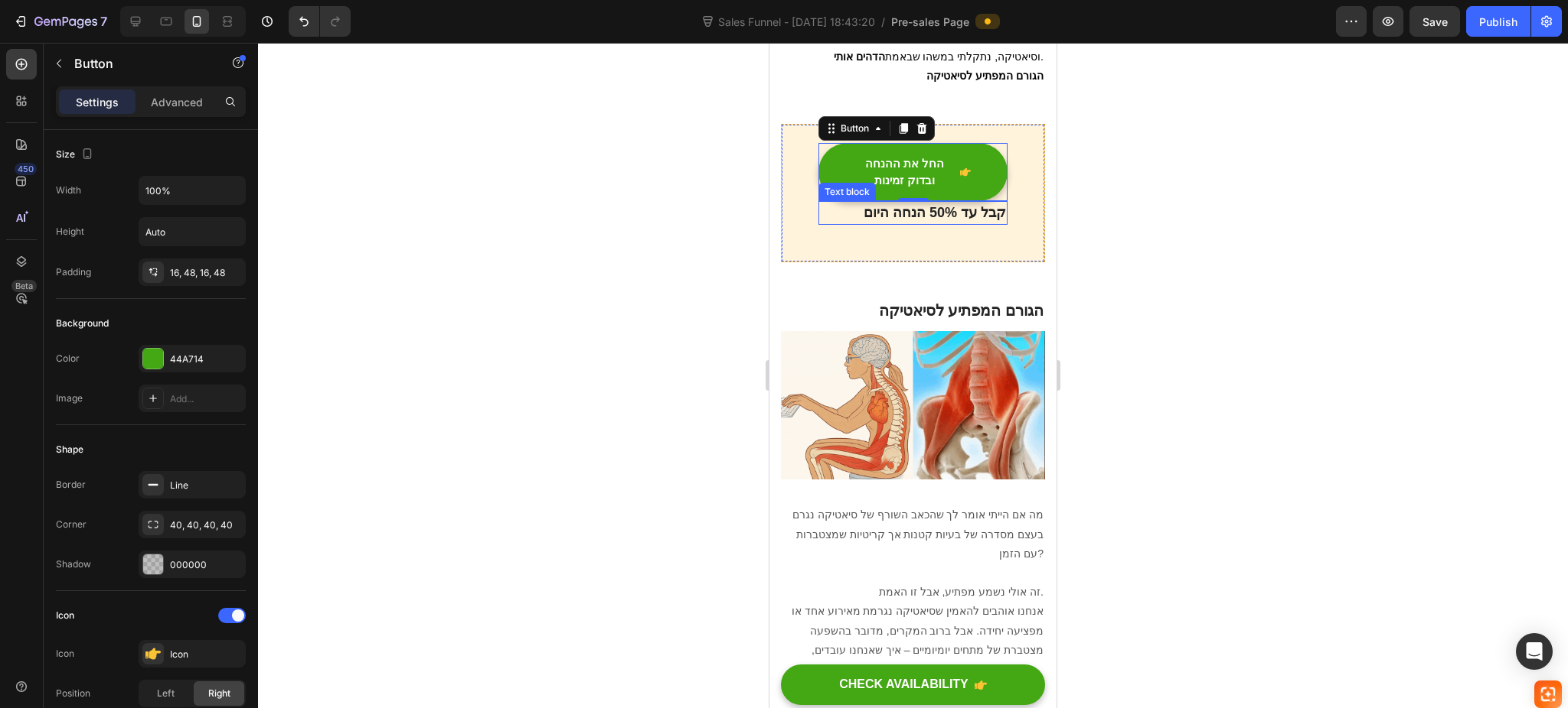
click at [937, 205] on strong "קבל עד 50% הנחה היום" at bounding box center [935, 213] width 143 height 15
click at [990, 165] on div "החל את ההנחה ובדוק זמינות Button 0" at bounding box center [913, 172] width 189 height 58
click at [986, 178] on div "החל את ההנחה ובדוק זמינות Button 0" at bounding box center [913, 172] width 189 height 58
click at [990, 179] on div "החל את ההנחה ובדוק זמינות Button 0" at bounding box center [913, 172] width 189 height 58
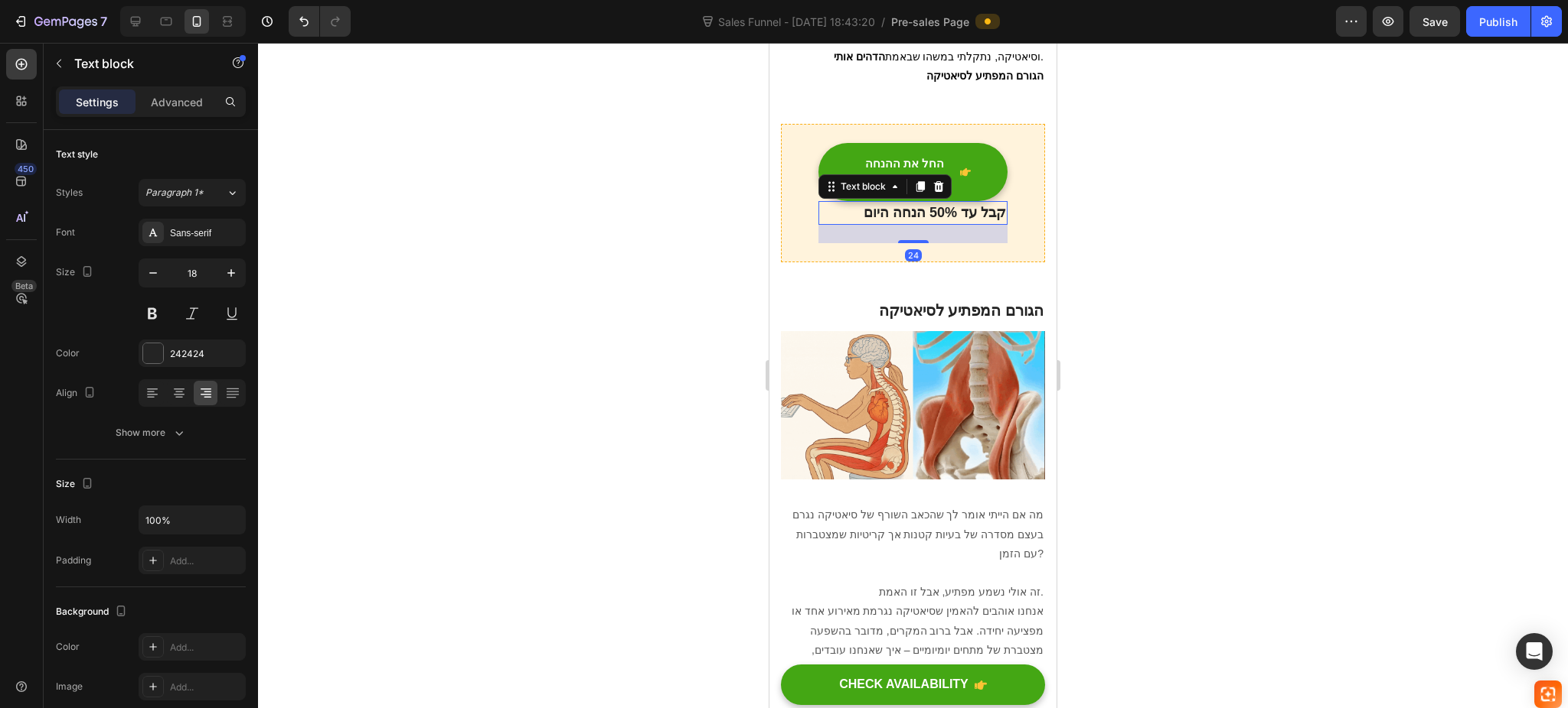
click at [989, 201] on div "קבל עד 50% הנחה היום" at bounding box center [913, 213] width 189 height 24
click at [990, 180] on div "החל את ההנחה ובדוק זמינות Button" at bounding box center [913, 172] width 189 height 58
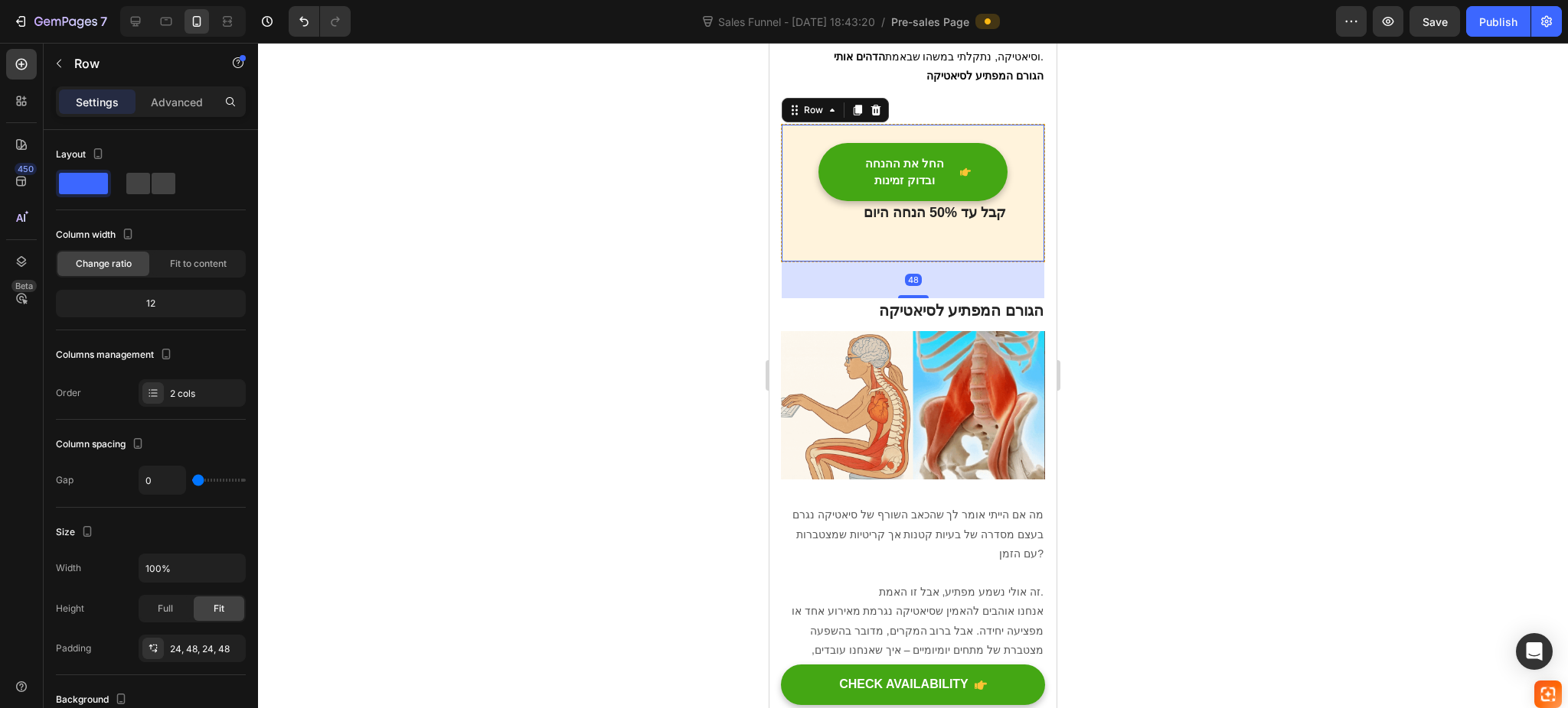
click at [999, 184] on div "החל את ההנחה ובדוק זמינות Button קבל עד 50% הנחה היום Text block Row 48" at bounding box center [913, 193] width 264 height 138
click at [182, 182] on div at bounding box center [150, 183] width 190 height 28
click at [162, 181] on span at bounding box center [163, 183] width 24 height 21
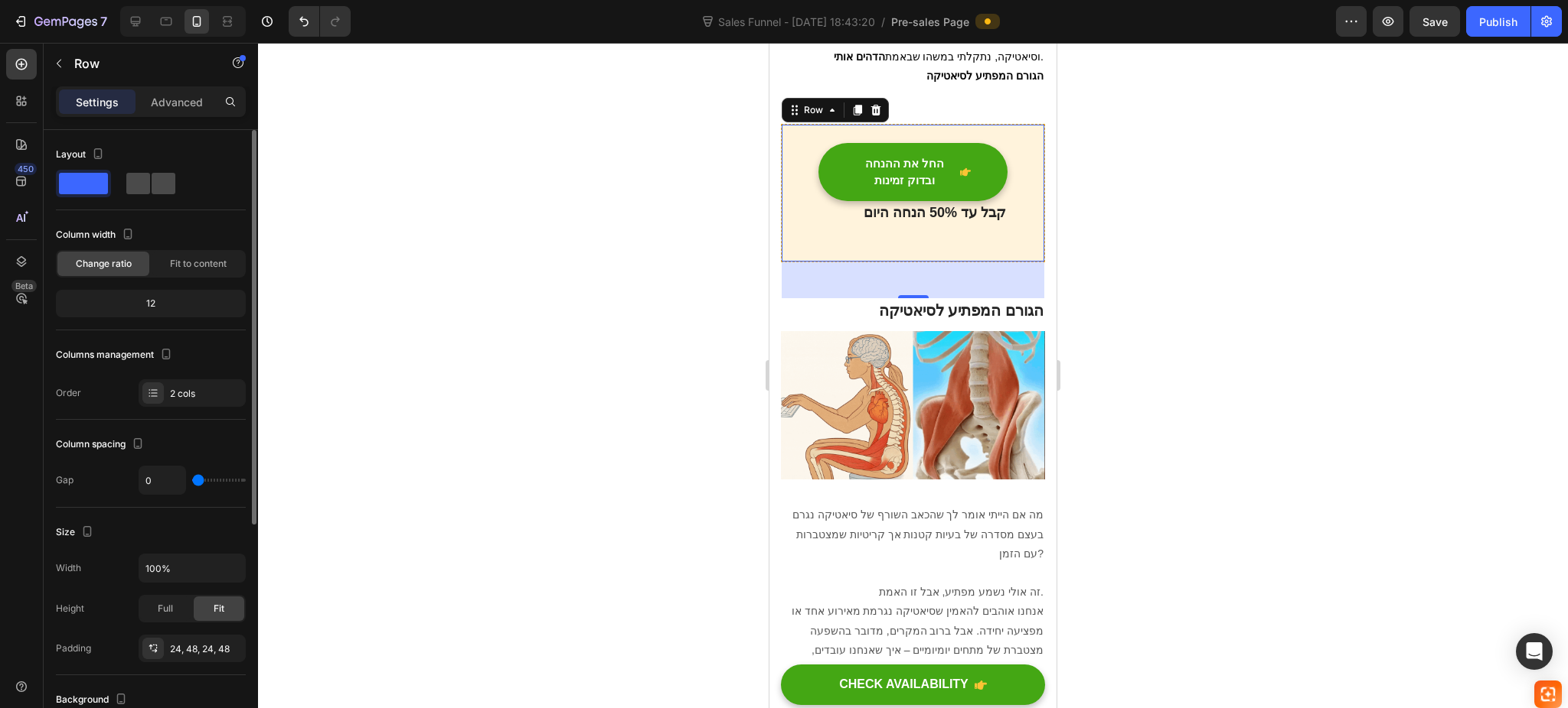
type input "24"
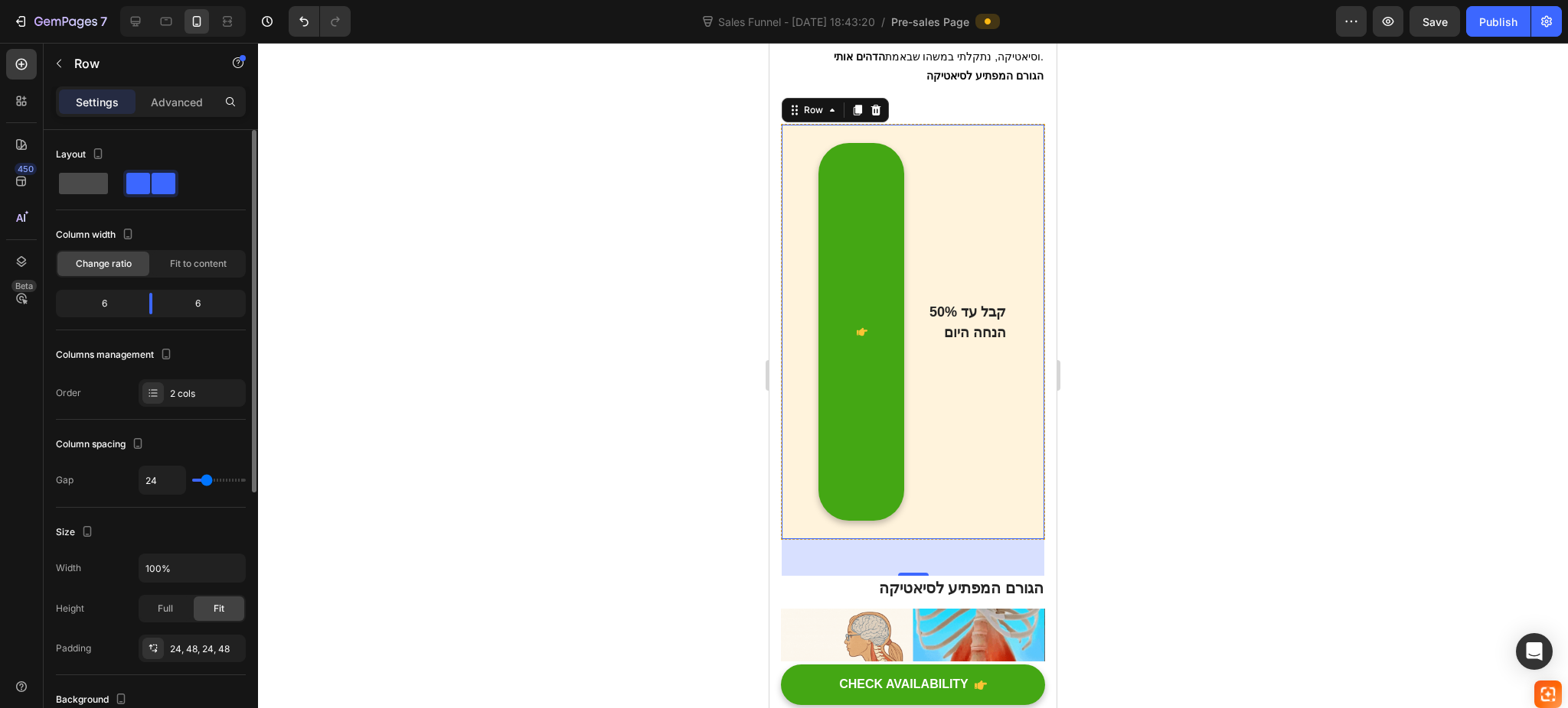
click at [94, 179] on span at bounding box center [84, 183] width 49 height 21
type input "0"
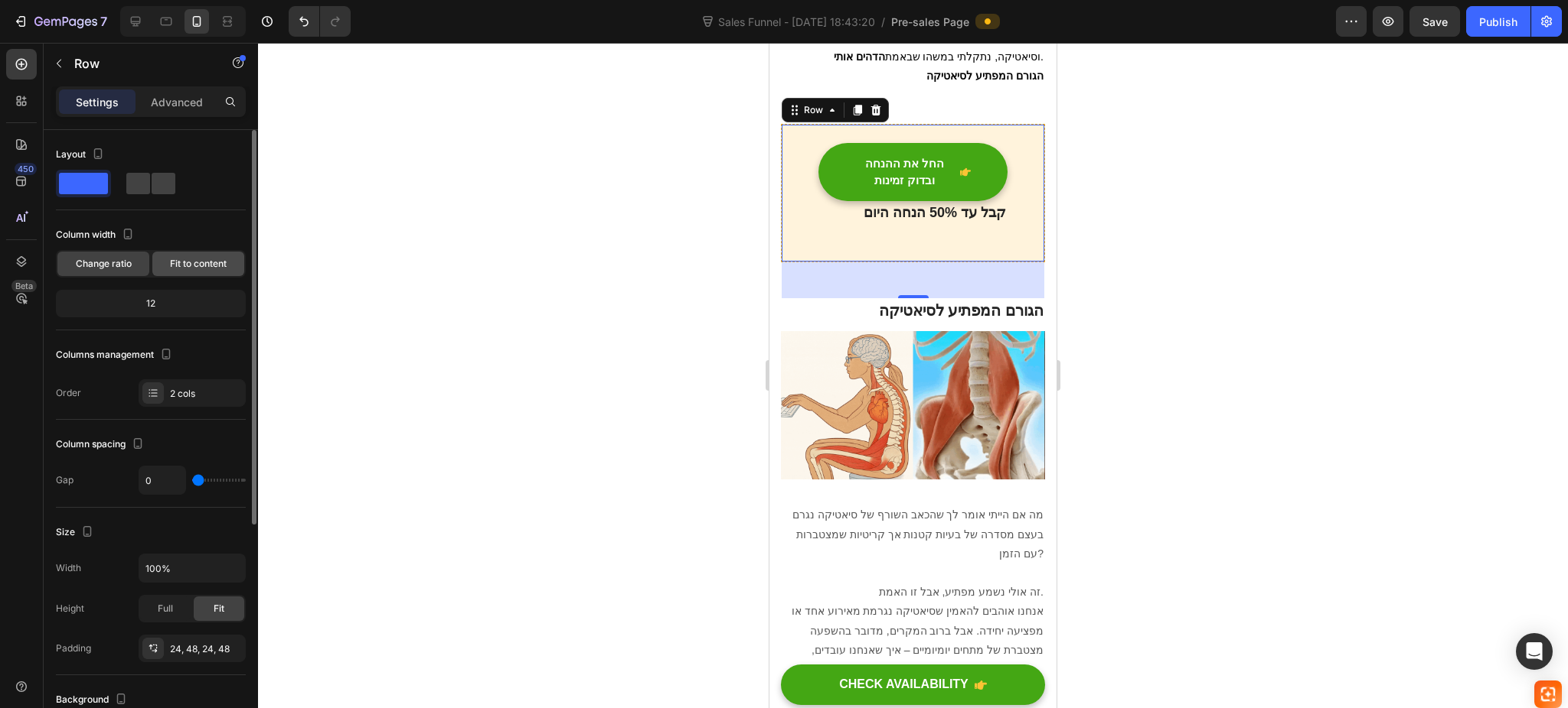
click at [179, 264] on span "Fit to content" at bounding box center [198, 264] width 57 height 14
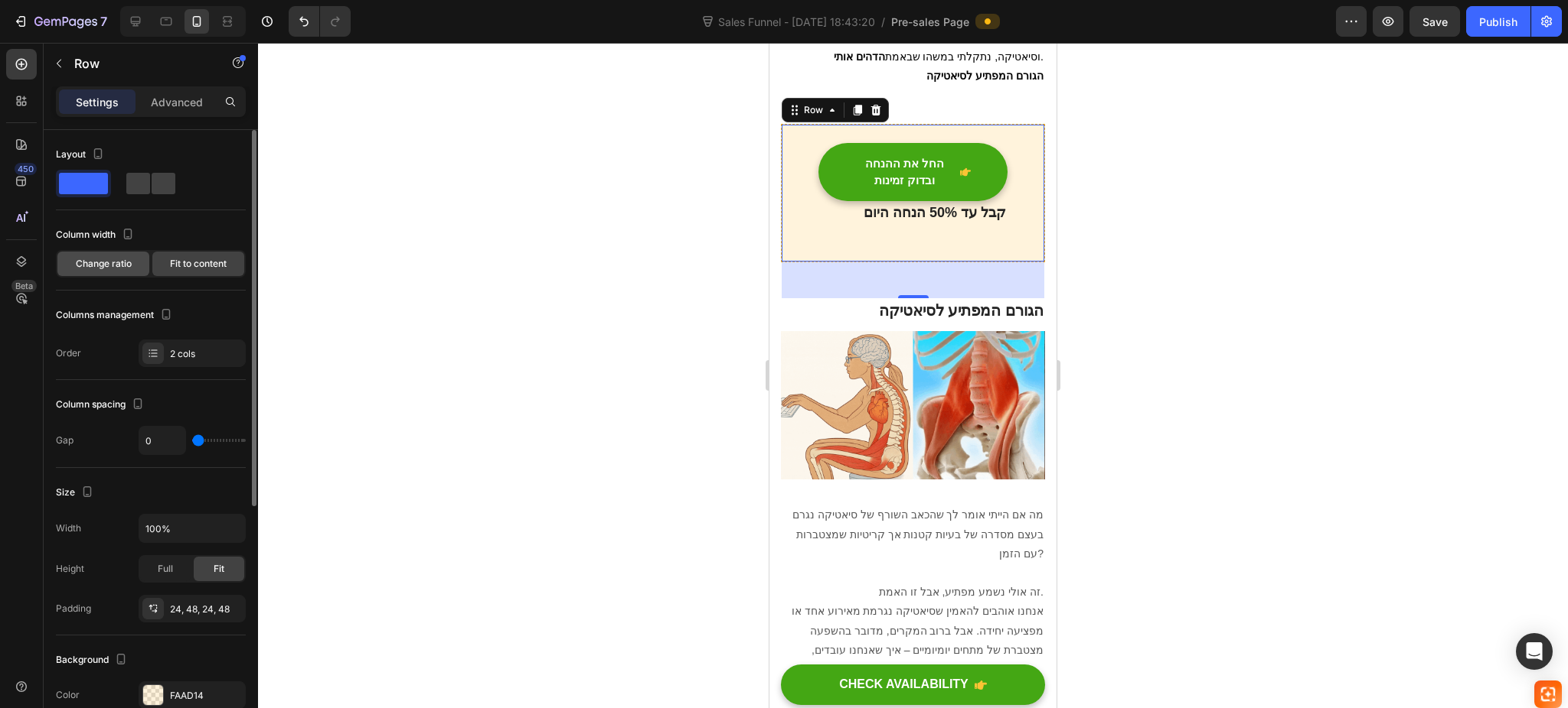
click at [107, 264] on span "Change ratio" at bounding box center [104, 264] width 56 height 14
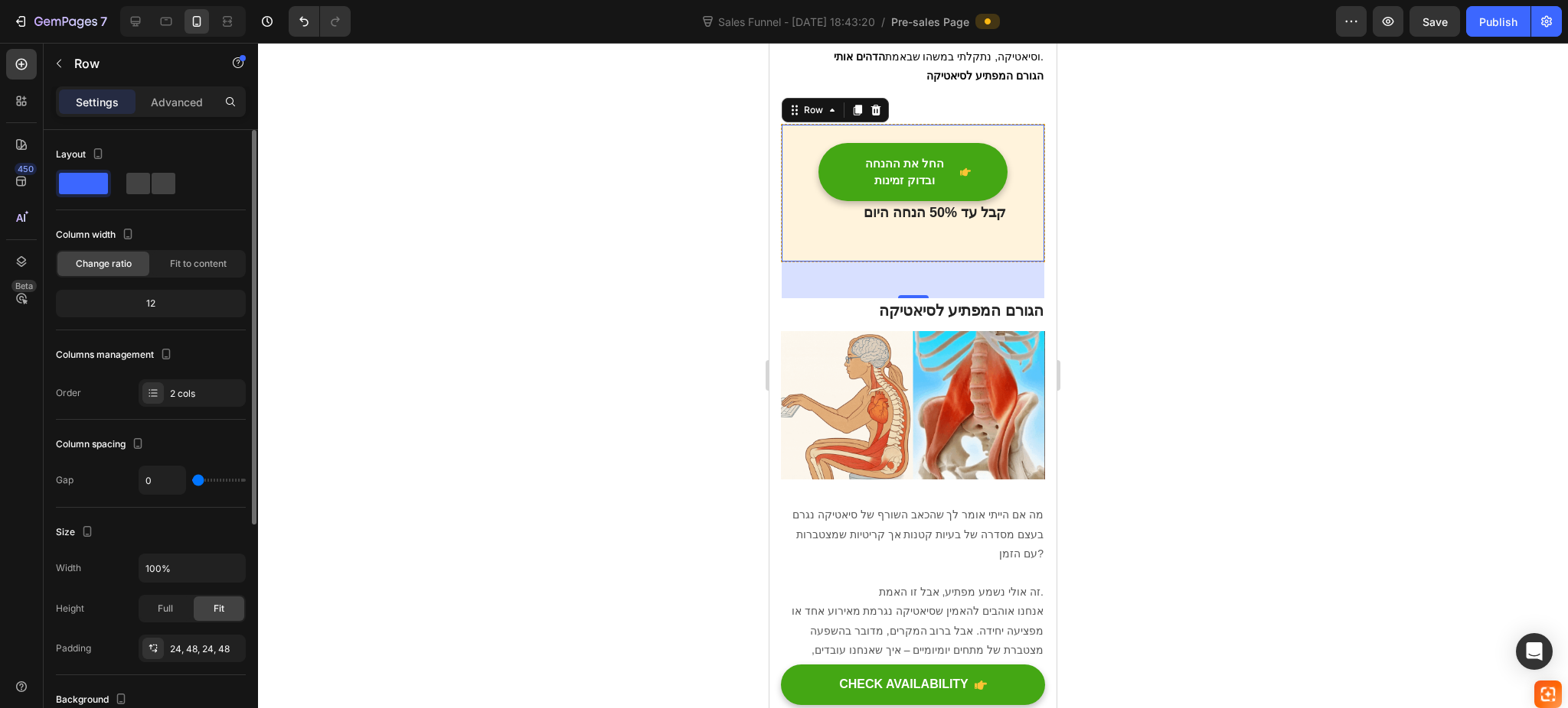
click at [157, 310] on div "12" at bounding box center [151, 303] width 184 height 21
click at [163, 384] on div "2 cols" at bounding box center [192, 393] width 107 height 28
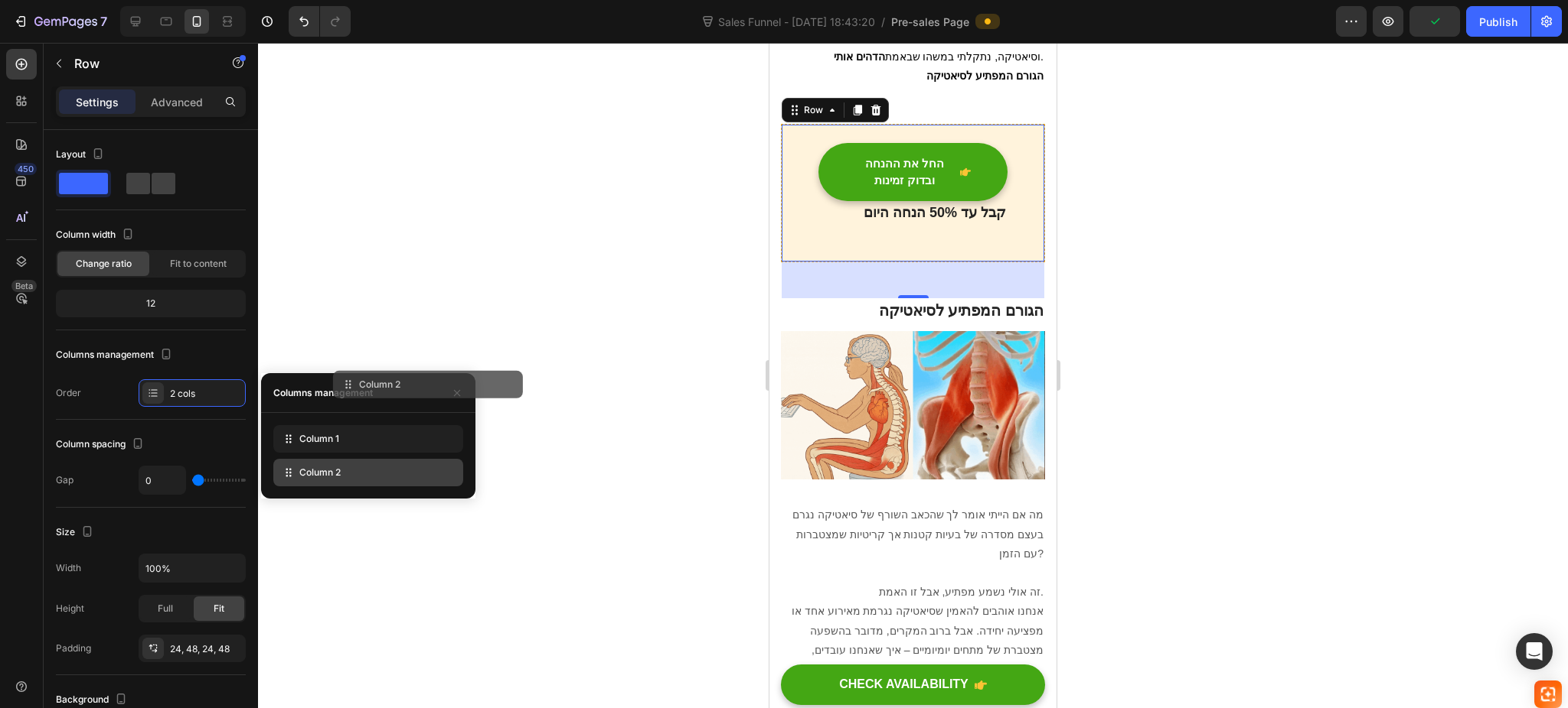
click at [507, 389] on div at bounding box center [912, 376] width 1310 height 666
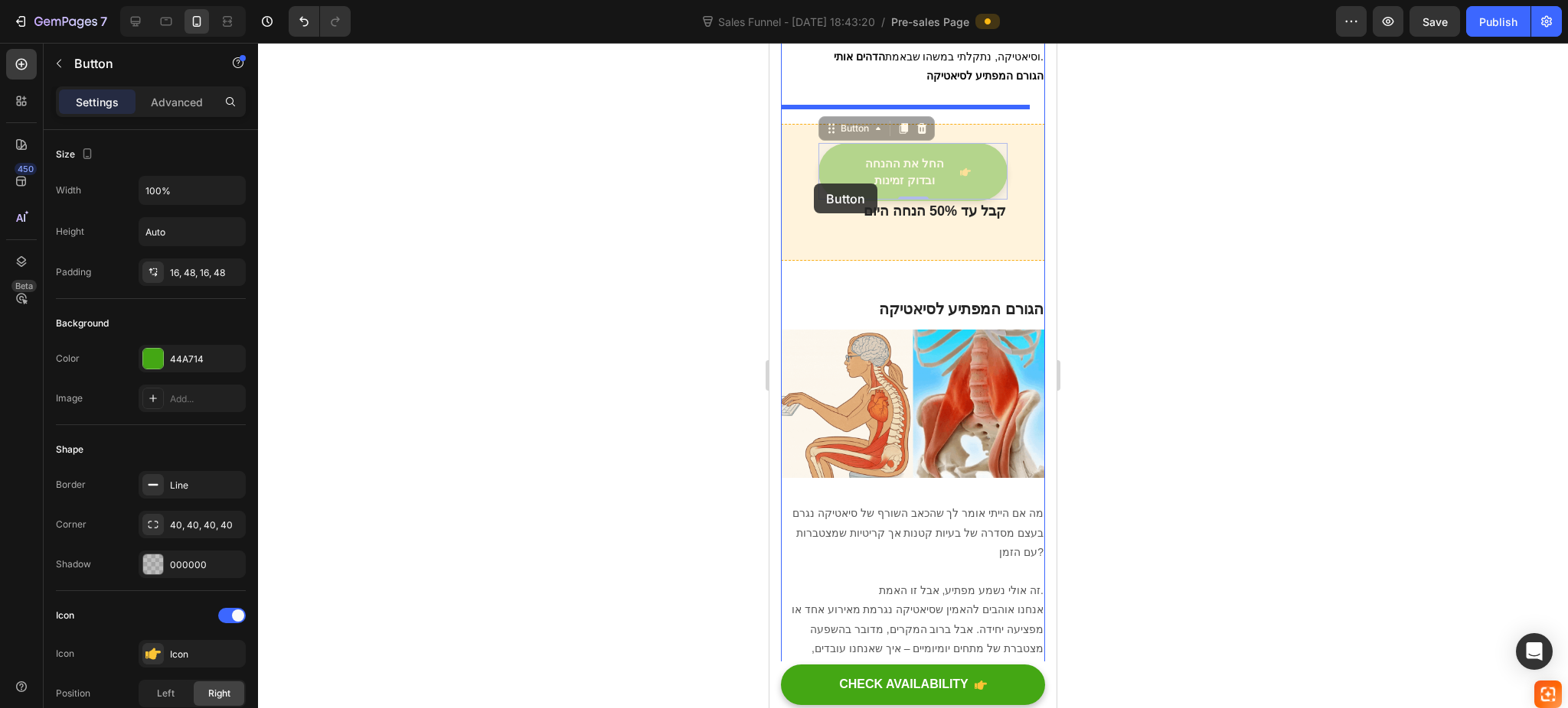
drag, startPoint x: 951, startPoint y: 168, endPoint x: 814, endPoint y: 184, distance: 137.9
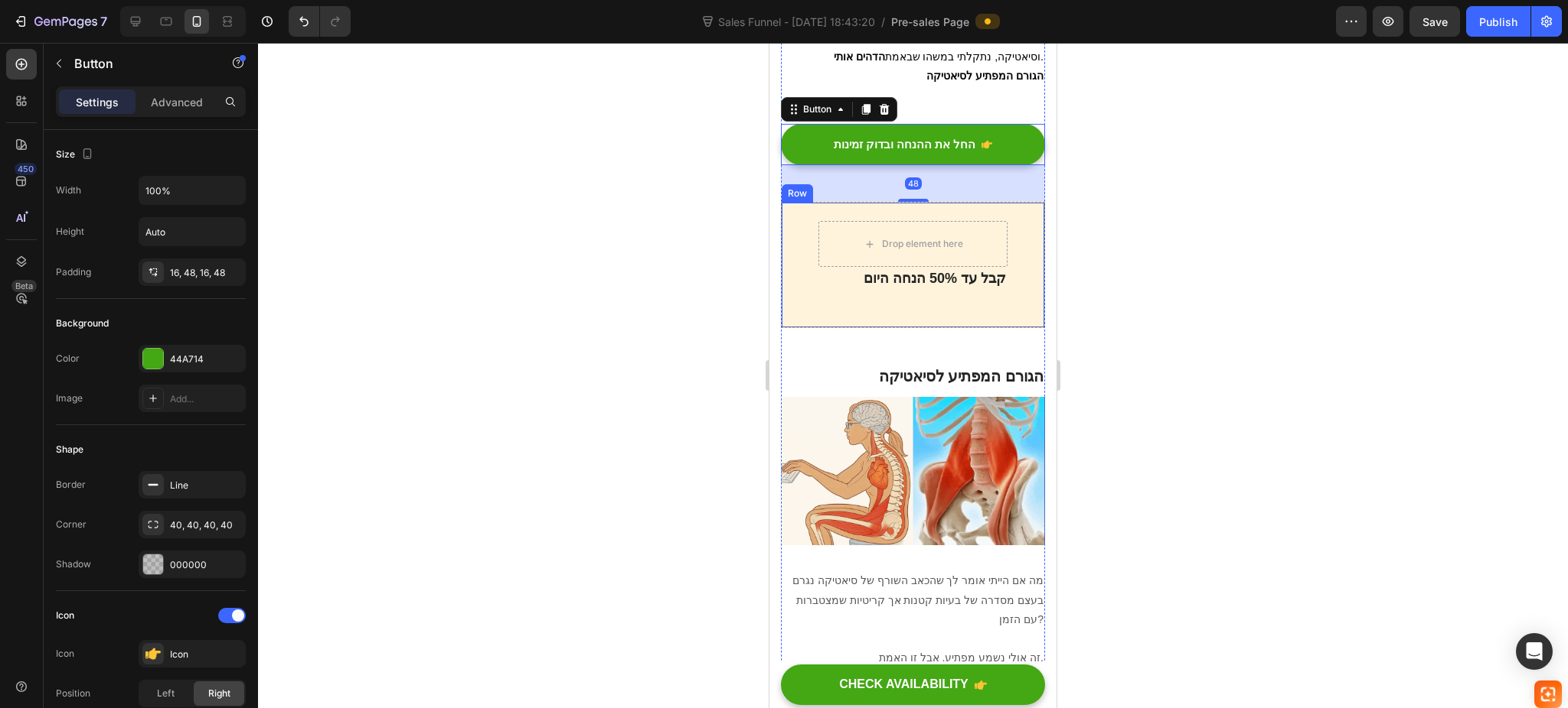
click at [1009, 206] on div "Drop element here קבל עד 50% הנחה היום Text block Row" at bounding box center [913, 265] width 264 height 127
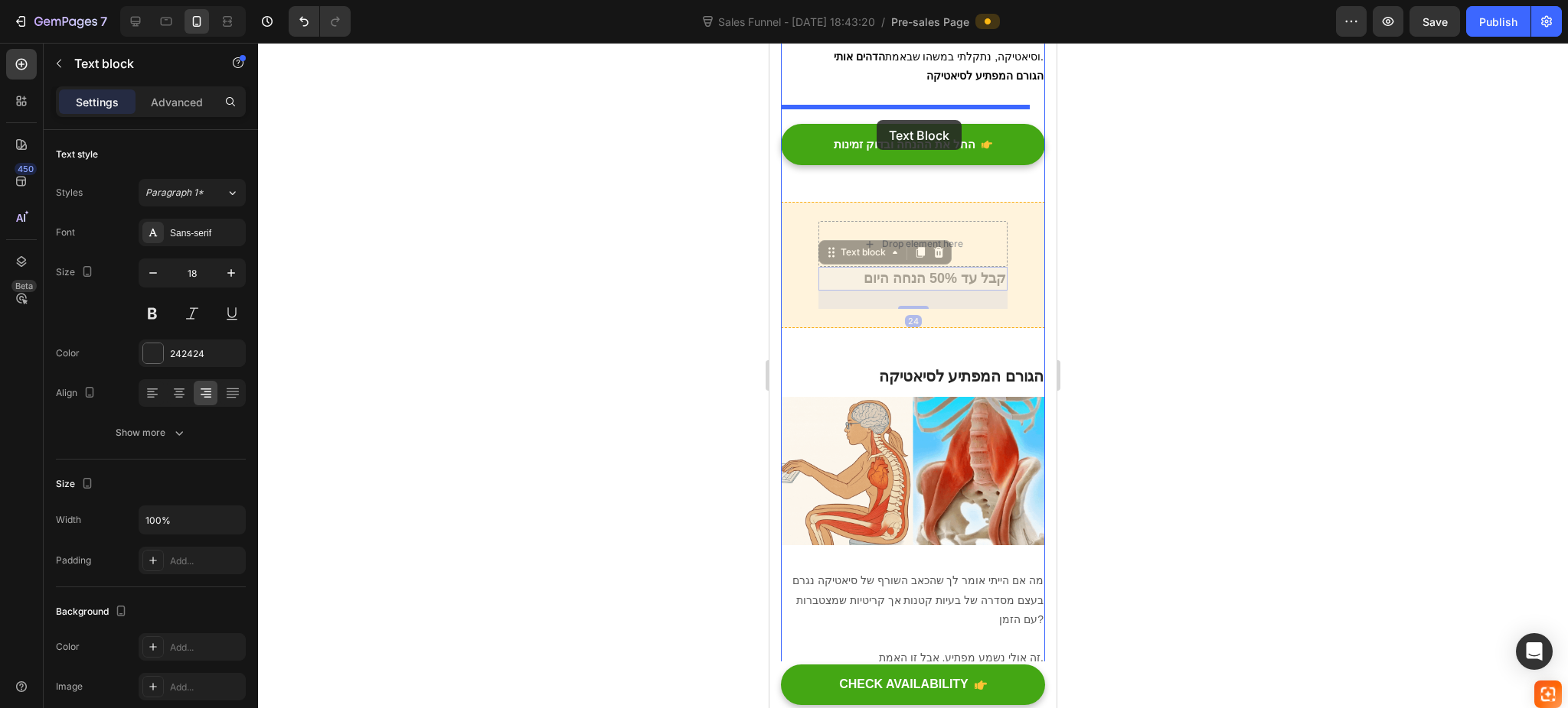
drag, startPoint x: 882, startPoint y: 262, endPoint x: 876, endPoint y: 120, distance: 142.1
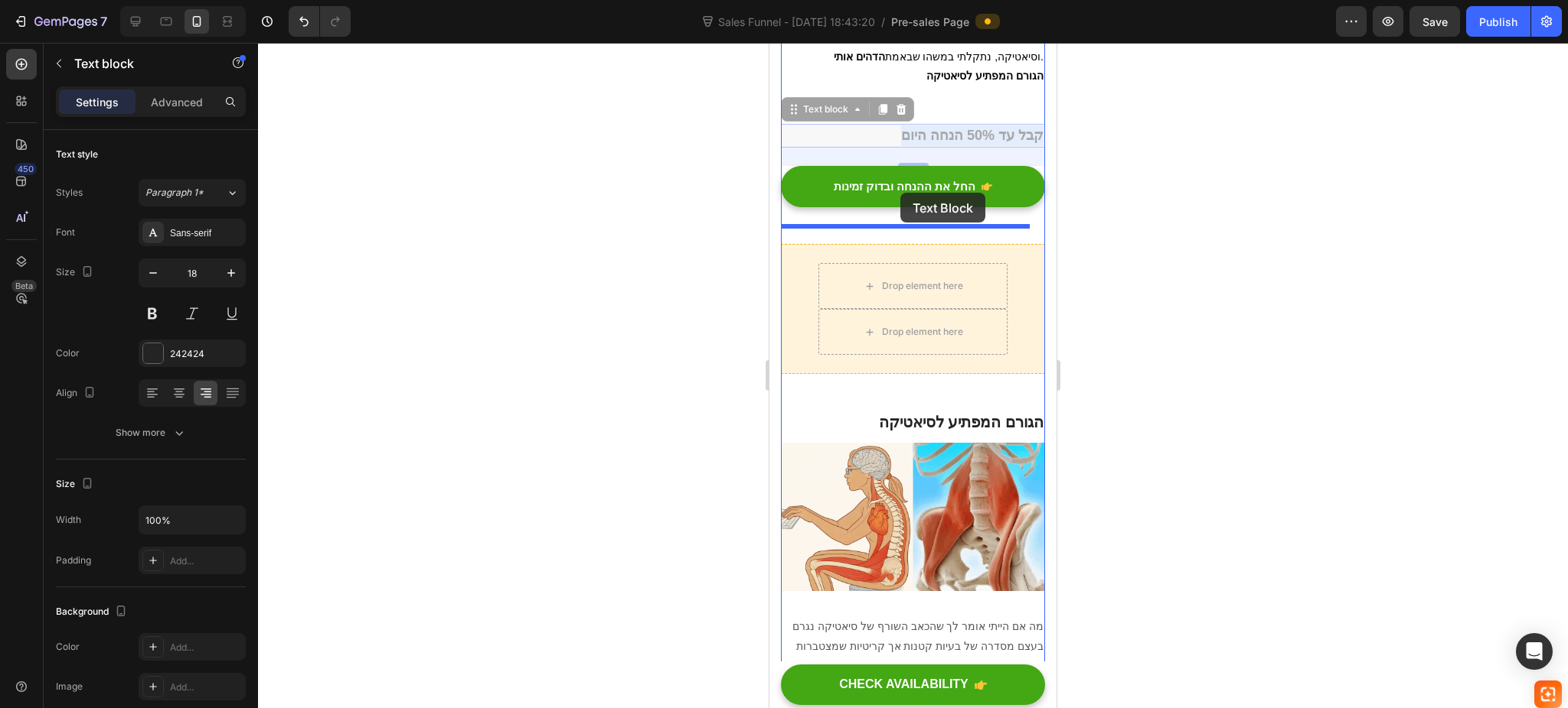
drag, startPoint x: 934, startPoint y: 111, endPoint x: 900, endPoint y: 192, distance: 87.8
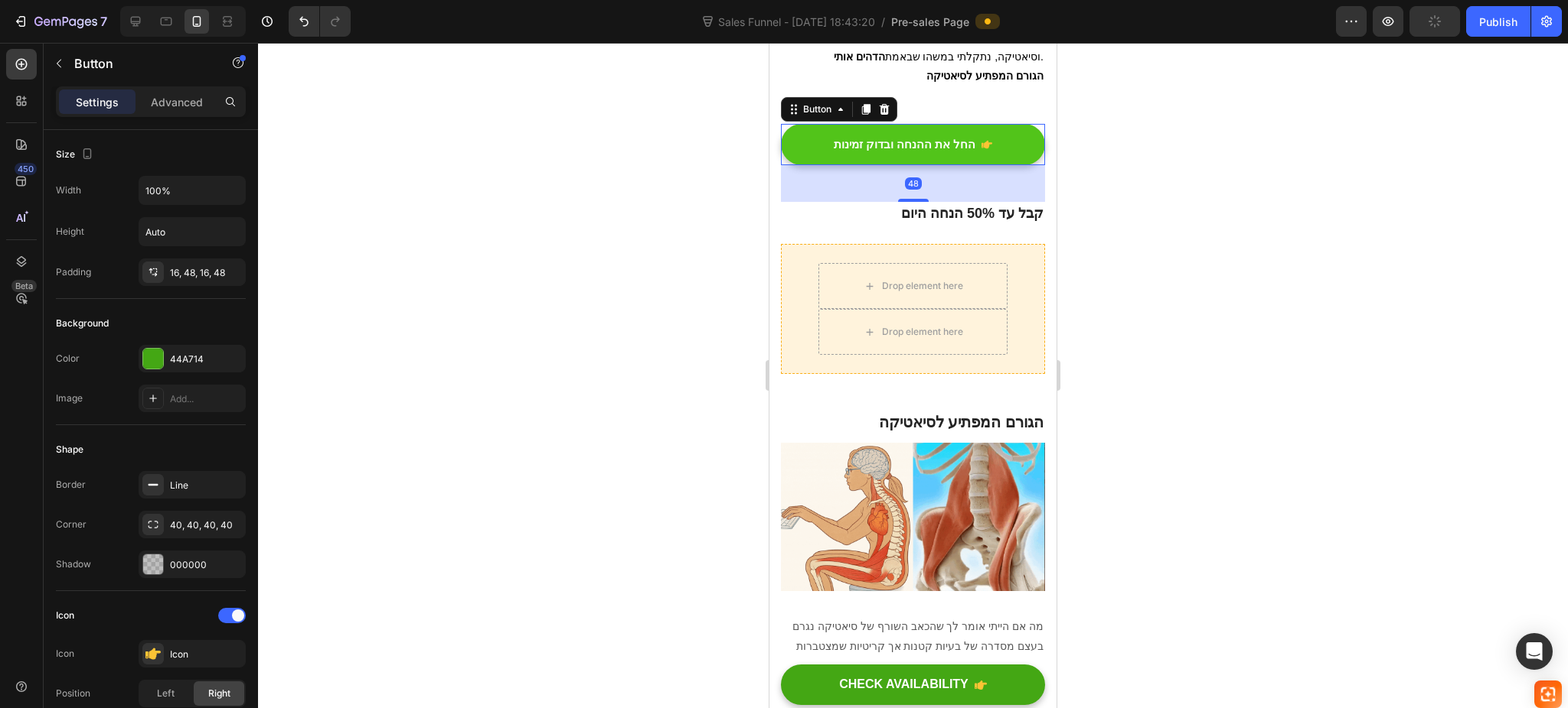
click at [939, 124] on link "החל את ההנחה ובדוק זמינות" at bounding box center [913, 144] width 264 height 41
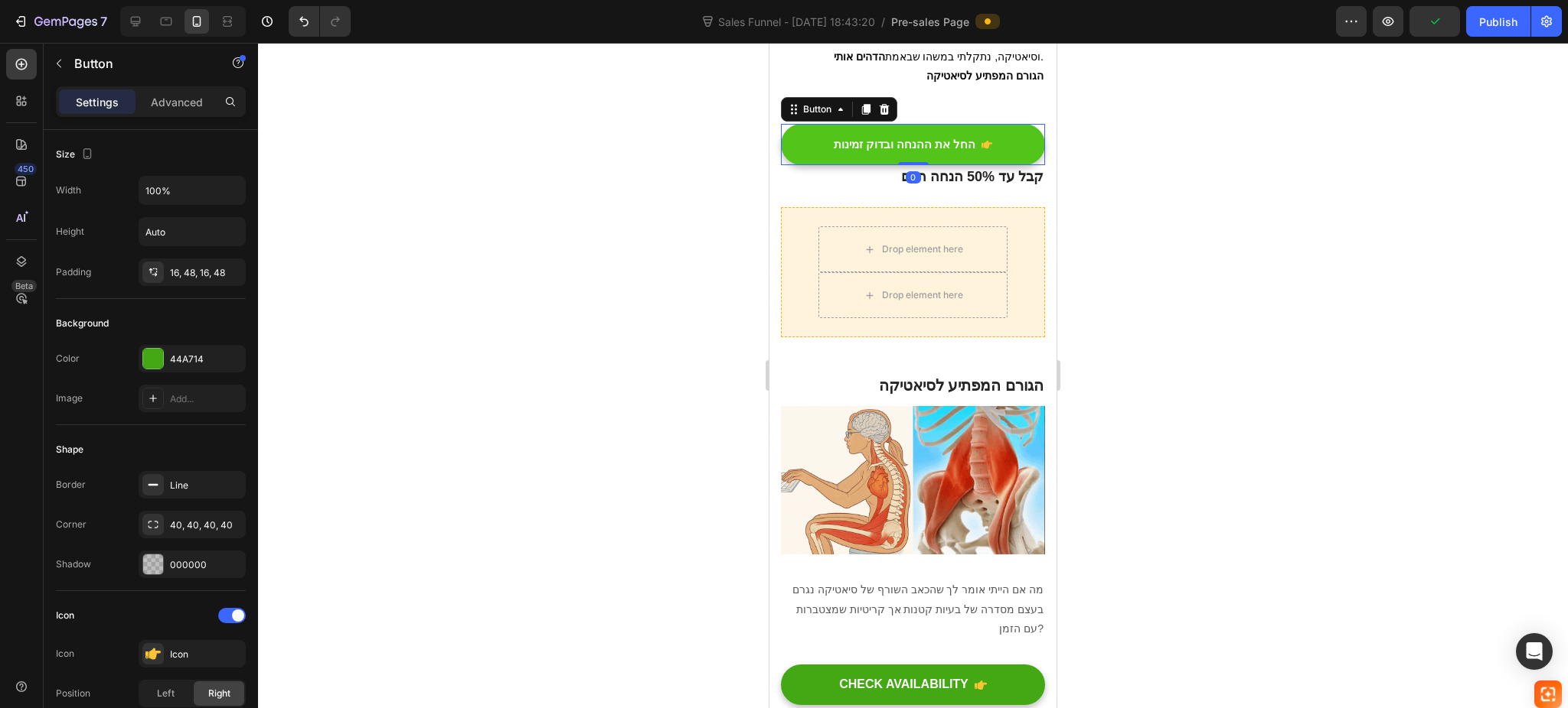
drag, startPoint x: 903, startPoint y: 181, endPoint x: 911, endPoint y: 136, distance: 45.7
click at [911, 136] on div "החל את ההנחה ובדוק זמינות Button 0" at bounding box center [913, 144] width 264 height 41
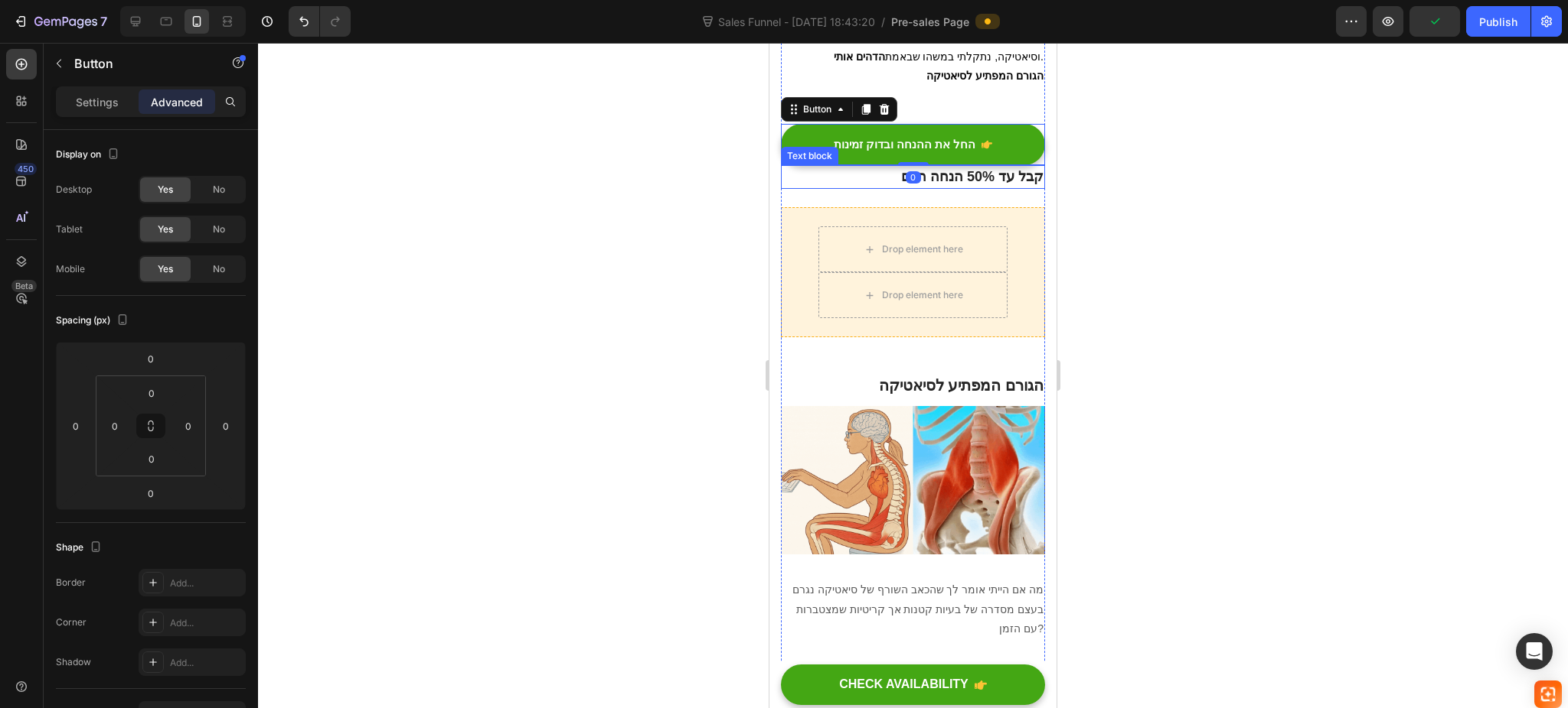
click at [935, 167] on p "קבל עד 50% הנחה היום" at bounding box center [912, 177] width 261 height 20
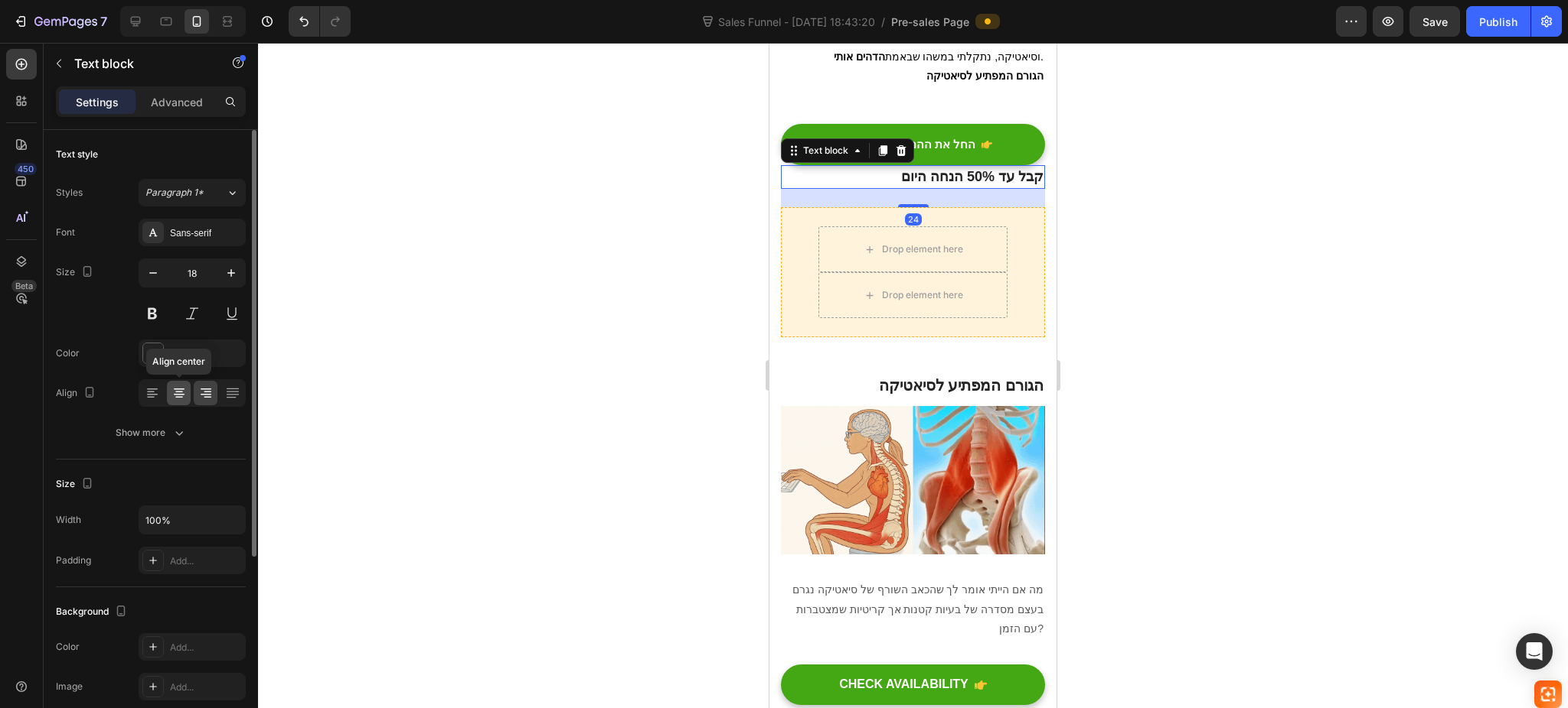
click at [181, 391] on icon at bounding box center [179, 393] width 15 height 15
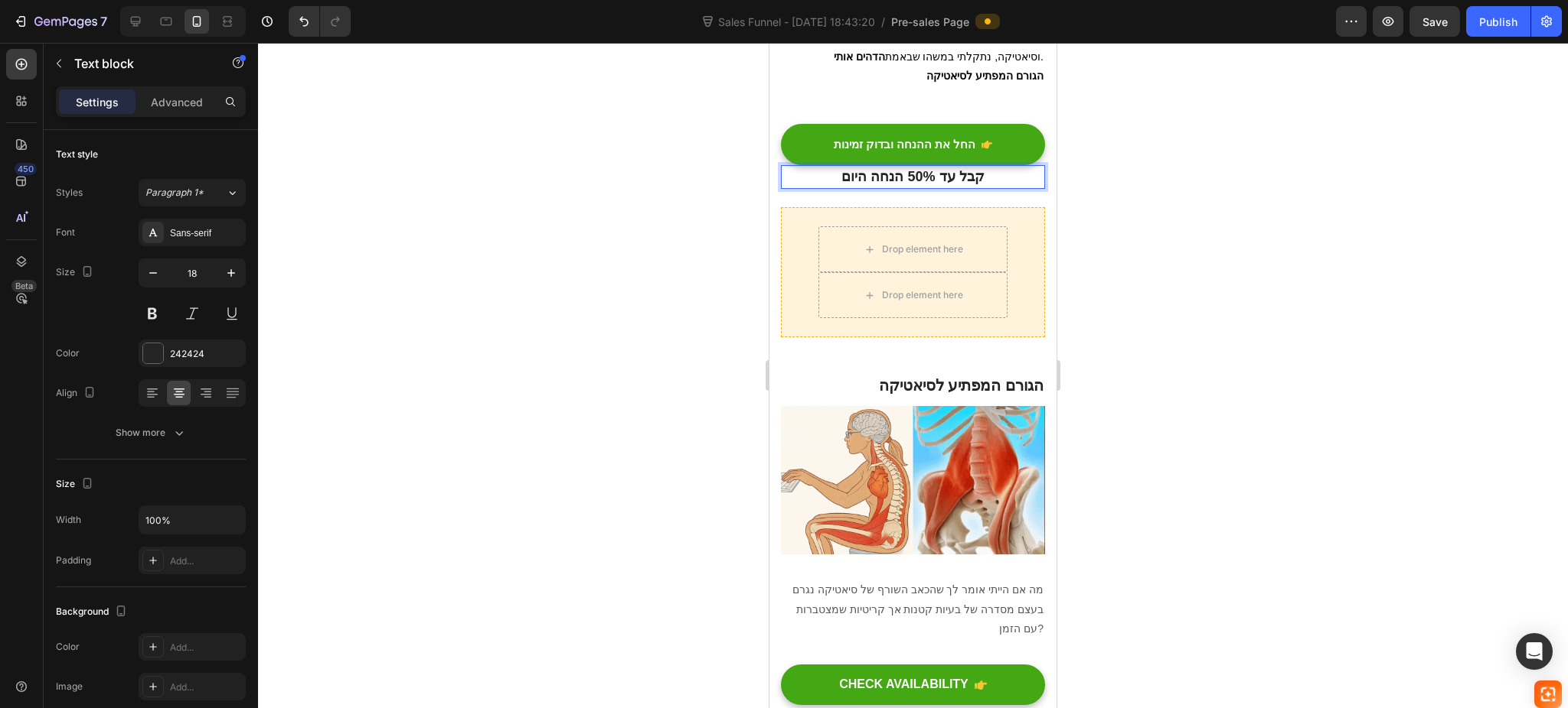
click at [895, 169] on strong "קבל עד 50% הנחה היום" at bounding box center [912, 176] width 143 height 15
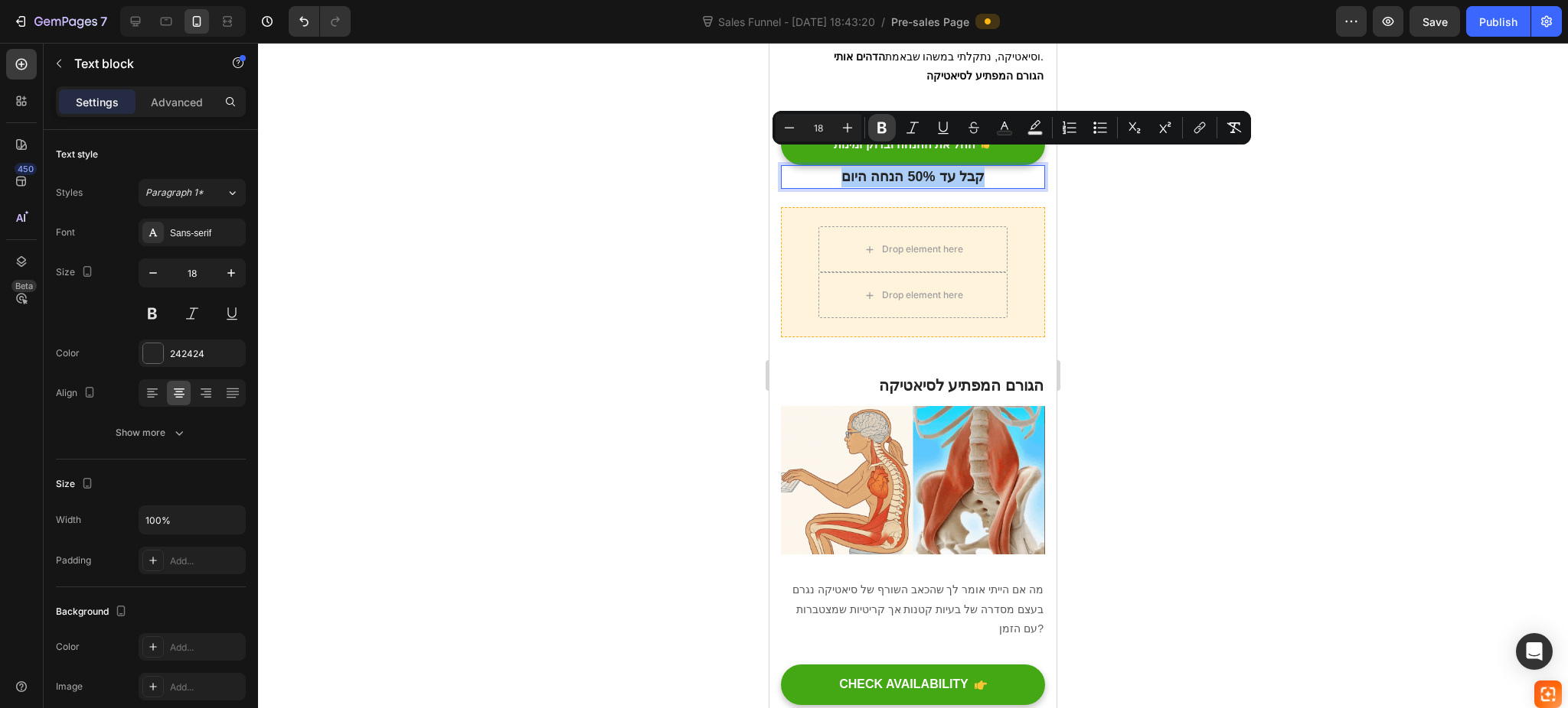
click at [889, 124] on button "Bold" at bounding box center [882, 127] width 28 height 28
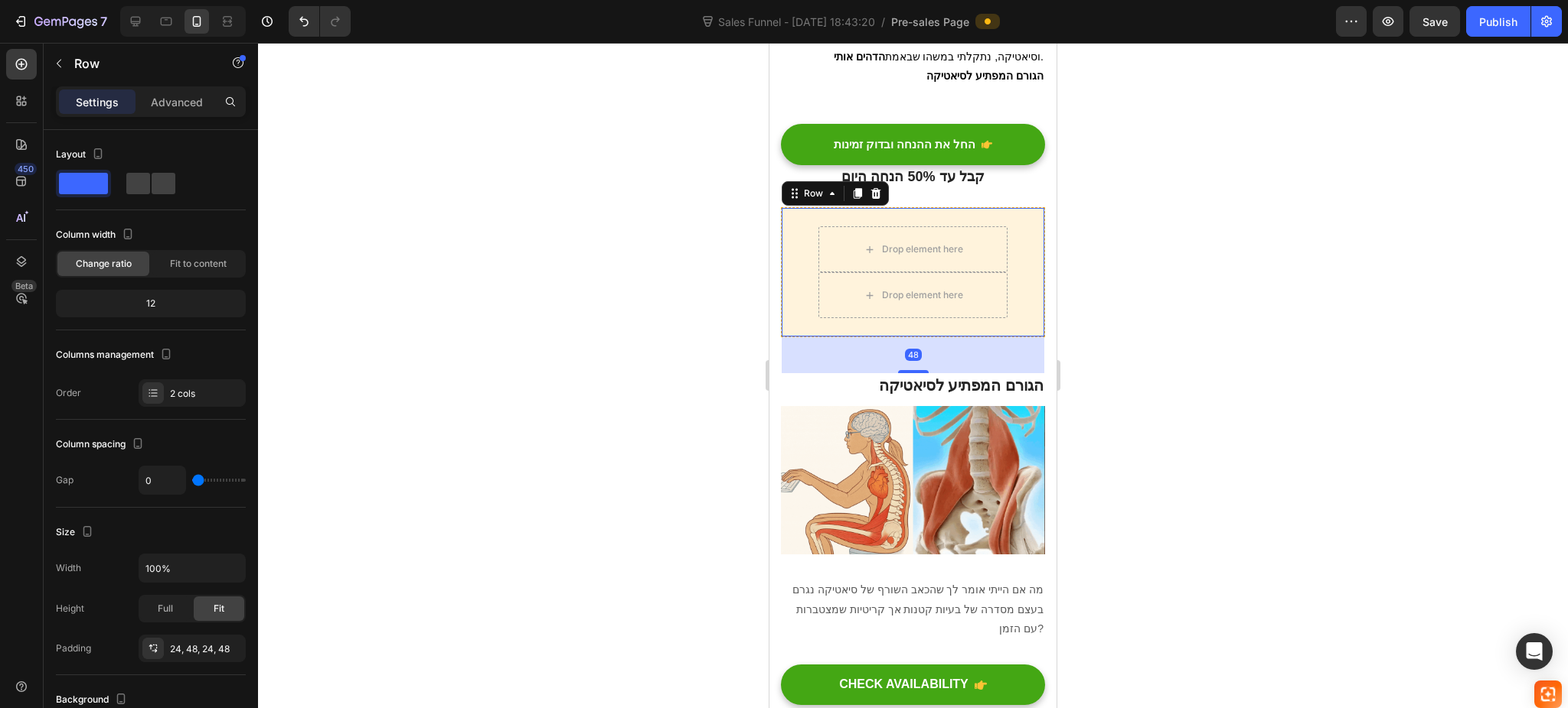
click at [798, 232] on div "Drop element here Drop element here Row 48" at bounding box center [913, 273] width 264 height 130
click at [875, 187] on icon at bounding box center [876, 193] width 13 height 13
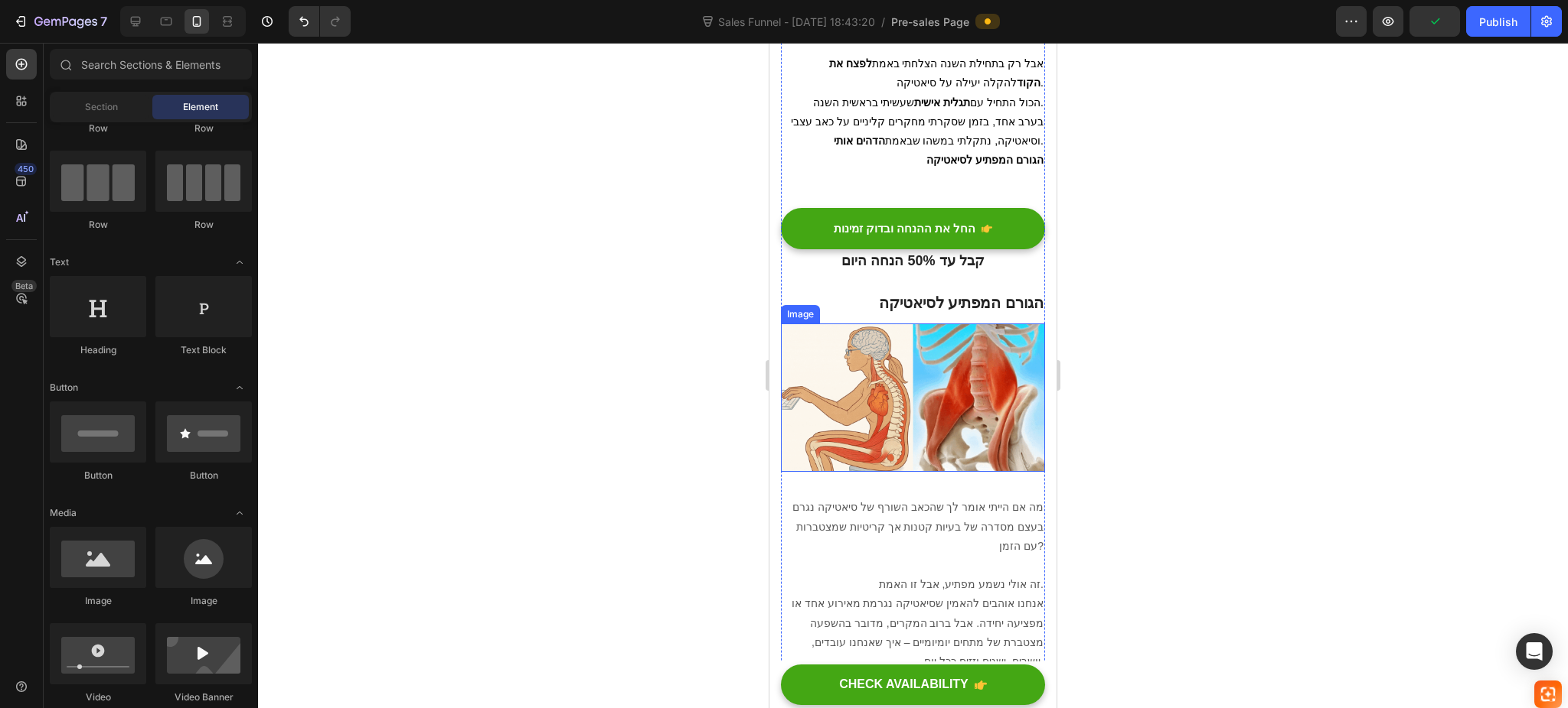
scroll to position [1063, 0]
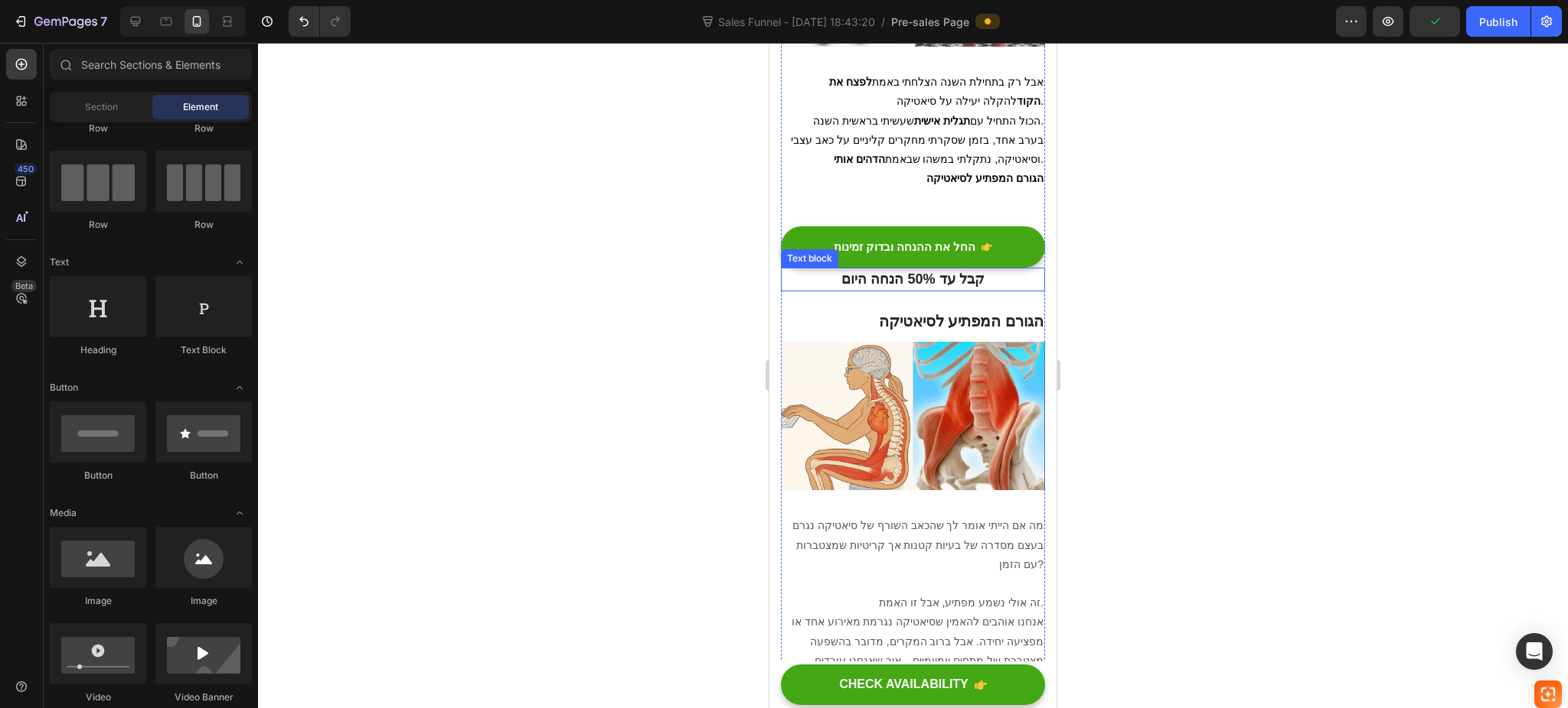
click at [912, 269] on p "קבל עד 50% הנחה היום" at bounding box center [912, 279] width 261 height 20
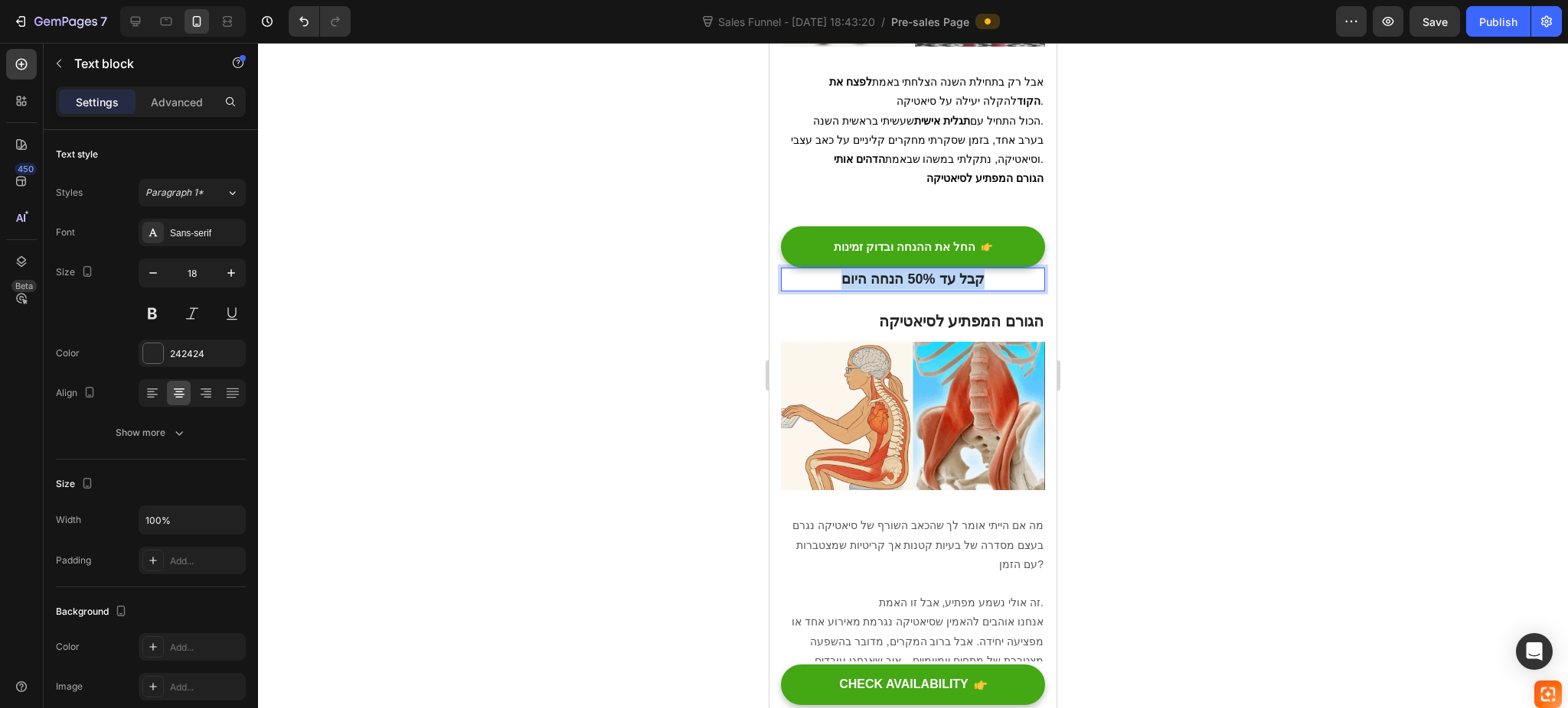
click at [912, 269] on p "קבל עד 50% הנחה היום" at bounding box center [912, 279] width 261 height 20
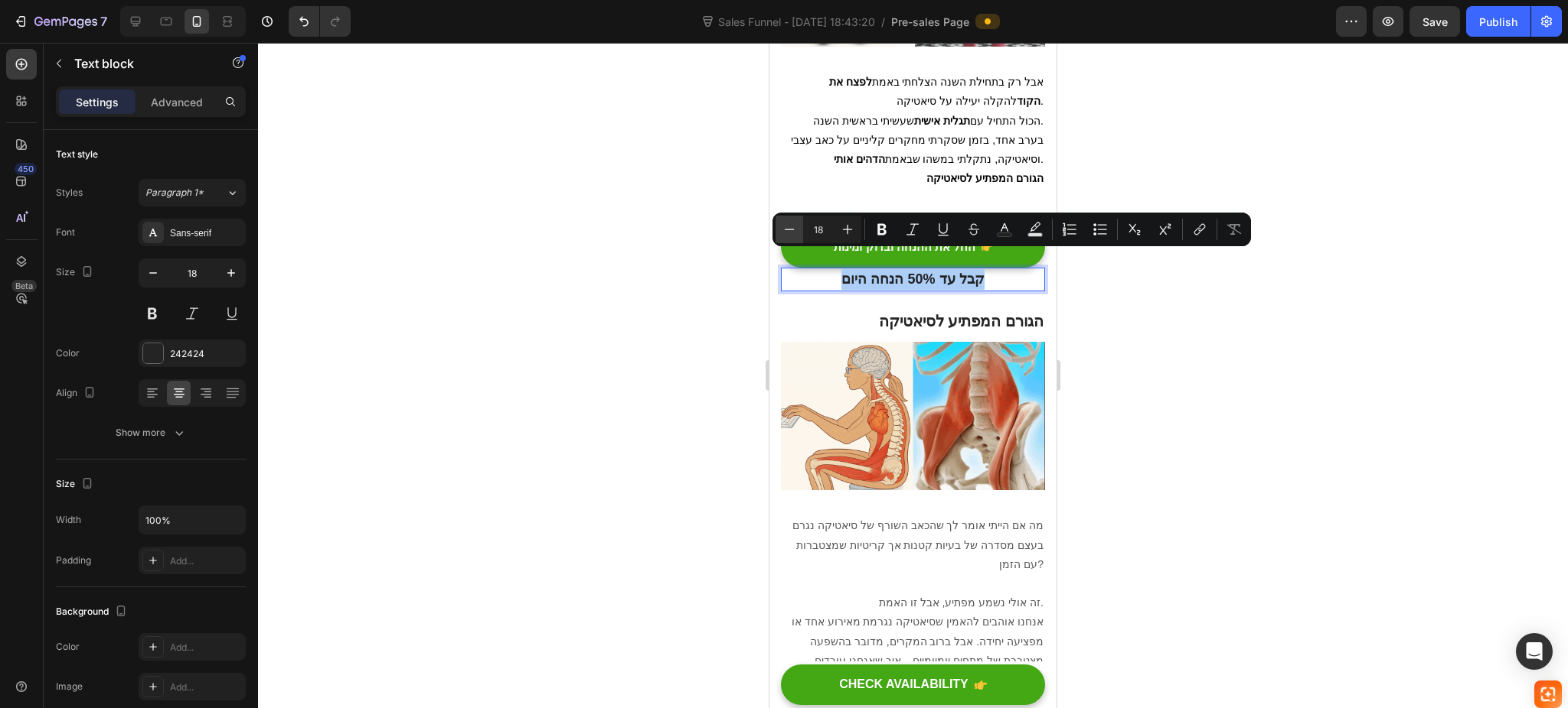
click at [796, 229] on icon "Editor contextual toolbar" at bounding box center [789, 230] width 15 height 15
click at [793, 229] on icon "Editor contextual toolbar" at bounding box center [789, 230] width 15 height 15
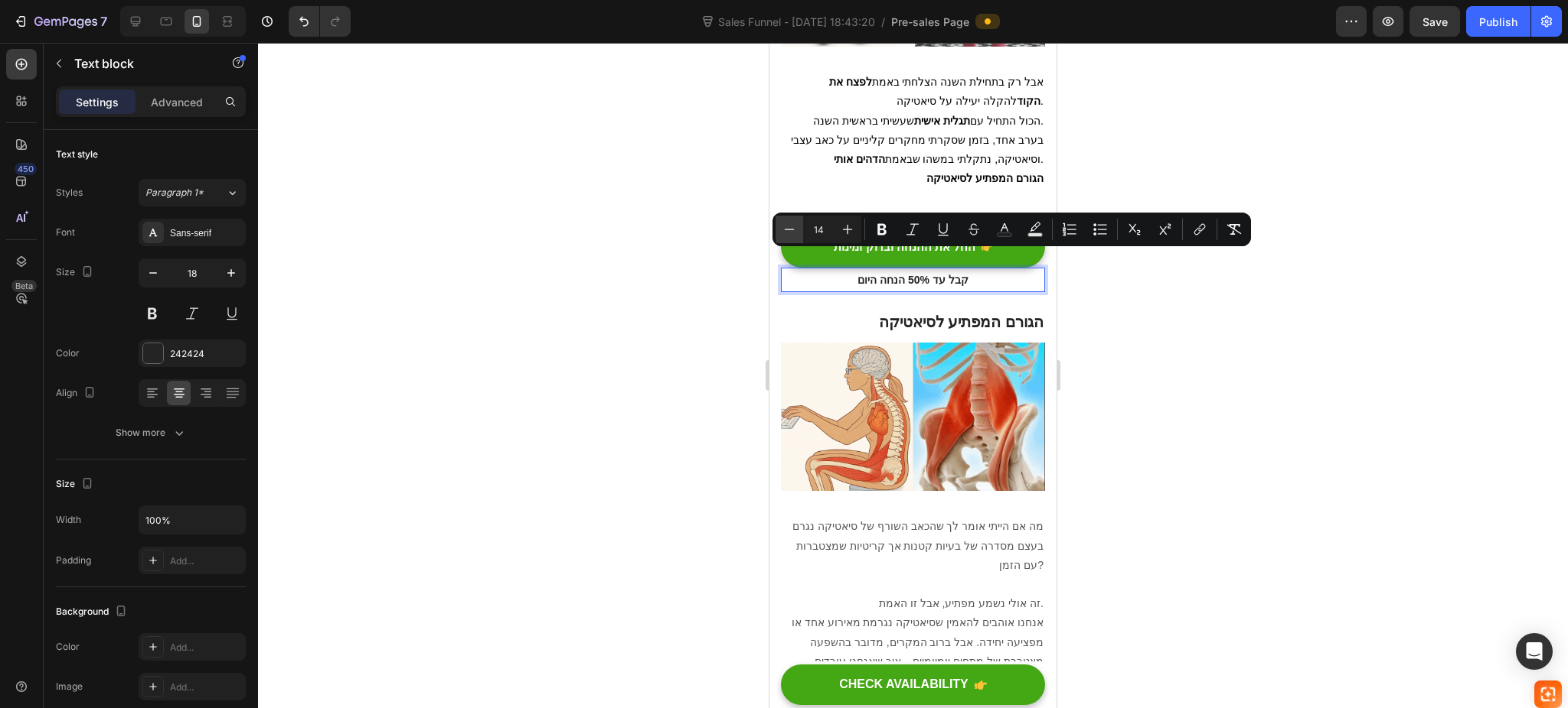
click at [793, 229] on icon "Editor contextual toolbar" at bounding box center [789, 230] width 15 height 15
type input "13"
drag, startPoint x: 585, startPoint y: 327, endPoint x: 70, endPoint y: 270, distance: 518.1
click at [585, 327] on div at bounding box center [912, 376] width 1310 height 666
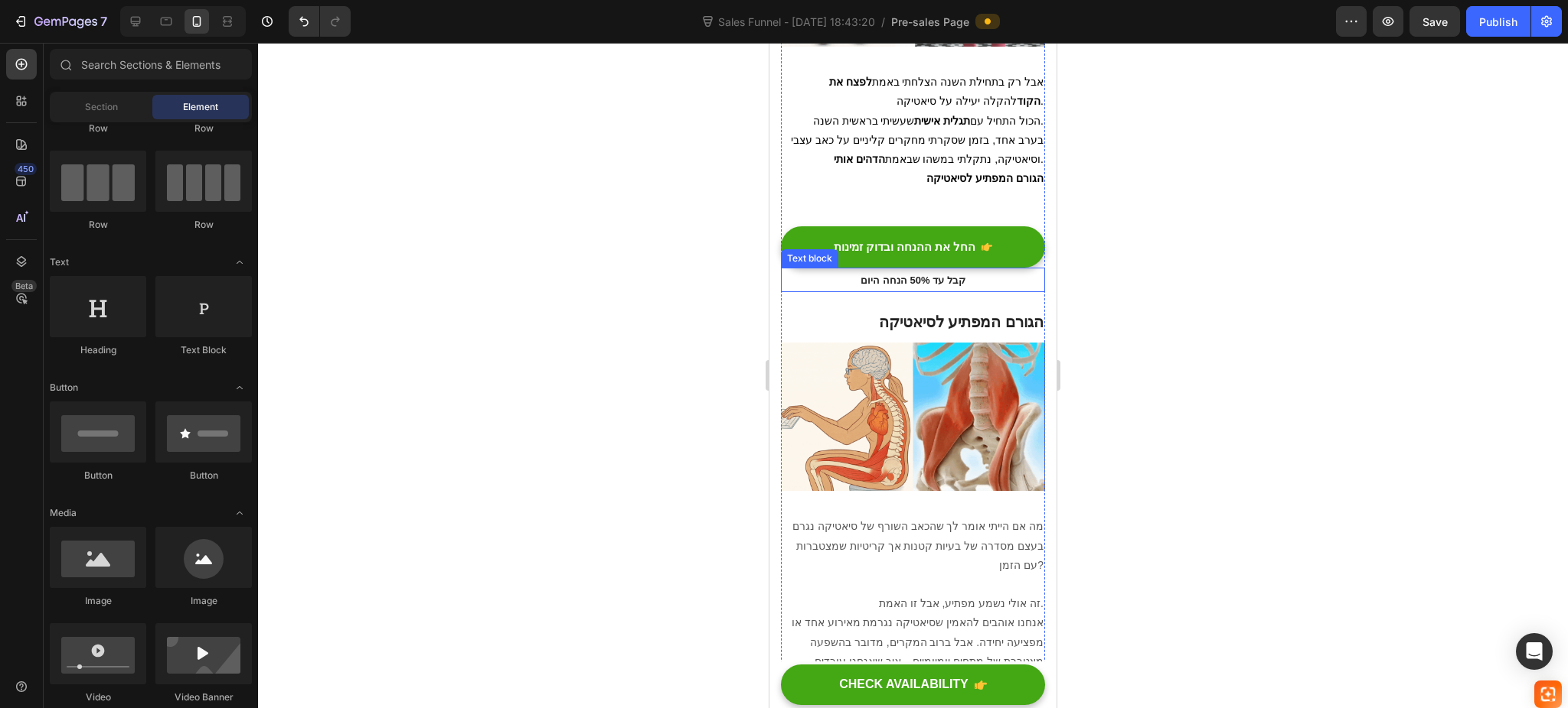
click at [909, 274] on span "קבל עד 50% הנחה היום" at bounding box center [913, 280] width 105 height 12
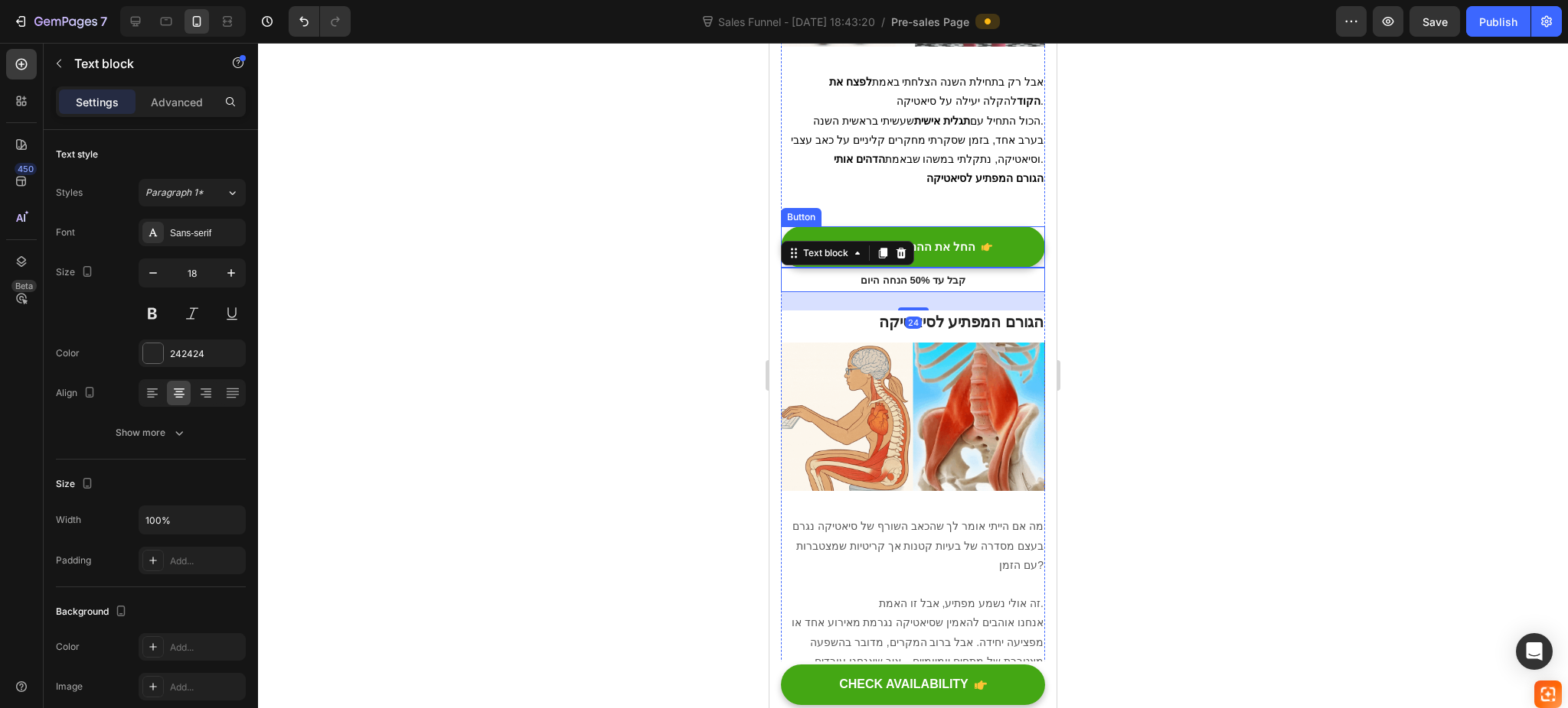
click at [1142, 219] on div at bounding box center [912, 376] width 1310 height 666
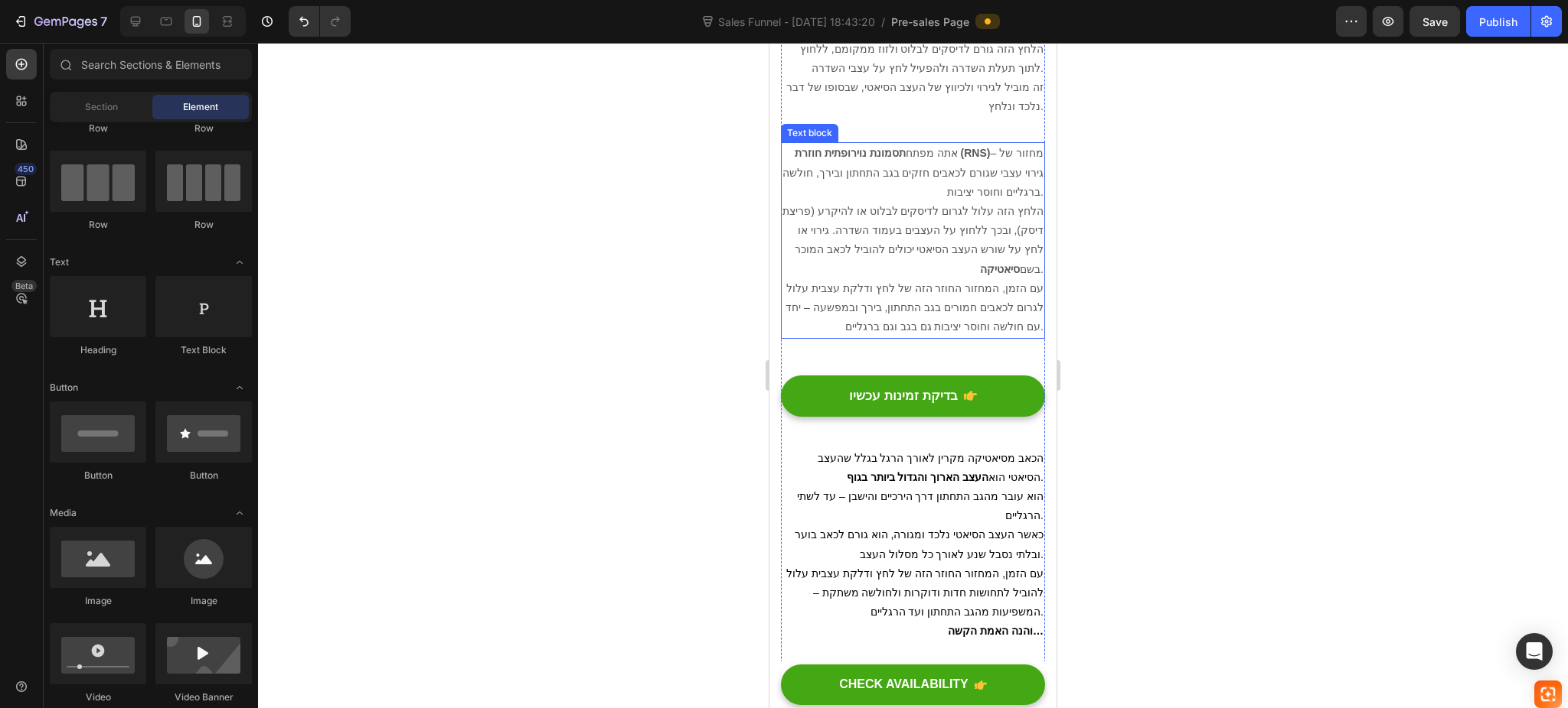
scroll to position [2287, 0]
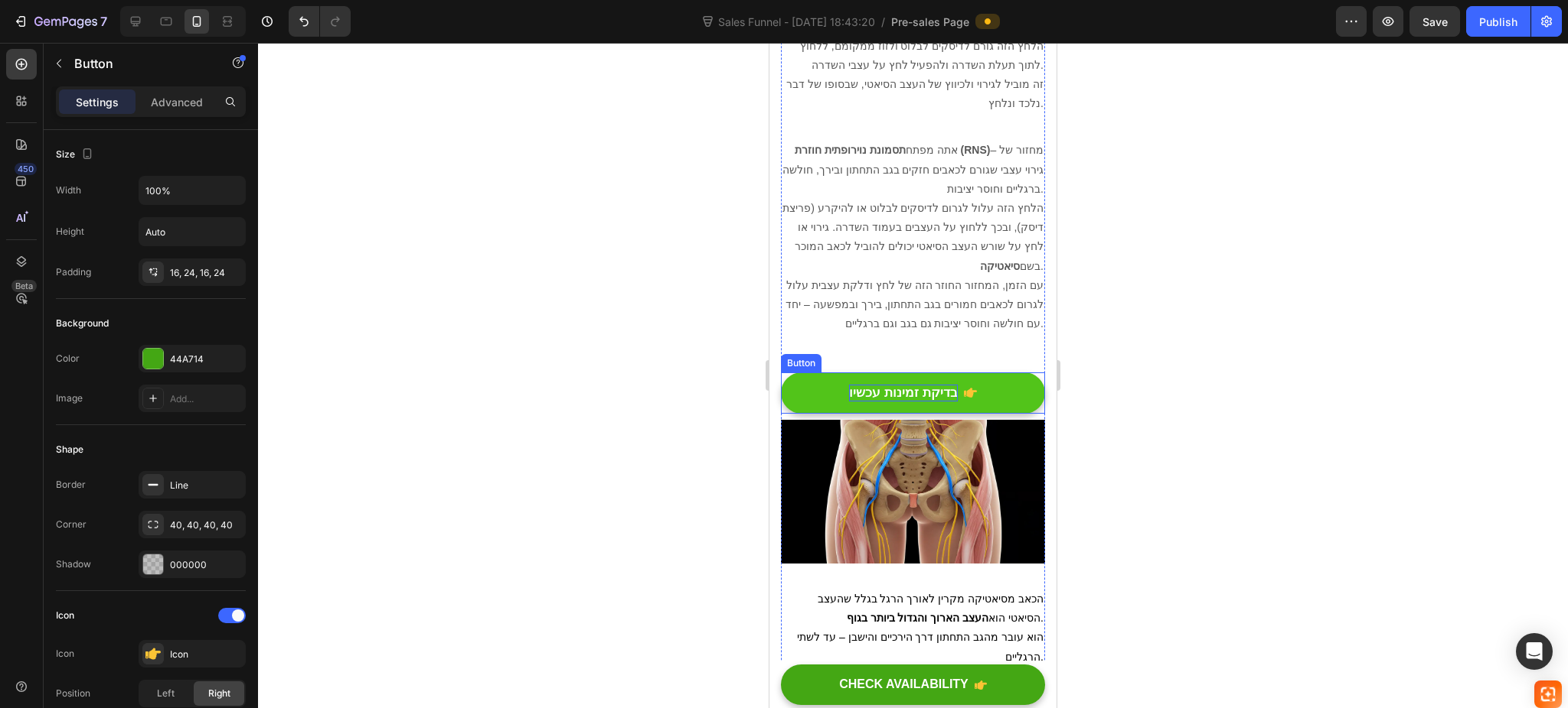
click at [912, 402] on p "בדיקת זמינות עכשיו" at bounding box center [903, 393] width 108 height 17
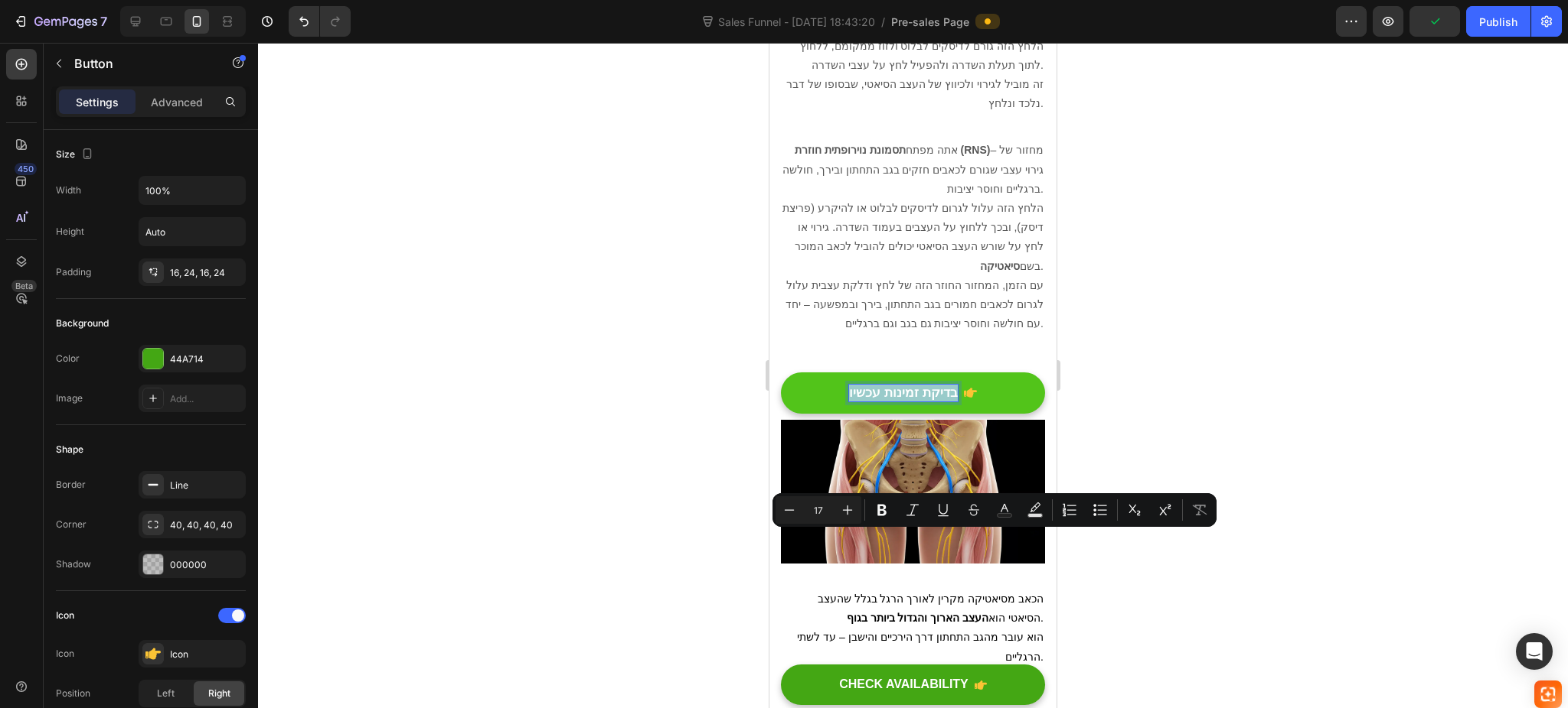
copy p "בדיקת זמינות עכשיו"
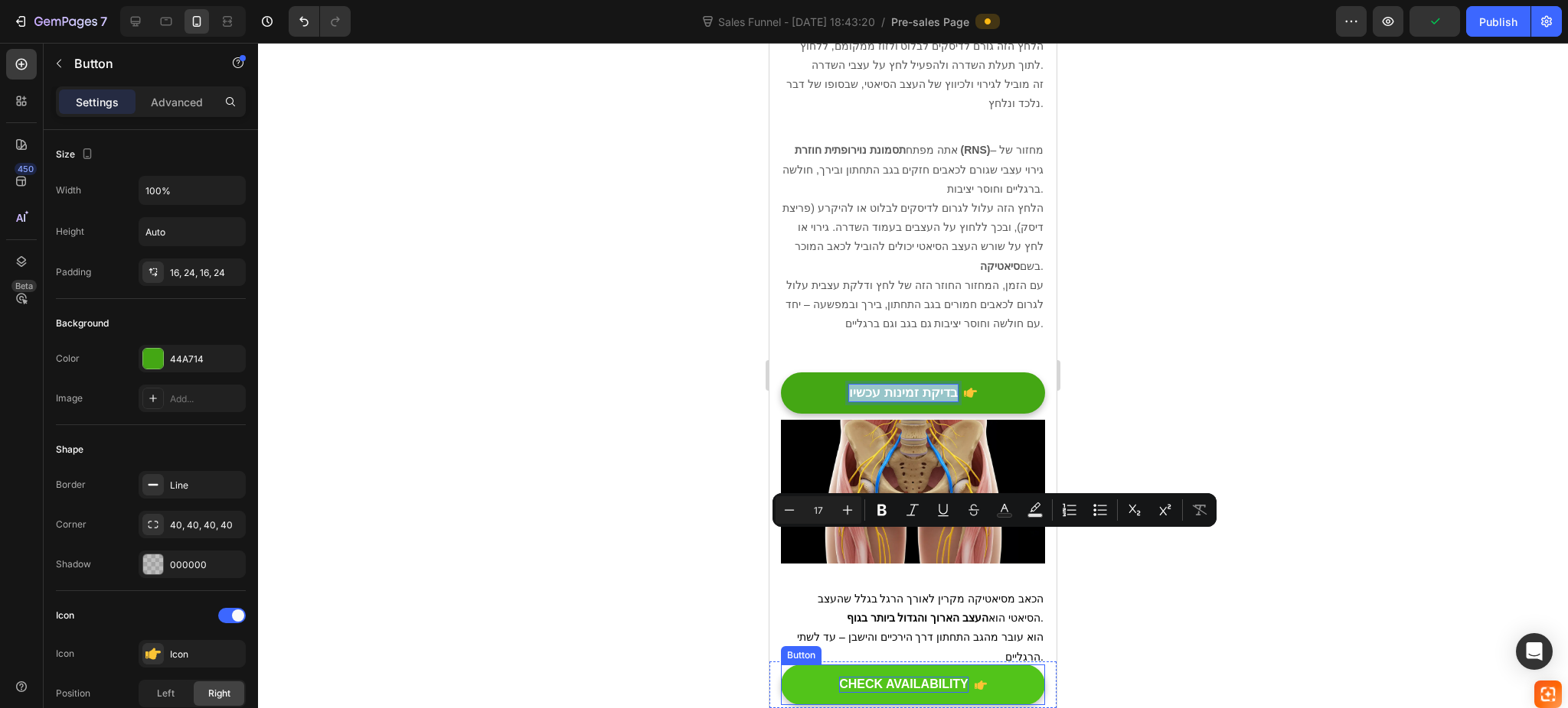
click at [894, 684] on div "CHECK AVAILABILITY" at bounding box center [903, 684] width 129 height 16
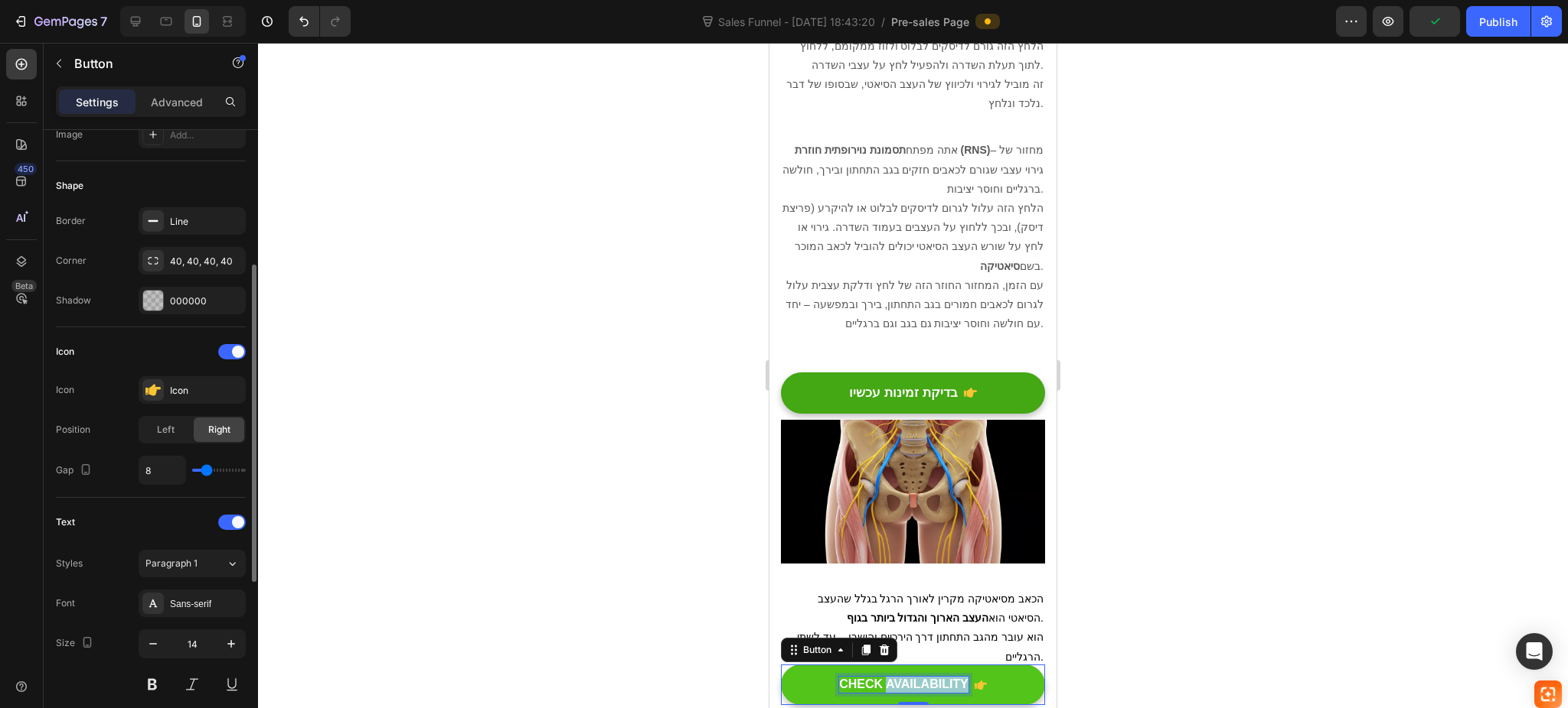
click at [894, 684] on div "CHECK AVAILABILITY" at bounding box center [903, 684] width 129 height 16
click at [894, 684] on p "CHECK AVAILABILITY" at bounding box center [903, 684] width 129 height 16
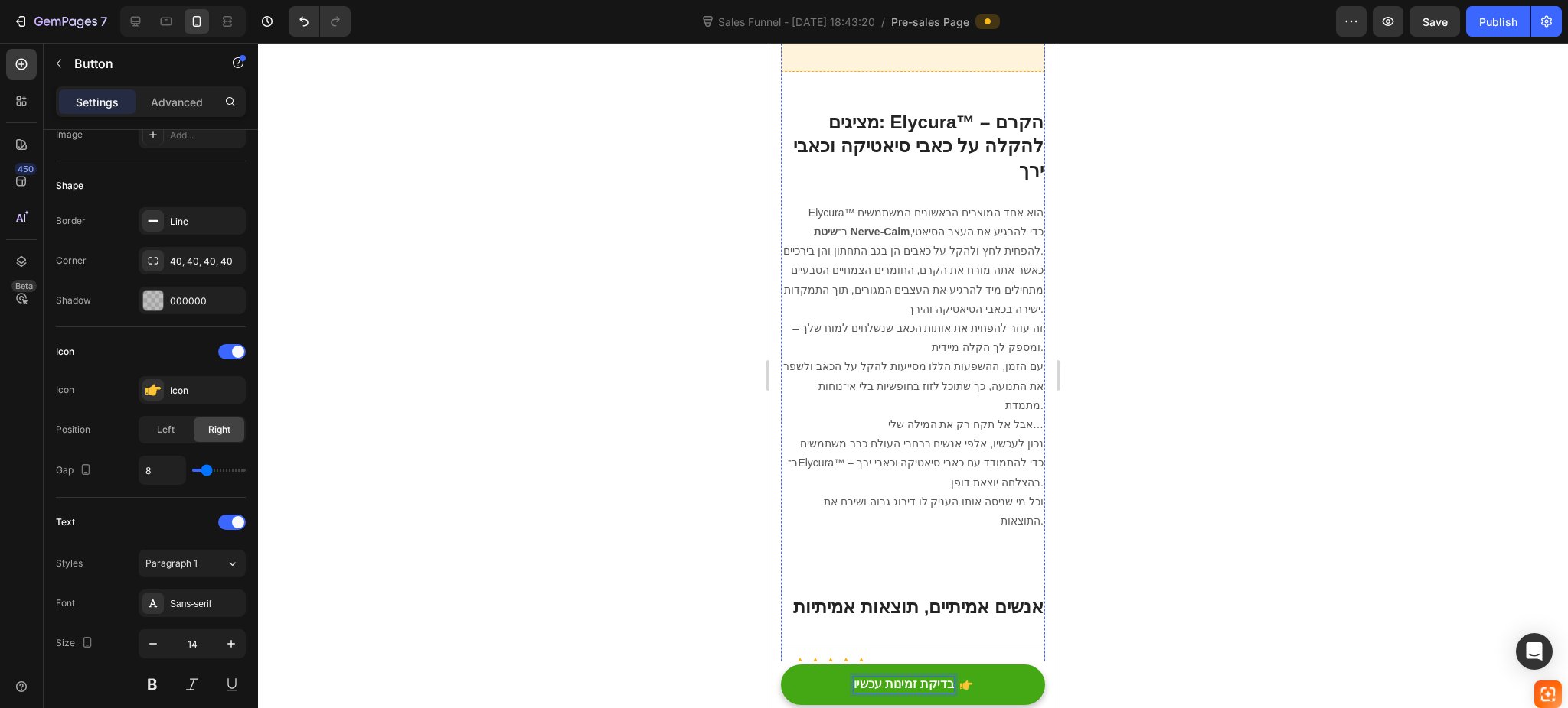
scroll to position [4225, 0]
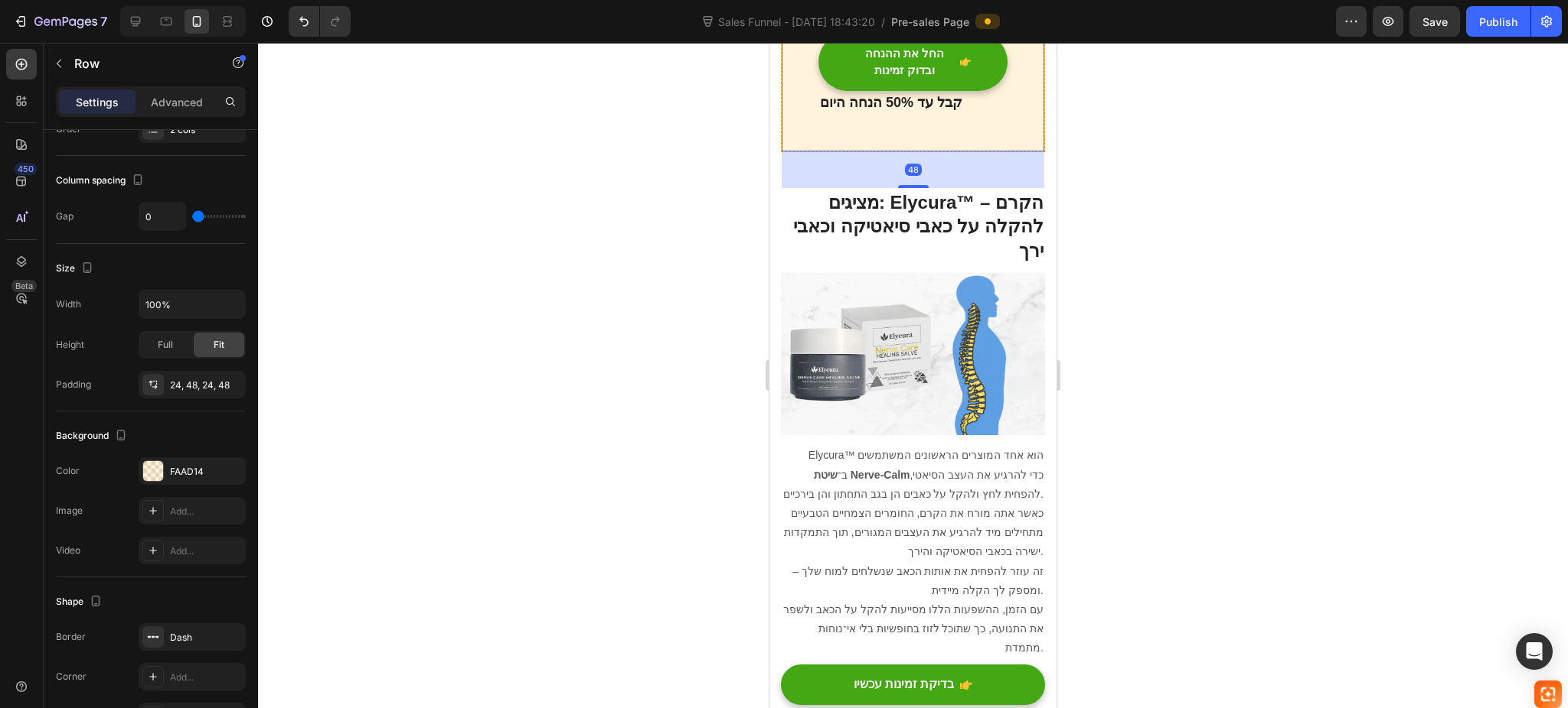
drag, startPoint x: 995, startPoint y: 372, endPoint x: 972, endPoint y: 348, distance: 33.2
click at [995, 152] on div "החל את ההנחה ובדוק זמינות Button קבל עד 50% הנחה היום Text block Row 48" at bounding box center [913, 83] width 264 height 138
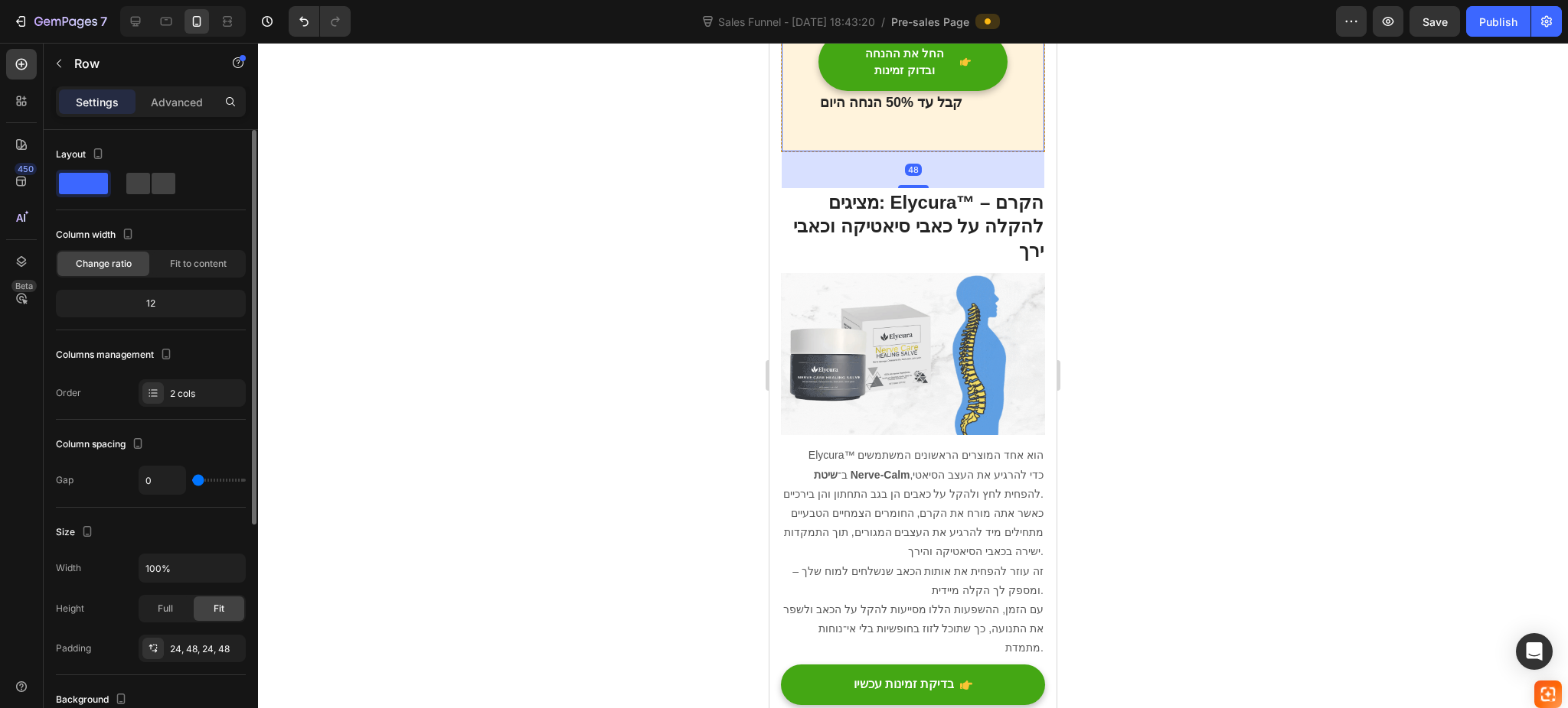
click at [884, 9] on div at bounding box center [876, 0] width 19 height 19
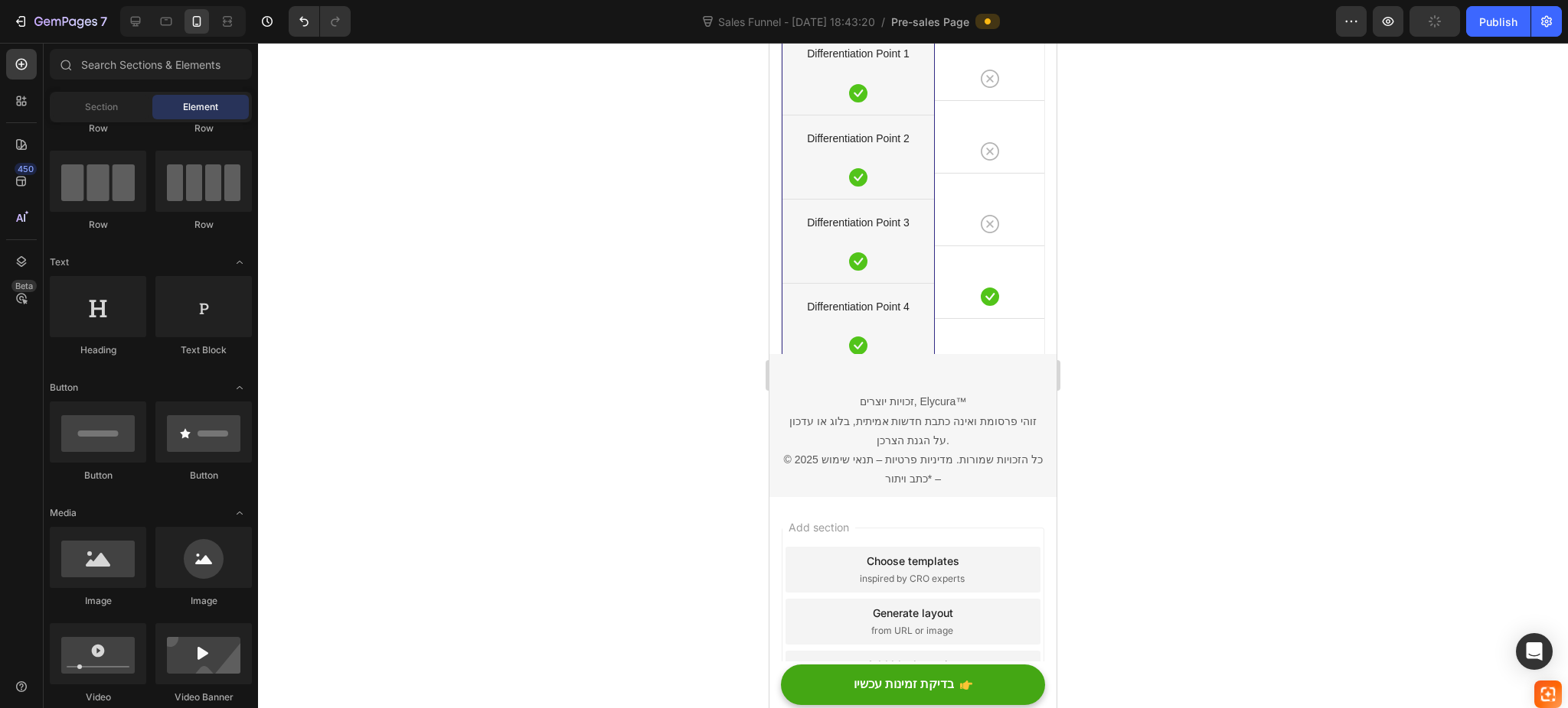
scroll to position [9250, 0]
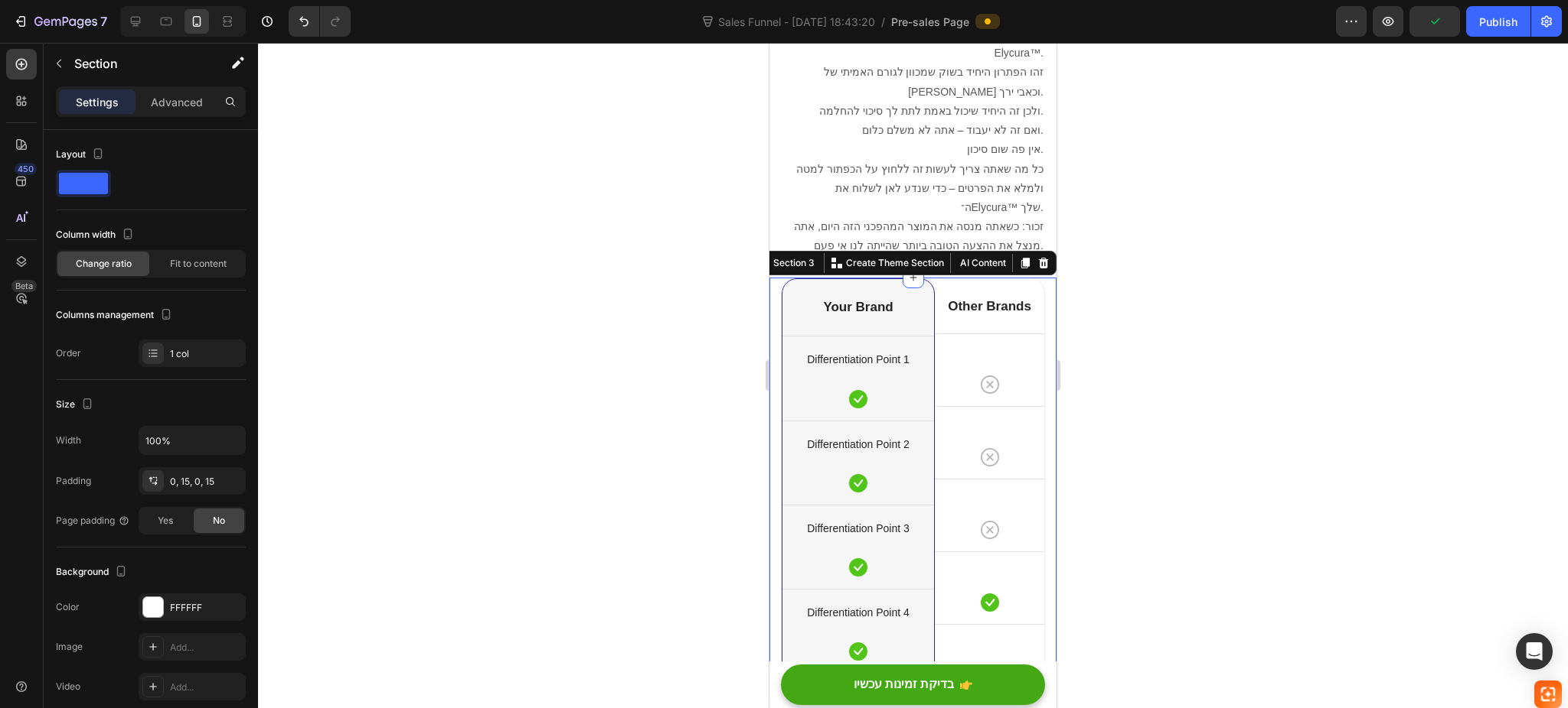
click at [1031, 288] on div "Your Brand Heading Differentiation Point 1 Text block Icon Row Differentiation …" at bounding box center [913, 657] width 287 height 759
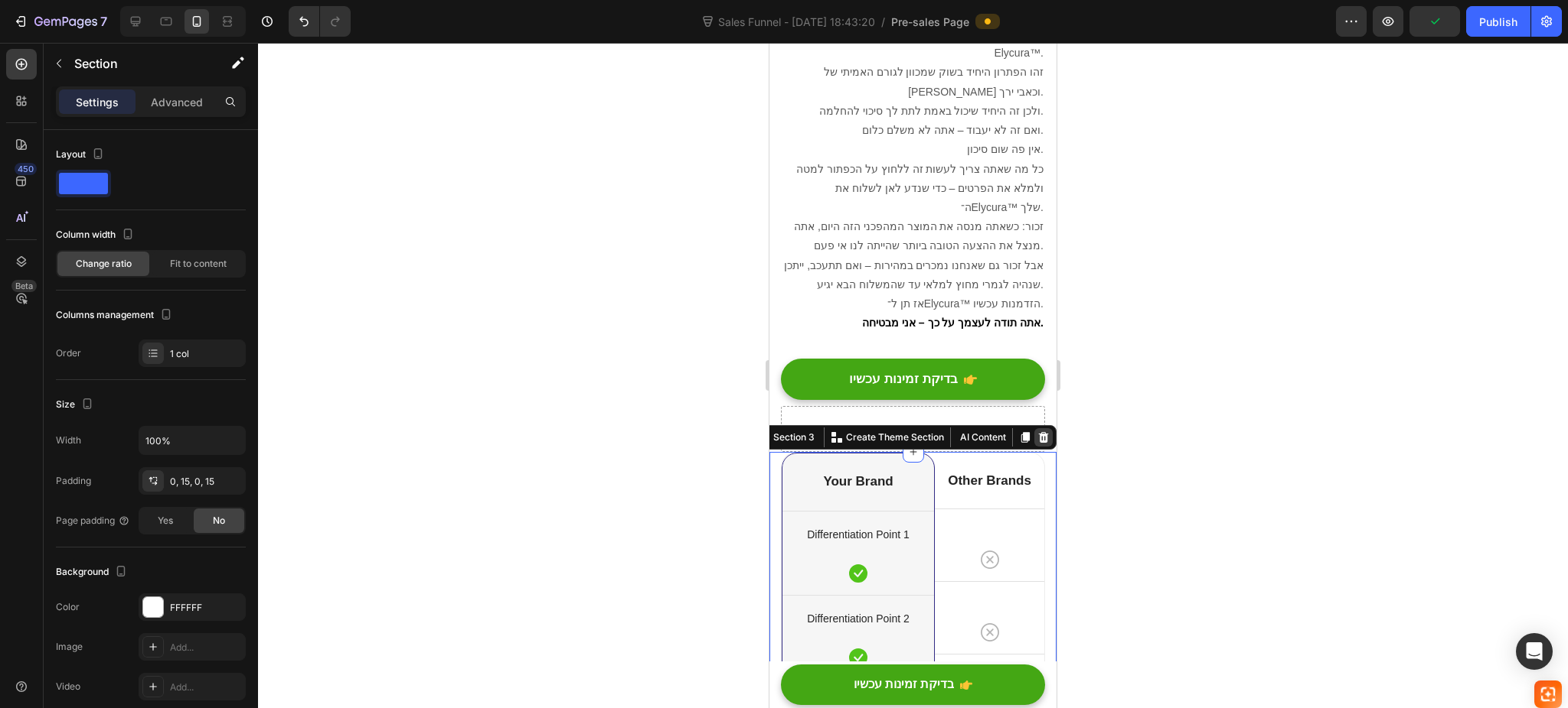
click at [1039, 432] on icon at bounding box center [1044, 437] width 10 height 11
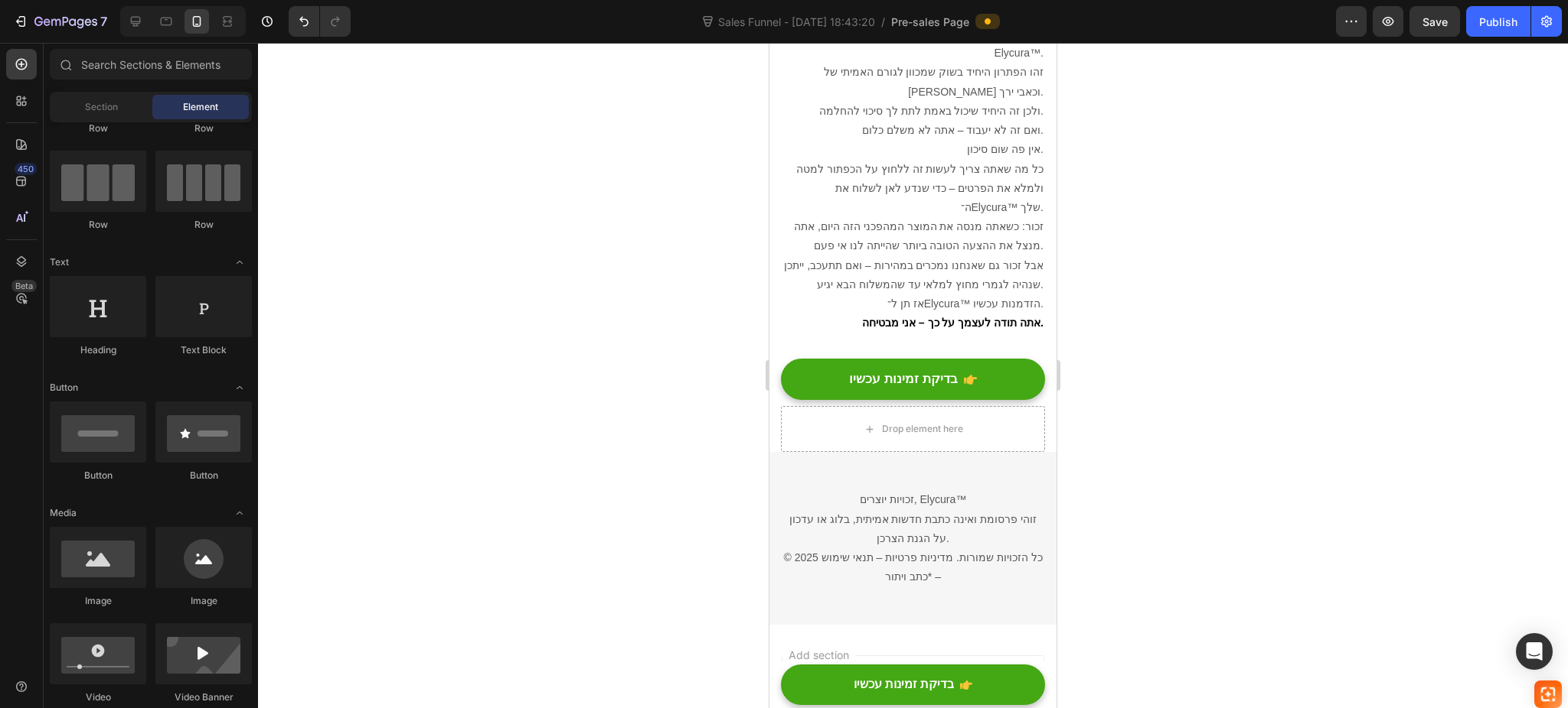
scroll to position [9204, 0]
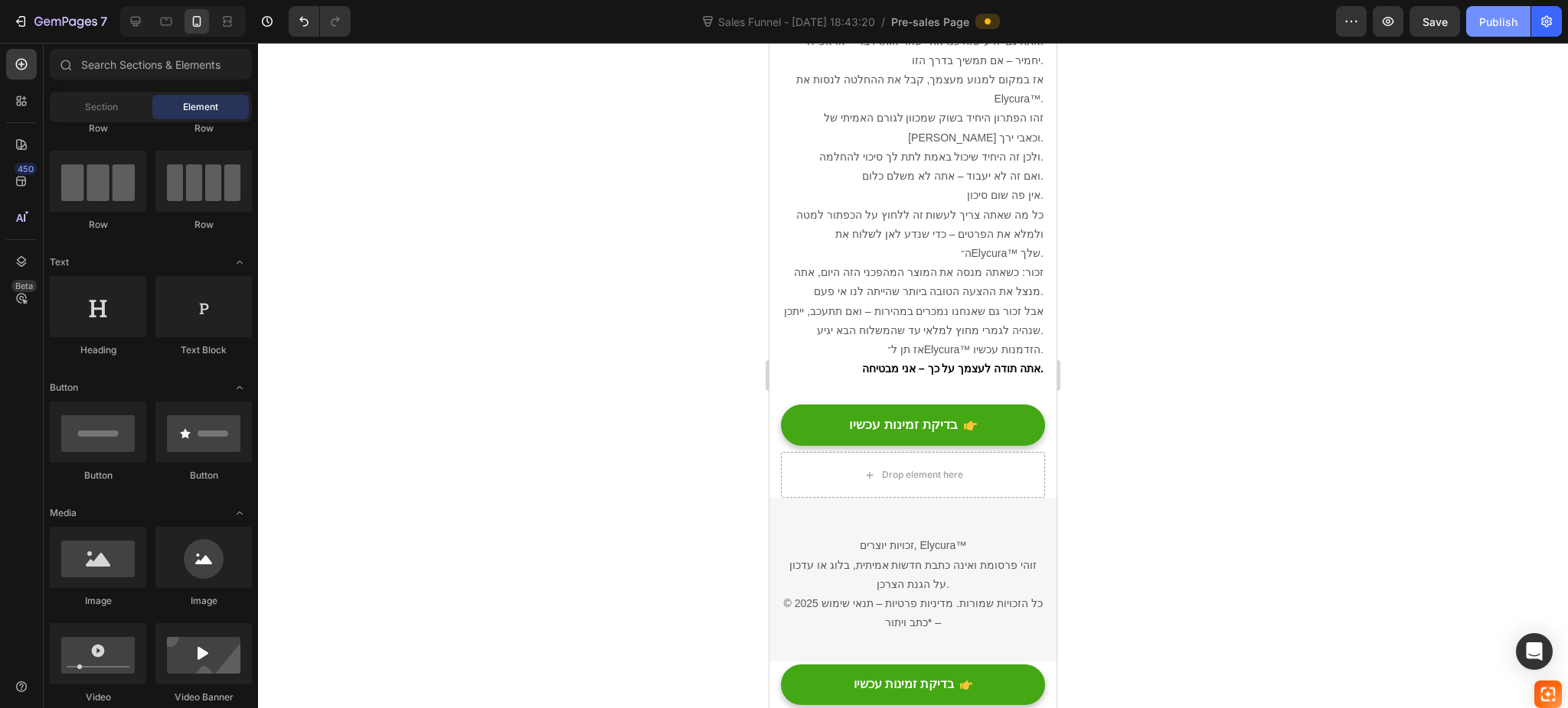
drag, startPoint x: 1502, startPoint y: 22, endPoint x: 128, endPoint y: 345, distance: 1411.5
click at [1502, 22] on div "Publish" at bounding box center [1497, 21] width 38 height 16
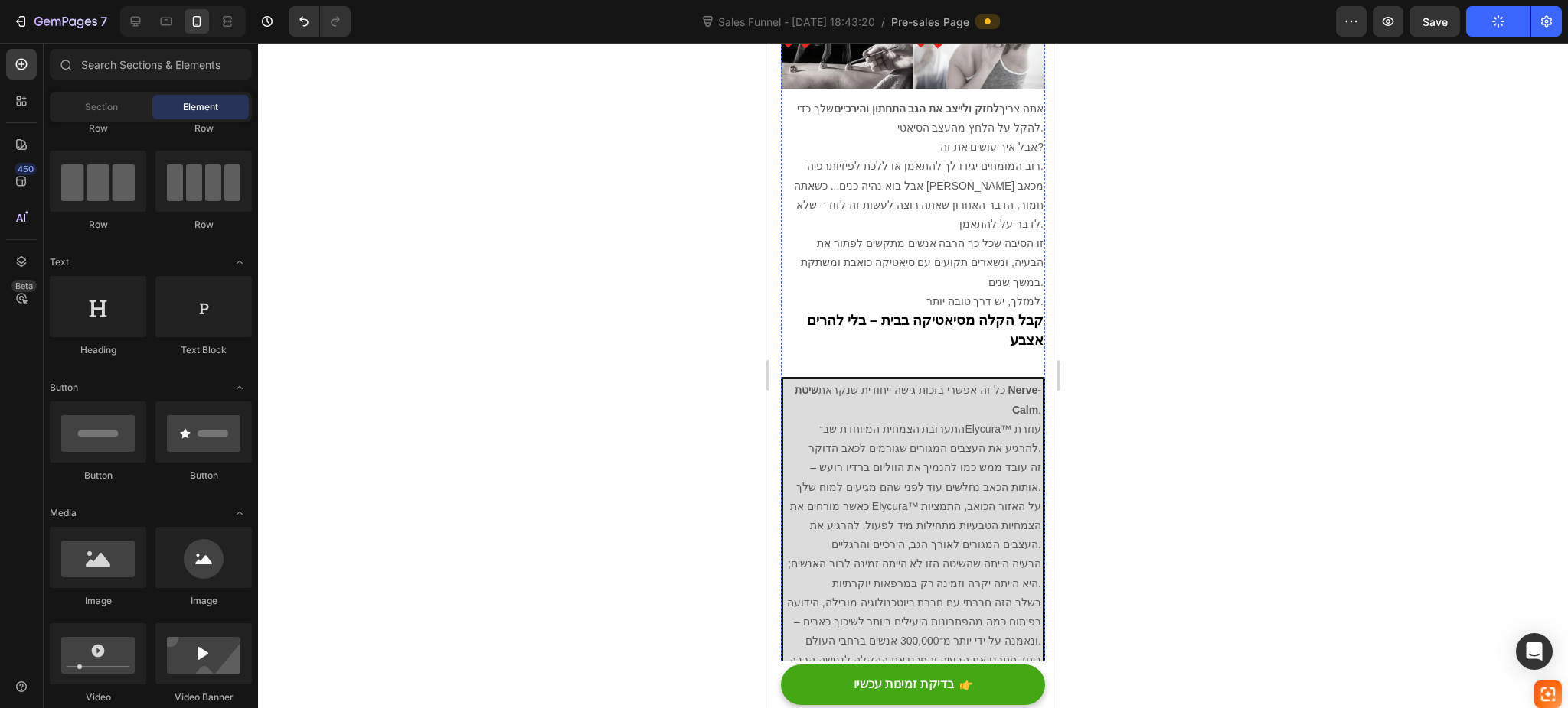
scroll to position [3798, 0]
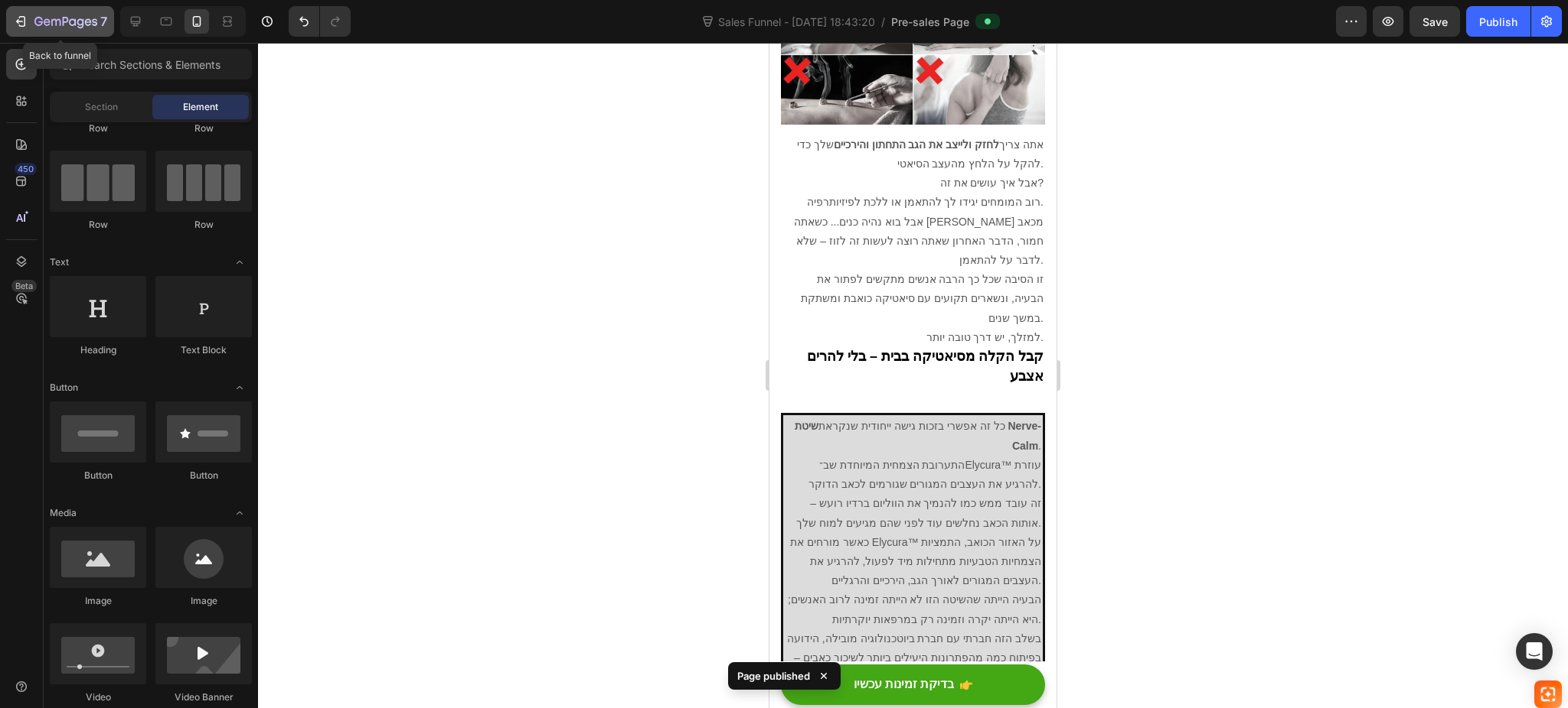
click at [18, 6] on button "7" at bounding box center [60, 21] width 108 height 30
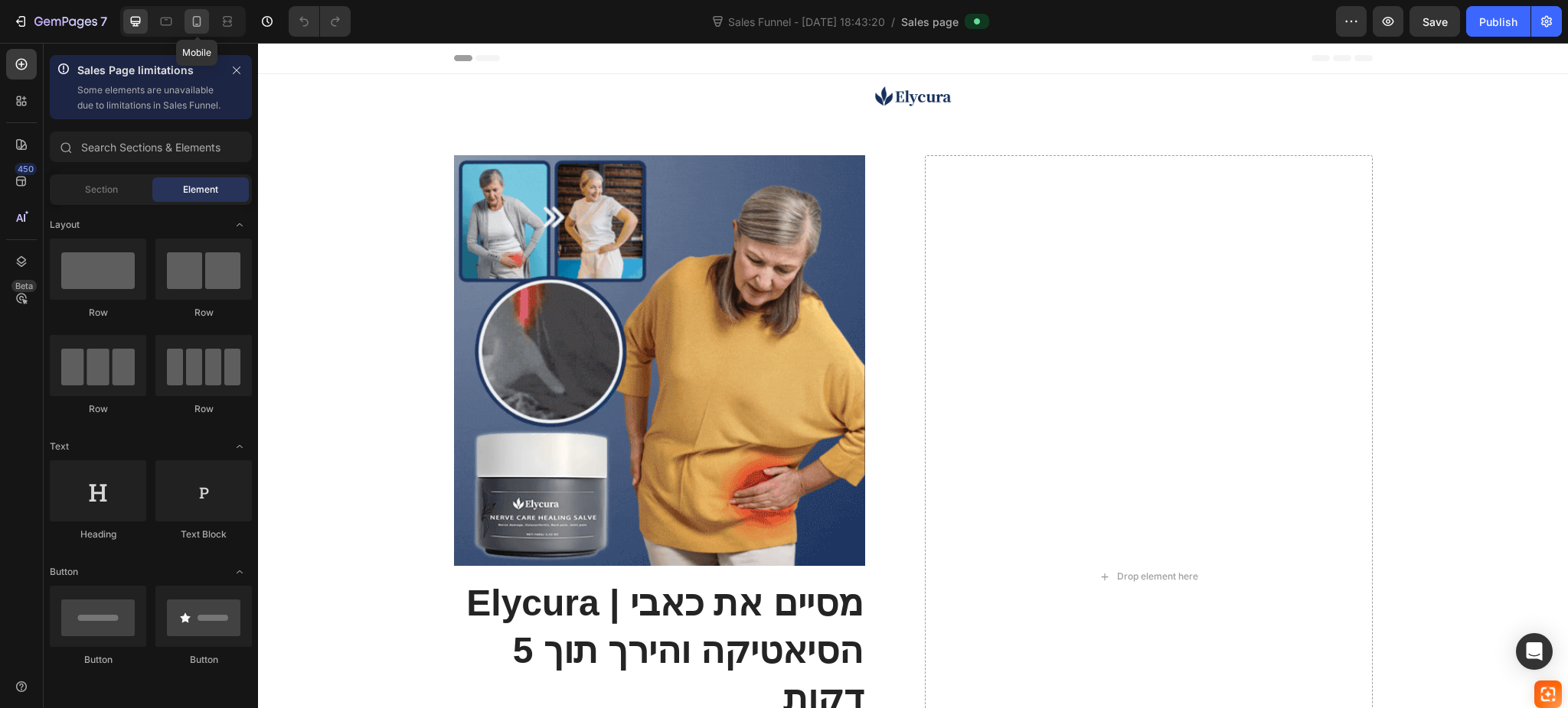
click at [193, 21] on icon at bounding box center [197, 21] width 15 height 15
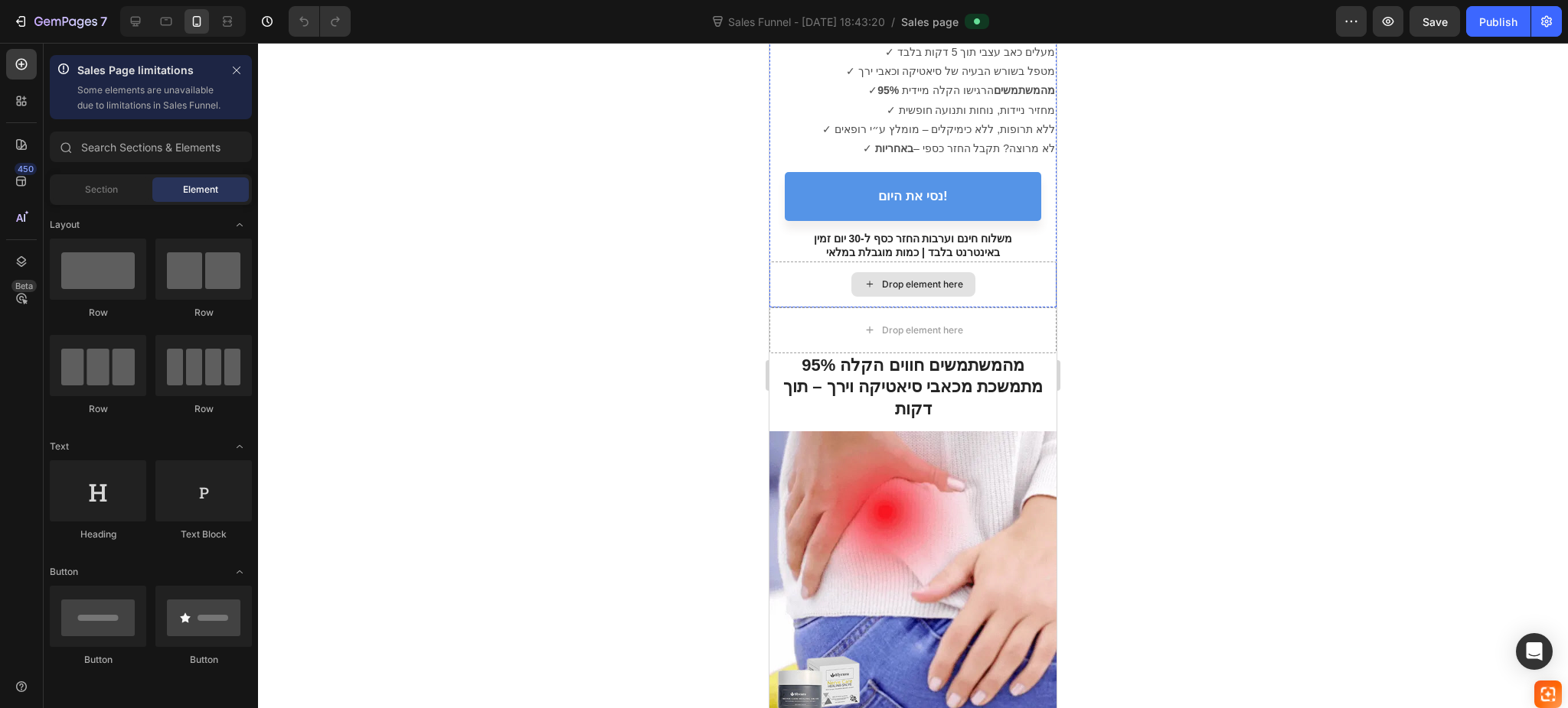
scroll to position [612, 0]
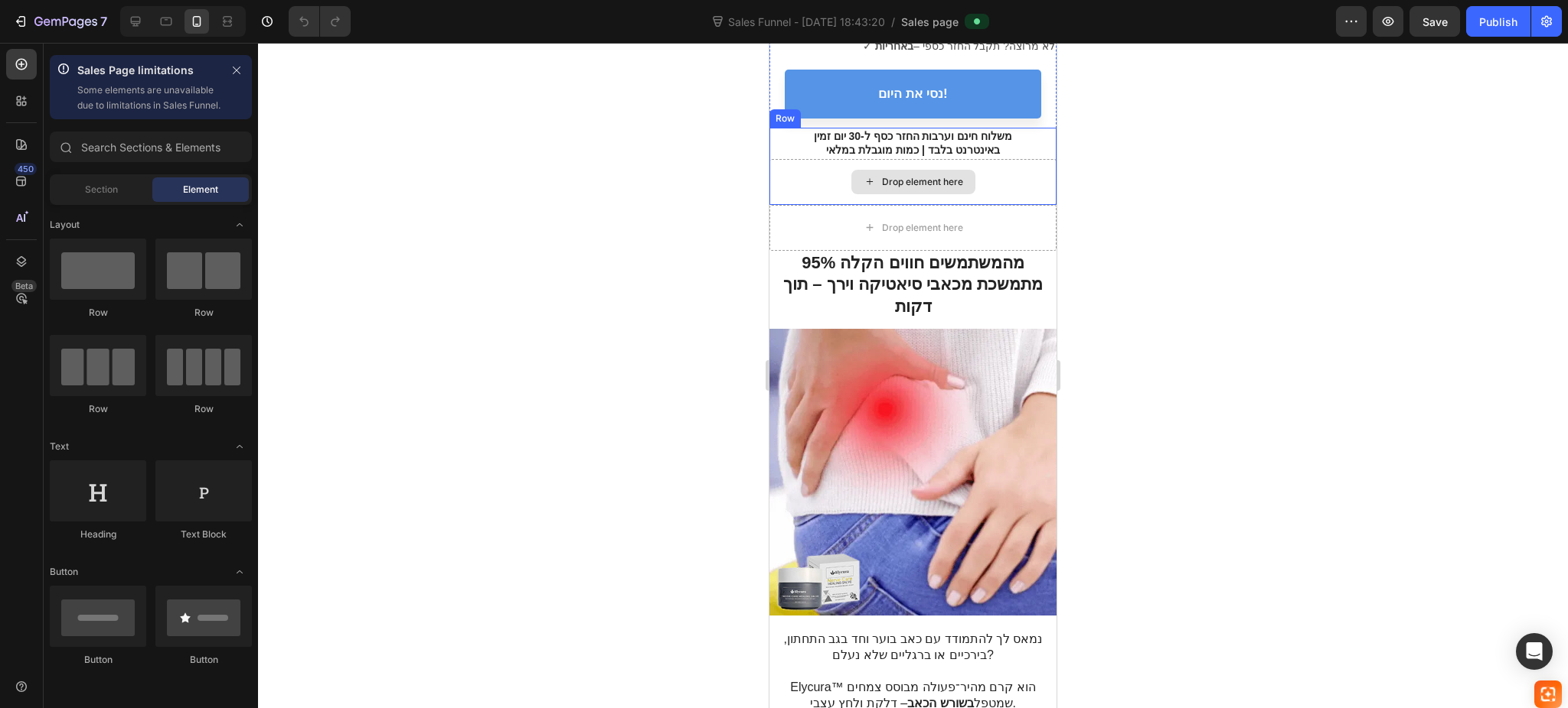
click at [1011, 176] on div "Drop element here" at bounding box center [913, 182] width 287 height 46
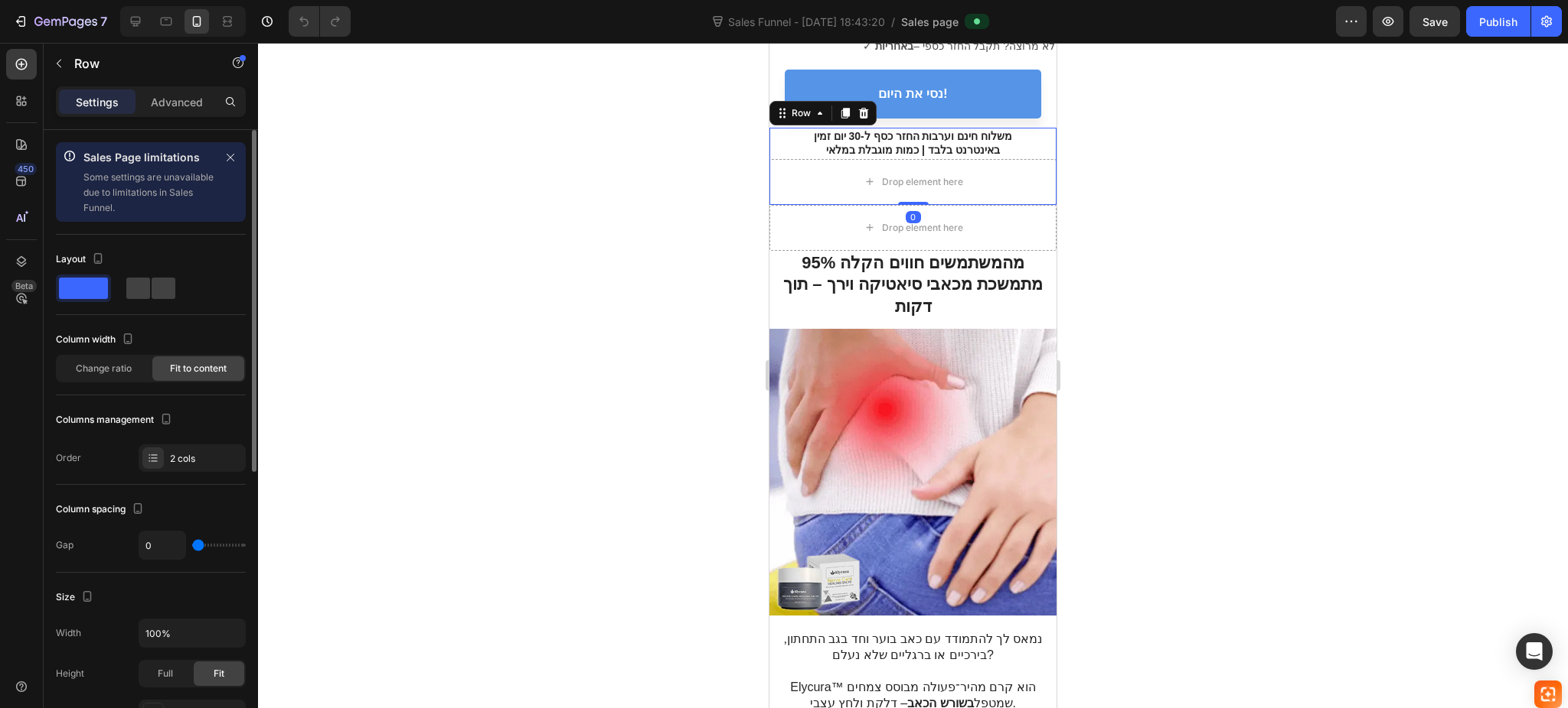
click at [104, 292] on span at bounding box center [84, 288] width 49 height 21
click at [109, 372] on span "Change ratio" at bounding box center [104, 369] width 56 height 14
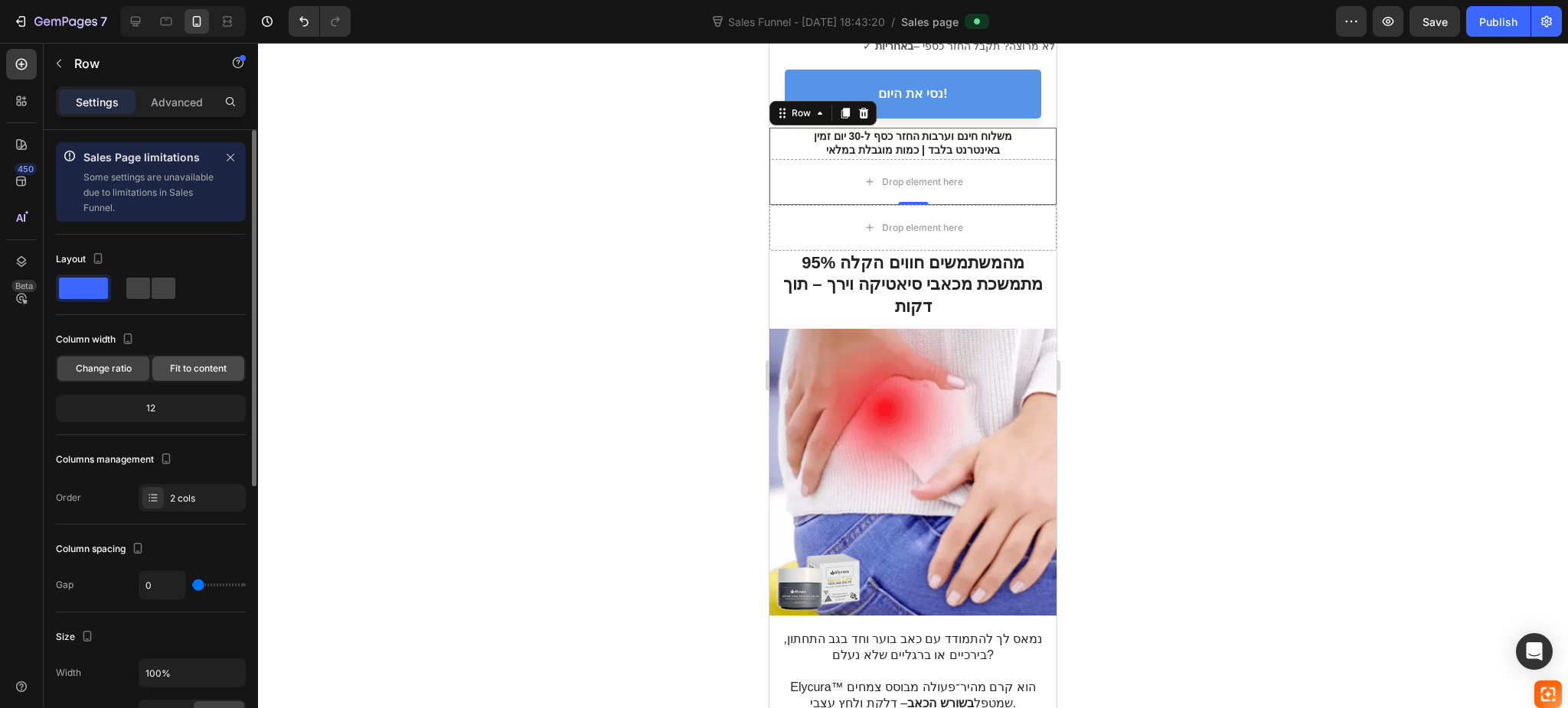
click at [194, 362] on span "Fit to content" at bounding box center [198, 369] width 57 height 14
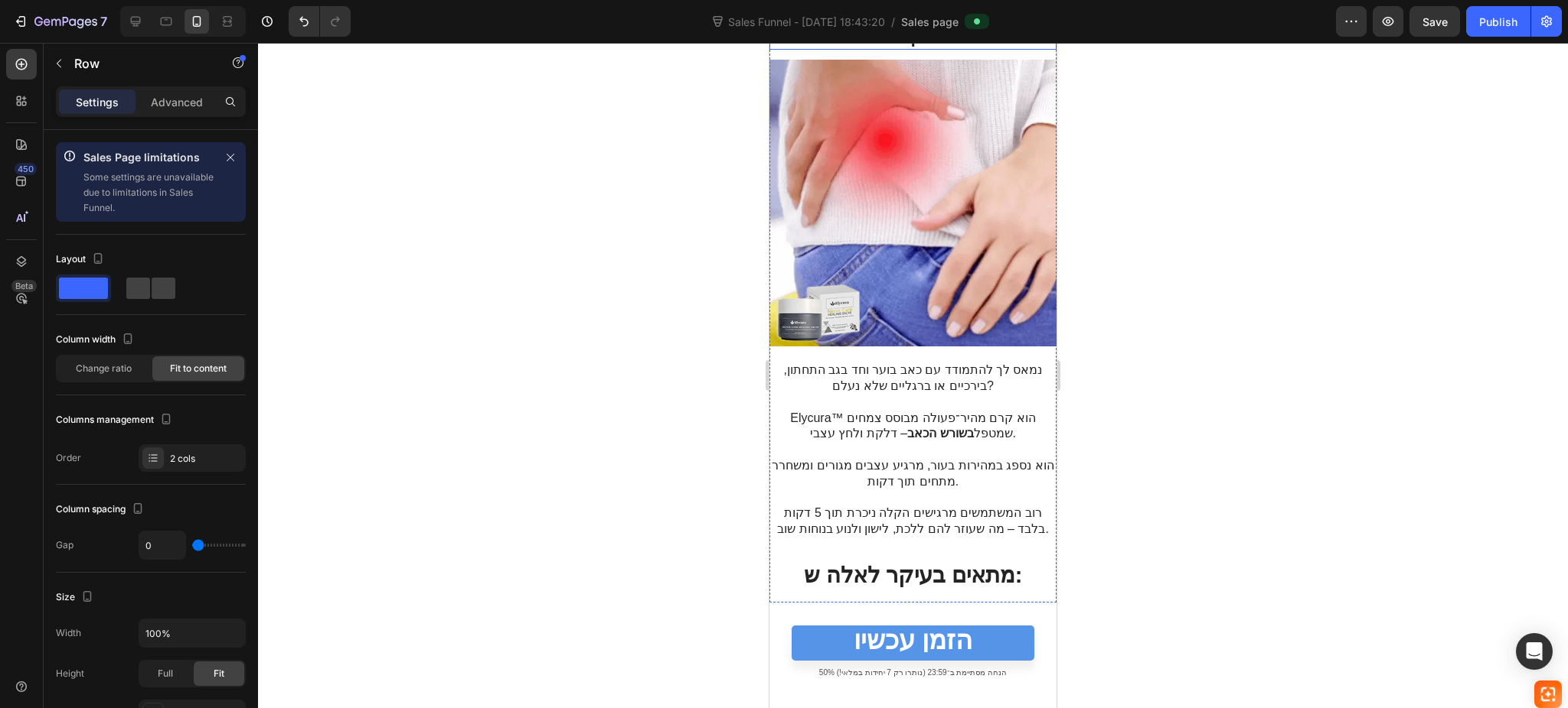
scroll to position [1019, 0]
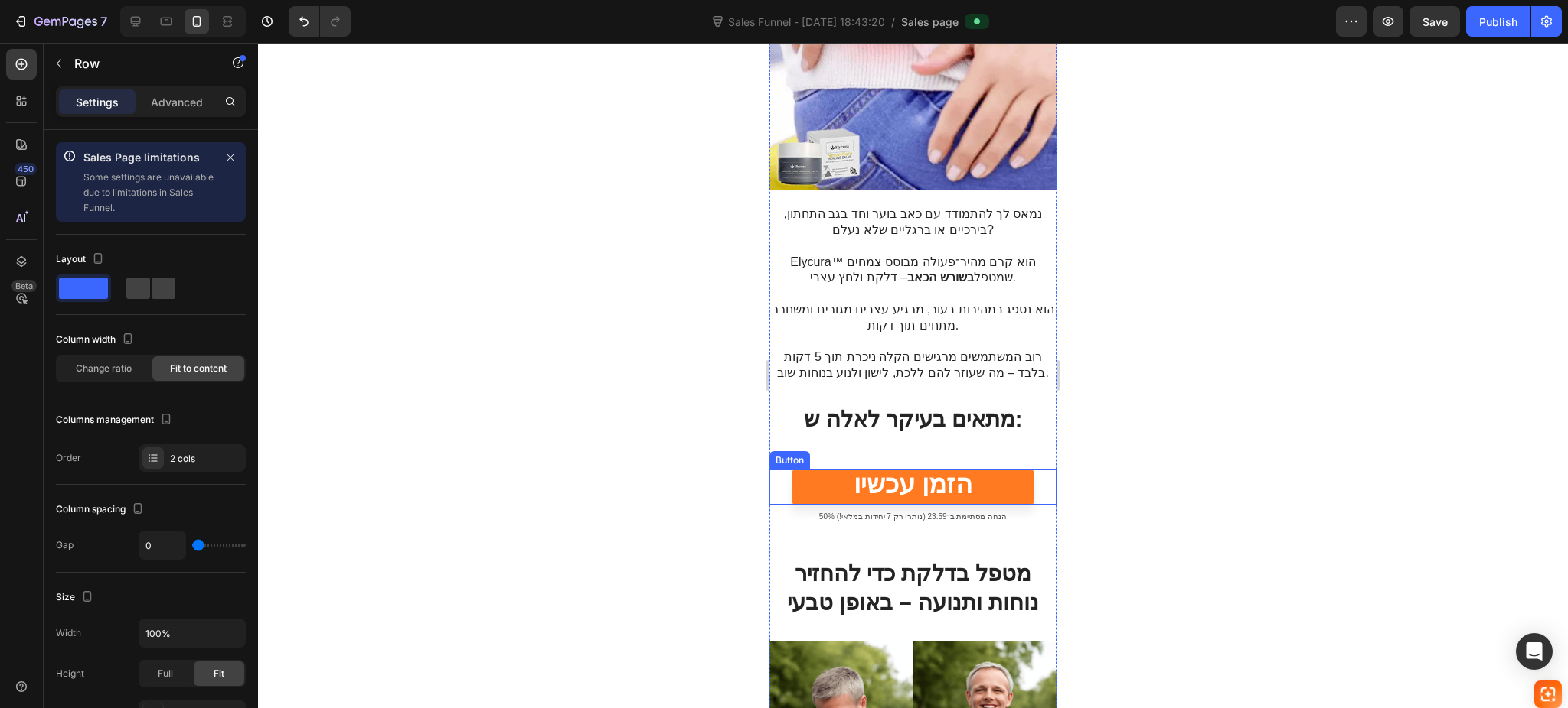
click at [964, 485] on link "הזמן עכשיו" at bounding box center [912, 488] width 242 height 35
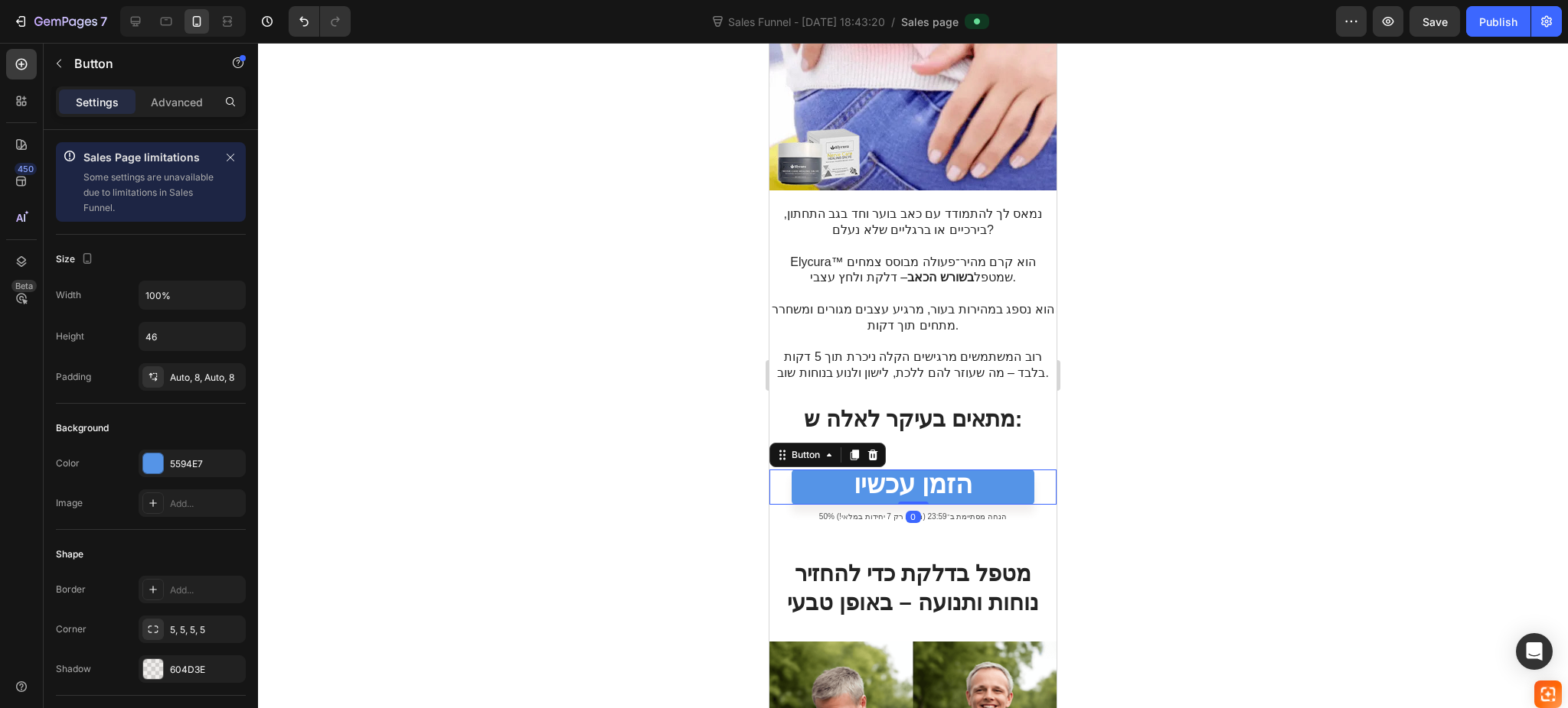
click at [870, 449] on icon at bounding box center [872, 455] width 13 height 13
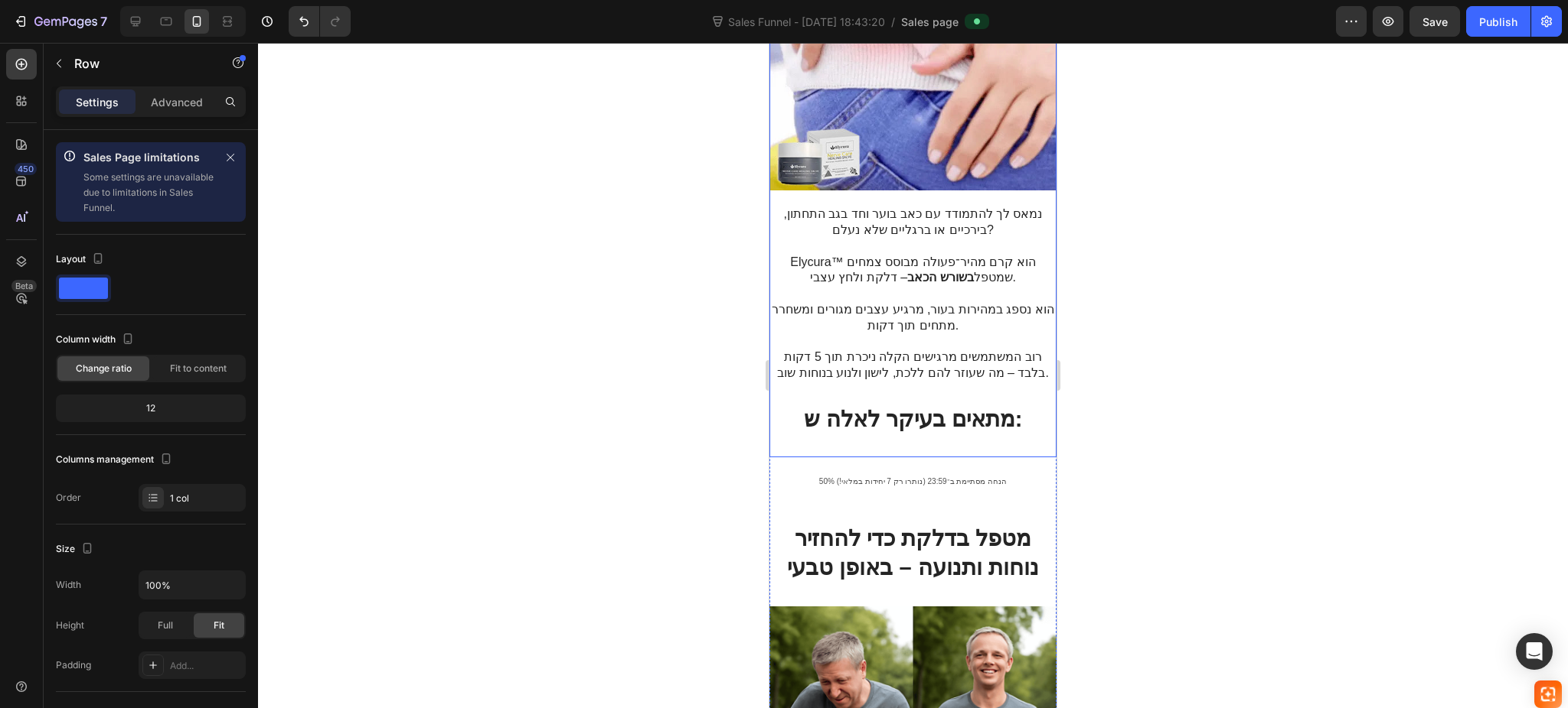
click at [907, 435] on div "95% מהמשתמשים חווים הקלה מתמשכת מכאבי סיאטיקה וירך – תוך דקות Heading Image נמא…" at bounding box center [913, 140] width 287 height 632
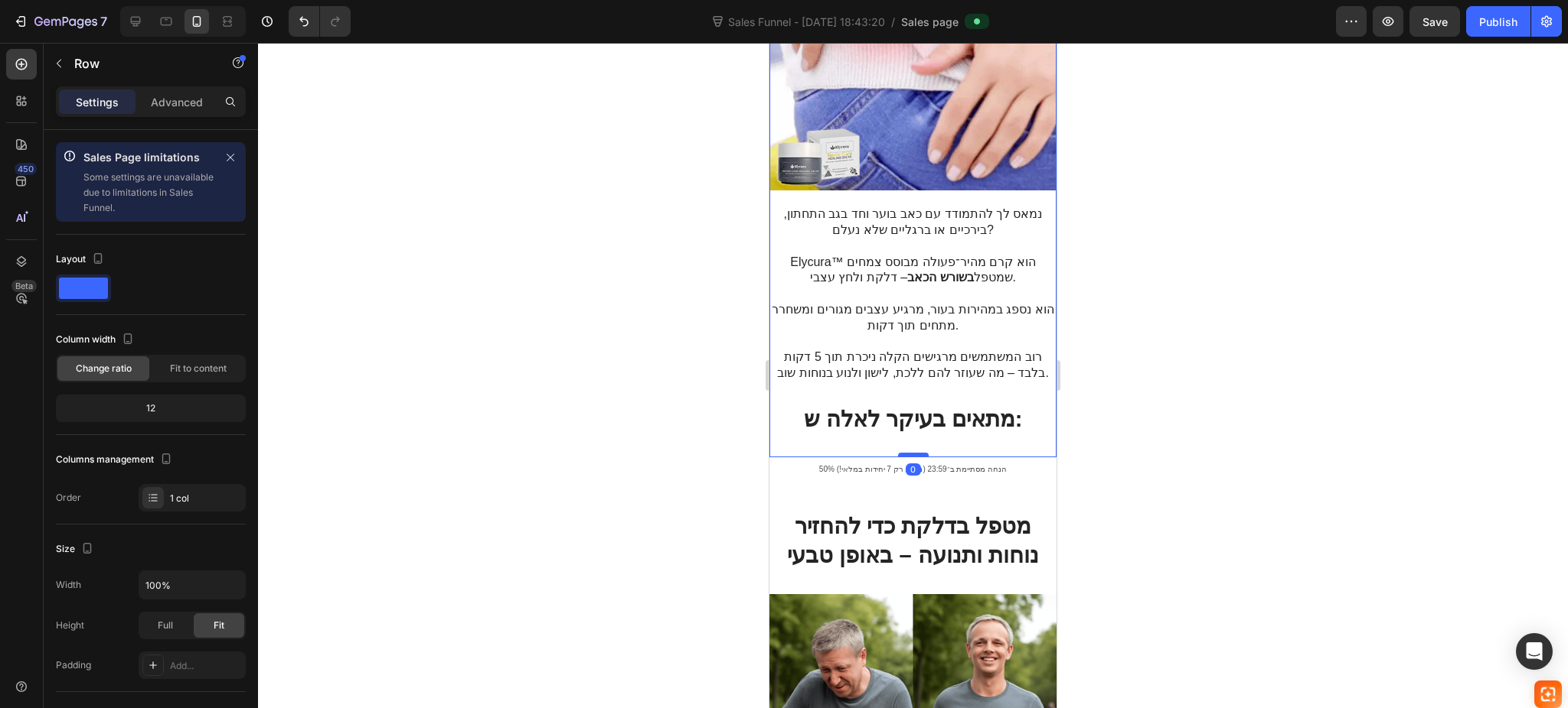
drag, startPoint x: 907, startPoint y: 451, endPoint x: 907, endPoint y: 437, distance: 14.0
click at [907, 453] on div at bounding box center [913, 455] width 30 height 4
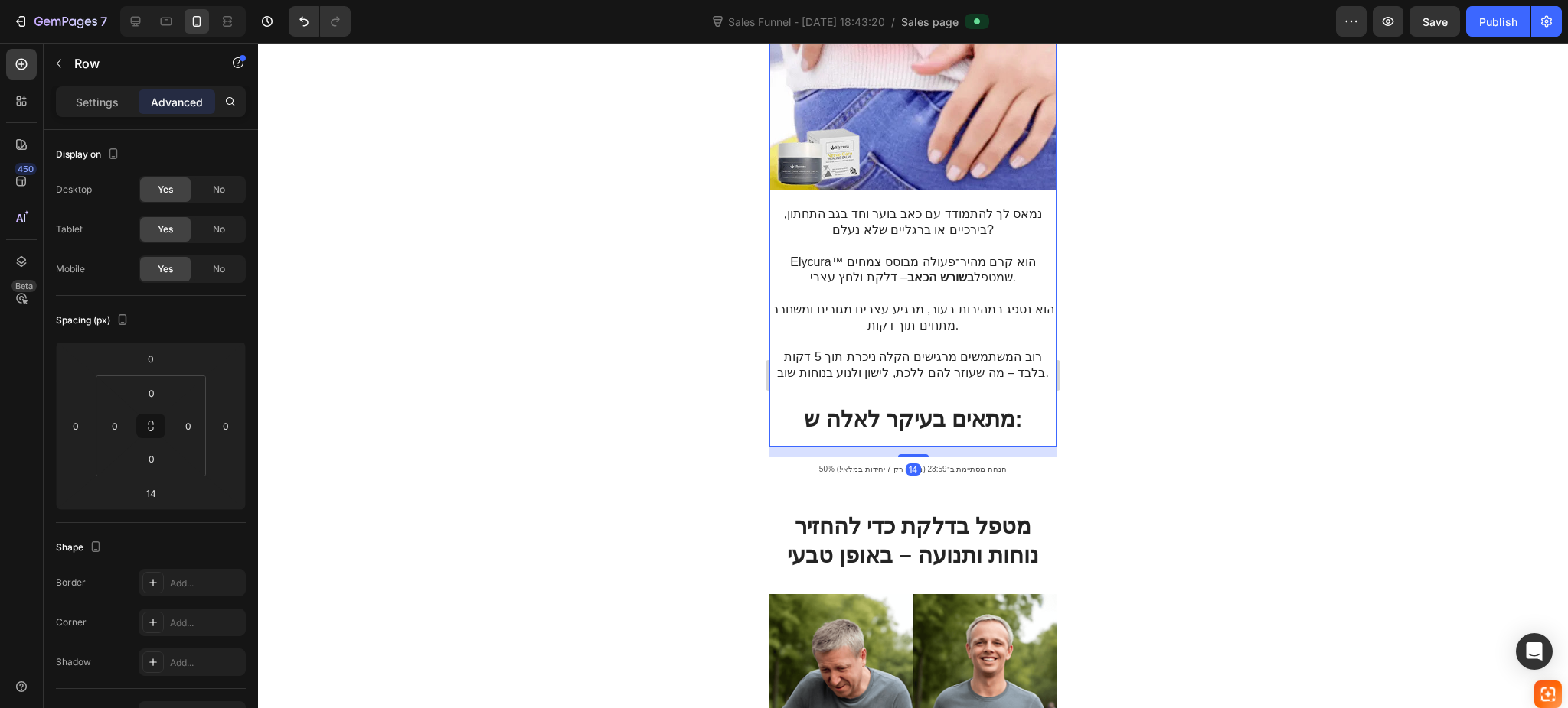
click at [907, 421] on div "95% מהמשתמשים חווים הקלה מתמשכת מכאבי סיאטיקה וירך – תוך דקות Heading Image נמא…" at bounding box center [913, 135] width 287 height 621
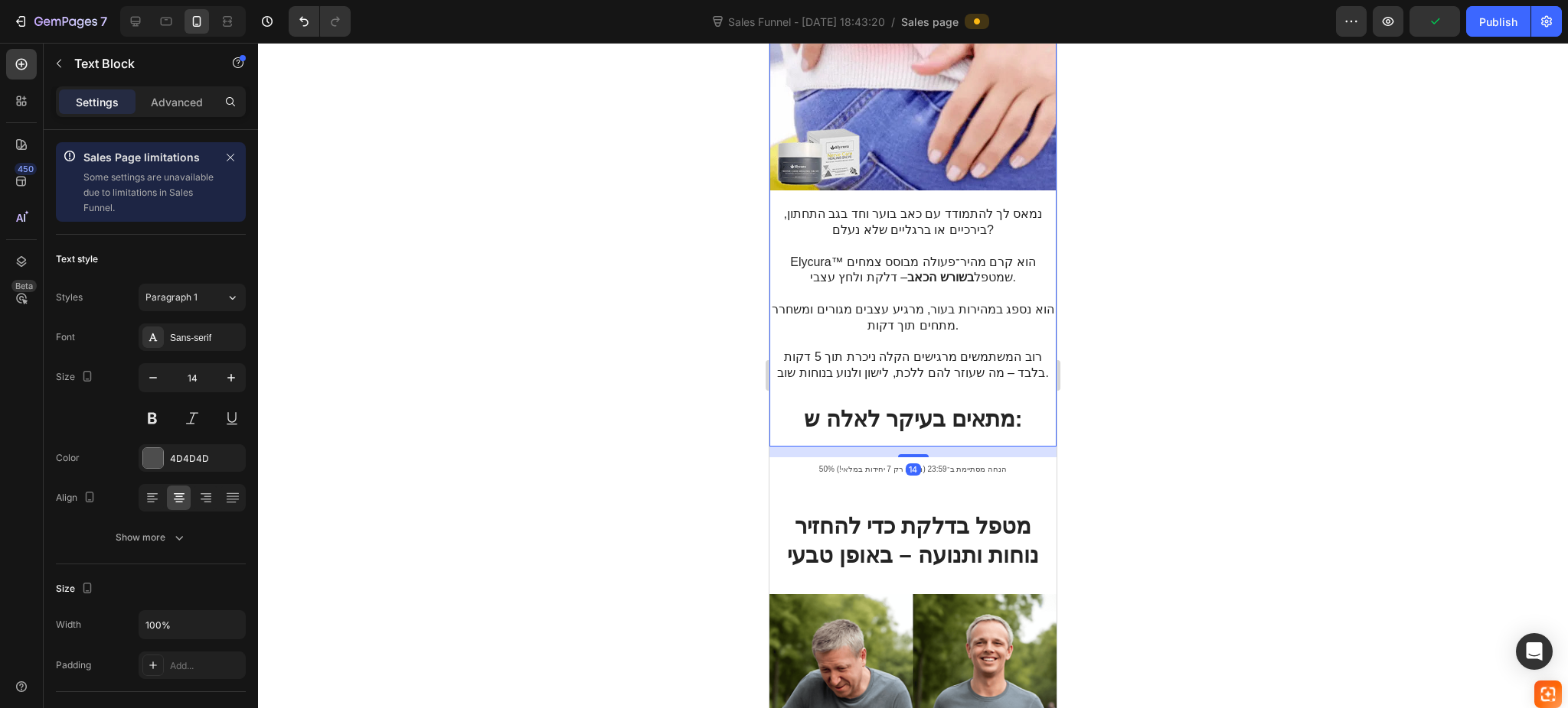
click at [914, 429] on div "95% מהמשתמשים חווים הקלה מתמשכת מכאבי סיאטיקה וירך – תוך דקות Heading Image נמא…" at bounding box center [913, 135] width 287 height 621
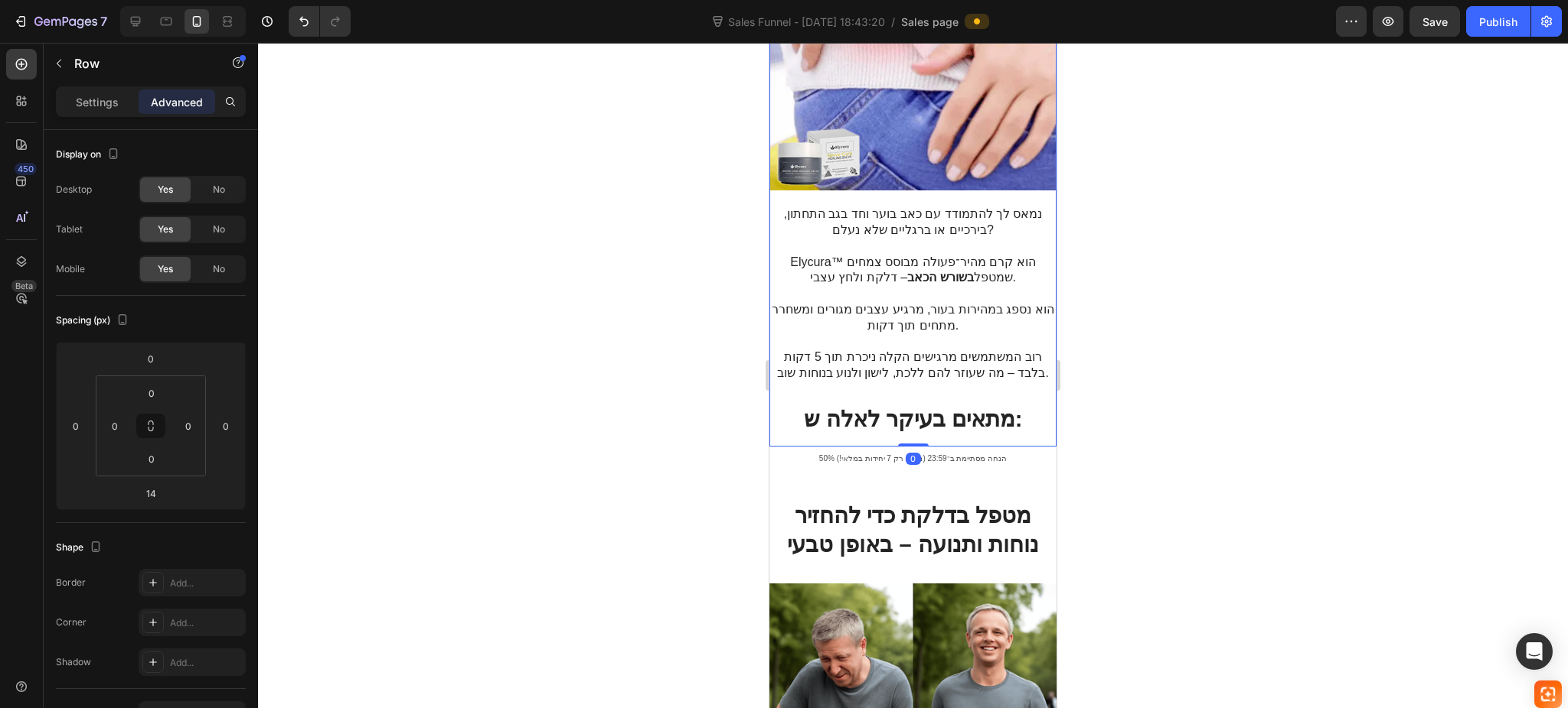
drag, startPoint x: 904, startPoint y: 439, endPoint x: 907, endPoint y: 419, distance: 20.2
click at [907, 419] on div "95% מהמשתמשים חווים הקלה מתמשכת מכאבי סיאטיקה וירך – תוך דקות Heading Image נמא…" at bounding box center [913, 135] width 287 height 621
type input "0"
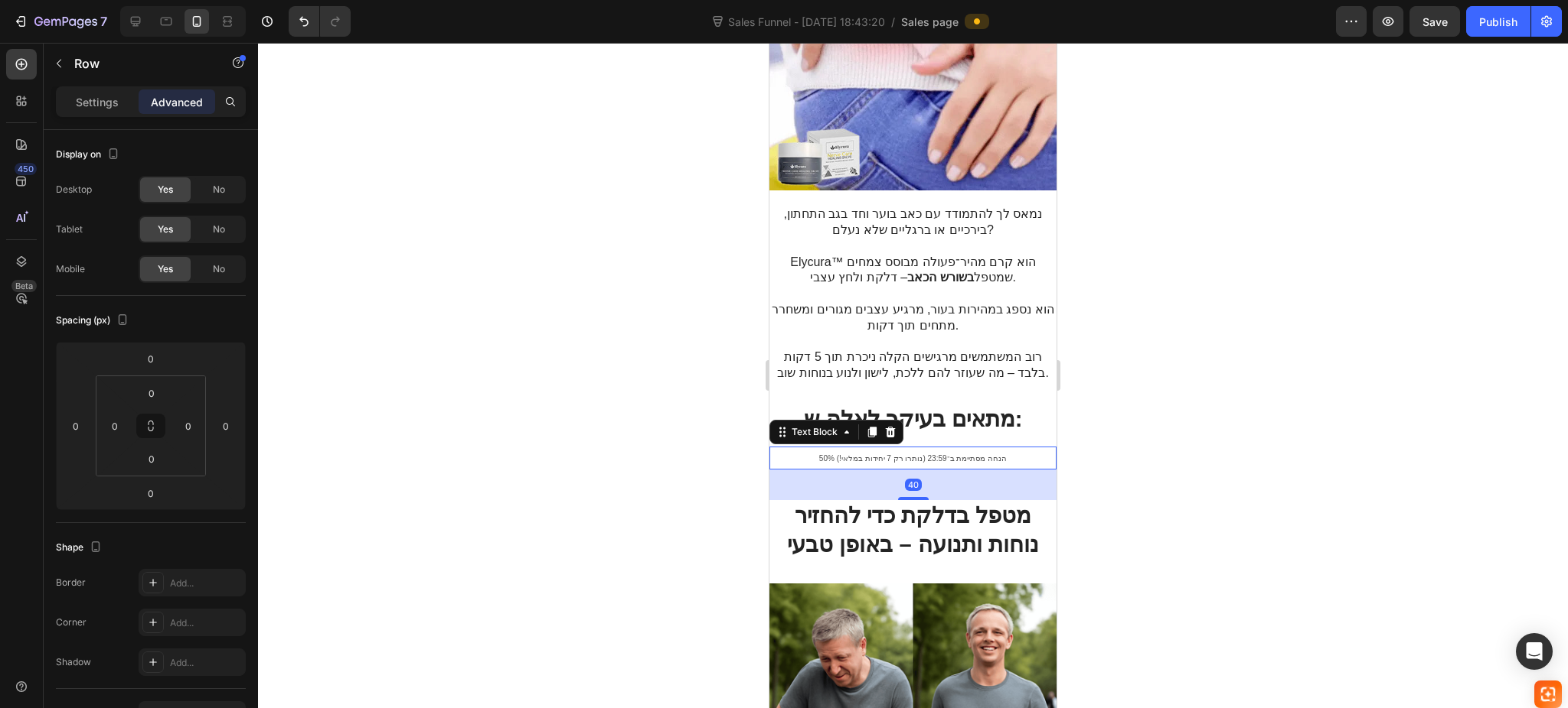
click at [947, 454] on span "50% הנחה מסתיימת ב־23:59 (נותרו רק 7 יחידות במלאי!)" at bounding box center [913, 458] width 187 height 8
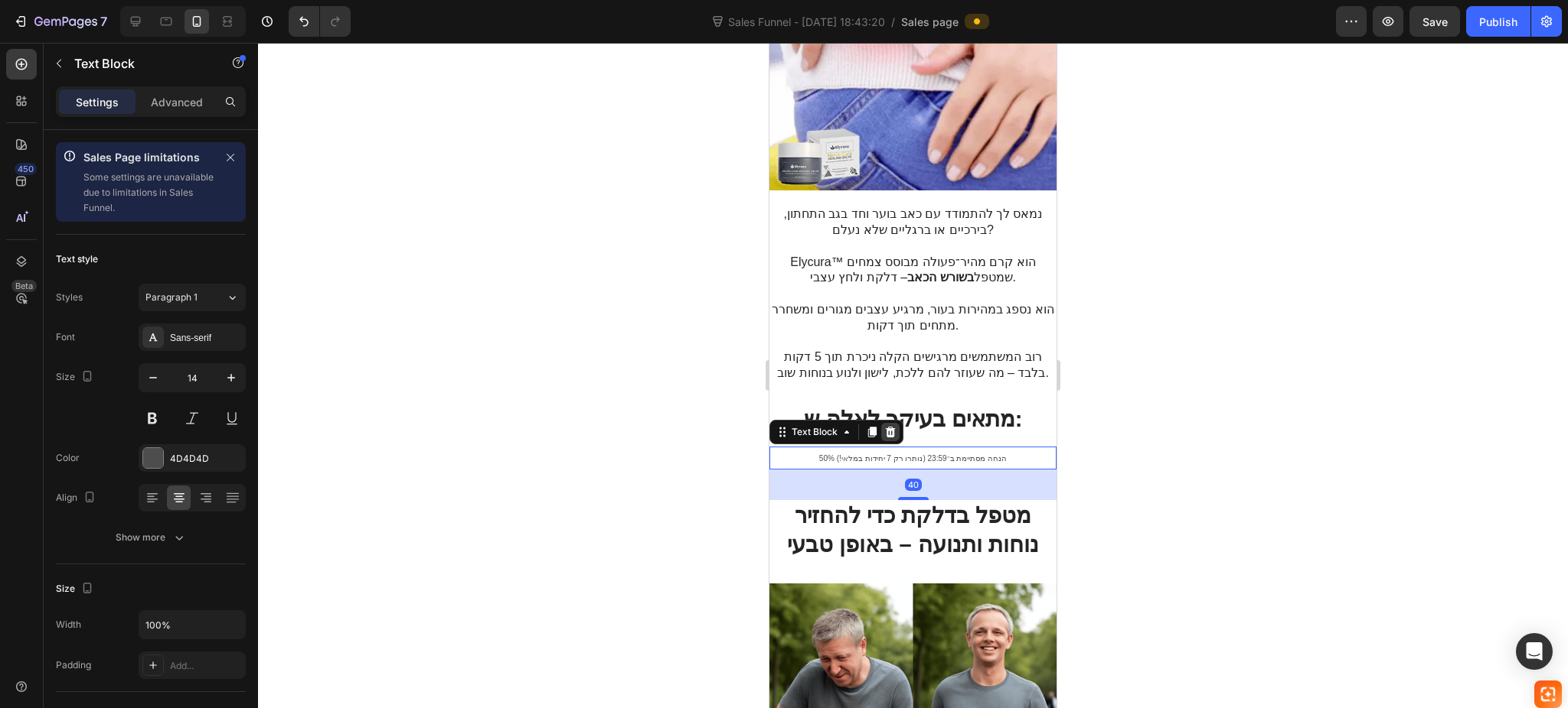
click at [898, 423] on div at bounding box center [890, 432] width 19 height 19
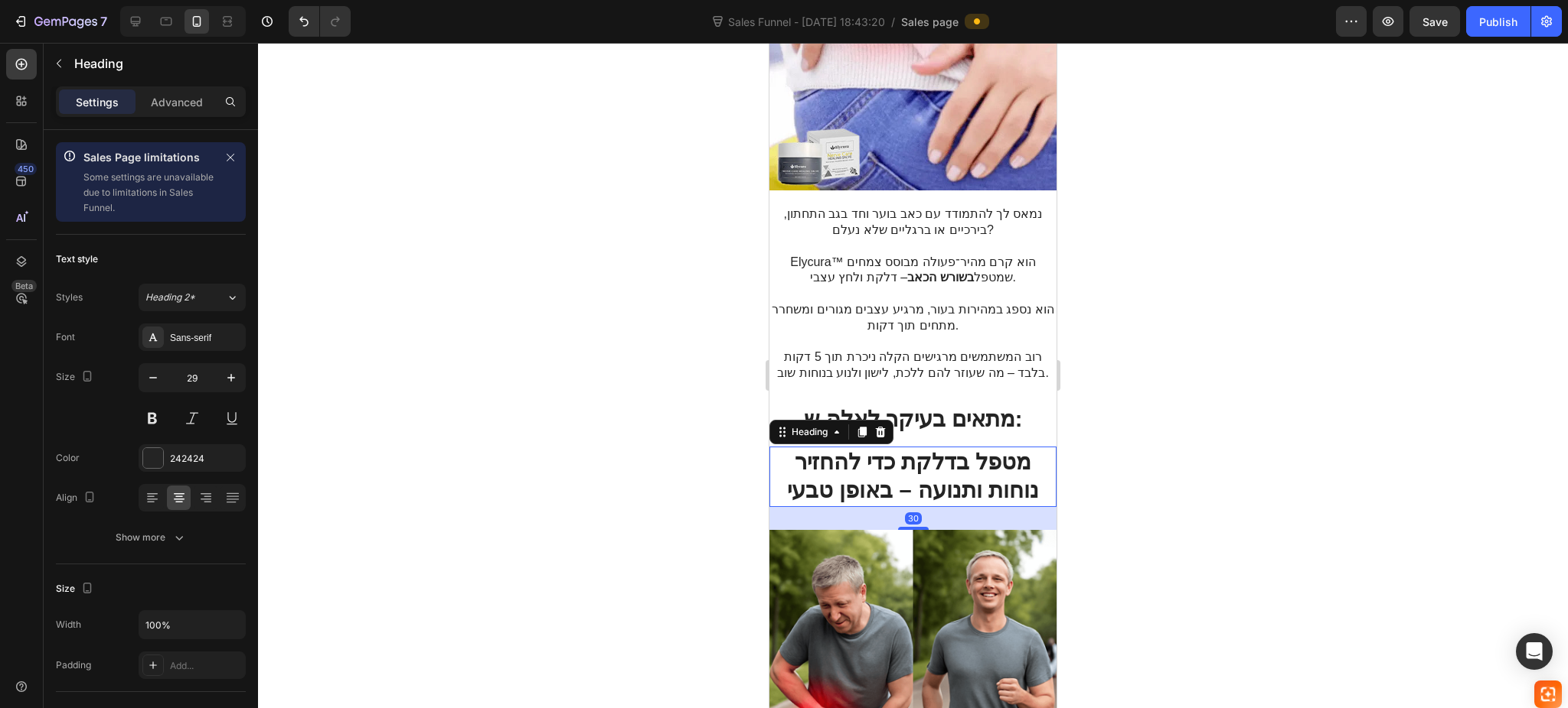
click at [911, 450] on strong "מטפל בדלקת כדי להחזיר נוחות ותנועה – באופן טבעי" at bounding box center [912, 476] width 251 height 53
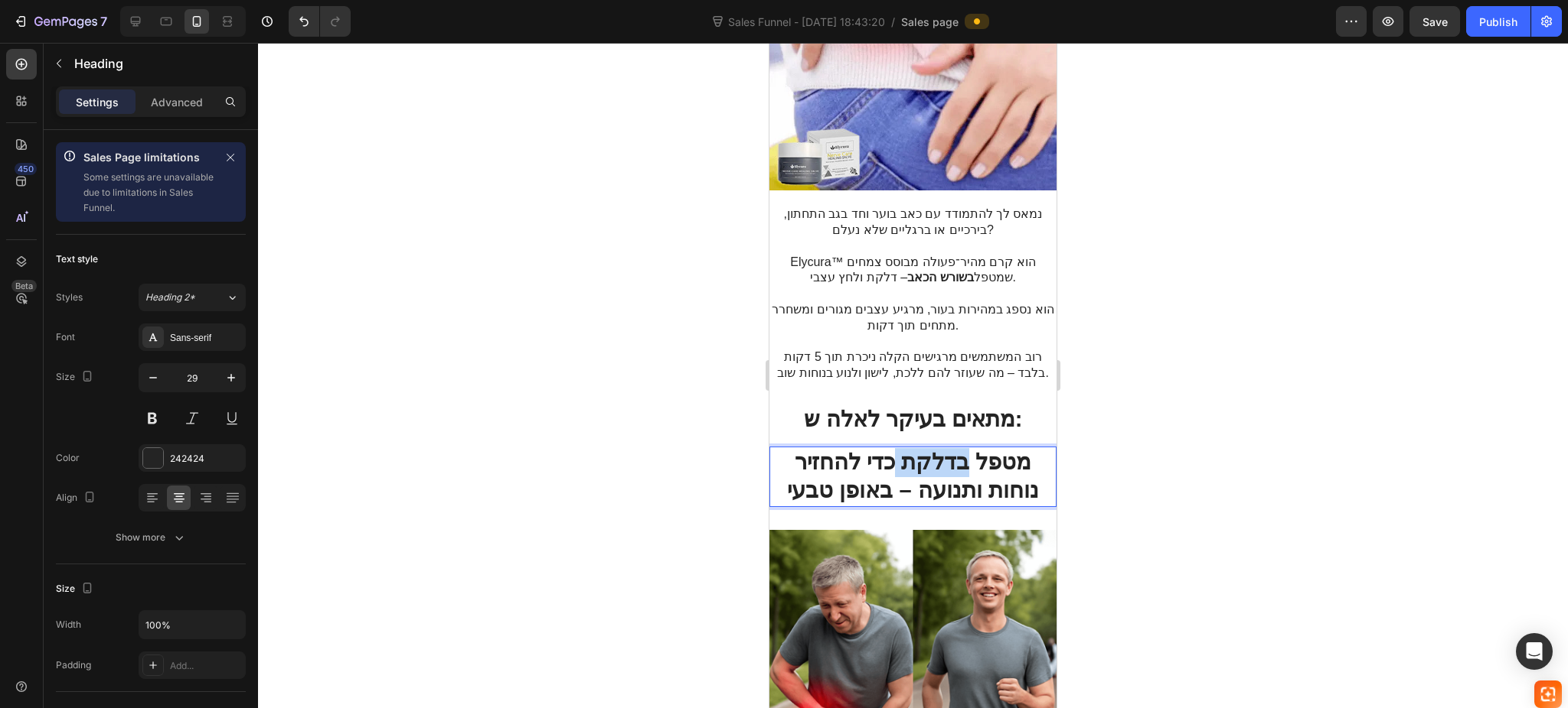
click at [911, 450] on strong "מטפל בדלקת כדי להחזיר נוחות ותנועה – באופן טבעי" at bounding box center [912, 476] width 251 height 53
click at [913, 450] on strong "מטפל בדלקת כדי להחזיר נוחות ותנועה – באופן טבעי" at bounding box center [912, 476] width 251 height 53
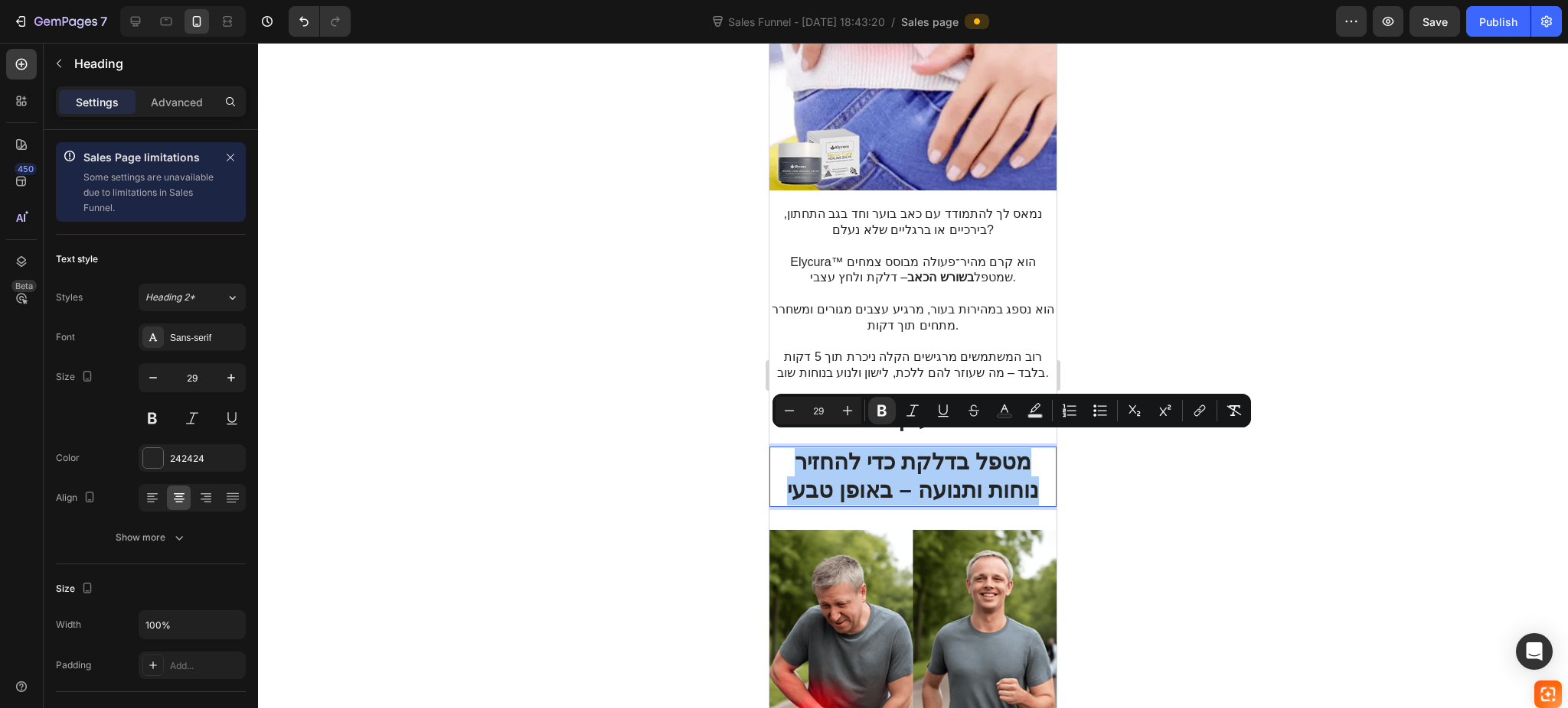
drag, startPoint x: 144, startPoint y: 398, endPoint x: 1211, endPoint y: 557, distance: 1078.8
click at [1211, 557] on div at bounding box center [912, 376] width 1310 height 666
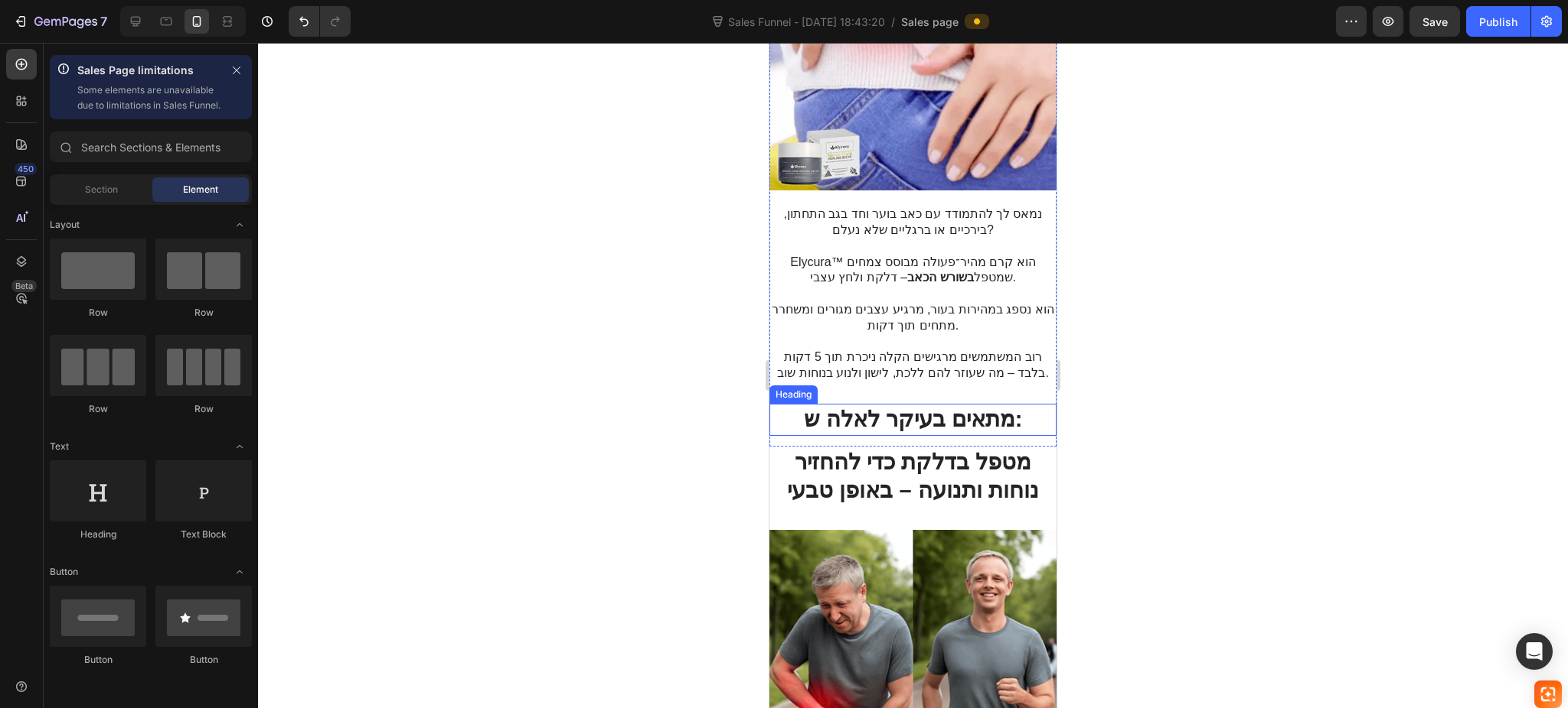
click at [966, 407] on strong "מתאים בעיקר לאלה ש:" at bounding box center [913, 419] width 219 height 24
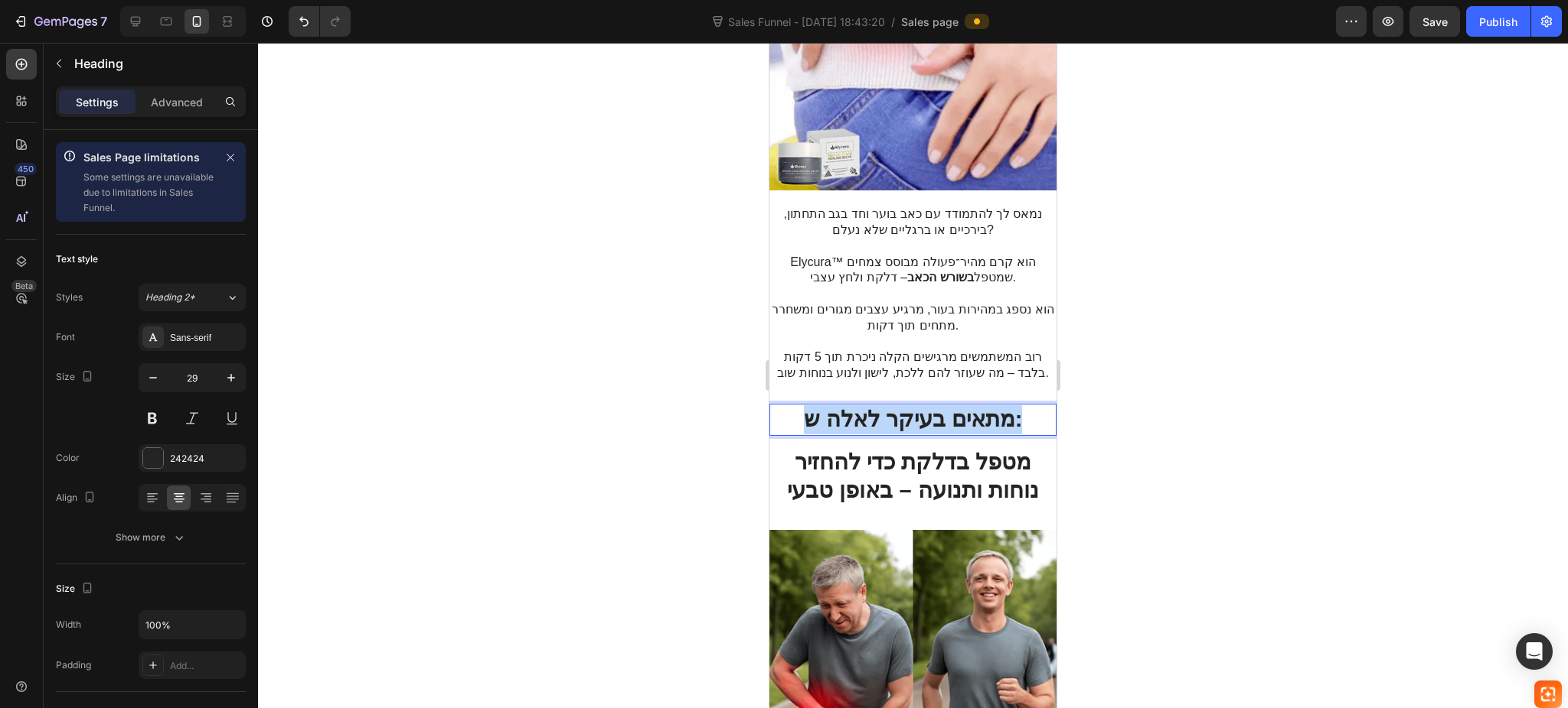
click at [966, 407] on strong "מתאים בעיקר לאלה ש:" at bounding box center [913, 419] width 219 height 24
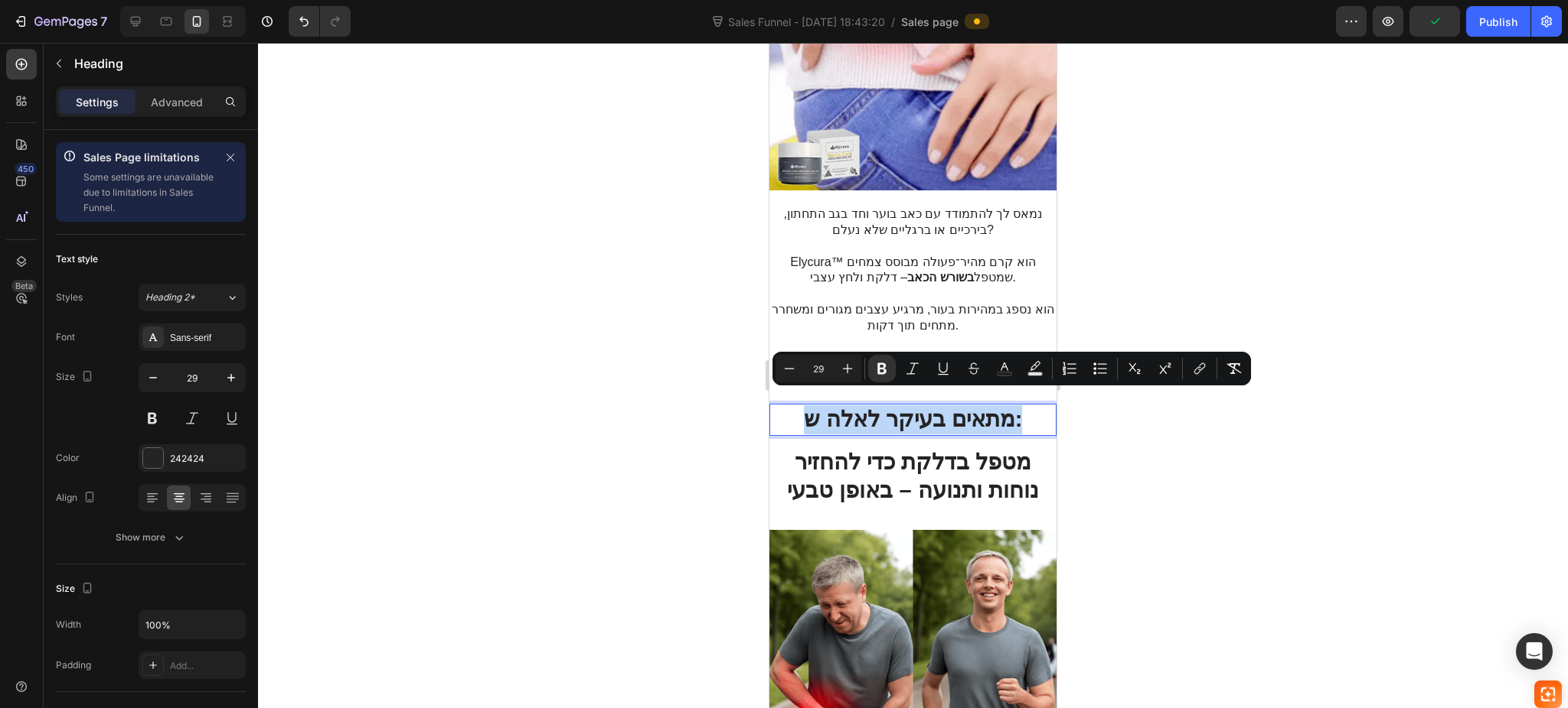
drag, startPoint x: 966, startPoint y: 400, endPoint x: 910, endPoint y: 402, distance: 56.0
click at [910, 407] on strong "מתאים בעיקר לאלה ש:" at bounding box center [913, 419] width 219 height 24
click at [828, 415] on strong "מתאים בעיקר לאלה ש:" at bounding box center [913, 419] width 219 height 24
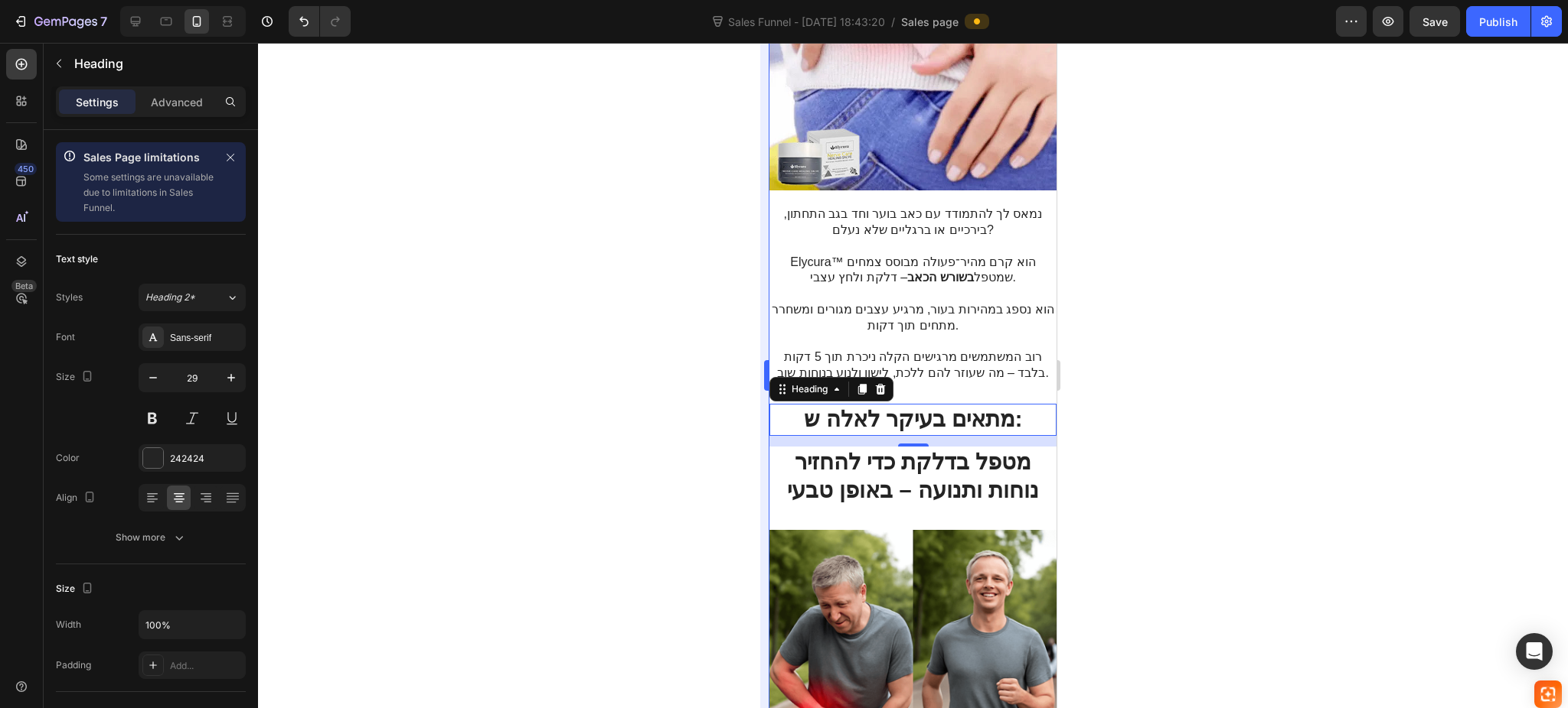
drag, startPoint x: 691, startPoint y: 403, endPoint x: 768, endPoint y: 422, distance: 79.3
click at [692, 403] on div at bounding box center [912, 376] width 1310 height 666
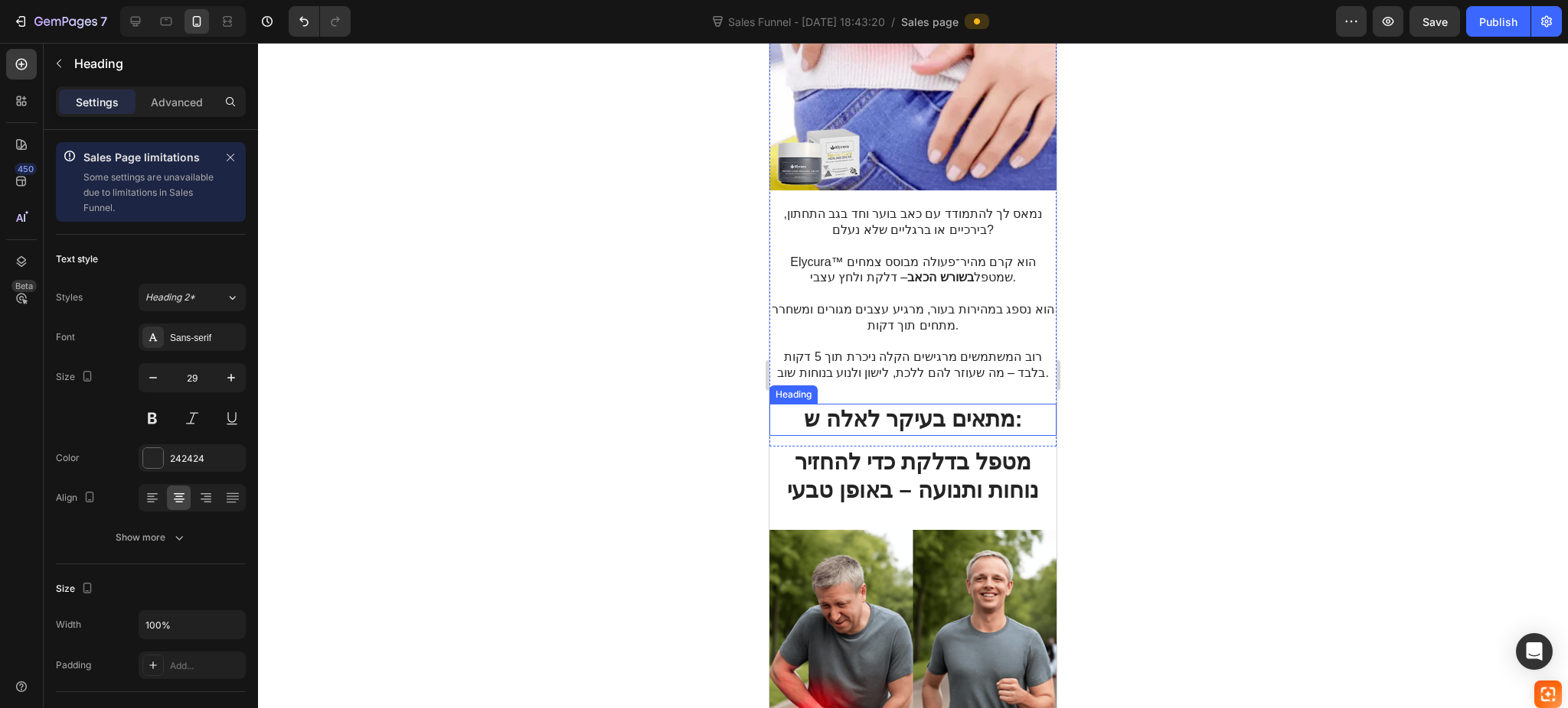
click at [887, 407] on strong "מתאים בעיקר לאלה ש:" at bounding box center [913, 419] width 219 height 24
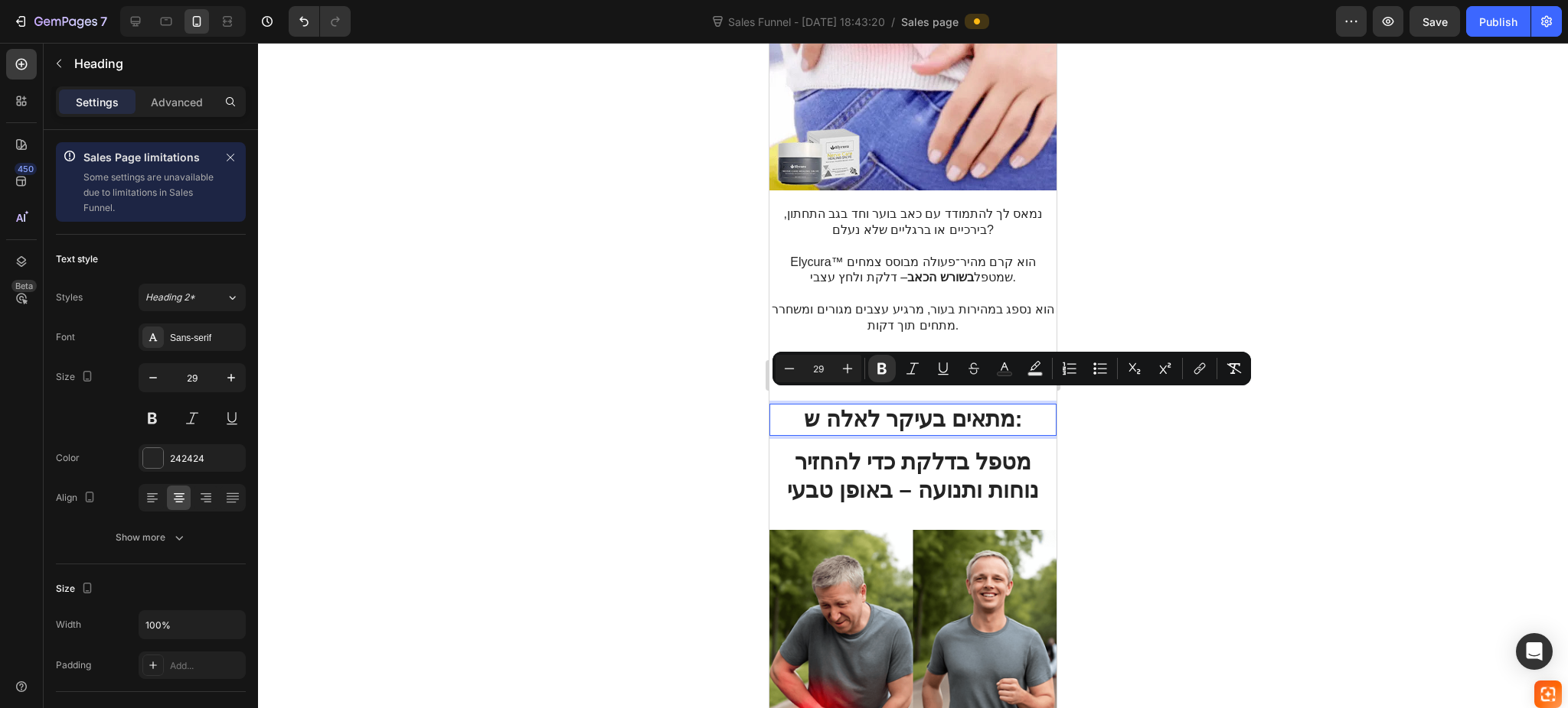
drag, startPoint x: 886, startPoint y: 403, endPoint x: 865, endPoint y: 387, distance: 26.4
click at [860, 407] on strong "מתאים בעיקר לאלה ש:" at bounding box center [913, 419] width 219 height 24
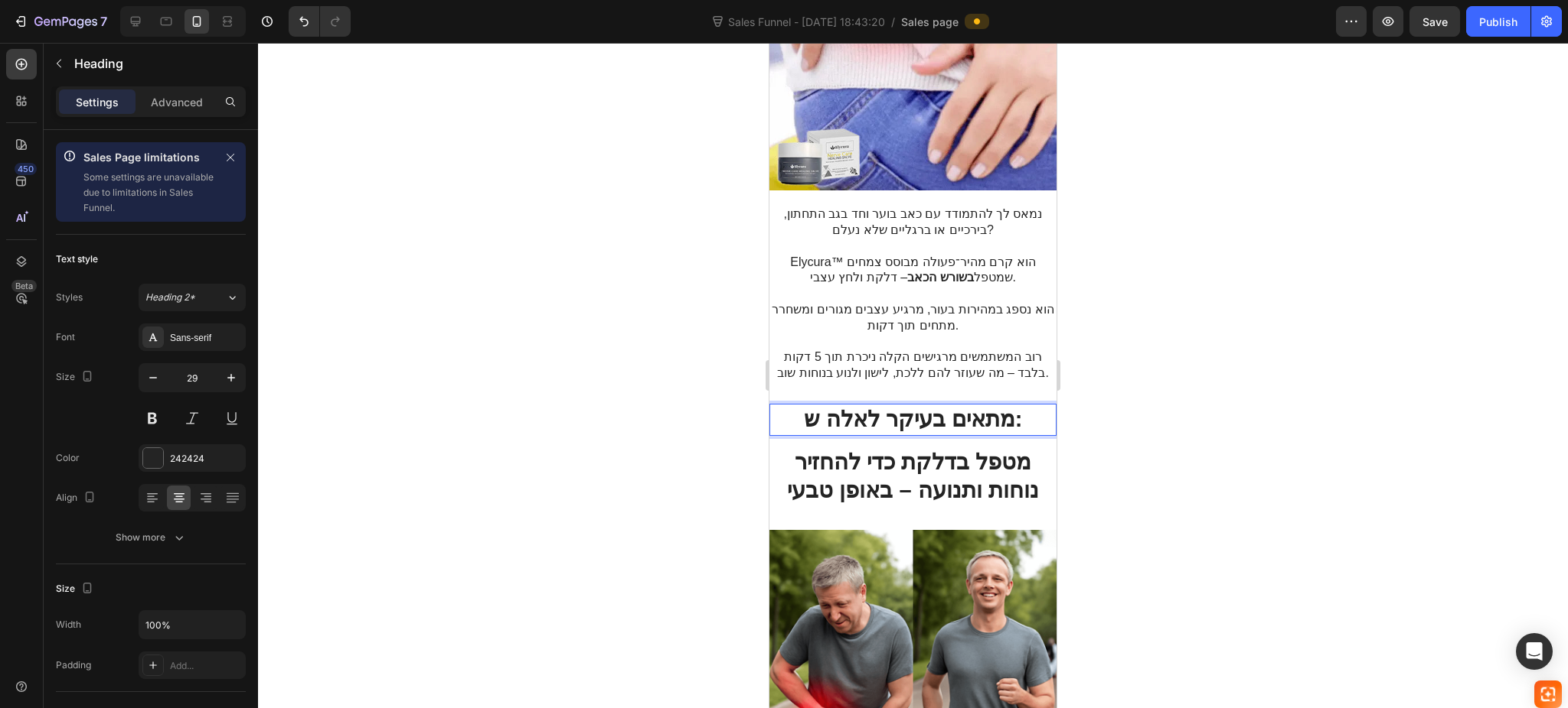
click at [953, 407] on strong "מתאים בעיקר לאלה ש:" at bounding box center [913, 419] width 219 height 24
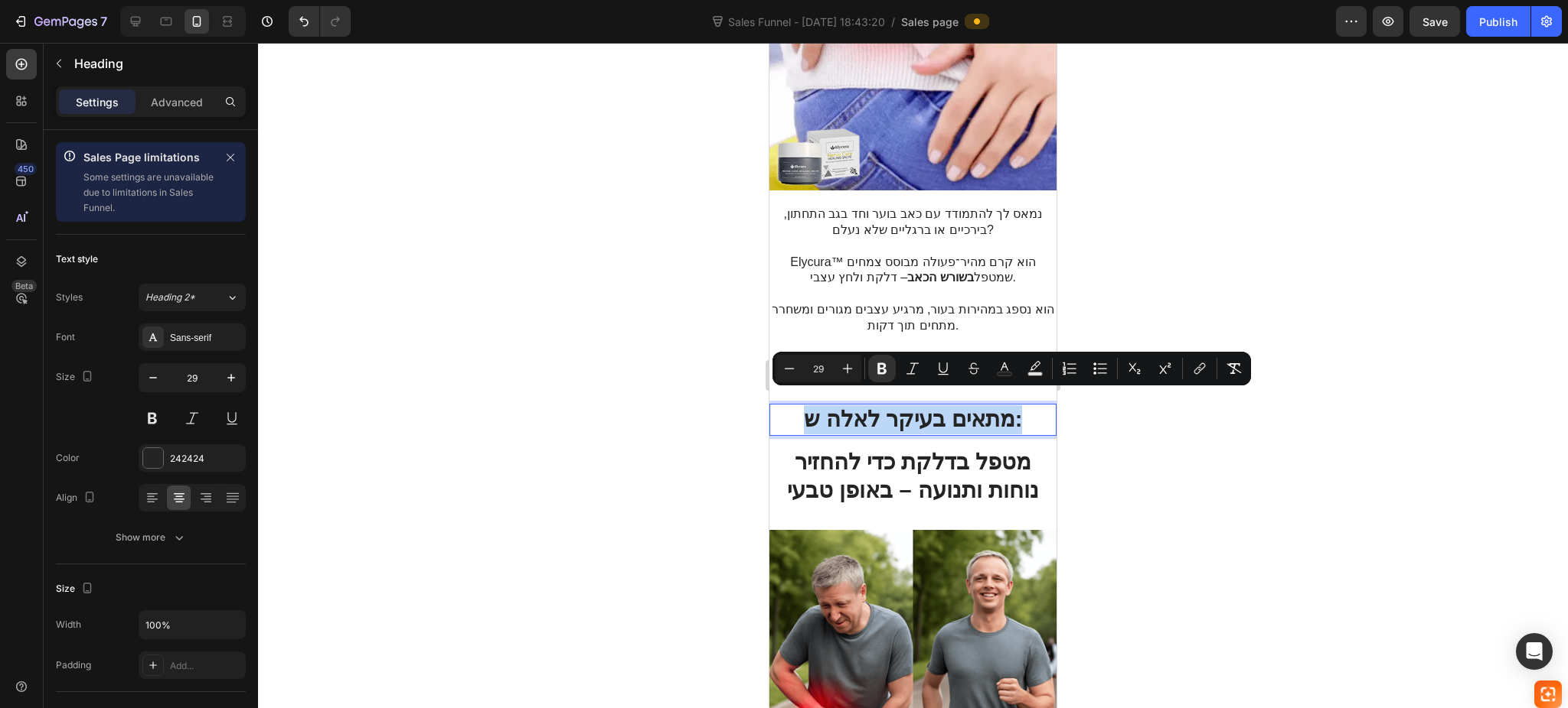
drag, startPoint x: 953, startPoint y: 402, endPoint x: 914, endPoint y: 395, distance: 39.6
copy strong "מתאים בעיקר לאלה ש:"
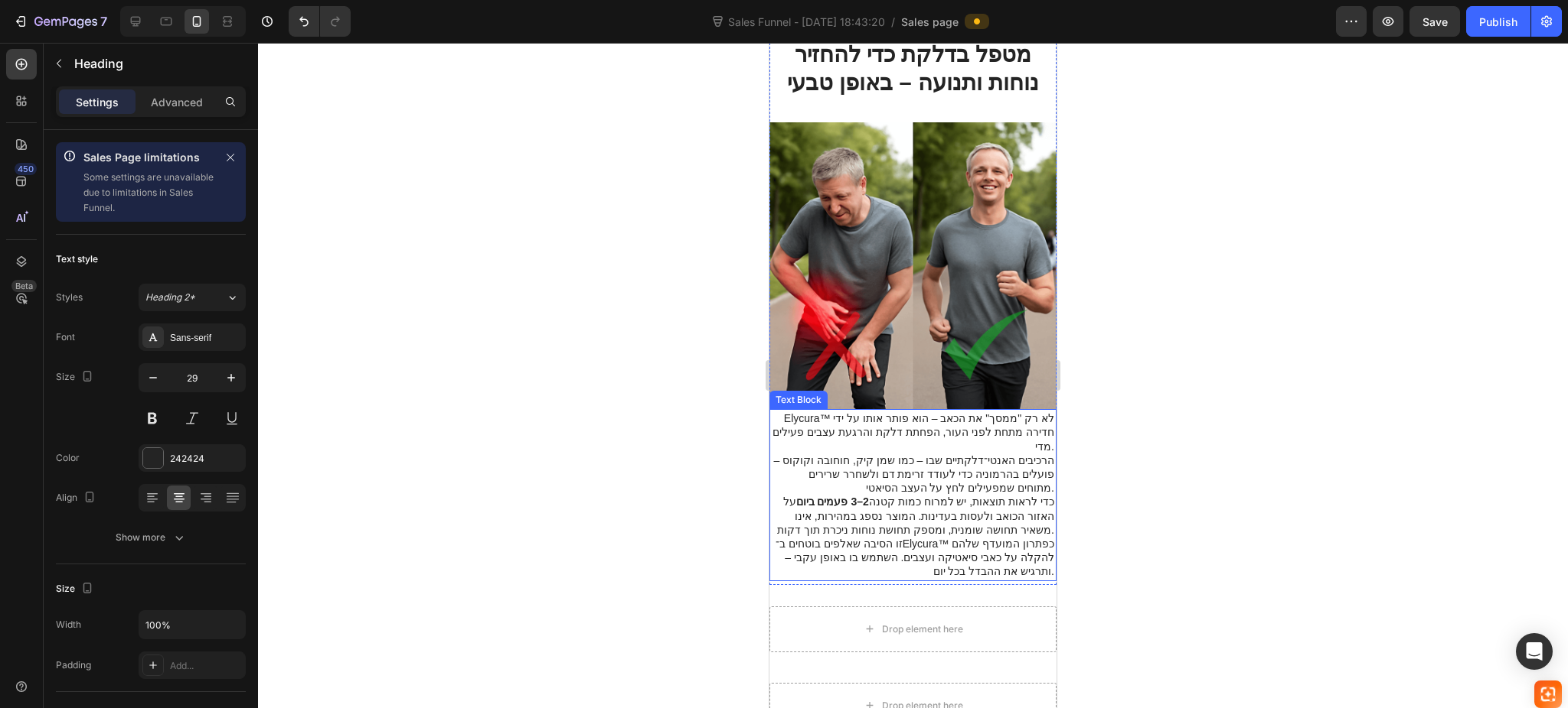
scroll to position [1326, 0]
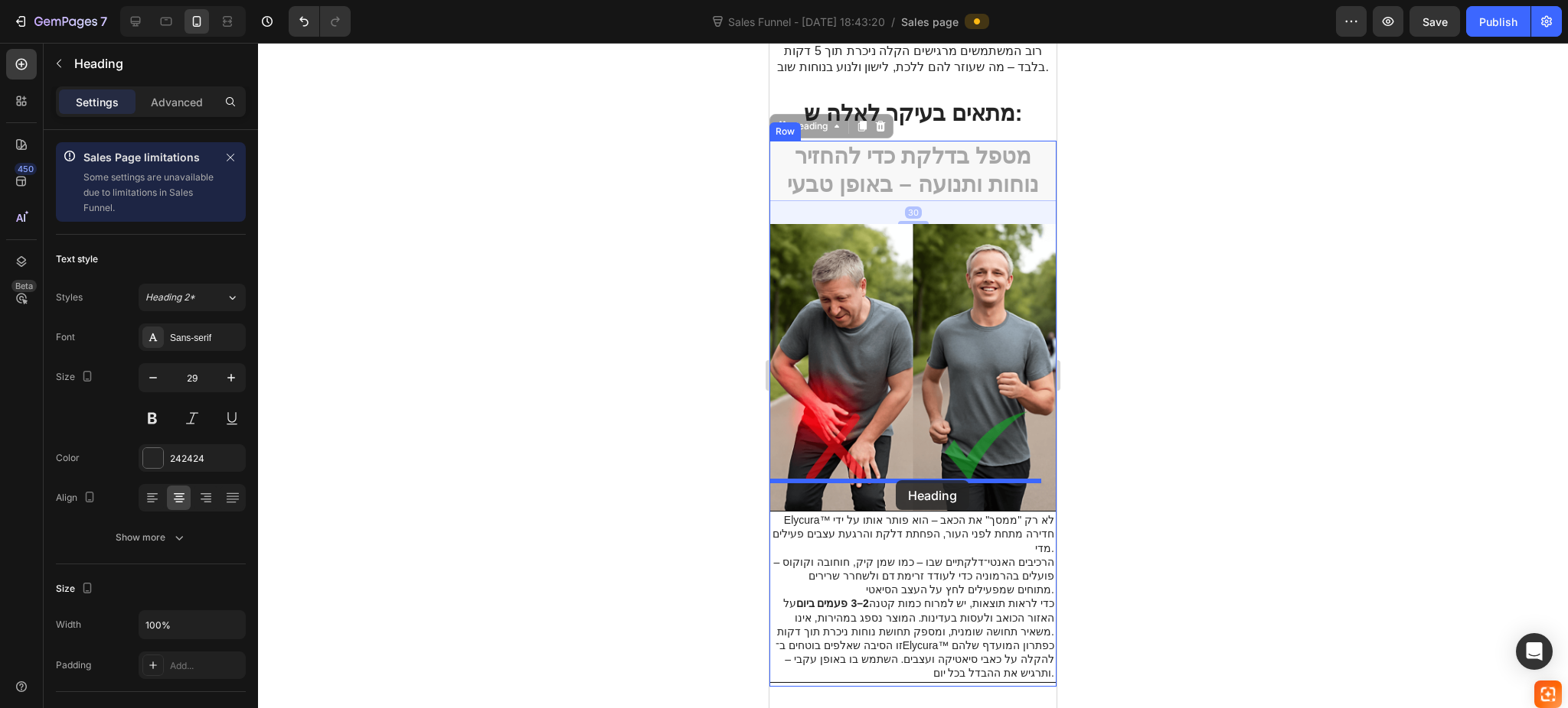
drag, startPoint x: 958, startPoint y: 154, endPoint x: 896, endPoint y: 480, distance: 331.8
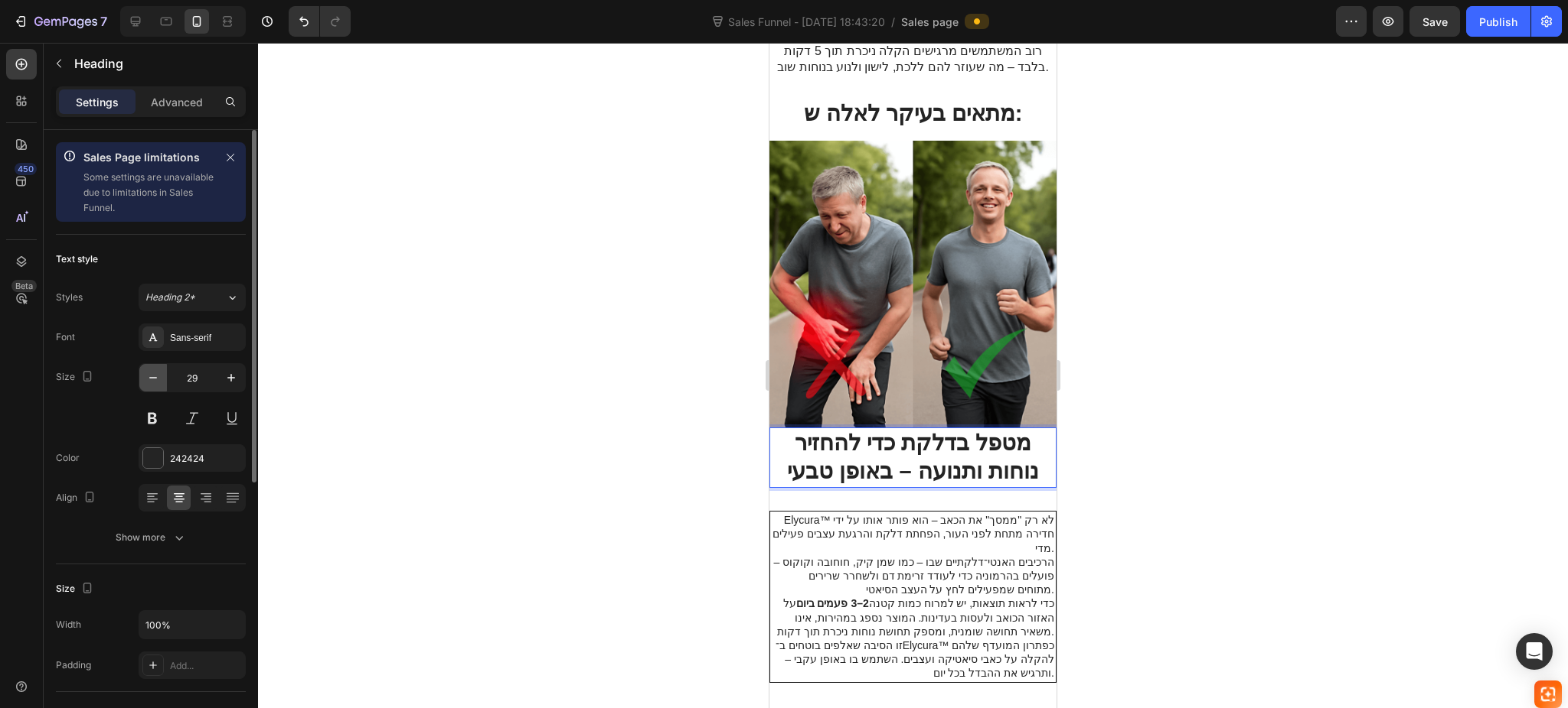
click at [151, 366] on button "button" at bounding box center [153, 377] width 28 height 28
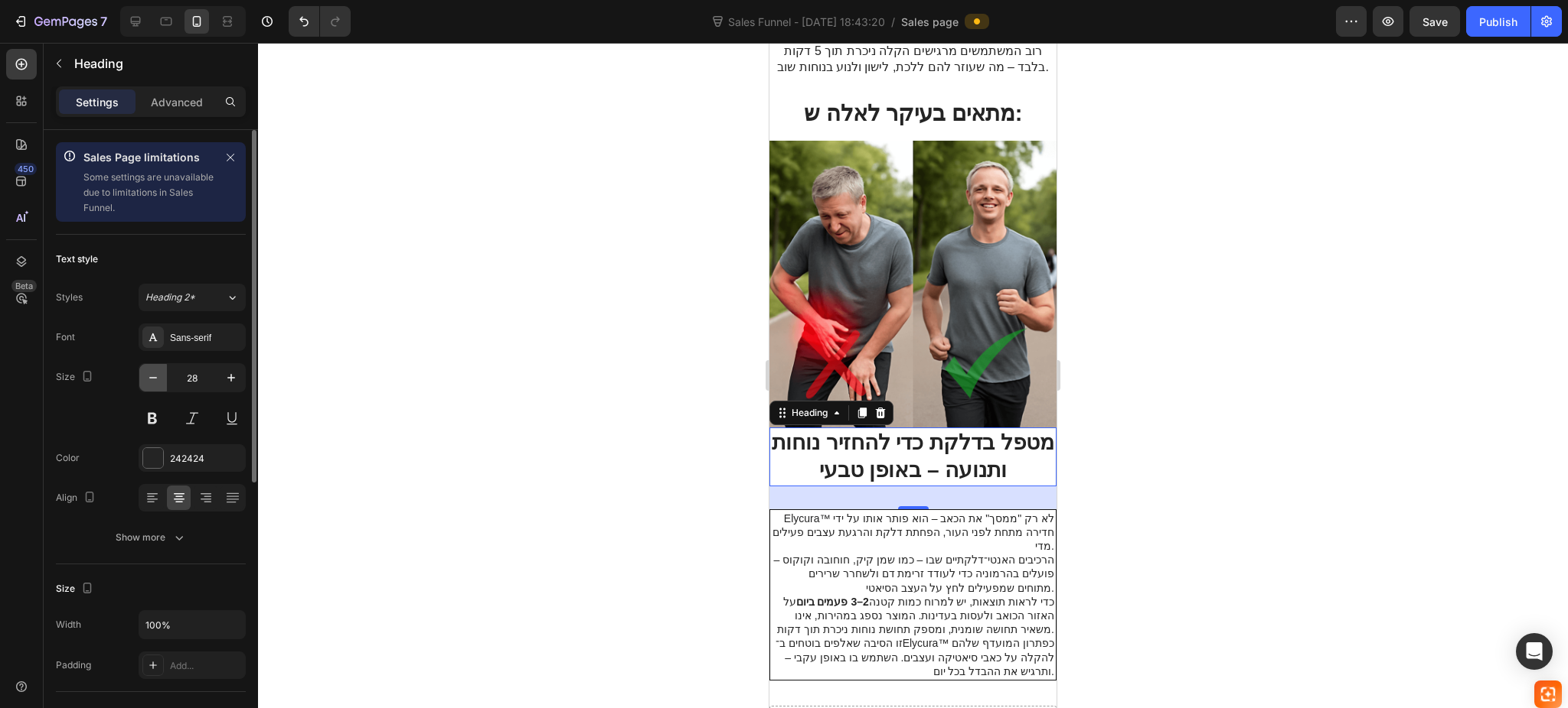
click at [151, 366] on button "button" at bounding box center [153, 377] width 28 height 28
click at [155, 366] on button "button" at bounding box center [153, 377] width 28 height 28
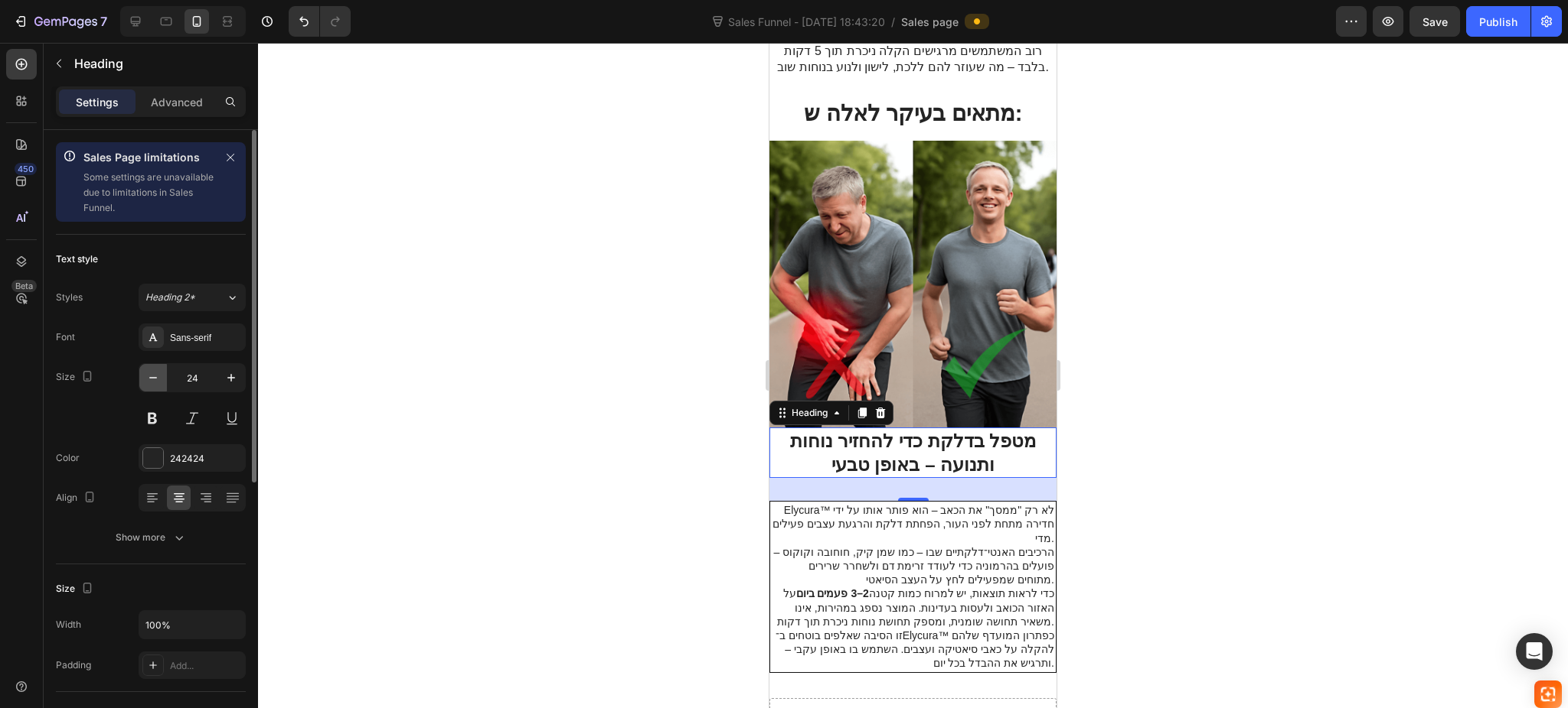
click at [155, 366] on button "button" at bounding box center [153, 377] width 28 height 28
type input "22"
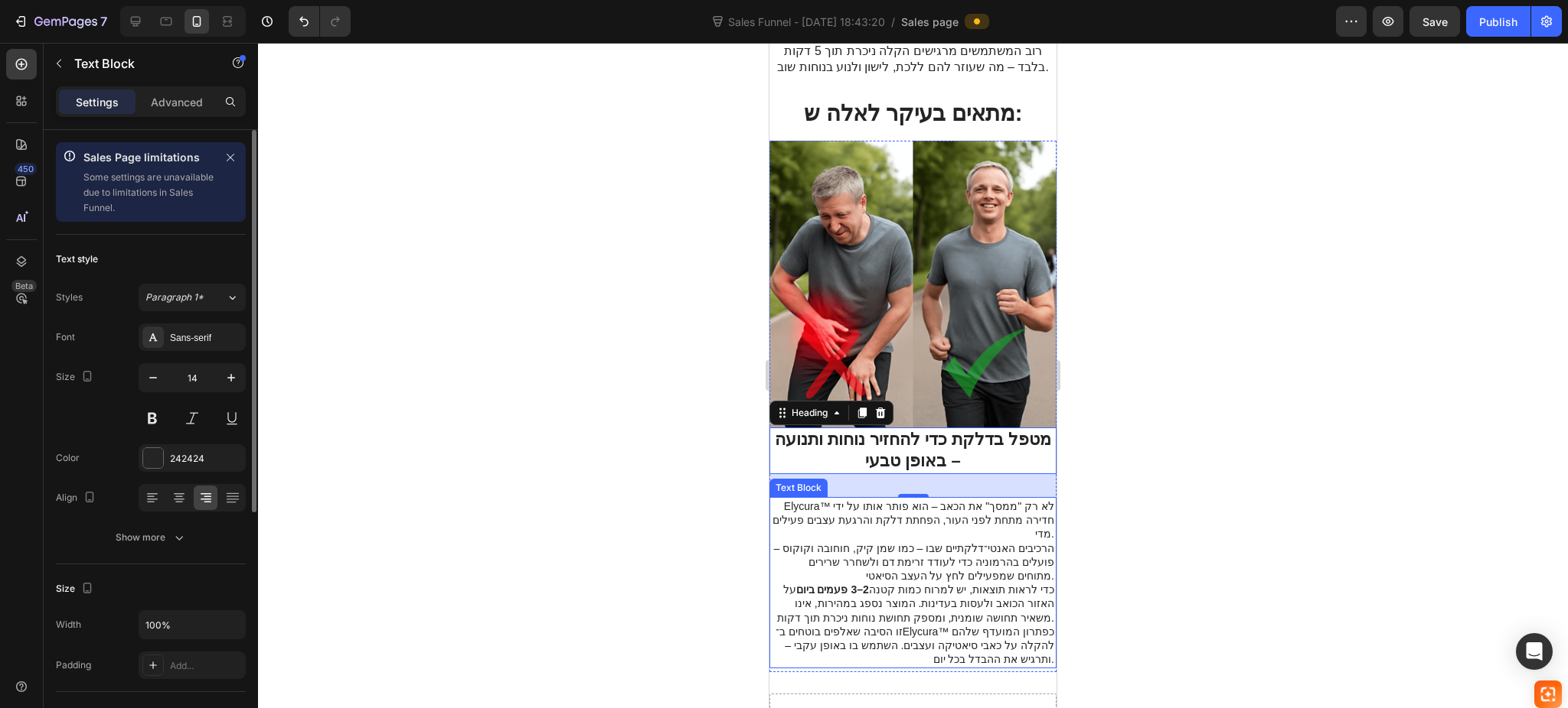
click at [926, 583] on p "כדי לראות תוצאות, יש למרוח כמות קטנה 2–3 פעמים ביום על האזור הכואב ולעסות בעדינ…" at bounding box center [913, 604] width 282 height 42
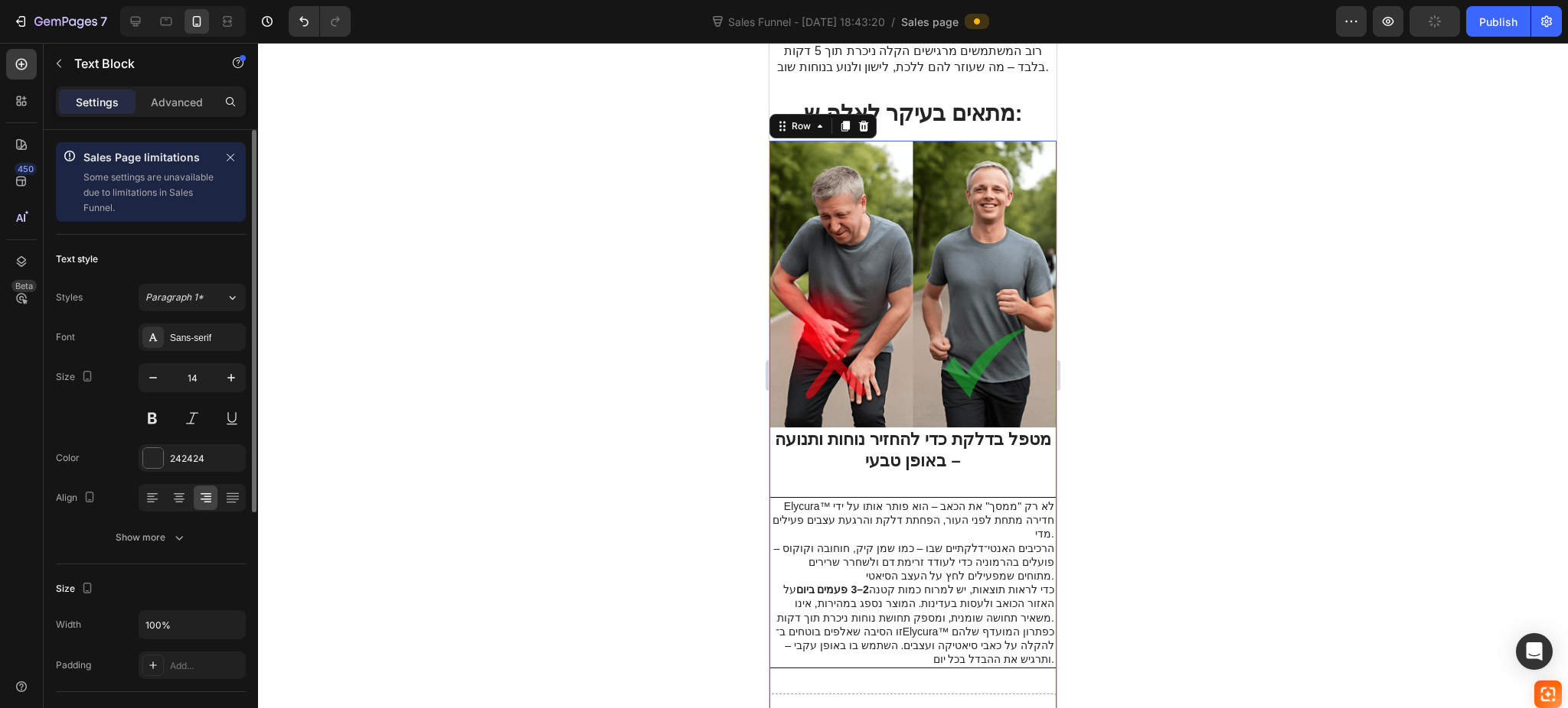
click at [900, 643] on div "Image ⁠⁠⁠⁠⁠⁠⁠ מטפל בדלקת כדי להחזיר נוחות ותנועה – באופן טבעי Heading Elycura™ …" at bounding box center [913, 418] width 287 height 554
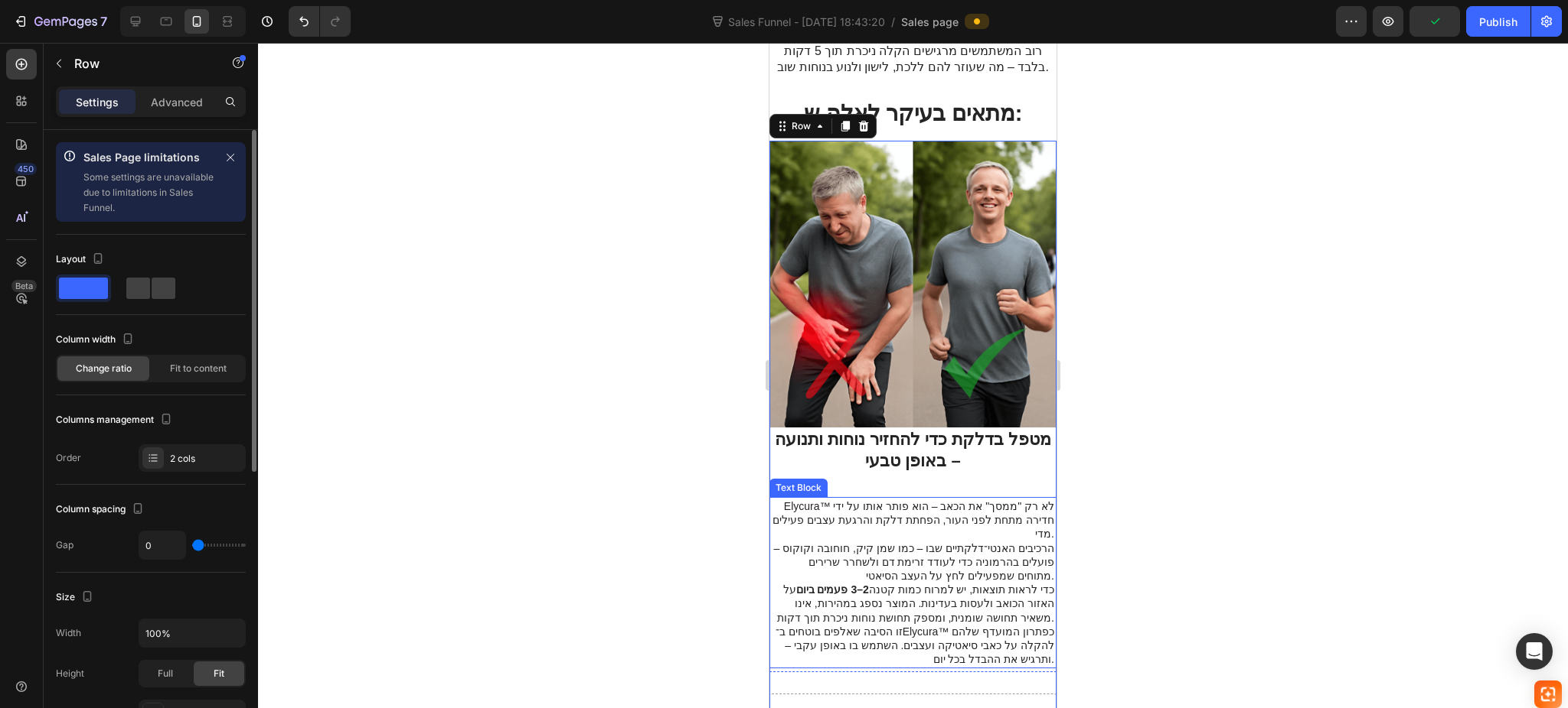
drag, startPoint x: 932, startPoint y: 519, endPoint x: 921, endPoint y: 470, distance: 50.2
click at [935, 542] on p "הרכיבים האנטי־דלקתיים שבו – כמו שמן קיק, חוחובה וקוקוס – פועלים בהרמוניה כדי לע…" at bounding box center [913, 563] width 282 height 42
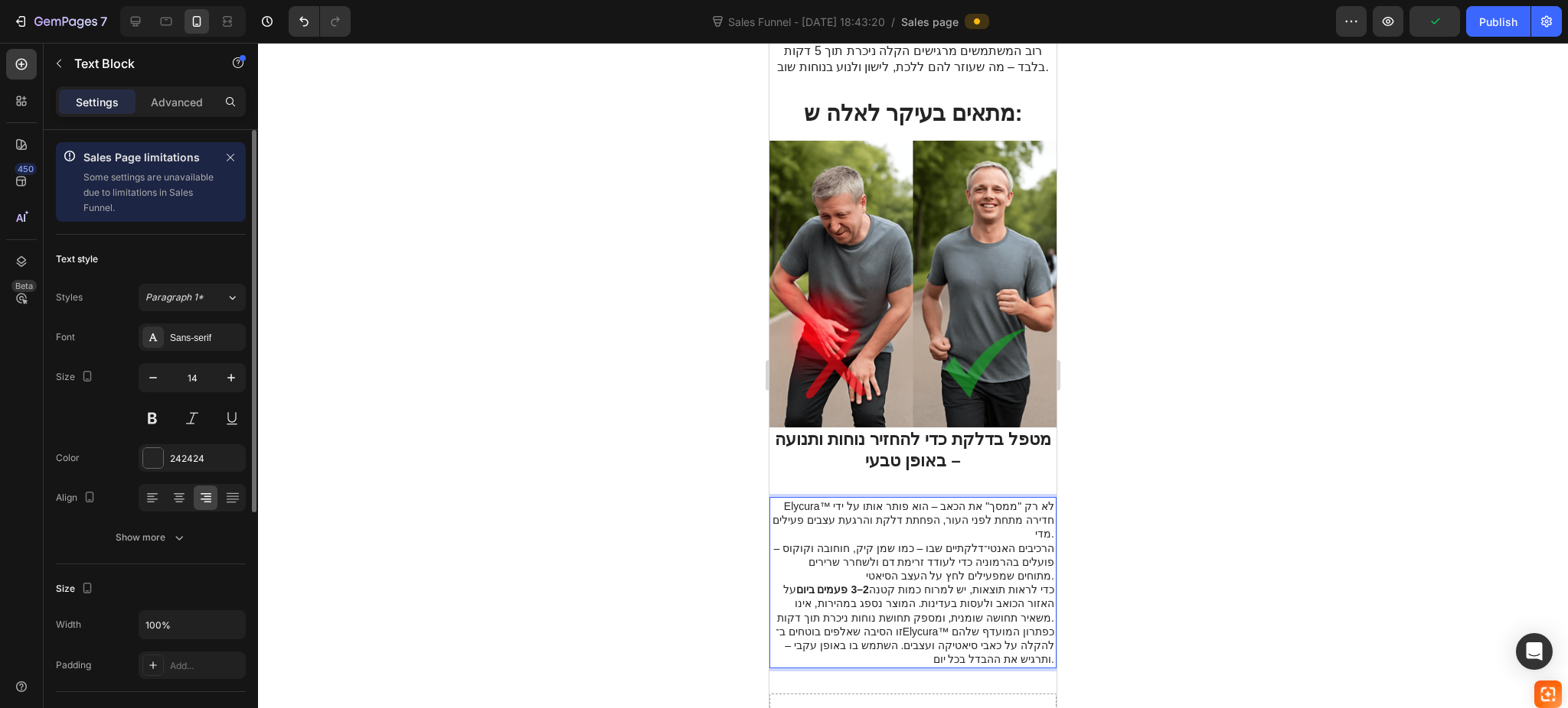
click at [902, 500] on p "Elycura™ לא רק "ממסך" את הכאב – הוא פותר אותו על ידי חדירה מתחת לפני העור, הפחת…" at bounding box center [913, 521] width 282 height 42
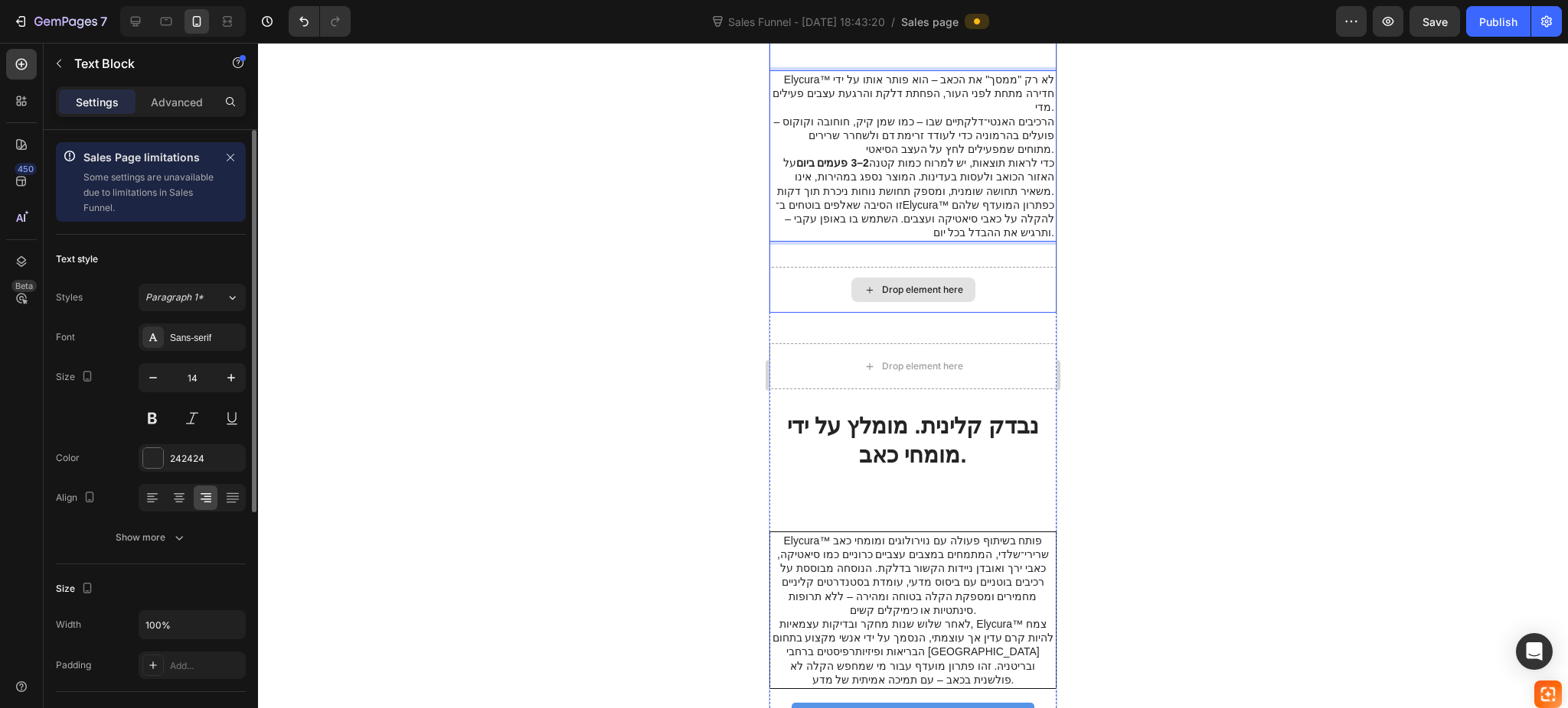
scroll to position [1733, 0]
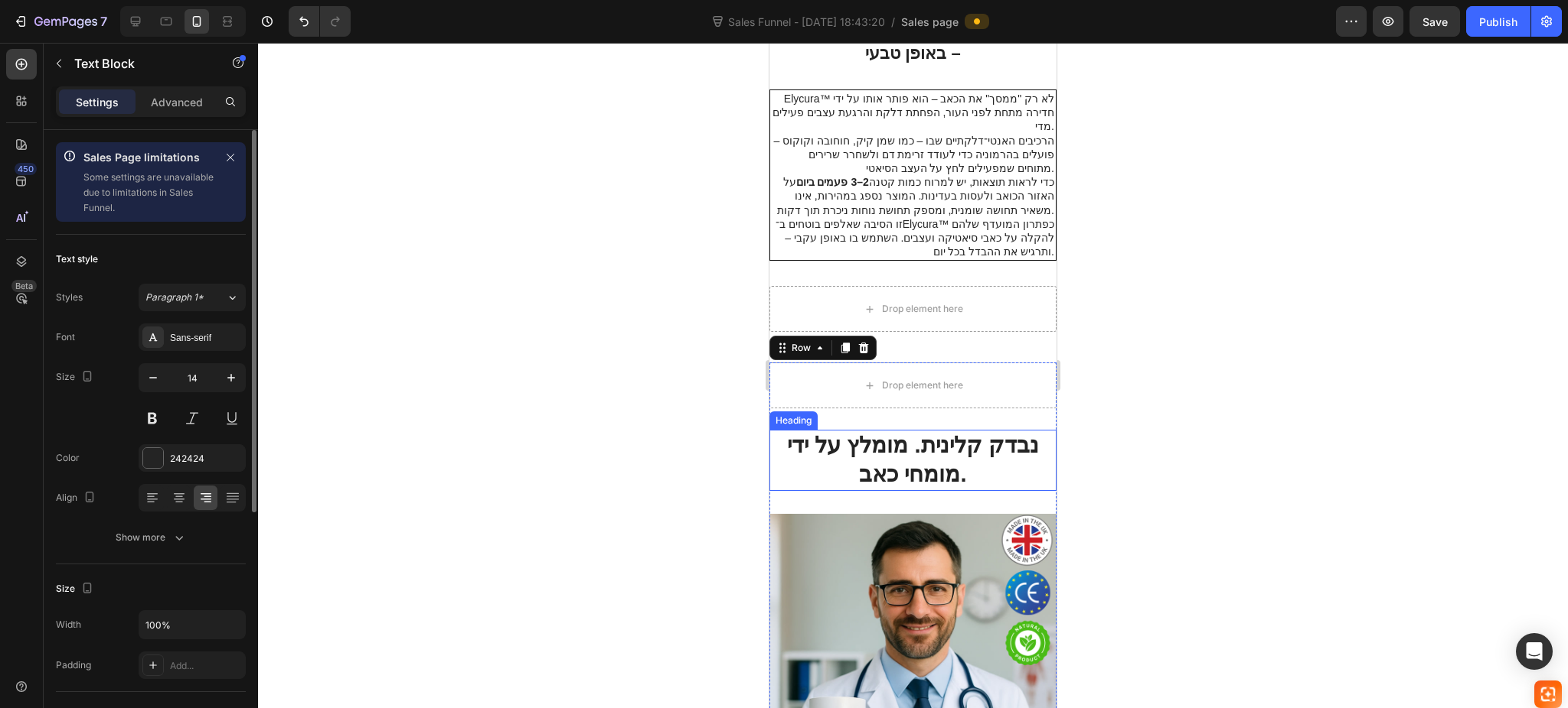
click at [892, 399] on div "Drop element here Row נבדק קלינית. מומלץ על ידי מומחי כאב. Heading Image Elycur…" at bounding box center [913, 710] width 287 height 694
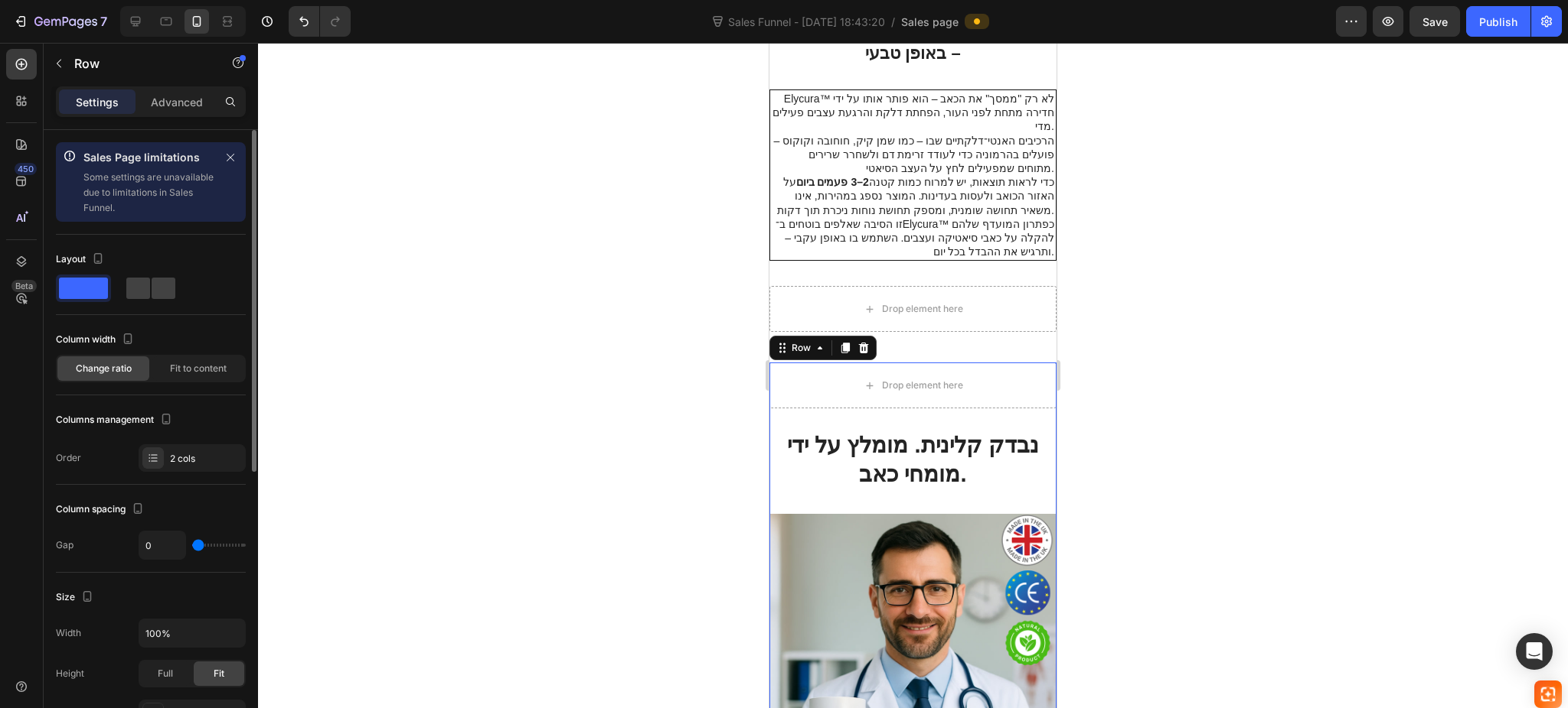
click at [889, 397] on div "Drop element here Row" at bounding box center [913, 397] width 287 height 68
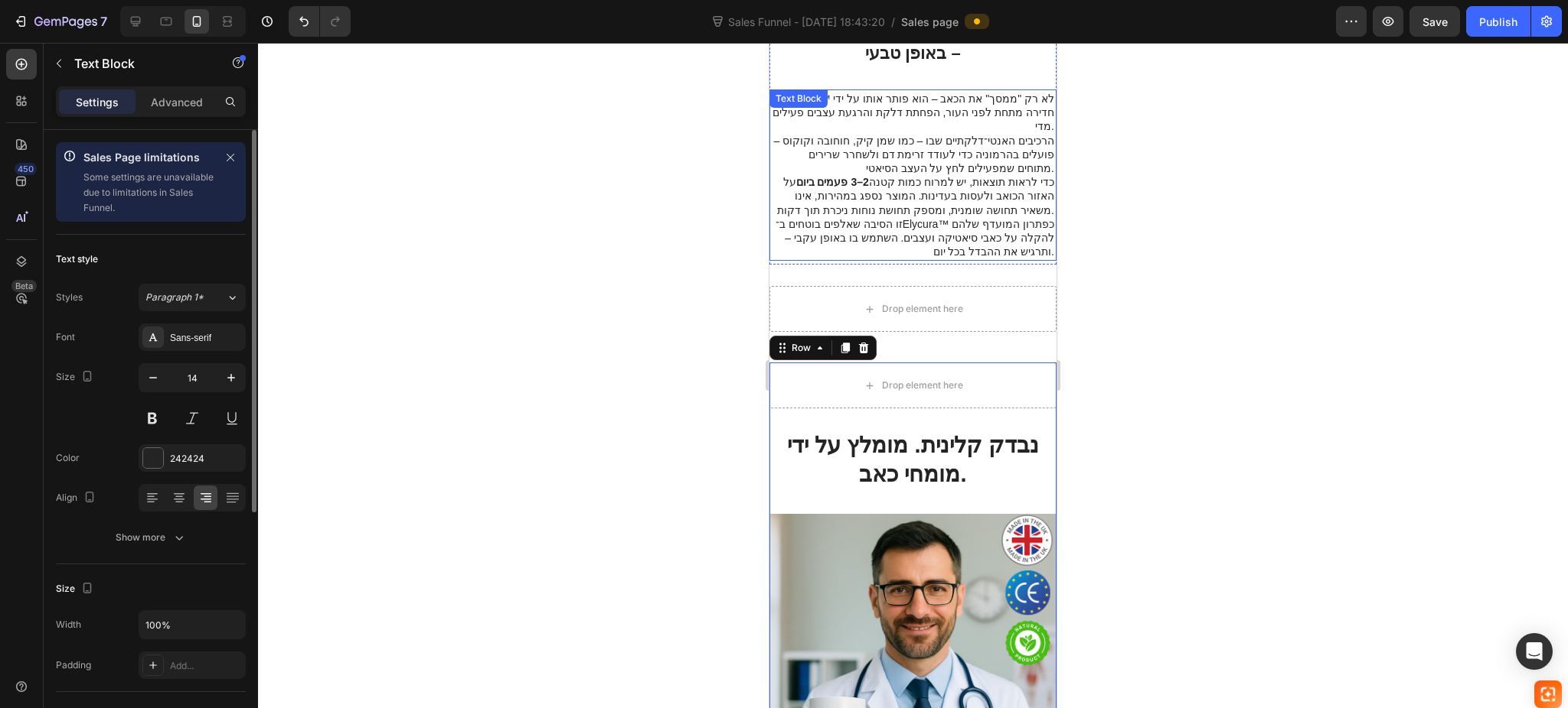
click at [927, 217] on p "זו הסיבה שאלפים בוטחים ב־Elycura™ כפתרון המועדף שלהם להקלה על כאבי סיאטיקה ועצב…" at bounding box center [913, 238] width 282 height 42
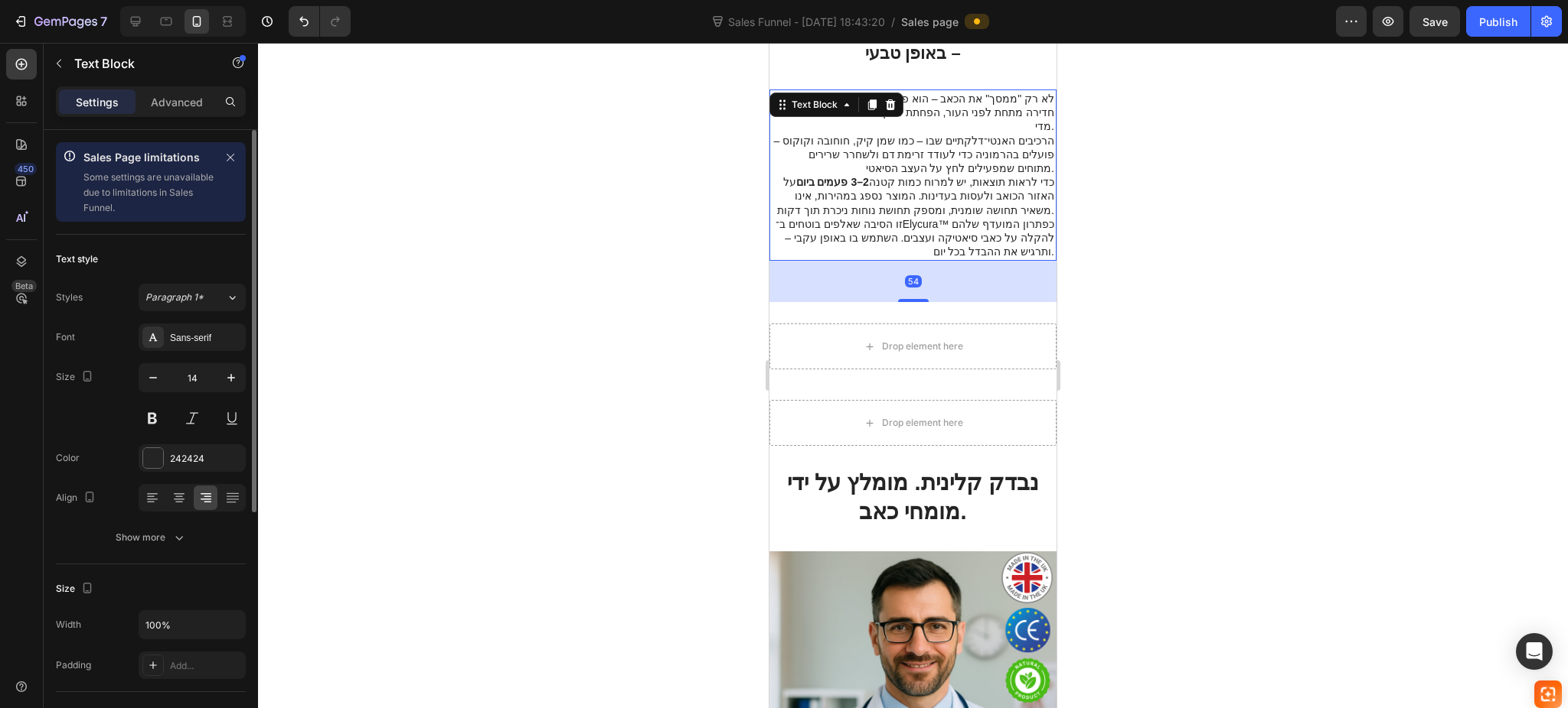
drag, startPoint x: 899, startPoint y: 230, endPoint x: 929, endPoint y: 423, distance: 195.3
click at [898, 299] on div at bounding box center [913, 300] width 30 height 3
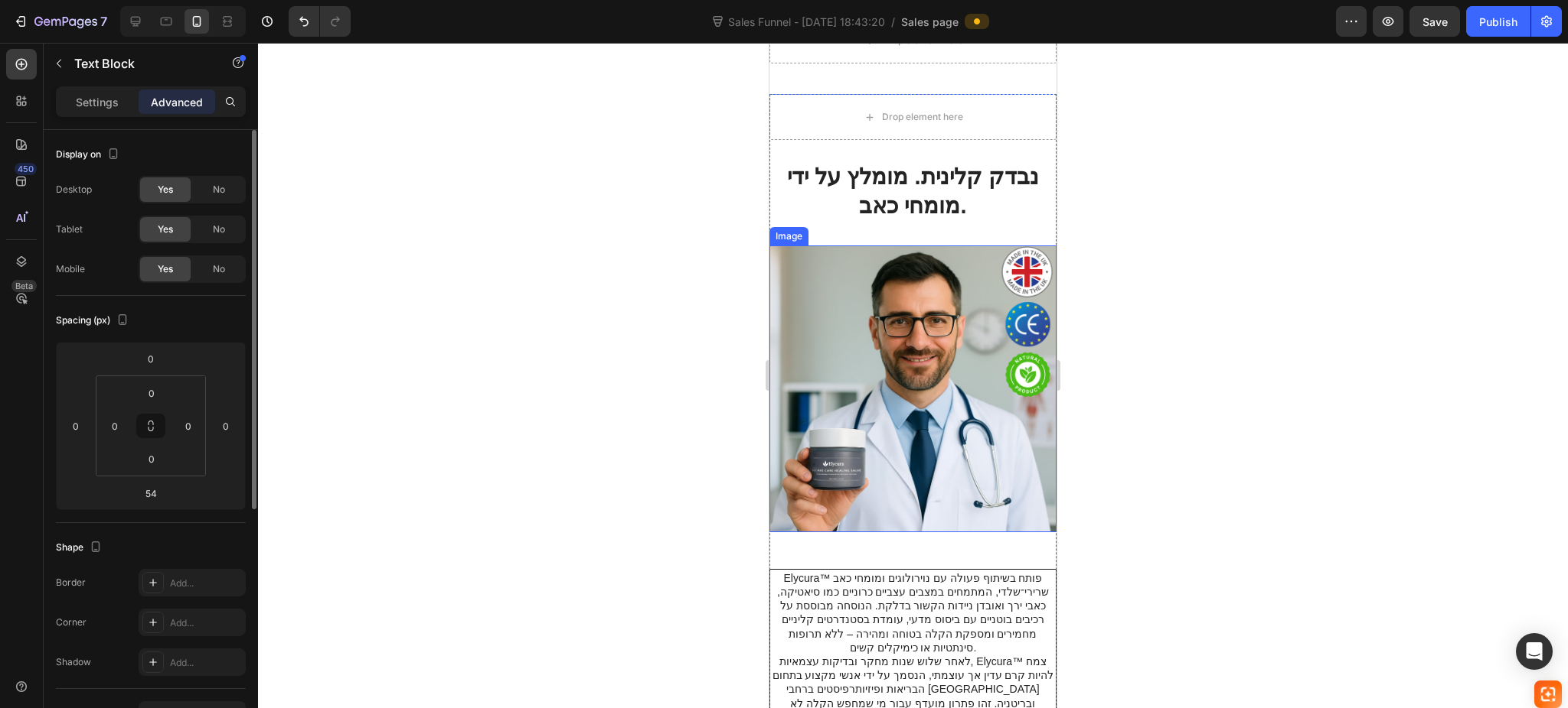
scroll to position [2345, 0]
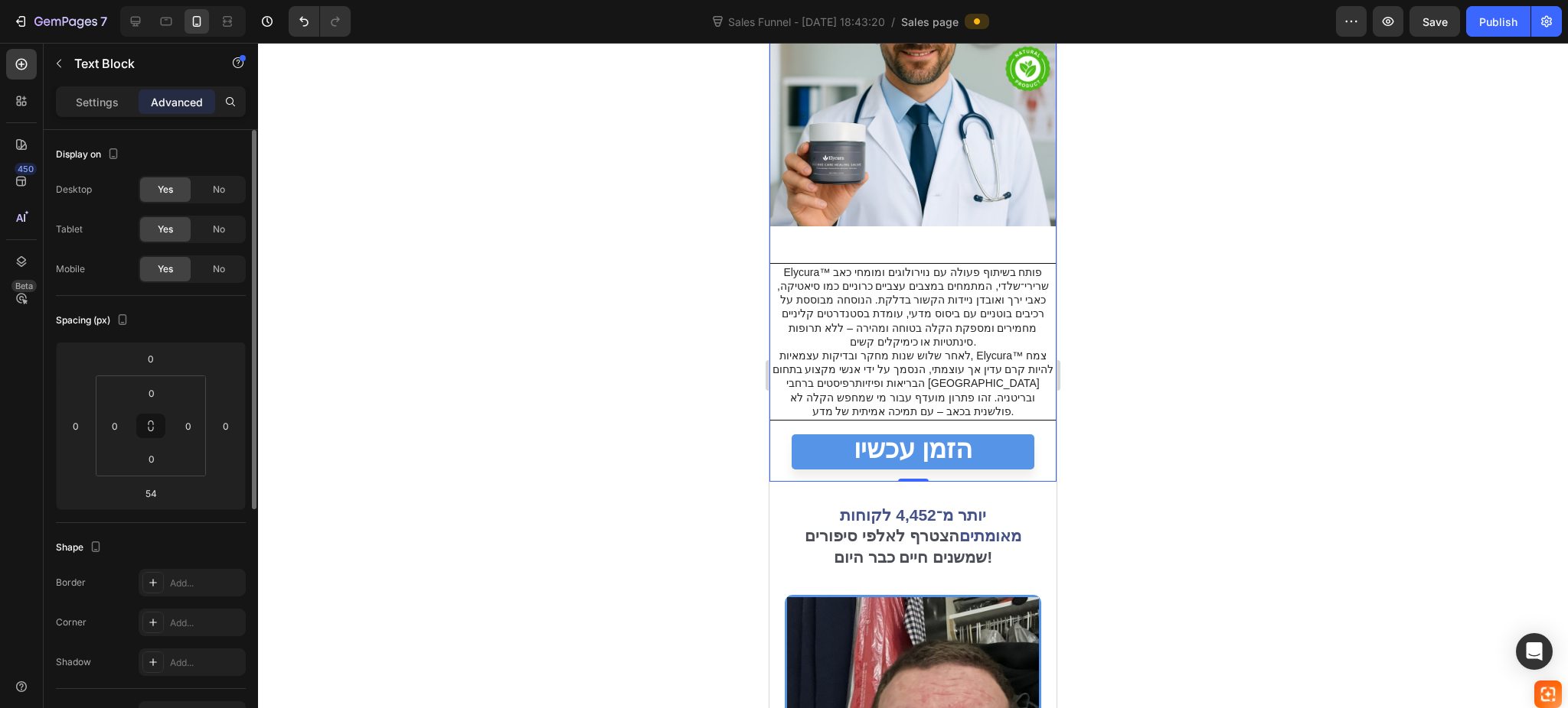
click at [936, 204] on div "נבדק קלינית. מומלץ על ידי מומחי כאב. Heading Image Elycura™ פותח בשיתוף פעולה ע…" at bounding box center [913, 169] width 287 height 626
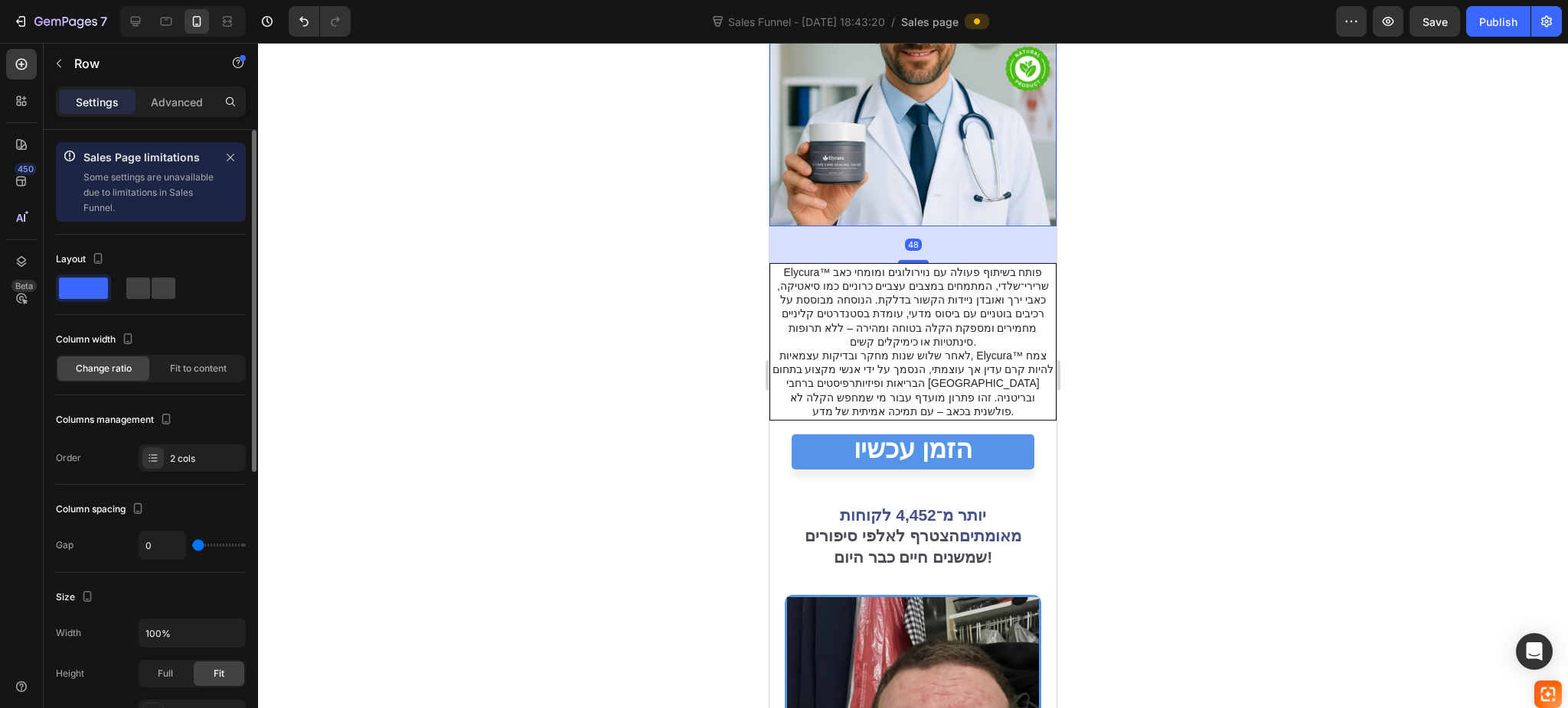
click at [933, 158] on img at bounding box center [913, 83] width 287 height 287
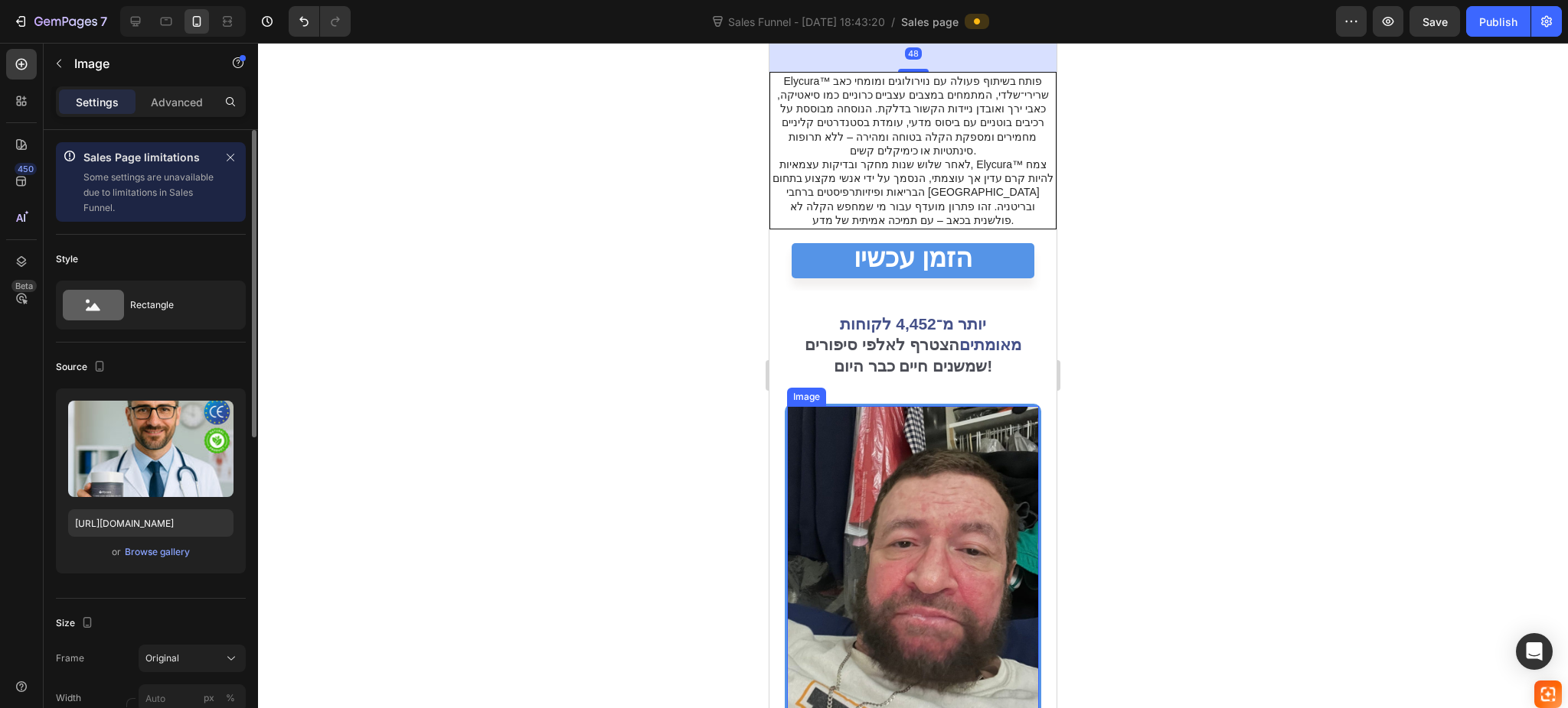
scroll to position [2549, 0]
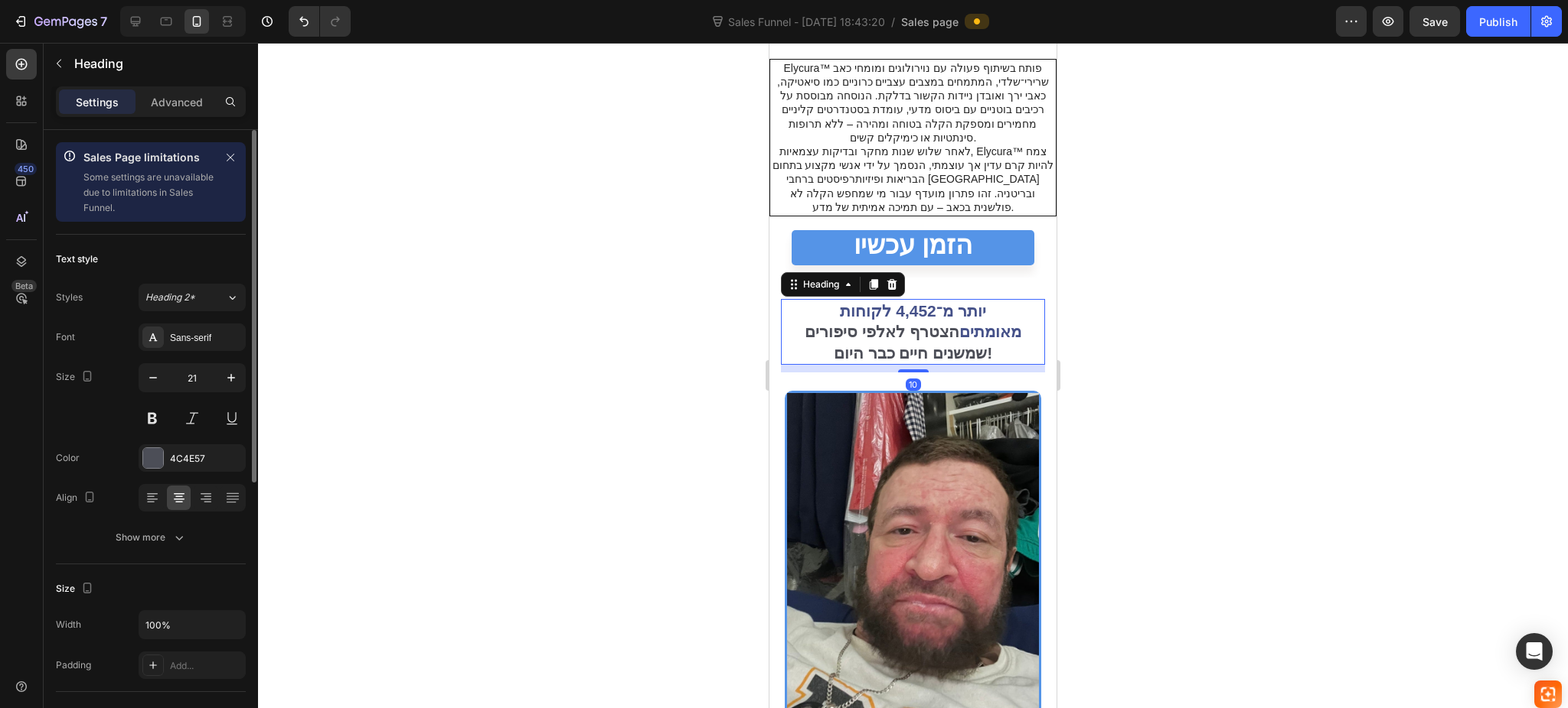
drag, startPoint x: 904, startPoint y: 278, endPoint x: 1093, endPoint y: 509, distance: 298.5
click at [904, 299] on h2 "יותר מ־4,452 לקוחות מאומתים הצטרף לאלפי סיפורים שמשנים חיים כבר היום!" at bounding box center [913, 332] width 264 height 66
click at [156, 368] on button "button" at bounding box center [153, 377] width 28 height 28
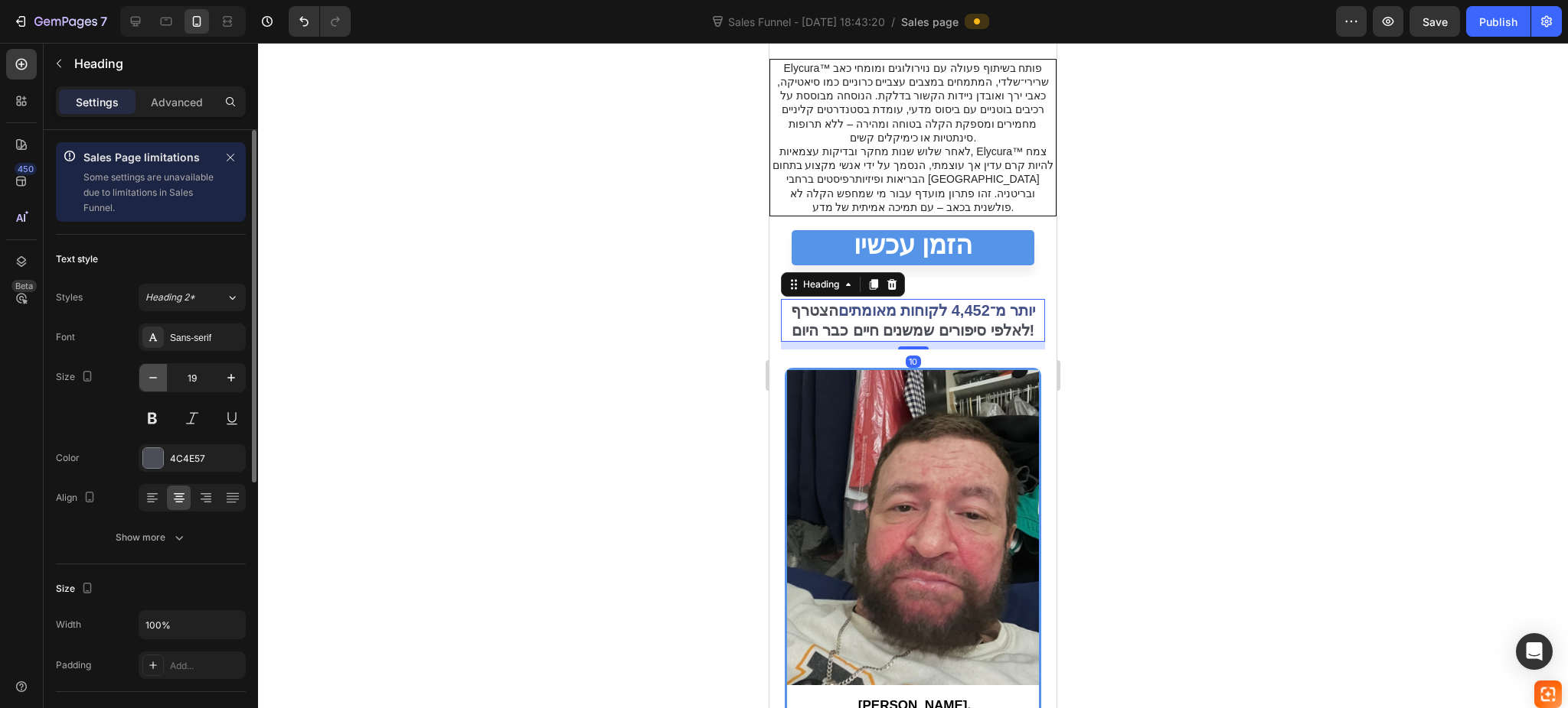
click at [158, 368] on button "button" at bounding box center [153, 377] width 28 height 28
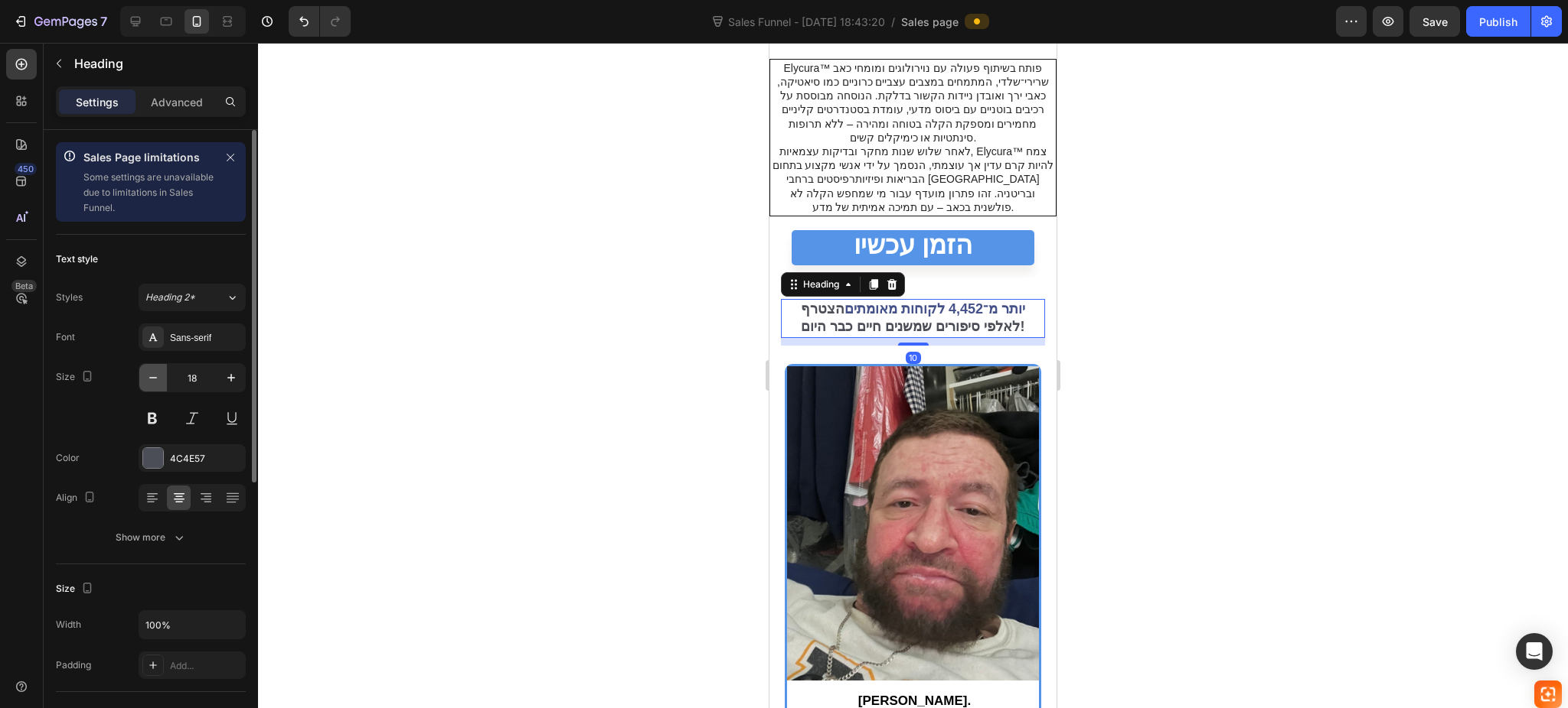
click at [158, 368] on button "button" at bounding box center [153, 377] width 28 height 28
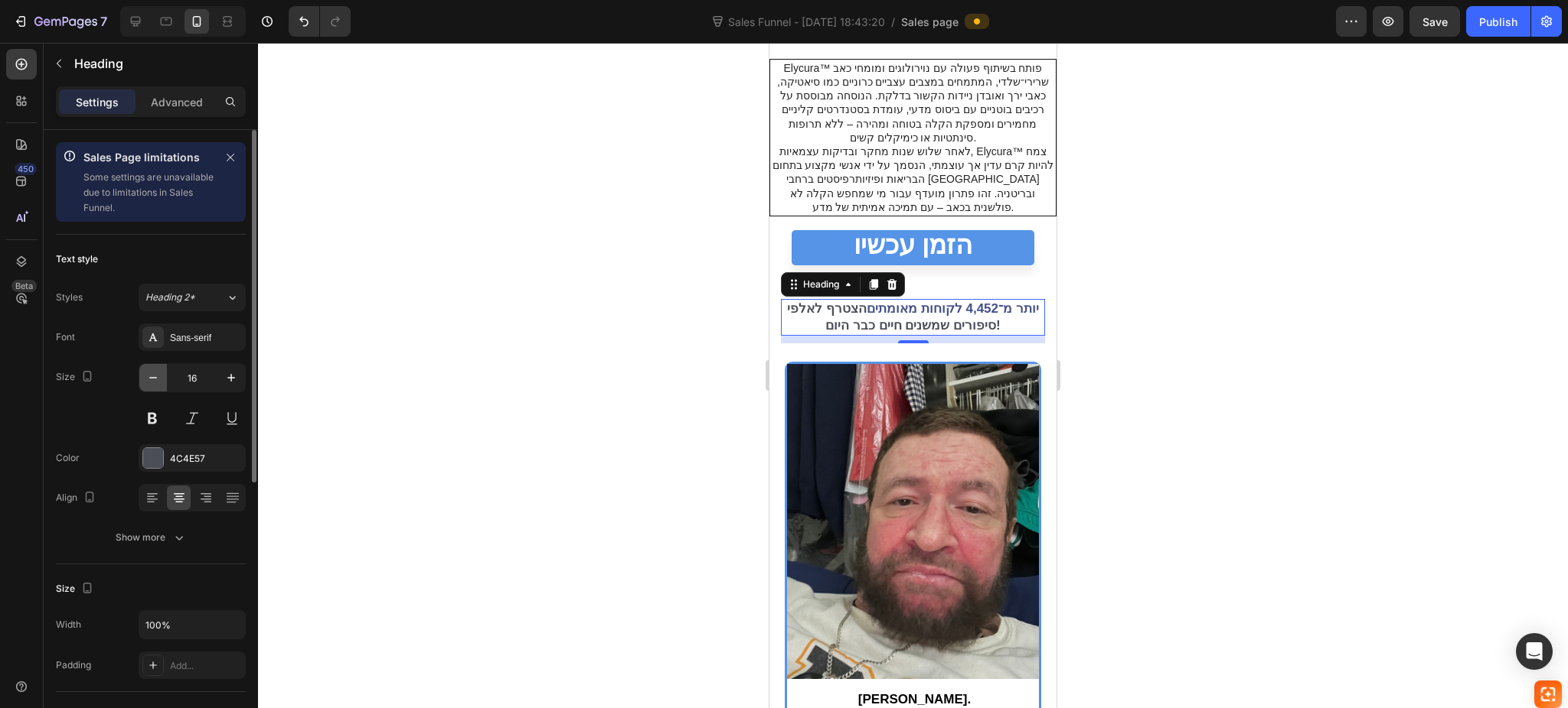
click at [158, 368] on button "button" at bounding box center [153, 377] width 28 height 28
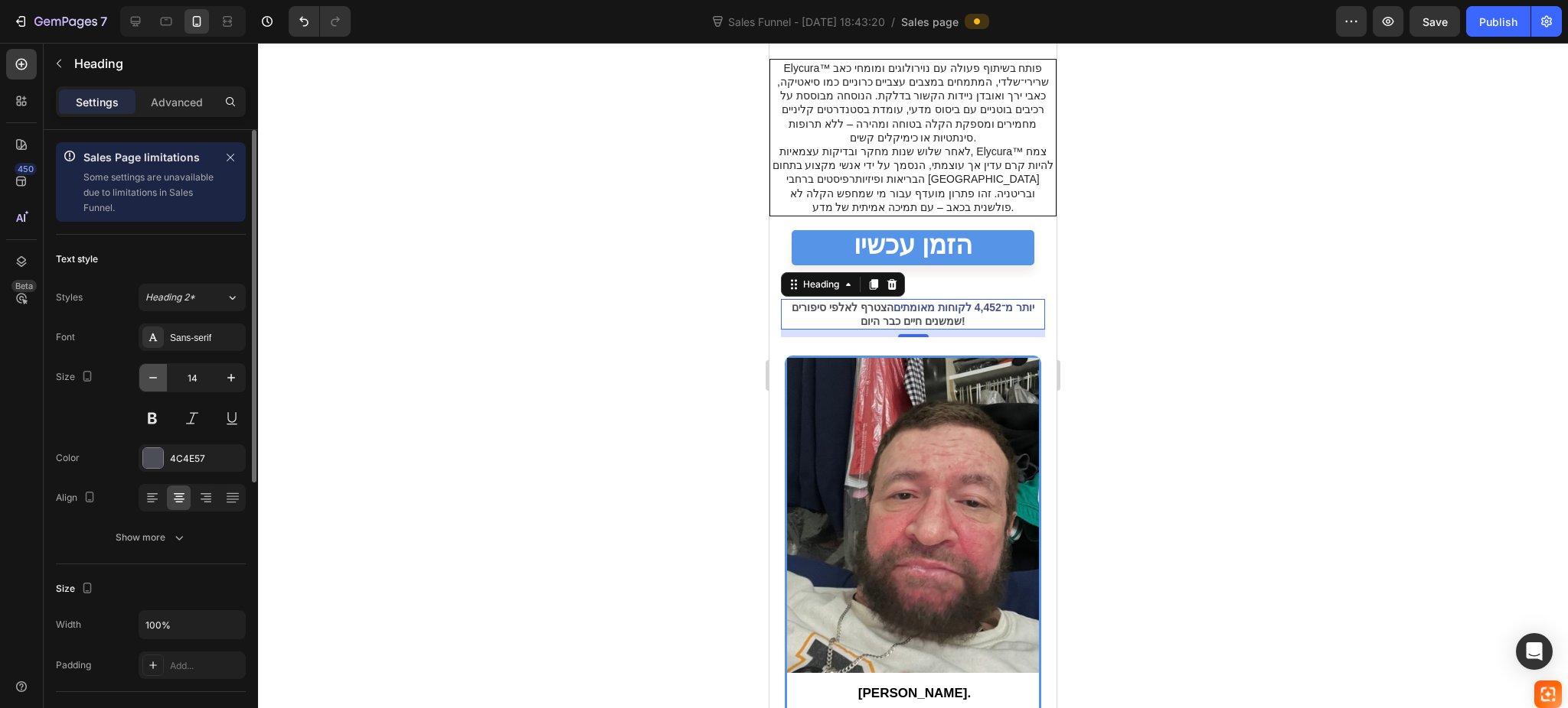
click at [158, 368] on button "button" at bounding box center [153, 377] width 28 height 28
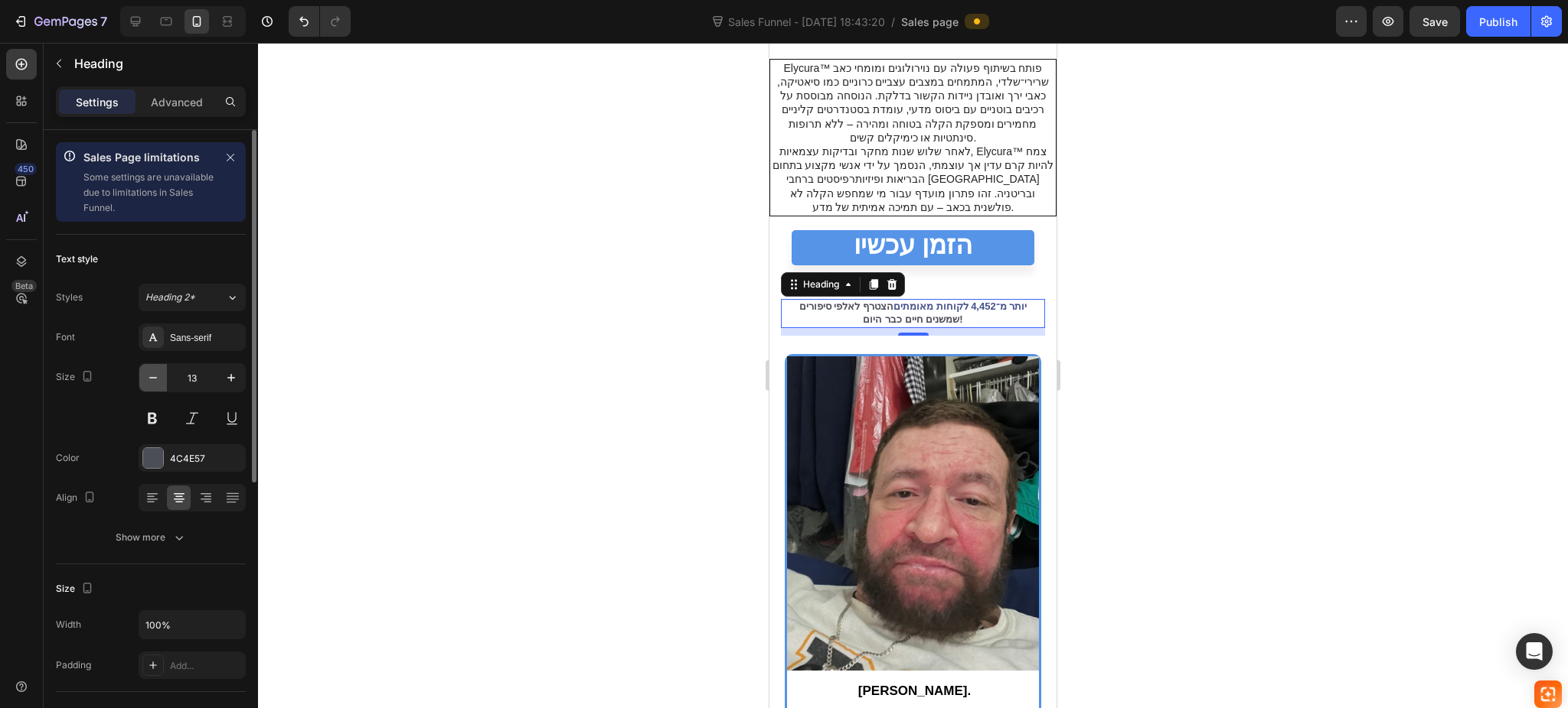
click at [158, 368] on button "button" at bounding box center [153, 377] width 28 height 28
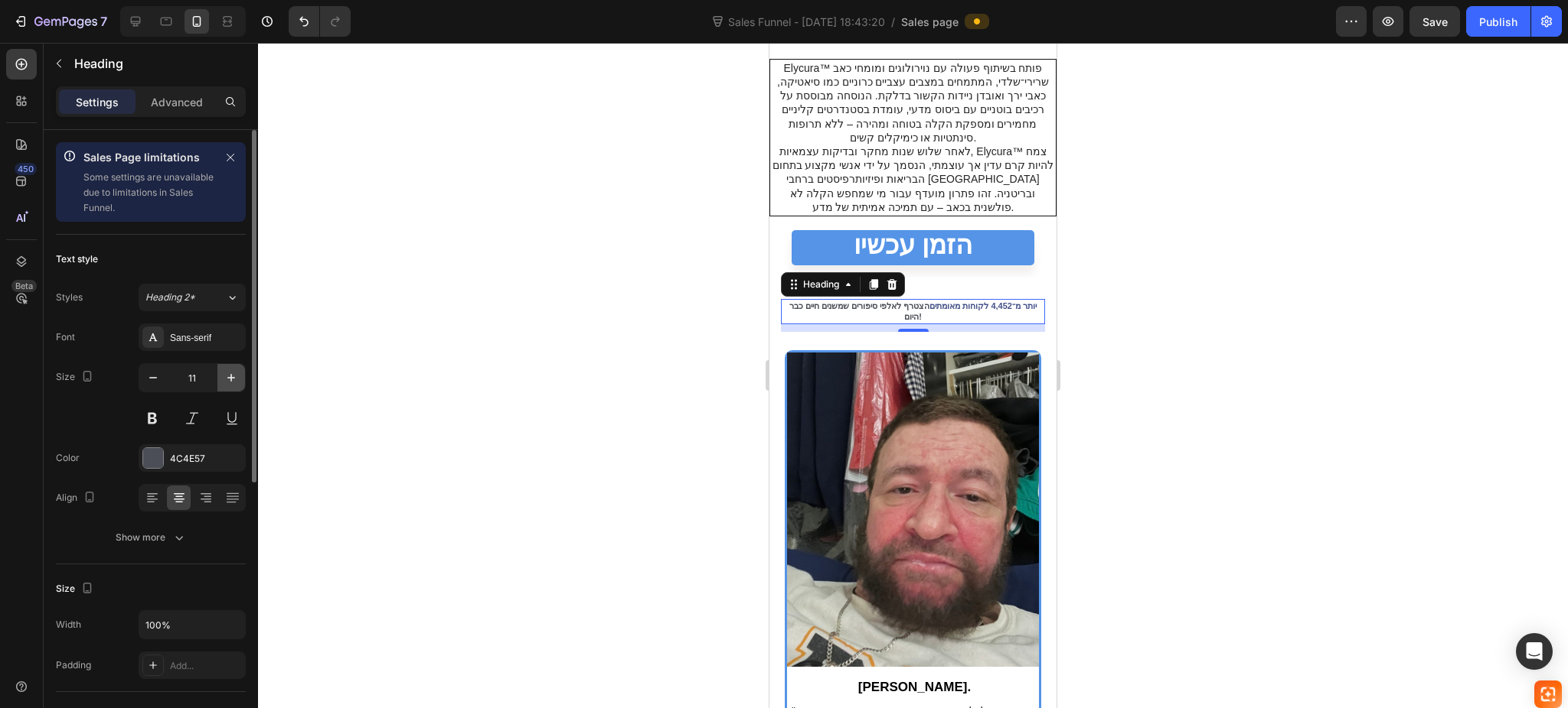
click at [224, 387] on button "button" at bounding box center [231, 377] width 28 height 28
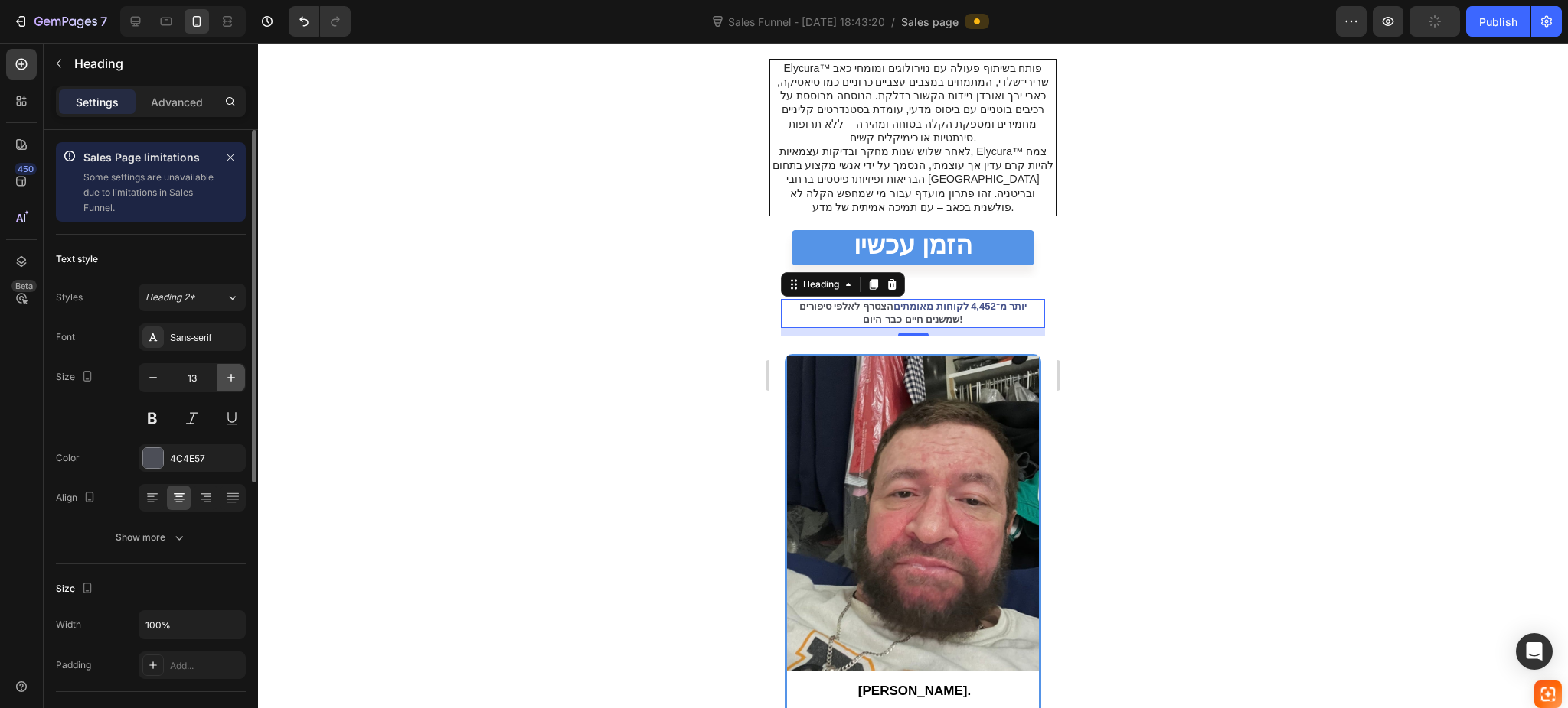
click at [224, 387] on button "button" at bounding box center [231, 377] width 28 height 28
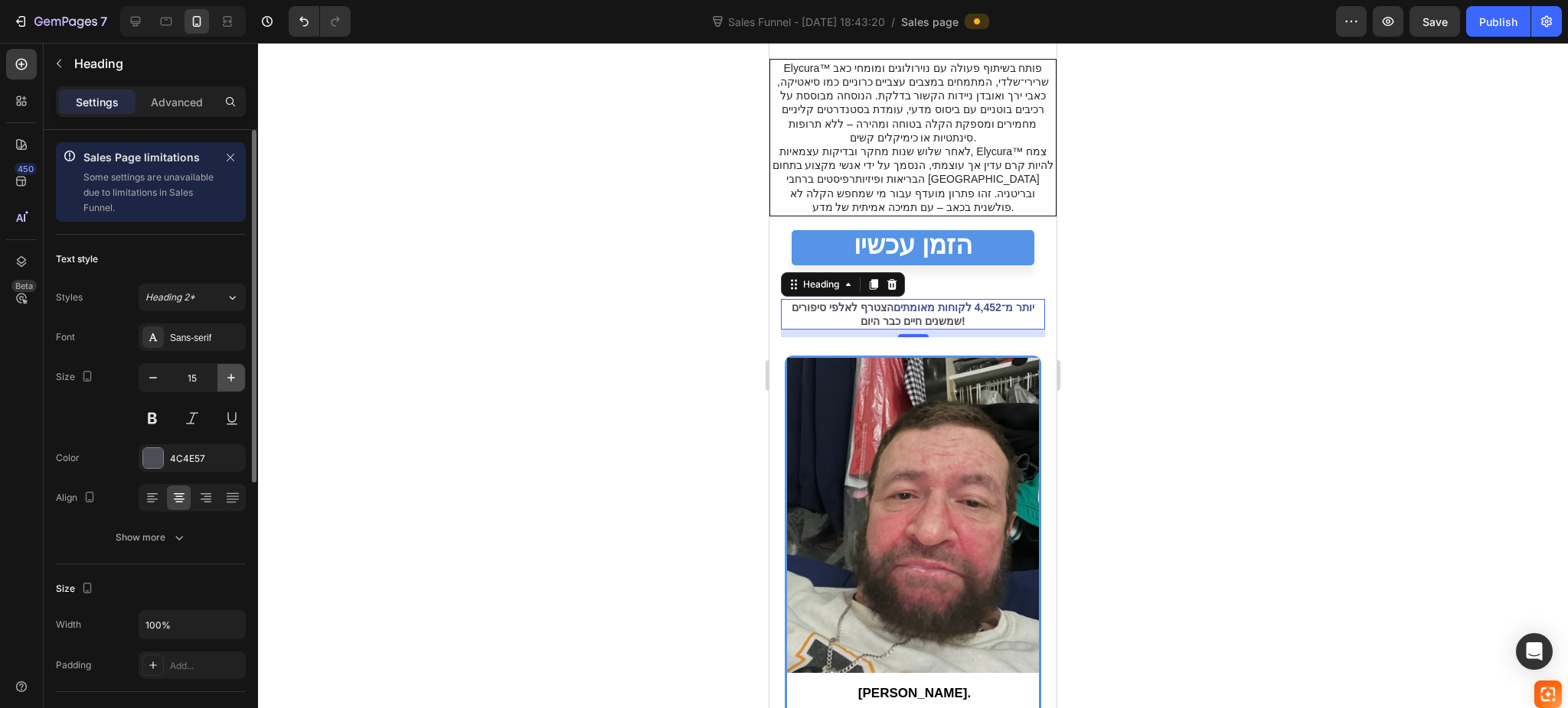
click at [224, 387] on button "button" at bounding box center [231, 377] width 28 height 28
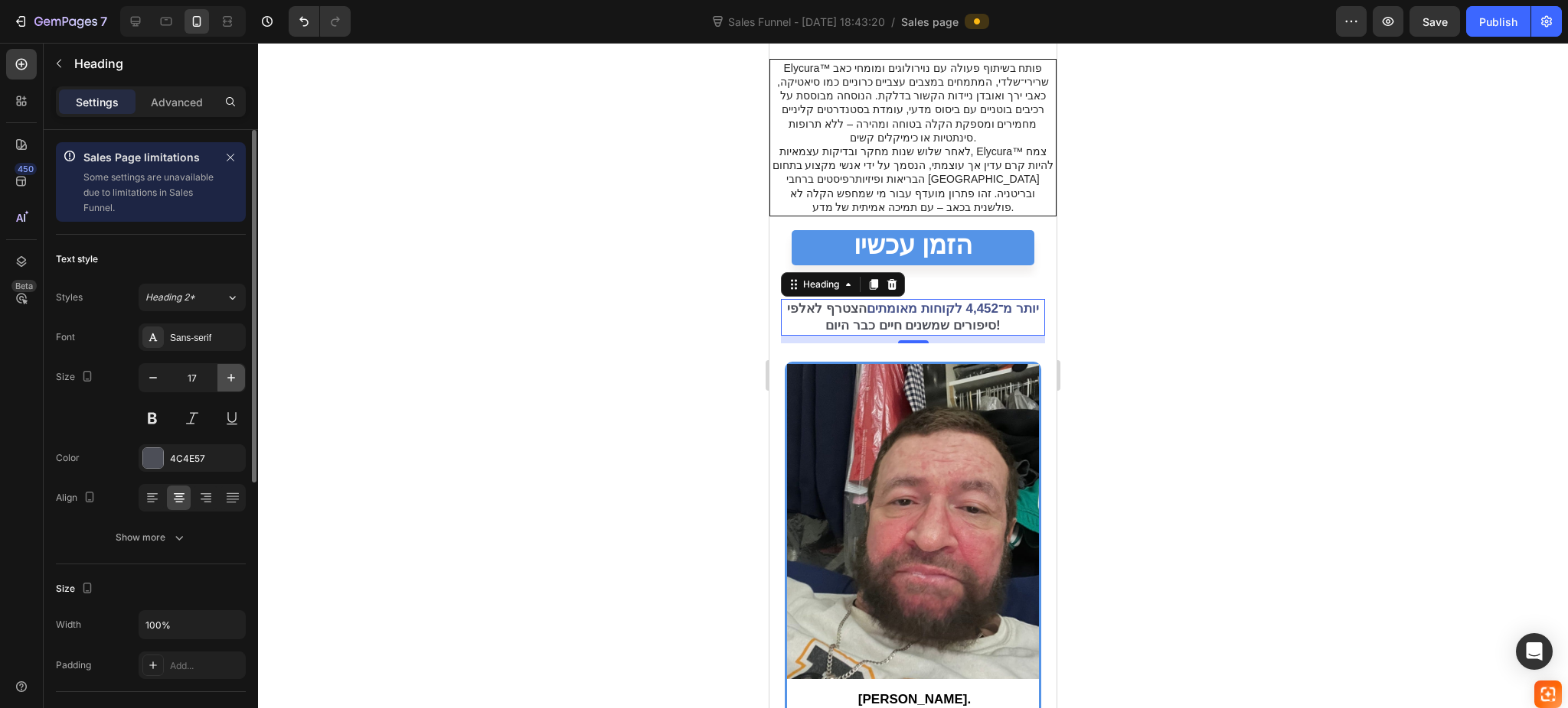
click at [224, 387] on button "button" at bounding box center [231, 377] width 28 height 28
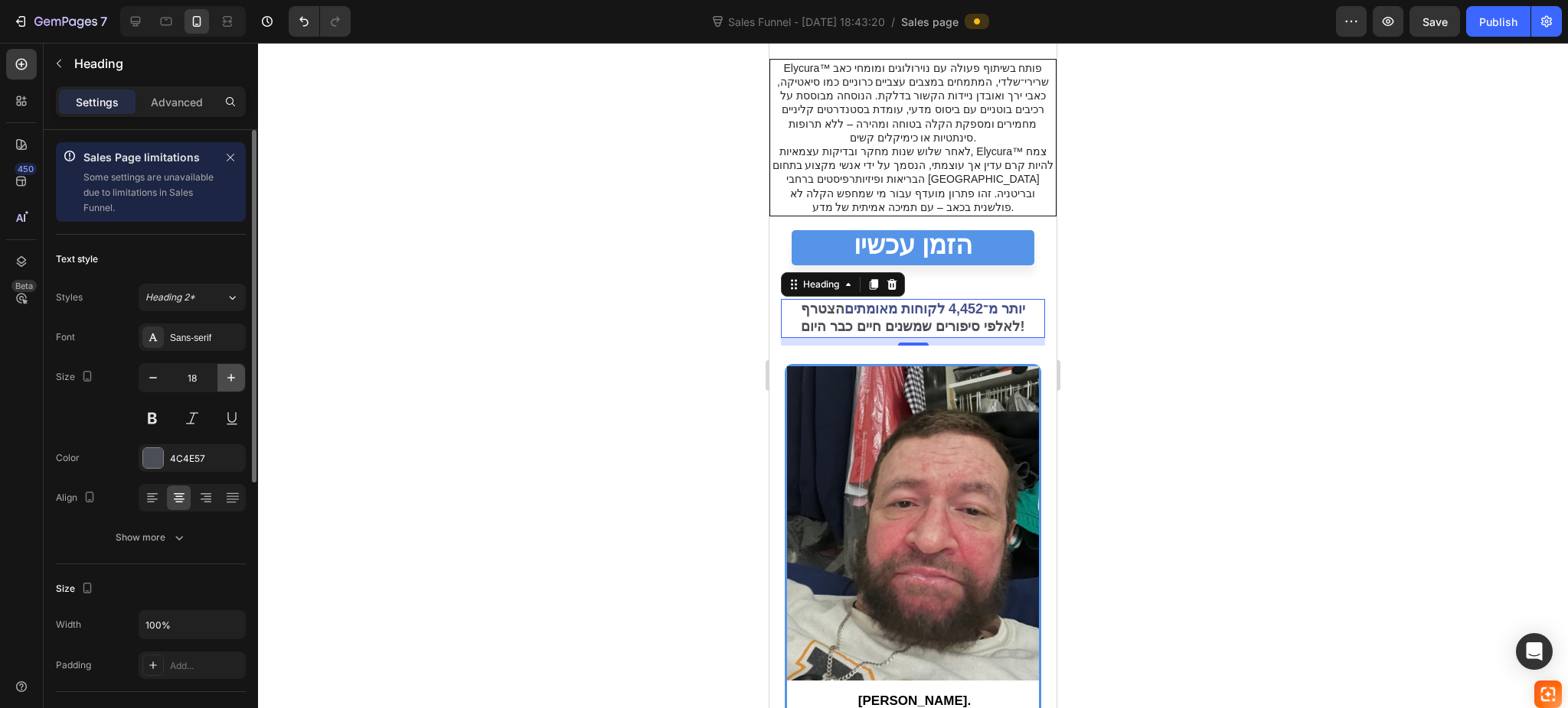
click at [224, 387] on button "button" at bounding box center [231, 377] width 28 height 28
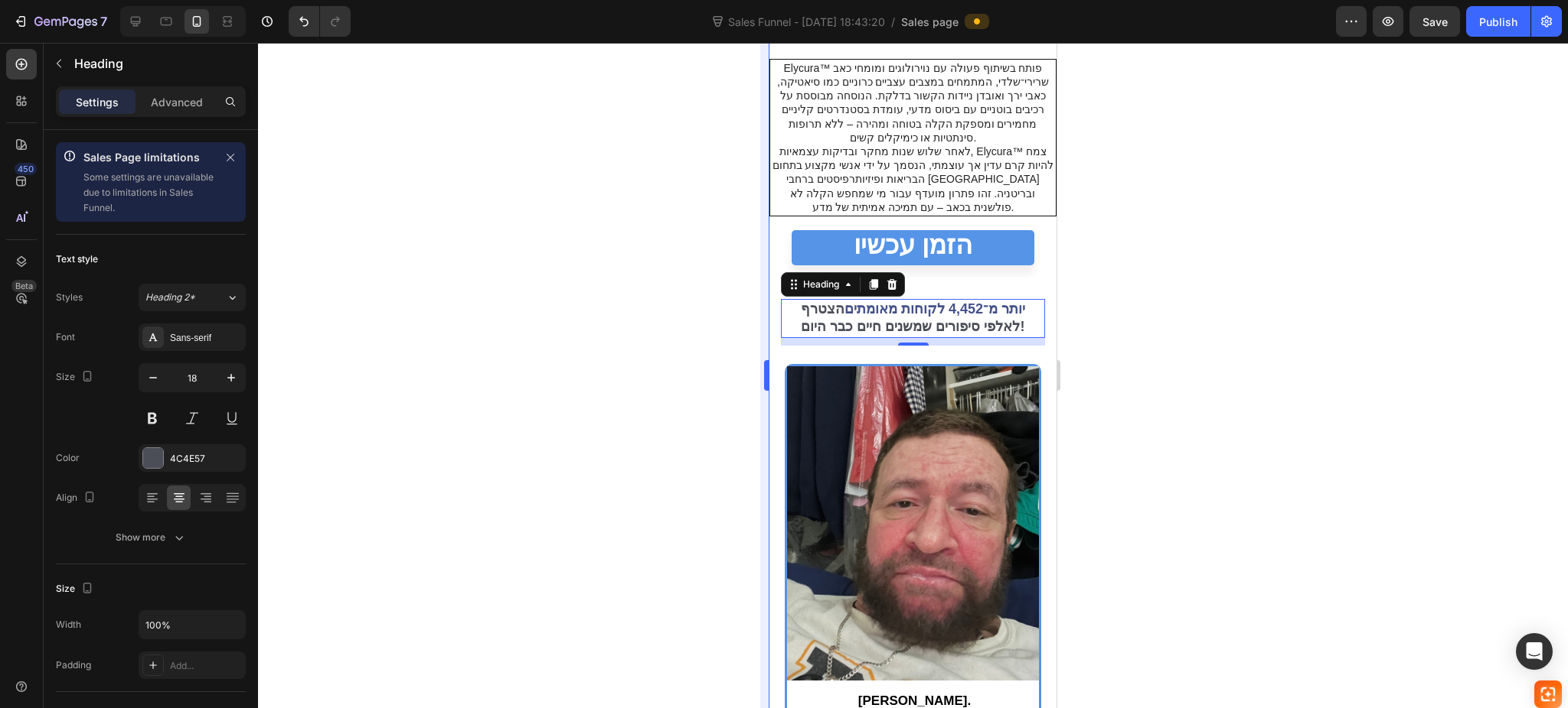
type input "19"
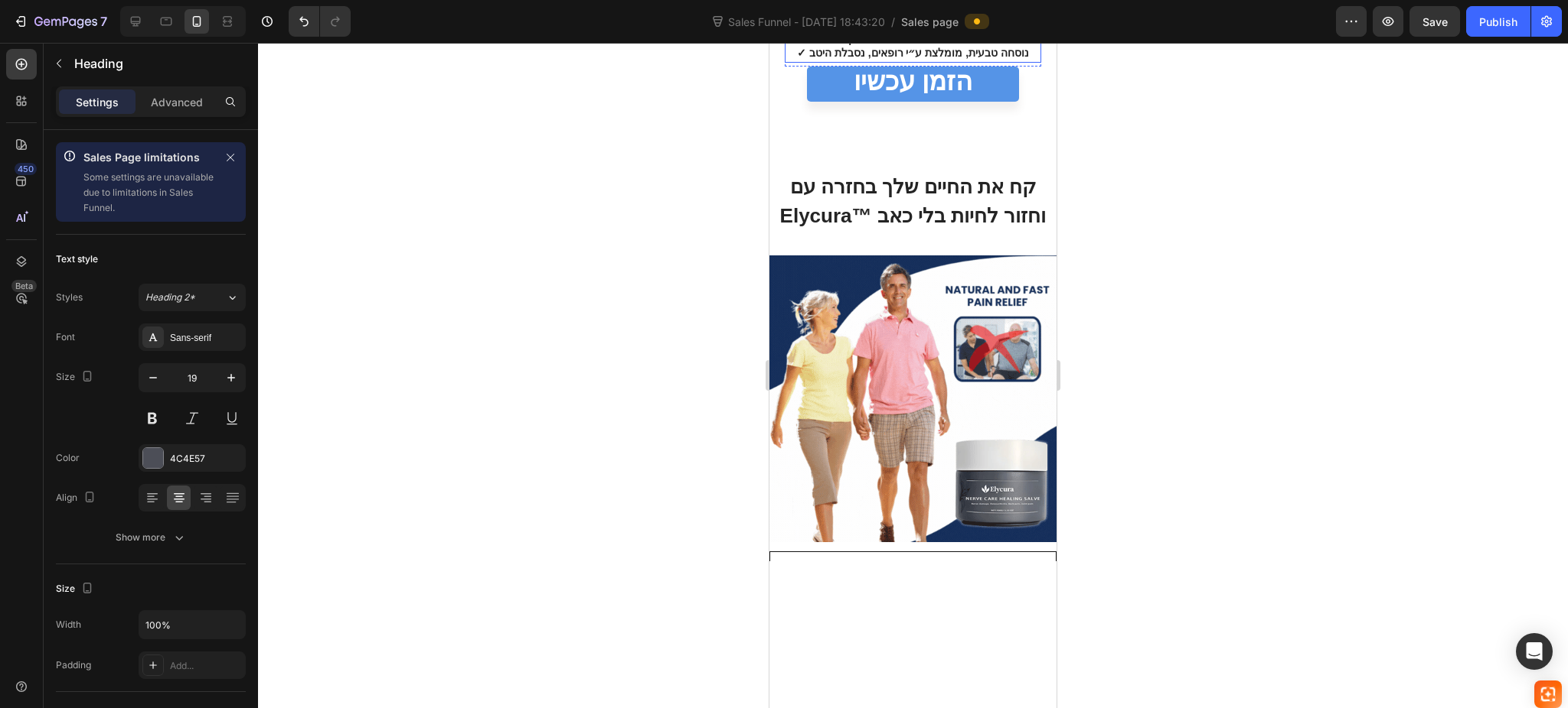
scroll to position [4079, 0]
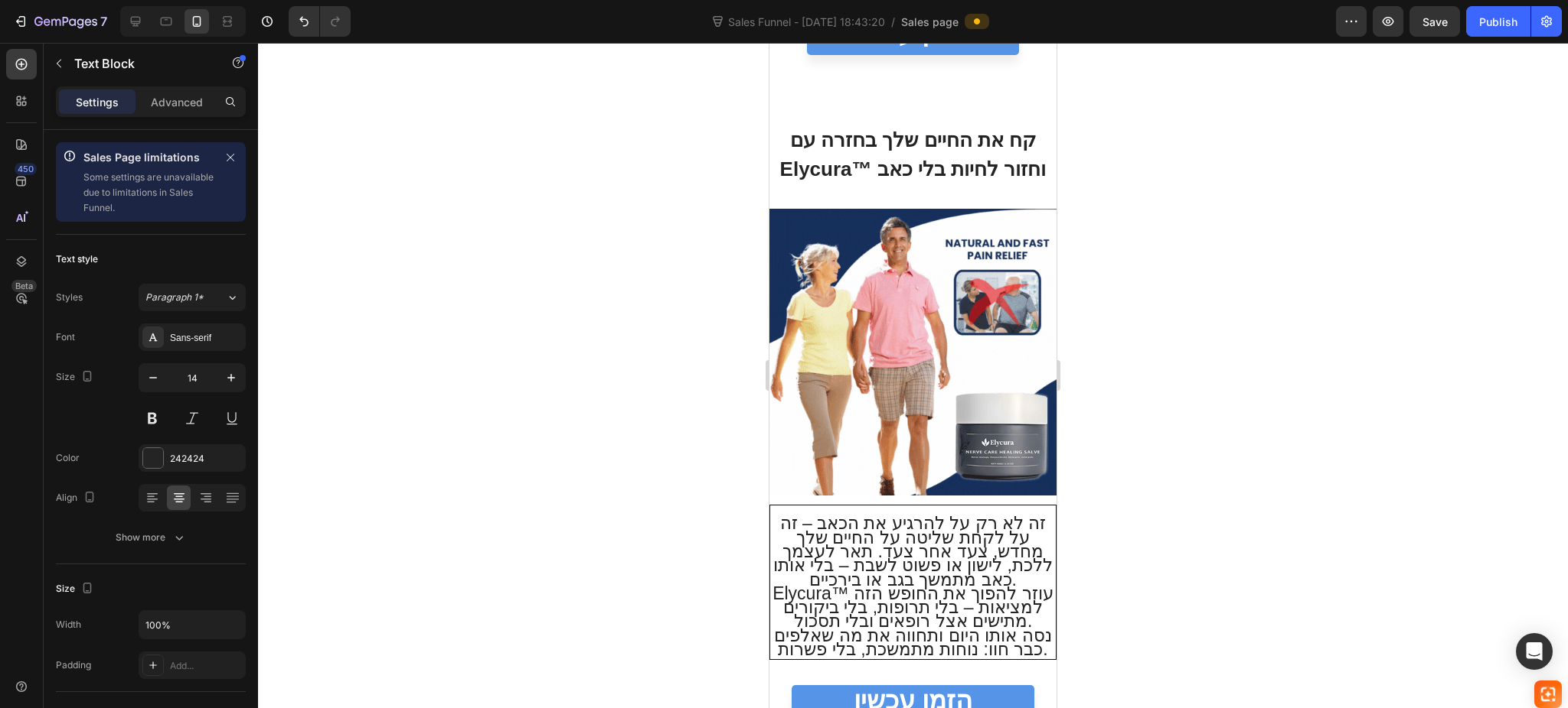
click at [931, 13] on strong "✓ נוסחה טבעית, מומלצת ע״י רופאים, נסבלת היטב" at bounding box center [913, 6] width 232 height 13
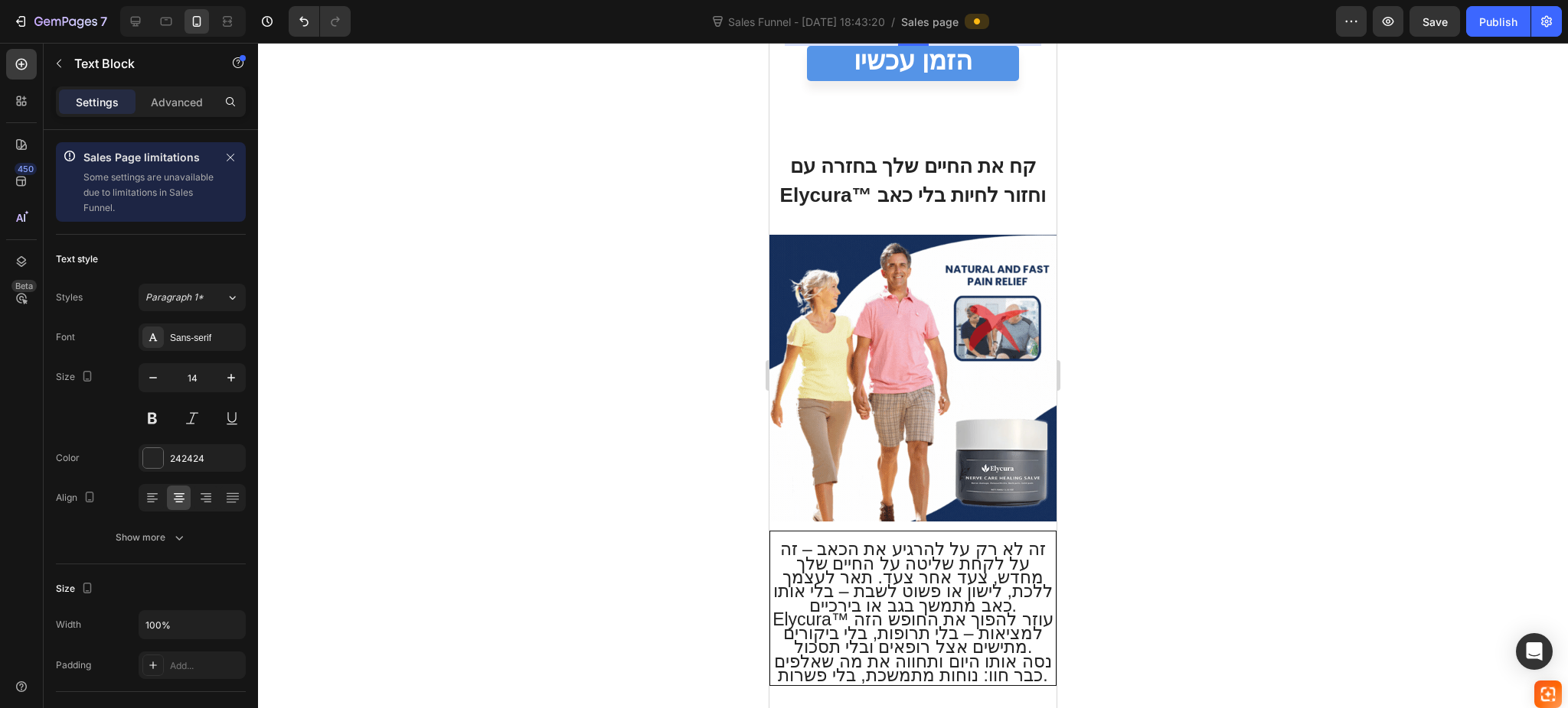
drag, startPoint x: 909, startPoint y: 438, endPoint x: 903, endPoint y: 463, distance: 25.7
click at [903, 46] on div at bounding box center [913, 43] width 30 height 4
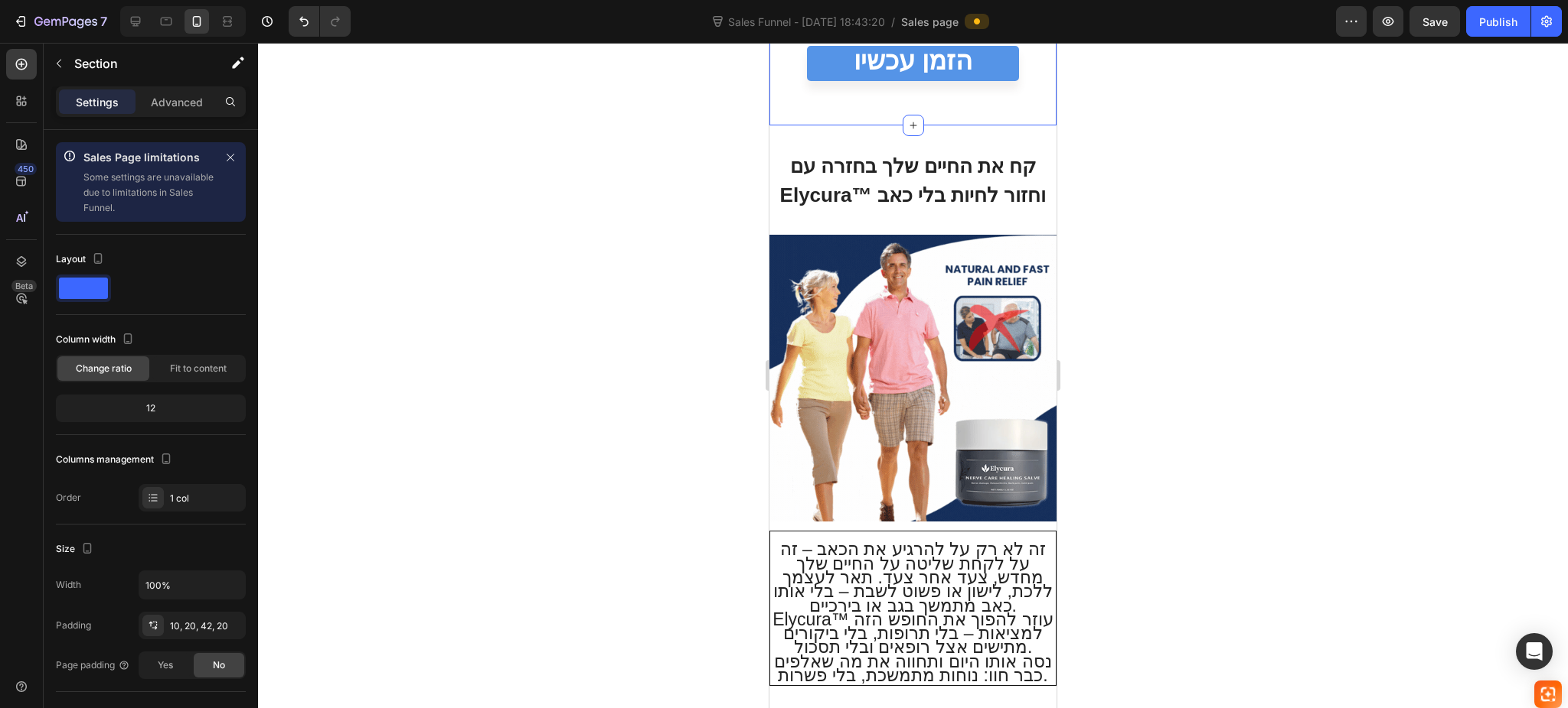
click at [864, 559] on div "קח את החיים שלך בחזרה עם Elycura™ וחזור לחיות בלי כאב Heading Image זה לא רק על…" at bounding box center [913, 493] width 287 height 735
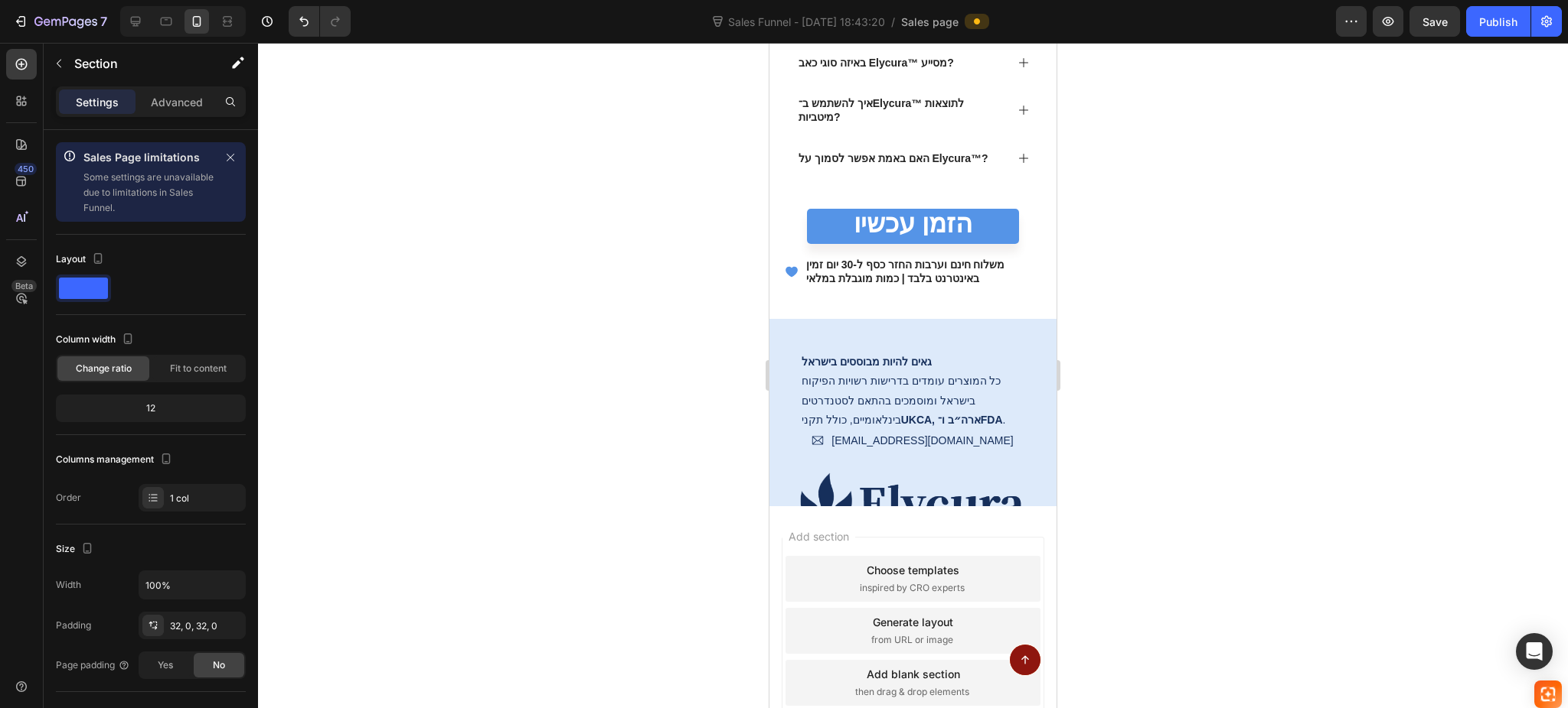
scroll to position [7634, 0]
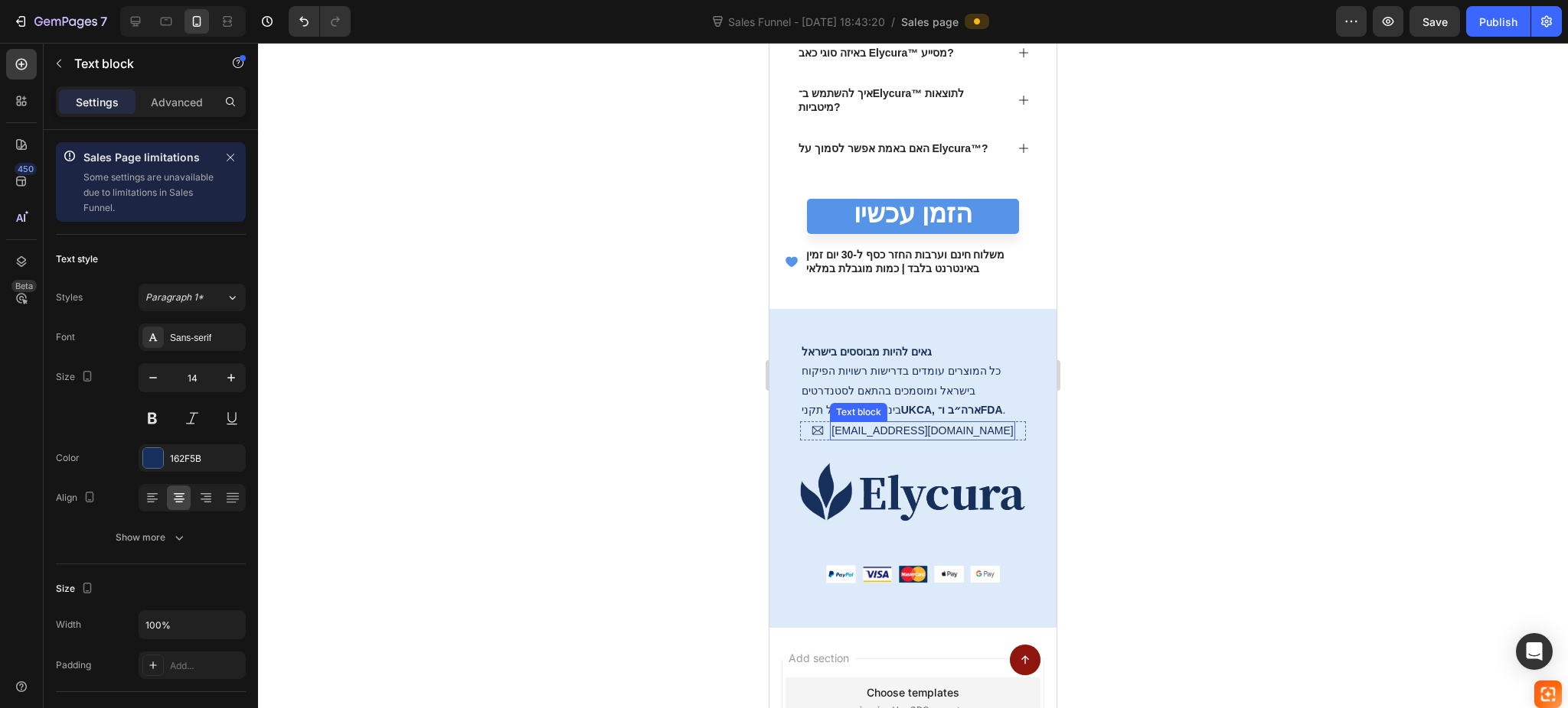
click at [924, 432] on p "support@thecherryglam.com" at bounding box center [921, 430] width 182 height 16
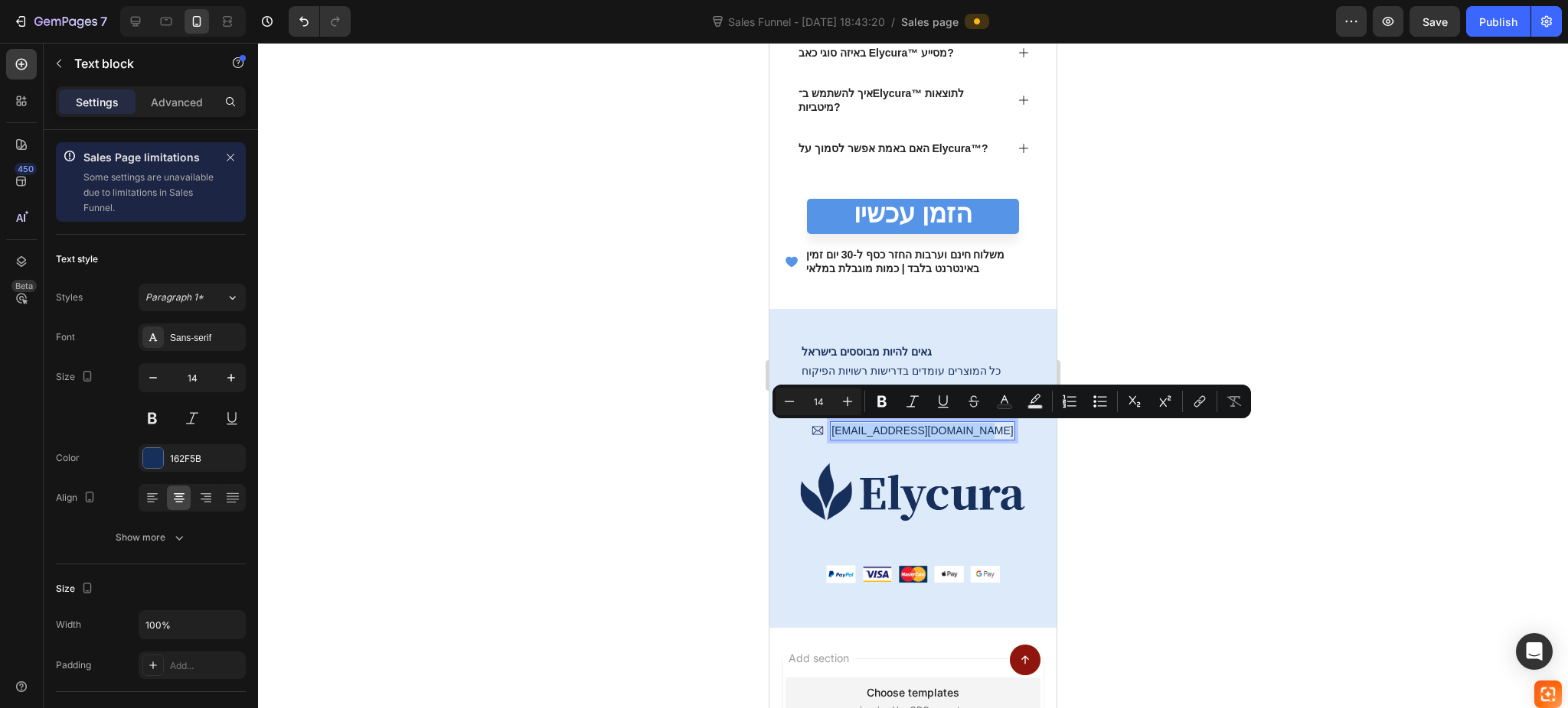
click at [921, 432] on p "support@thecherryglam.com" at bounding box center [921, 430] width 182 height 16
drag, startPoint x: 893, startPoint y: 430, endPoint x: 960, endPoint y: 427, distance: 67.1
click at [960, 427] on p "support@thecherryglam.com" at bounding box center [921, 430] width 182 height 16
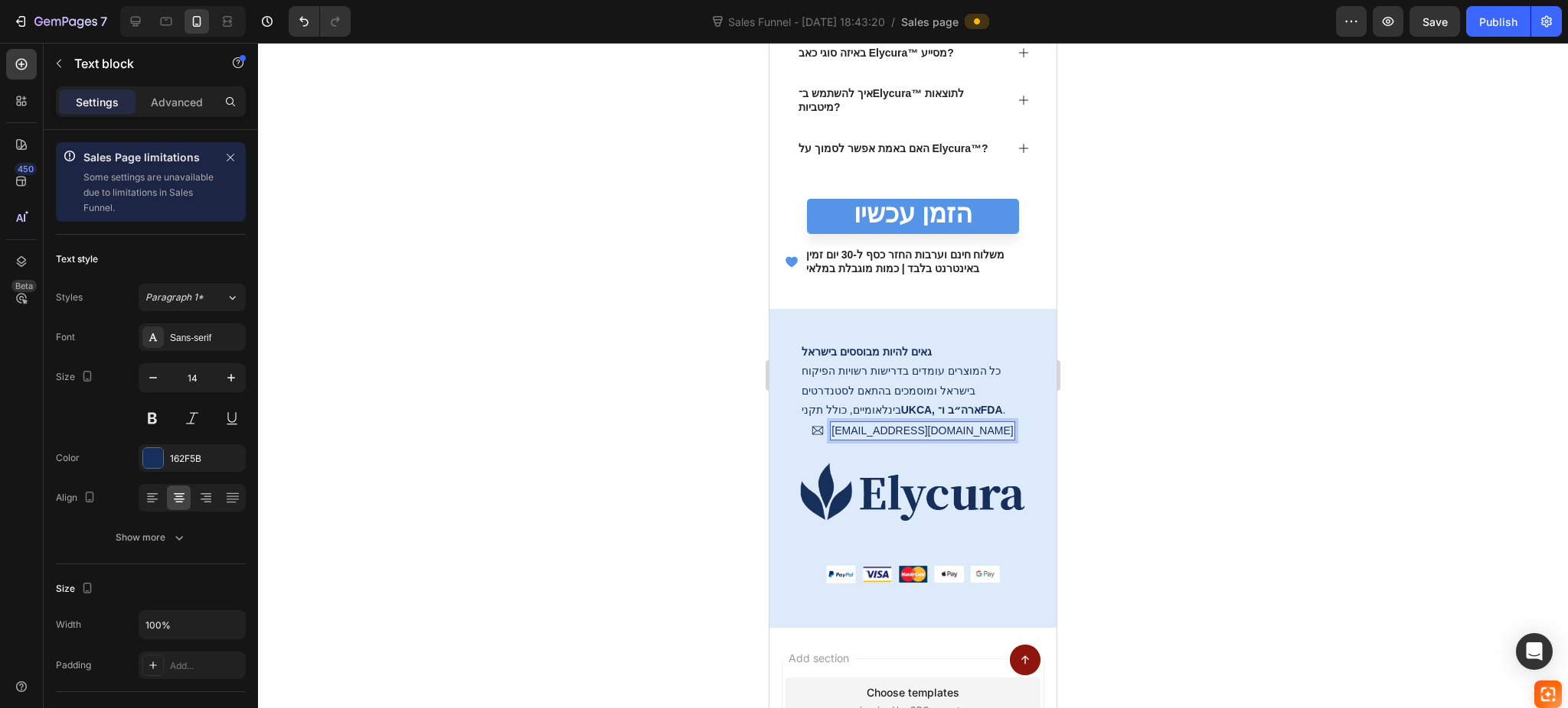
click at [1514, 0] on html "7 Version history Sales Funnel - Sep 28, 18:43:20 / Sales page Preview Save Pub…" at bounding box center [784, 0] width 1568 height 0
click at [1508, 11] on button "Publish" at bounding box center [1498, 21] width 64 height 30
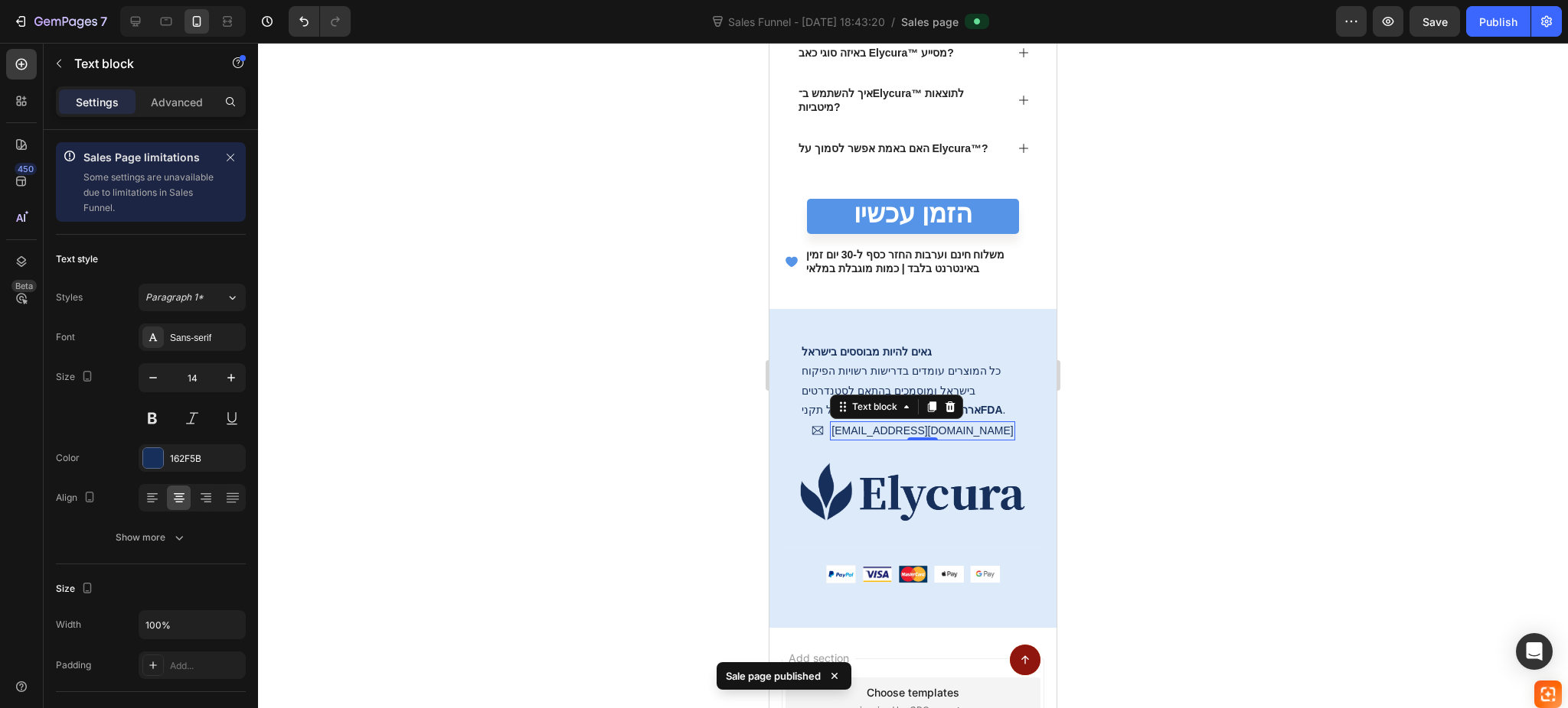
click at [1303, 242] on div at bounding box center [912, 376] width 1310 height 666
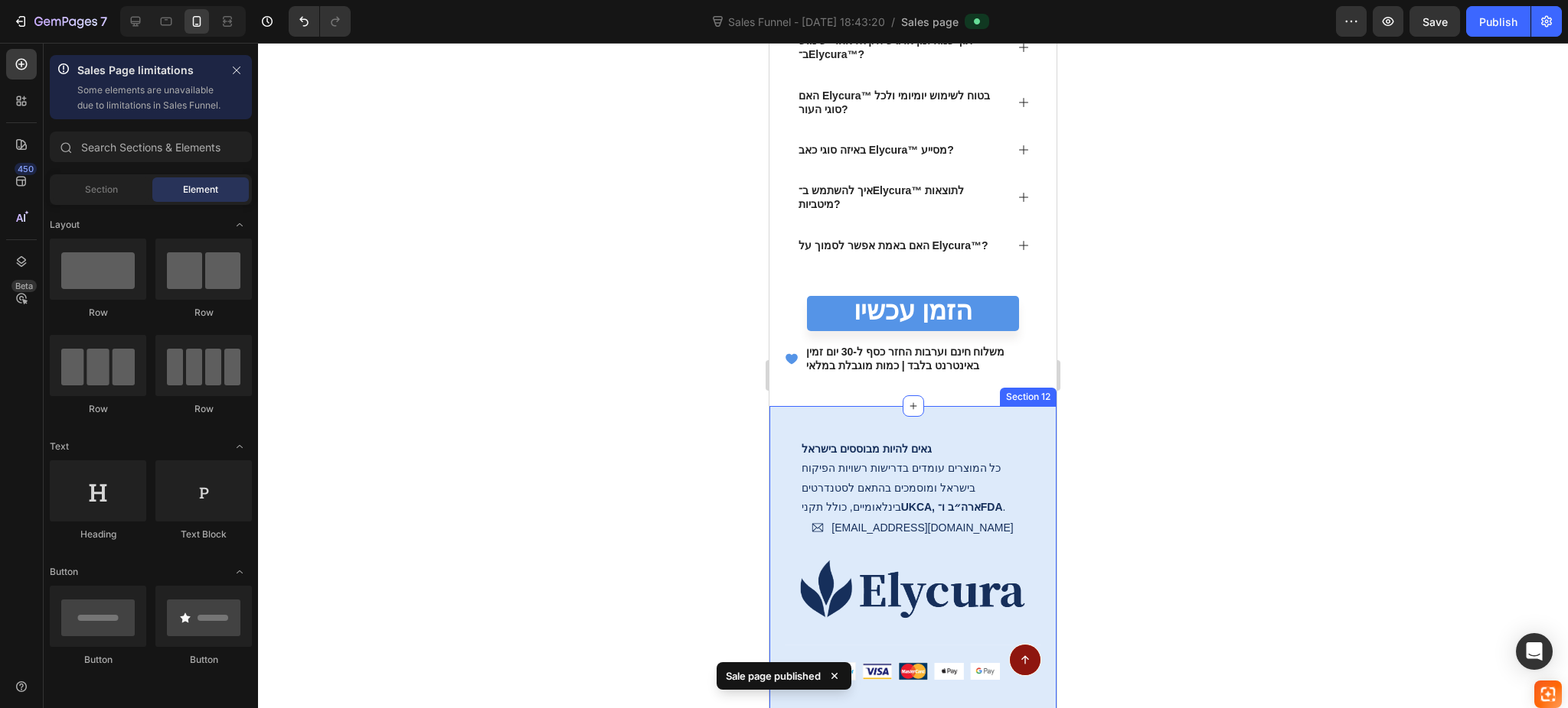
scroll to position [7531, 0]
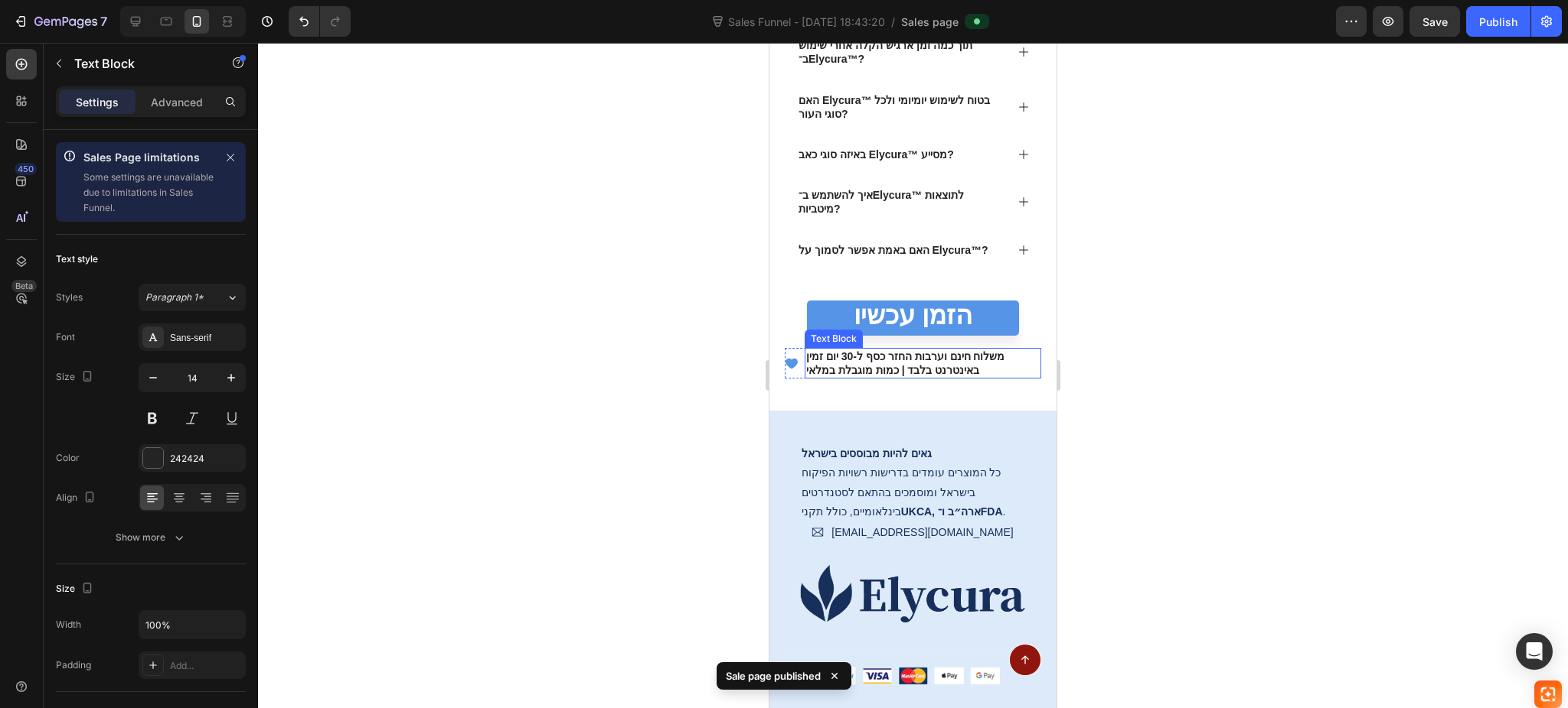
click at [887, 366] on strong "זמין באינטרנט בלבד | כמות מוגבלת במלאי" at bounding box center [893, 363] width 173 height 26
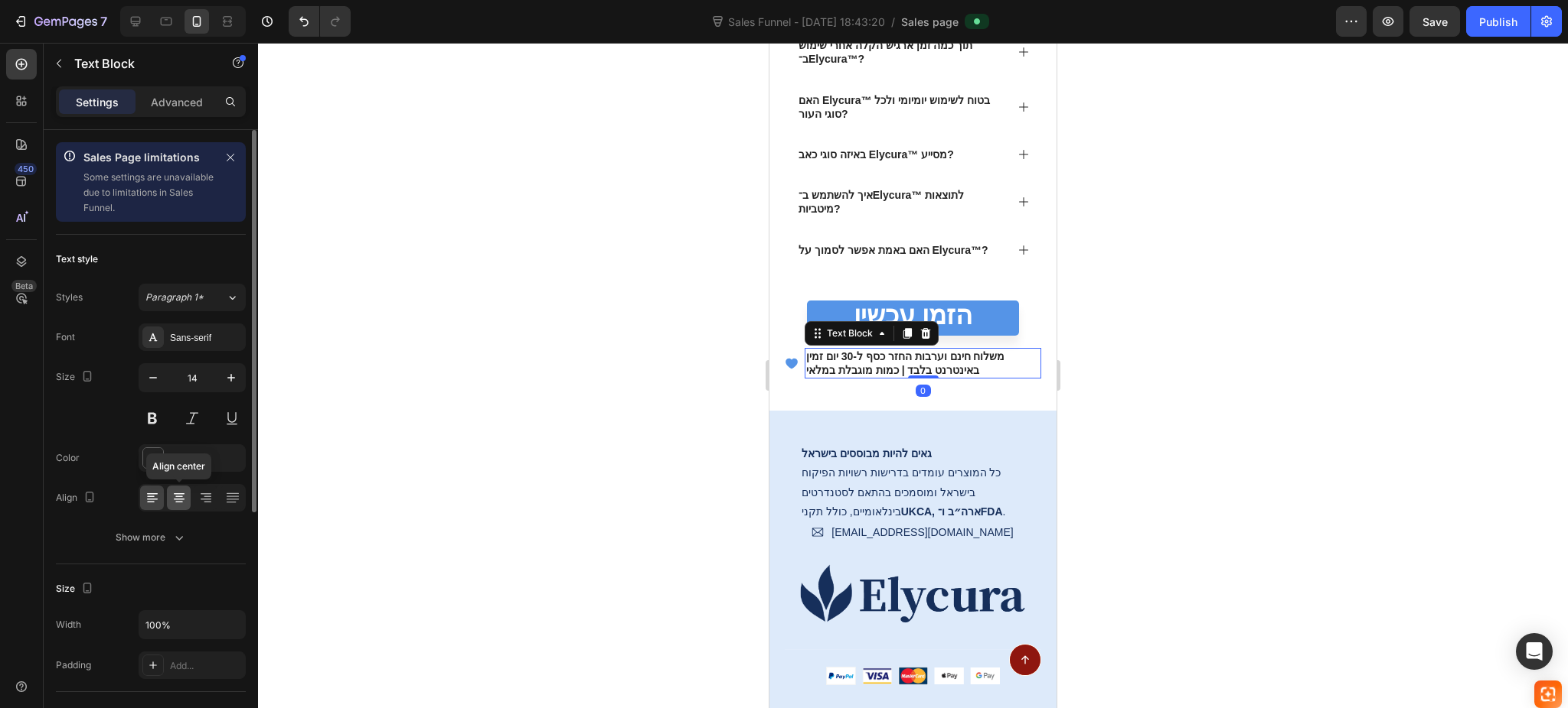
click at [175, 490] on icon at bounding box center [179, 498] width 15 height 15
drag, startPoint x: 1193, startPoint y: 316, endPoint x: 1184, endPoint y: 315, distance: 9.1
click at [1196, 316] on div at bounding box center [912, 376] width 1310 height 666
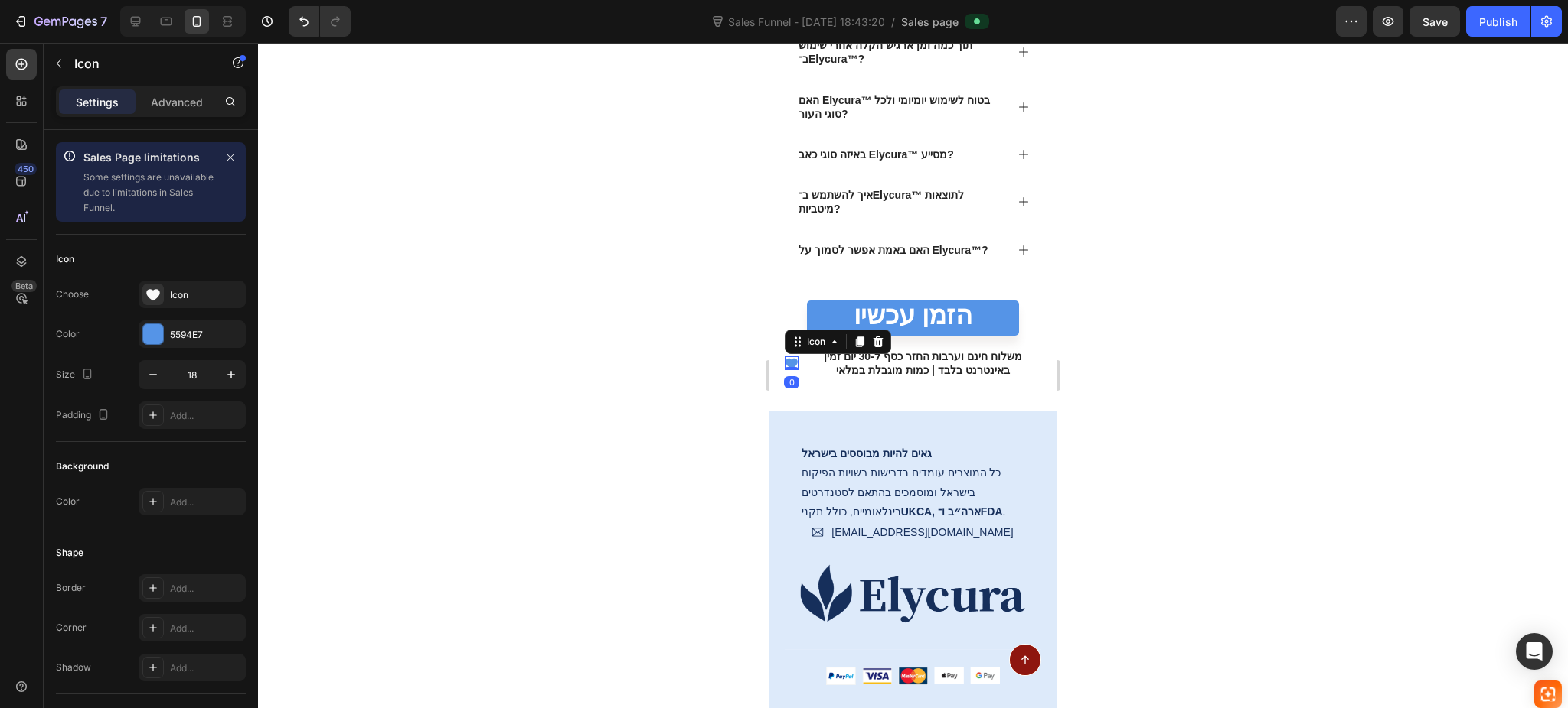
click at [788, 362] on icon at bounding box center [791, 364] width 13 height 10
click at [882, 335] on div at bounding box center [878, 342] width 19 height 19
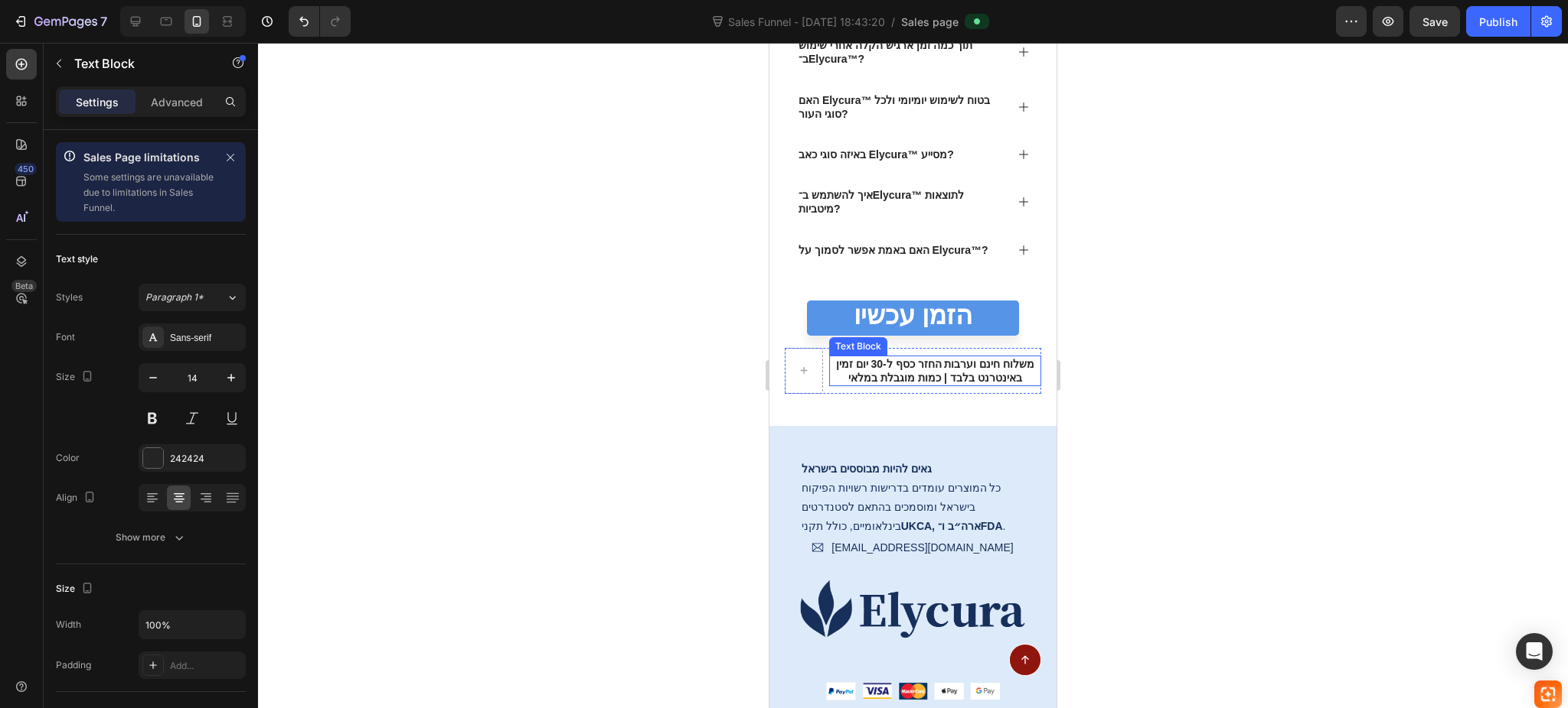
click at [910, 360] on strong "משלוח חינם וערבות החזר כסף ל-30 יום" at bounding box center [945, 364] width 179 height 13
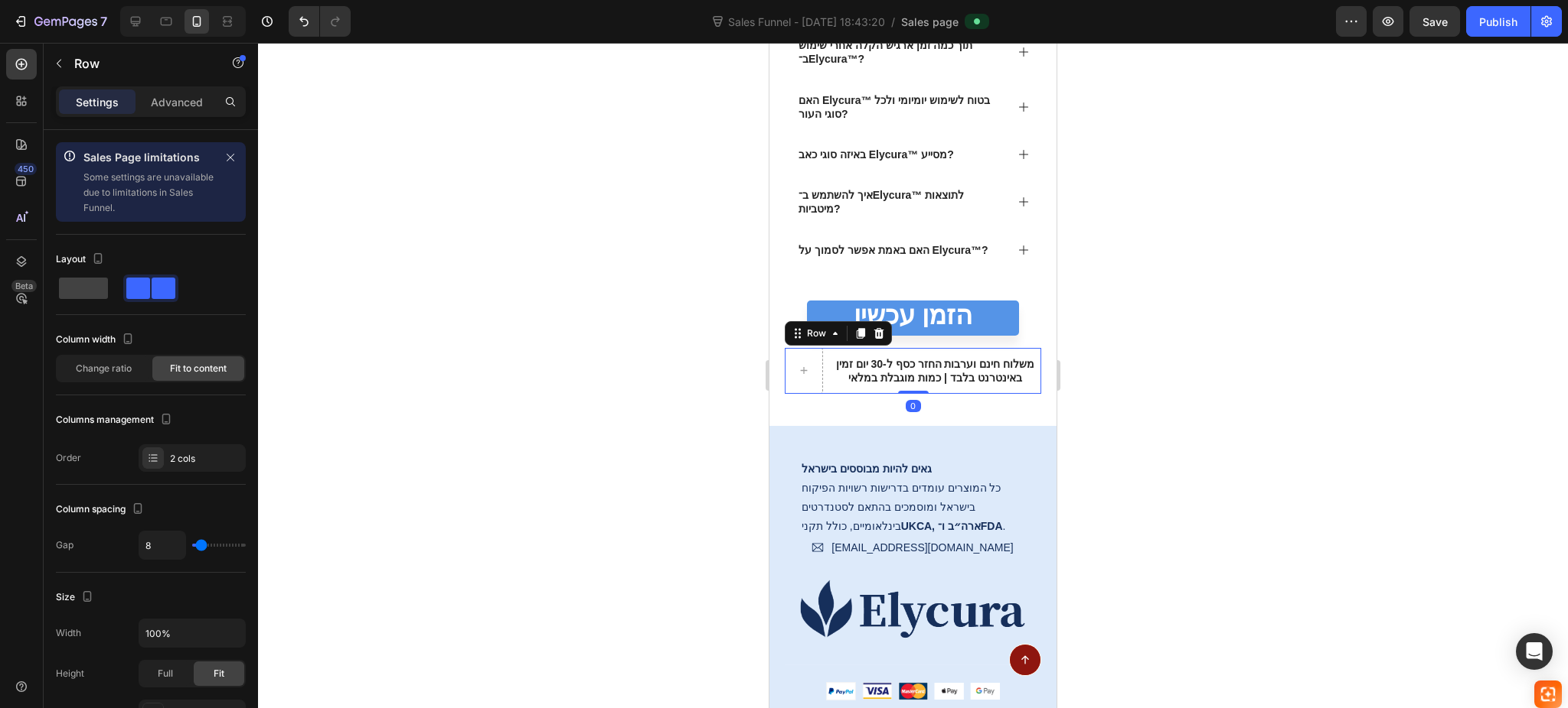
click at [823, 365] on div "משלוח חינם וערבות החזר כסף ל-30 יום זמין באינטרנט בלבד | כמות מוגבלת במלאי Text…" at bounding box center [913, 370] width 257 height 46
click at [92, 282] on span at bounding box center [84, 288] width 49 height 21
type input "0"
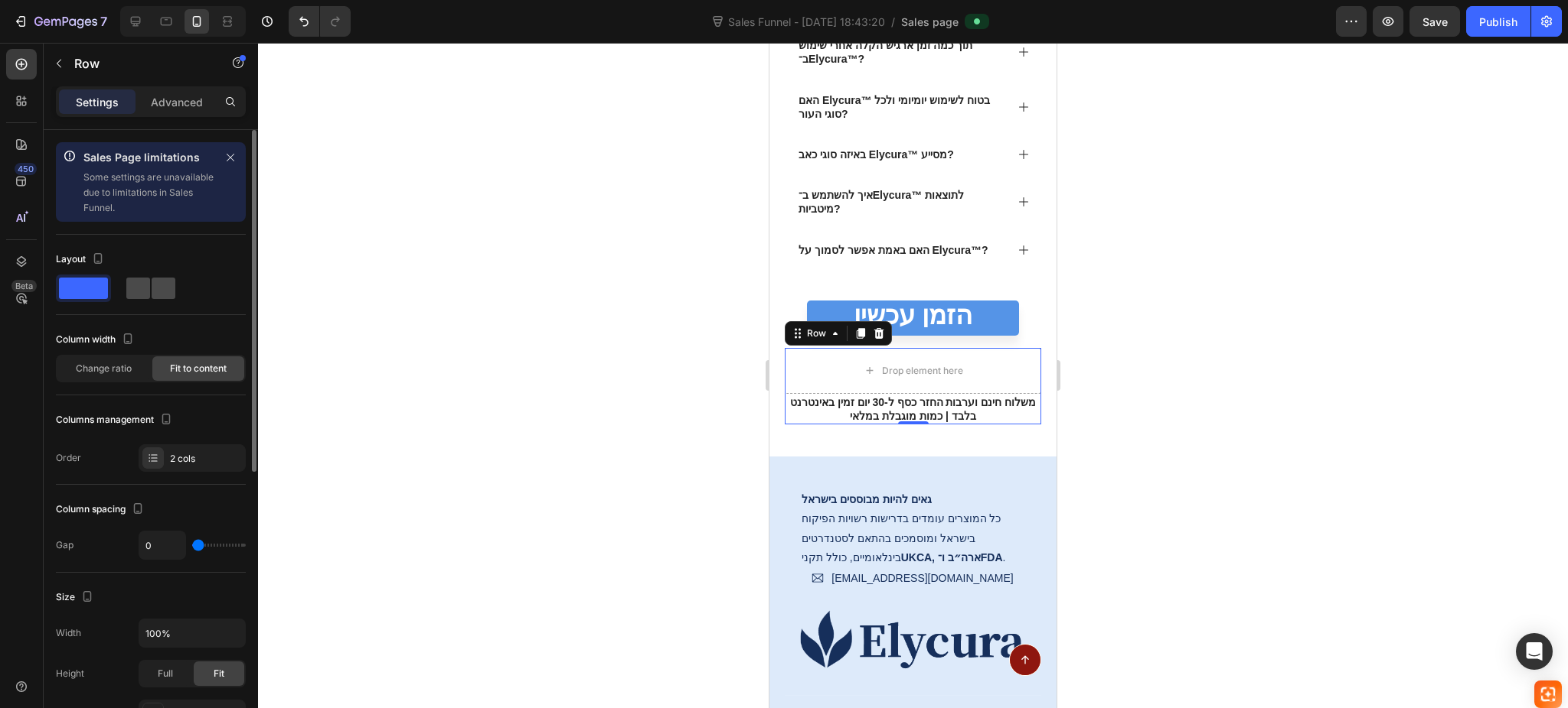
click at [135, 288] on span at bounding box center [138, 288] width 24 height 21
type input "8"
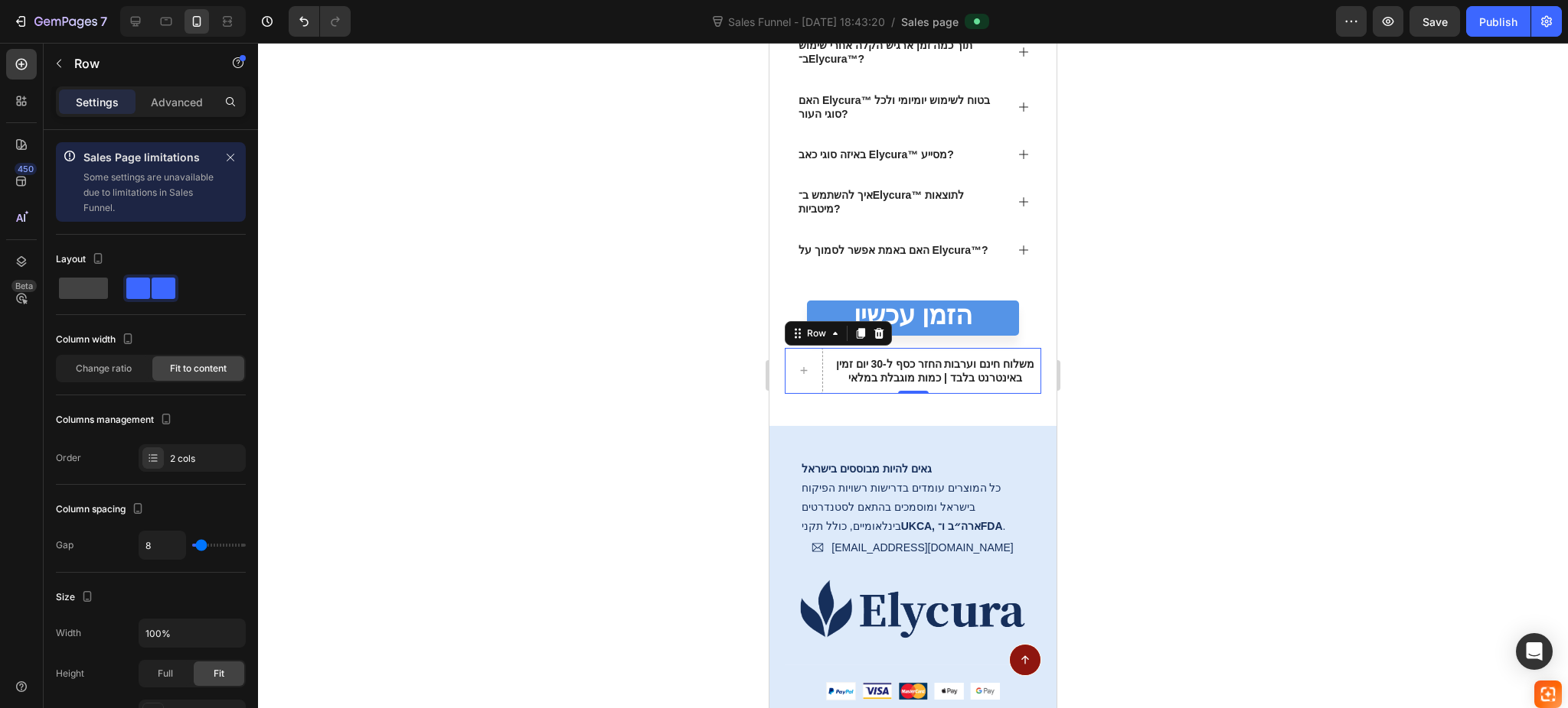
click at [757, 297] on div at bounding box center [912, 376] width 1310 height 666
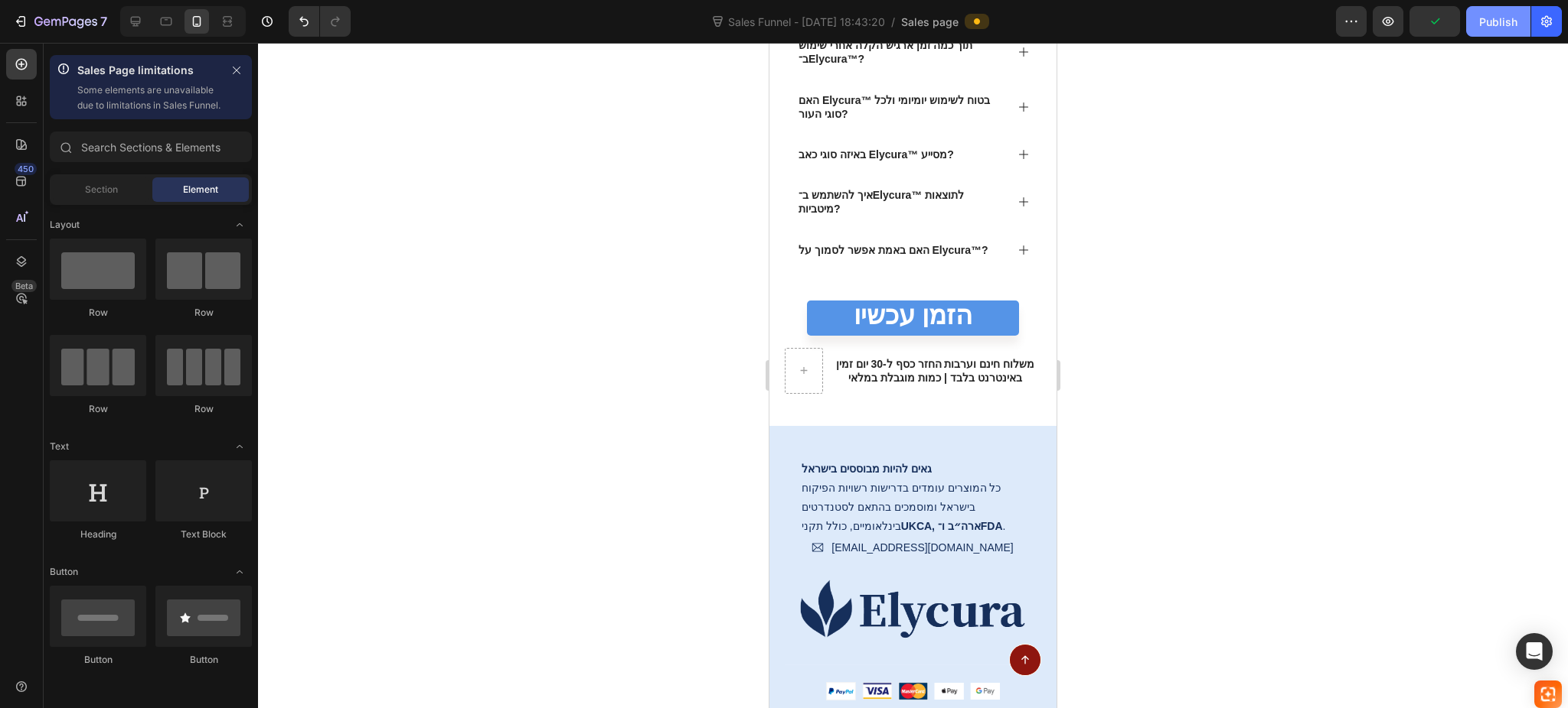
click at [1501, 29] on div "Publish" at bounding box center [1497, 21] width 38 height 16
click at [65, 13] on div "7" at bounding box center [71, 22] width 73 height 19
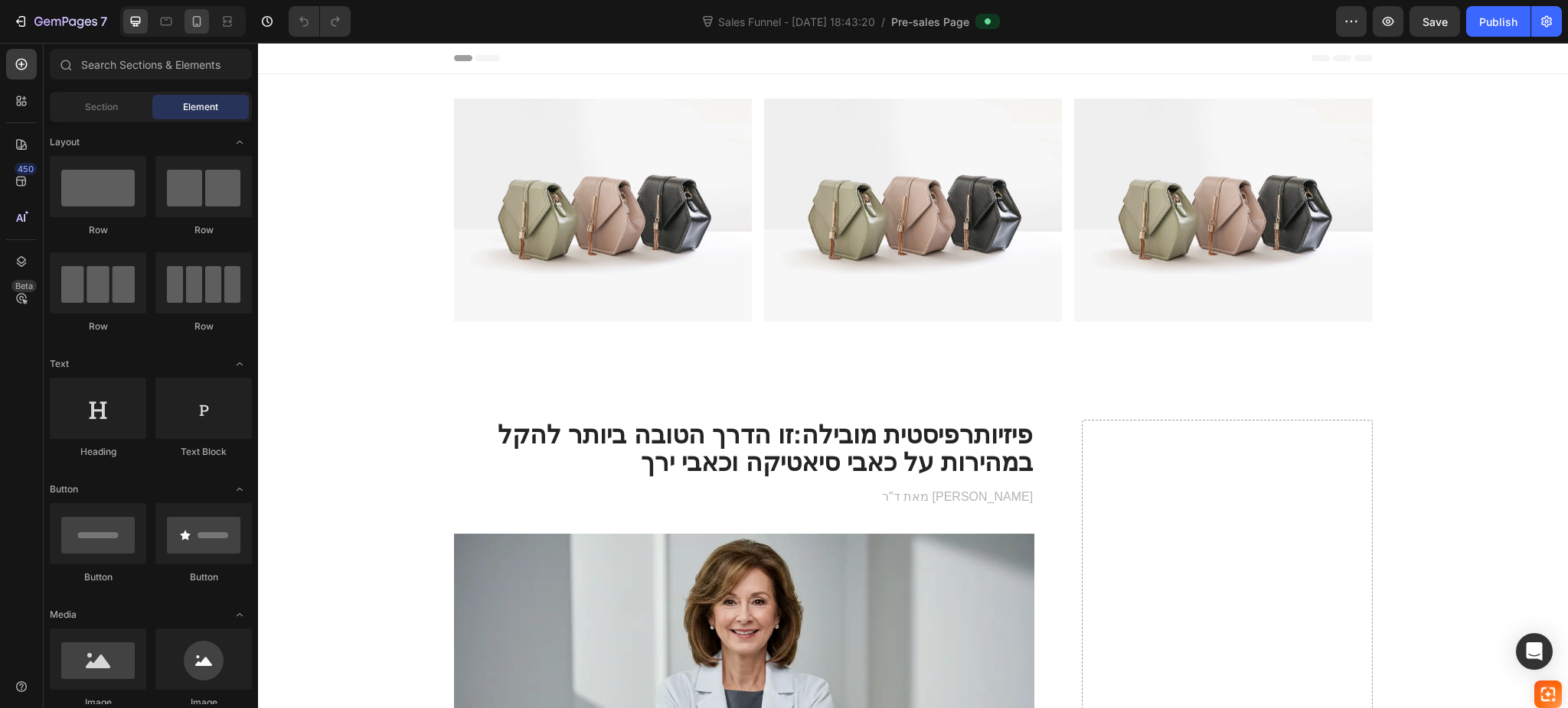
drag, startPoint x: 214, startPoint y: 26, endPoint x: 202, endPoint y: 24, distance: 12.2
click at [212, 24] on div at bounding box center [182, 21] width 126 height 30
click at [200, 24] on icon at bounding box center [197, 21] width 8 height 11
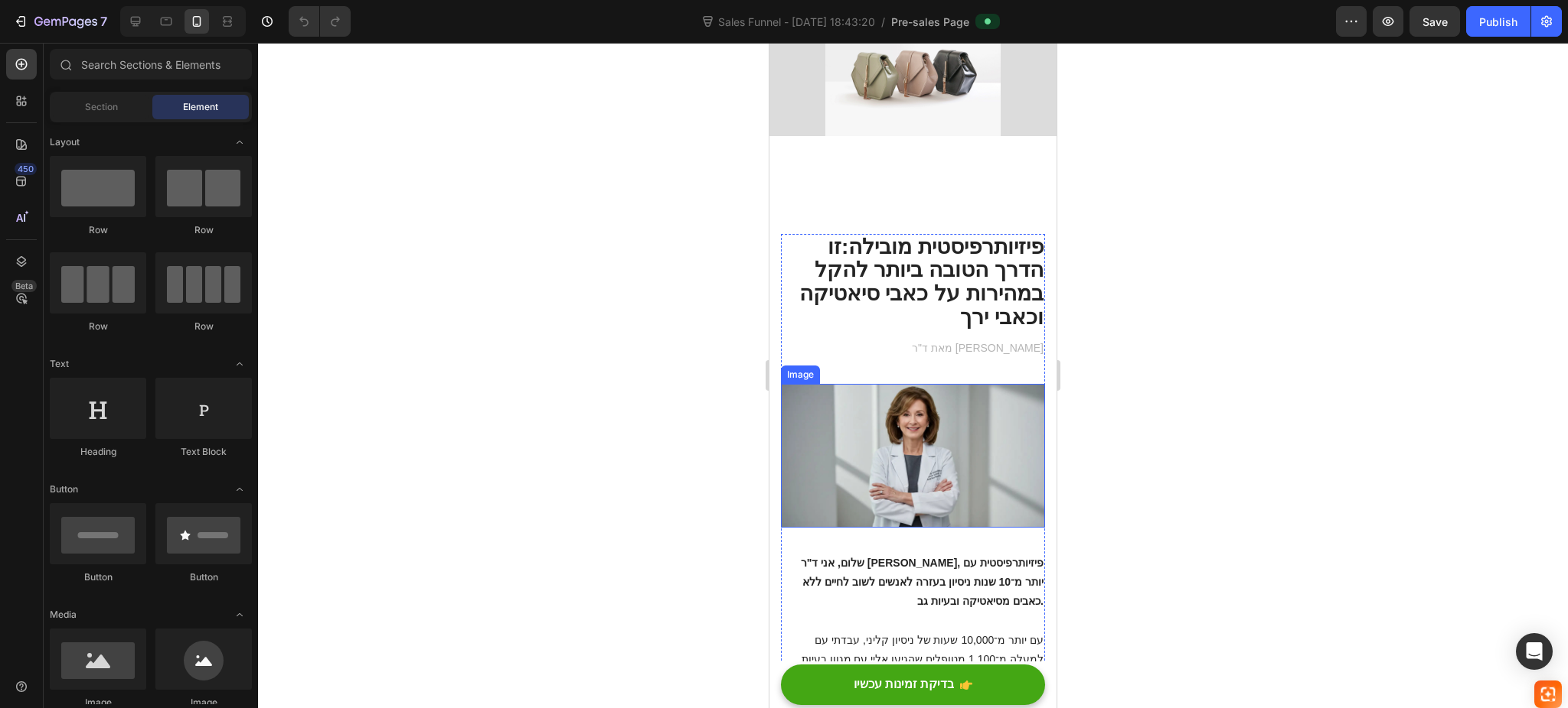
scroll to position [102, 0]
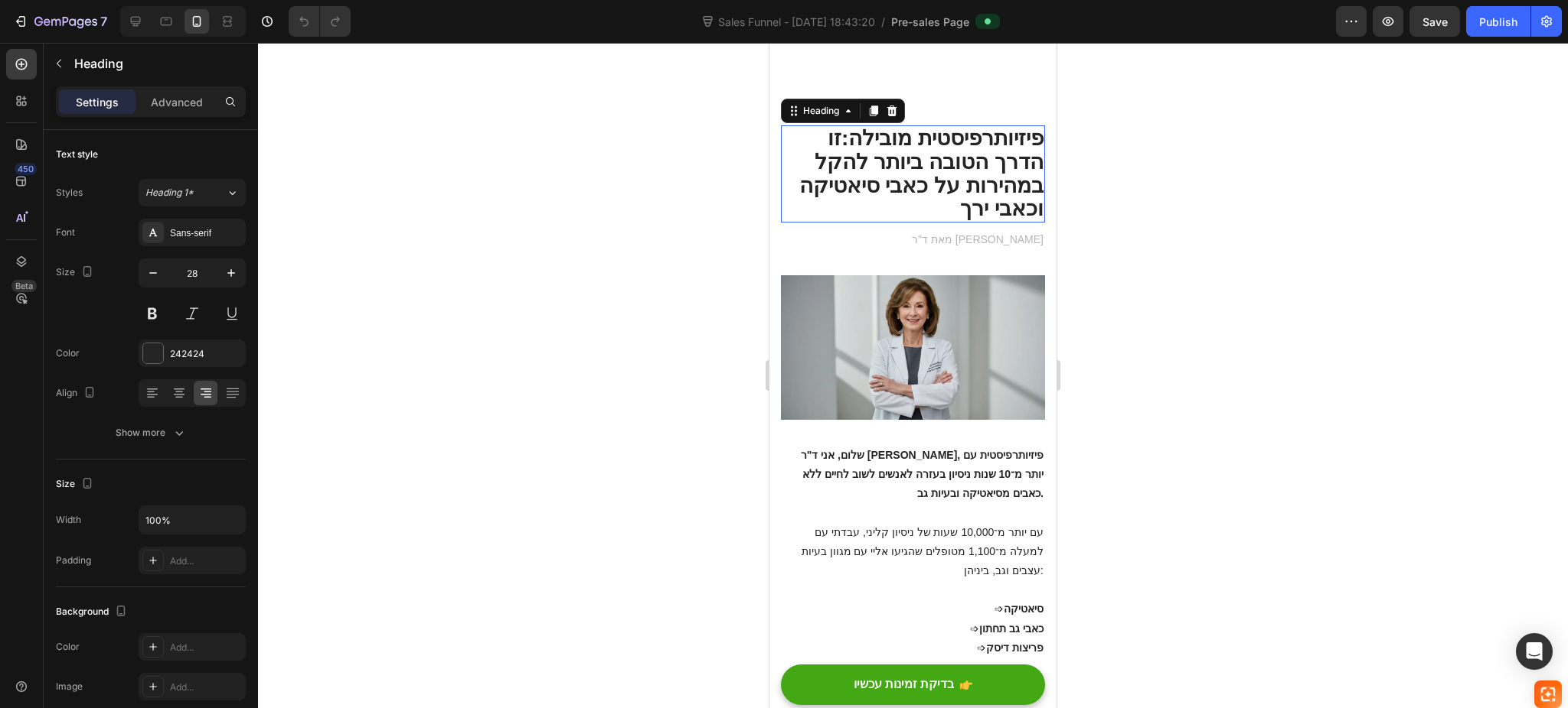
click at [997, 172] on h2 "פיזיותרפיסטית מובילה: זו הדרך הטובה ביותר להקל במהירות על כאבי סיאטיקה וכאבי ירך" at bounding box center [913, 174] width 264 height 97
click at [187, 391] on div at bounding box center [179, 392] width 24 height 24
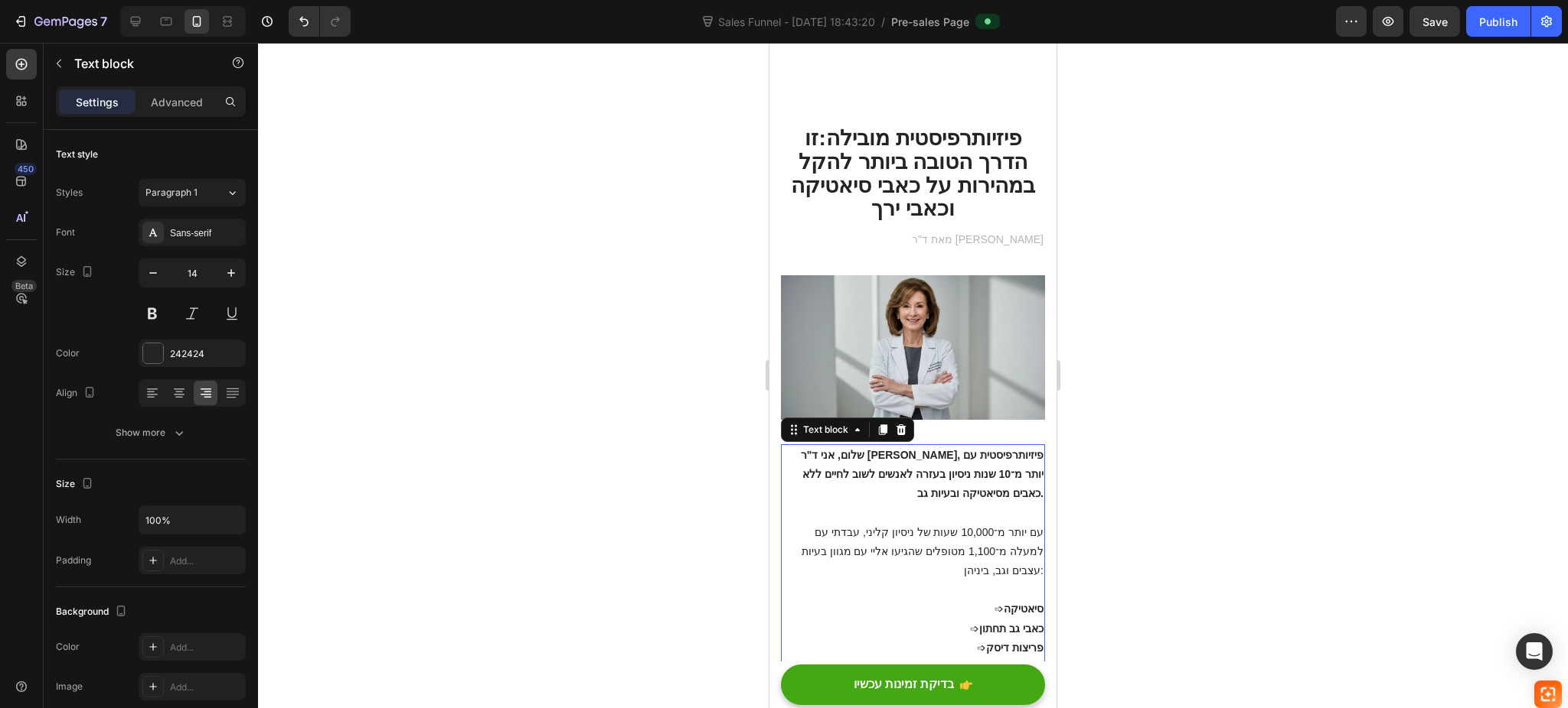
drag, startPoint x: 873, startPoint y: 507, endPoint x: 1223, endPoint y: 436, distance: 357.1
click at [873, 507] on p at bounding box center [912, 512] width 261 height 19
click at [185, 397] on icon at bounding box center [179, 393] width 15 height 15
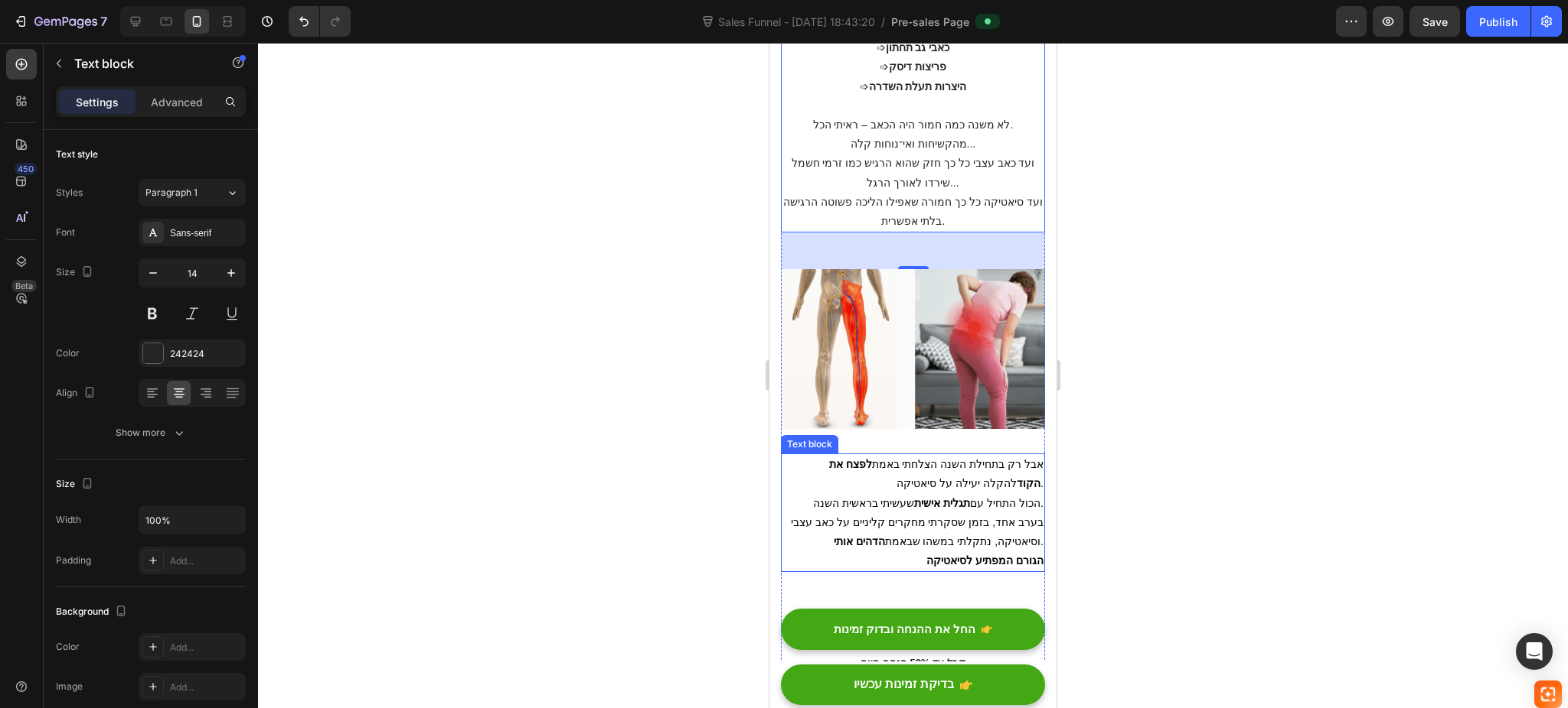
scroll to position [714, 0]
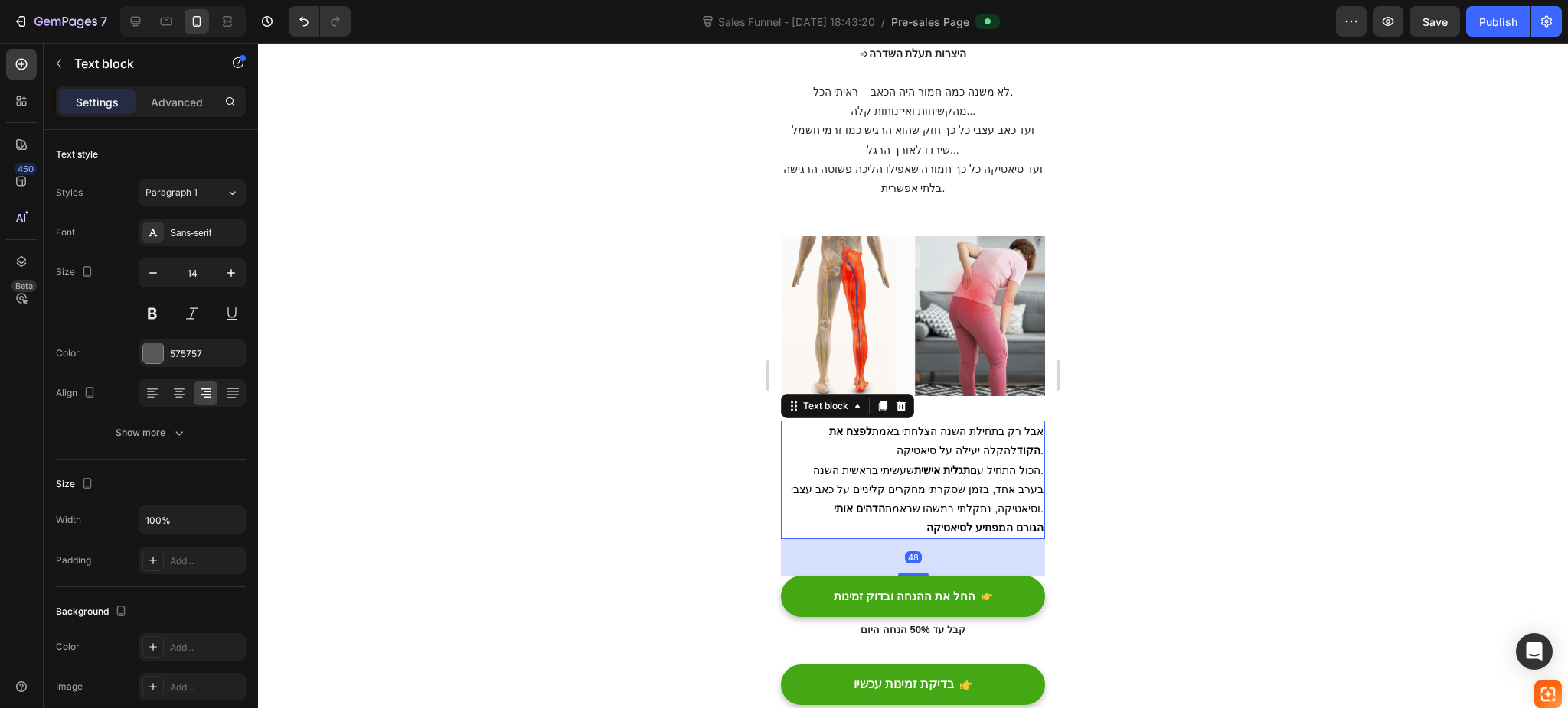
click at [965, 480] on p "בערב אחד, בזמן שסקרתי מחקרים קליניים על כאב עצבי וסיאטיקה, נתקלתי במשהו שבאמת ה…" at bounding box center [912, 499] width 261 height 38
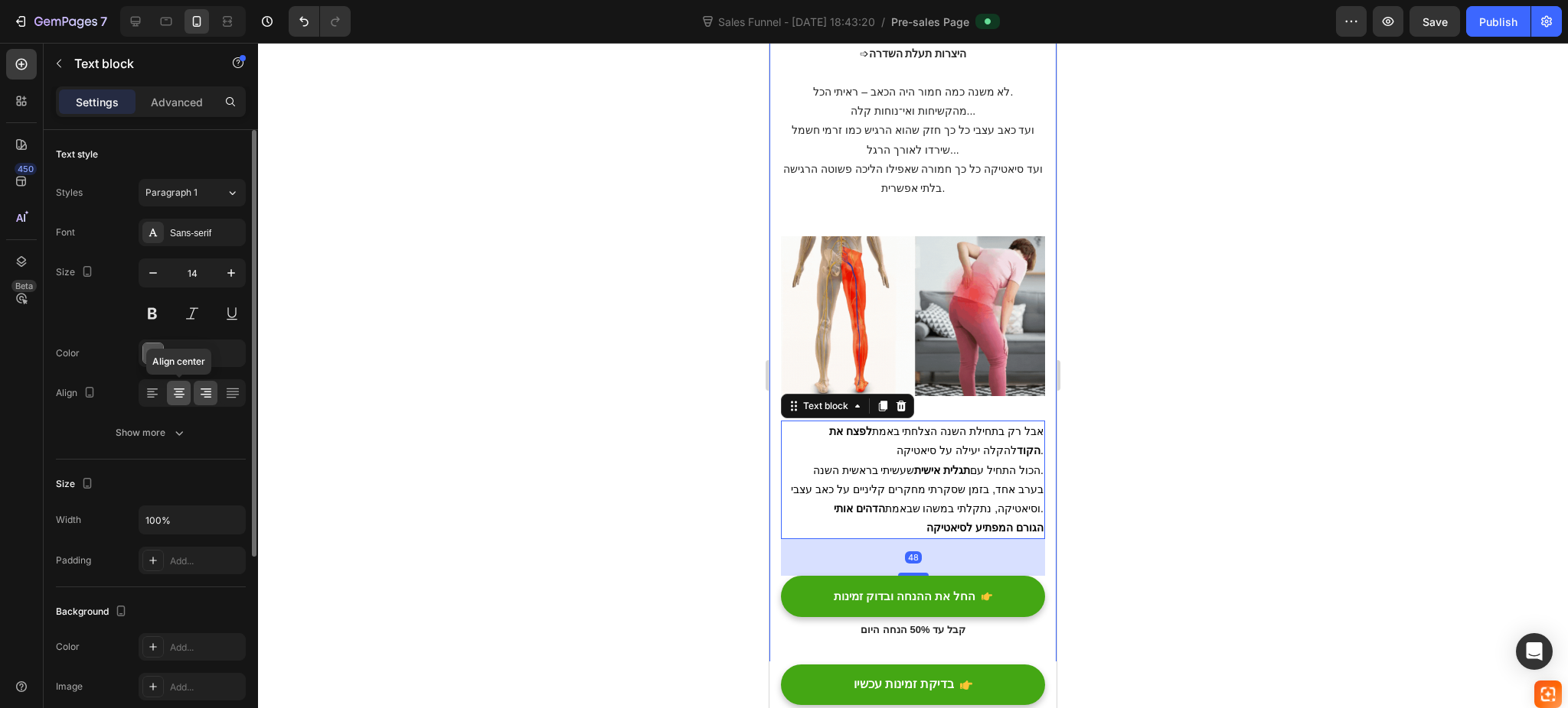
drag, startPoint x: 184, startPoint y: 396, endPoint x: 632, endPoint y: 423, distance: 448.8
click at [189, 396] on div at bounding box center [179, 392] width 24 height 24
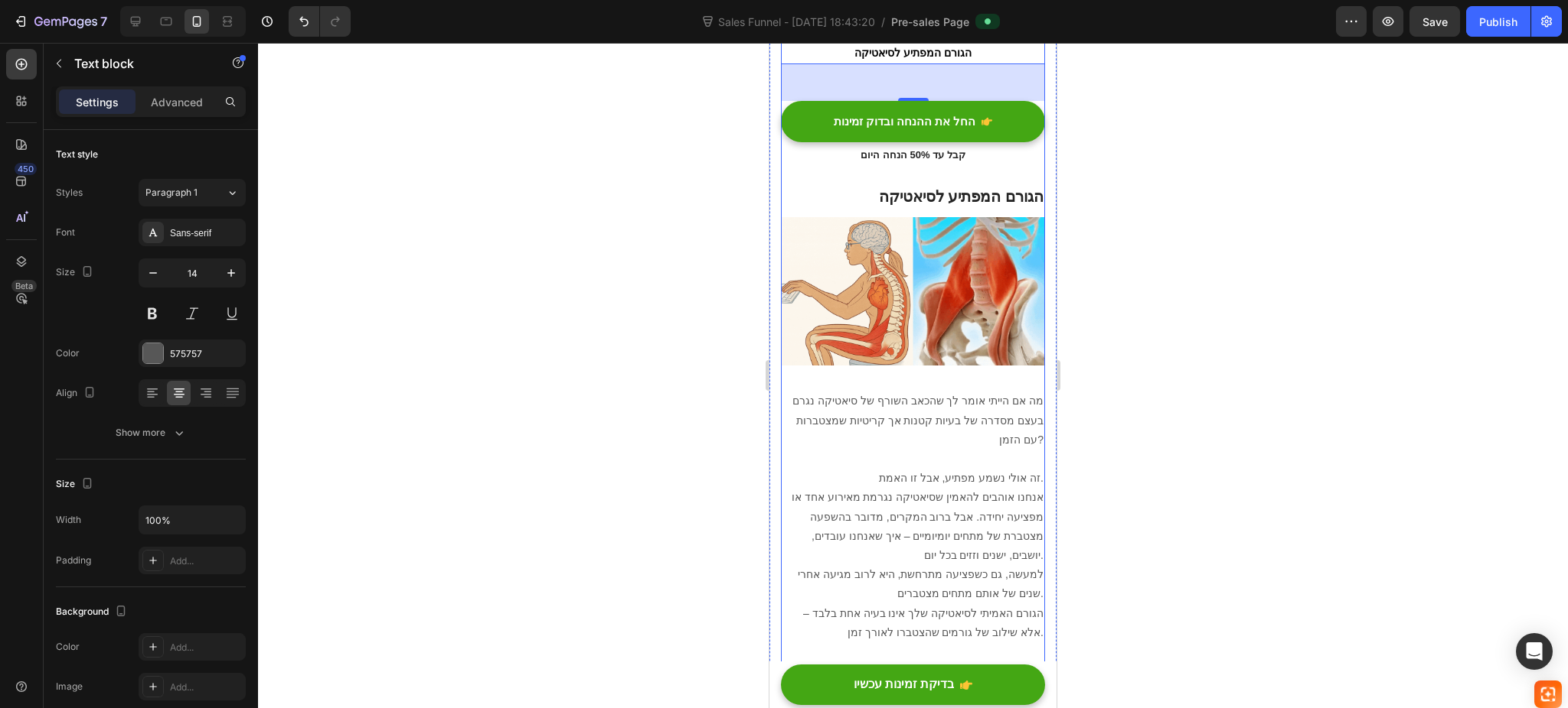
scroll to position [1224, 0]
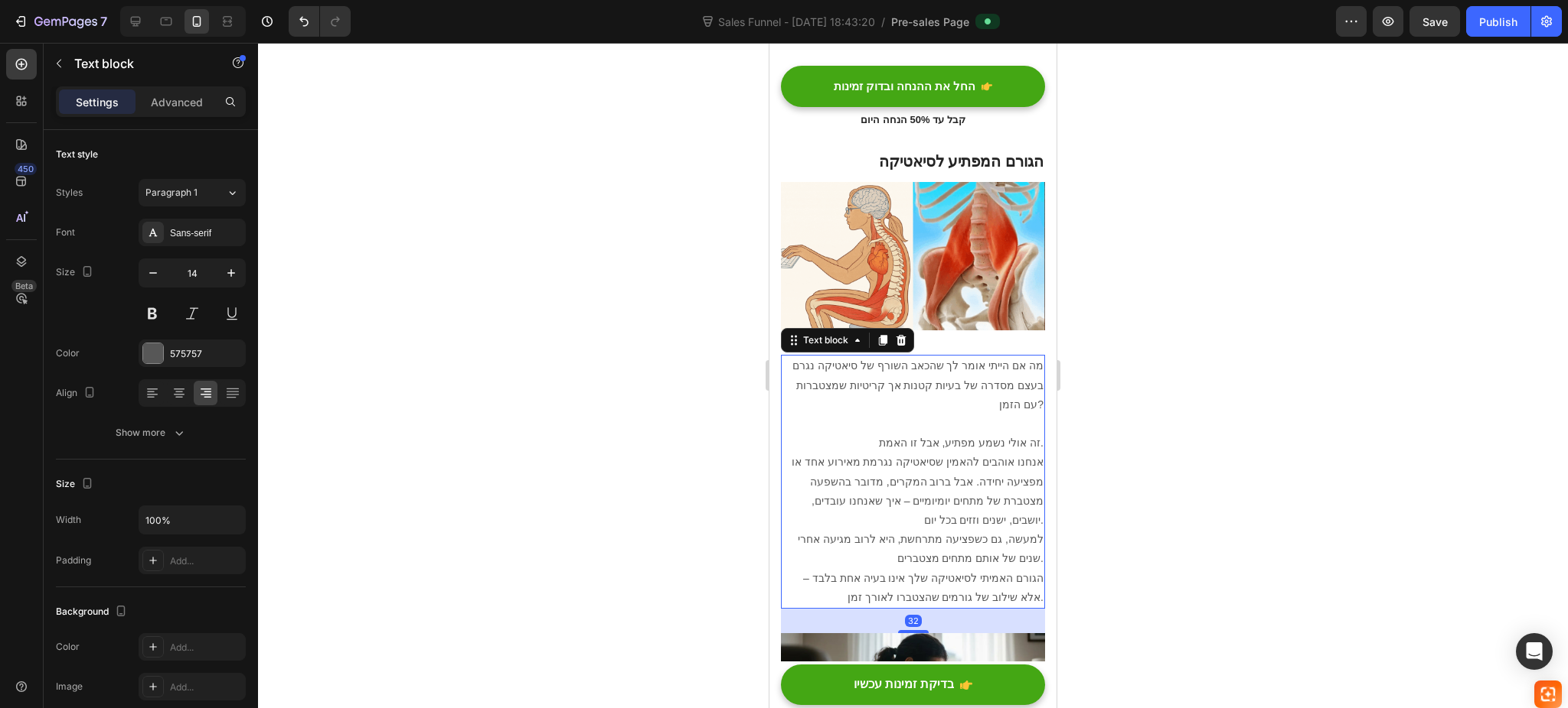
click at [925, 434] on p "זה אולי נשמע מפתיע, אבל זו האמת." at bounding box center [912, 443] width 261 height 19
click at [184, 390] on icon at bounding box center [179, 393] width 15 height 15
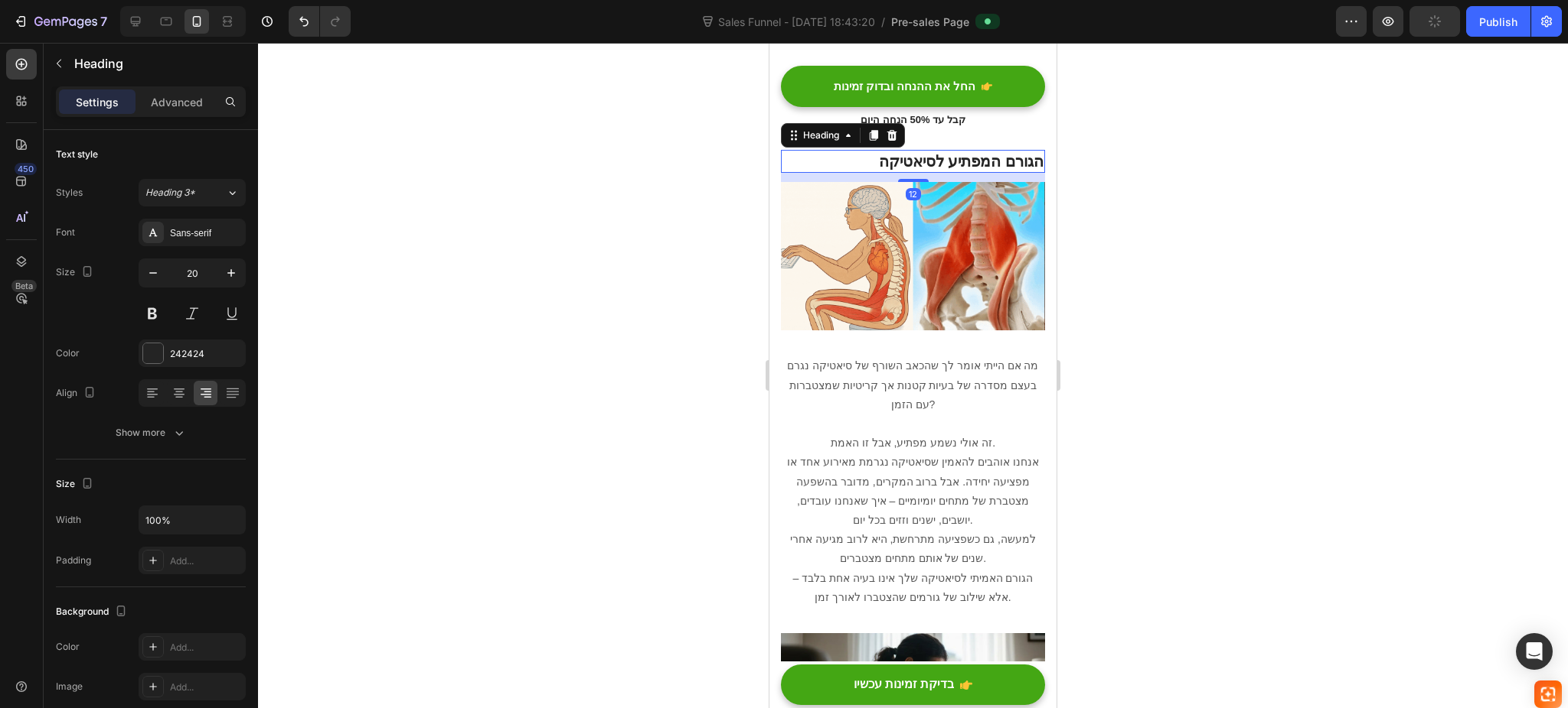
drag, startPoint x: 931, startPoint y: 141, endPoint x: 1486, endPoint y: 231, distance: 562.2
click at [931, 153] on strong "הגורם המפתיע לסיאטיקה" at bounding box center [961, 161] width 165 height 17
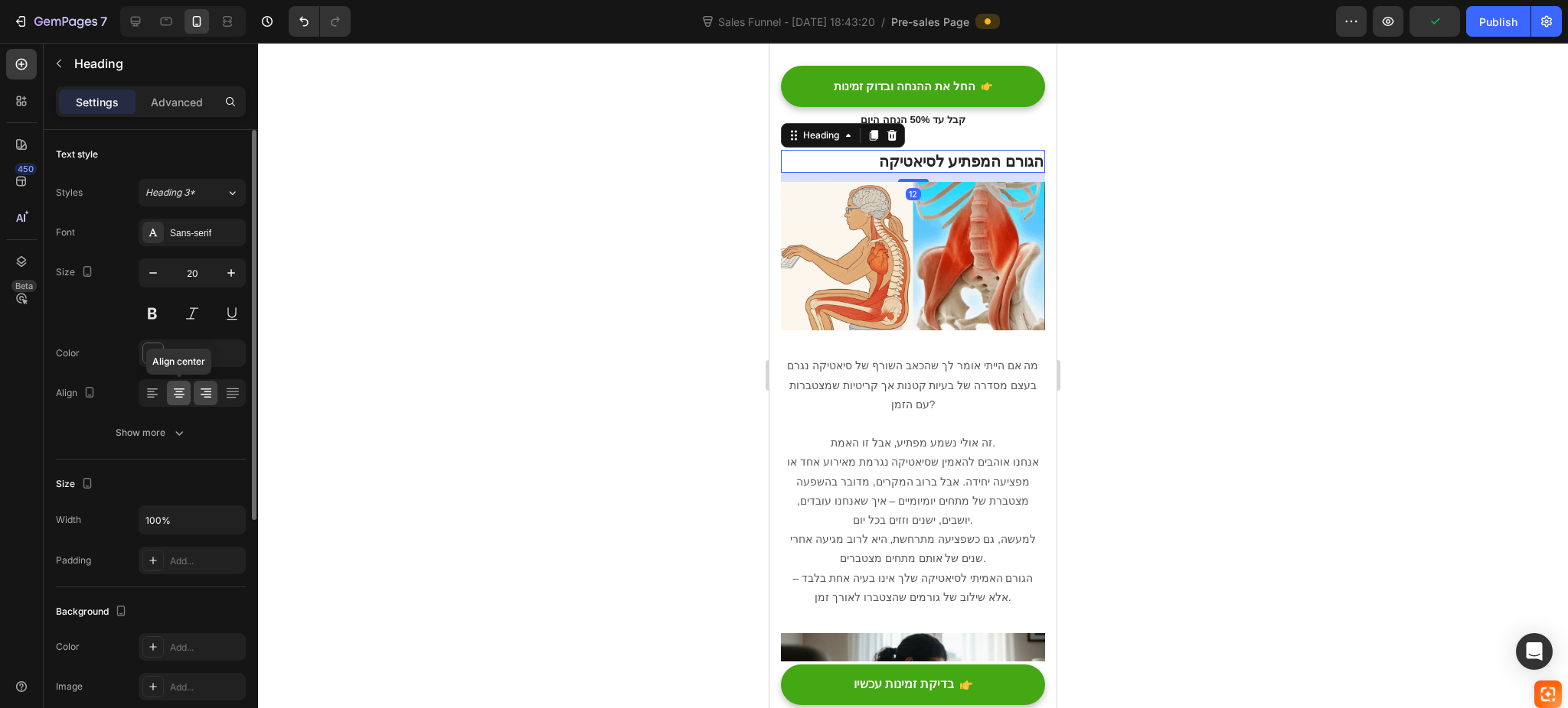
click at [179, 395] on icon at bounding box center [179, 395] width 11 height 2
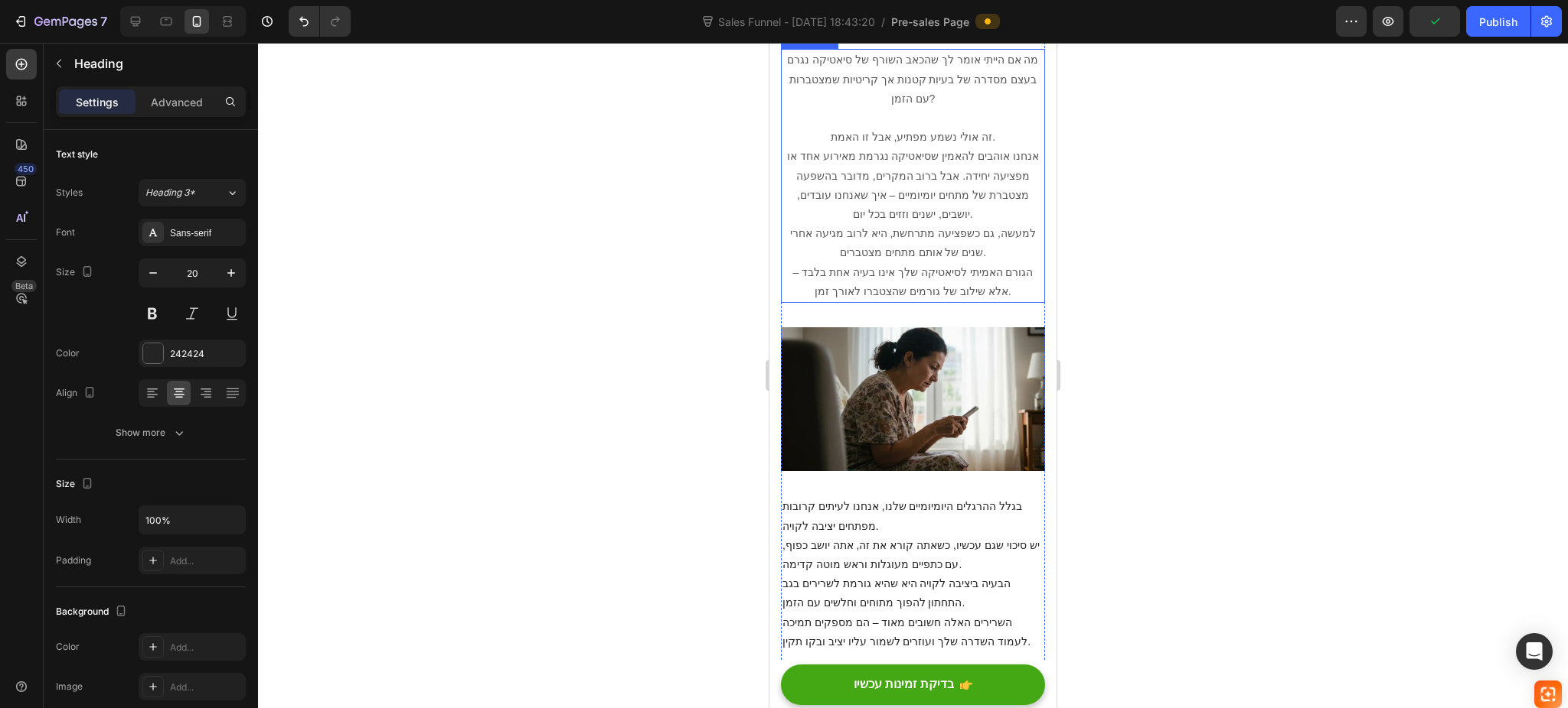
scroll to position [1733, 0]
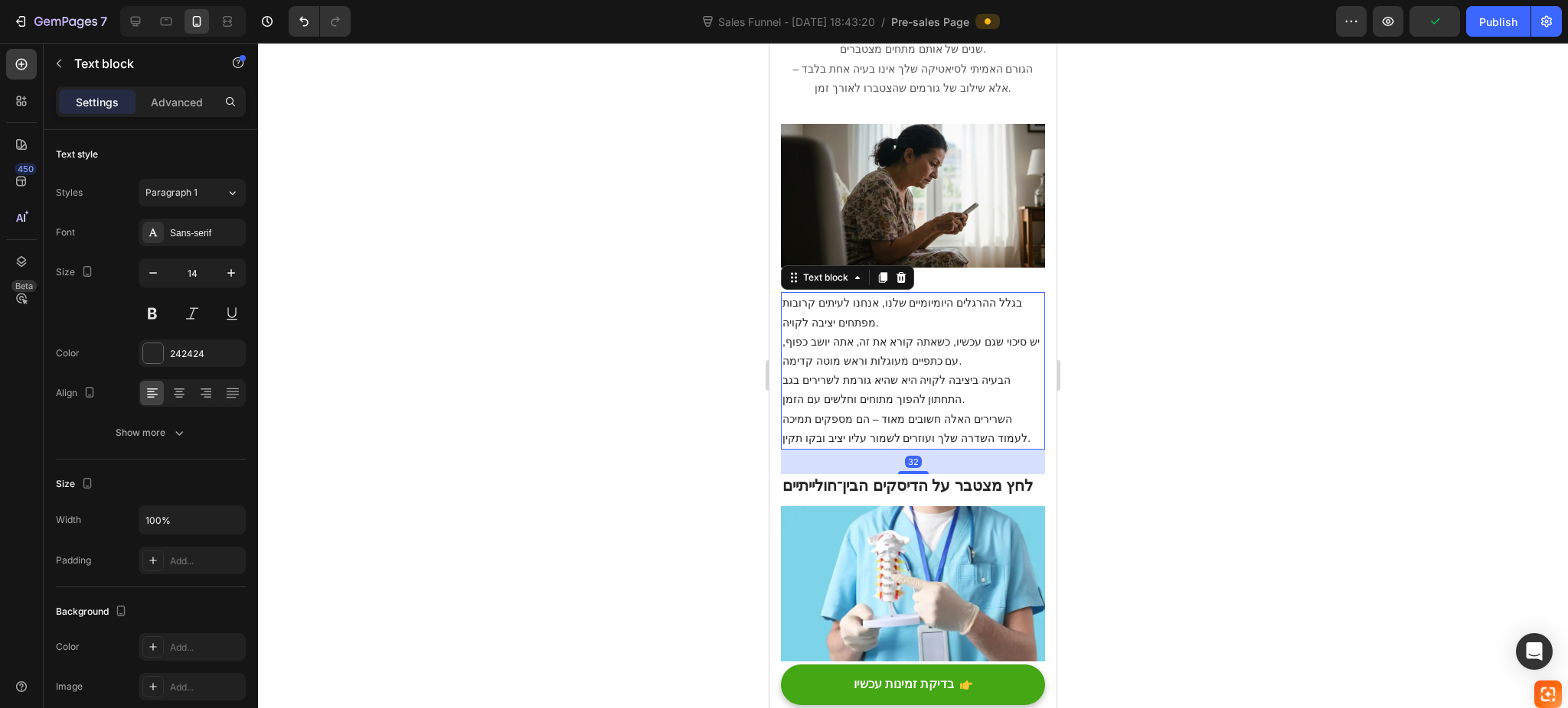
drag, startPoint x: 847, startPoint y: 355, endPoint x: 1290, endPoint y: 451, distance: 453.3
click at [847, 371] on p "הבעיה ביציבה לקויה היא שהיא גורמת לשרירים בגב התחתון להפוך מתוחים וחלשים עם הזמ…" at bounding box center [912, 390] width 261 height 38
drag, startPoint x: 176, startPoint y: 397, endPoint x: 520, endPoint y: 451, distance: 348.2
click at [177, 397] on icon at bounding box center [179, 393] width 15 height 15
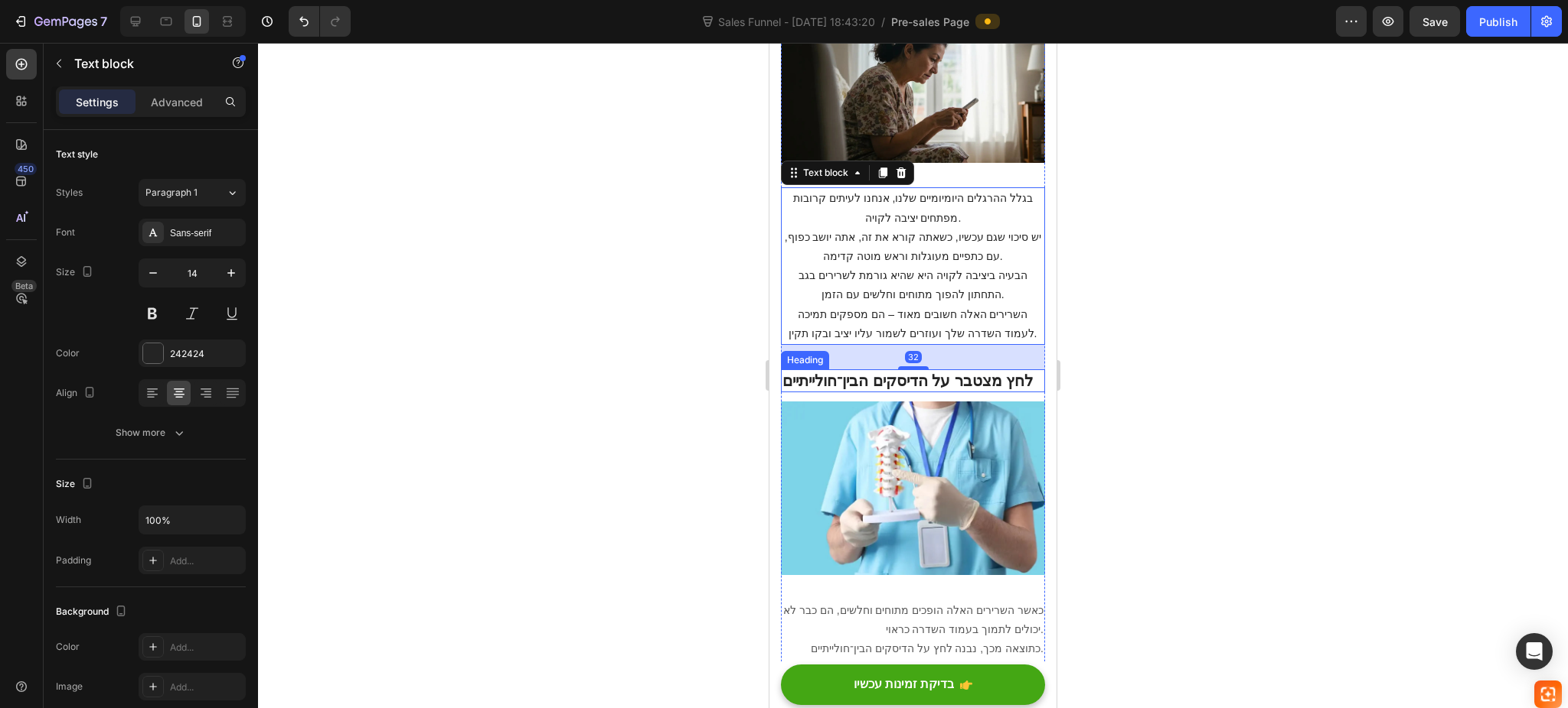
scroll to position [1938, 0]
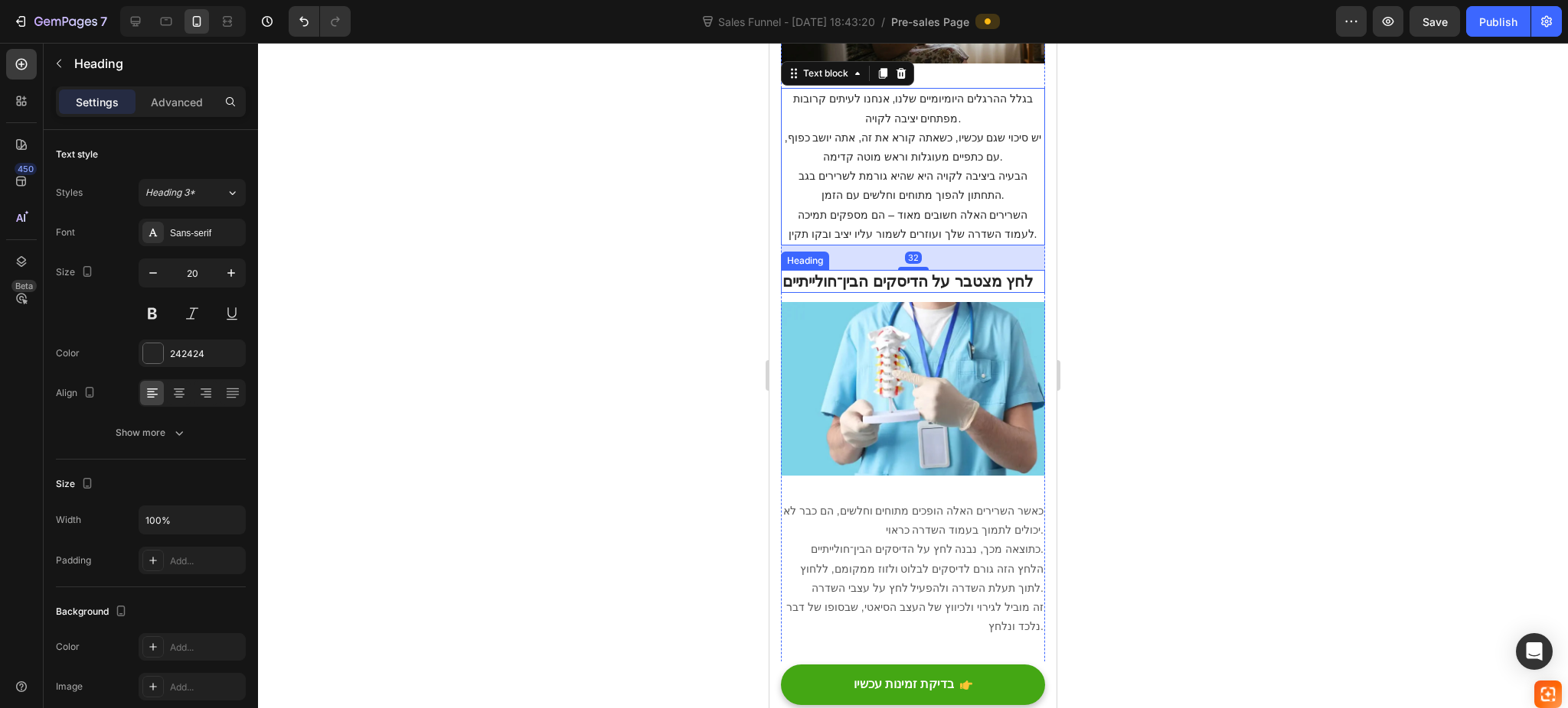
click at [870, 273] on strong "לחץ מצטבר על הדיסקים הבין־חולייתיים" at bounding box center [907, 282] width 250 height 17
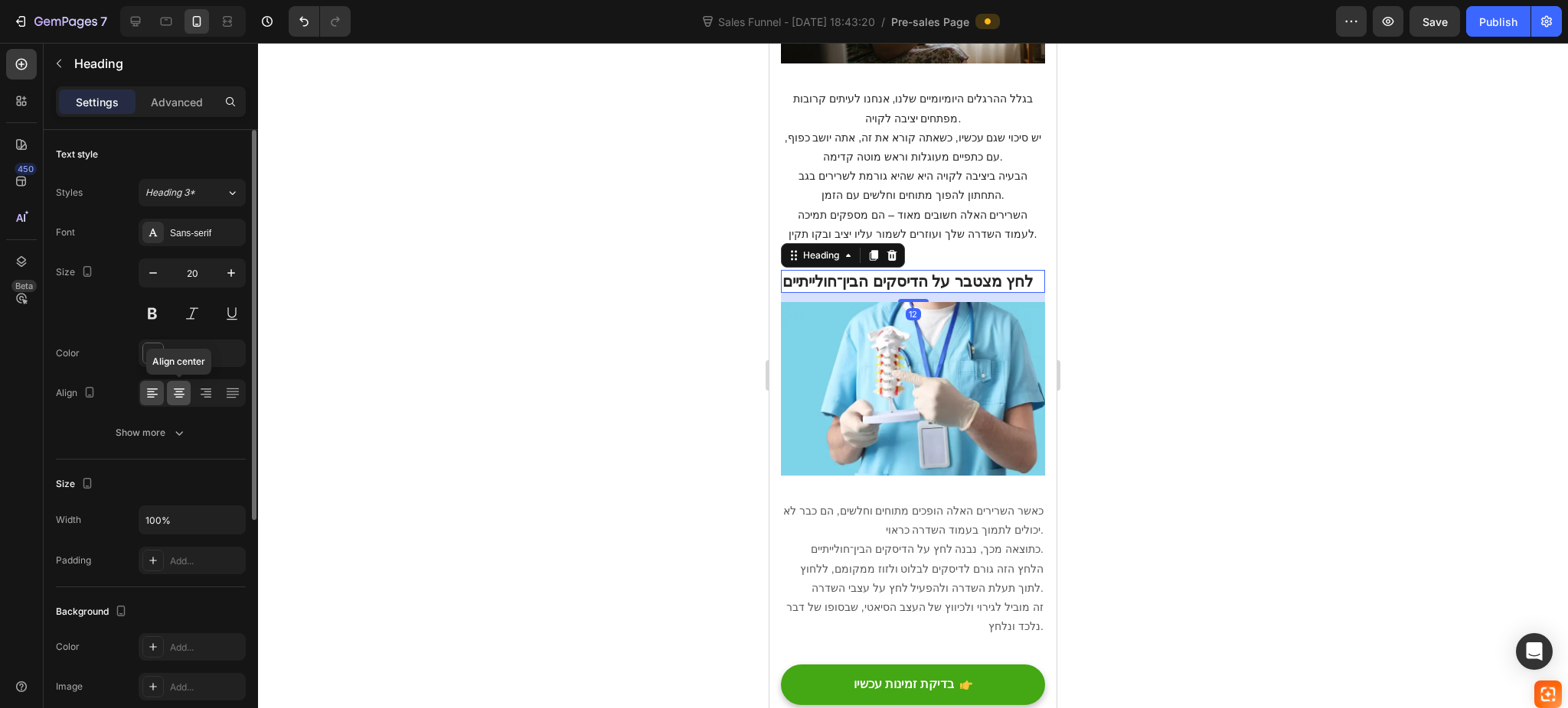
click at [182, 389] on icon at bounding box center [179, 390] width 11 height 2
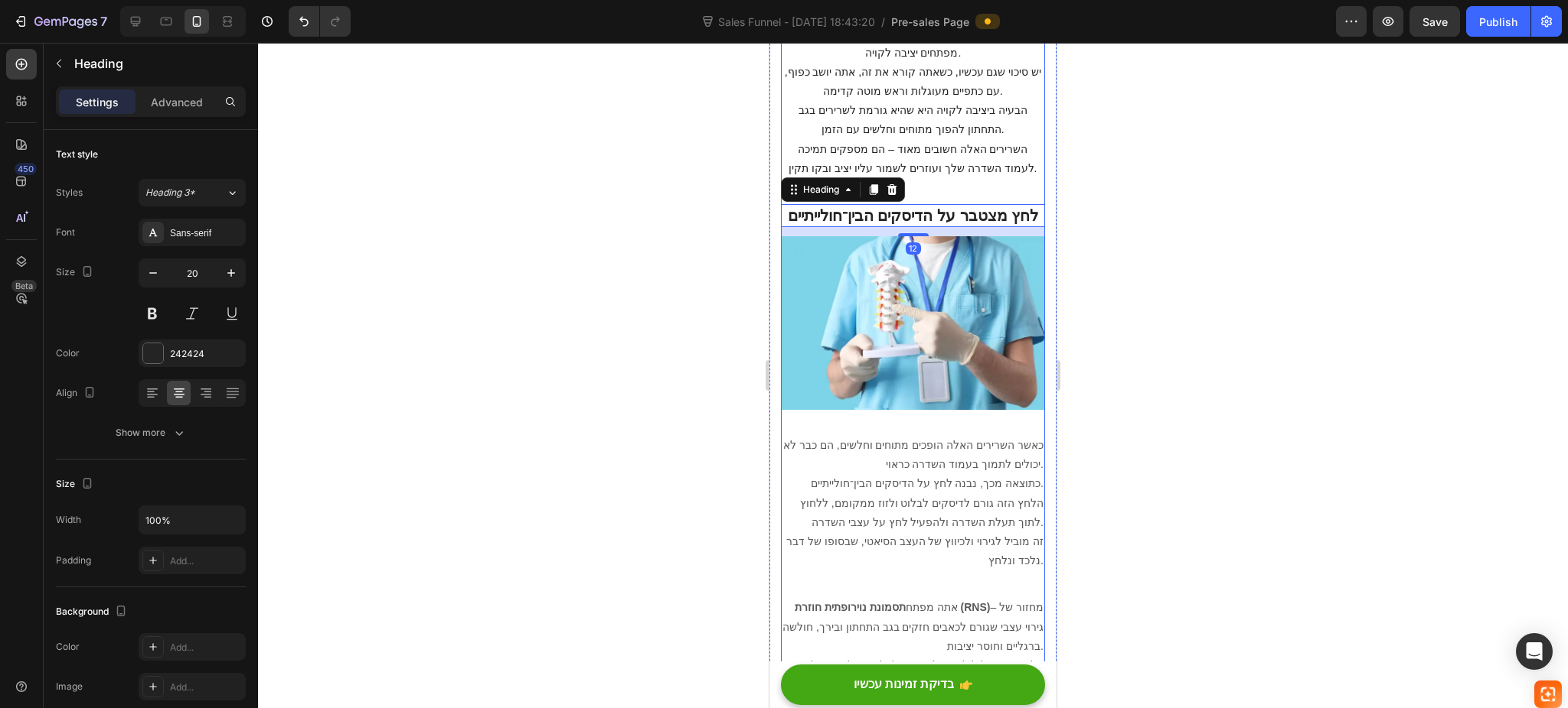
scroll to position [2142, 0]
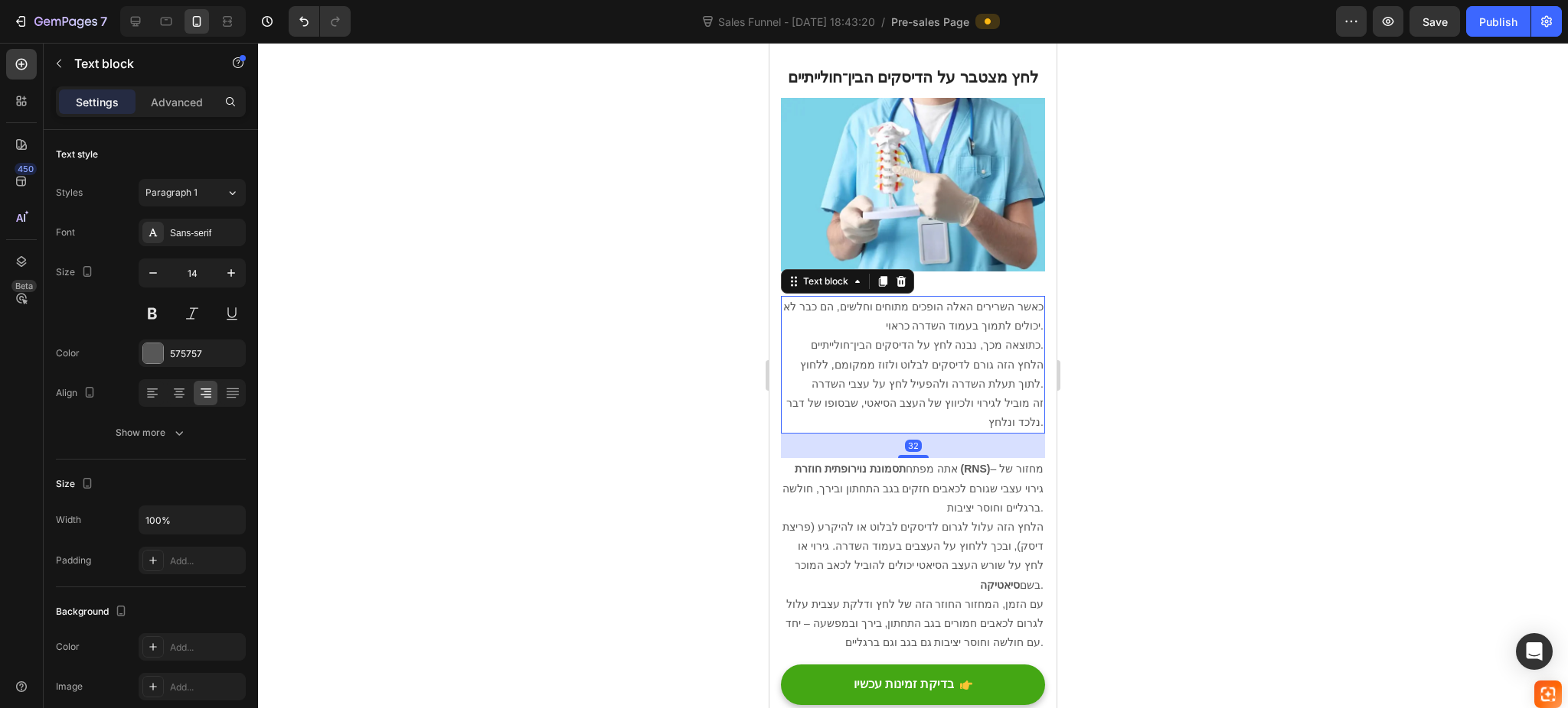
click at [926, 394] on p "זה מוביל לגירוי ולכיווץ של העצב הסיאטי, שבסופו של דבר נלכד ונלחץ." at bounding box center [912, 413] width 261 height 38
click at [184, 391] on icon at bounding box center [179, 393] width 15 height 15
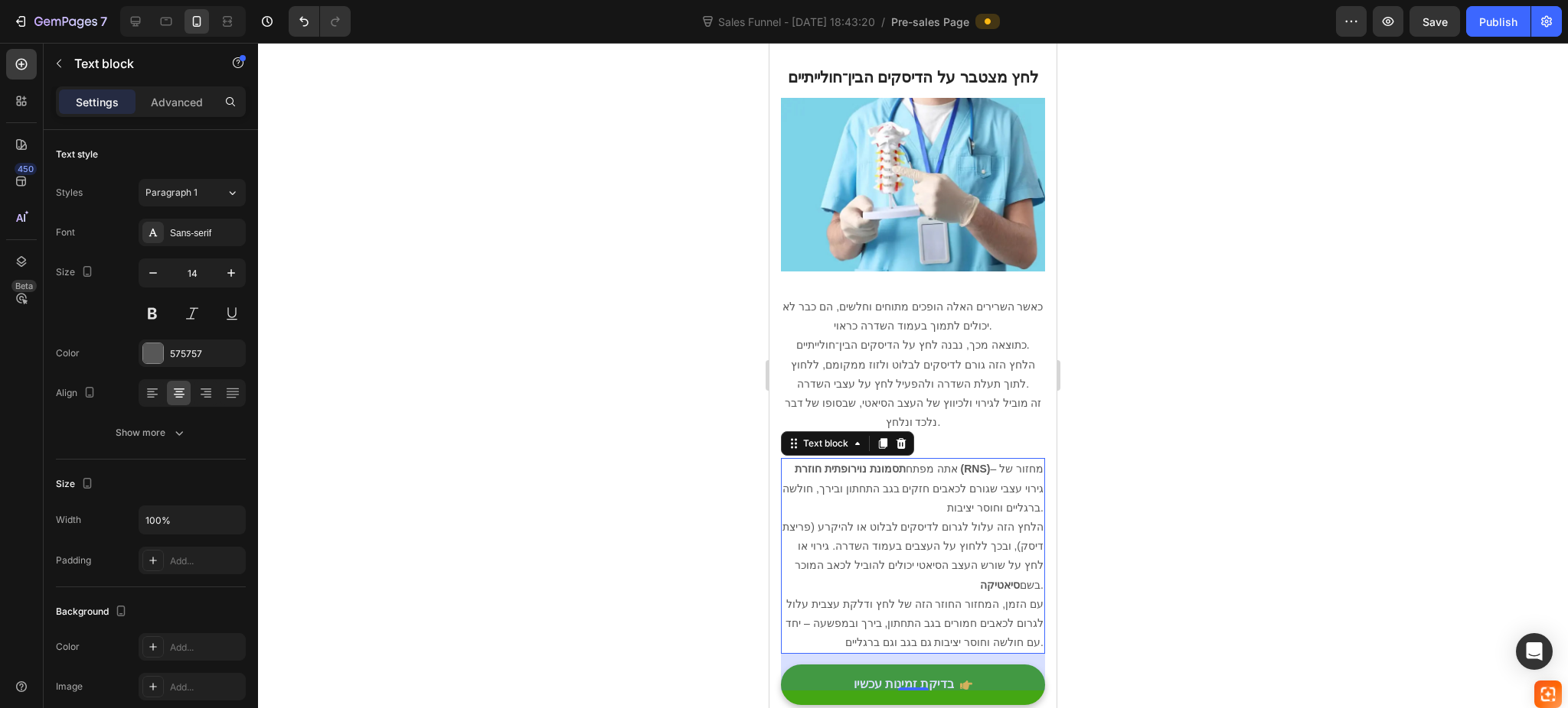
click at [962, 480] on p "אתה מפתח תסמונת נוירופתית חוזרת (RNS) – מחזור של גירוי עצבי שגורם לכאבים חזקים …" at bounding box center [912, 489] width 261 height 58
drag, startPoint x: 178, startPoint y: 392, endPoint x: 420, endPoint y: 440, distance: 246.7
click at [182, 392] on icon at bounding box center [179, 393] width 15 height 15
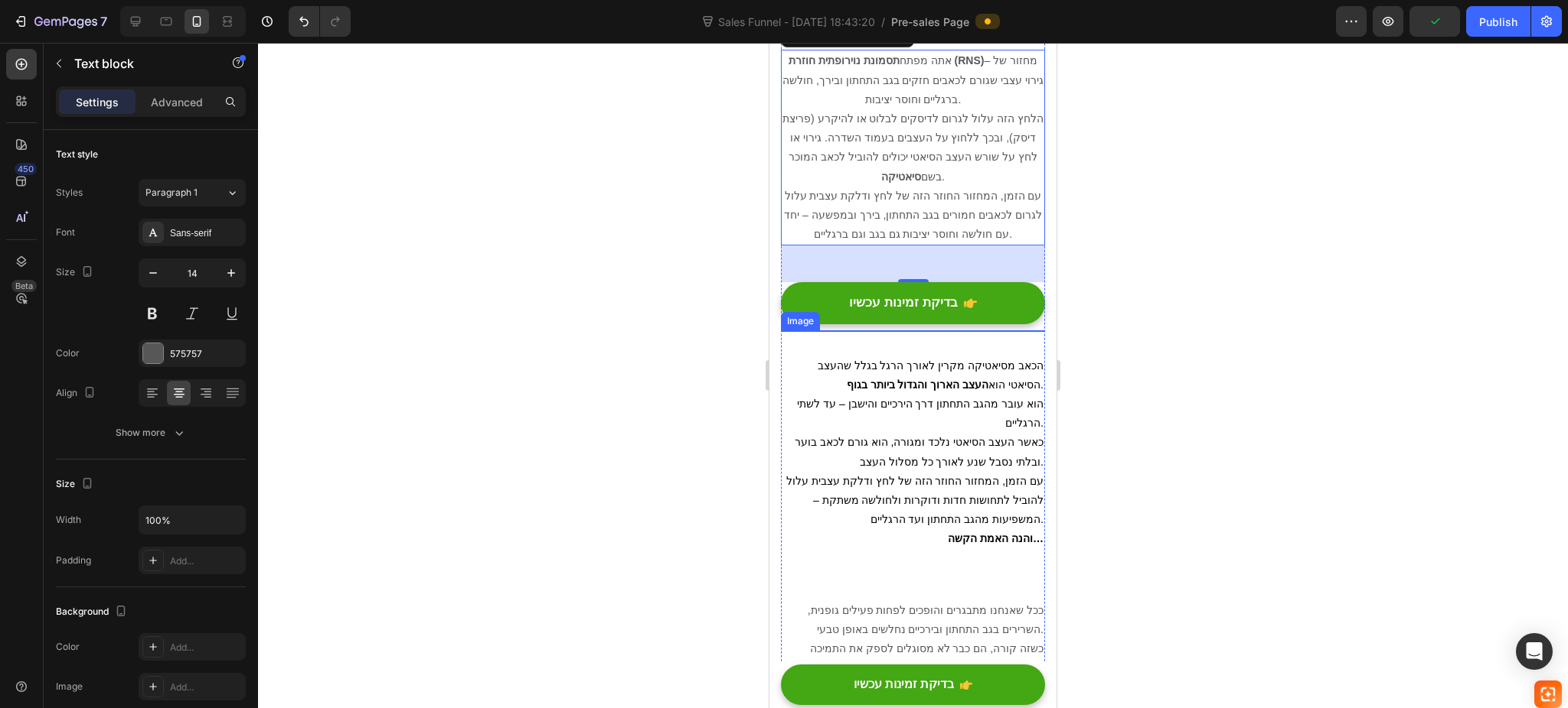
scroll to position [2651, 0]
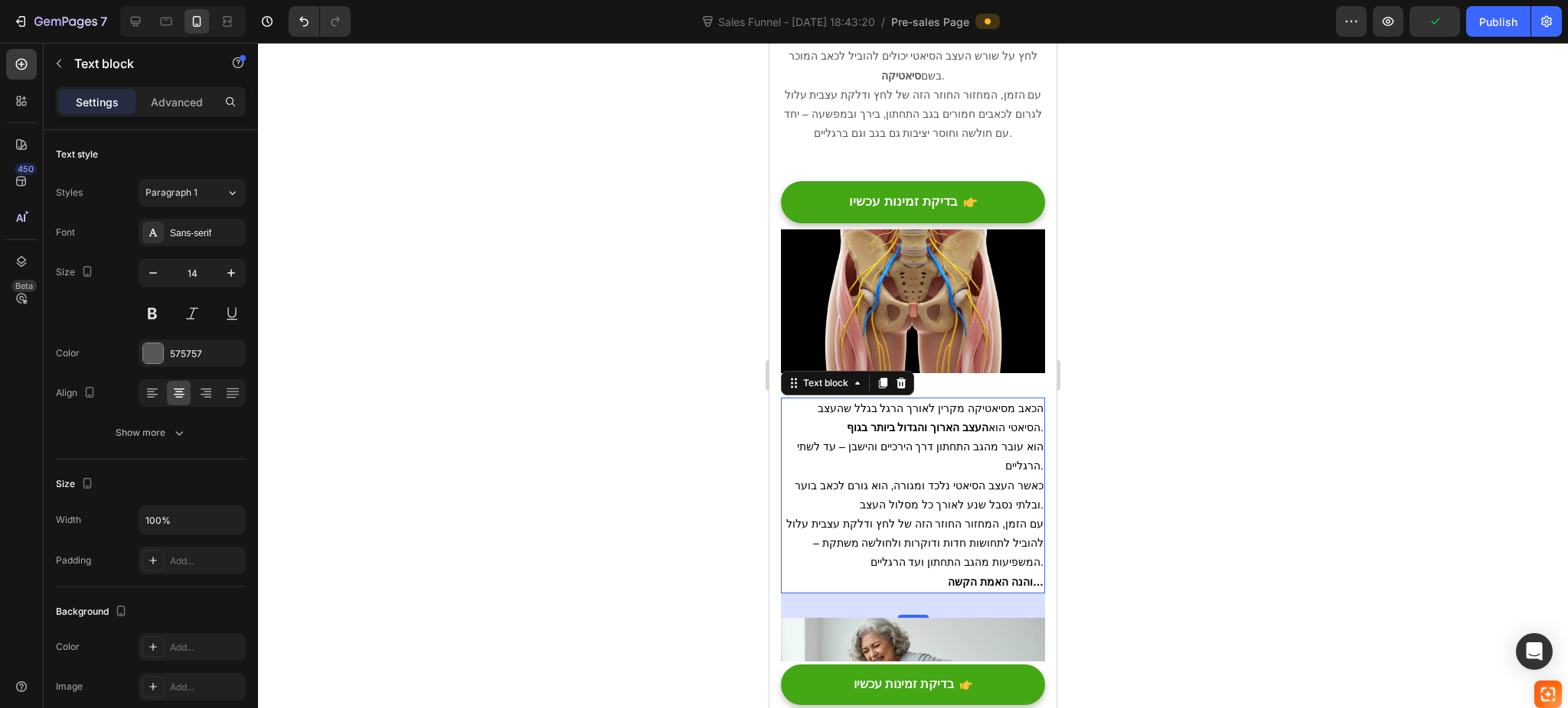
click at [874, 438] on p "הוא עובר מהגב התחתון דרך הירכיים והישבן – עד לשתי הרגליים." at bounding box center [912, 457] width 261 height 38
click at [171, 395] on icon at bounding box center [179, 393] width 15 height 15
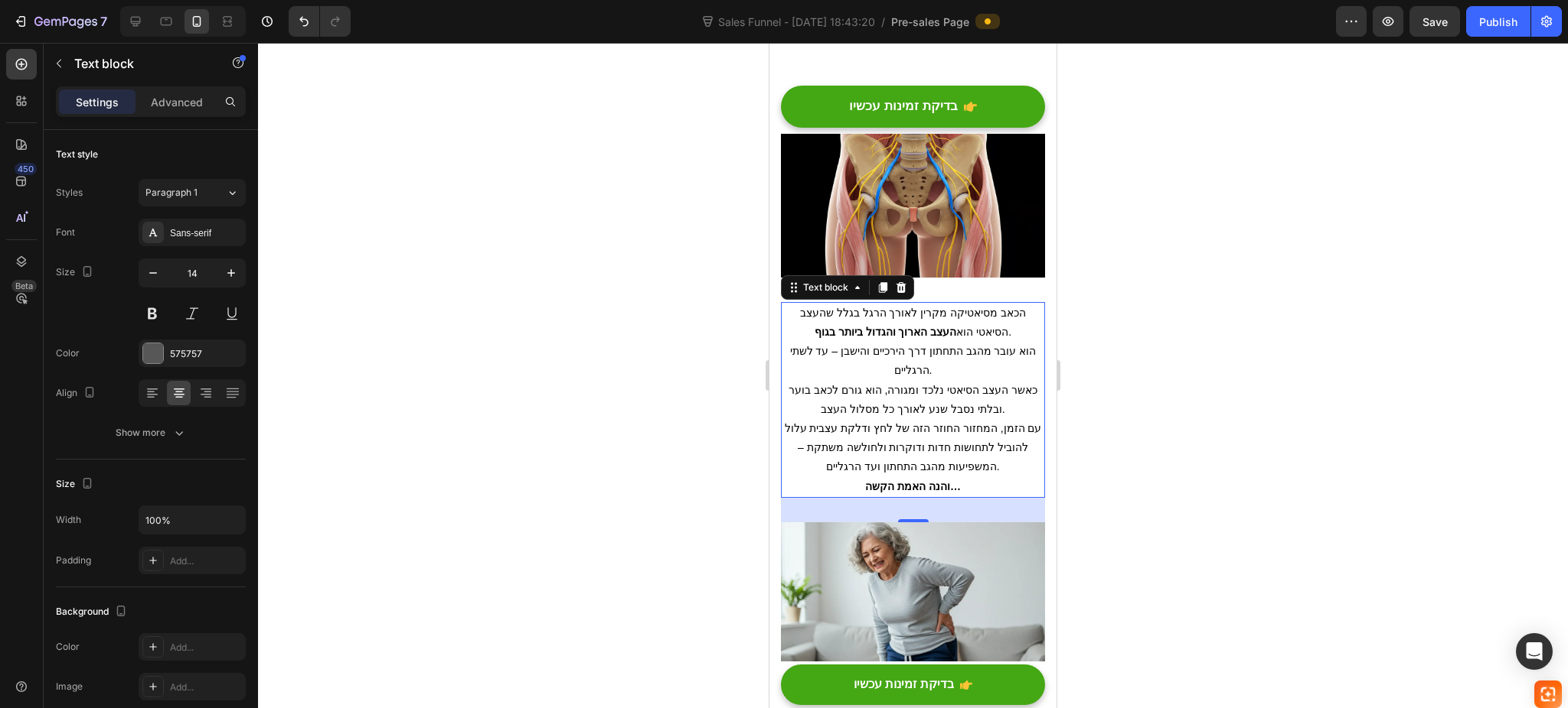
scroll to position [2958, 0]
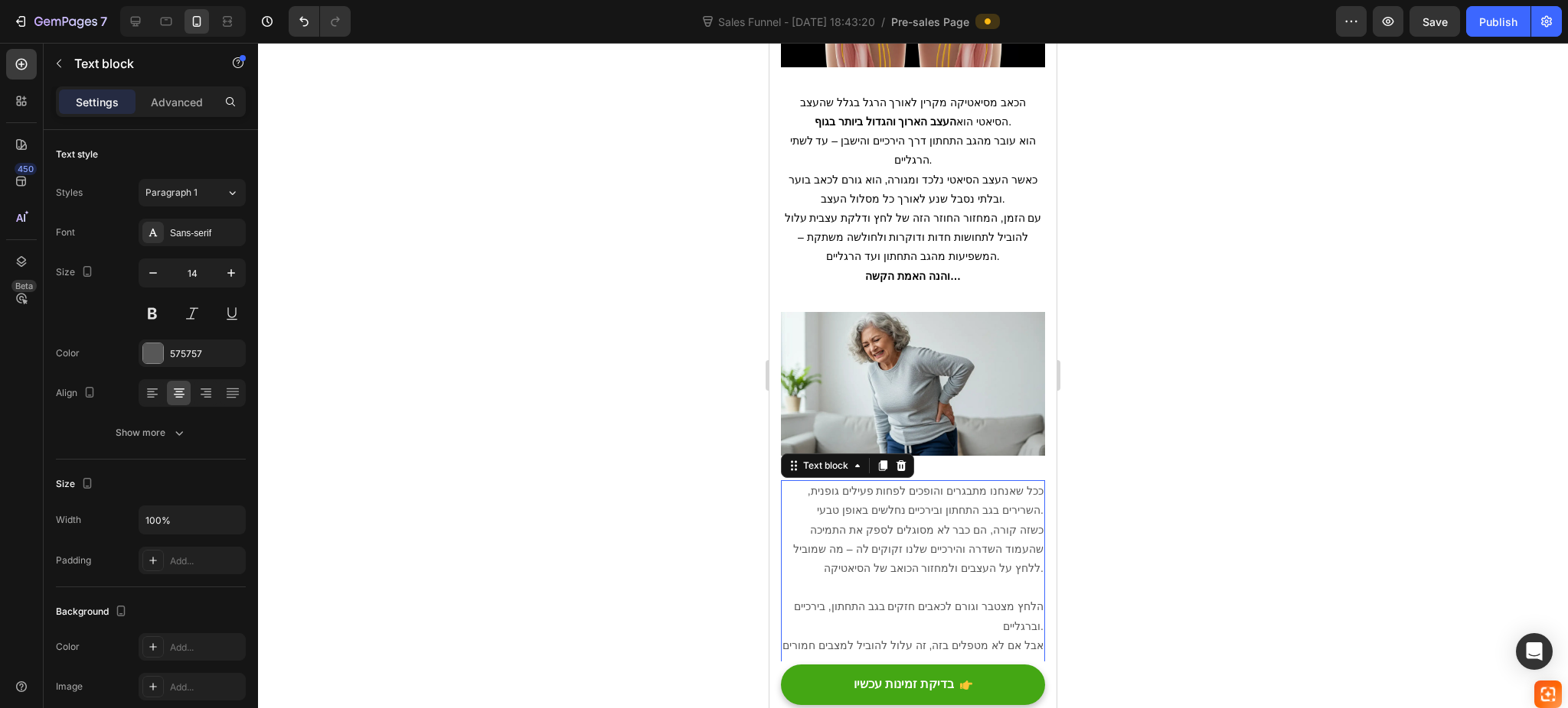
click at [922, 482] on p "ככל שאנחנו מתבגרים והופכים לפחות פעילים גופנית, השרירים בגב התחתון ובירכיים נחל…" at bounding box center [912, 500] width 261 height 38
drag, startPoint x: 178, startPoint y: 397, endPoint x: 438, endPoint y: 487, distance: 275.1
click at [178, 396] on icon at bounding box center [179, 393] width 15 height 15
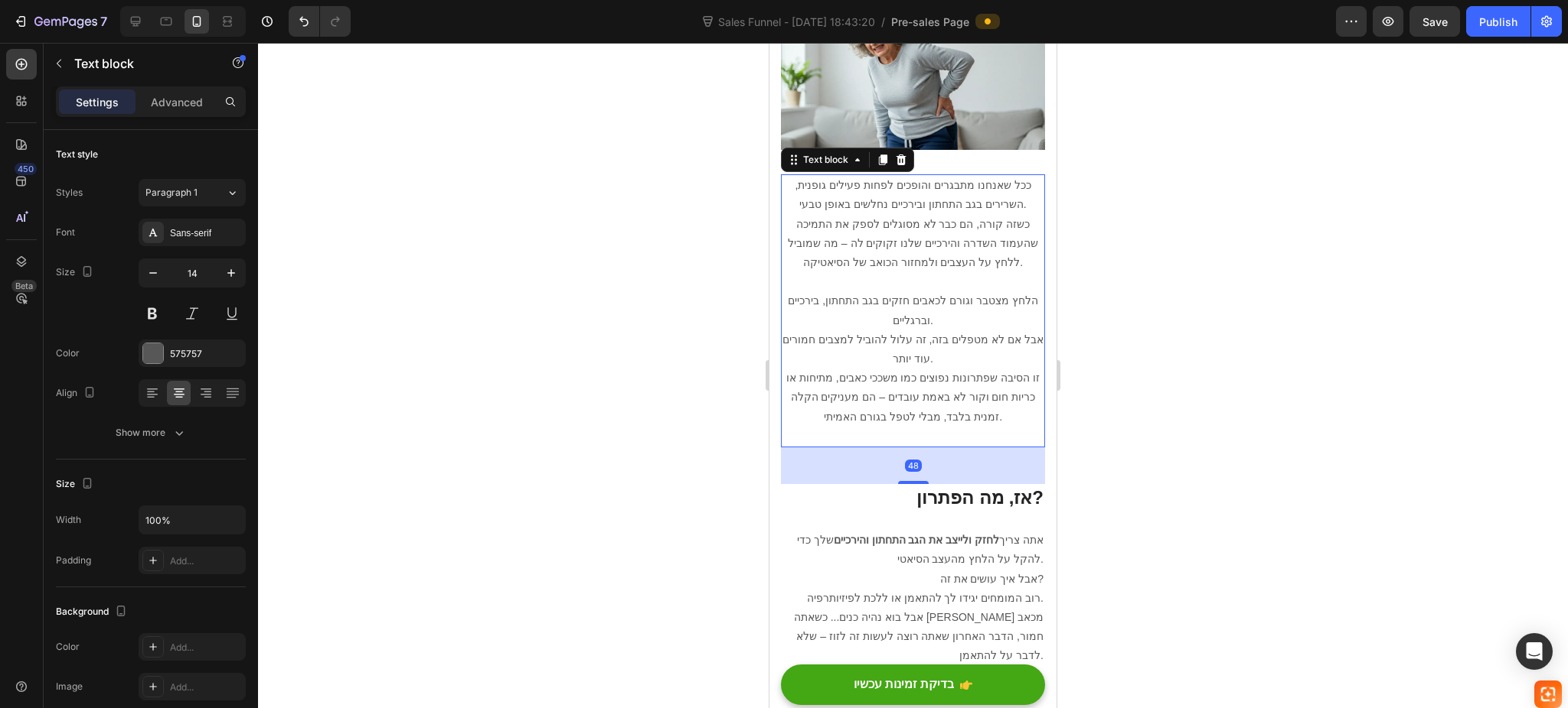
scroll to position [3467, 0]
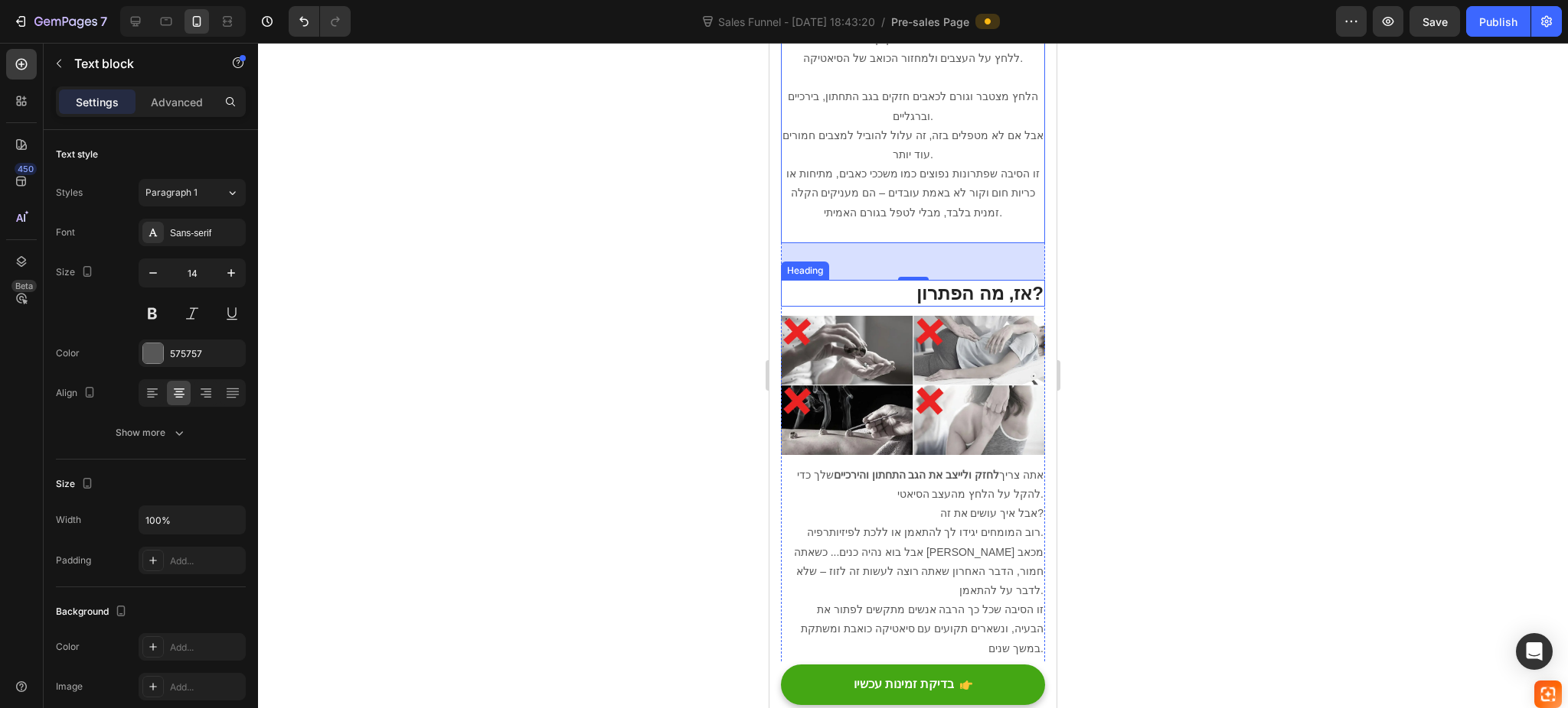
click at [983, 280] on h2 "אז, מה הפתרון?" at bounding box center [913, 294] width 264 height 27
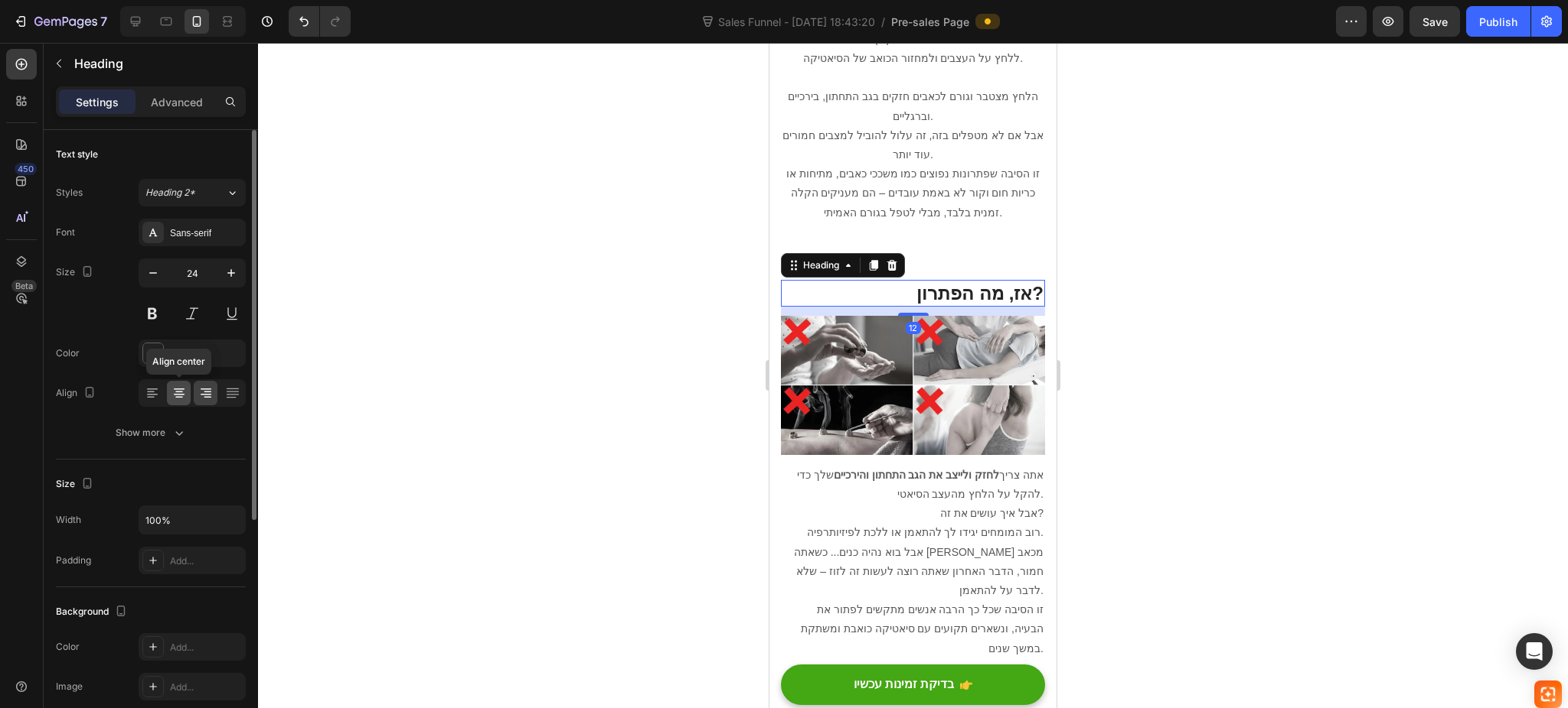
click at [173, 391] on icon at bounding box center [179, 393] width 15 height 15
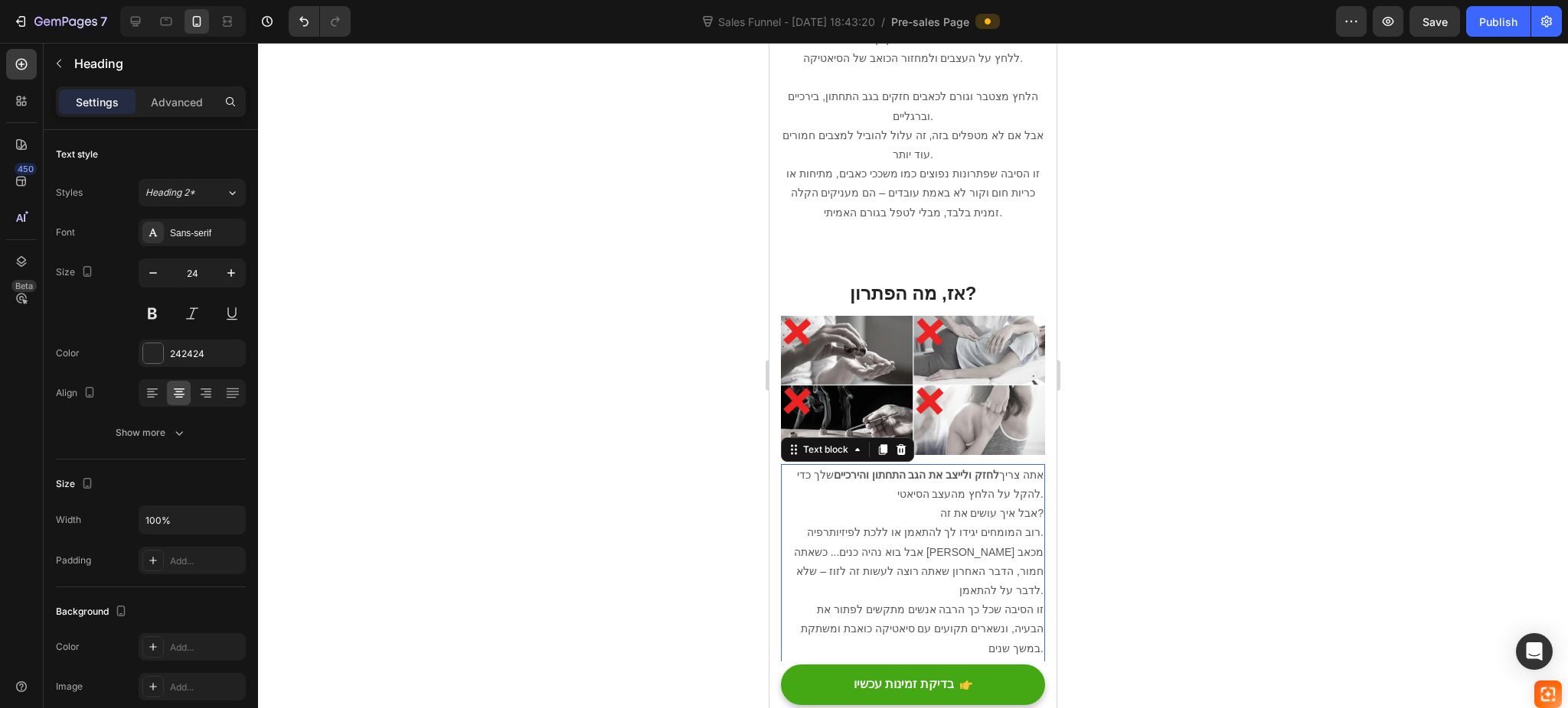
click at [925, 523] on p "רוב המומחים יגידו לך להתאמן או ללכת לפיזיותרפיה." at bounding box center [912, 532] width 261 height 19
drag, startPoint x: 178, startPoint y: 384, endPoint x: 757, endPoint y: 517, distance: 594.1
click at [189, 389] on div at bounding box center [179, 392] width 24 height 24
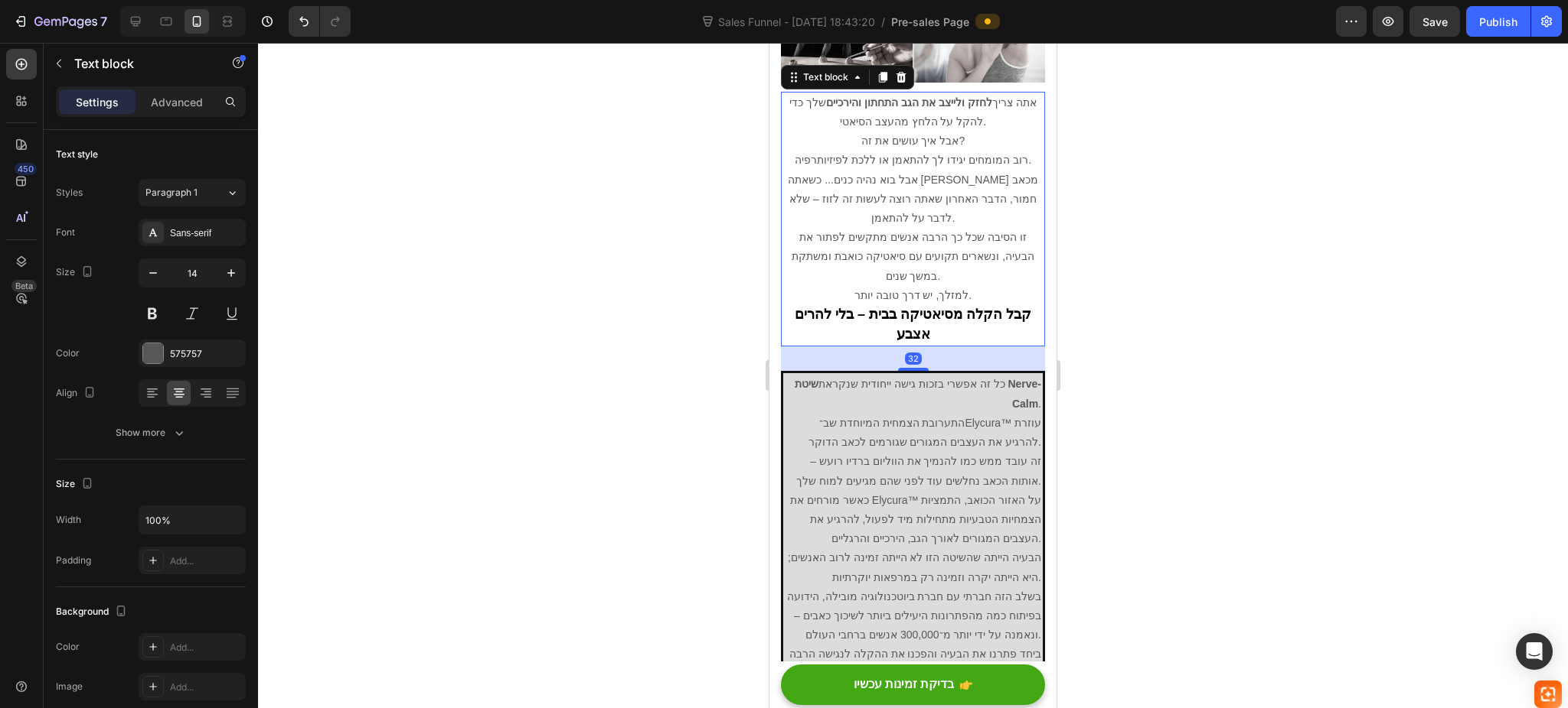
scroll to position [3875, 0]
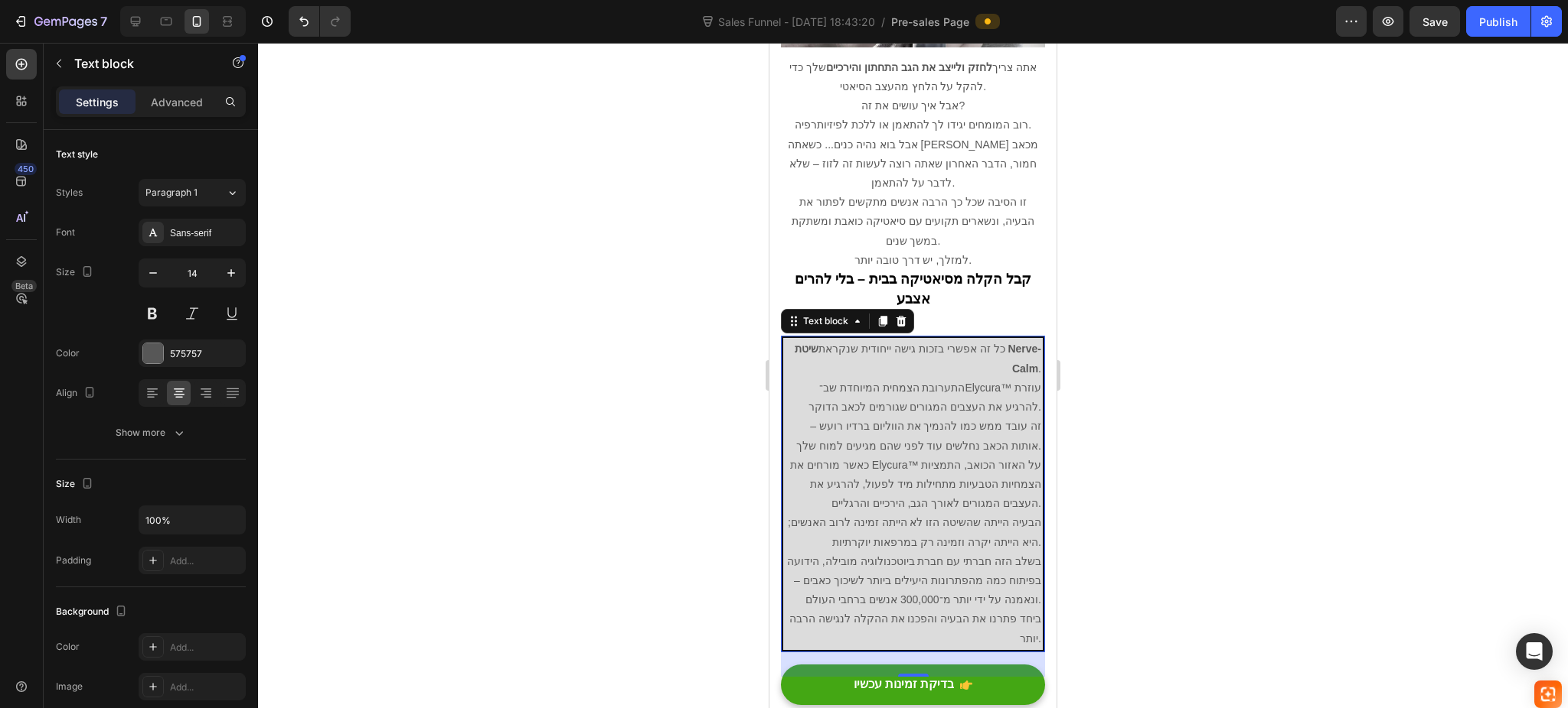
click at [952, 513] on p "הבעיה הייתה שהשיטה הזו לא הייתה זמינה לרוב האנשים; היא הייתה יקרה וזמינה רק במר…" at bounding box center [913, 532] width 257 height 38
click at [184, 391] on icon at bounding box center [179, 393] width 15 height 15
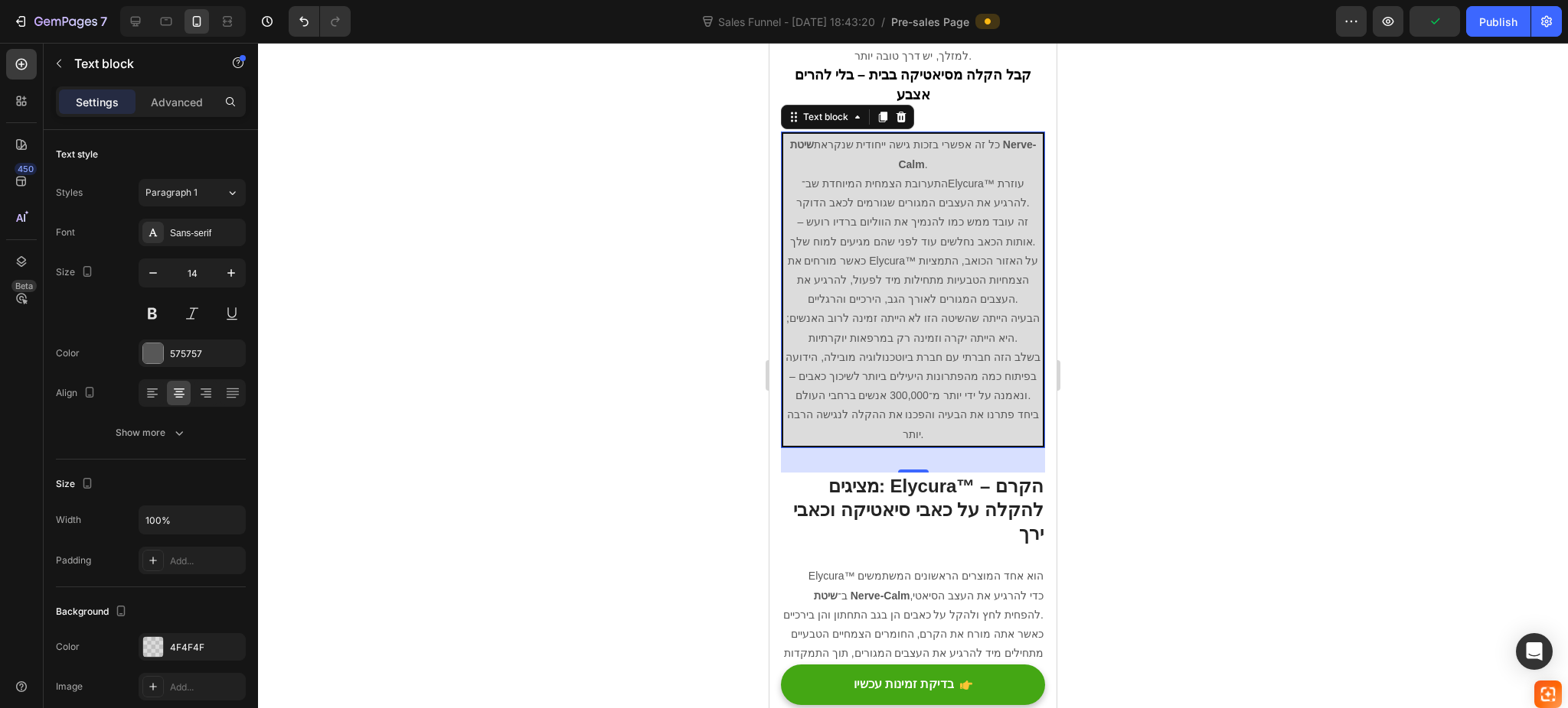
scroll to position [4181, 0]
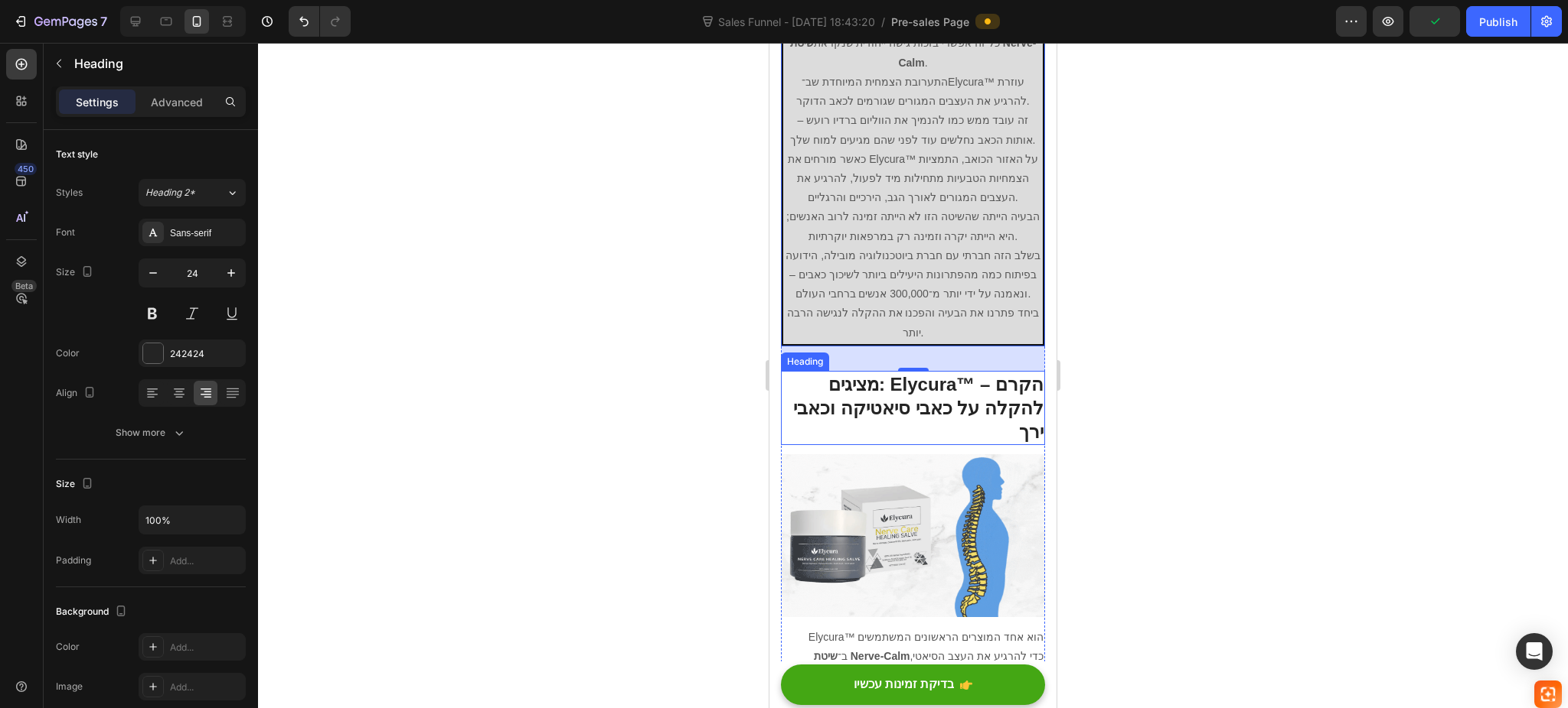
click at [915, 374] on strong "מציגים: Elycura™ – הקרם להקלה על כאבי סיאטיקה וכאבי ירך" at bounding box center [918, 408] width 250 height 68
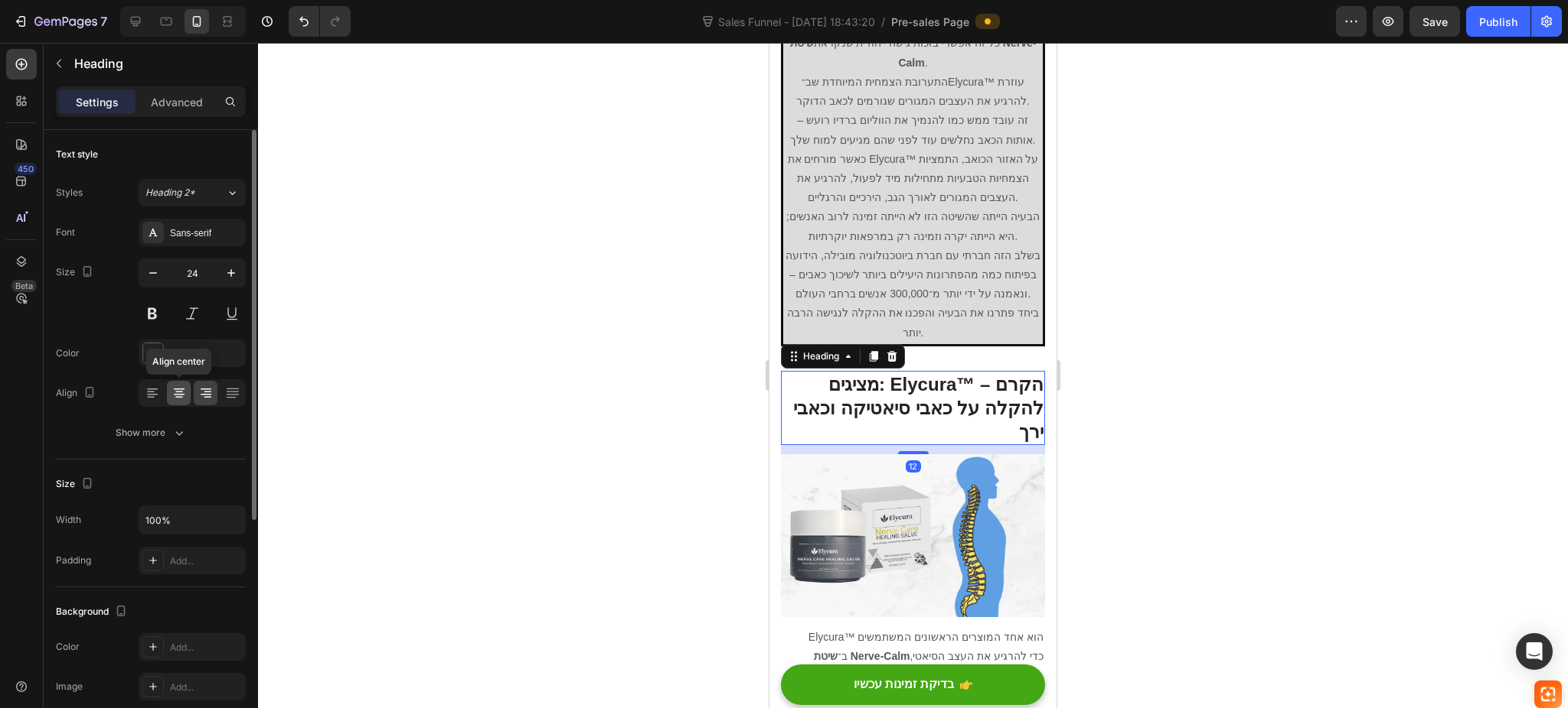
click at [176, 392] on icon at bounding box center [179, 393] width 15 height 15
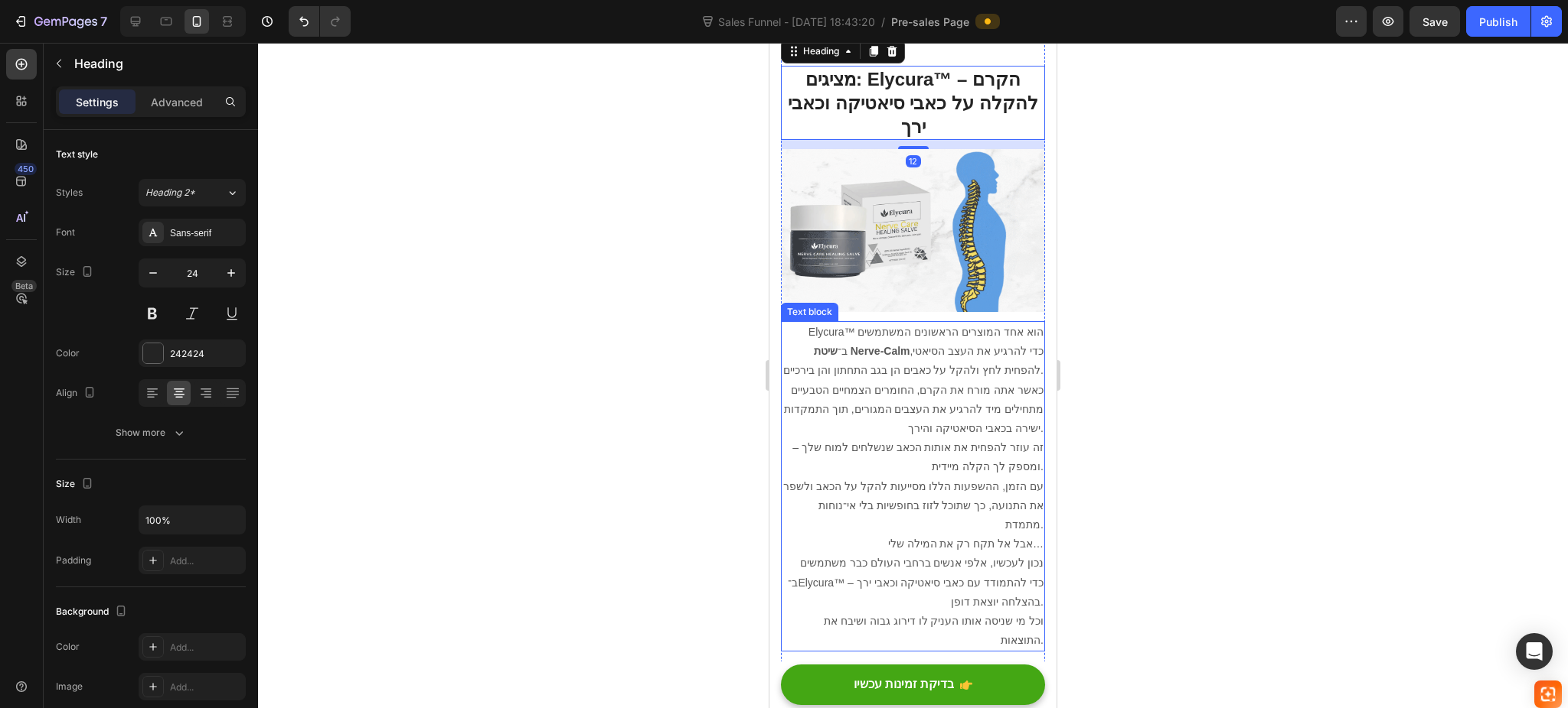
scroll to position [4488, 0]
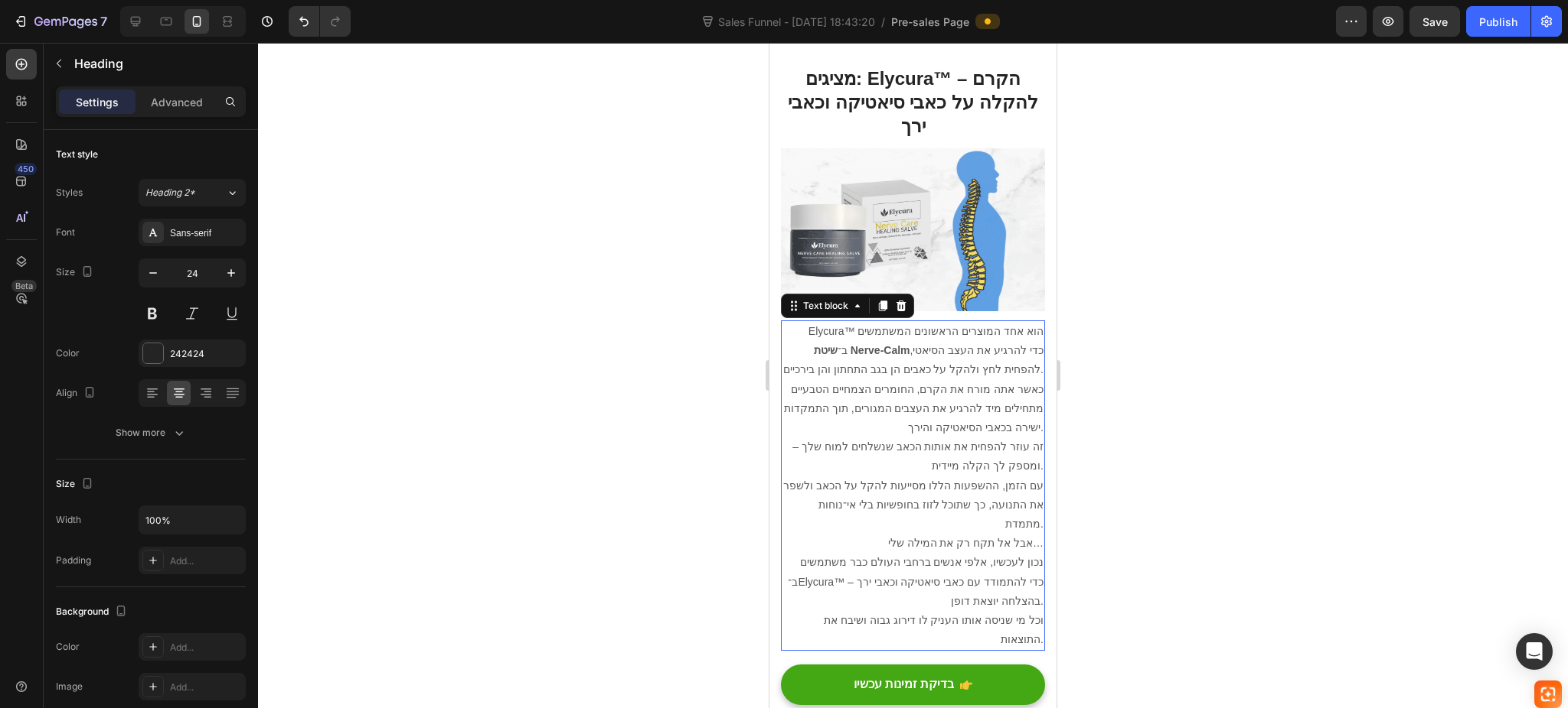
drag, startPoint x: 859, startPoint y: 442, endPoint x: 1522, endPoint y: 482, distance: 664.2
click at [859, 477] on p "עם הזמן, ההשפעות הללו מסייעות להקל על הכאב ולשפר את התנועה, כך שתוכל לזוז בחופש…" at bounding box center [912, 505] width 261 height 58
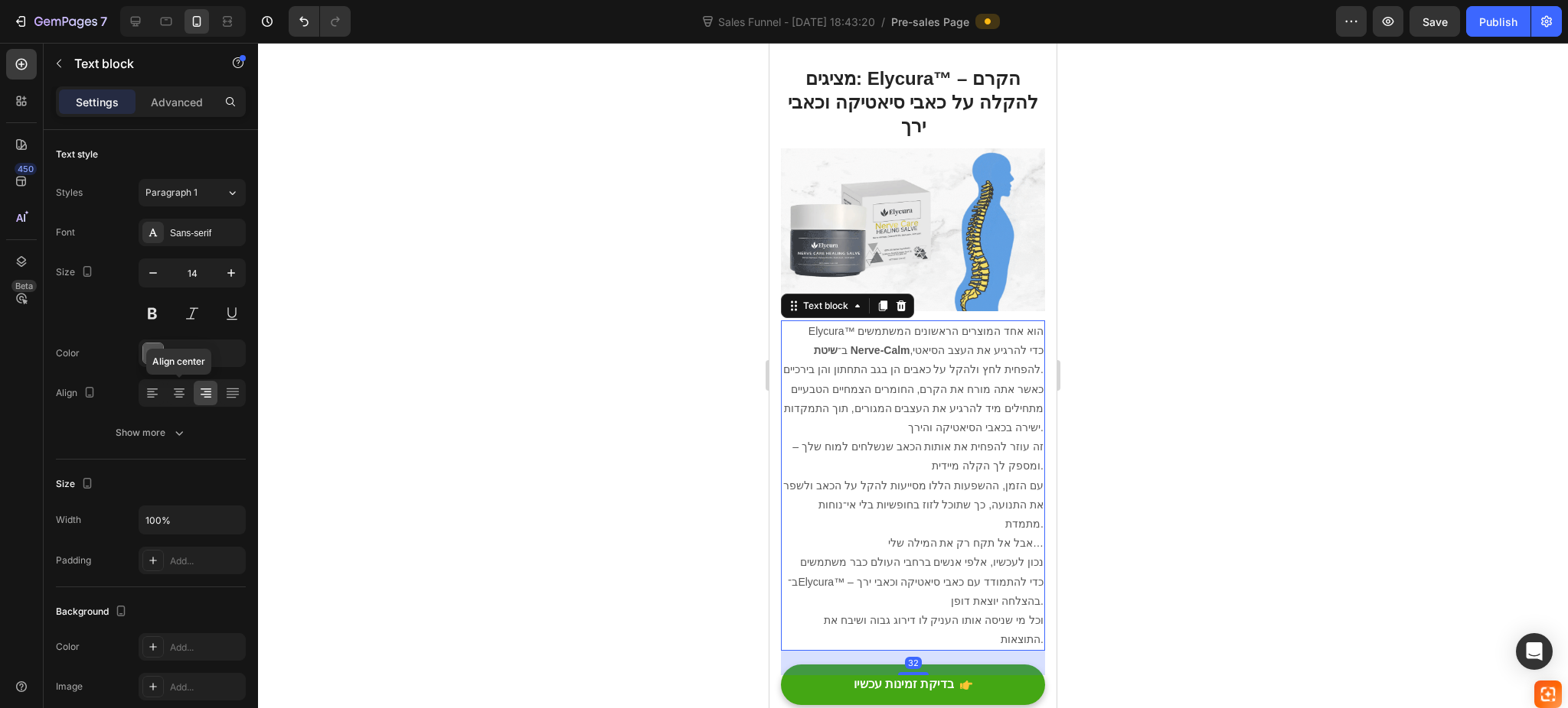
click at [179, 395] on icon at bounding box center [179, 395] width 11 height 2
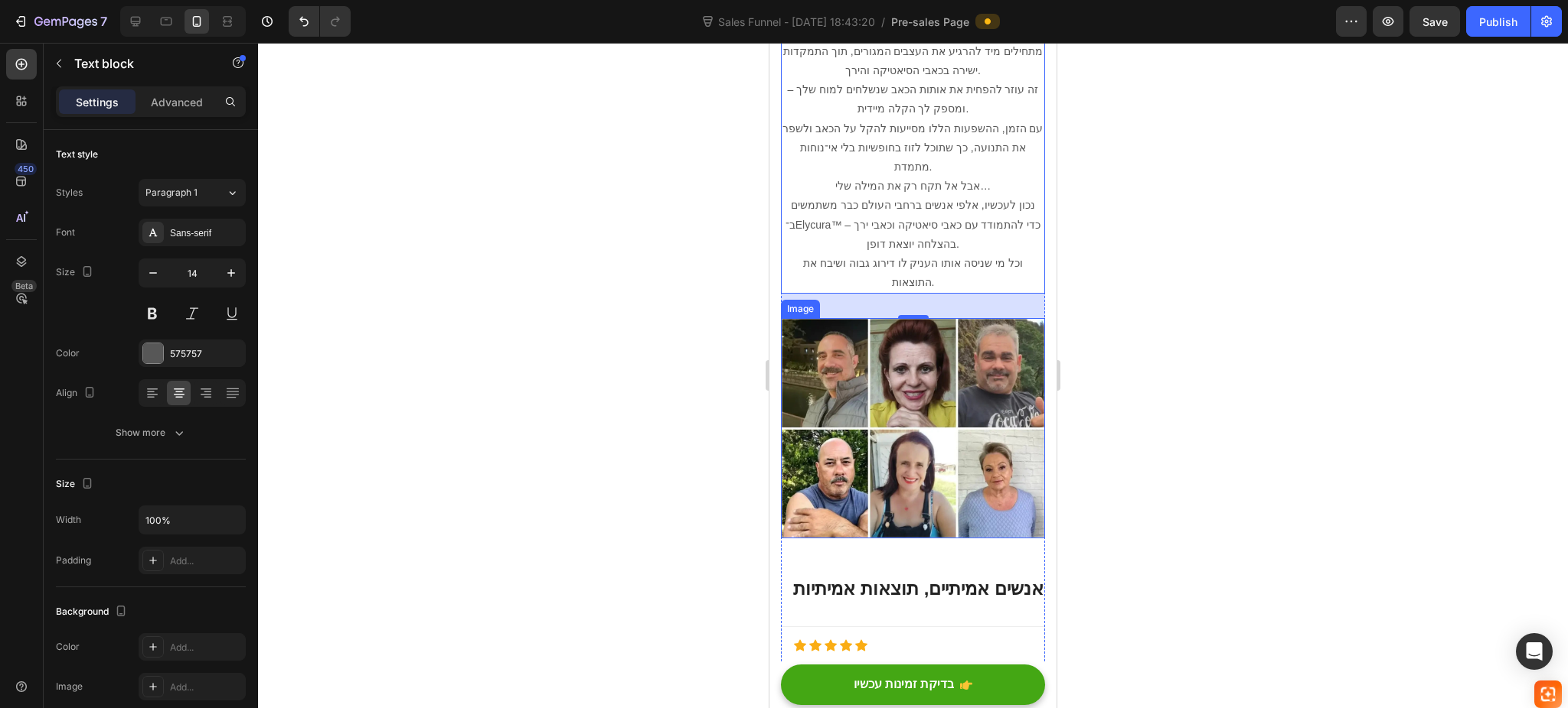
scroll to position [4997, 0]
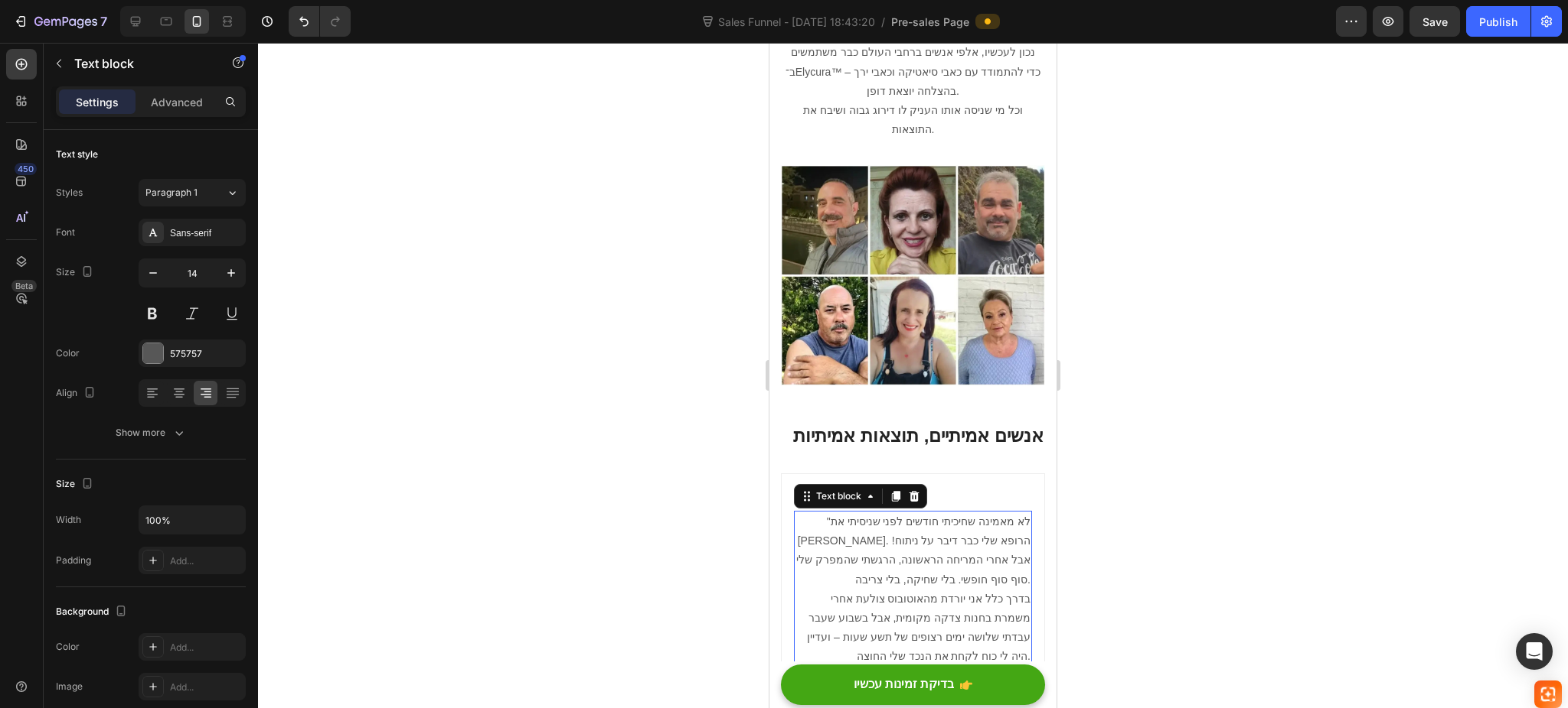
drag, startPoint x: 915, startPoint y: 467, endPoint x: 1078, endPoint y: 475, distance: 163.2
click at [915, 512] on p ""לא מאמינה שחיכיתי חודשים לפני שניסיתי את Elycura. הרופא שלי כבר דיבר על ניתוח!…" at bounding box center [913, 551] width 235 height 78
drag, startPoint x: 185, startPoint y: 389, endPoint x: 753, endPoint y: 556, distance: 592.0
click at [187, 389] on div at bounding box center [179, 392] width 24 height 24
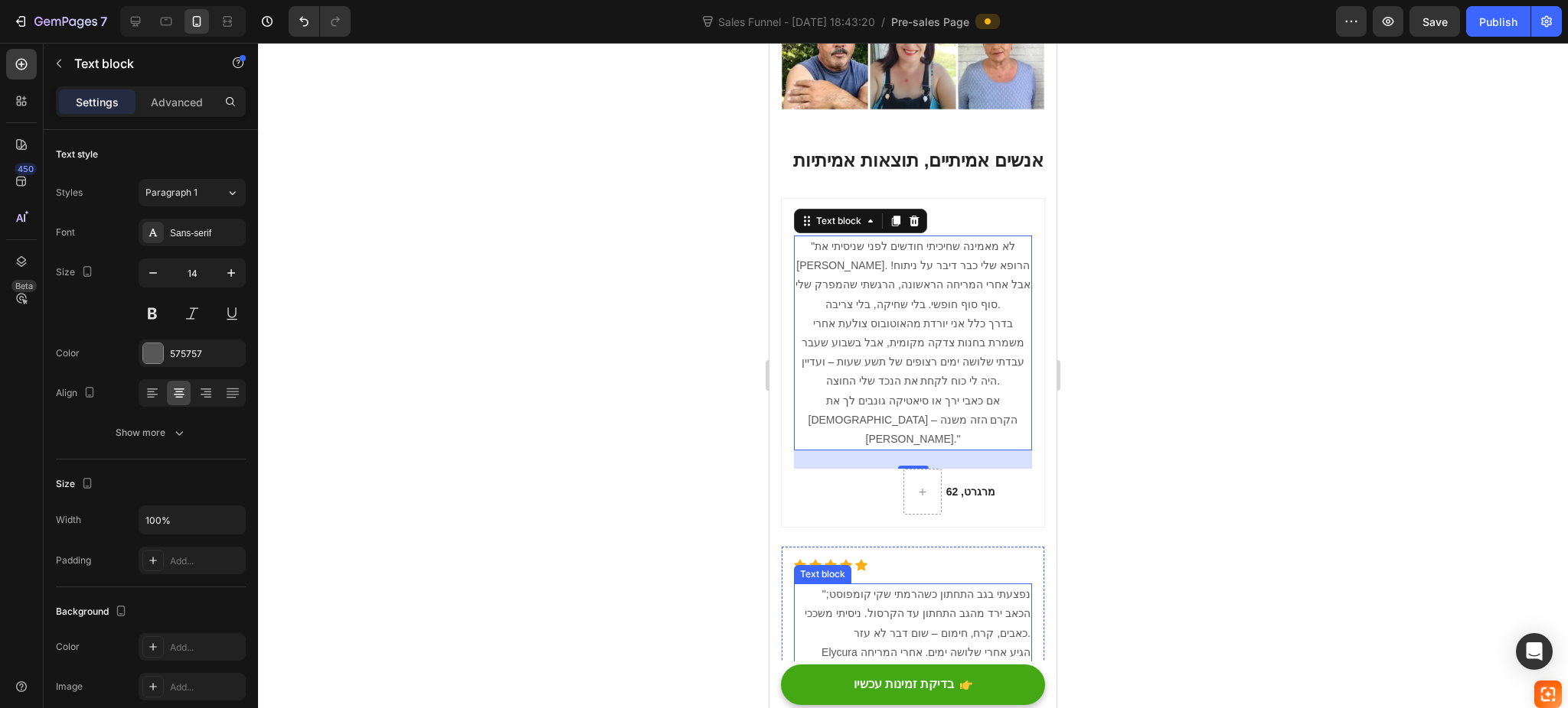
scroll to position [5304, 0]
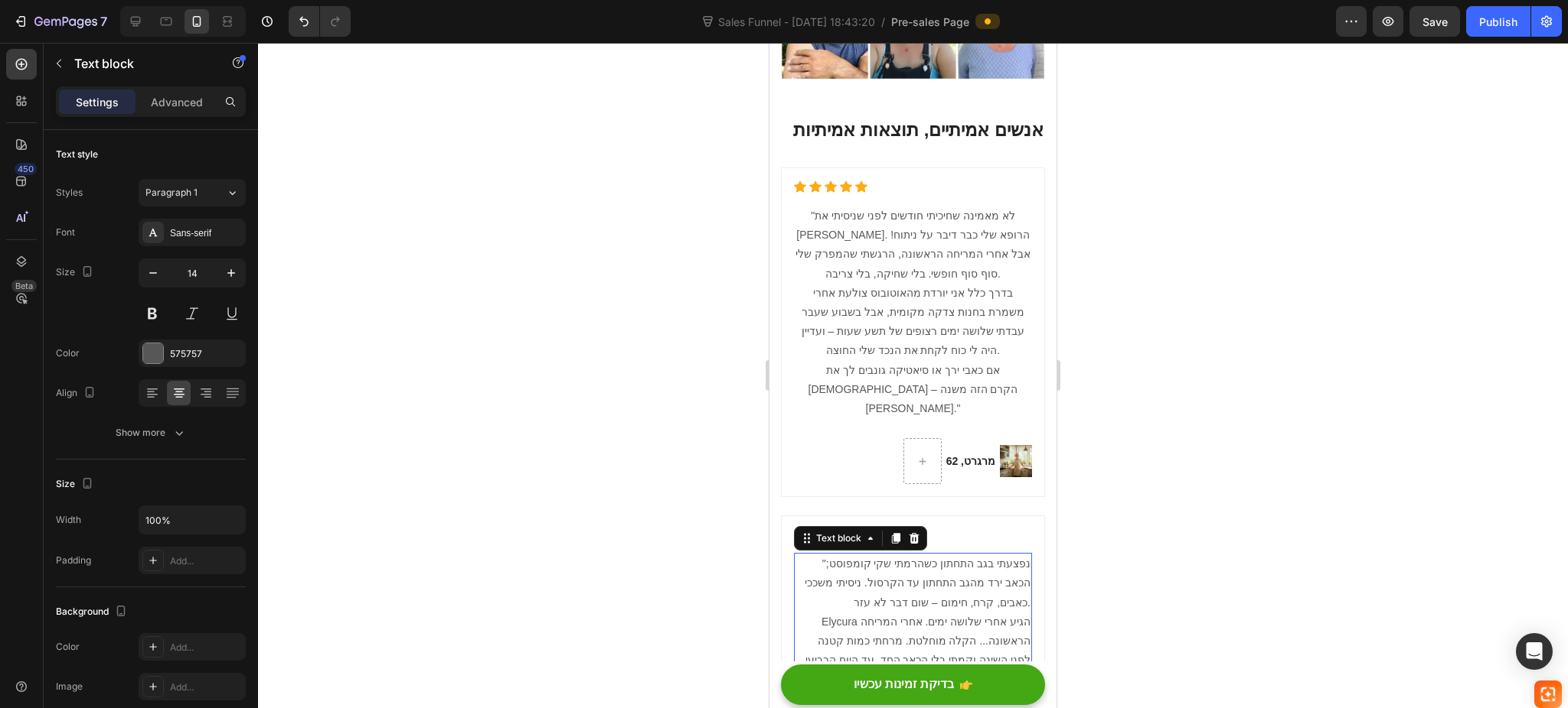
click at [948, 554] on p ""נפצעתי בגב התחתון כשהרמתי שקי קומפוסט; הכאב ירד מהגב התחתון עד הקרסול. ניסיתי …" at bounding box center [913, 583] width 235 height 58
click at [186, 391] on icon at bounding box center [179, 393] width 15 height 15
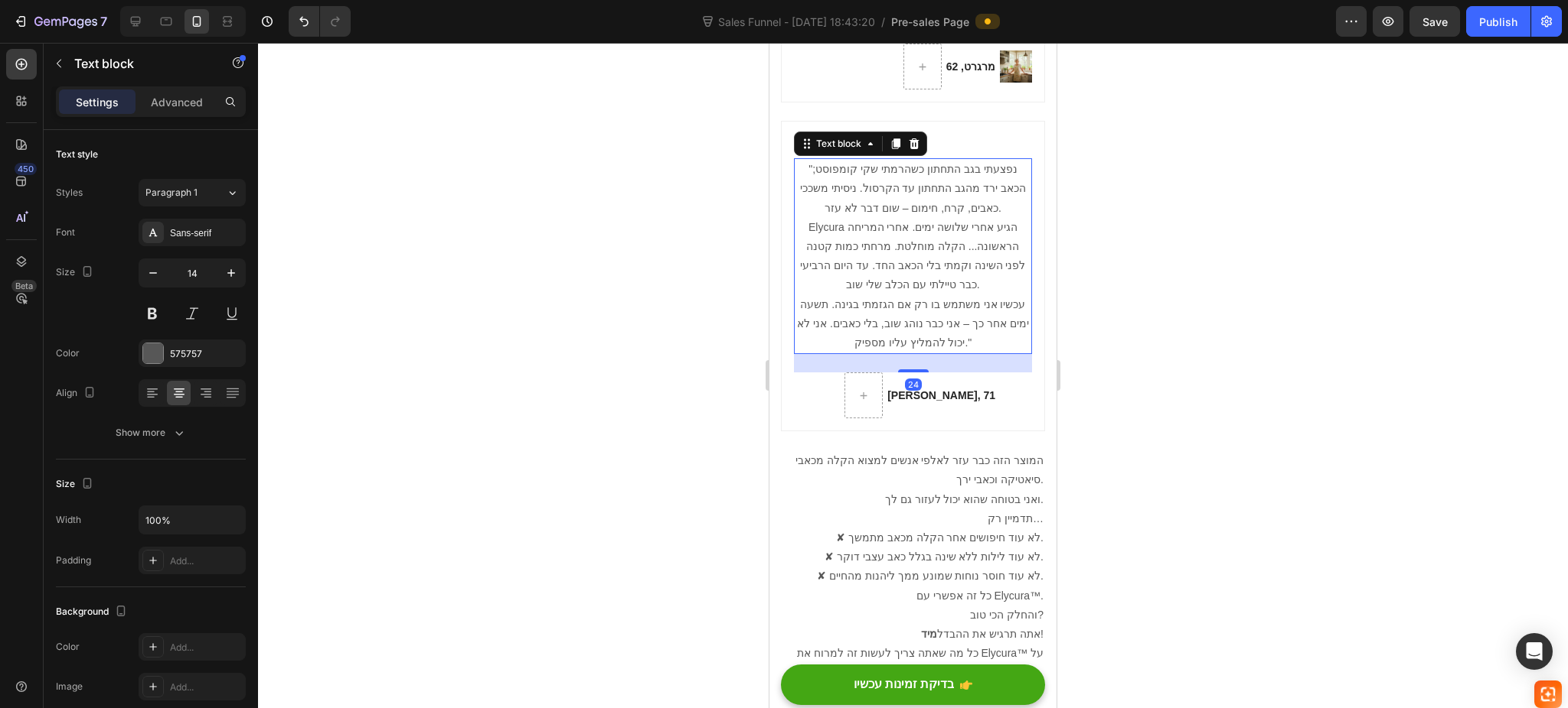
scroll to position [5711, 0]
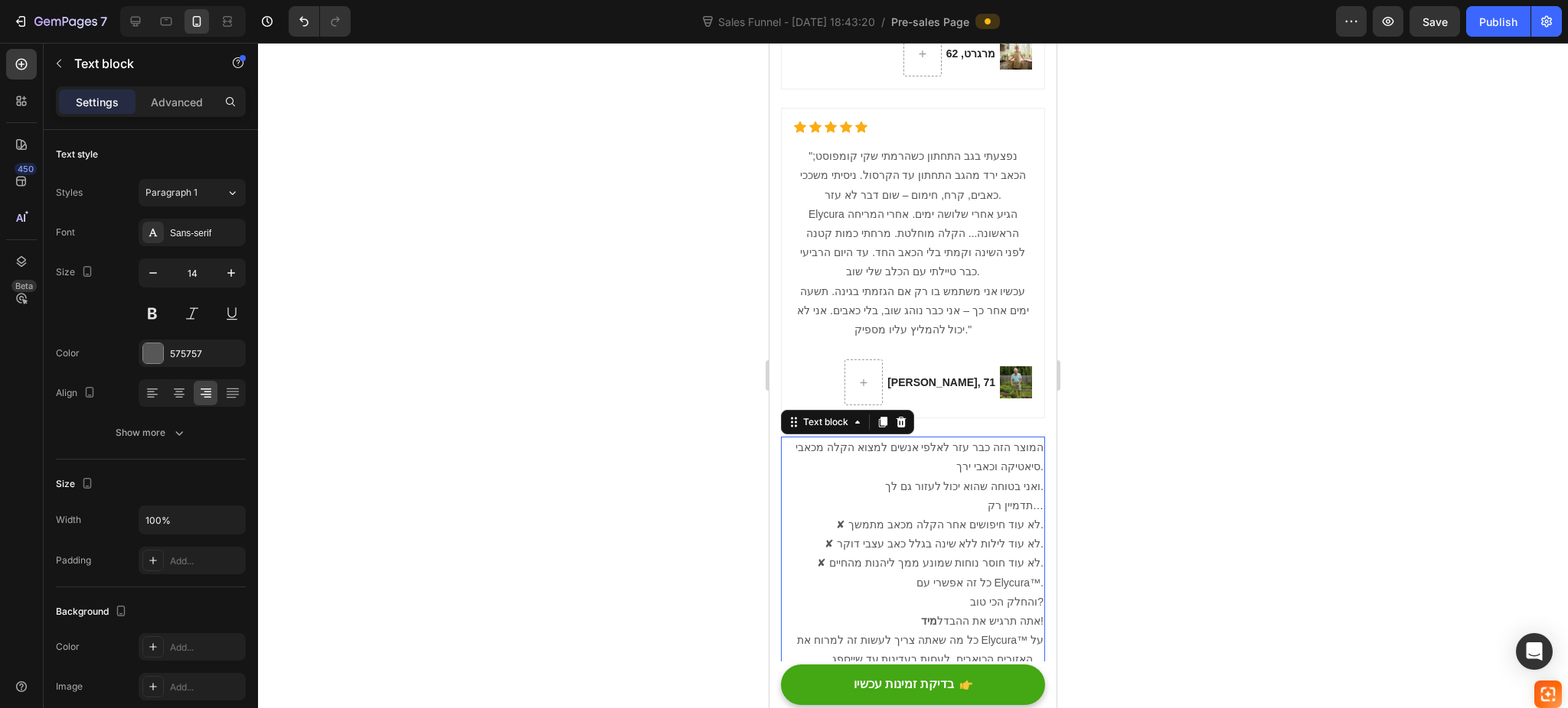
click at [875, 612] on p "אתה תרגיש את ההבדל מיד !" at bounding box center [912, 621] width 261 height 19
click at [186, 390] on icon at bounding box center [179, 393] width 15 height 15
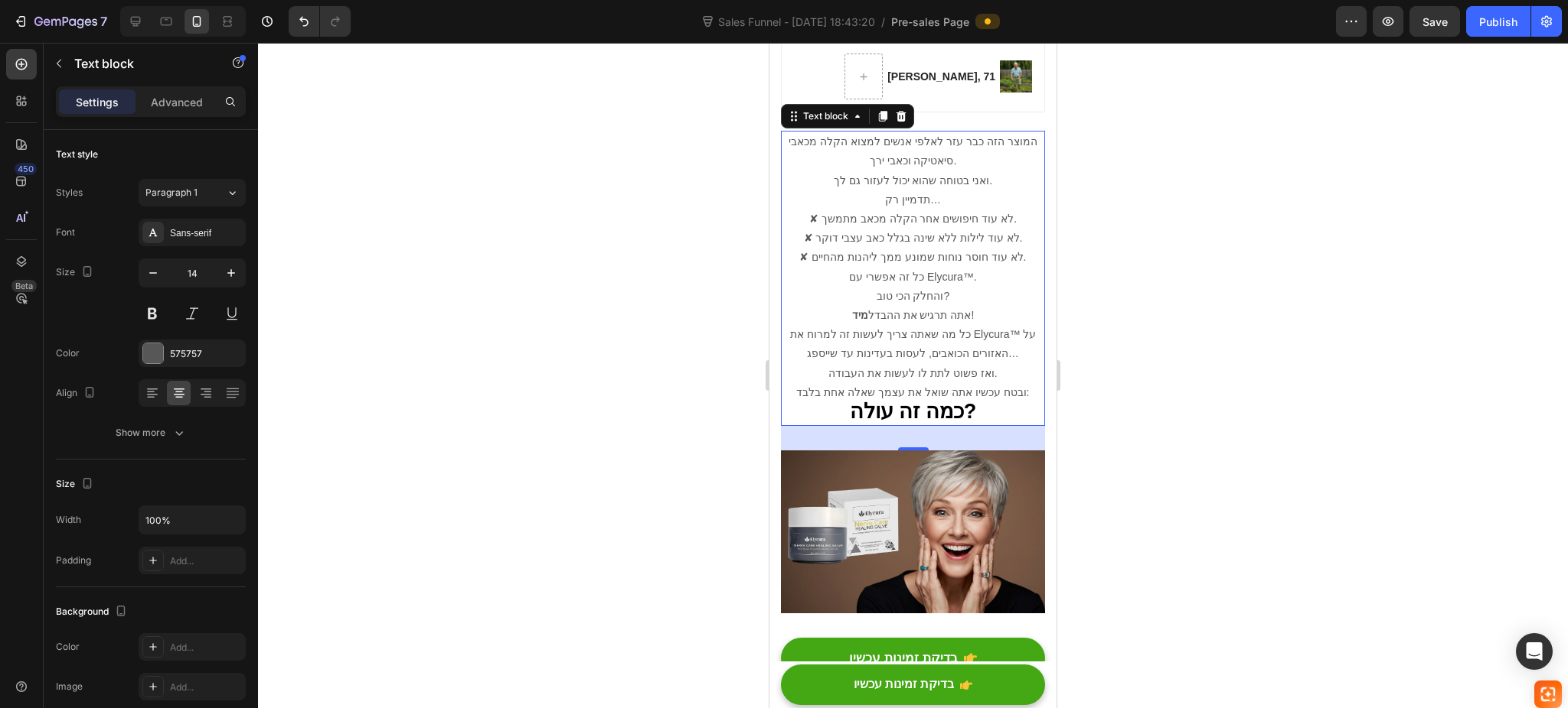
scroll to position [6222, 0]
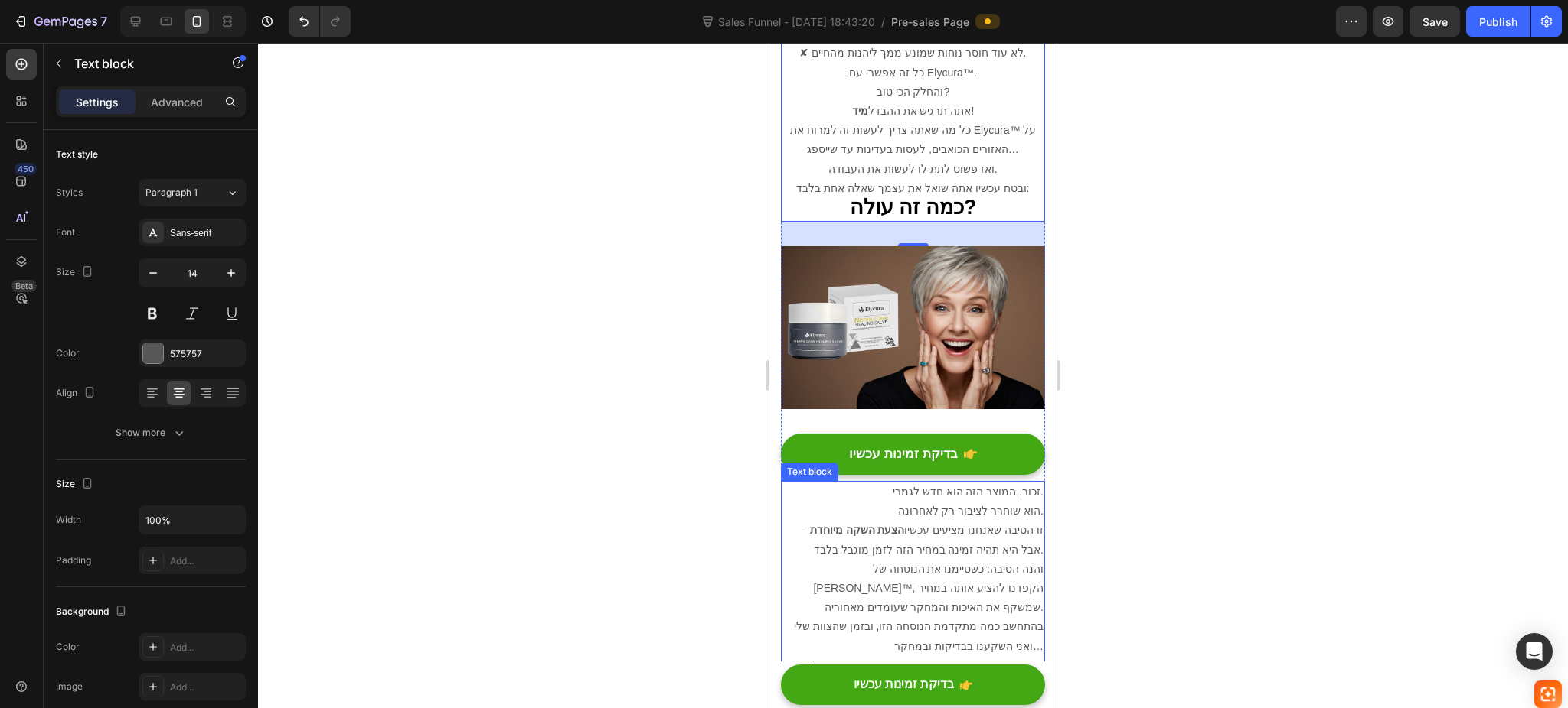
click at [925, 560] on p "והנה הסיבה: כשסיימנו את הנוסחה של Elycura™, הקפדנו להציע אותה במחיר שמשקף את הא…" at bounding box center [912, 589] width 261 height 58
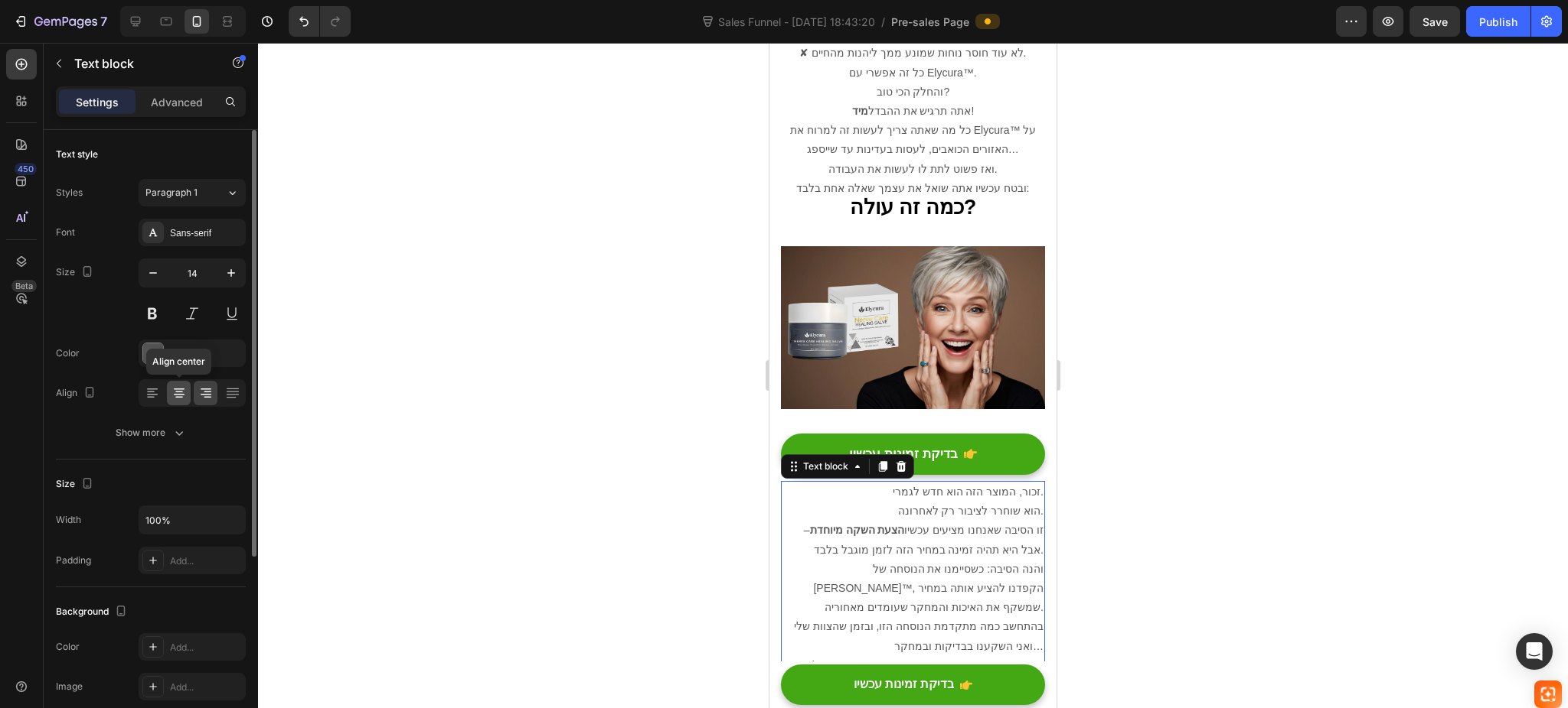
click at [187, 397] on div at bounding box center [179, 392] width 24 height 24
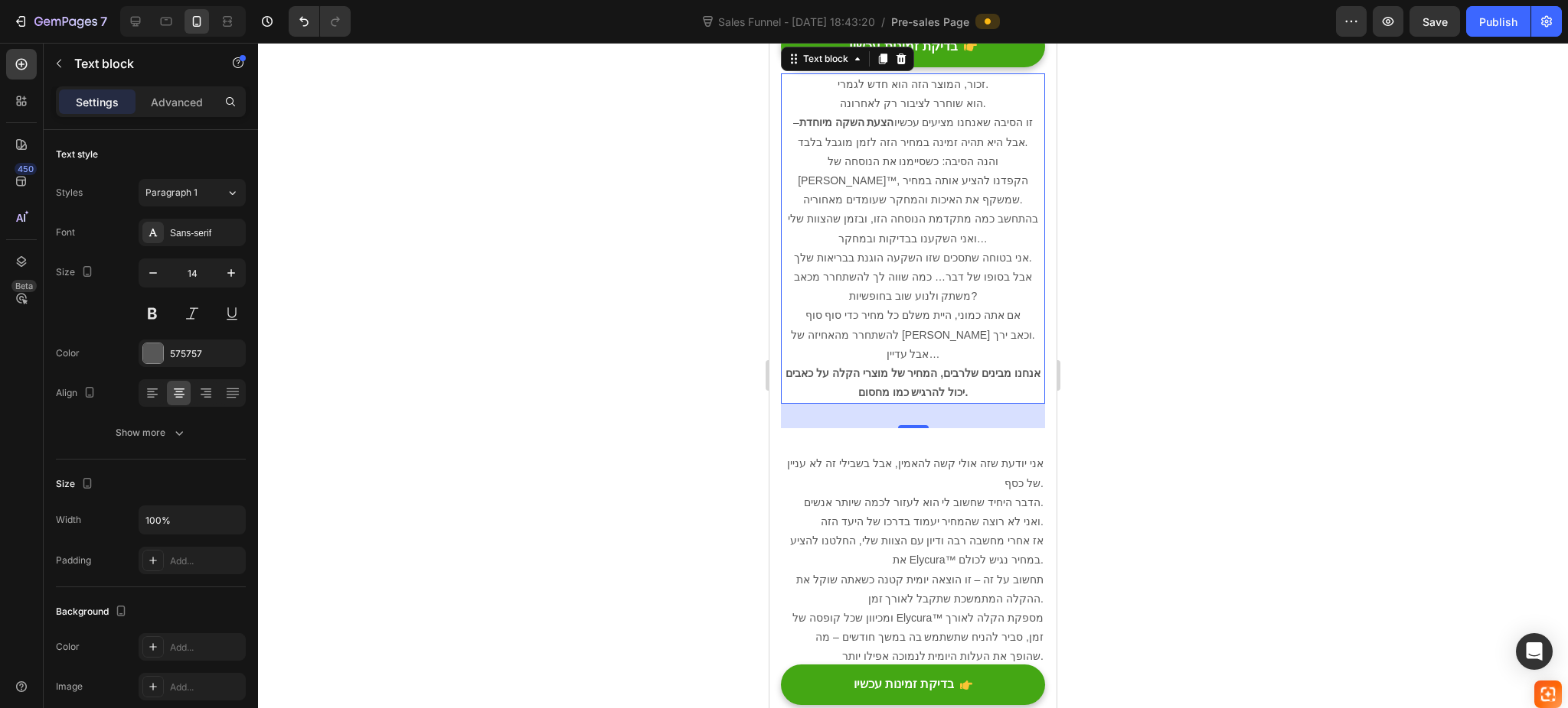
scroll to position [6731, 0]
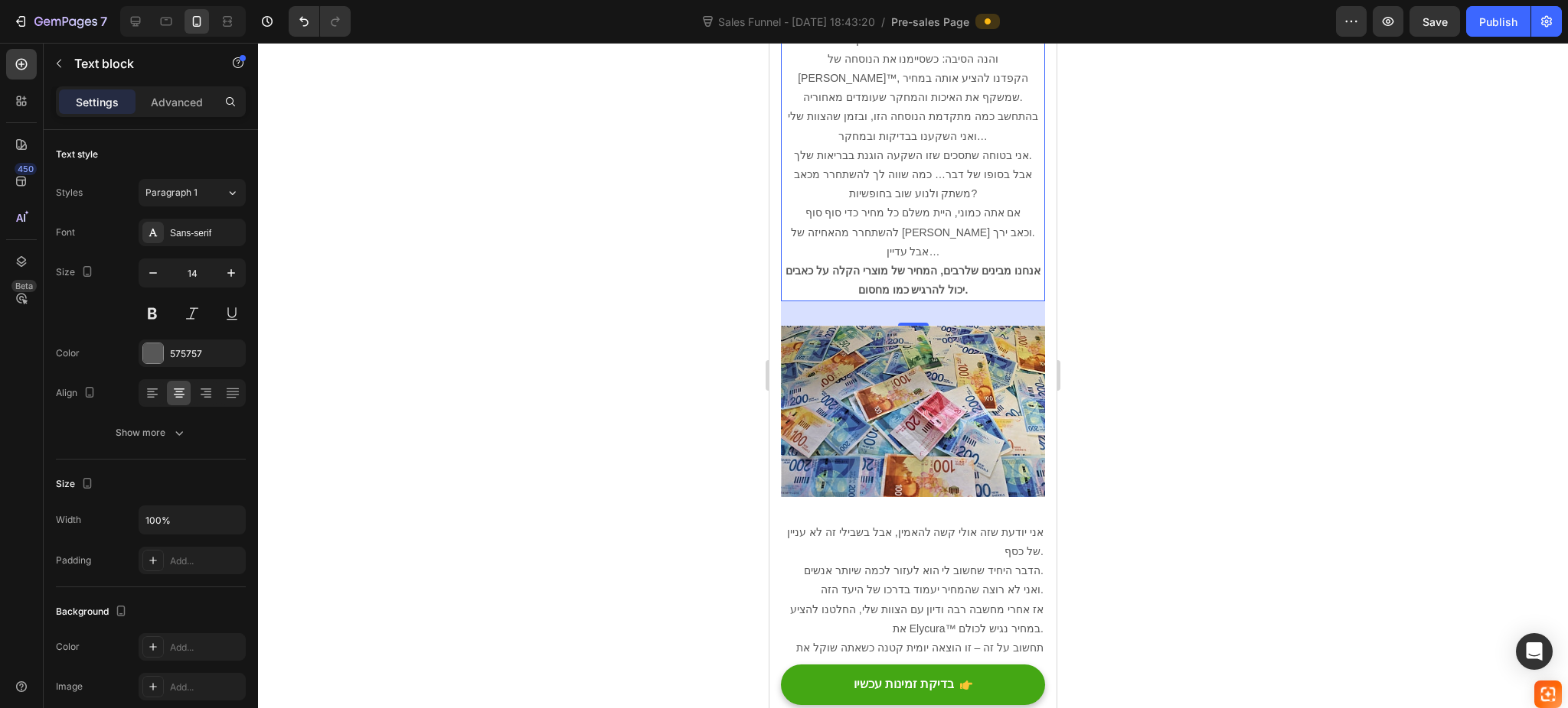
click at [897, 639] on p "תחשוב על זה – זו הוצאה יומית קטנה כשאתה שוקל את ההקלה המתמשכת שתקבל לאורך זמן." at bounding box center [912, 657] width 261 height 38
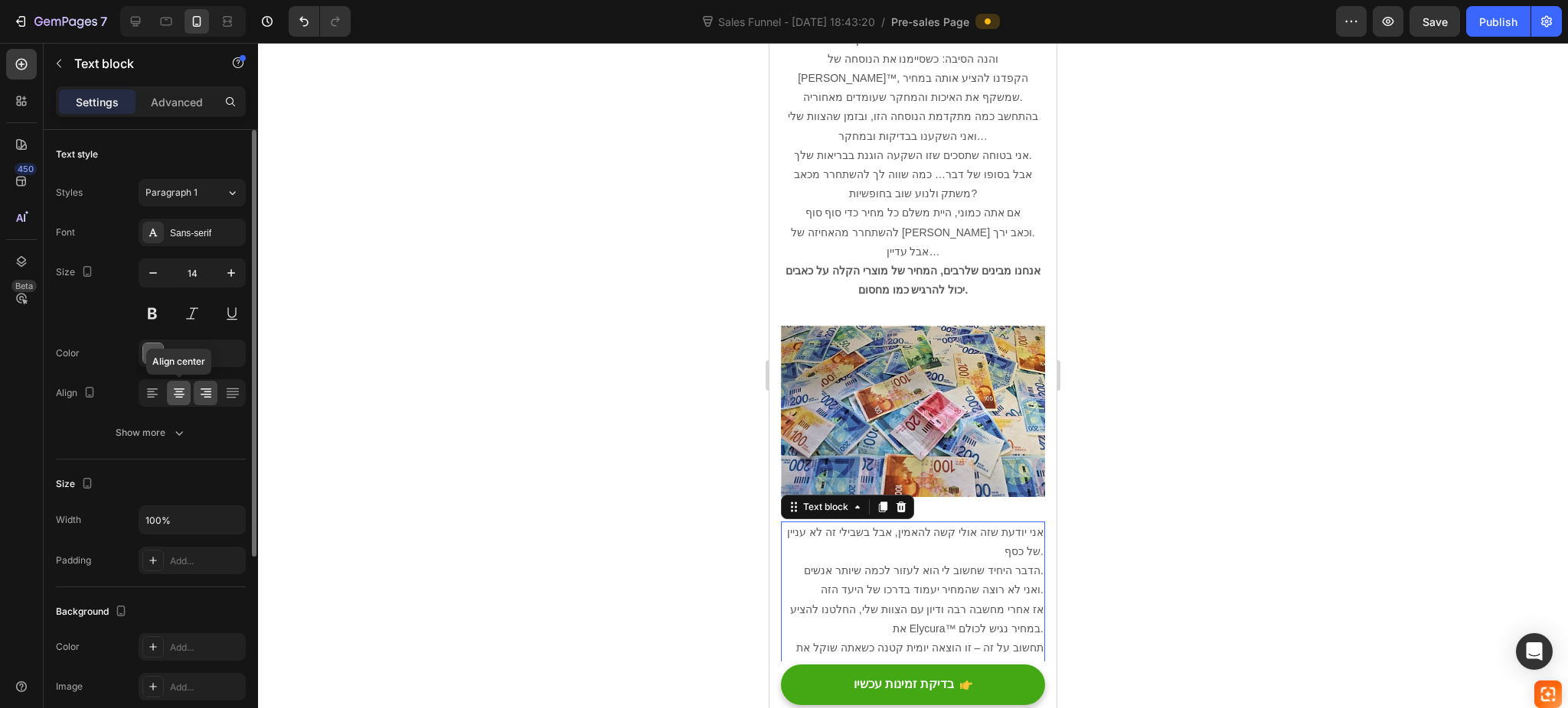
click at [178, 388] on icon at bounding box center [179, 393] width 15 height 15
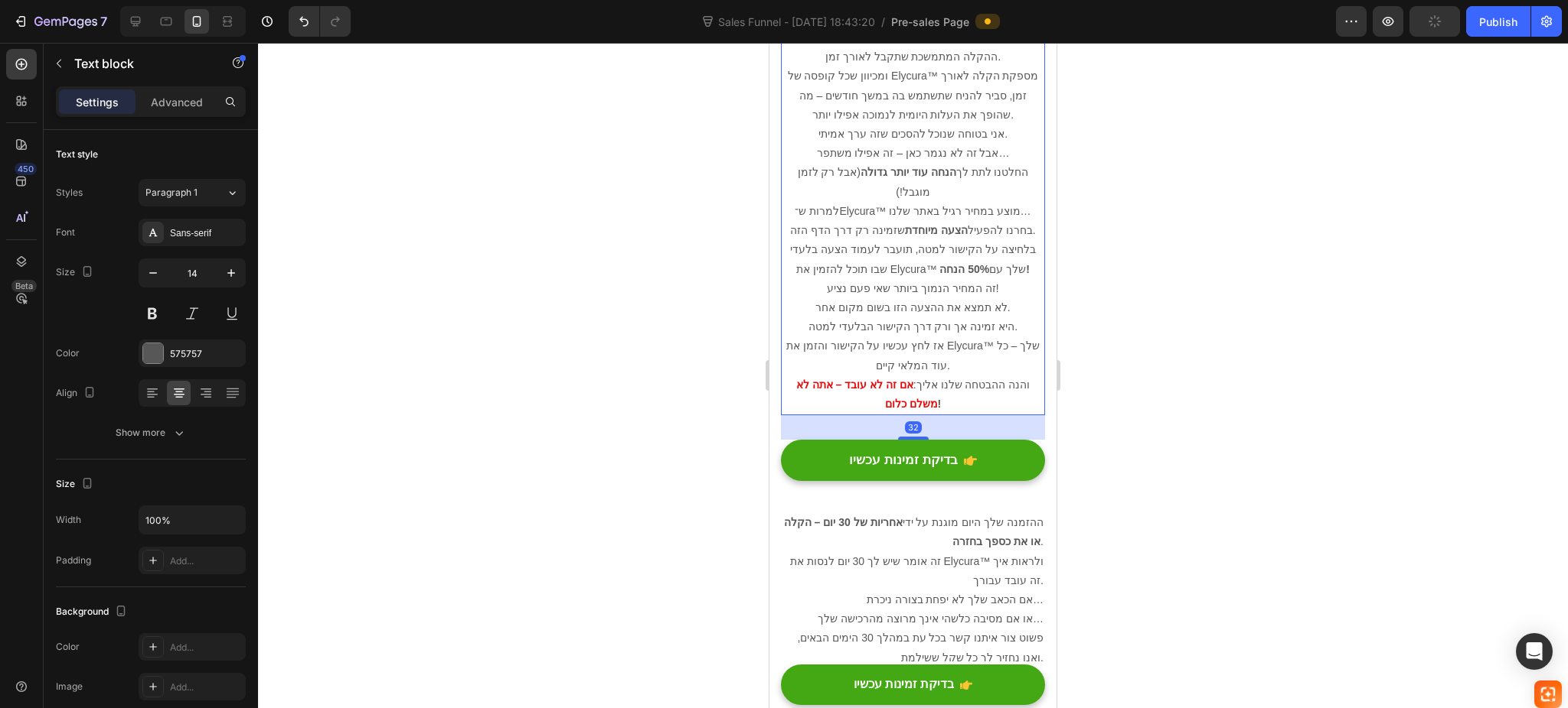
scroll to position [7343, 0]
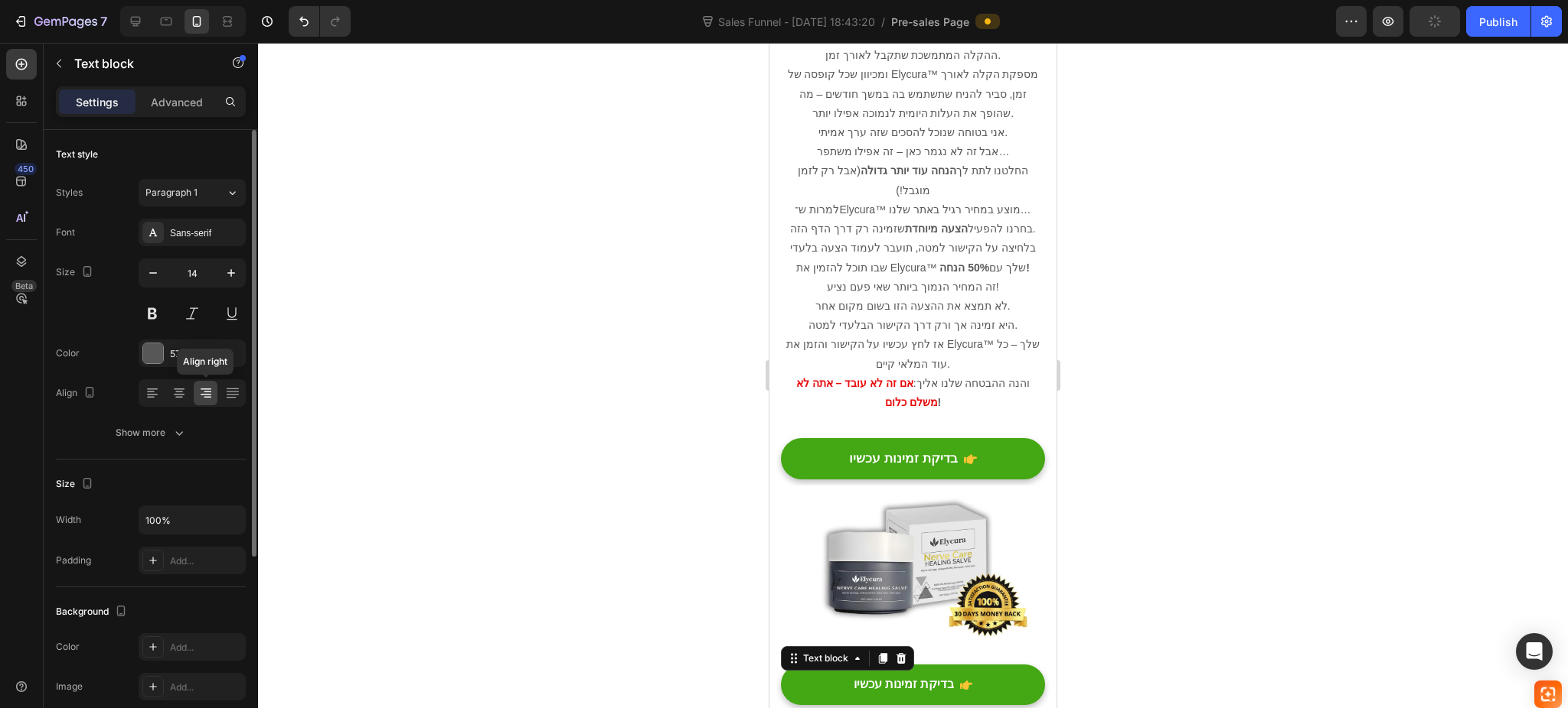
click at [198, 395] on icon at bounding box center [206, 393] width 15 height 15
click at [185, 395] on icon at bounding box center [179, 393] width 15 height 15
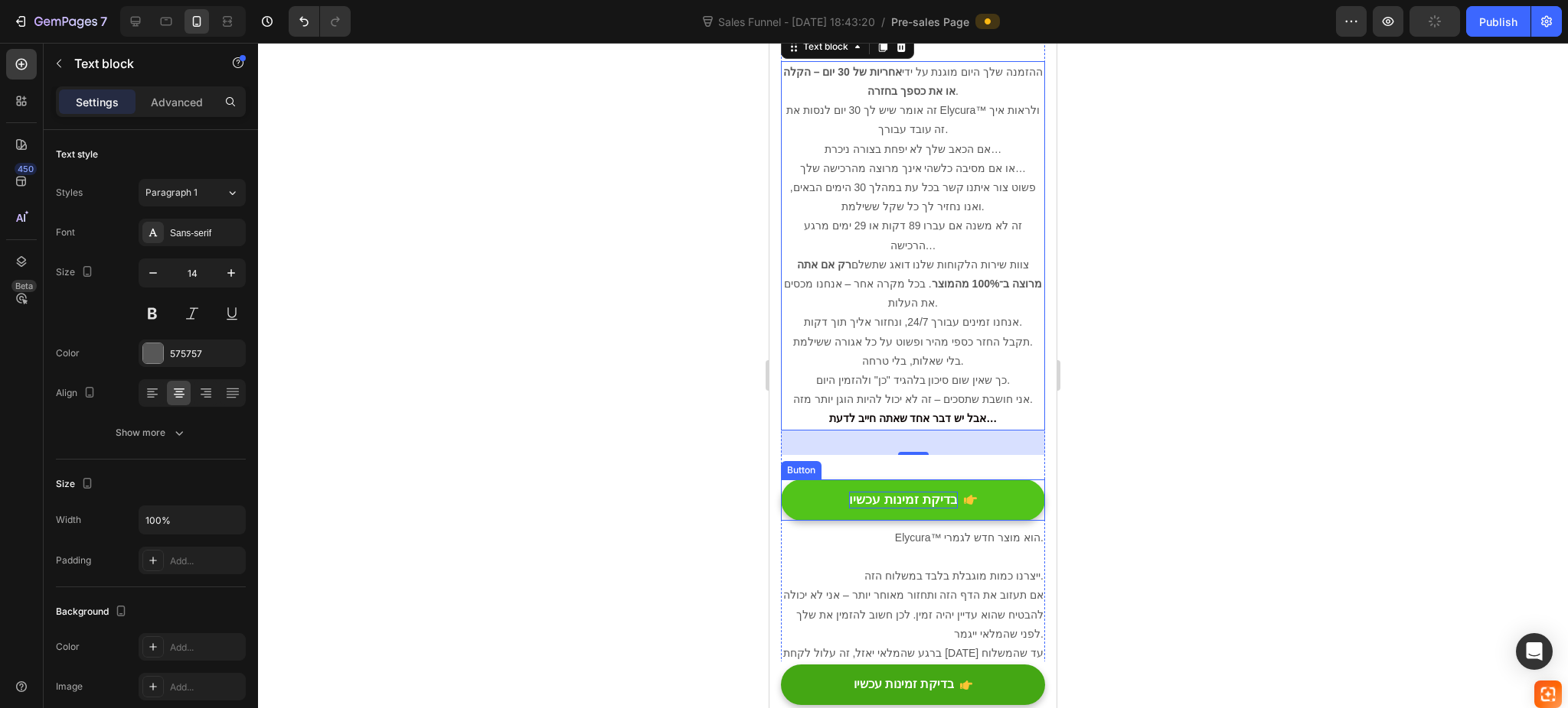
scroll to position [8159, 0]
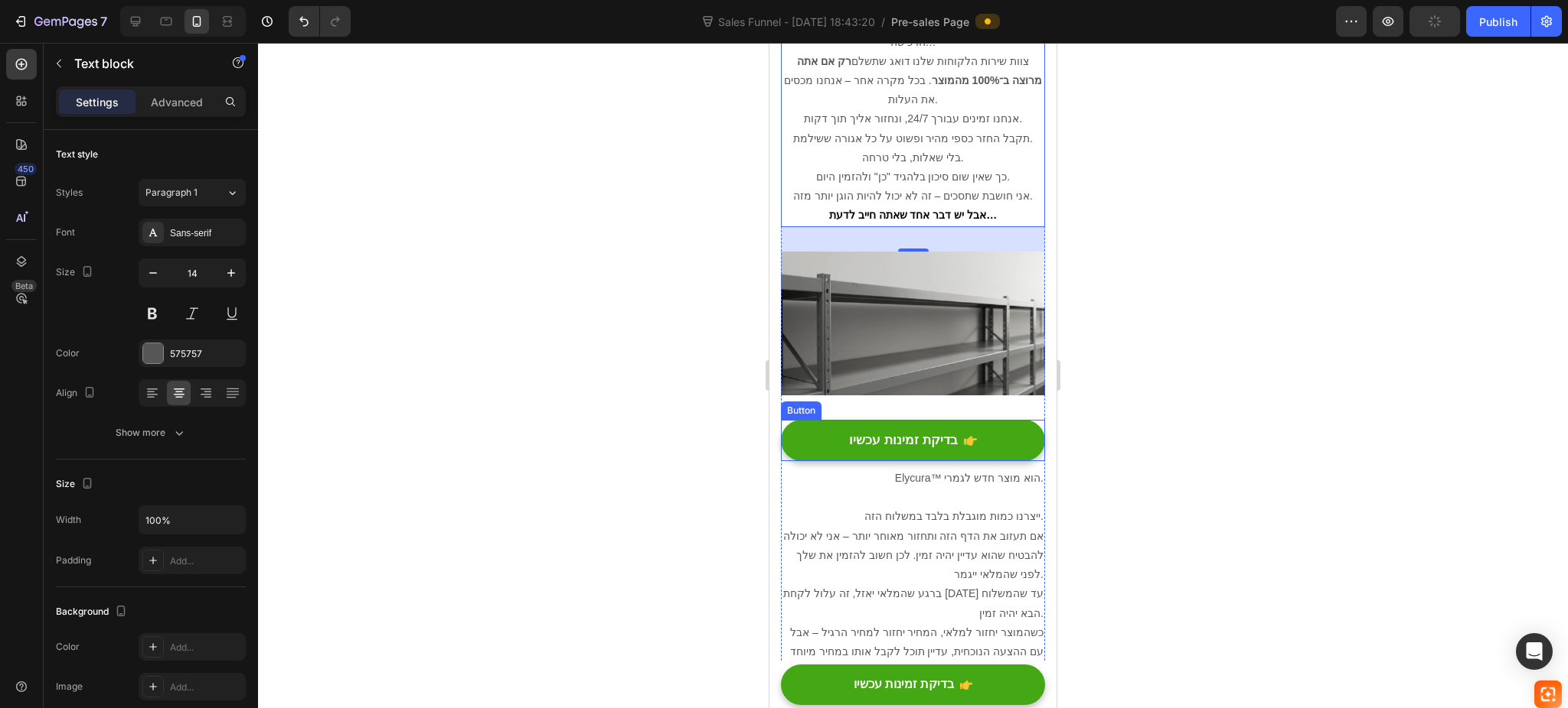
click at [913, 624] on p "כשהמוצר יחזור למלאי, המחיר יחזור למחיר הרגיל – אבל עם ההצעה הנוכחית, עדיין תוכל…" at bounding box center [912, 652] width 261 height 58
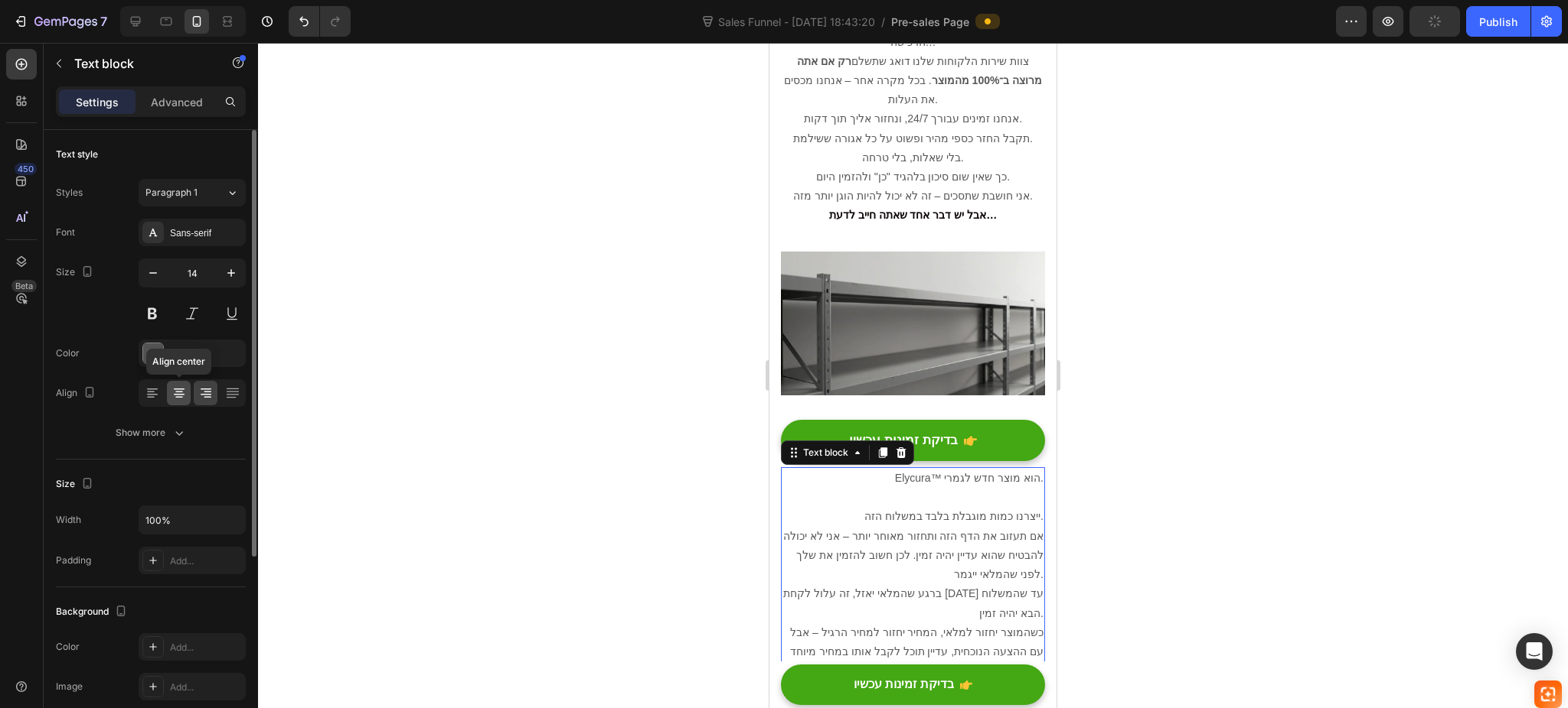
click at [182, 397] on icon at bounding box center [179, 393] width 15 height 15
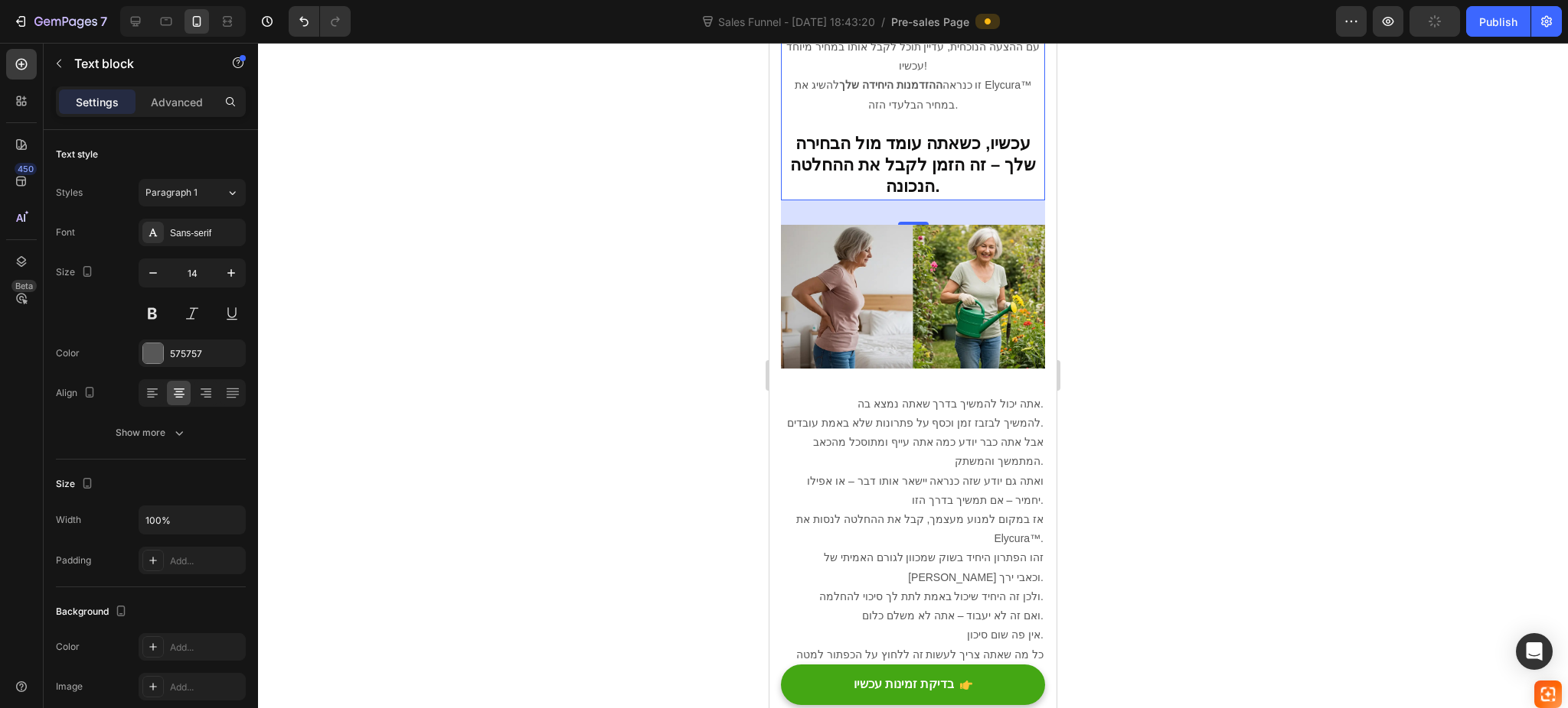
scroll to position [8771, 0]
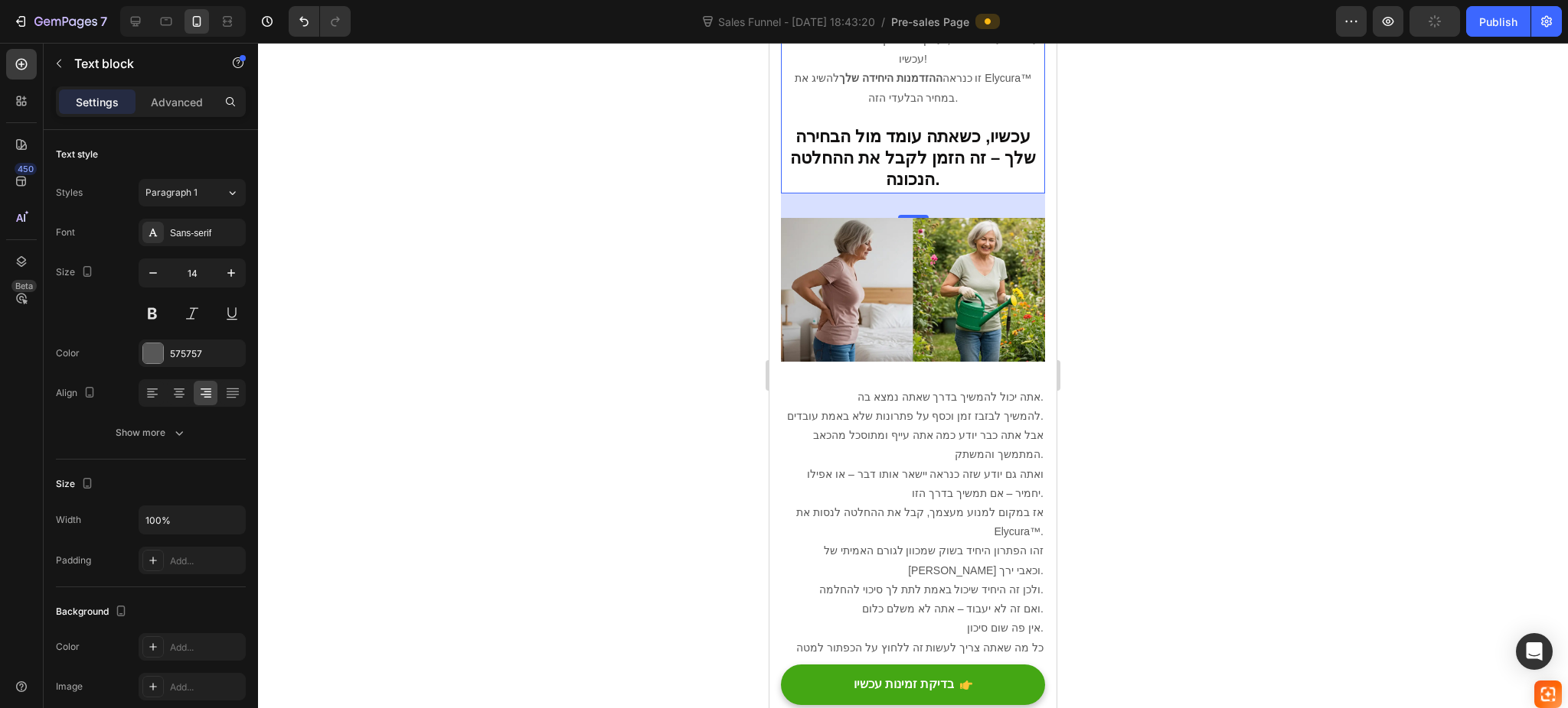
click at [849, 542] on p "זהו הפתרון היחיד בשוק שמכוון לגורם האמיתי של סיאטיקה וכאבי ירך." at bounding box center [912, 560] width 261 height 38
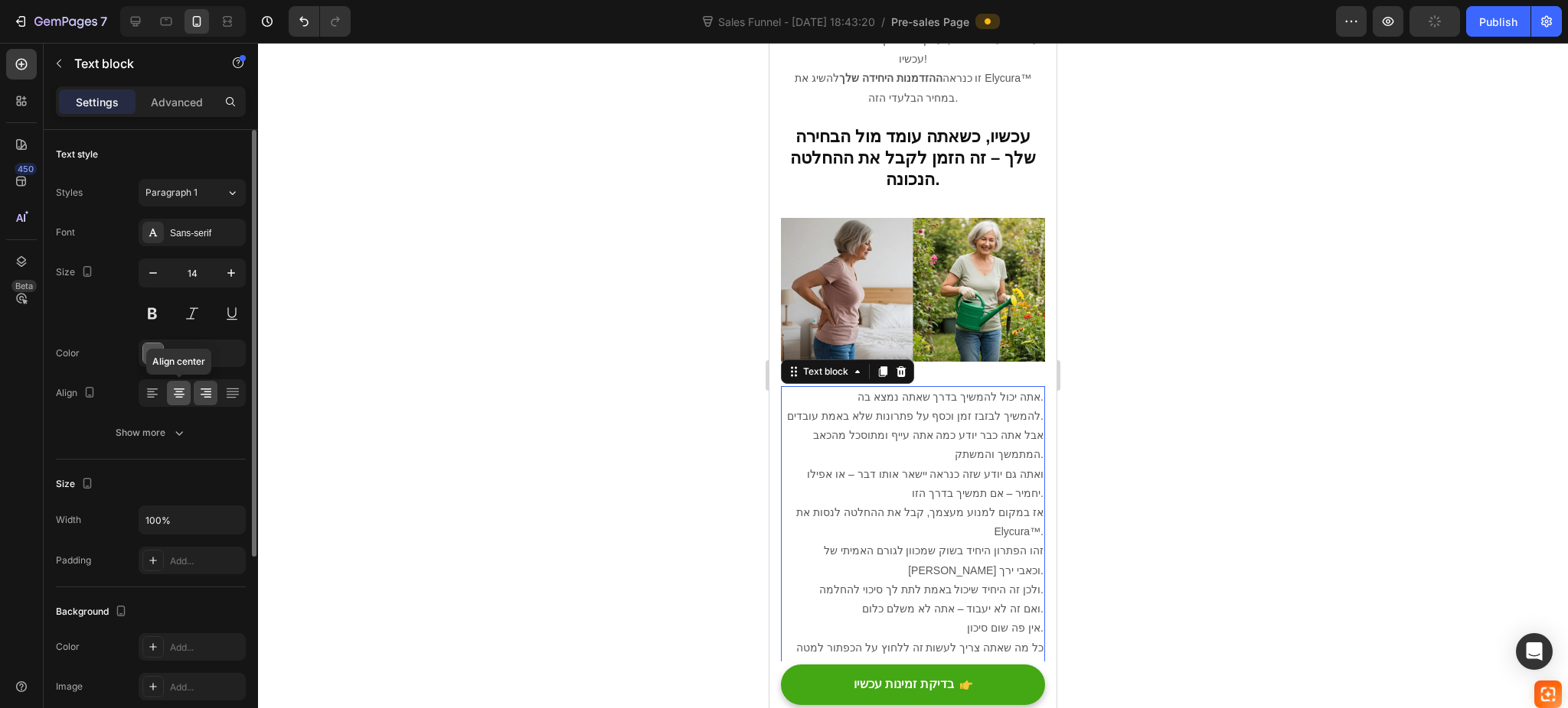
click at [187, 393] on div at bounding box center [179, 392] width 24 height 24
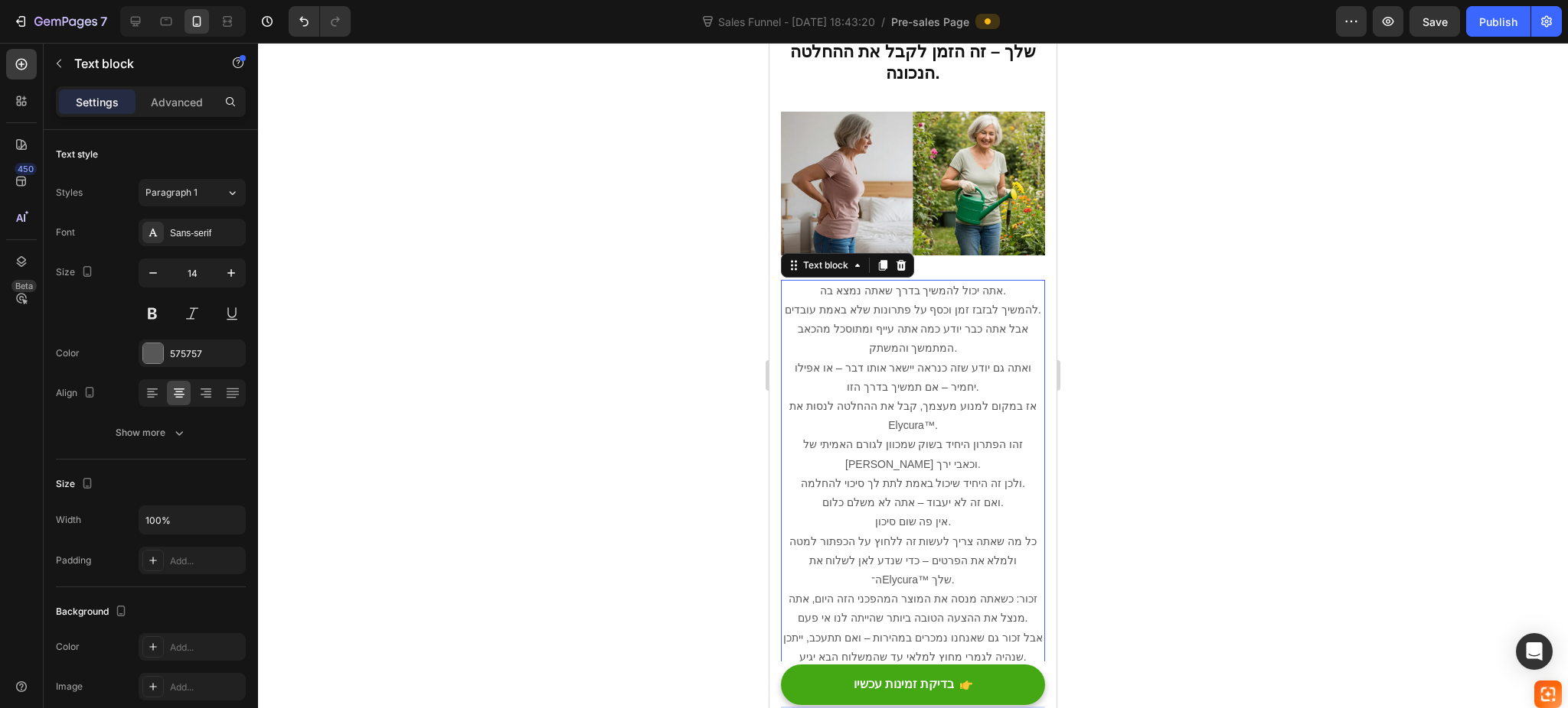
scroll to position [8873, 0]
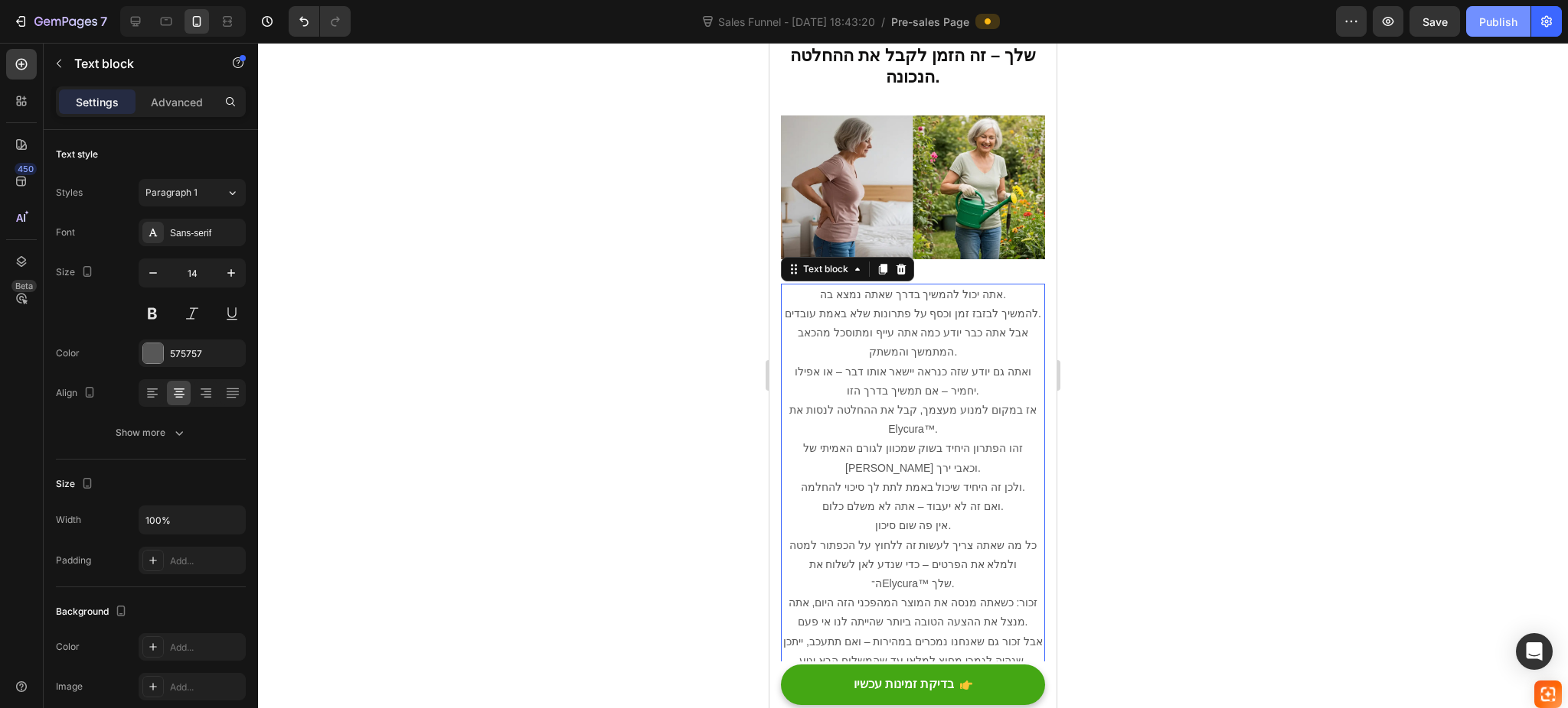
click at [1515, 34] on button "Publish" at bounding box center [1498, 21] width 64 height 30
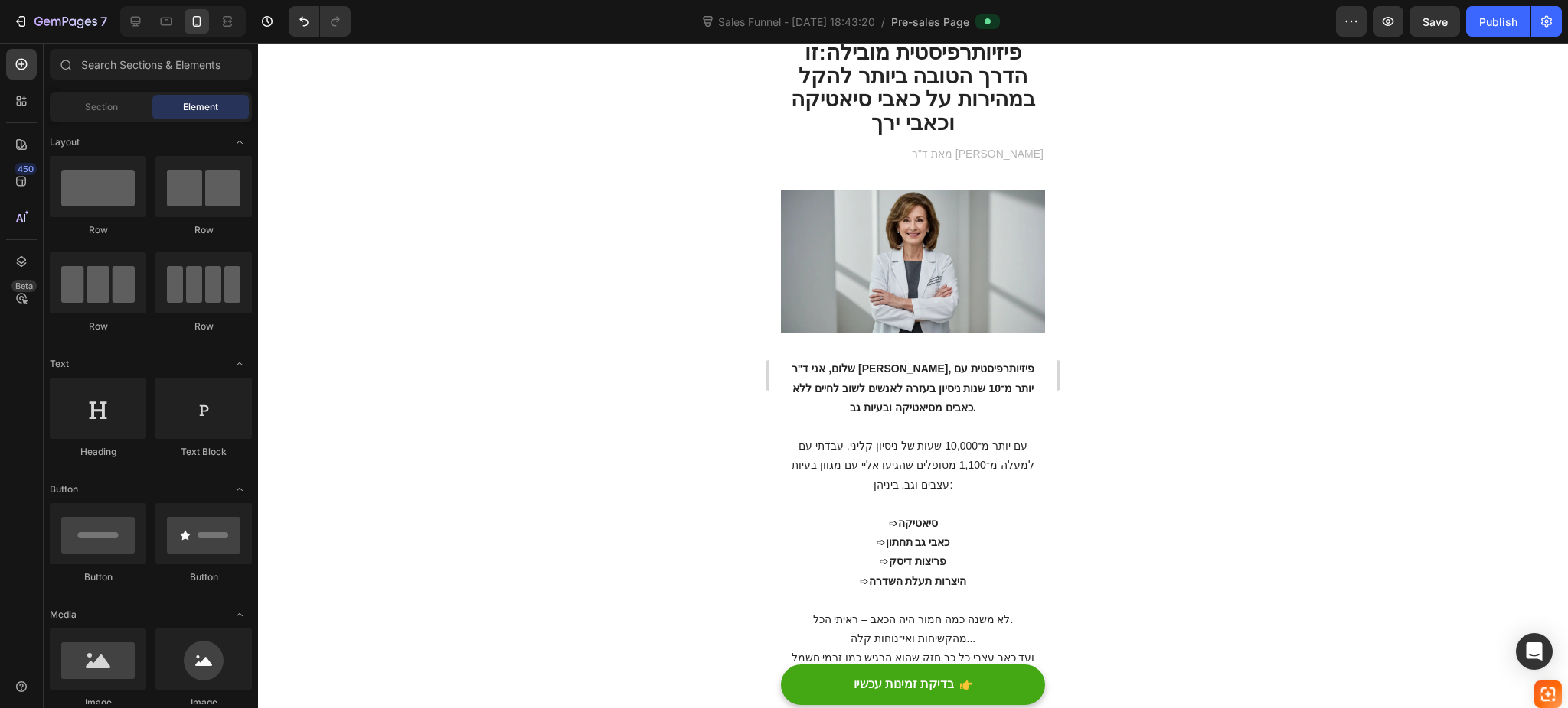
scroll to position [0, 0]
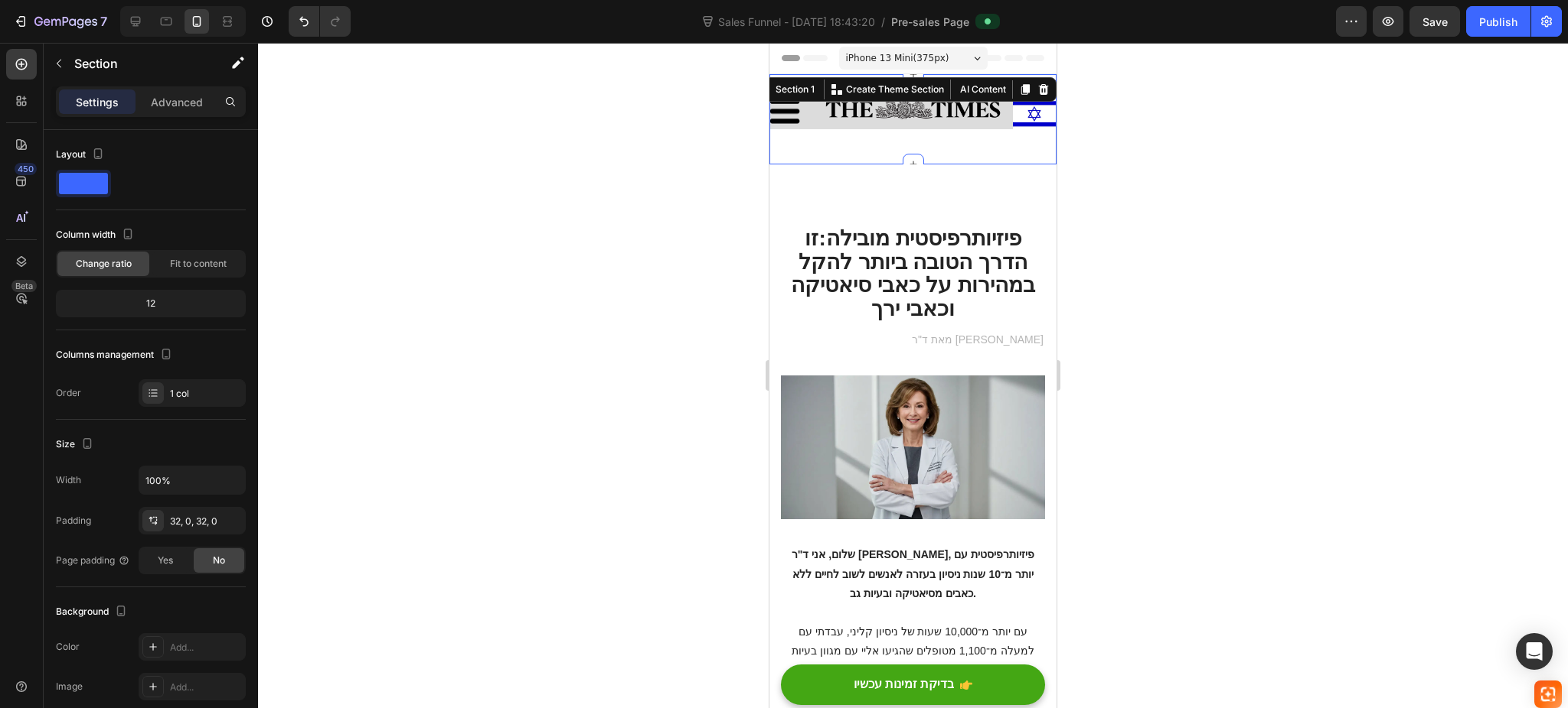
click at [922, 154] on div "Image Image Image Row Section 1 You can create reusable sections Create Theme S…" at bounding box center [913, 119] width 287 height 90
click at [178, 102] on p "Advanced" at bounding box center [177, 101] width 52 height 16
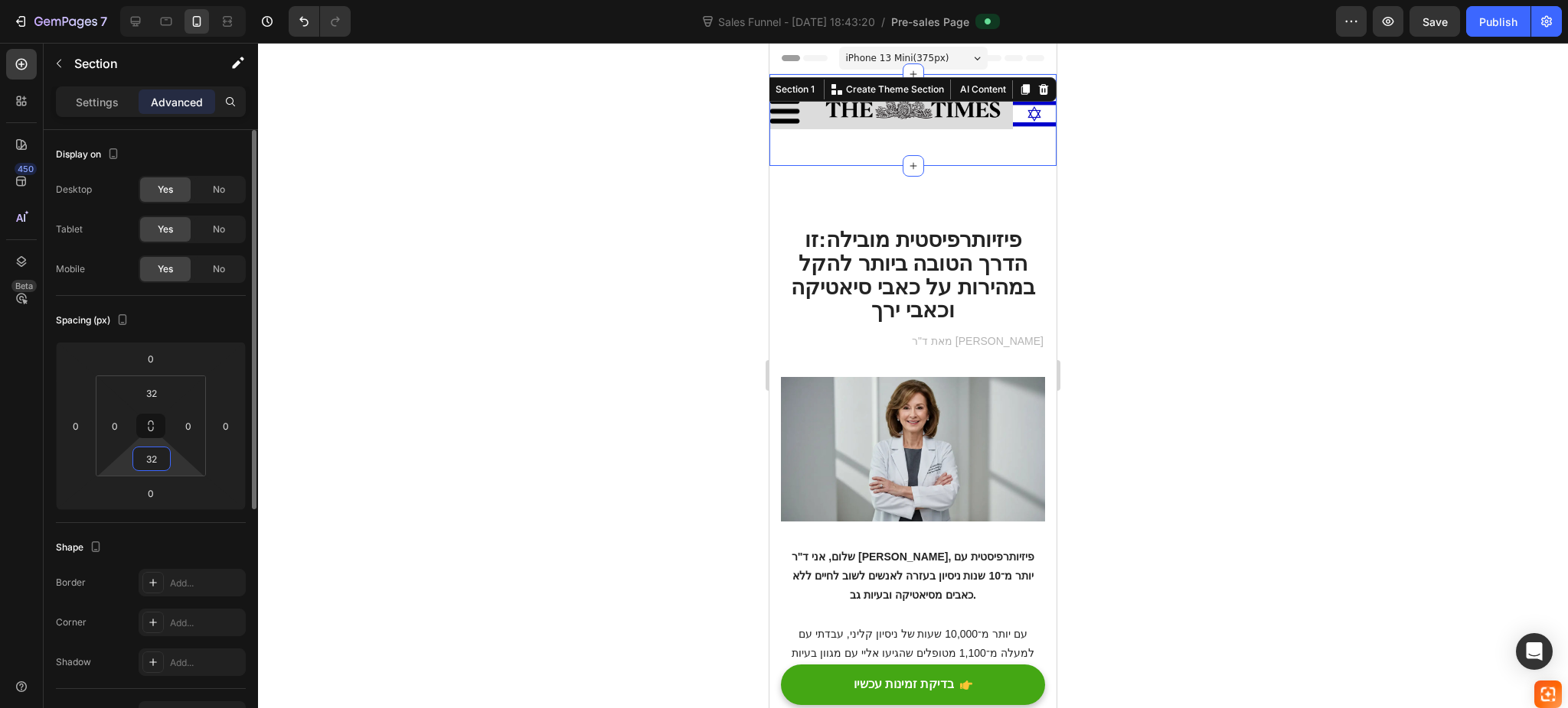
click at [160, 462] on input "32" at bounding box center [151, 458] width 30 height 23
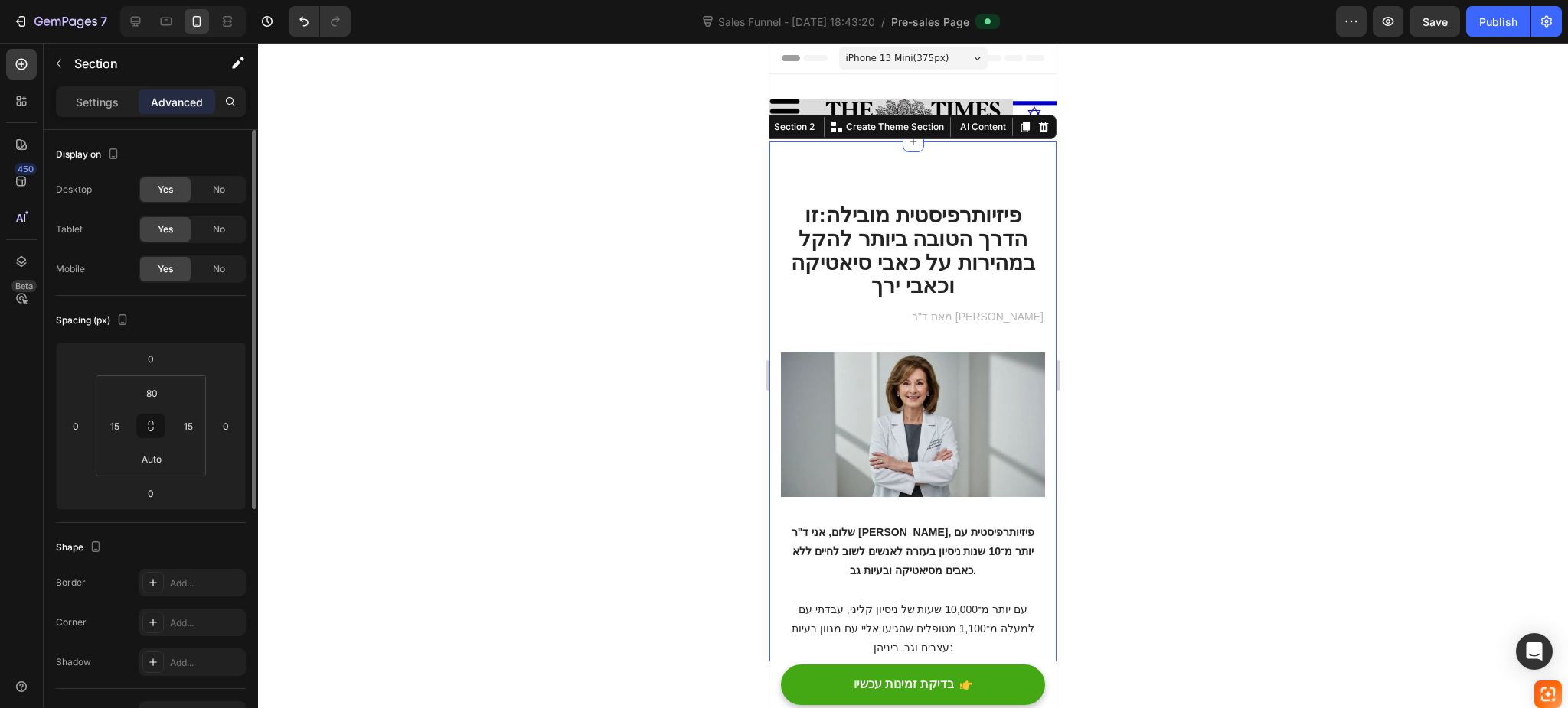
click at [157, 397] on input "80" at bounding box center [151, 392] width 30 height 23
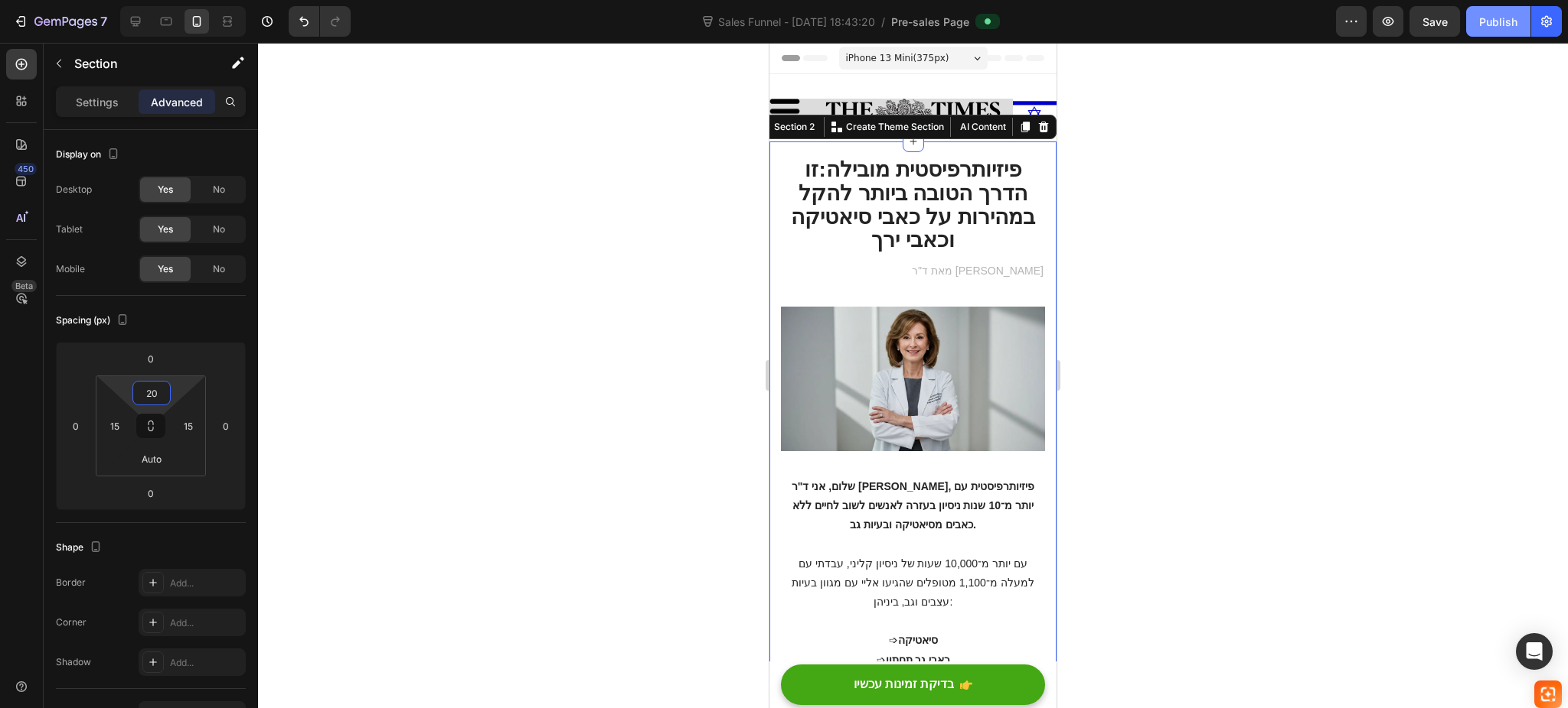
type input "20"
click at [1525, 14] on button "Publish" at bounding box center [1498, 21] width 64 height 30
click at [37, 19] on icon "button" at bounding box center [66, 22] width 62 height 13
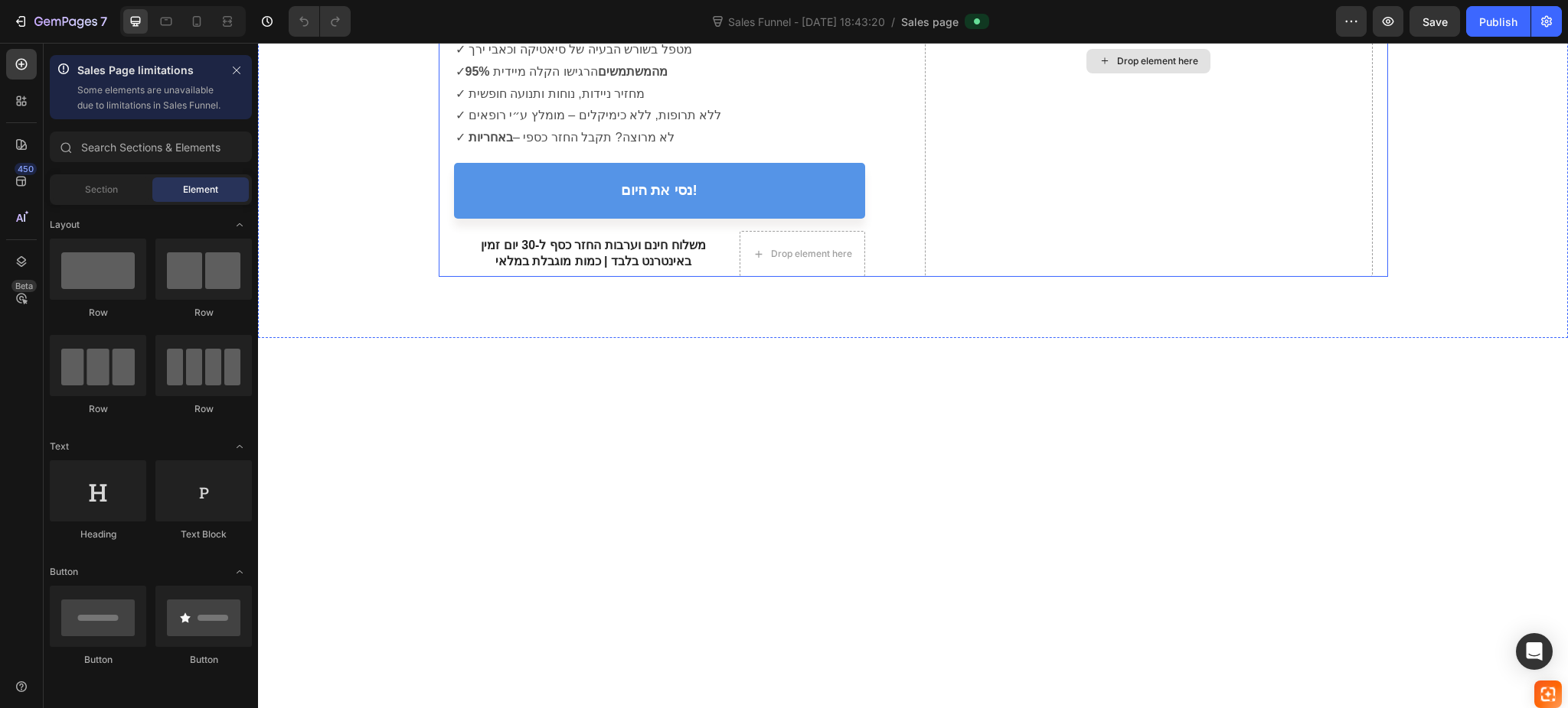
scroll to position [306, 0]
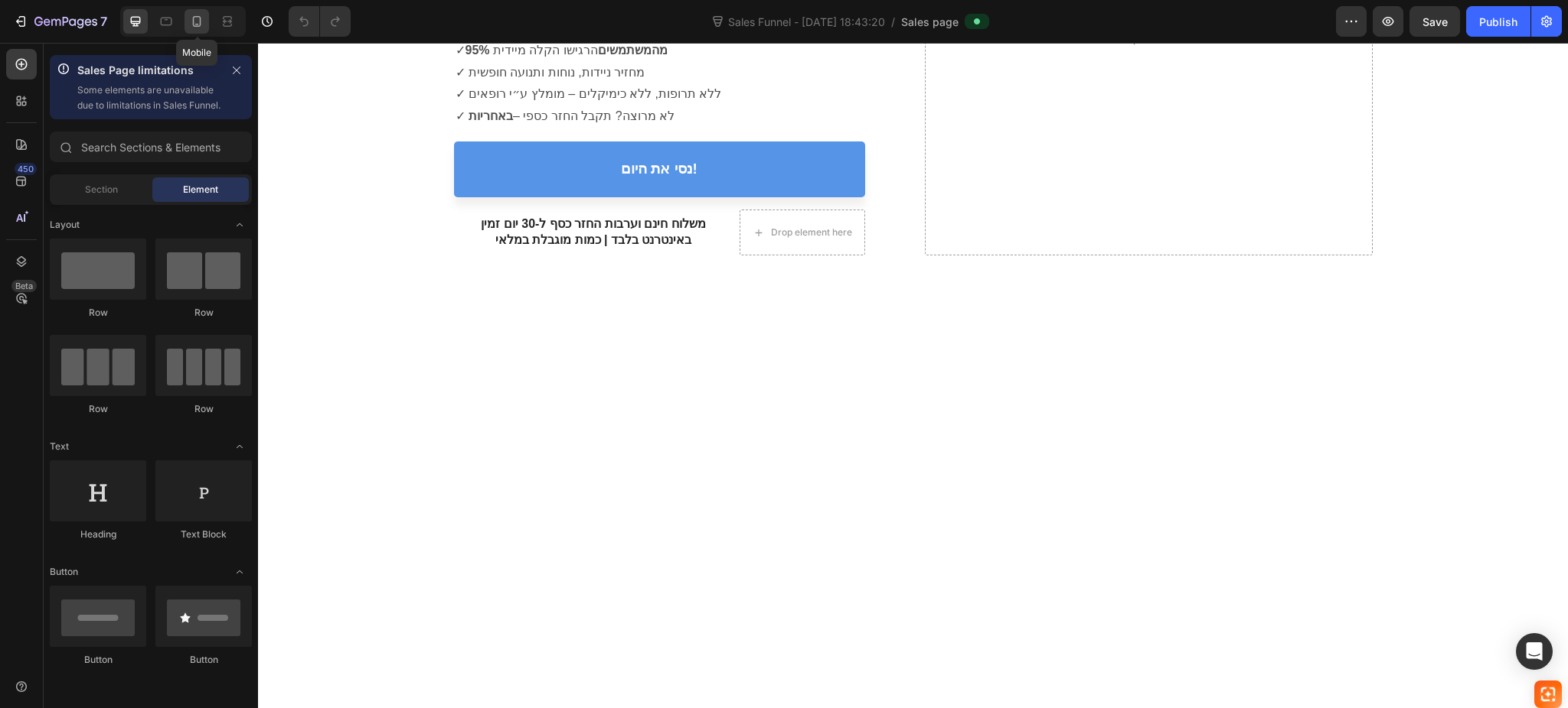
click at [202, 19] on icon at bounding box center [197, 21] width 15 height 15
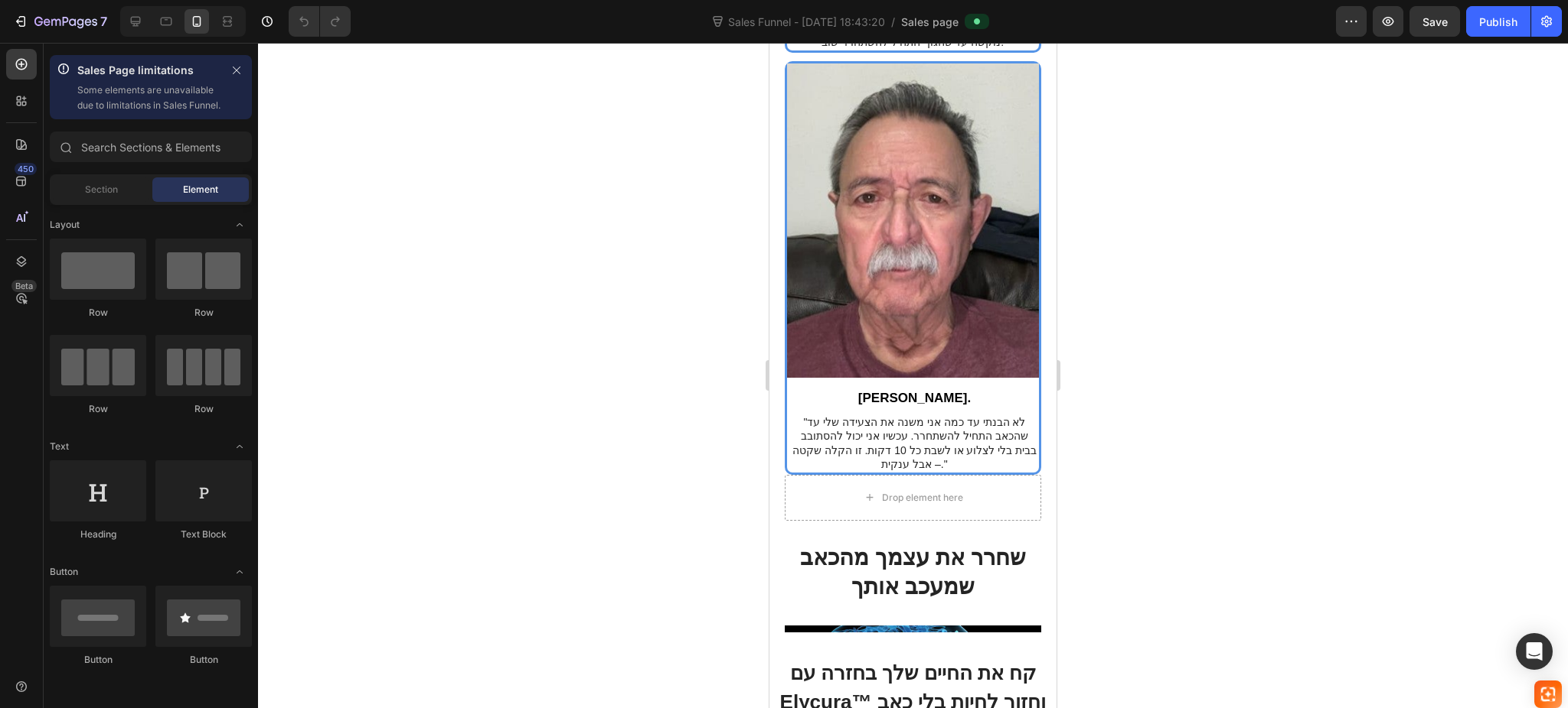
scroll to position [3088, 0]
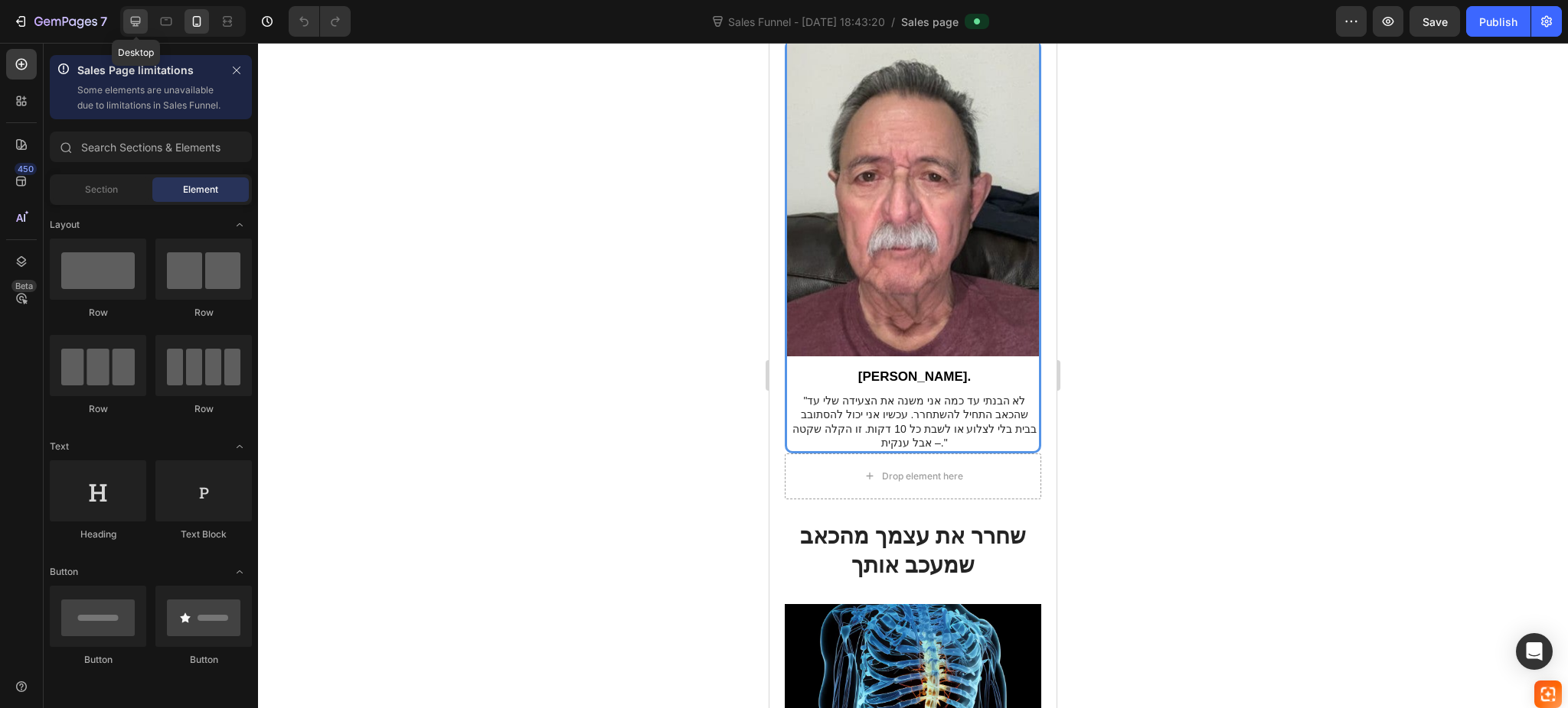
click at [132, 14] on icon at bounding box center [135, 21] width 15 height 15
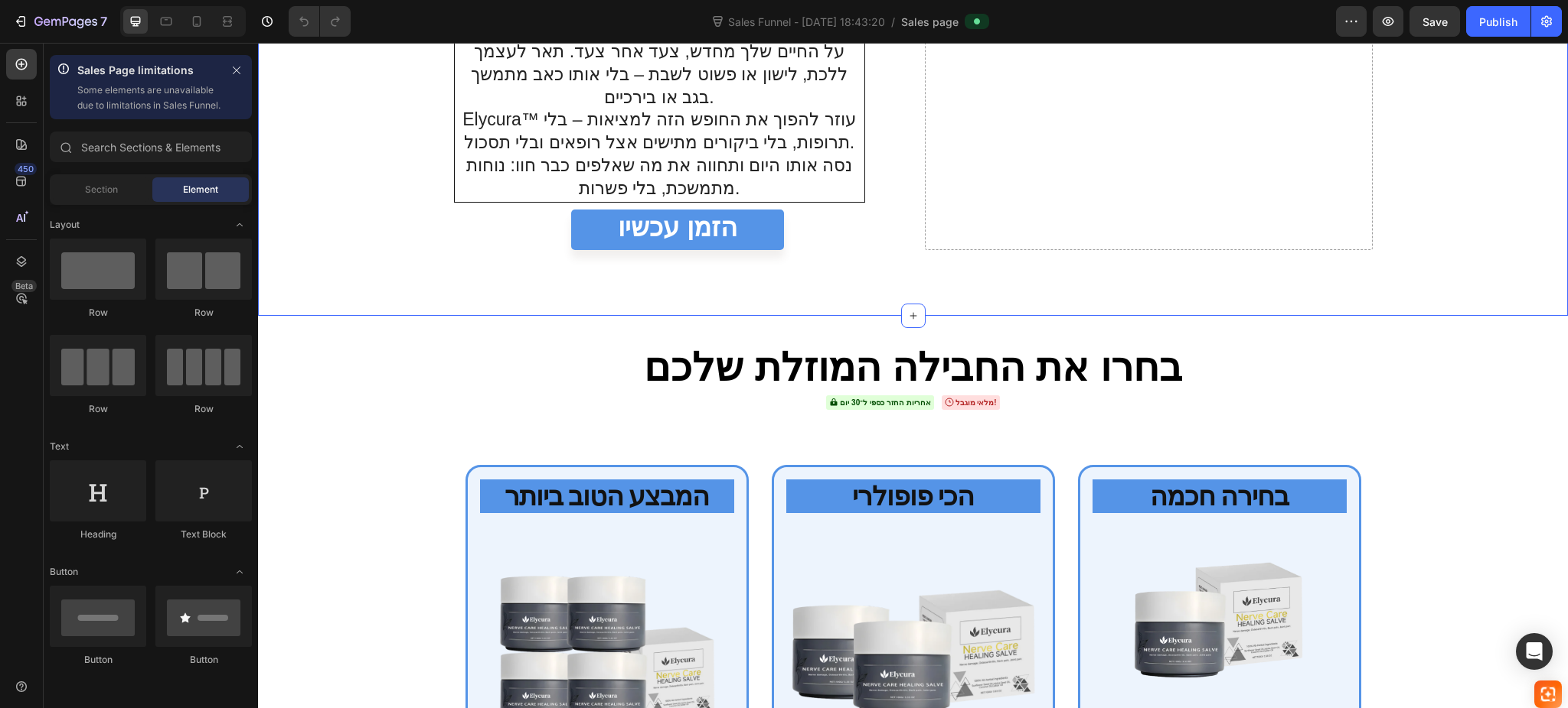
scroll to position [5101, 0]
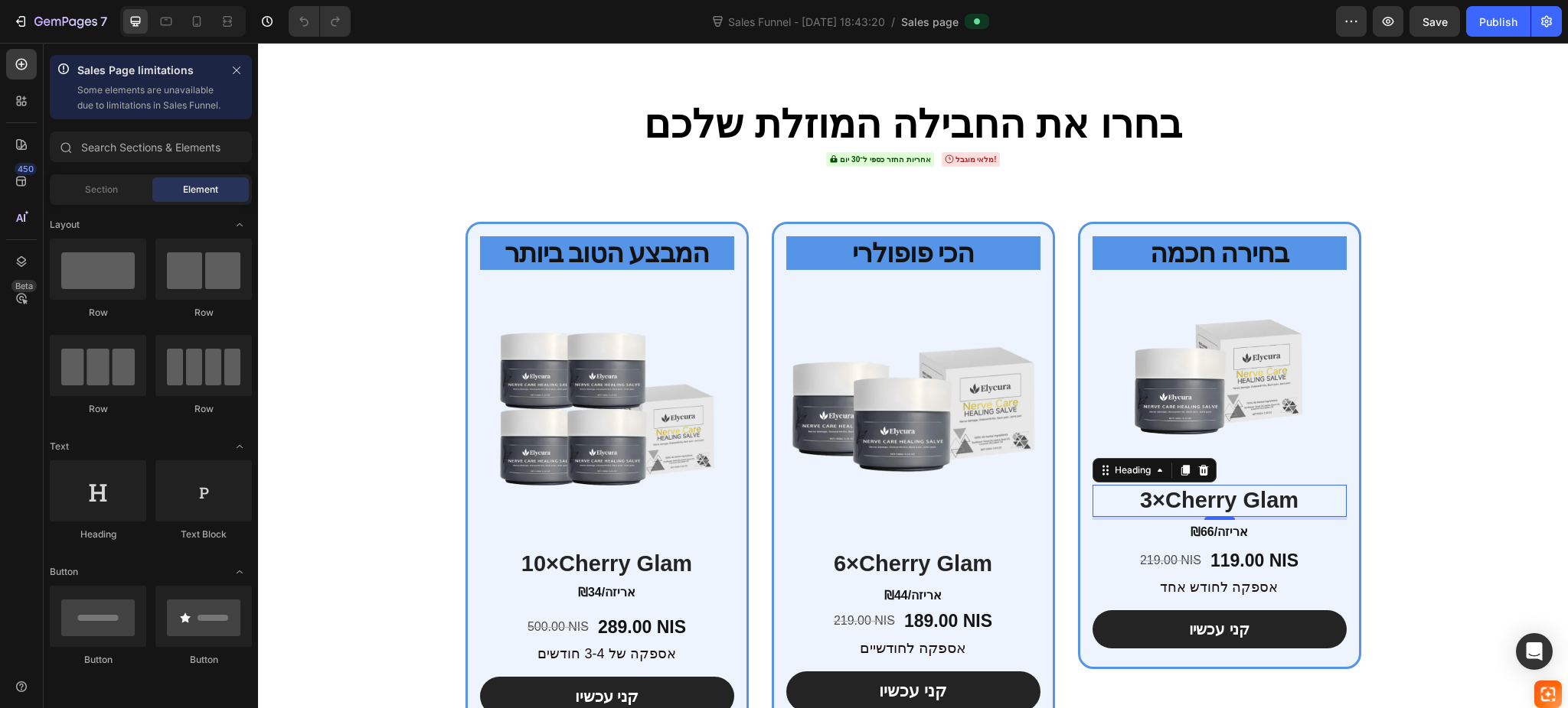
click at [1194, 485] on h2 "3×Cherry Glam" at bounding box center [1219, 501] width 254 height 32
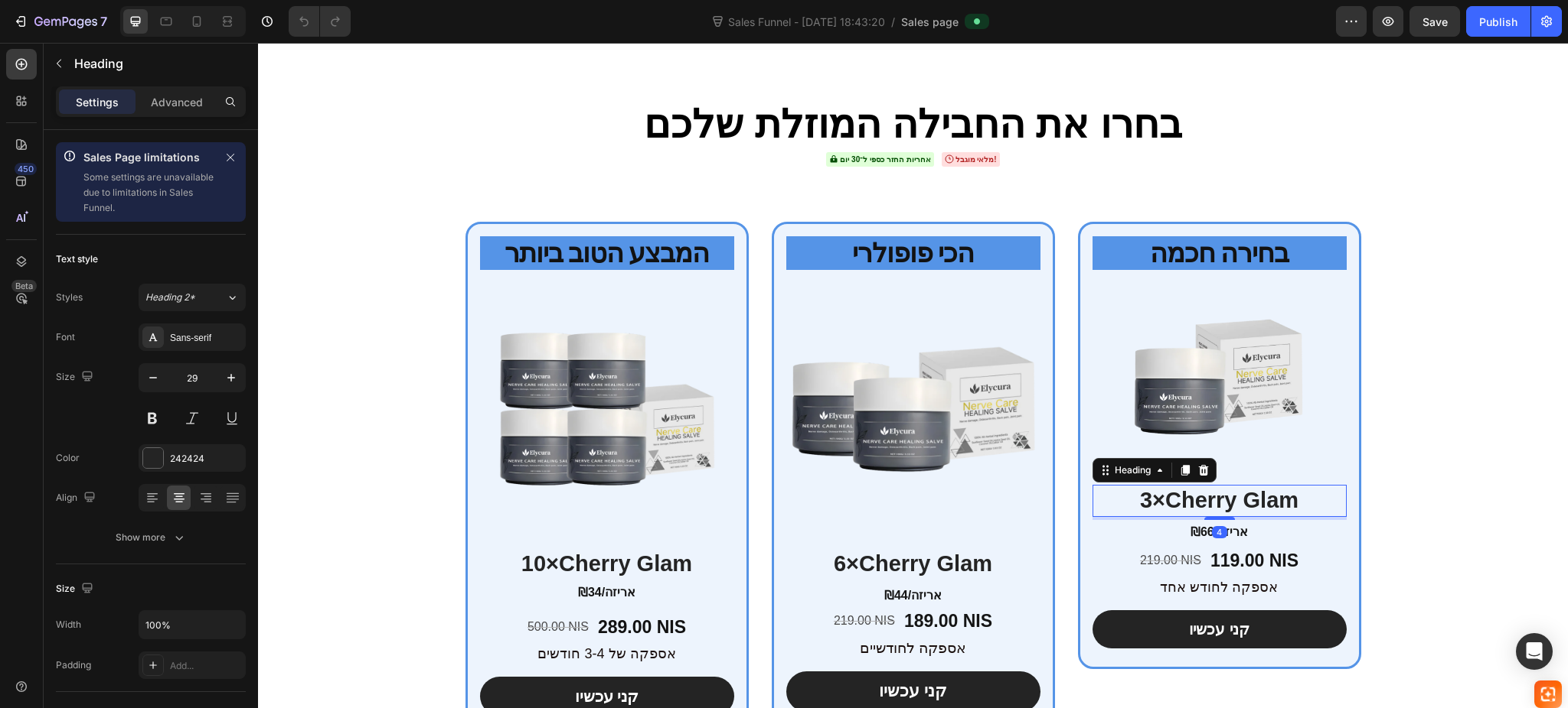
click at [1178, 485] on h2 "3×Cherry Glam" at bounding box center [1219, 501] width 254 height 32
click at [1148, 487] on p "3×Cherry Glam" at bounding box center [1218, 501] width 251 height 29
click at [1191, 487] on p "3×Cherry Glam" at bounding box center [1218, 501] width 251 height 29
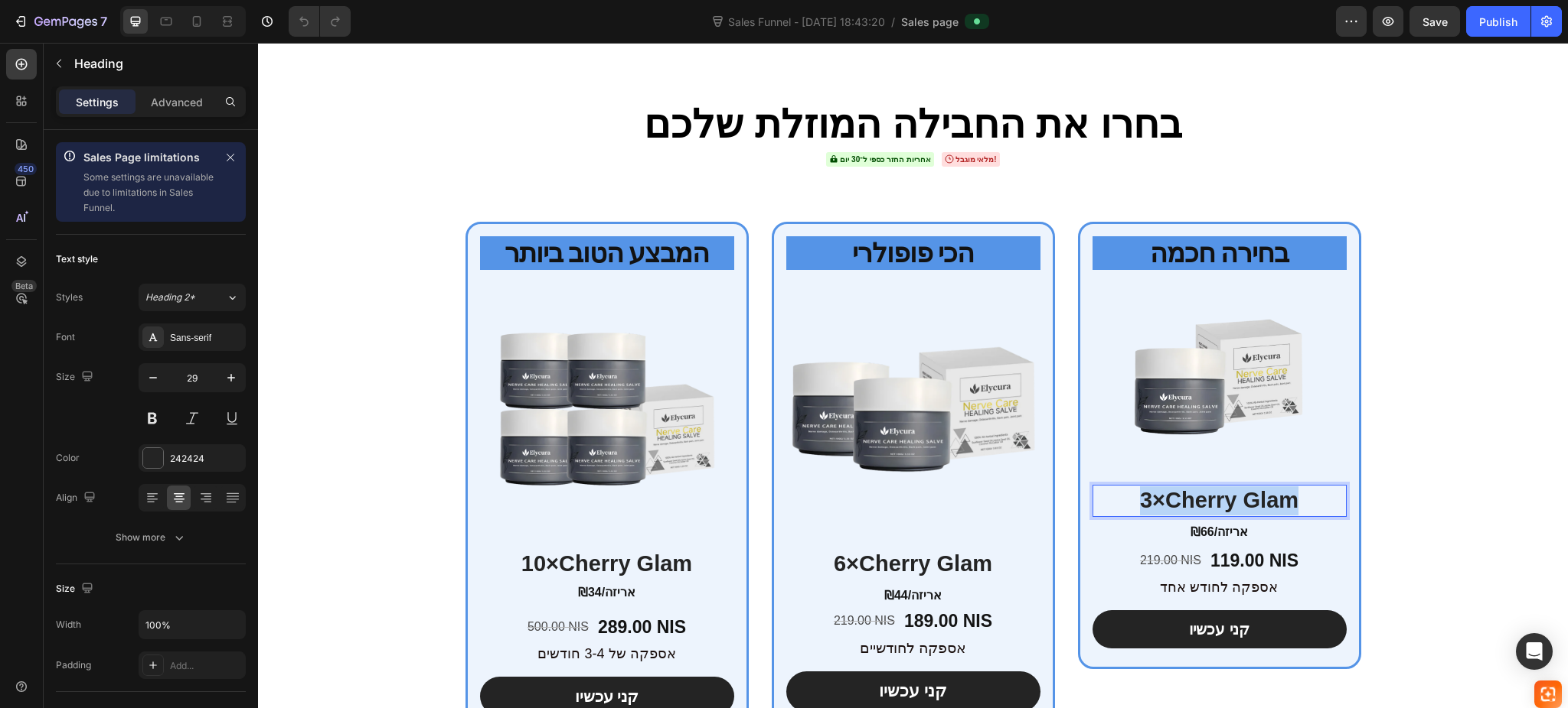
click at [1191, 487] on p "3×Cherry Glam" at bounding box center [1218, 501] width 251 height 29
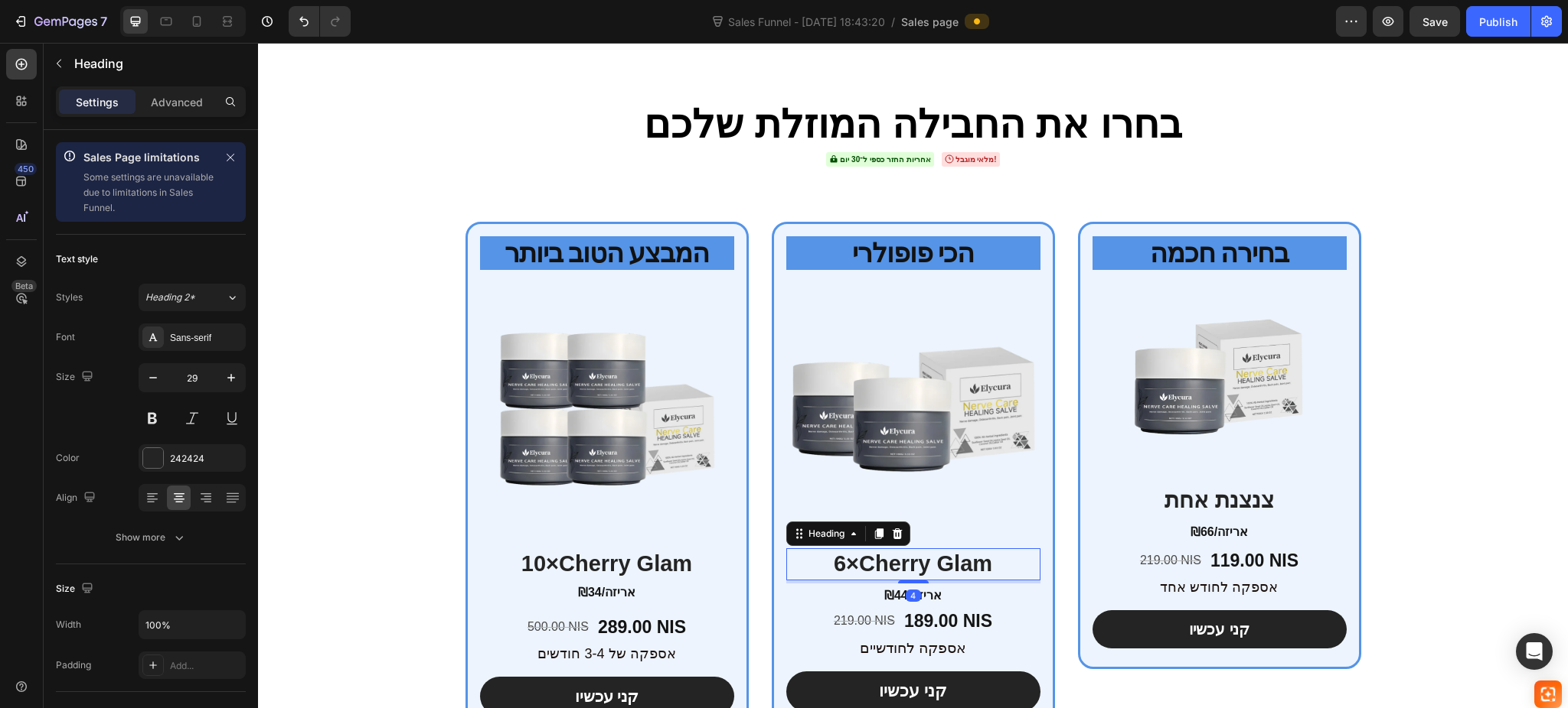
click at [921, 549] on h2 "6×Cherry Glam" at bounding box center [913, 565] width 254 height 32
click at [921, 550] on p "6×Cherry Glam" at bounding box center [913, 565] width 251 height 29
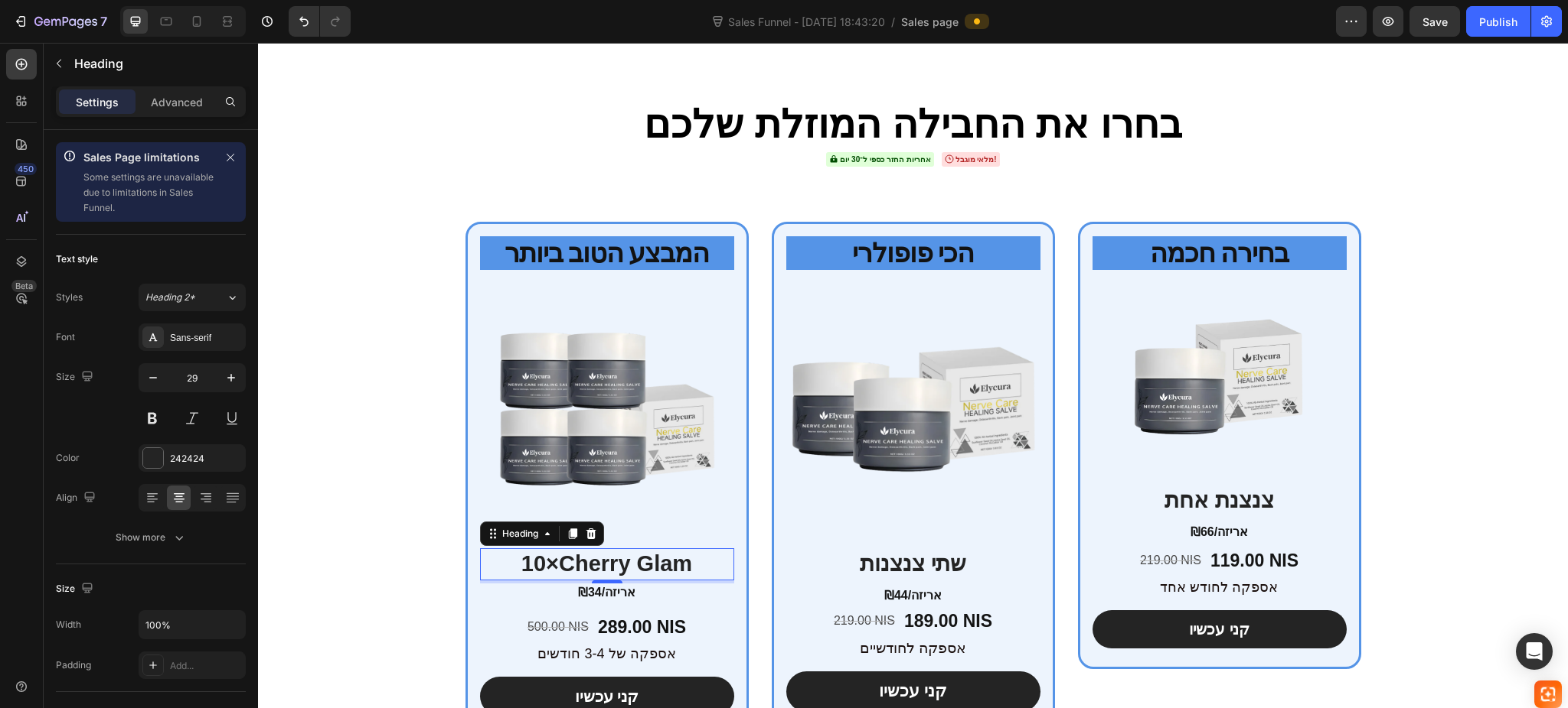
click at [625, 549] on h2 "10×Cherry Glam" at bounding box center [606, 565] width 254 height 32
click at [625, 550] on p "10×Cherry Glam" at bounding box center [606, 565] width 251 height 29
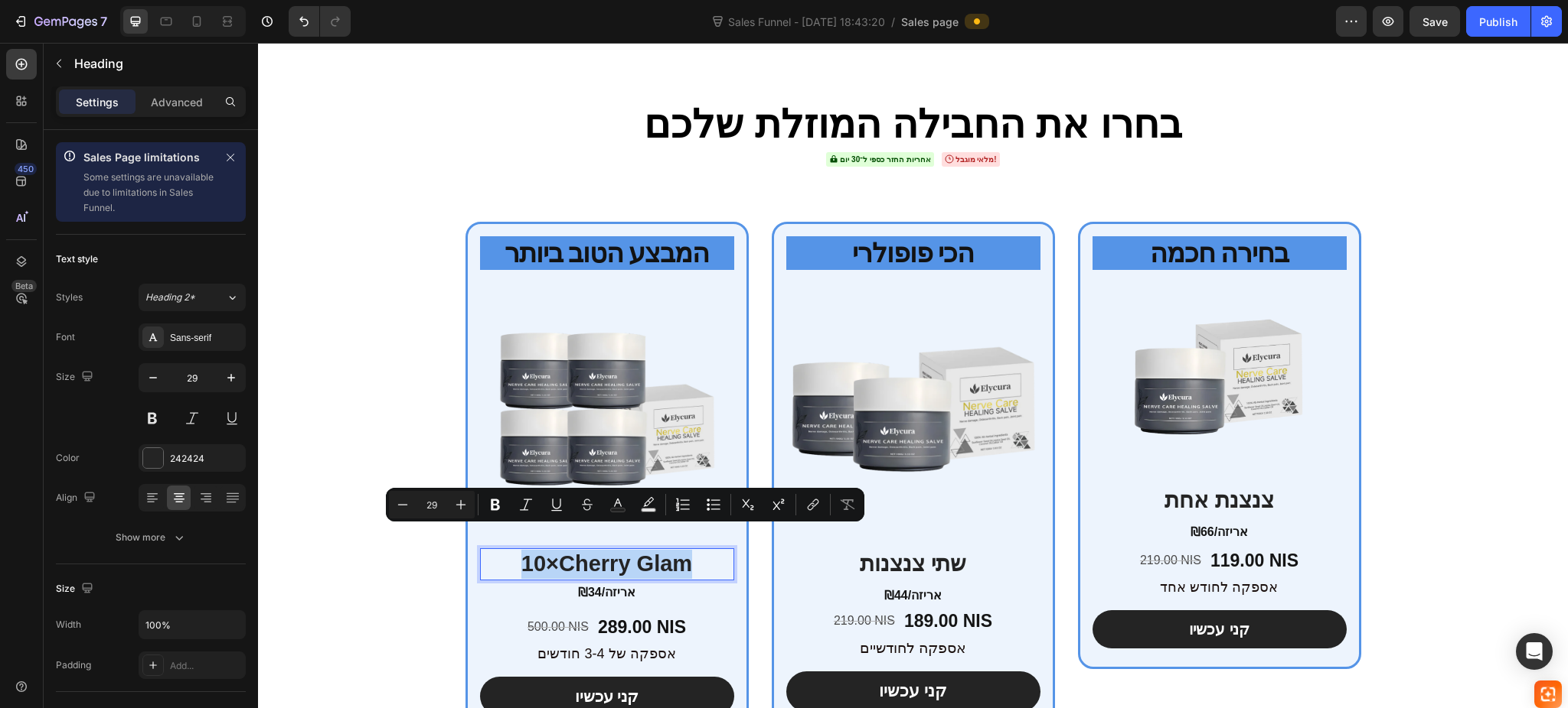
click at [625, 550] on p "10×Cherry Glam" at bounding box center [606, 565] width 251 height 29
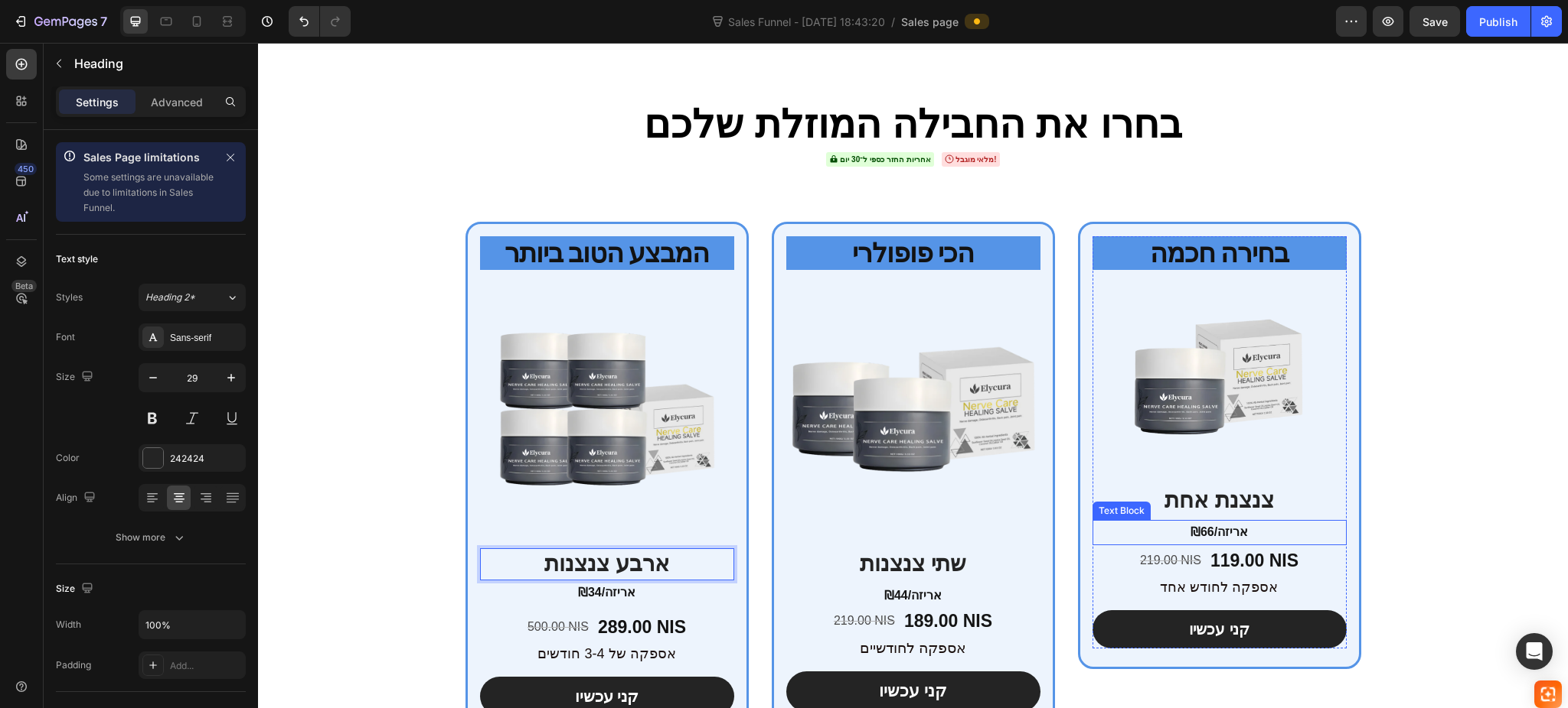
click at [1216, 526] on strong "₪66/אריזה" at bounding box center [1219, 532] width 57 height 13
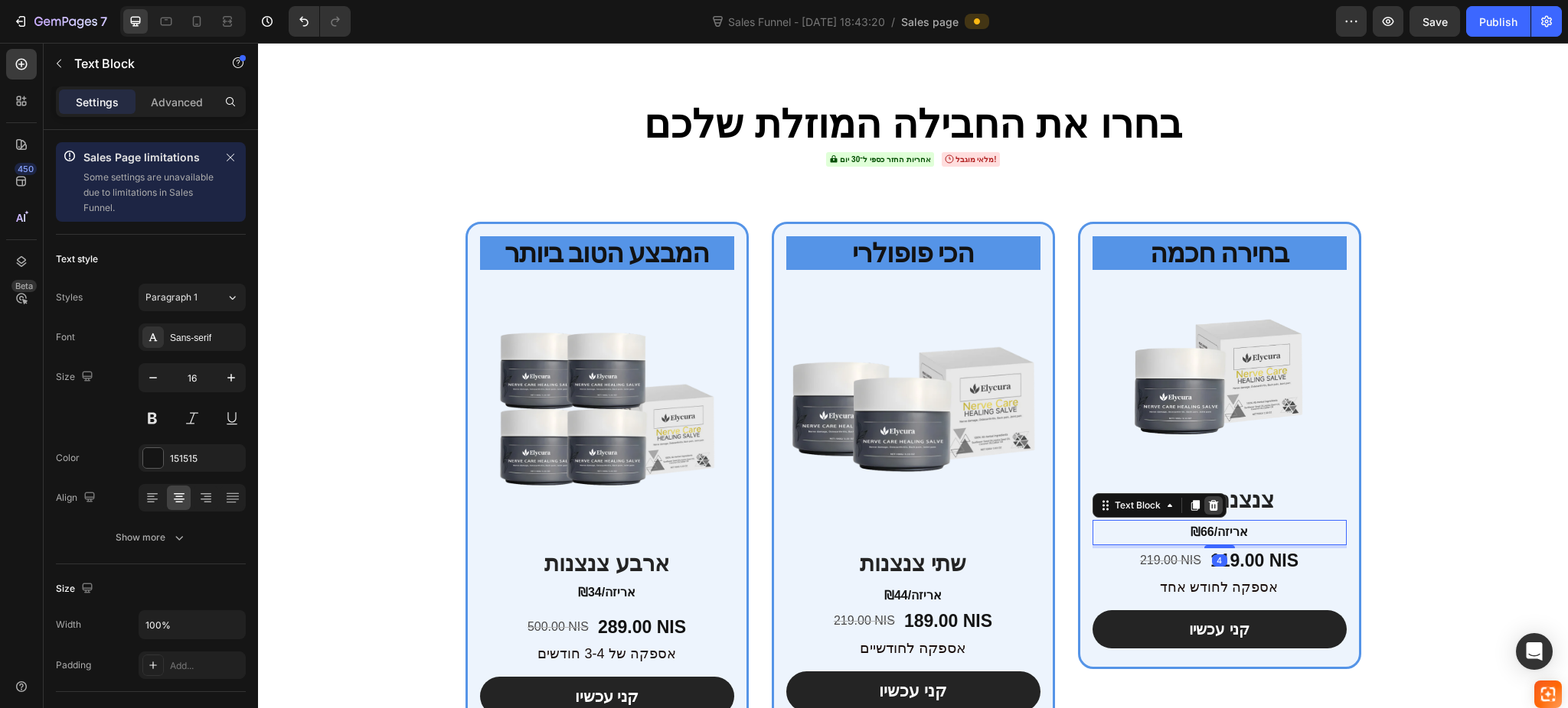
click at [1207, 500] on icon at bounding box center [1213, 505] width 10 height 11
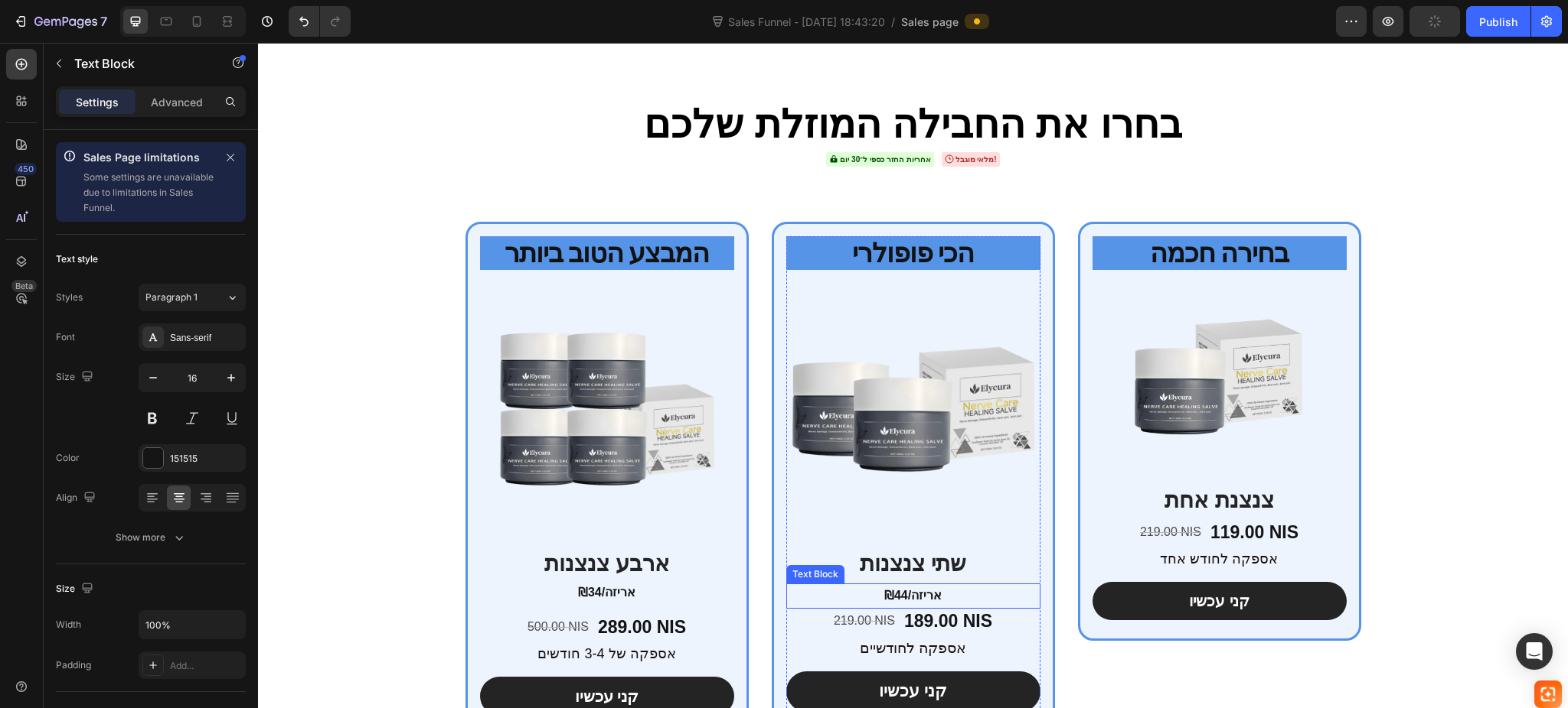
click at [884, 589] on strong "₪44/אריזה" at bounding box center [913, 595] width 57 height 13
click at [902, 564] on icon at bounding box center [907, 569] width 10 height 11
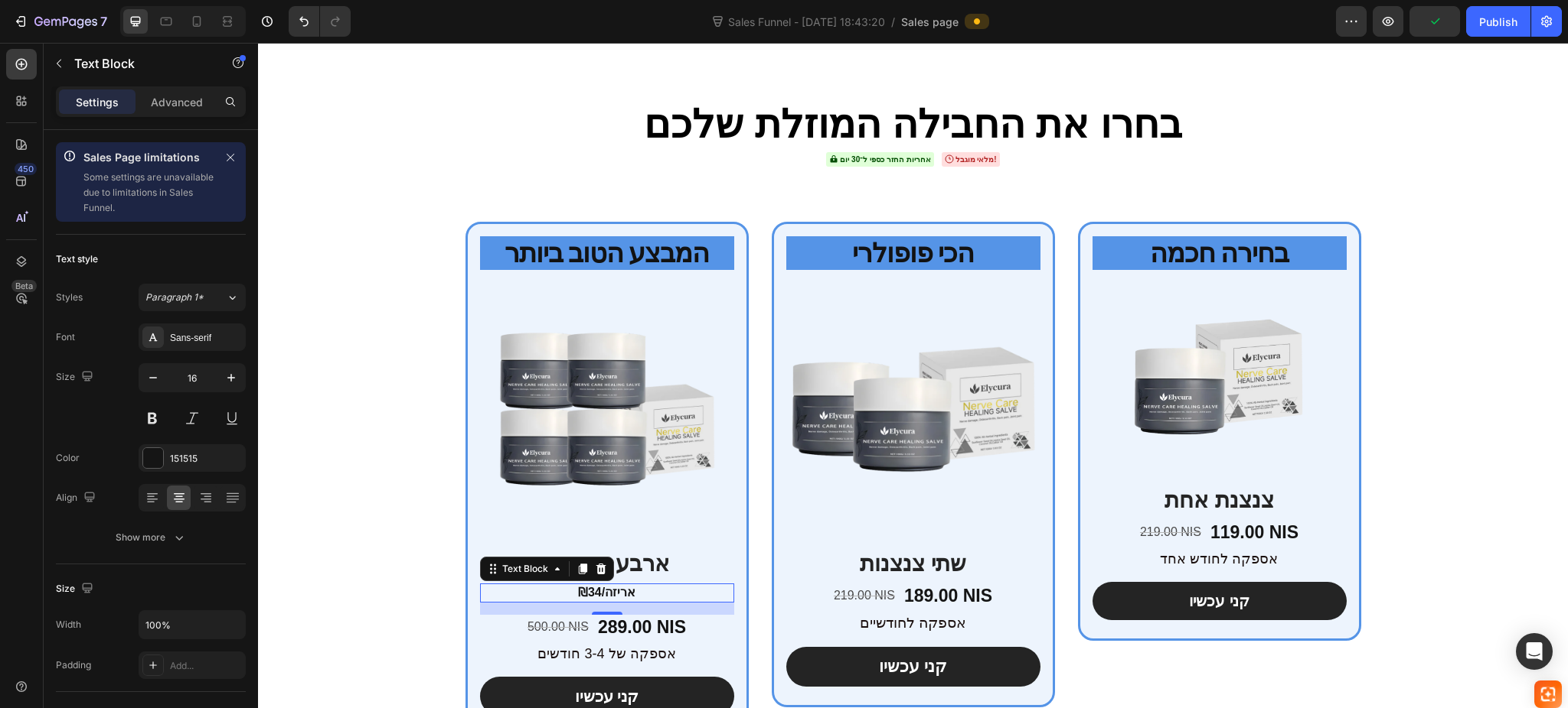
click at [615, 585] on p "₪34/אריזה" at bounding box center [606, 592] width 251 height 16
click at [595, 564] on icon at bounding box center [600, 569] width 10 height 11
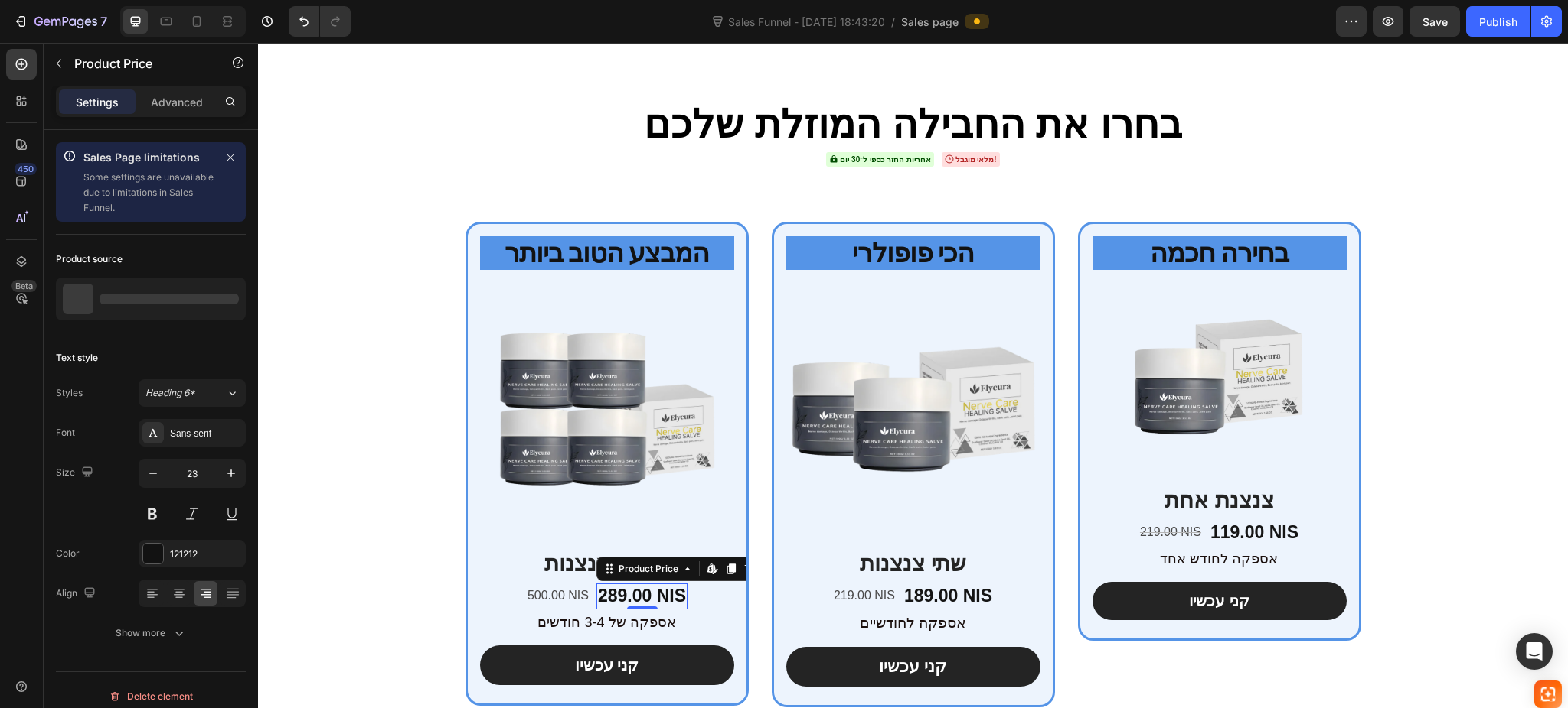
click at [643, 584] on div "289.00 NIS" at bounding box center [642, 597] width 91 height 26
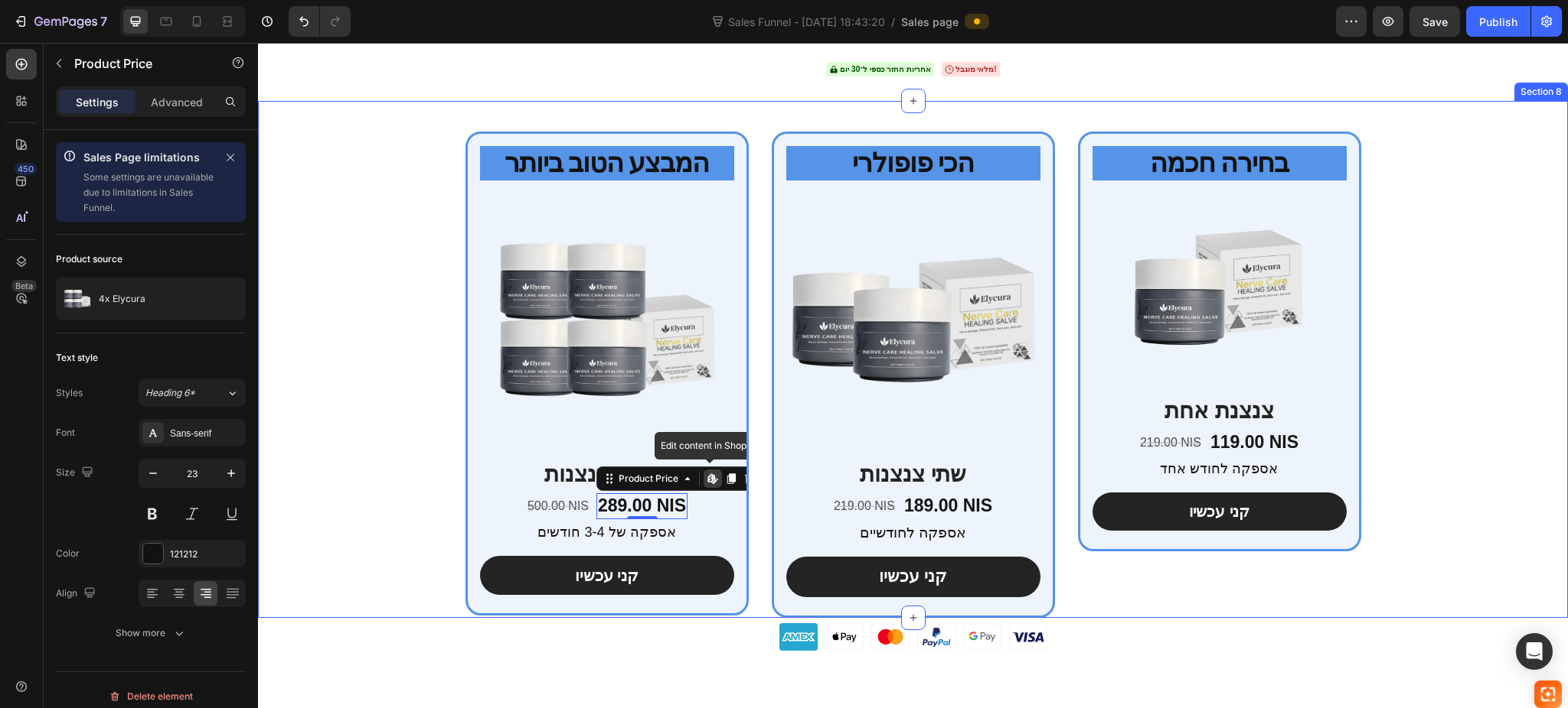
scroll to position [5203, 0]
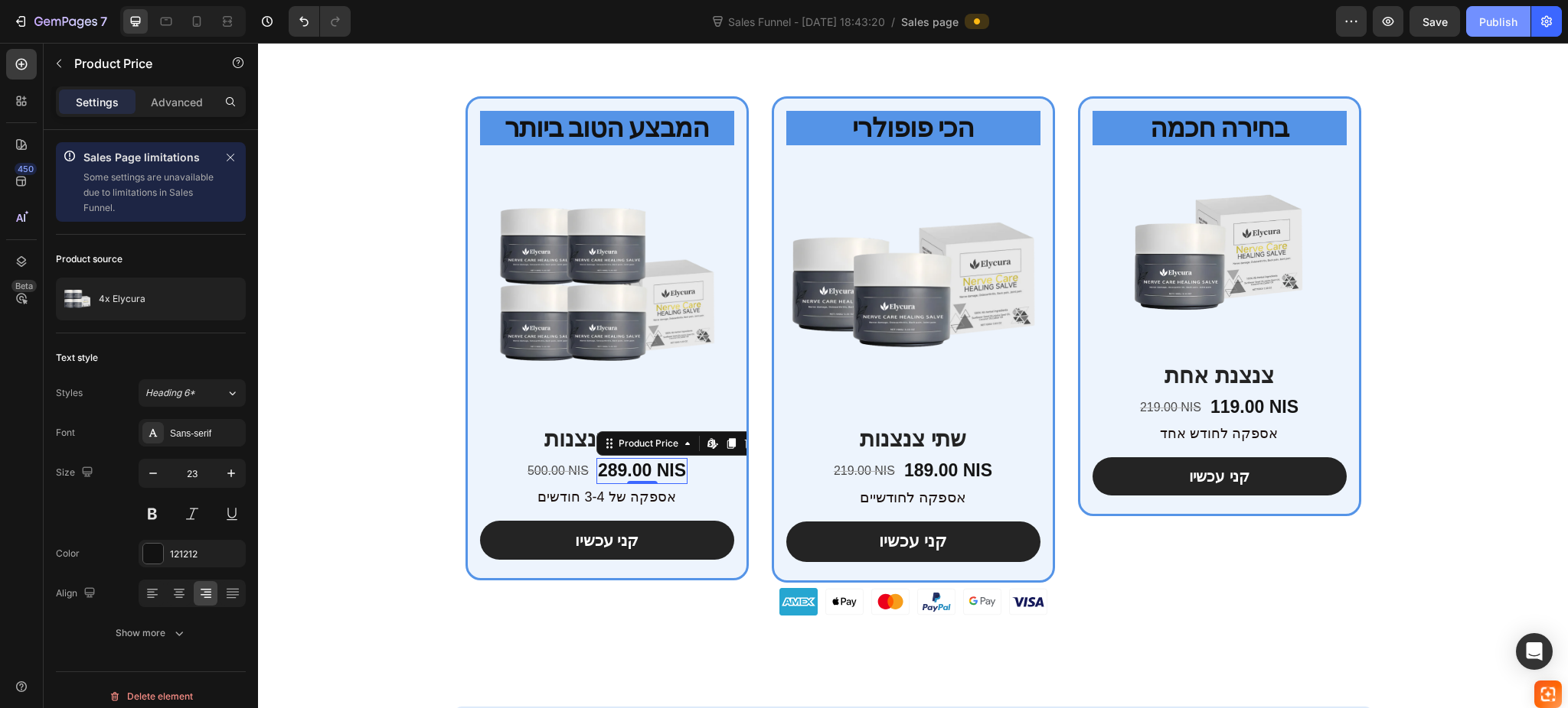
click at [1484, 8] on button "Publish" at bounding box center [1498, 21] width 64 height 30
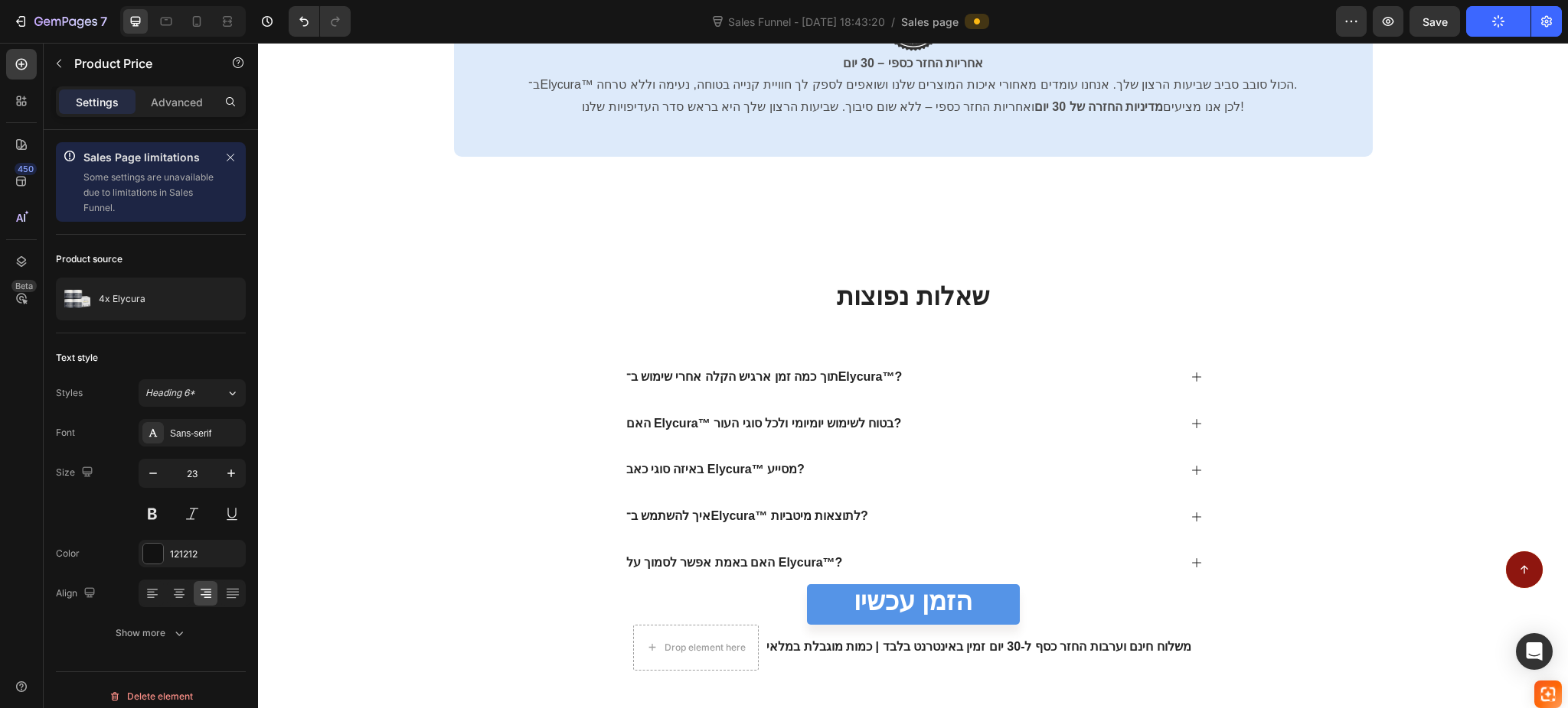
scroll to position [5737, 0]
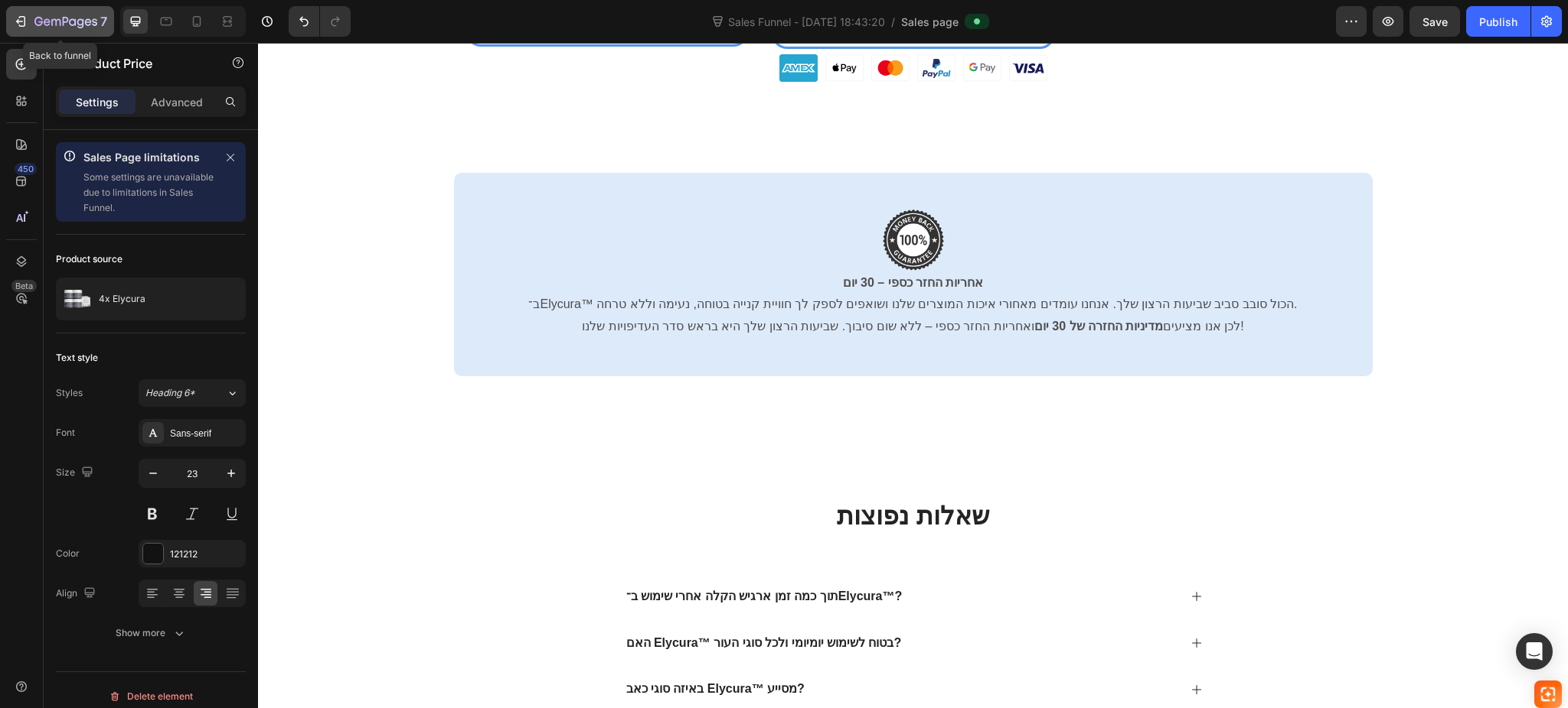
click at [13, 12] on button "7" at bounding box center [60, 21] width 108 height 30
